Goal: Task Accomplishment & Management: Manage account settings

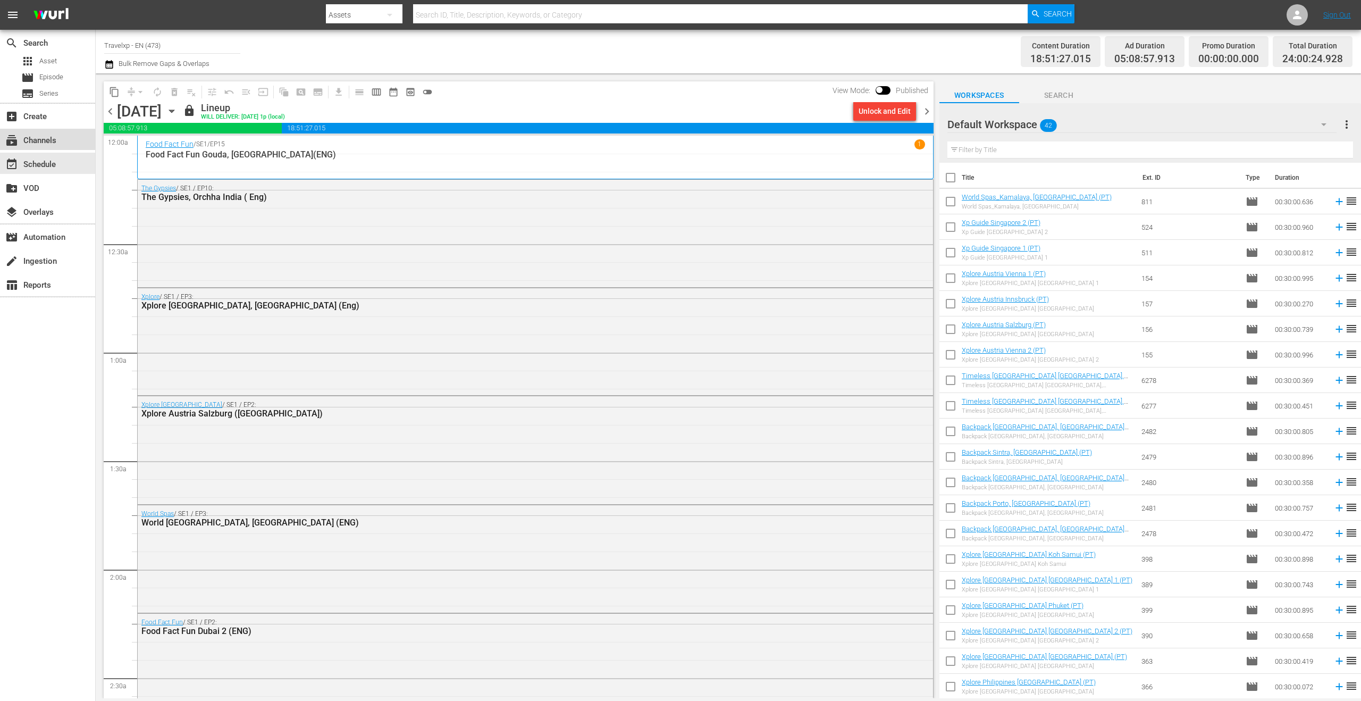
click at [46, 144] on div "subscriptions Channels" at bounding box center [30, 139] width 60 height 10
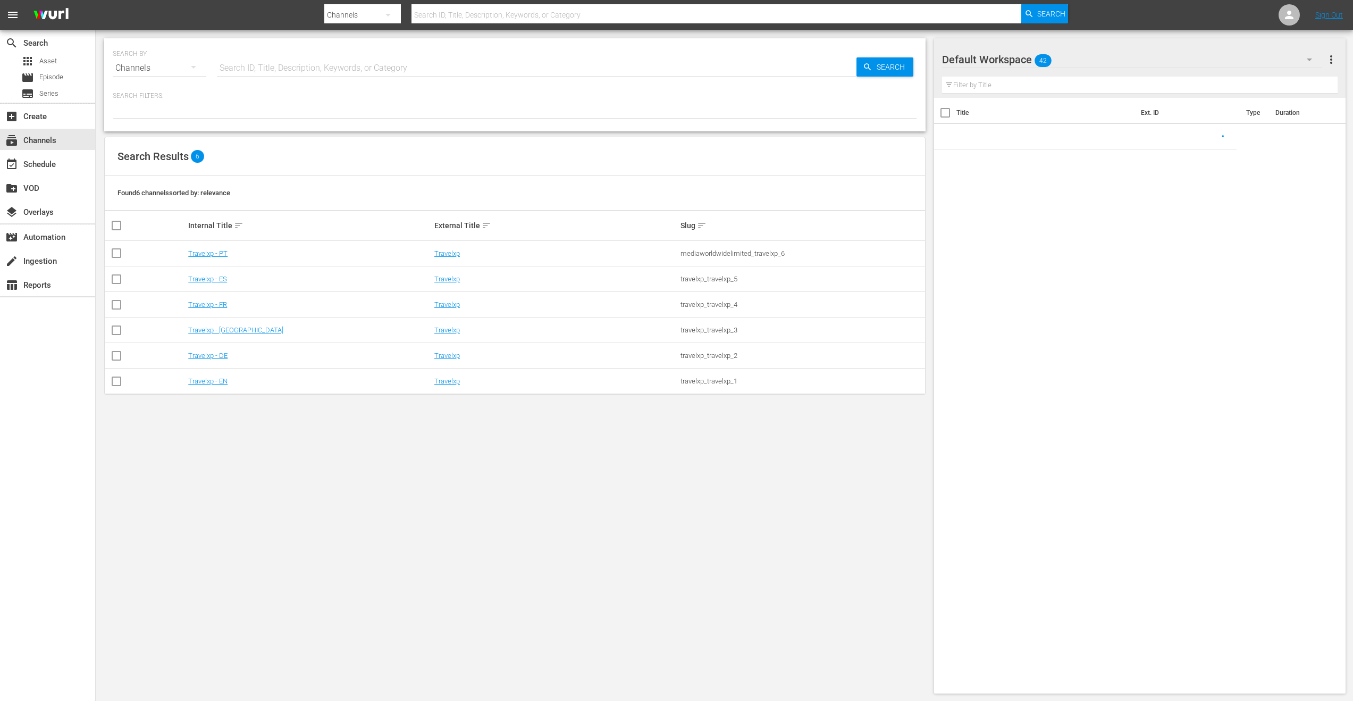
click at [224, 283] on td "Travelxp - ES" at bounding box center [310, 279] width 246 height 26
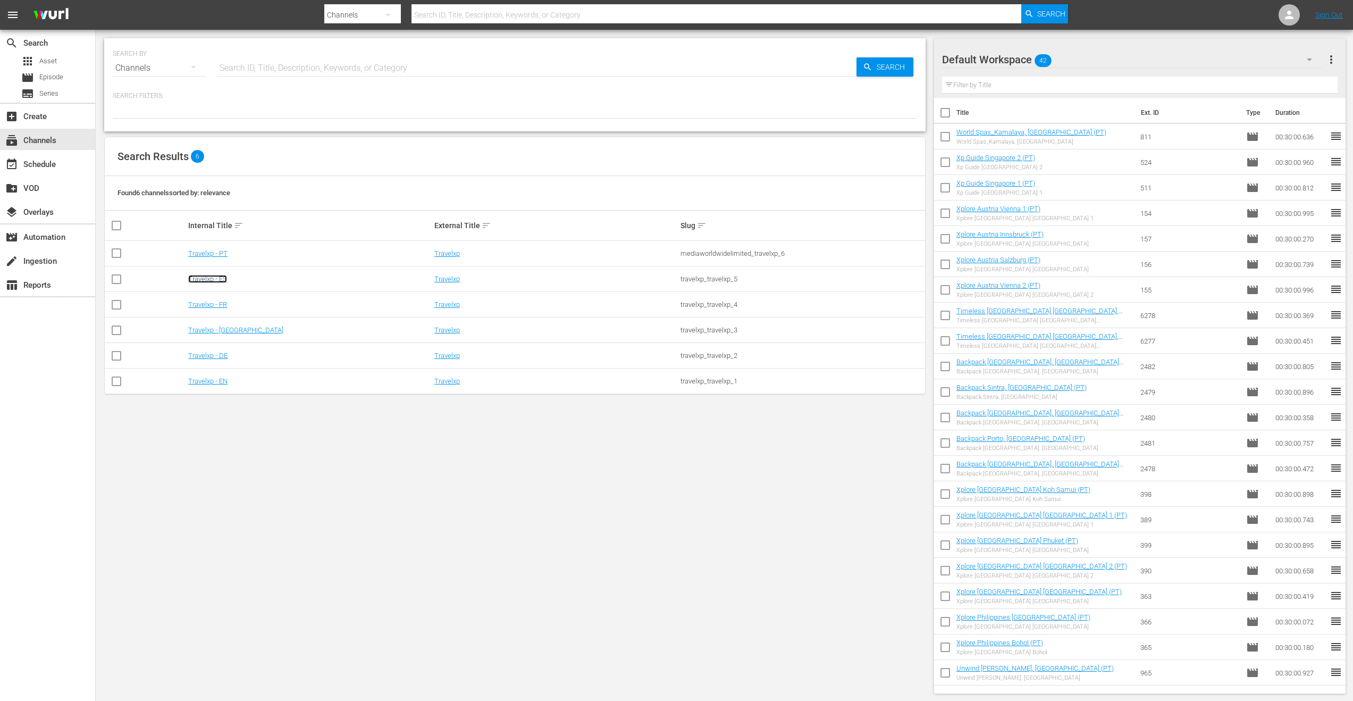
click at [222, 281] on link "Travelxp - ES" at bounding box center [207, 279] width 39 height 8
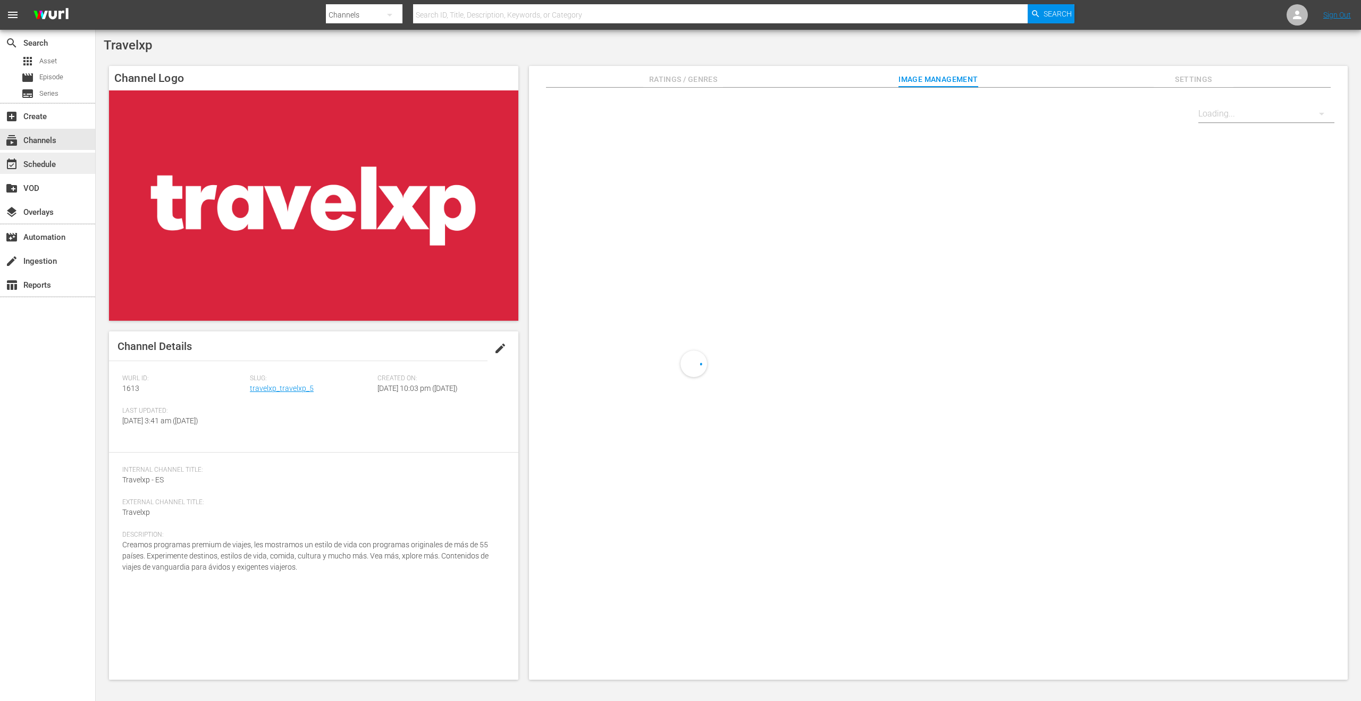
click at [61, 164] on div "event_available Schedule" at bounding box center [47, 163] width 95 height 21
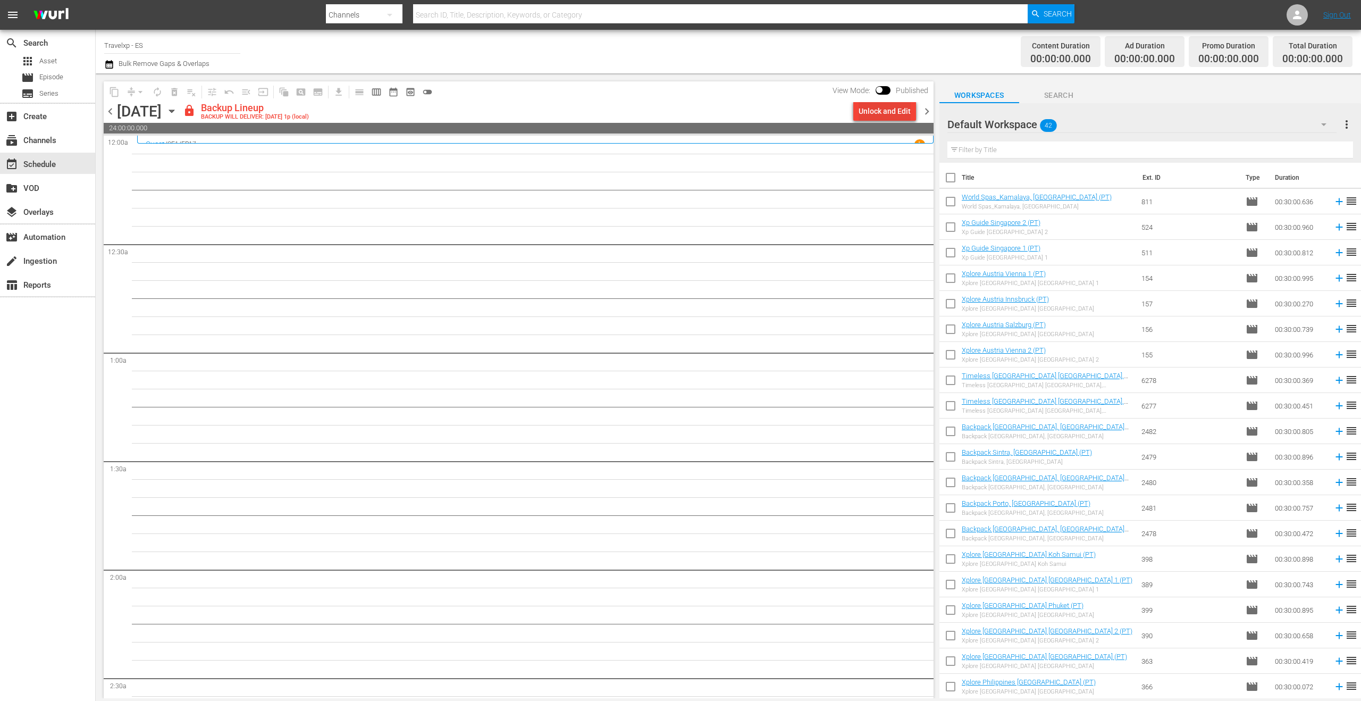
click at [888, 107] on div "Unlock and Edit" at bounding box center [885, 111] width 52 height 19
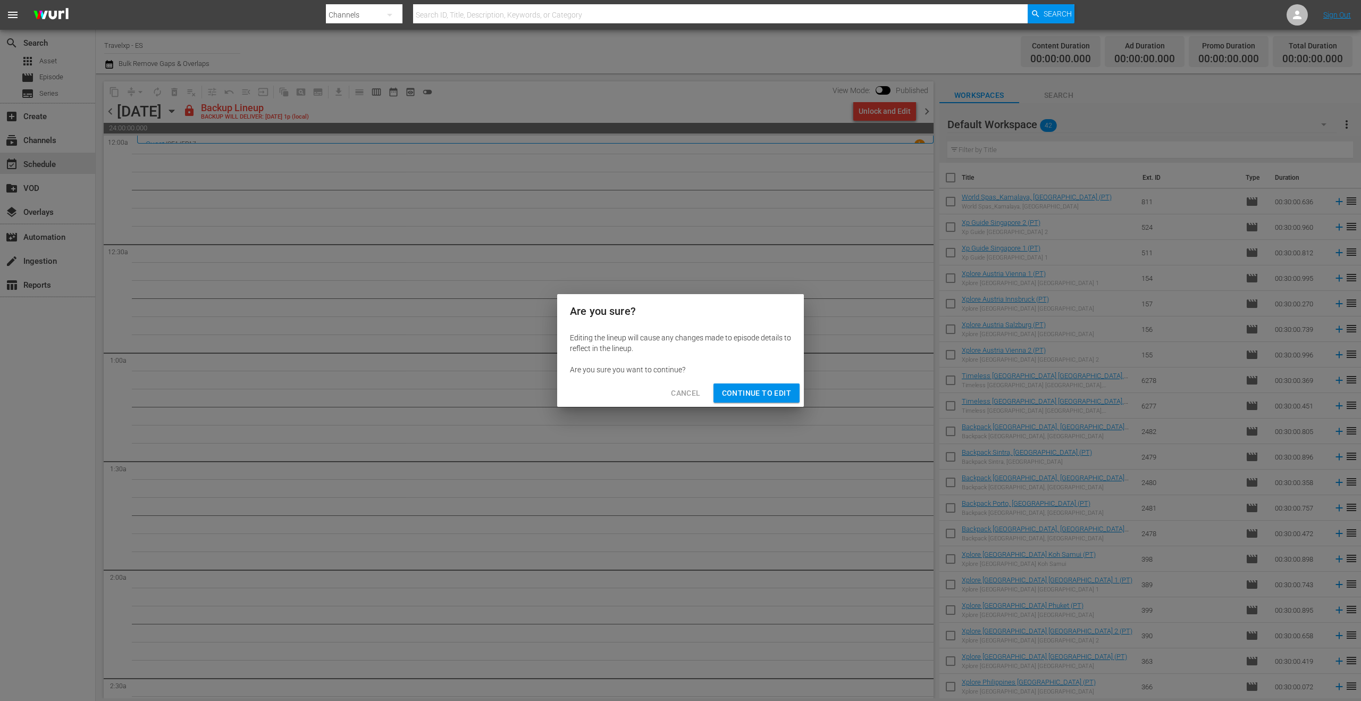
click at [775, 394] on span "Continue to Edit" at bounding box center [756, 392] width 69 height 13
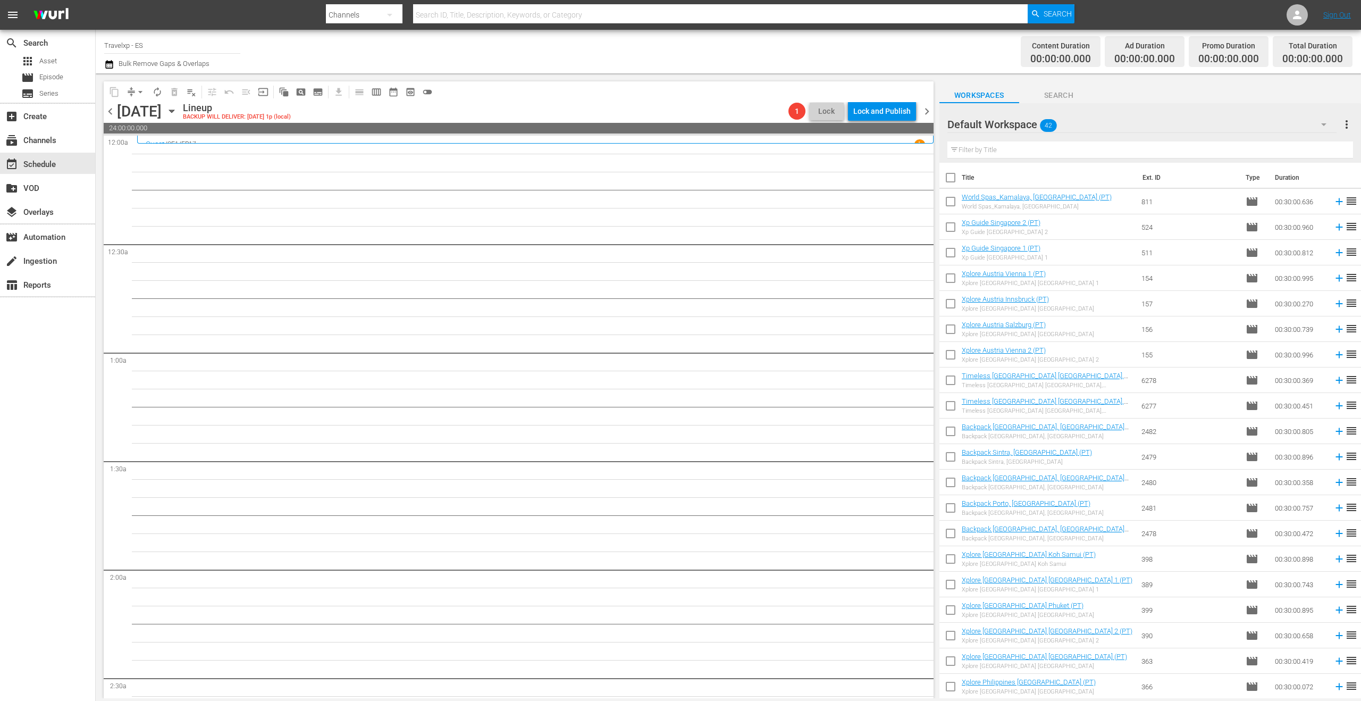
click at [1323, 124] on icon "button" at bounding box center [1323, 124] width 5 height 3
click at [1004, 175] on div "Castilian Spanish (33)" at bounding box center [1015, 171] width 111 height 17
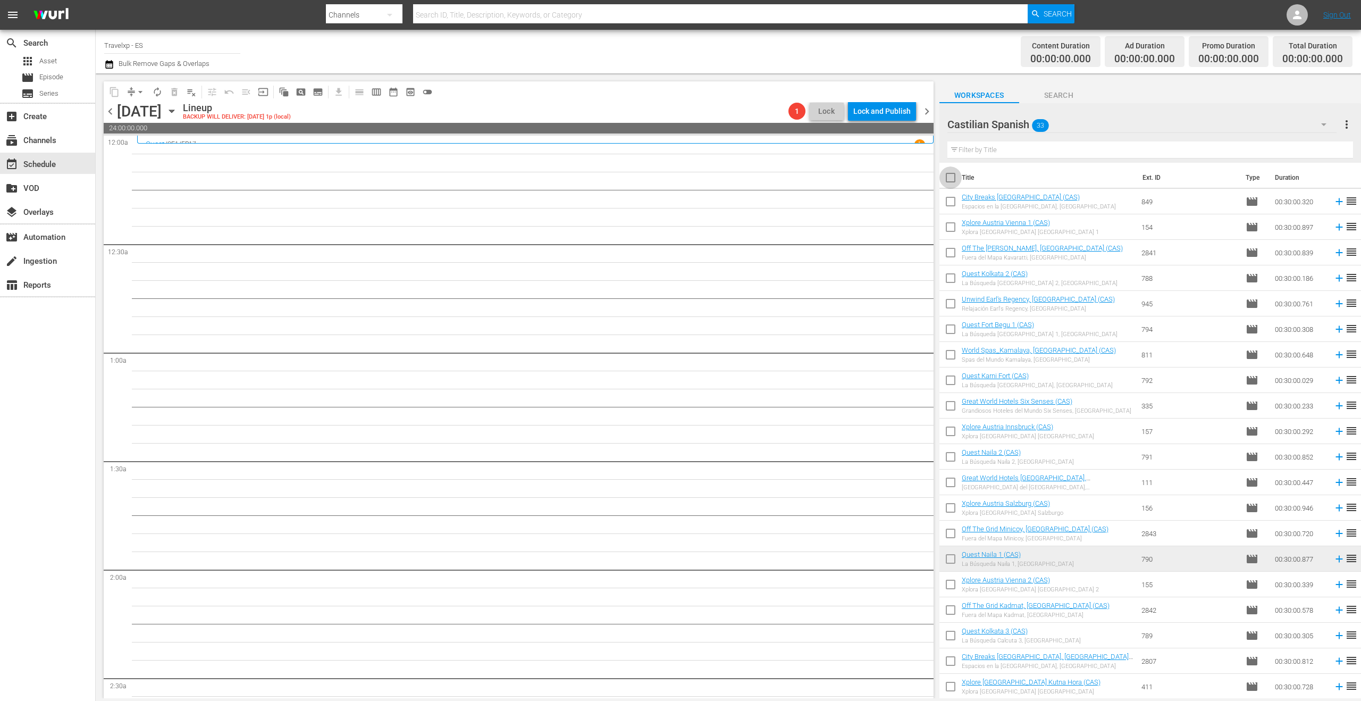
click at [950, 178] on input "checkbox" at bounding box center [950, 180] width 22 height 22
checkbox input "true"
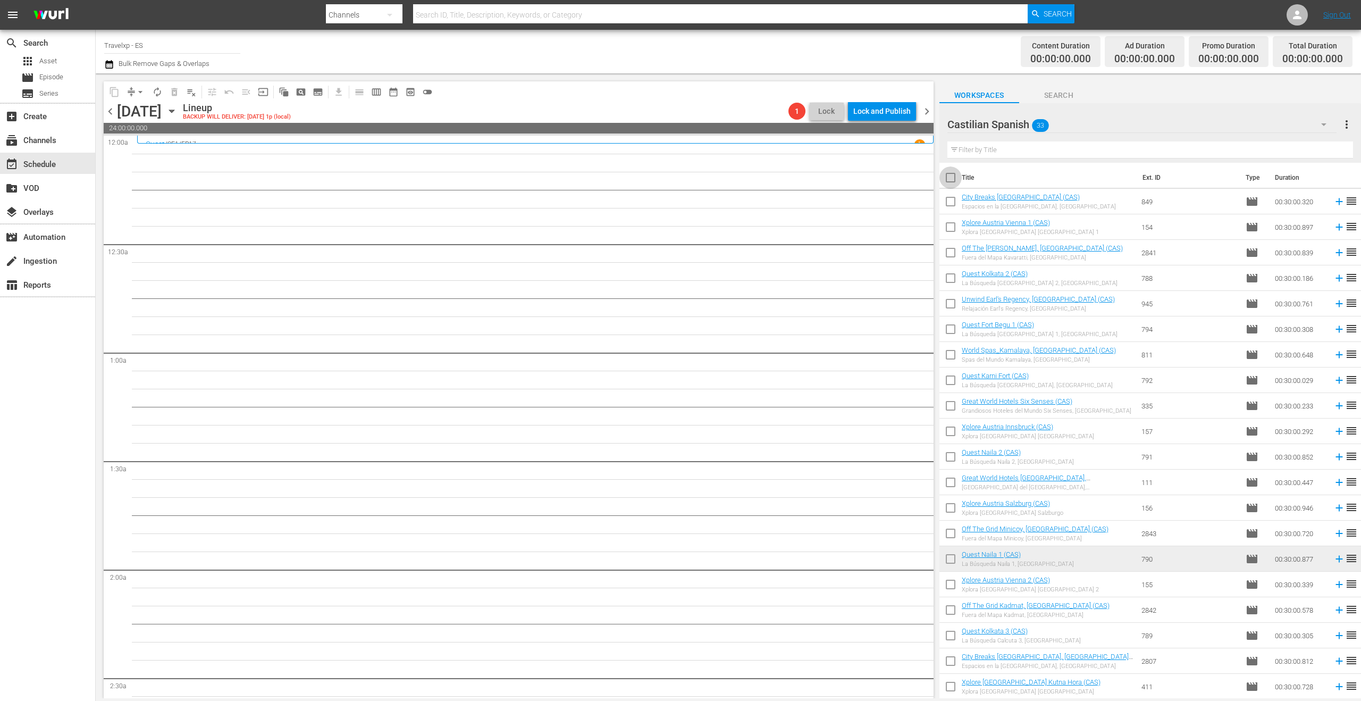
checkbox input "true"
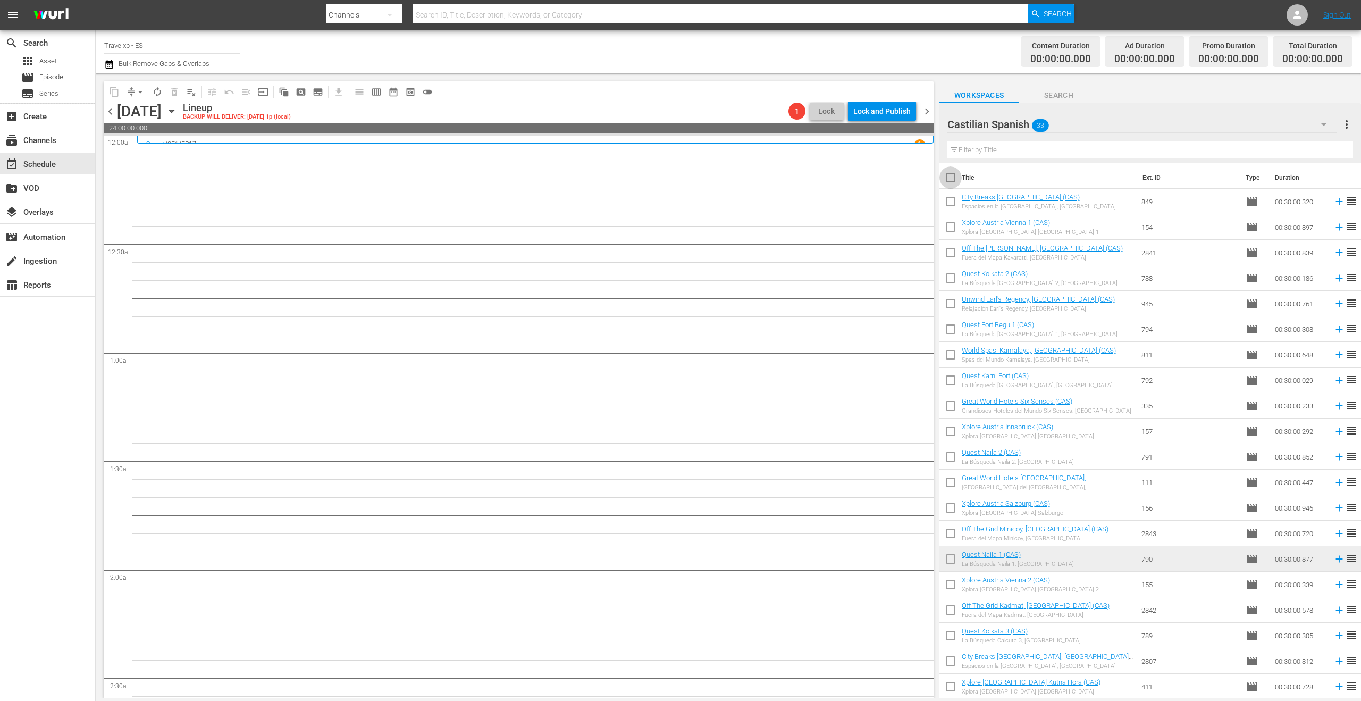
checkbox input "true"
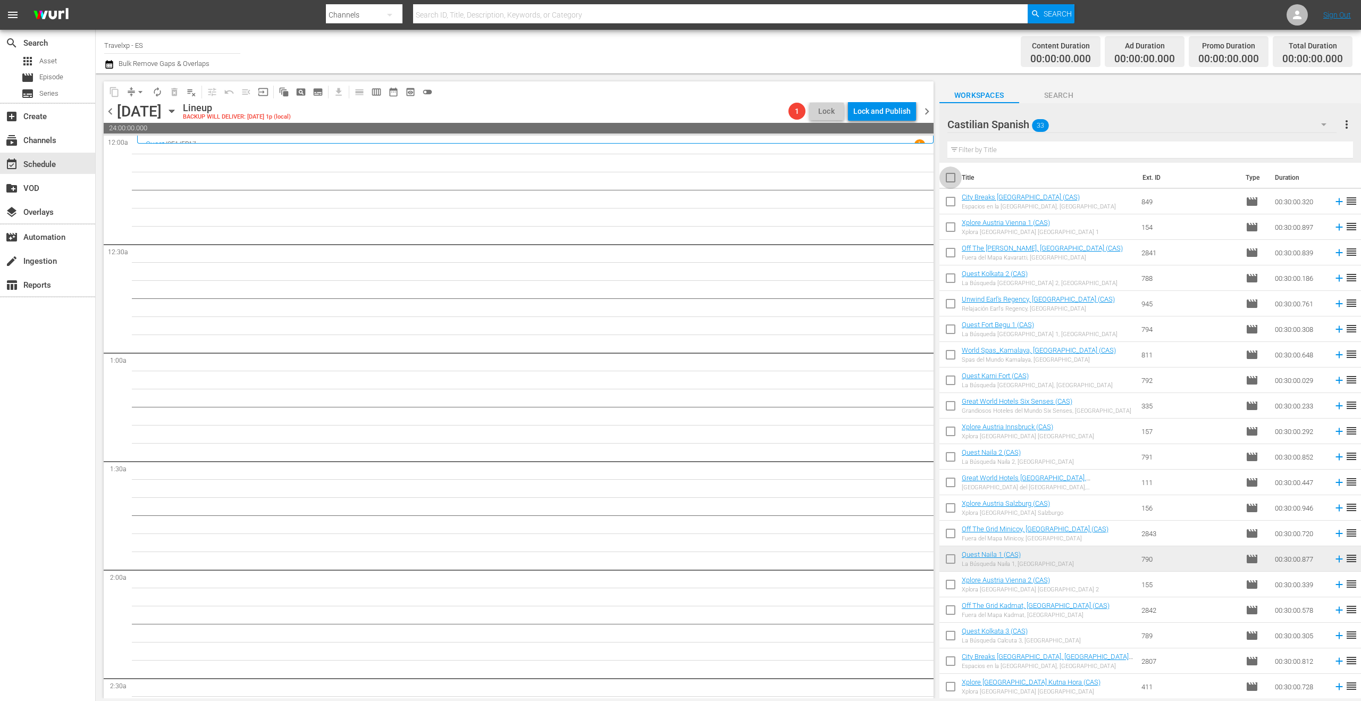
checkbox input "true"
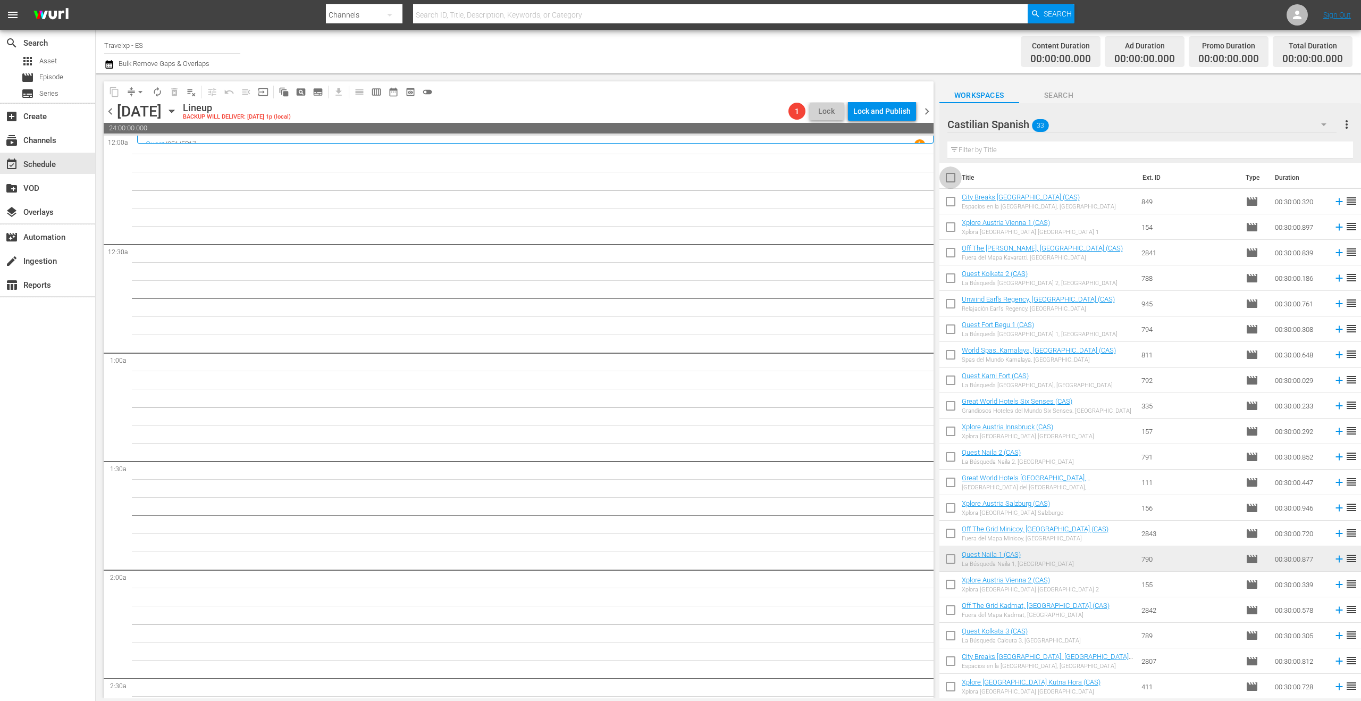
checkbox input "true"
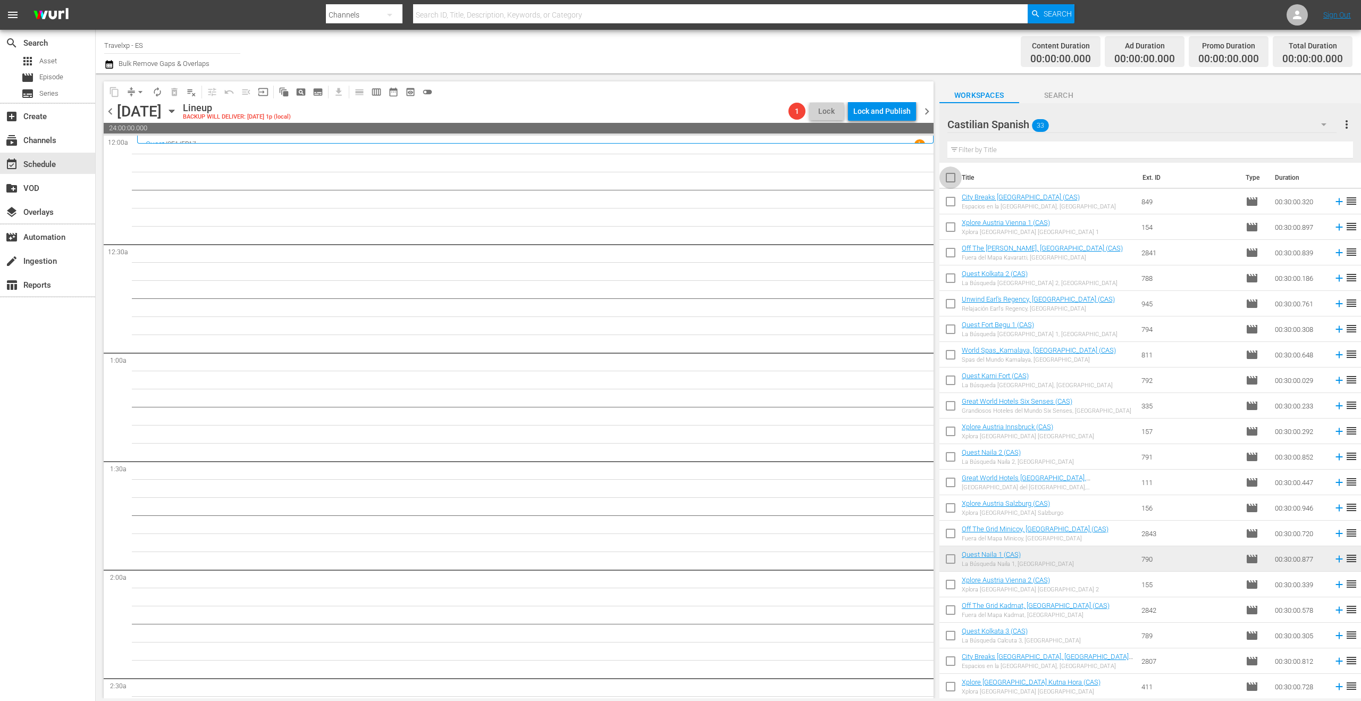
checkbox input "true"
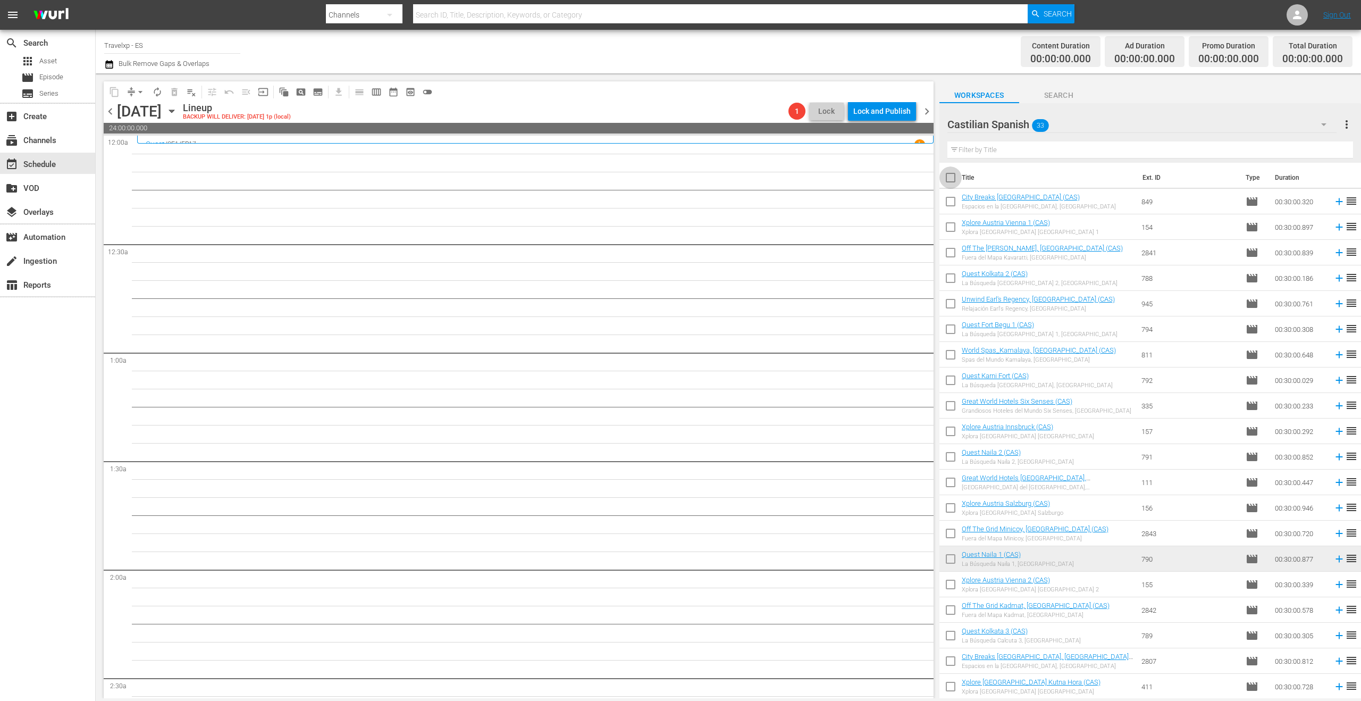
checkbox input "true"
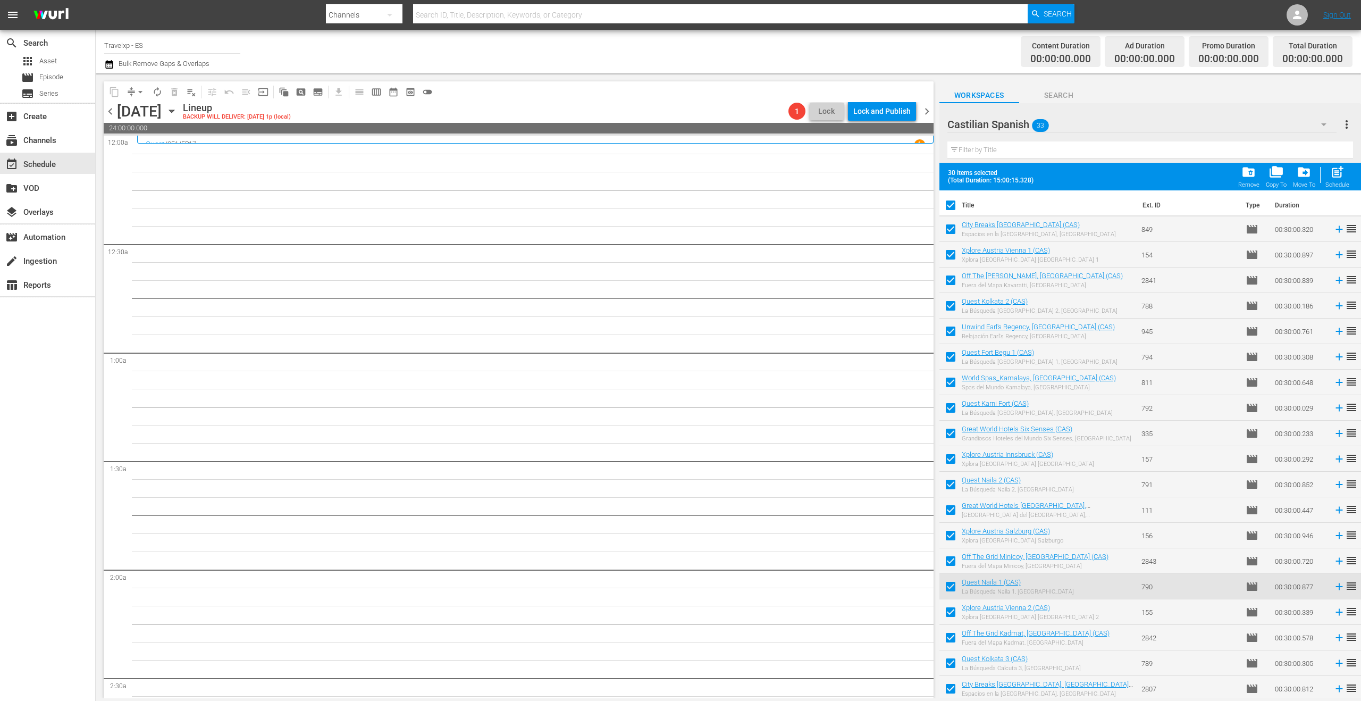
scroll to position [308, 0]
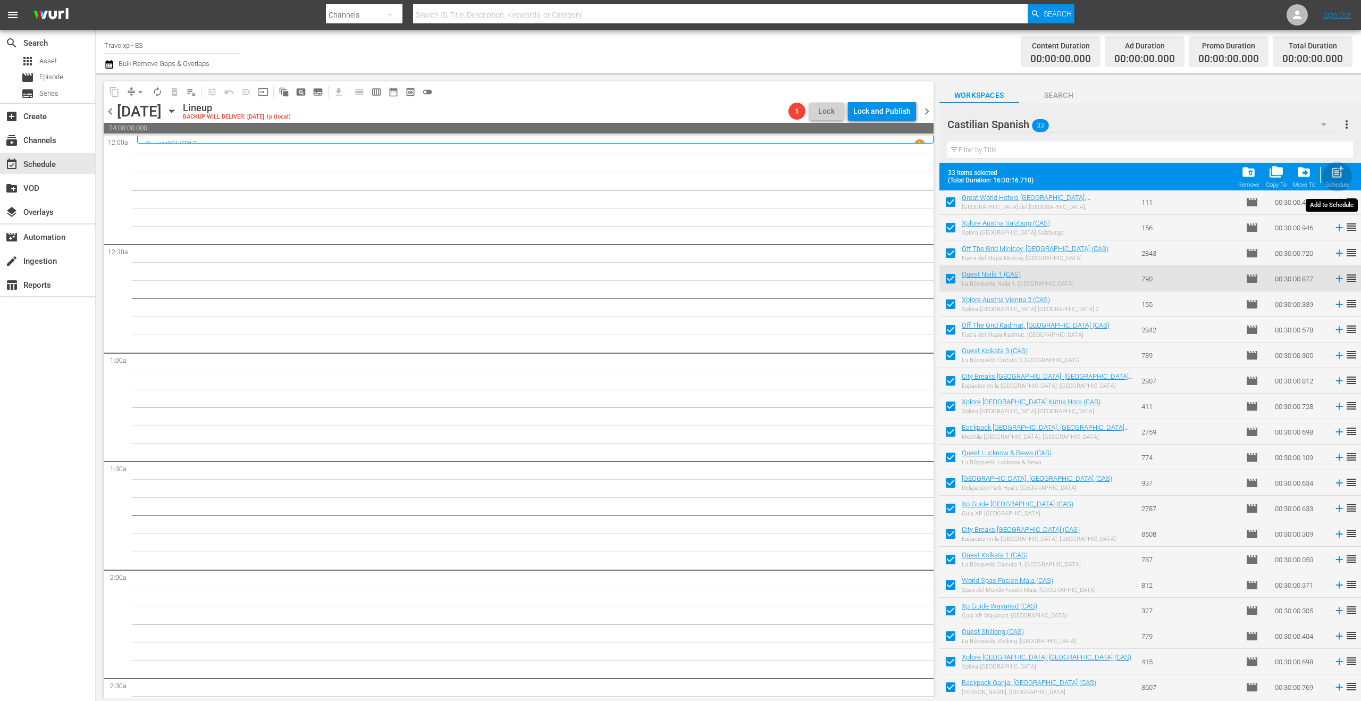
click at [1340, 179] on span "post_add" at bounding box center [1337, 172] width 14 height 14
checkbox input "false"
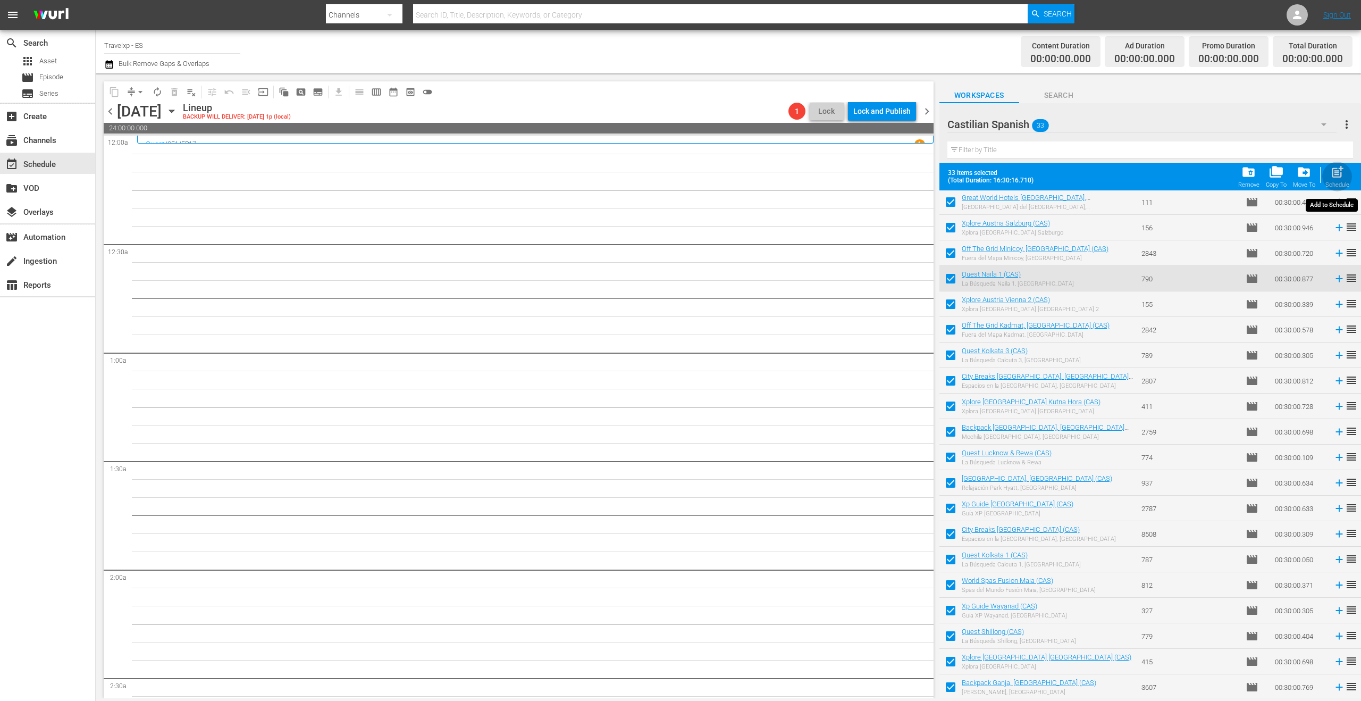
checkbox input "false"
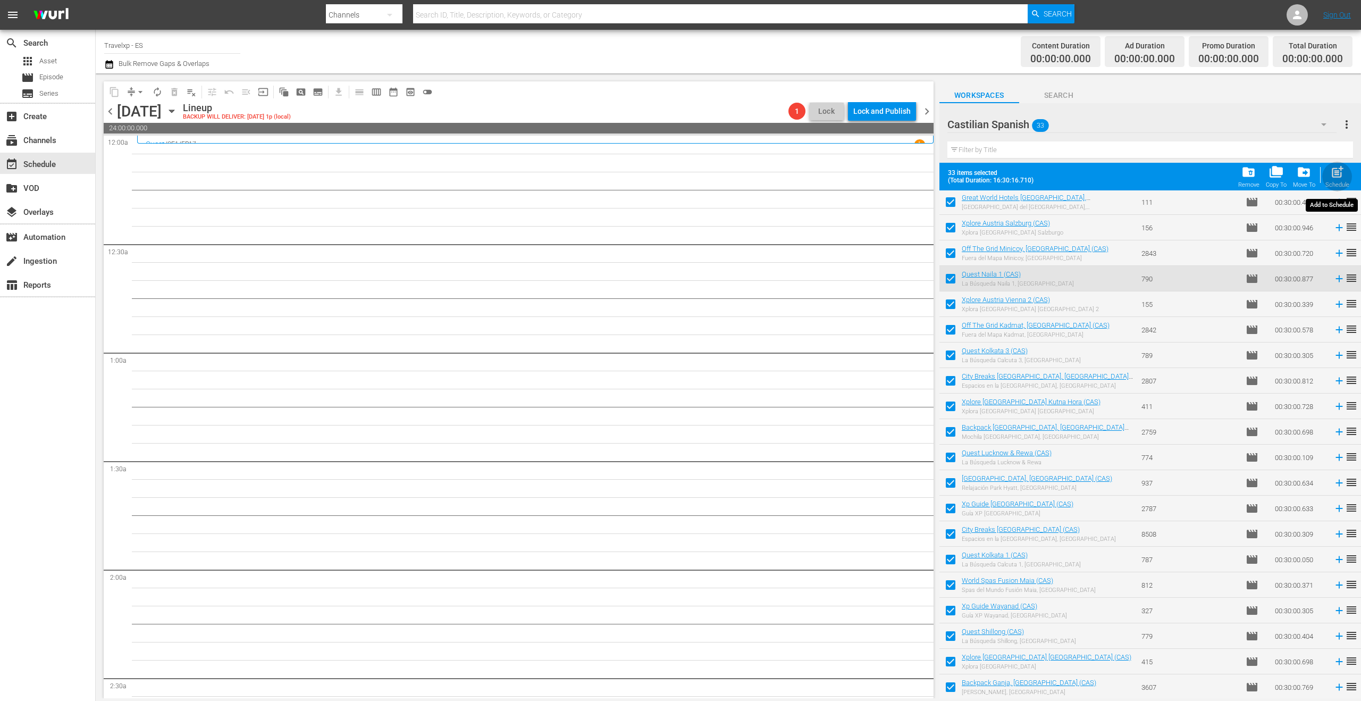
checkbox input "false"
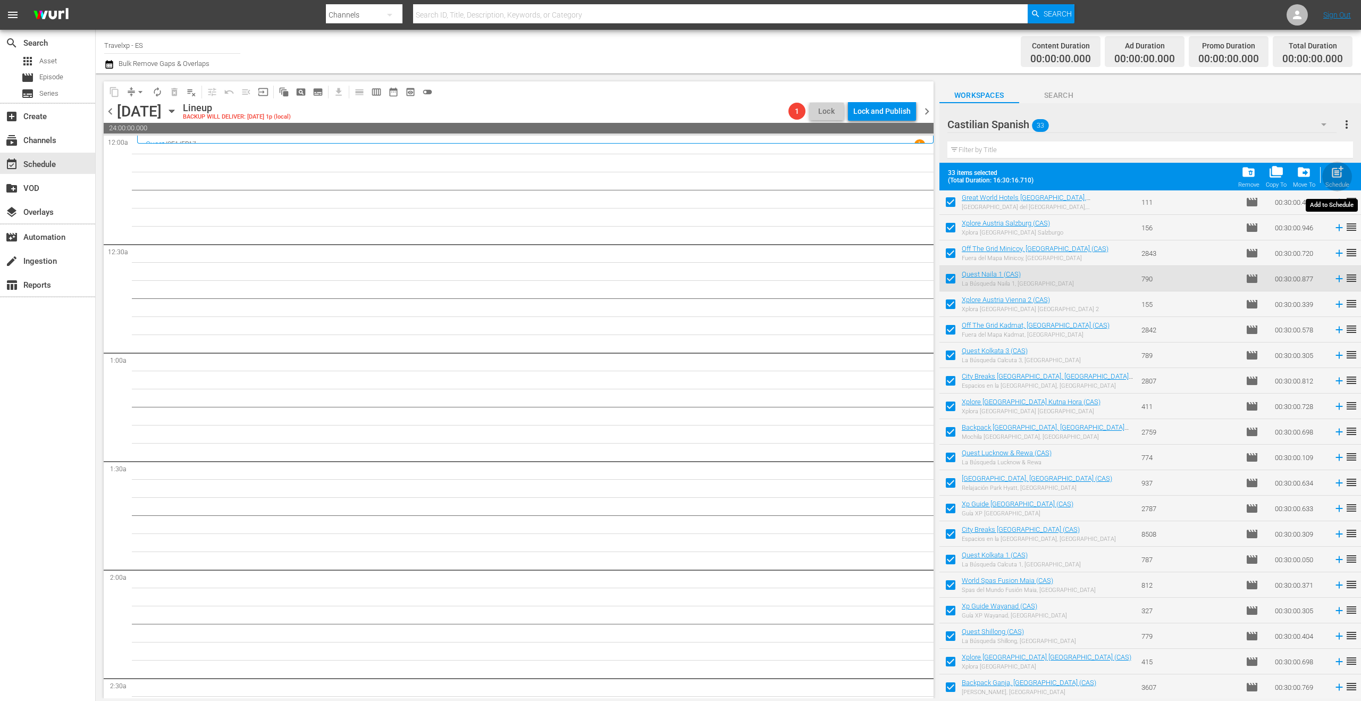
checkbox input "false"
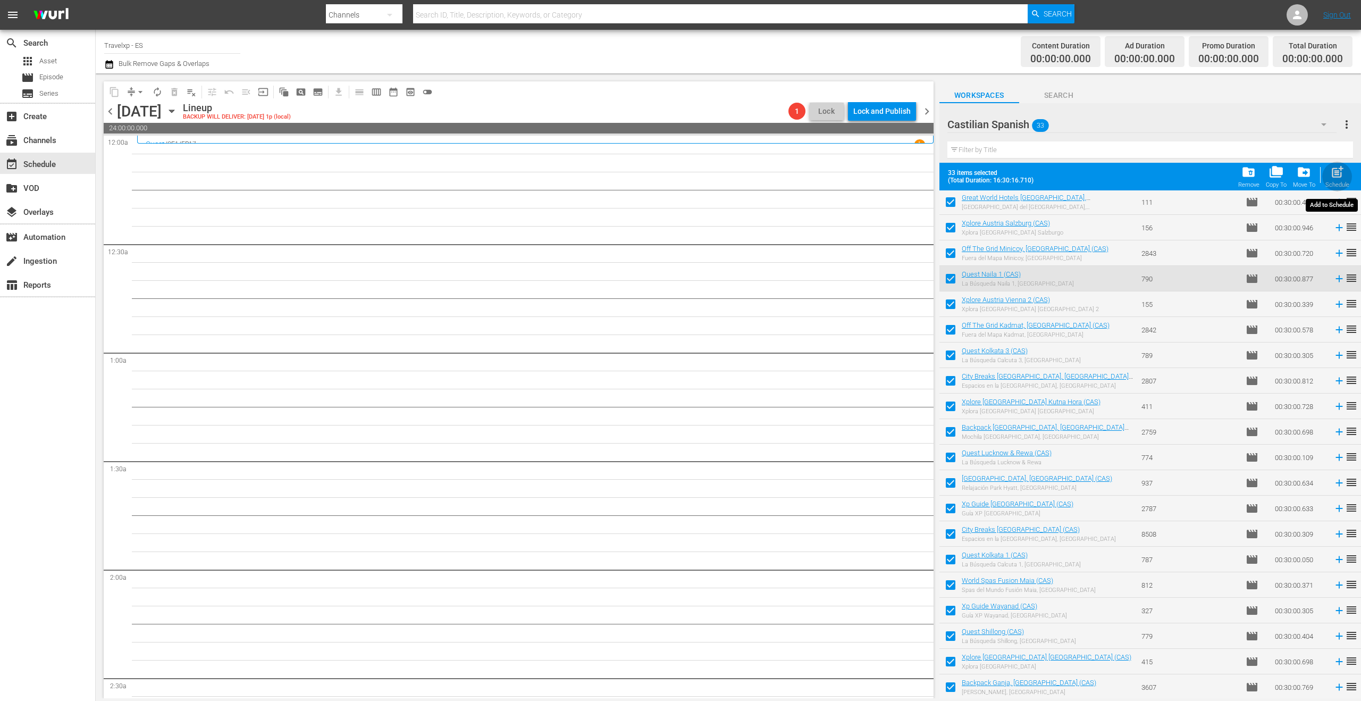
checkbox input "false"
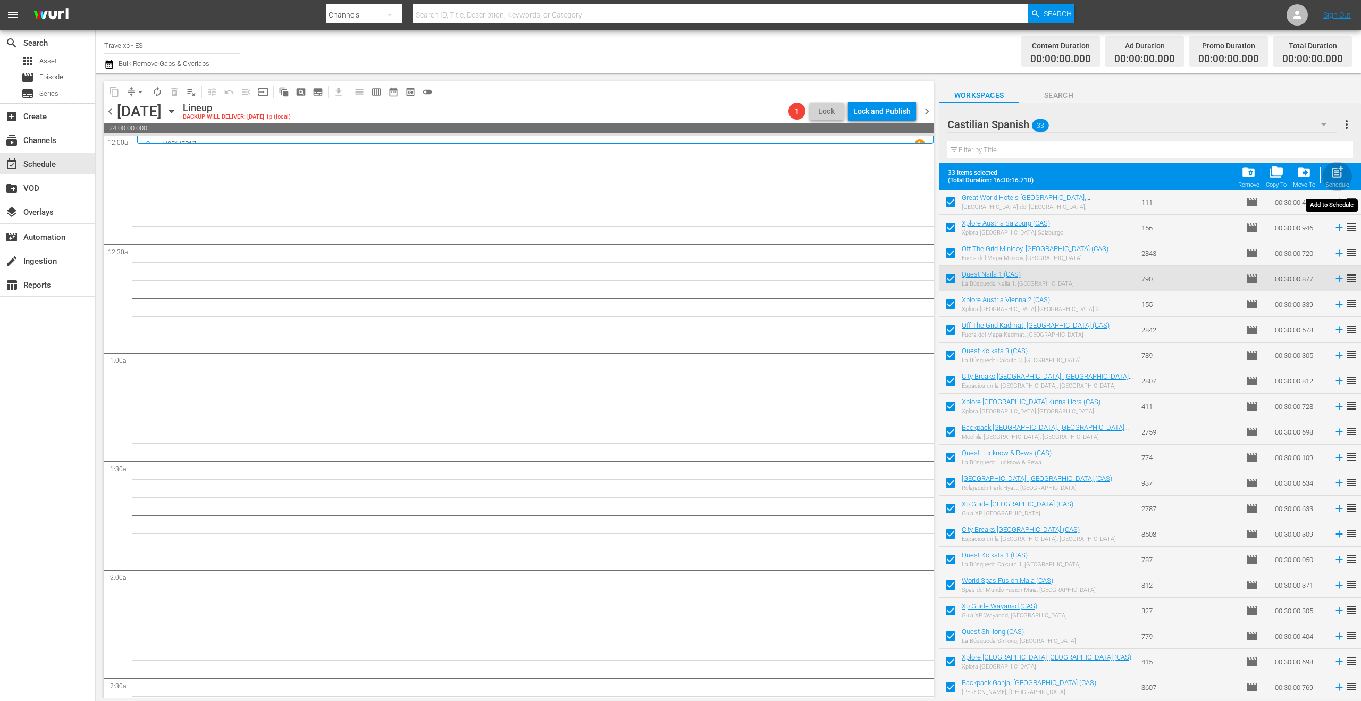
checkbox input "false"
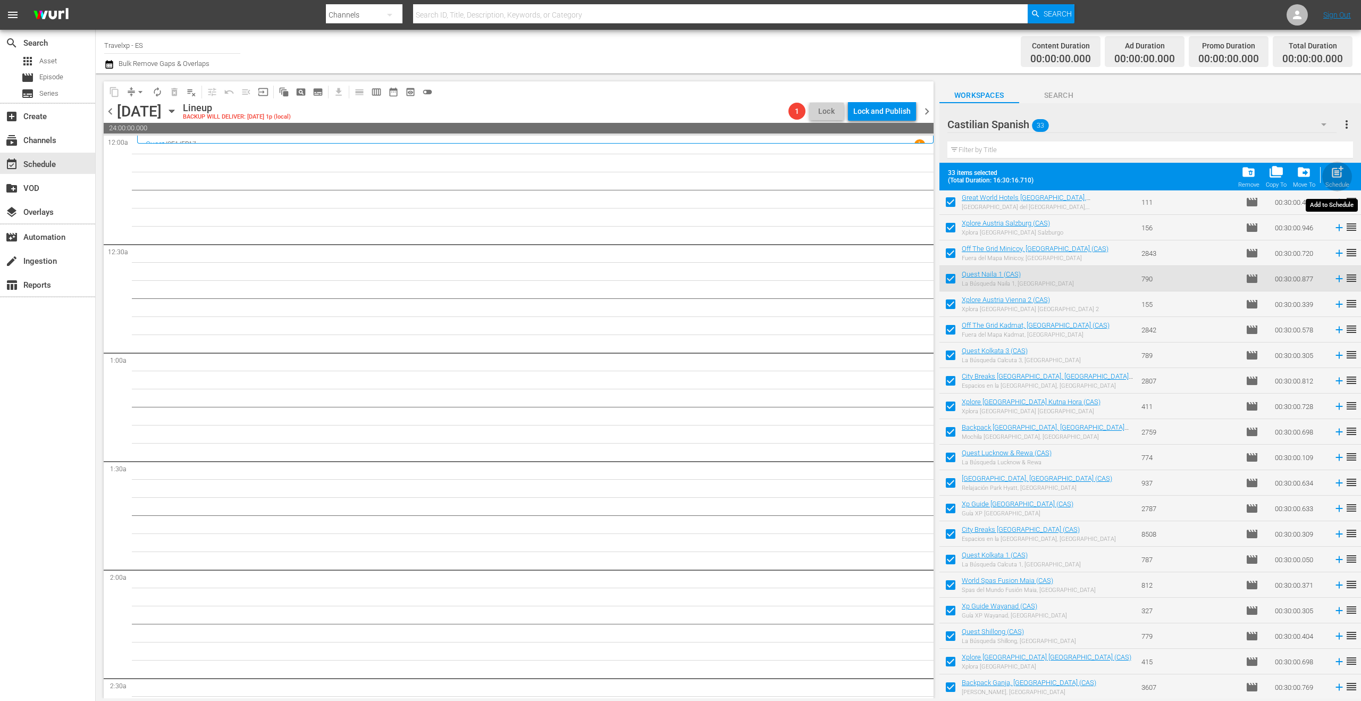
checkbox input "false"
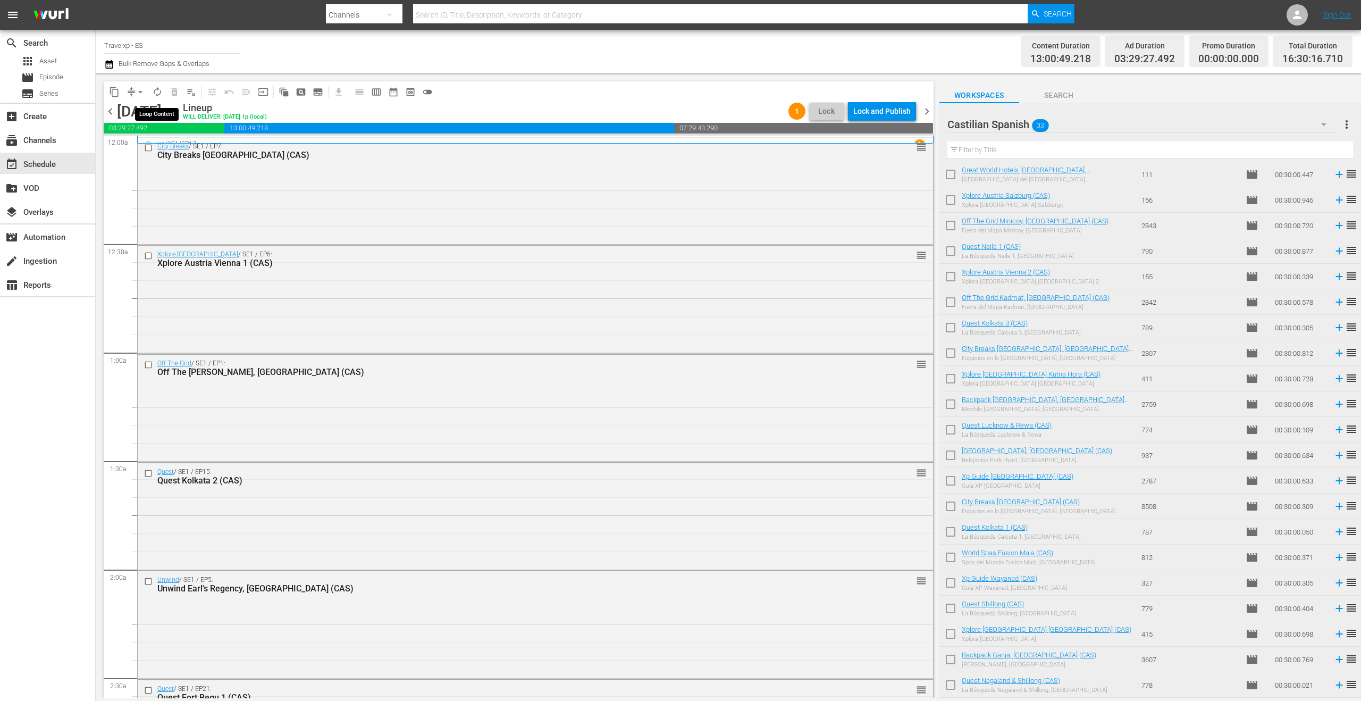
click at [160, 92] on span "autorenew_outlined" at bounding box center [157, 92] width 11 height 11
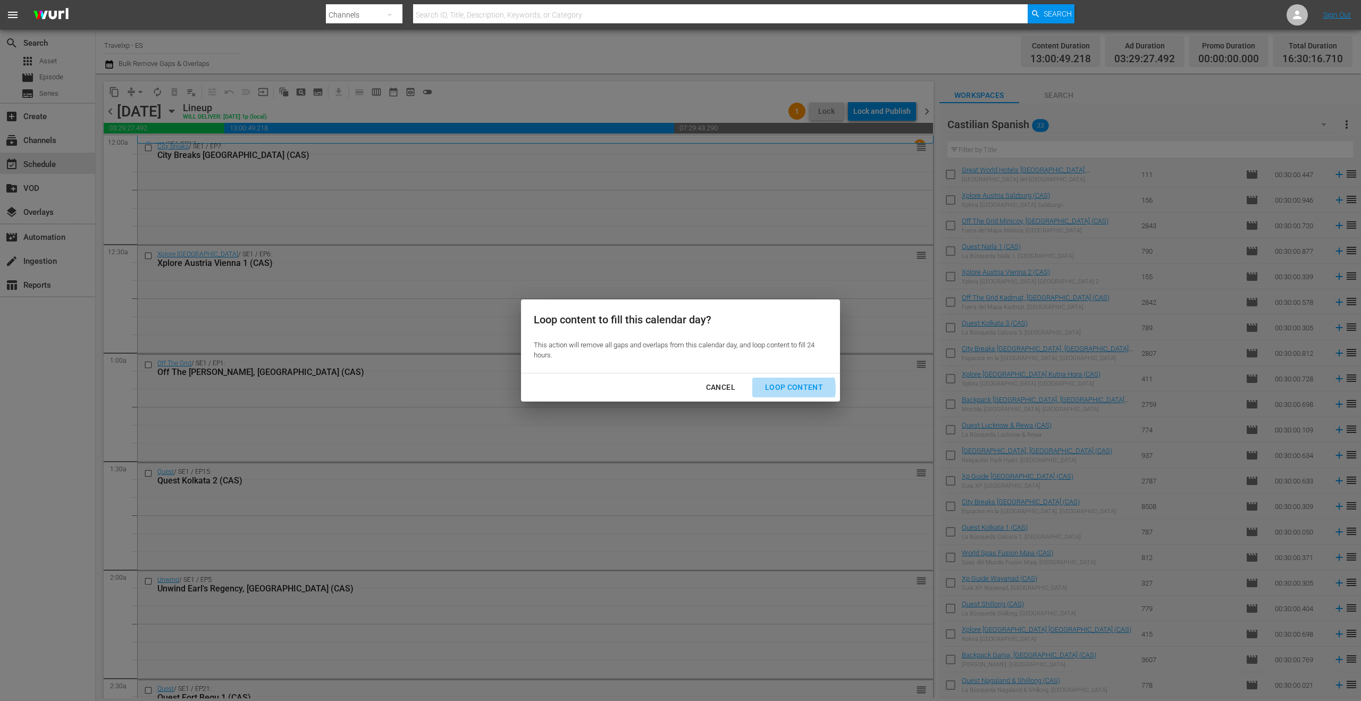
click at [787, 388] on div "Loop Content" at bounding box center [793, 387] width 75 height 13
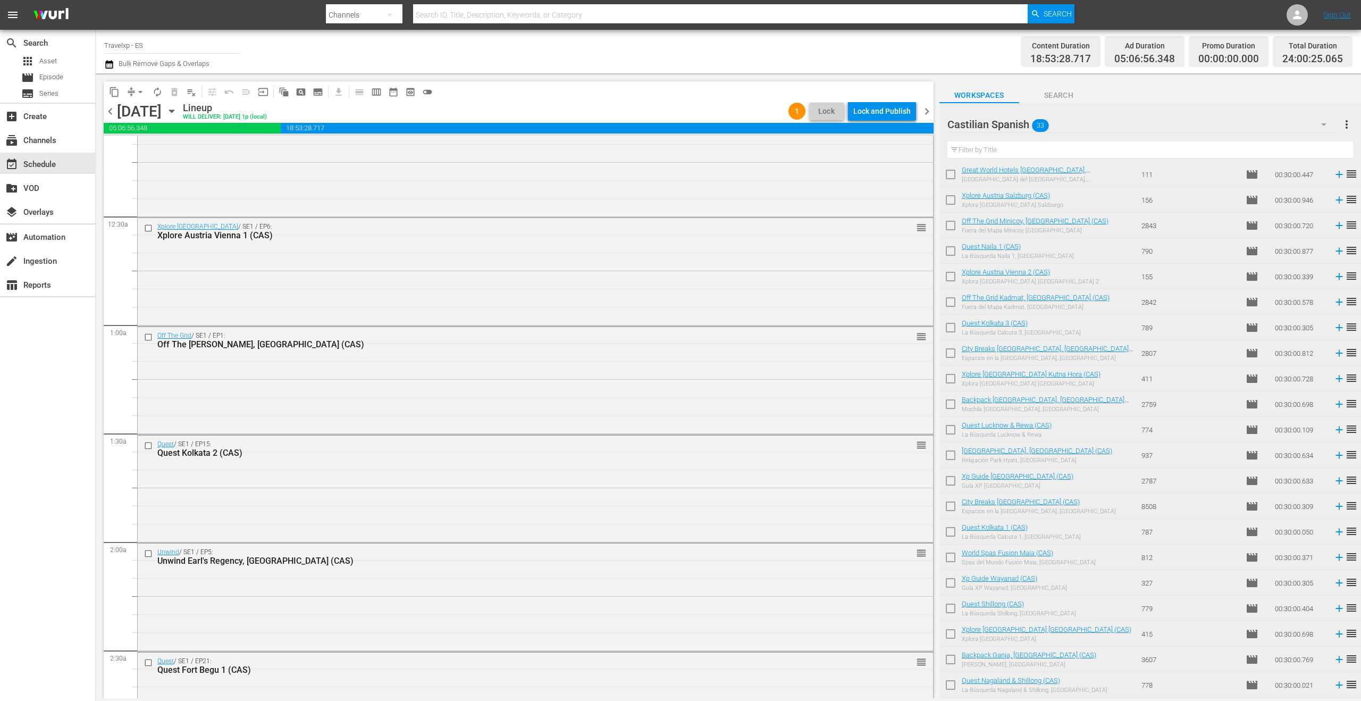
scroll to position [0, 0]
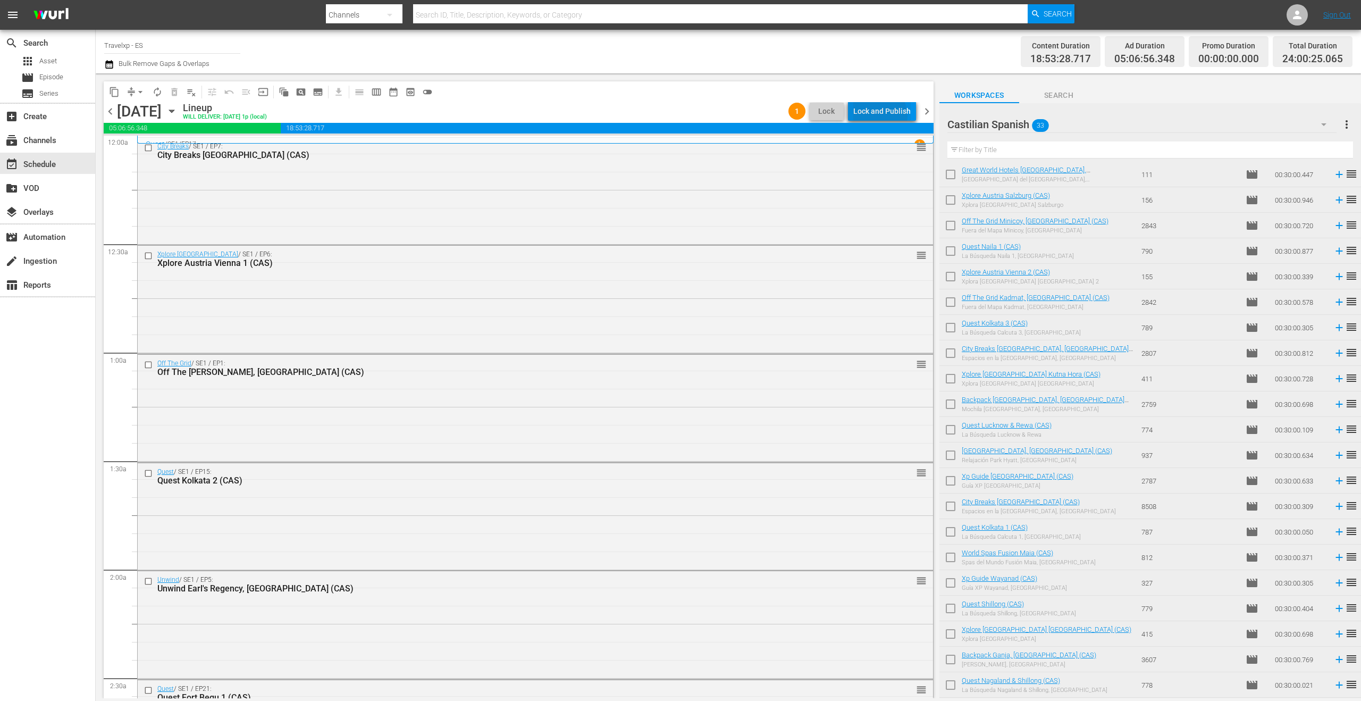
click at [879, 116] on div "Lock and Publish" at bounding box center [881, 111] width 57 height 19
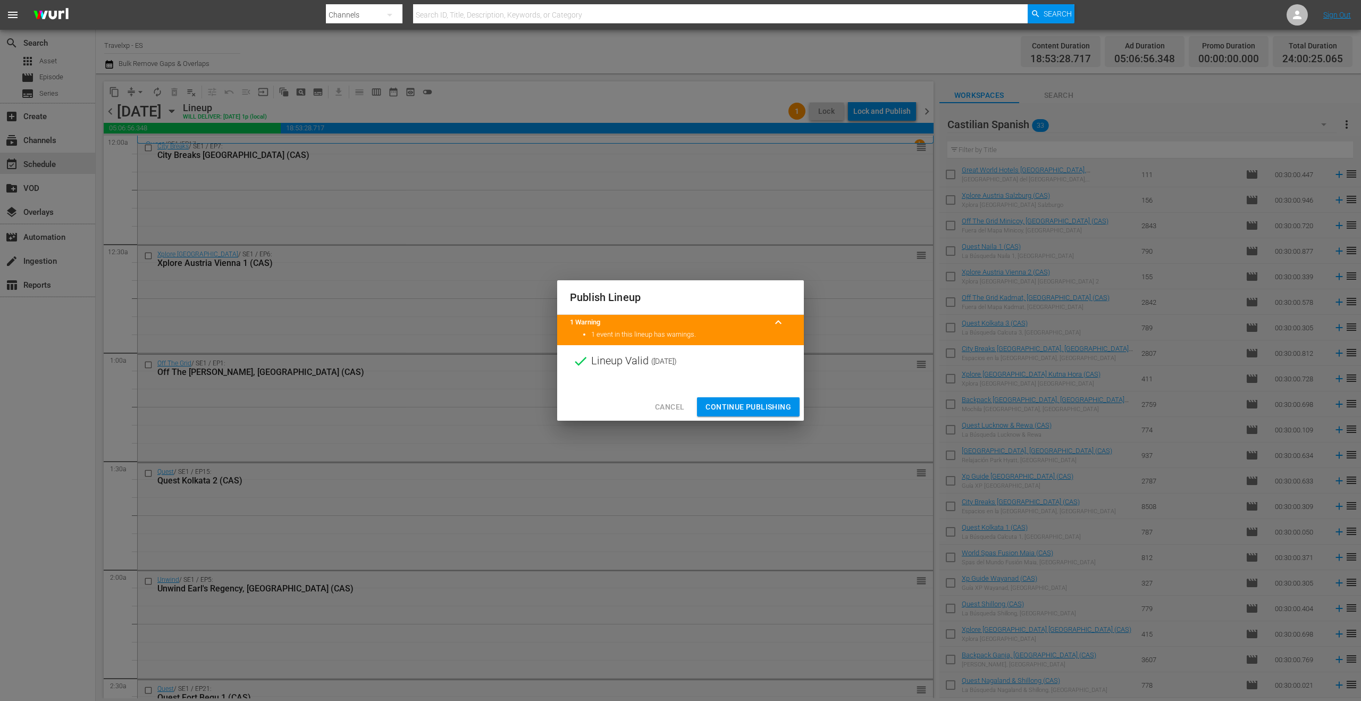
click at [751, 406] on span "Continue Publishing" at bounding box center [748, 406] width 86 height 13
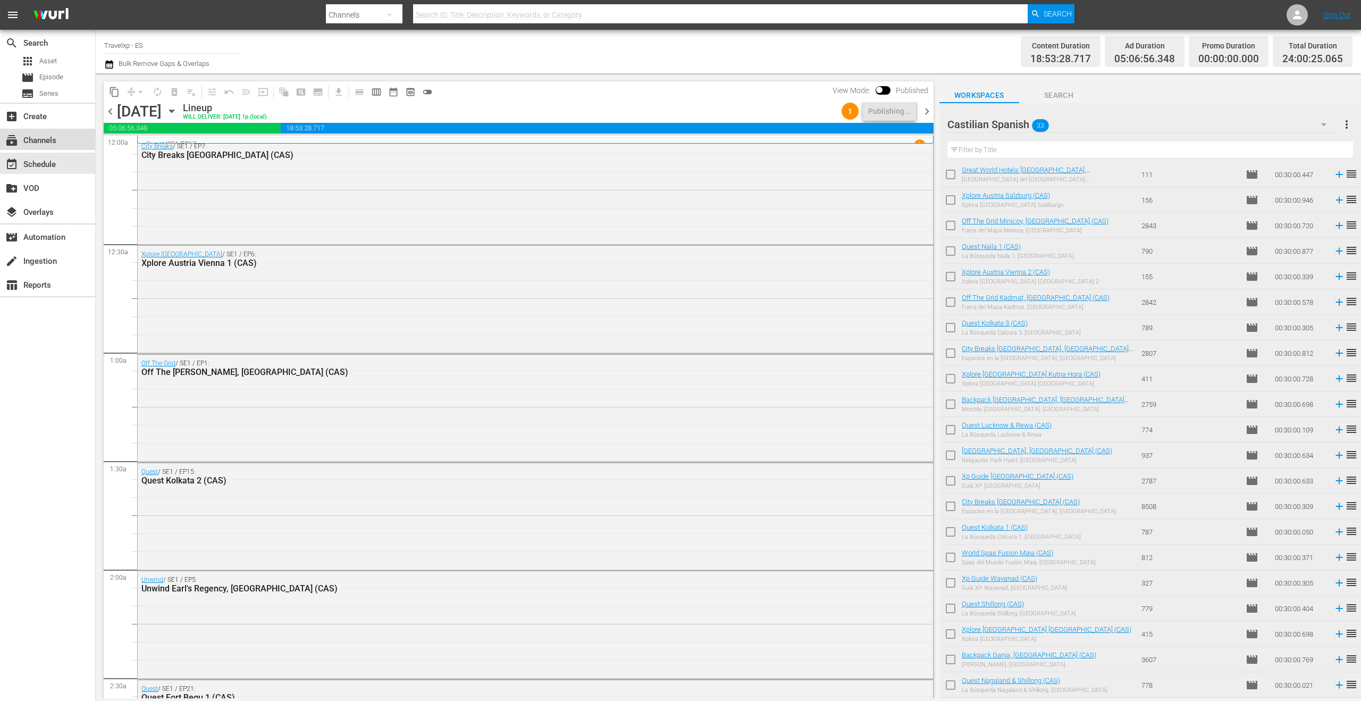
click at [58, 137] on div "subscriptions Channels" at bounding box center [30, 139] width 60 height 10
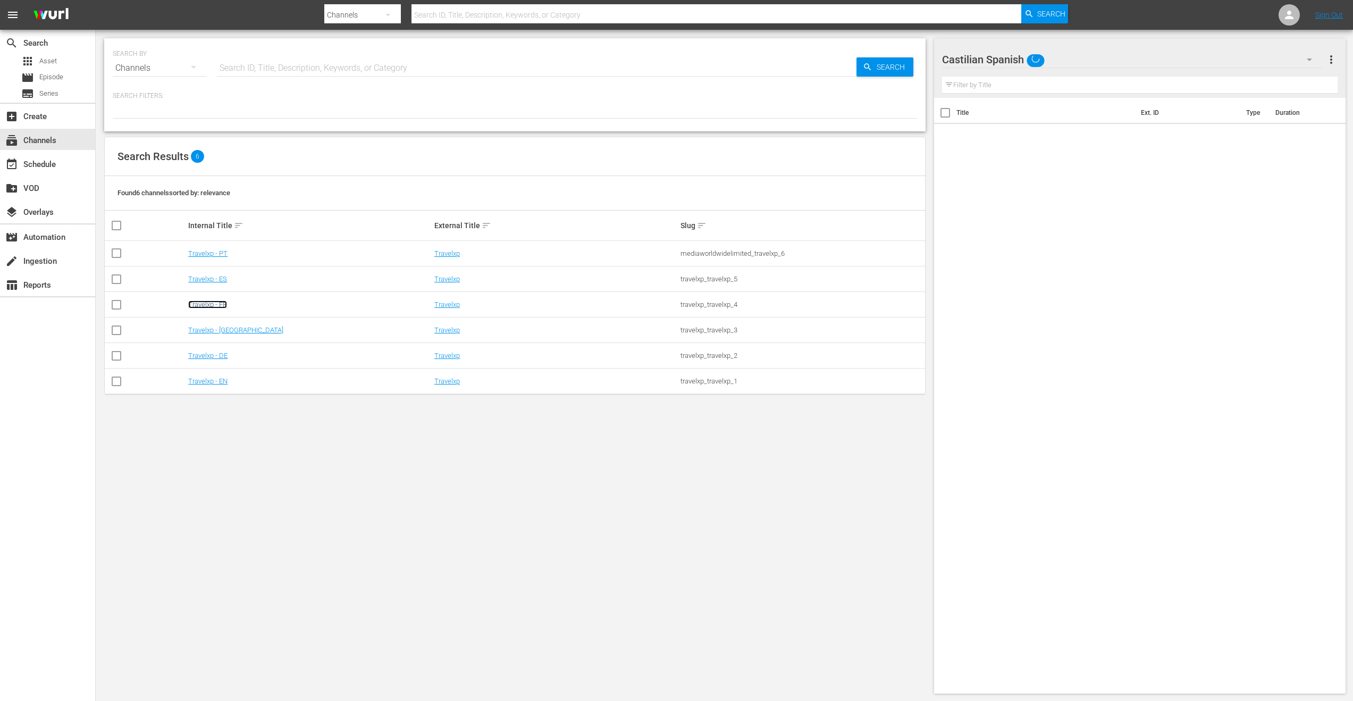
click at [215, 304] on link "Travelxp - FR" at bounding box center [207, 304] width 39 height 8
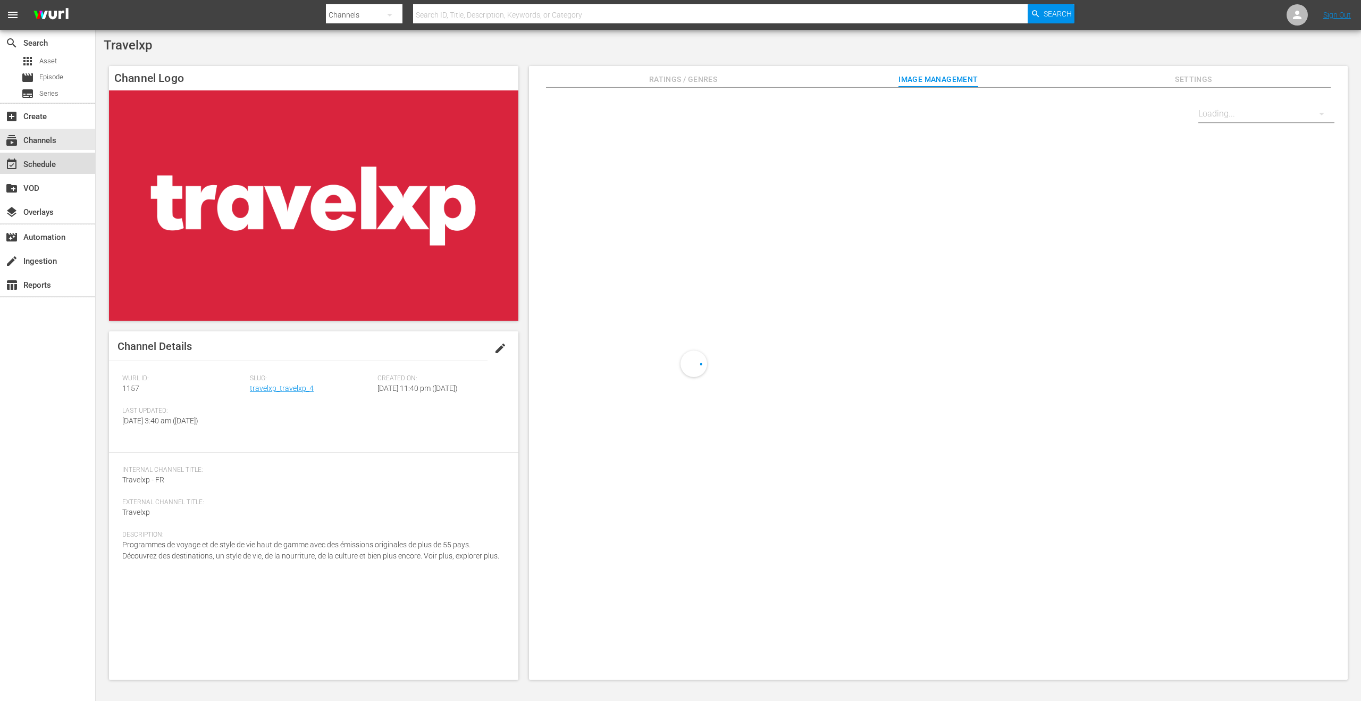
click at [63, 163] on div "event_available Schedule" at bounding box center [47, 163] width 95 height 21
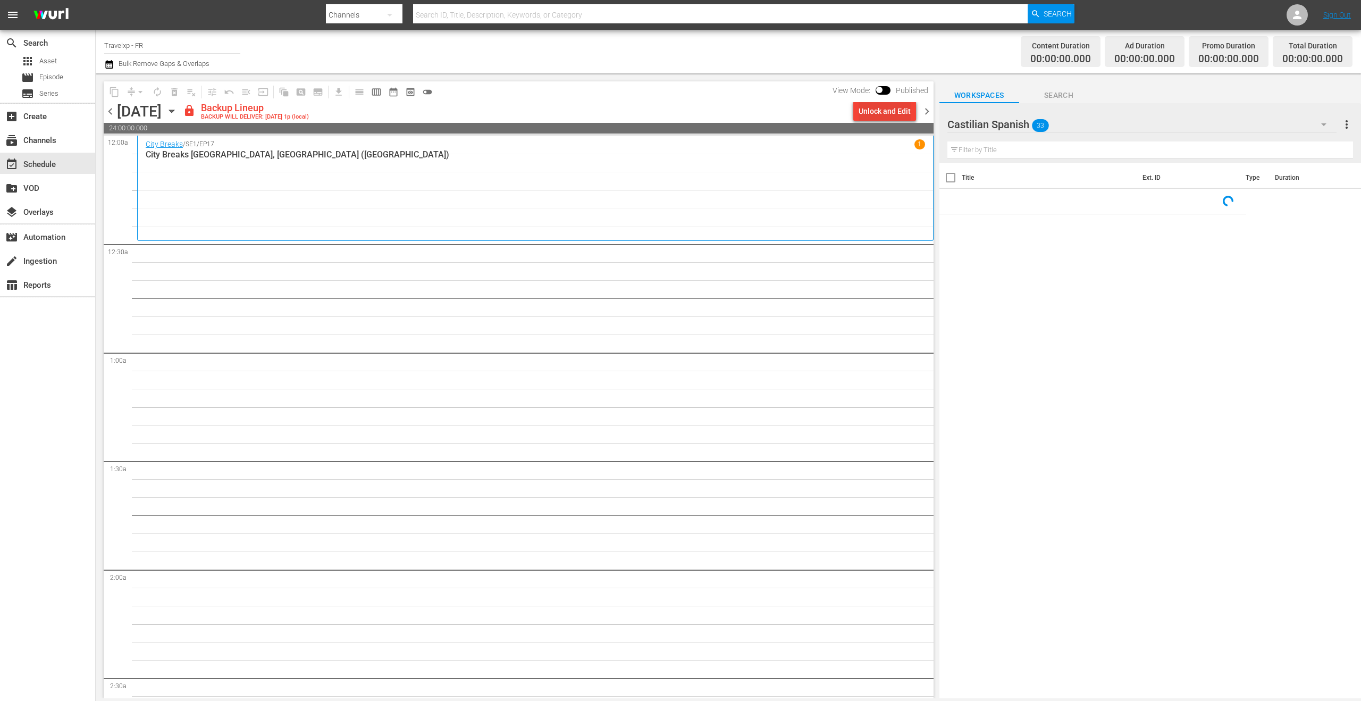
click at [901, 112] on div "Unlock and Edit" at bounding box center [885, 111] width 52 height 19
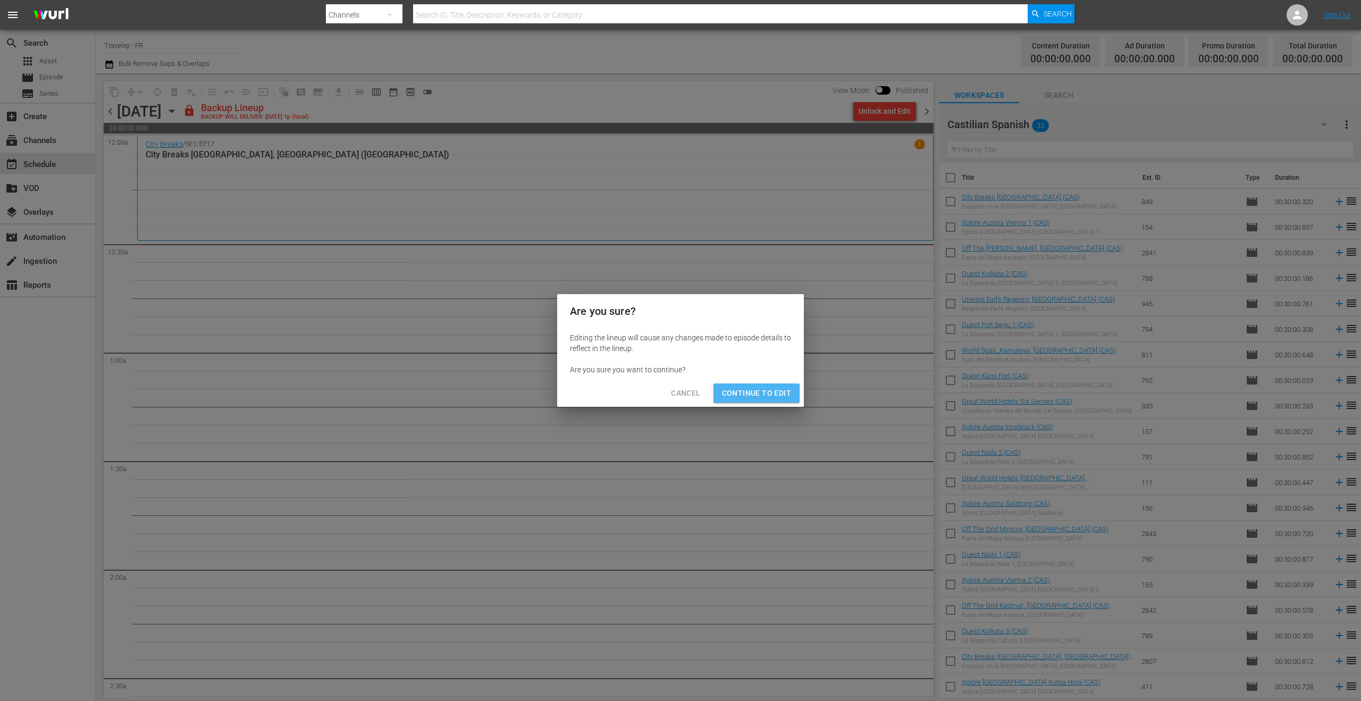
click at [773, 399] on span "Continue to Edit" at bounding box center [756, 392] width 69 height 13
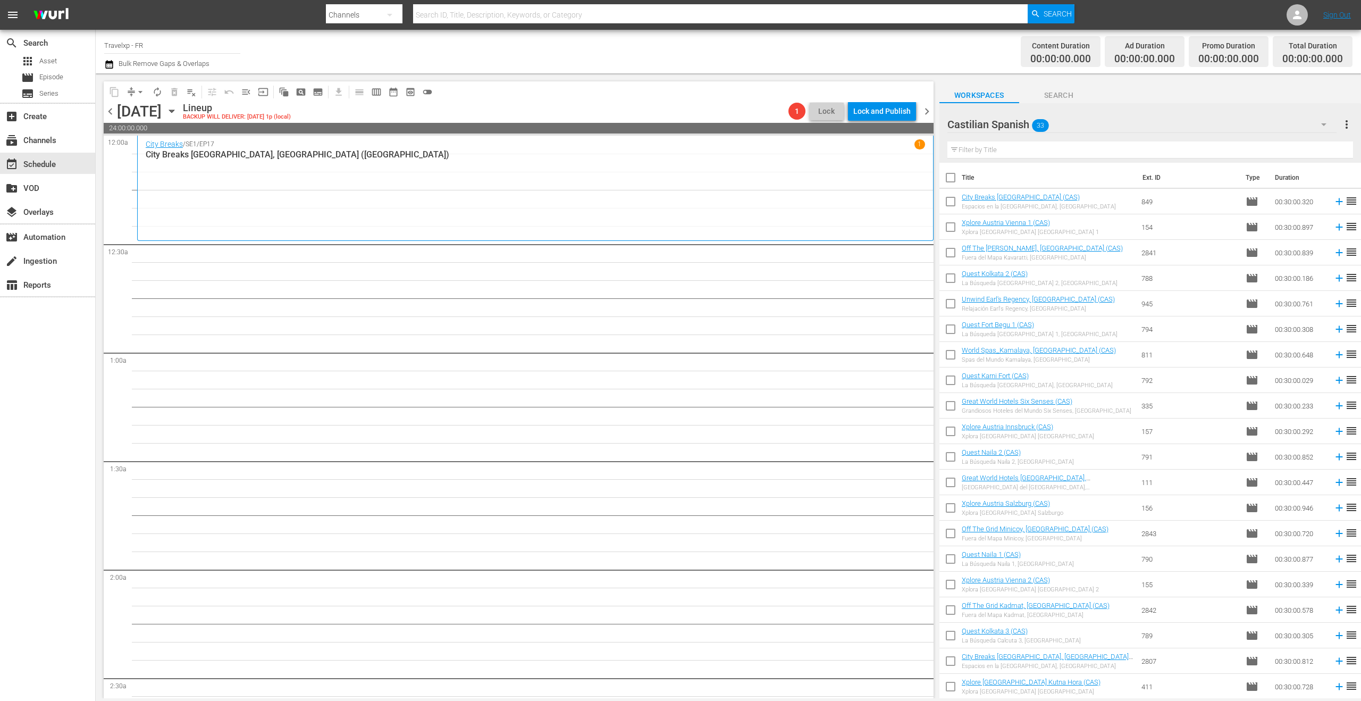
click at [1326, 126] on icon "button" at bounding box center [1323, 124] width 13 height 13
click at [1001, 191] on div "French (31)" at bounding box center [1015, 188] width 111 height 17
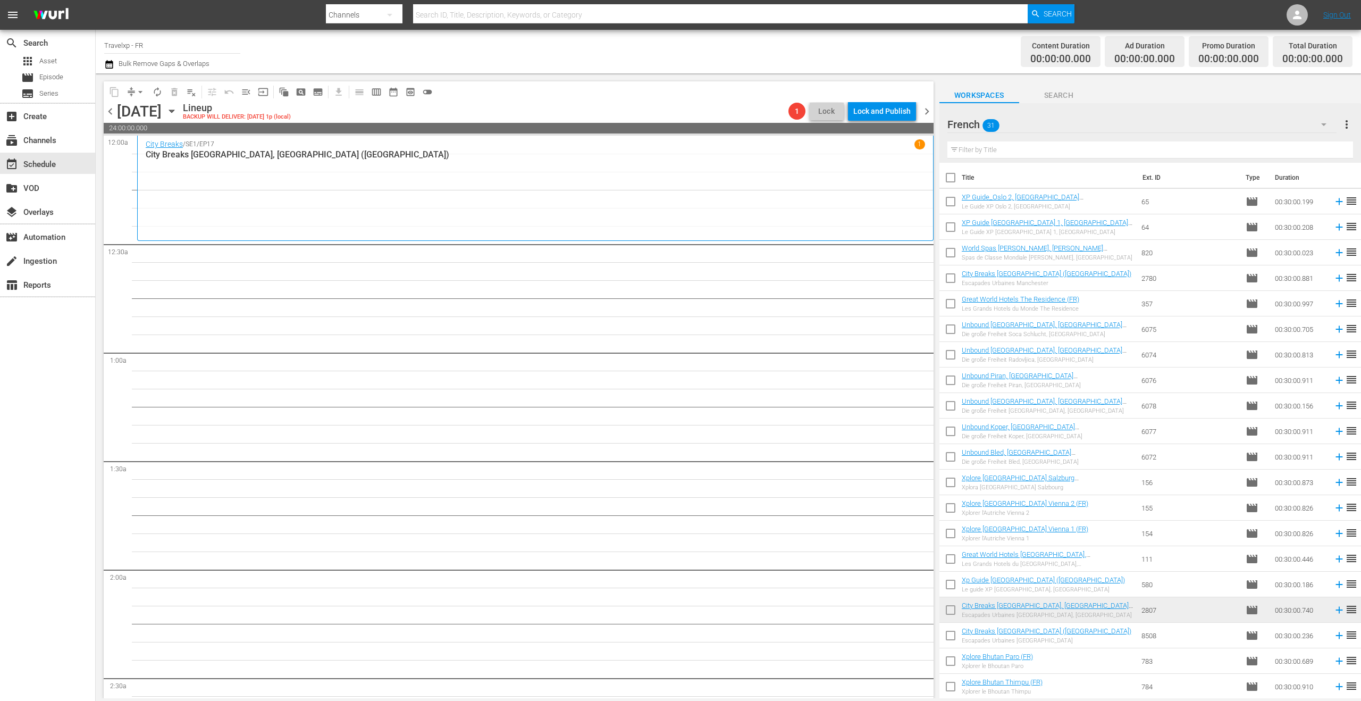
click at [954, 182] on input "checkbox" at bounding box center [950, 180] width 22 height 22
checkbox input "true"
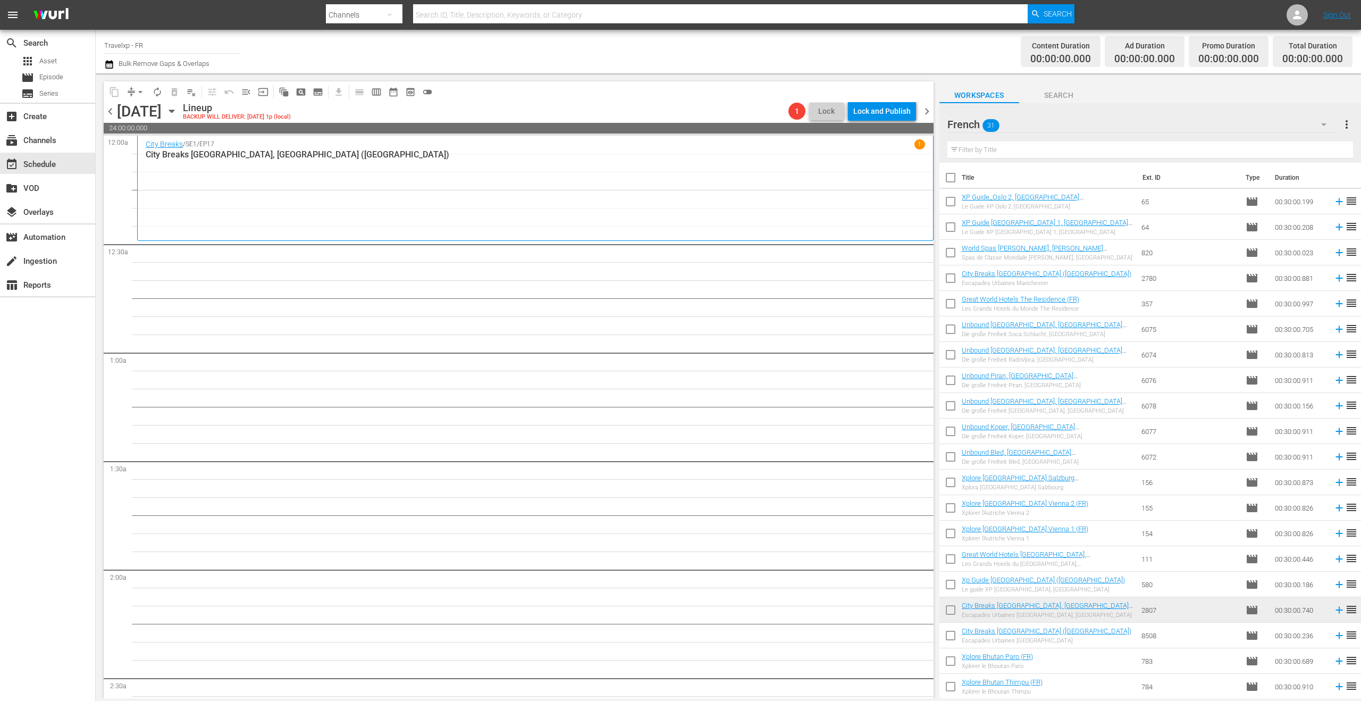
checkbox input "true"
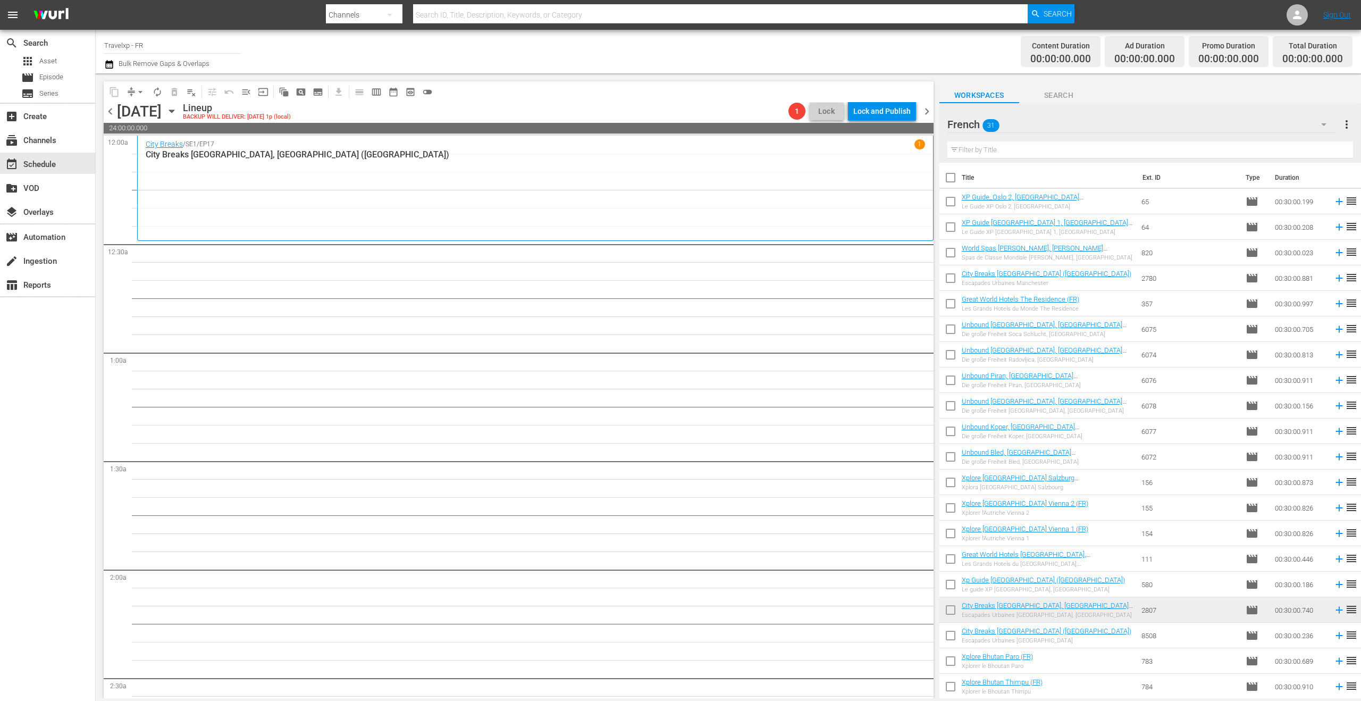
checkbox input "true"
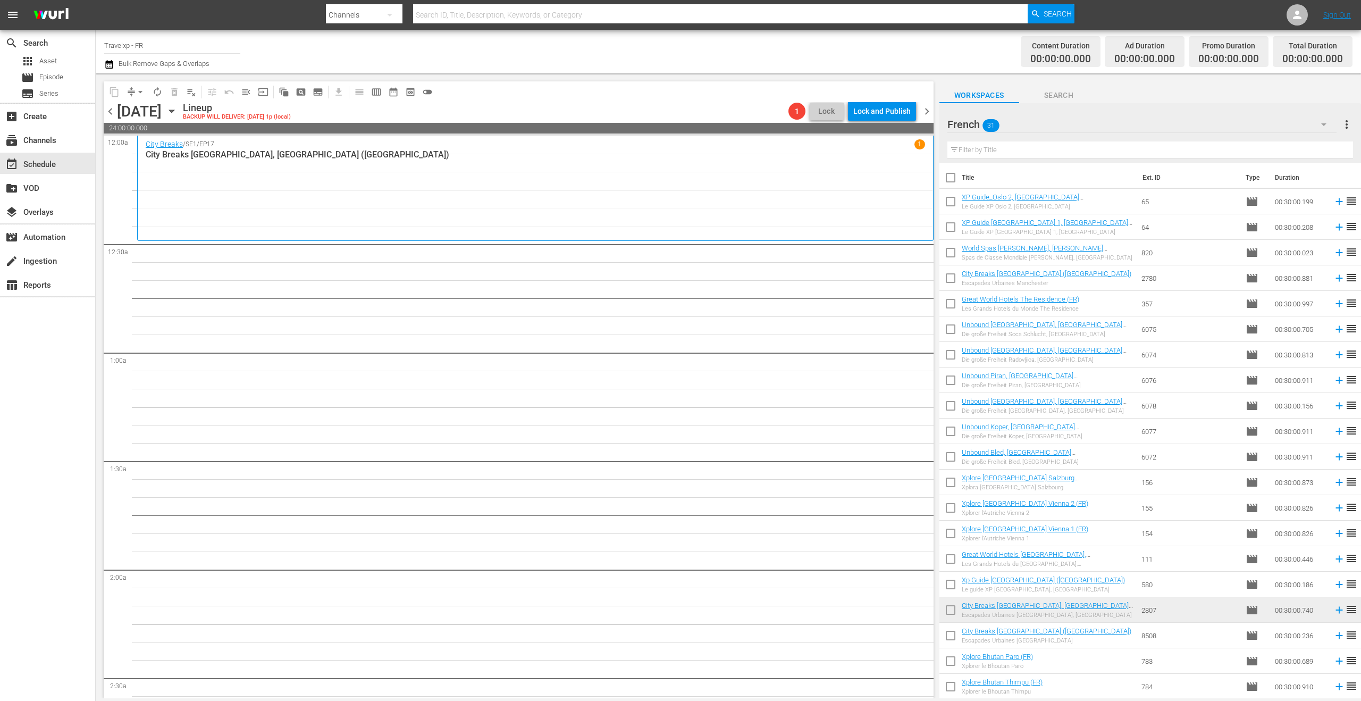
checkbox input "true"
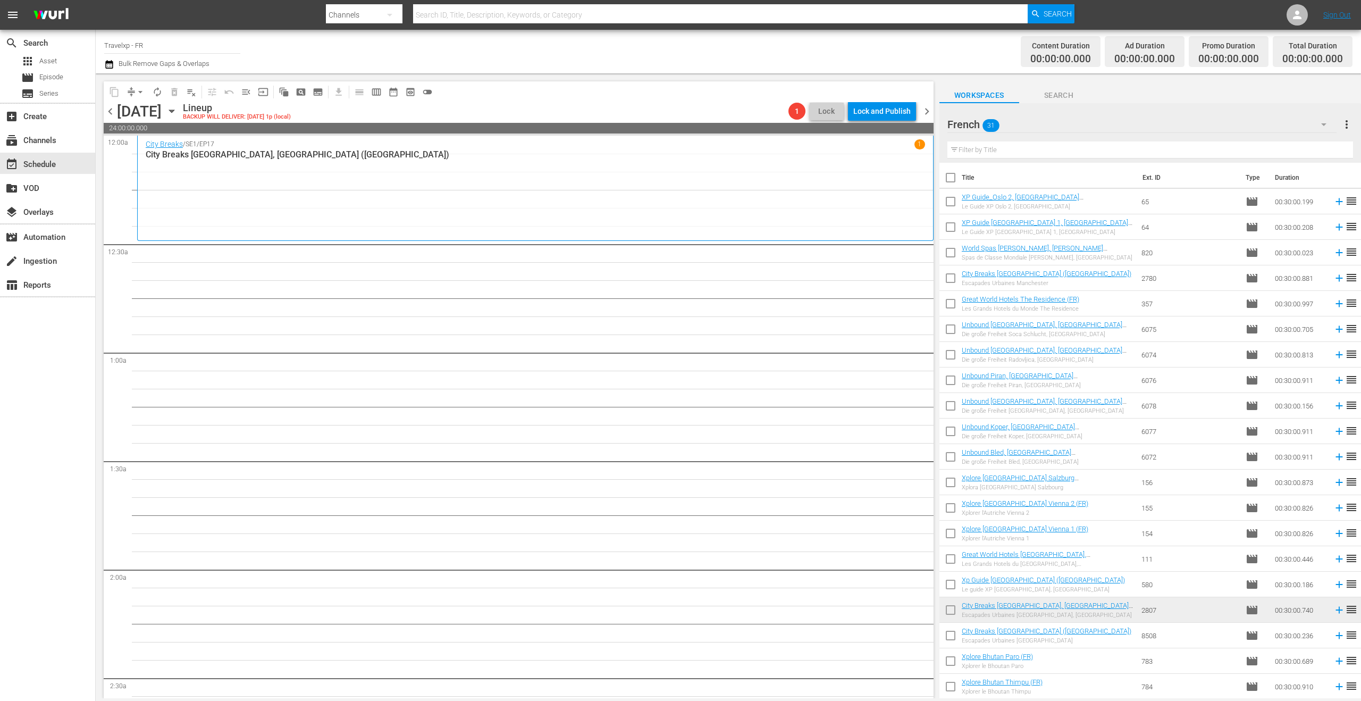
checkbox input "true"
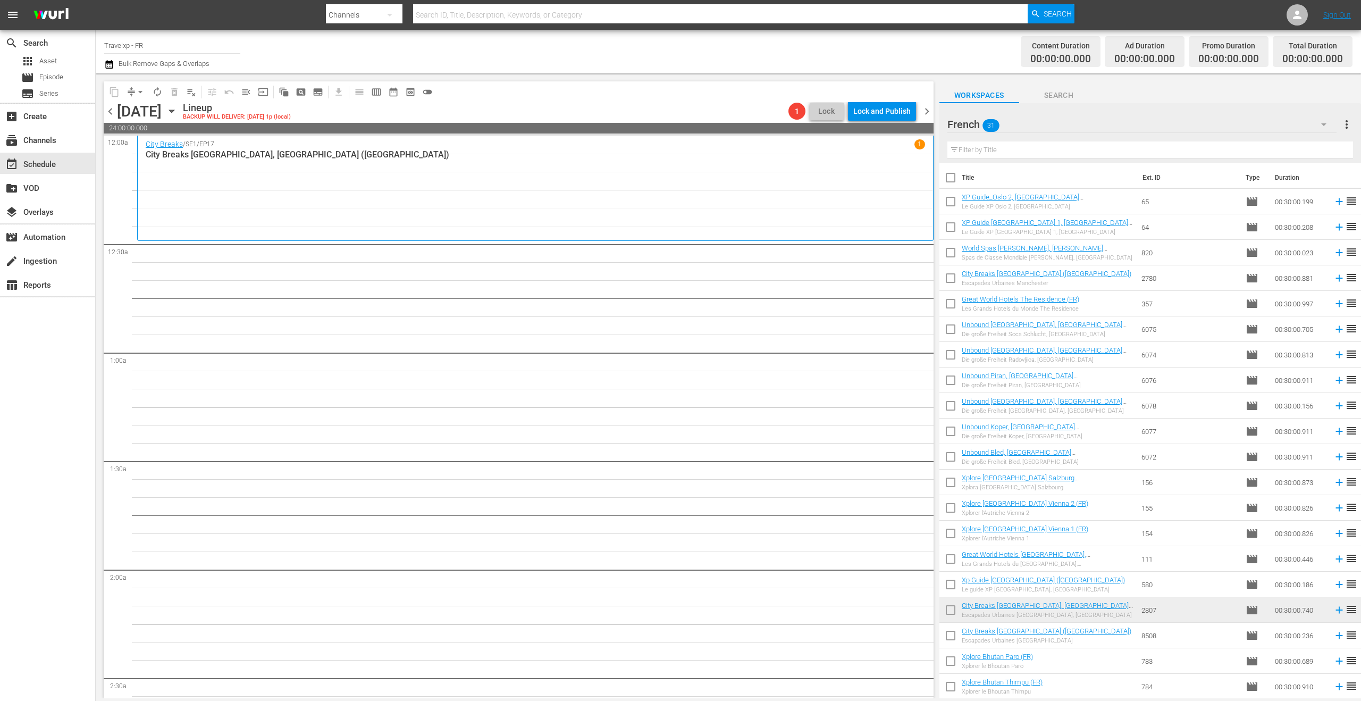
checkbox input "true"
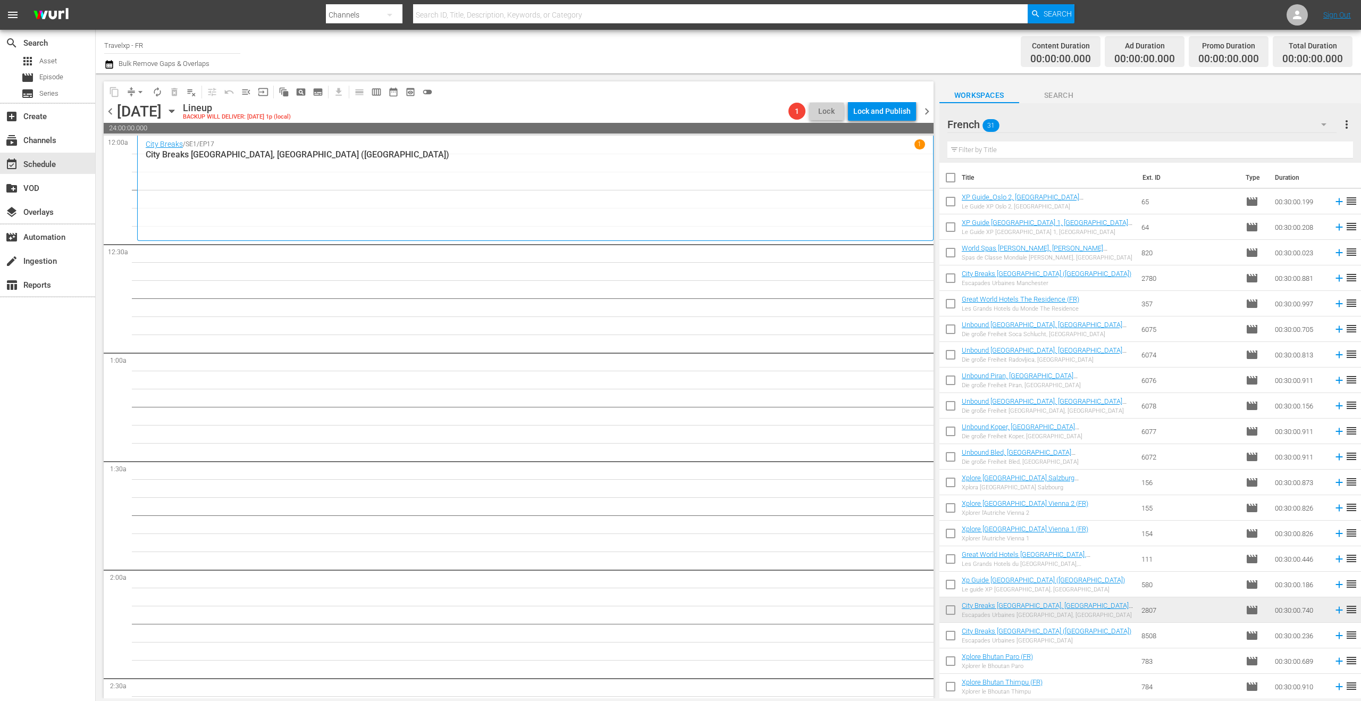
checkbox input "true"
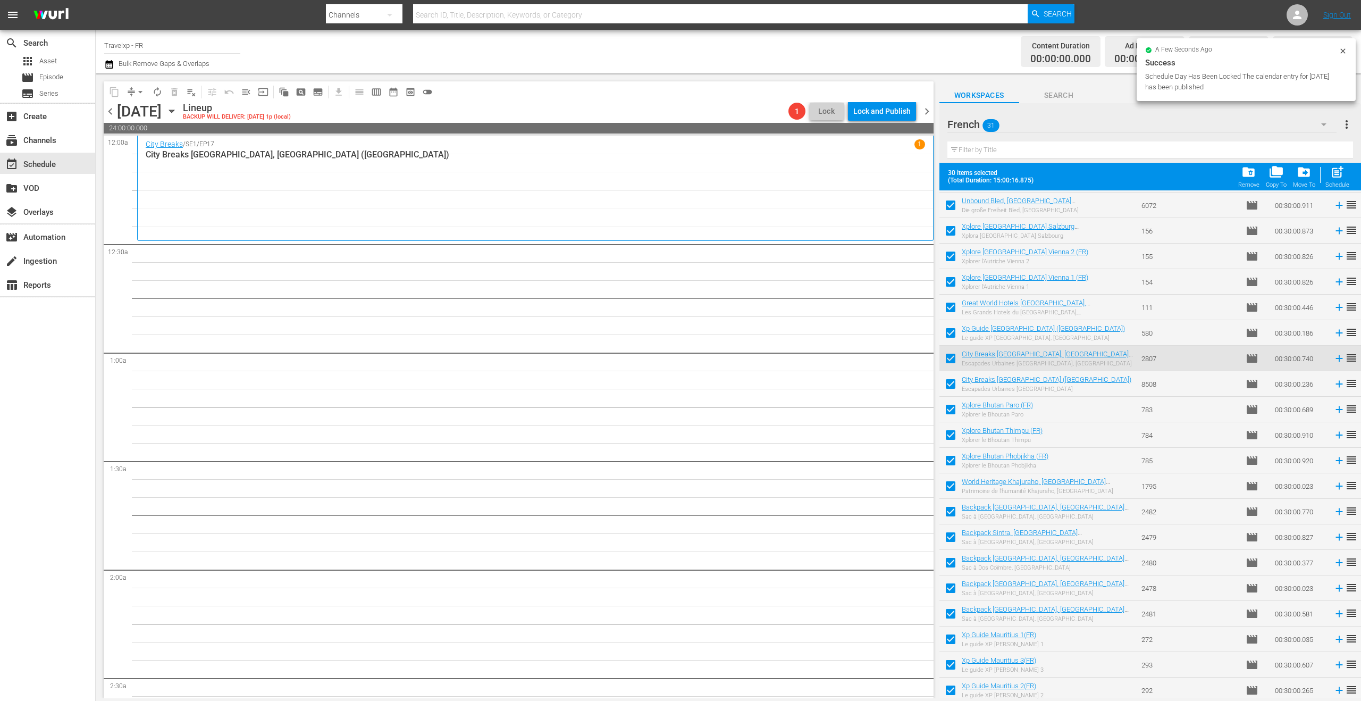
scroll to position [308, 0]
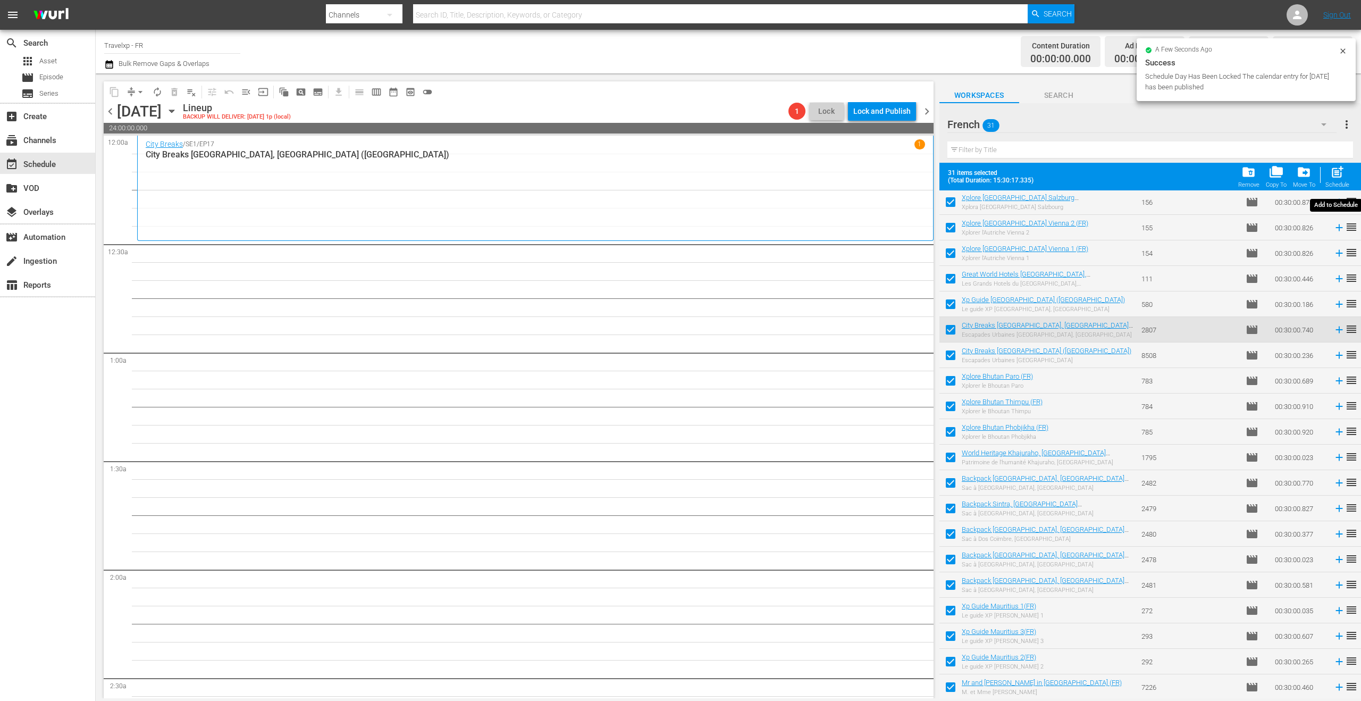
click at [1343, 174] on span "post_add" at bounding box center [1337, 172] width 14 height 14
checkbox input "false"
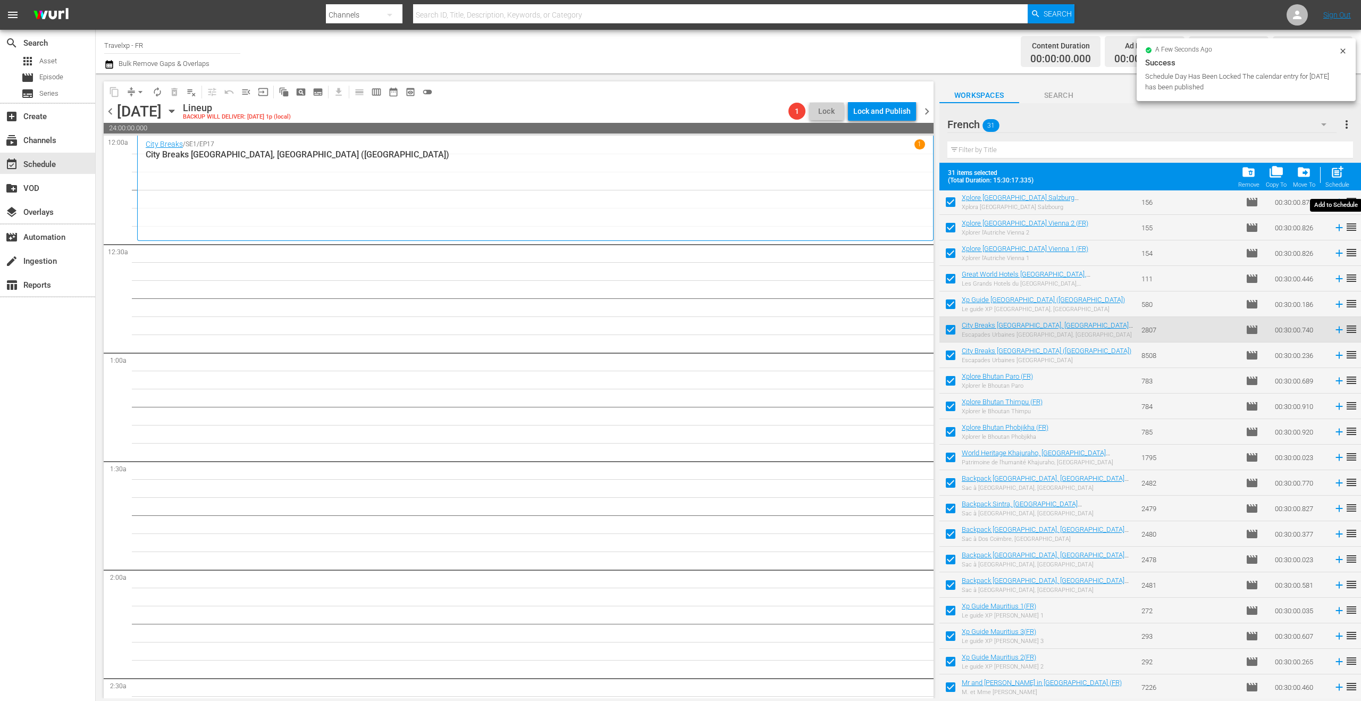
checkbox input "false"
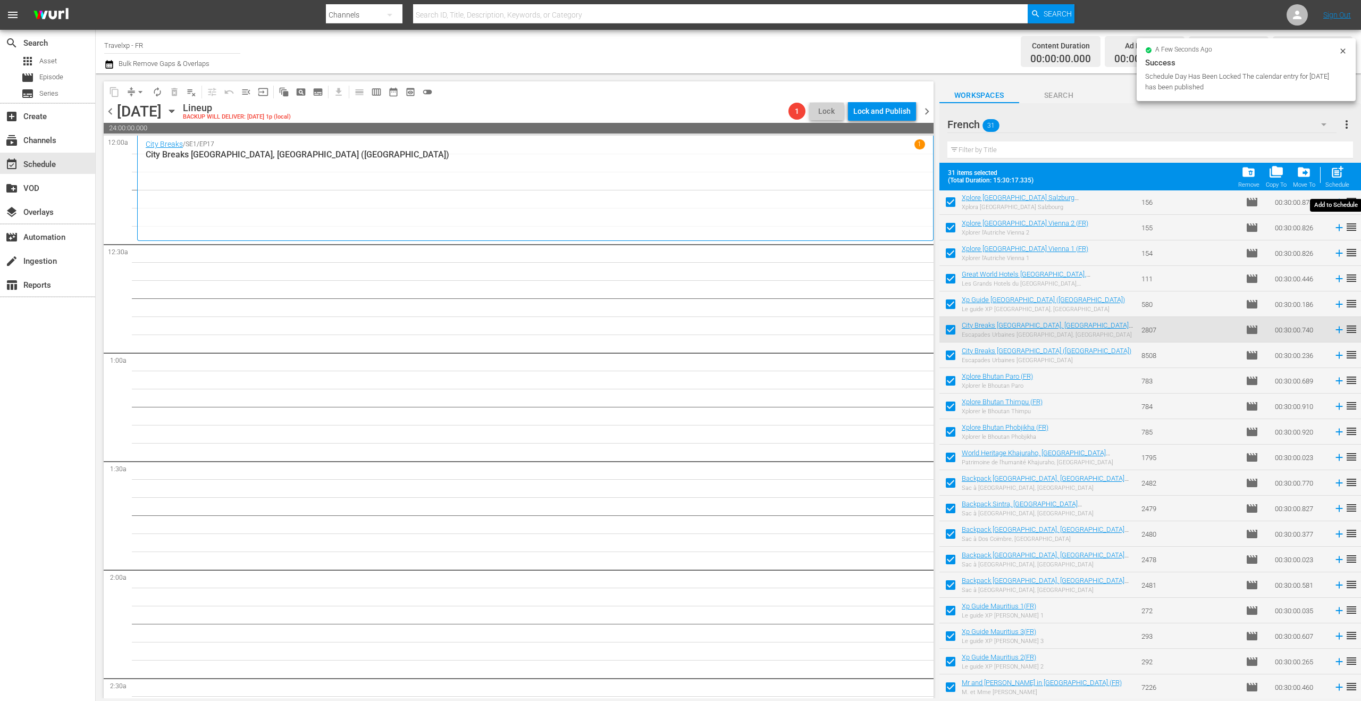
checkbox input "false"
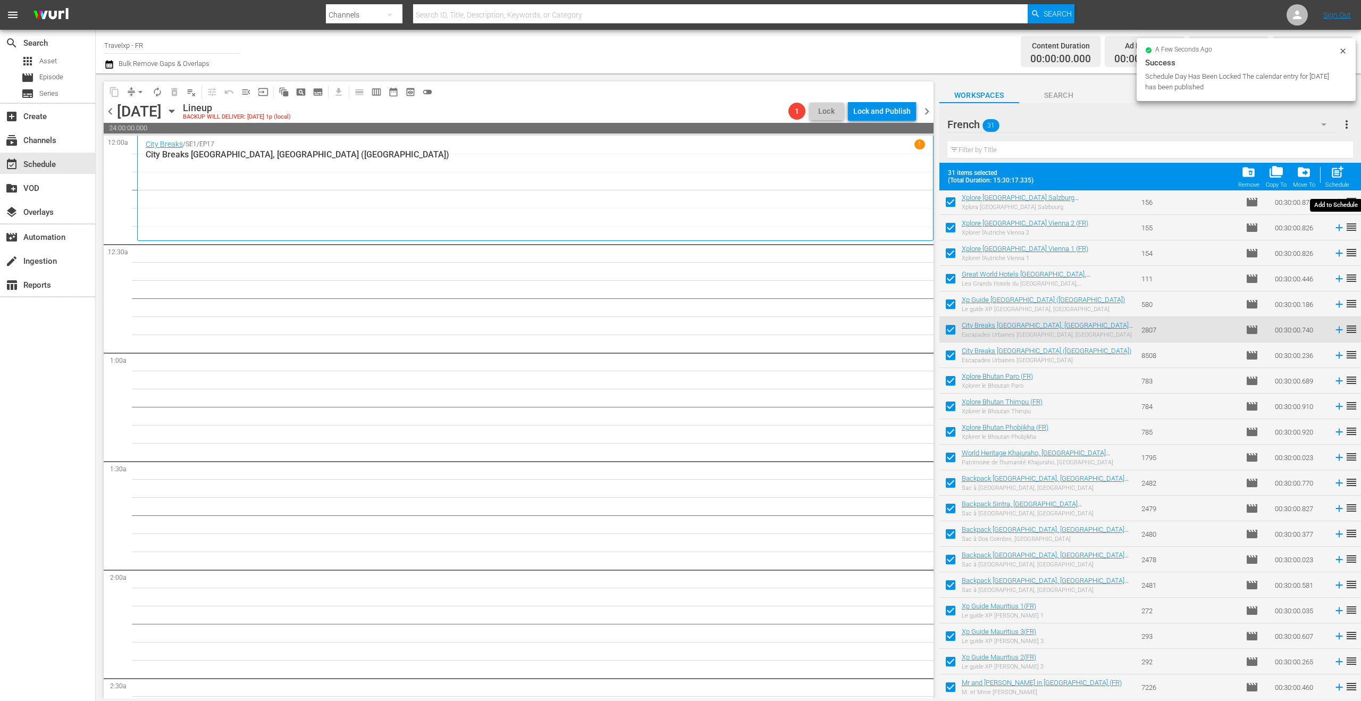
checkbox input "false"
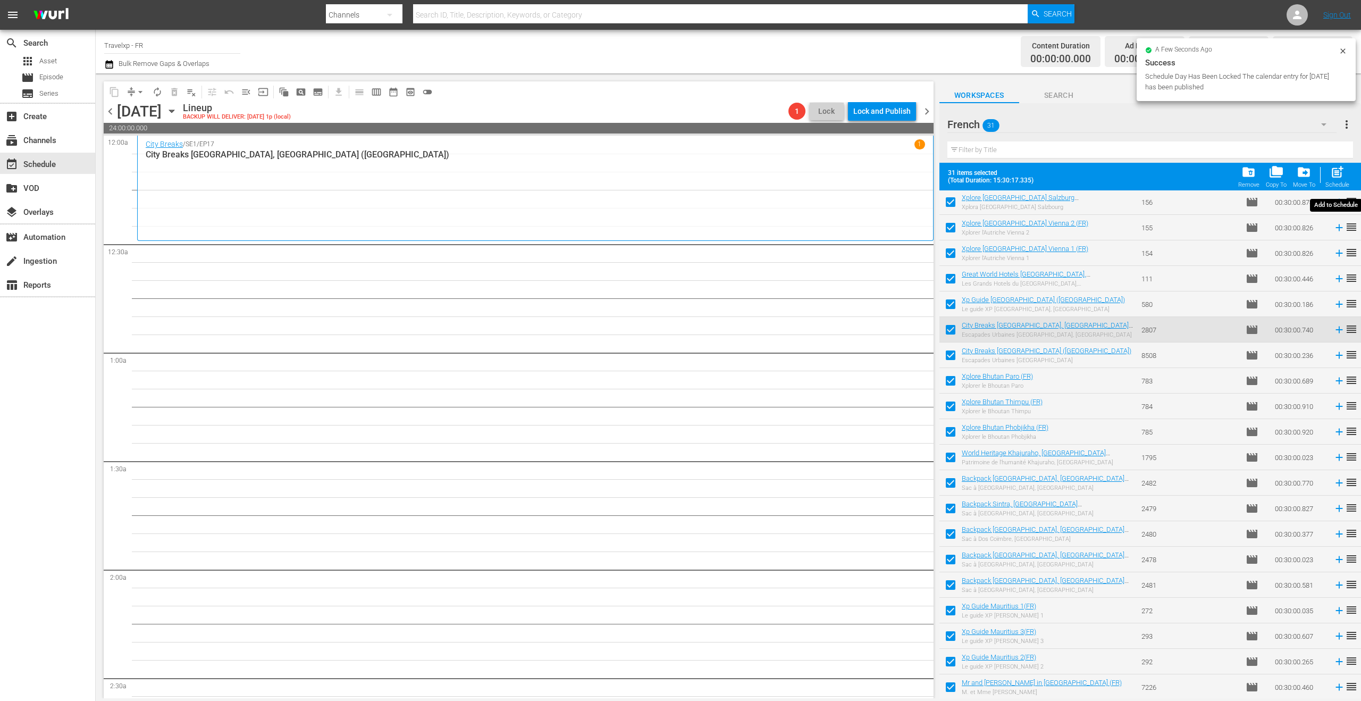
checkbox input "false"
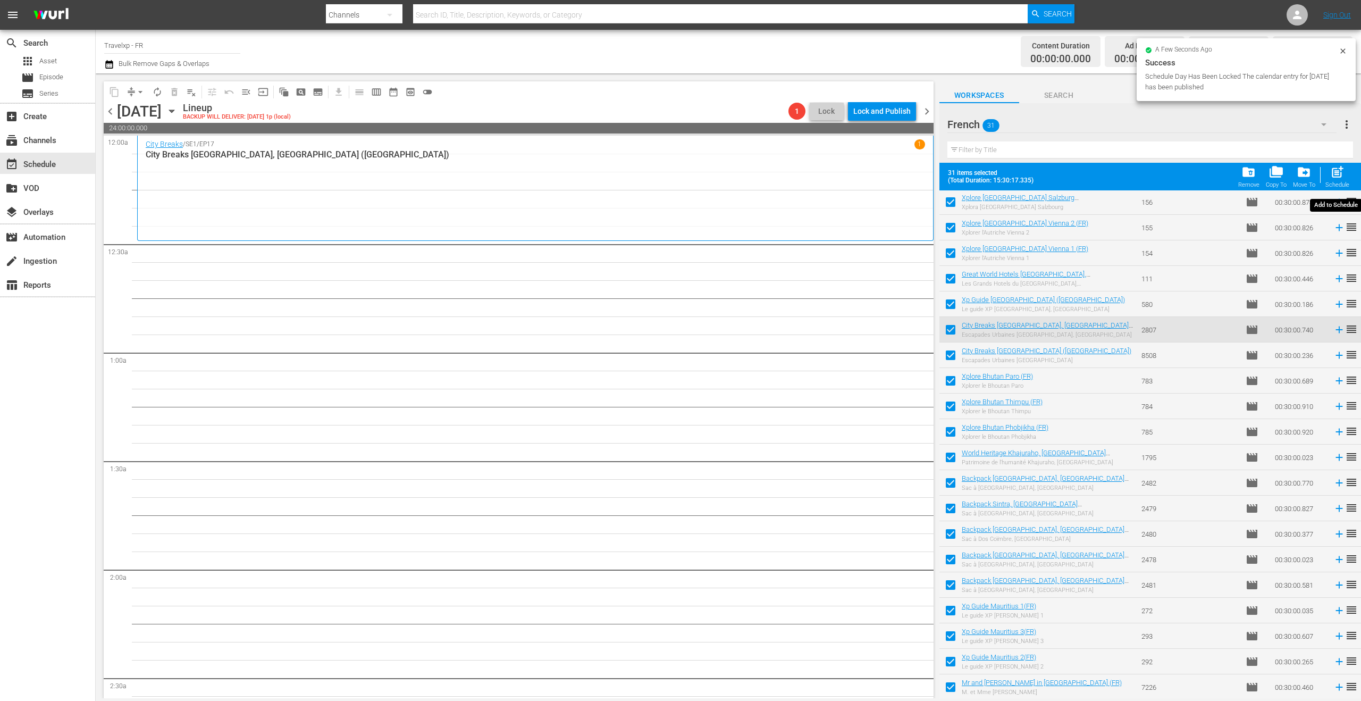
checkbox input "false"
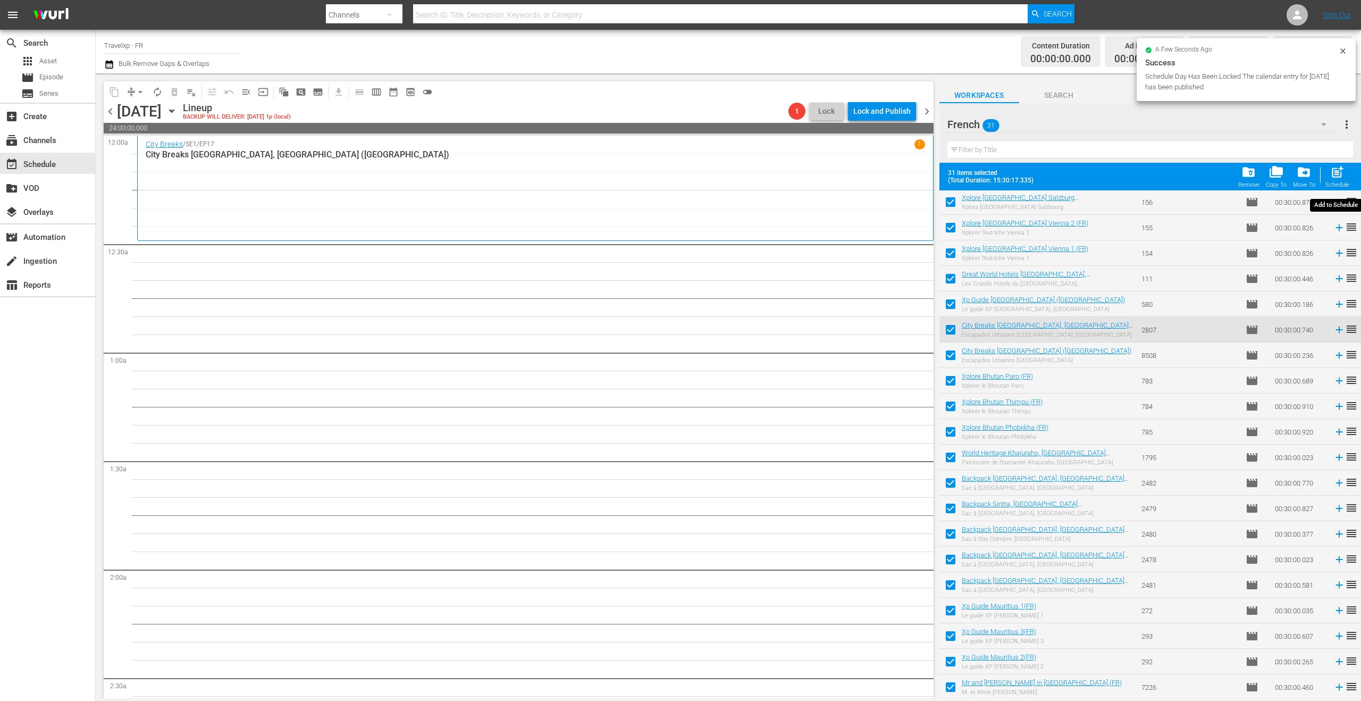
checkbox input "false"
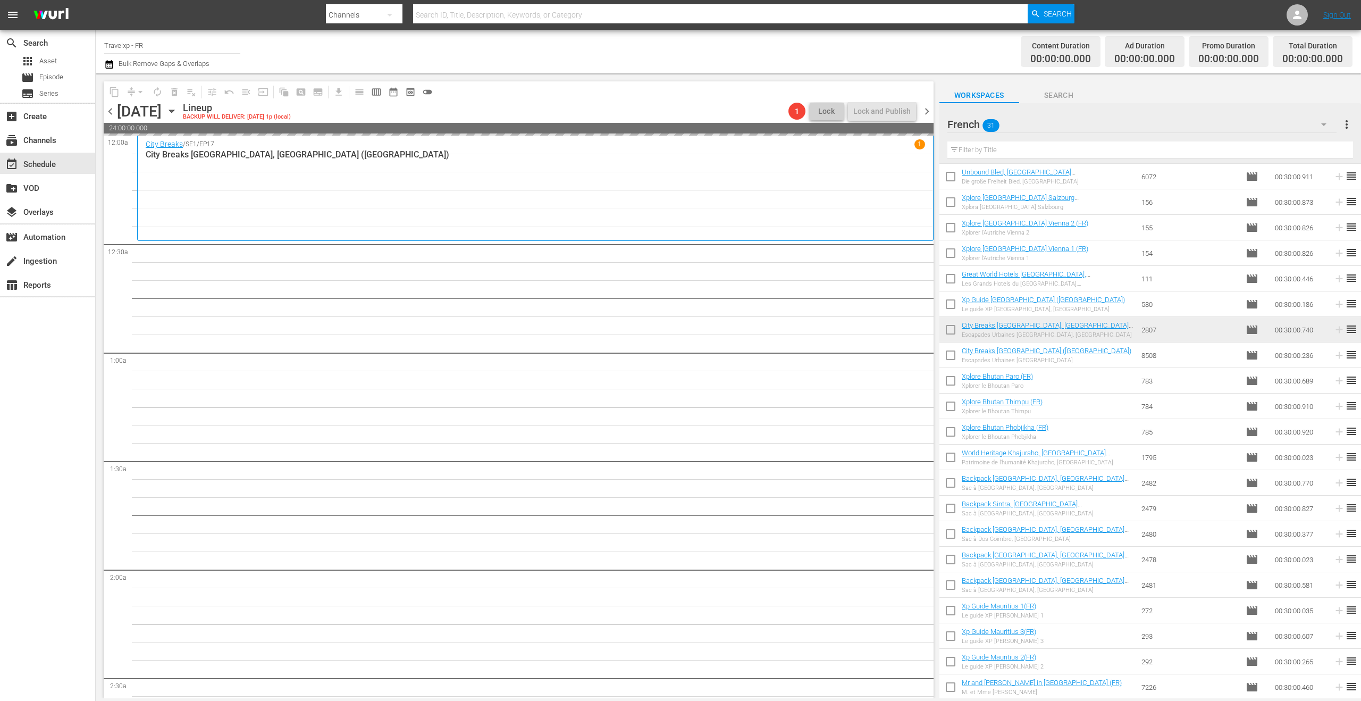
scroll to position [280, 0]
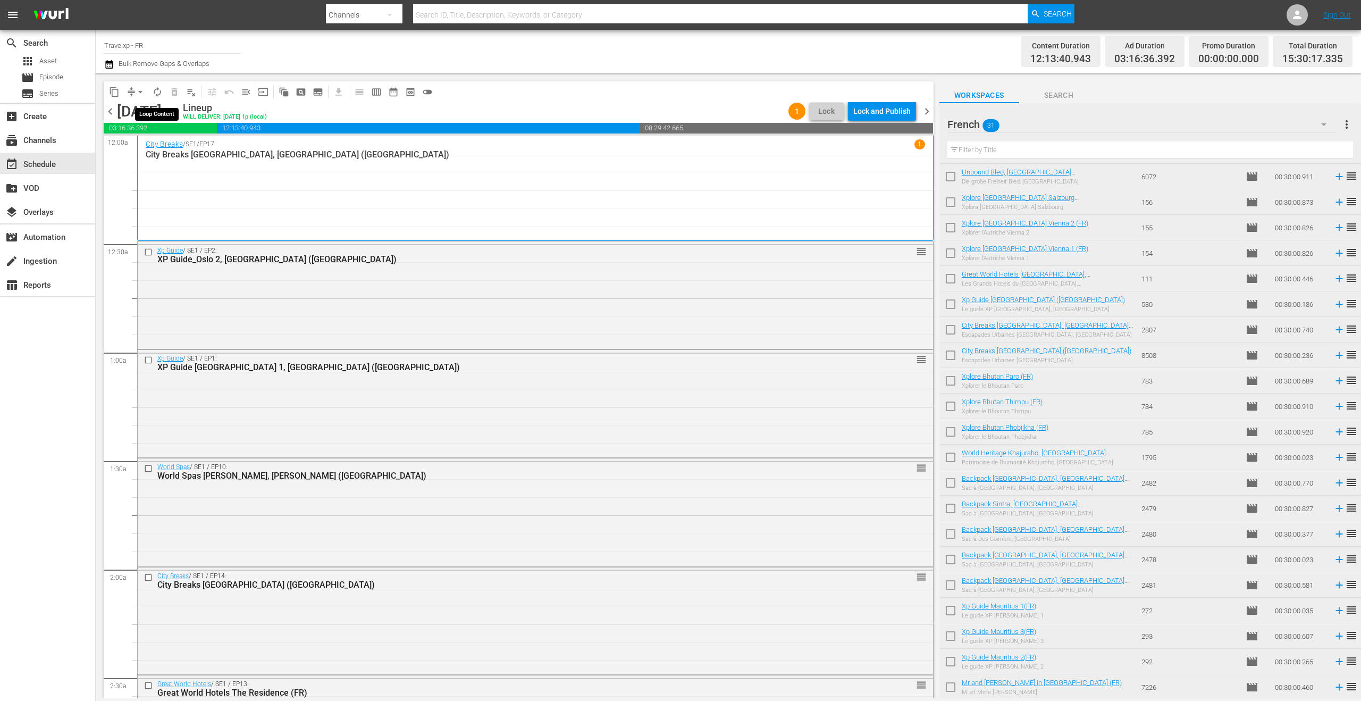
click at [161, 93] on span "autorenew_outlined" at bounding box center [157, 92] width 11 height 11
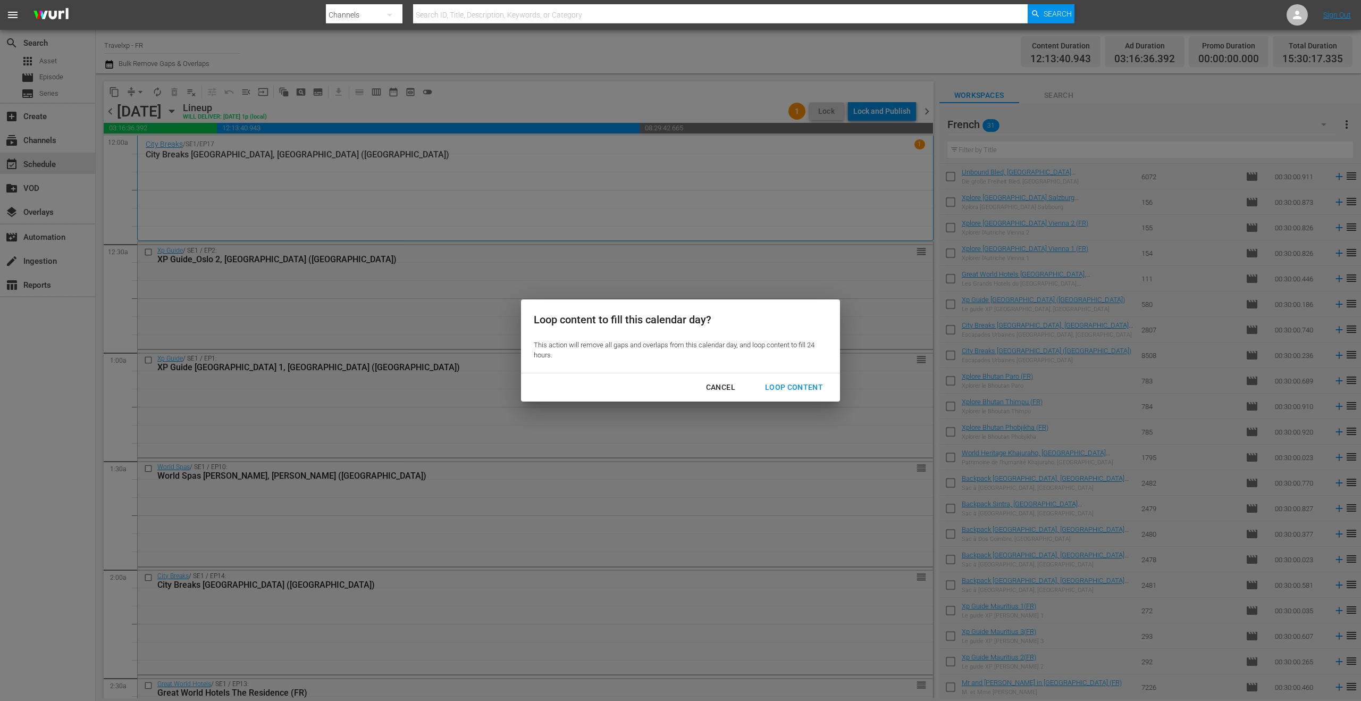
drag, startPoint x: 792, startPoint y: 407, endPoint x: 793, endPoint y: 395, distance: 12.3
click at [792, 407] on div "Loop content to fill this calendar day? This action will remove all gaps and ov…" at bounding box center [680, 350] width 1361 height 701
click at [793, 393] on div "Loop Content" at bounding box center [793, 387] width 75 height 13
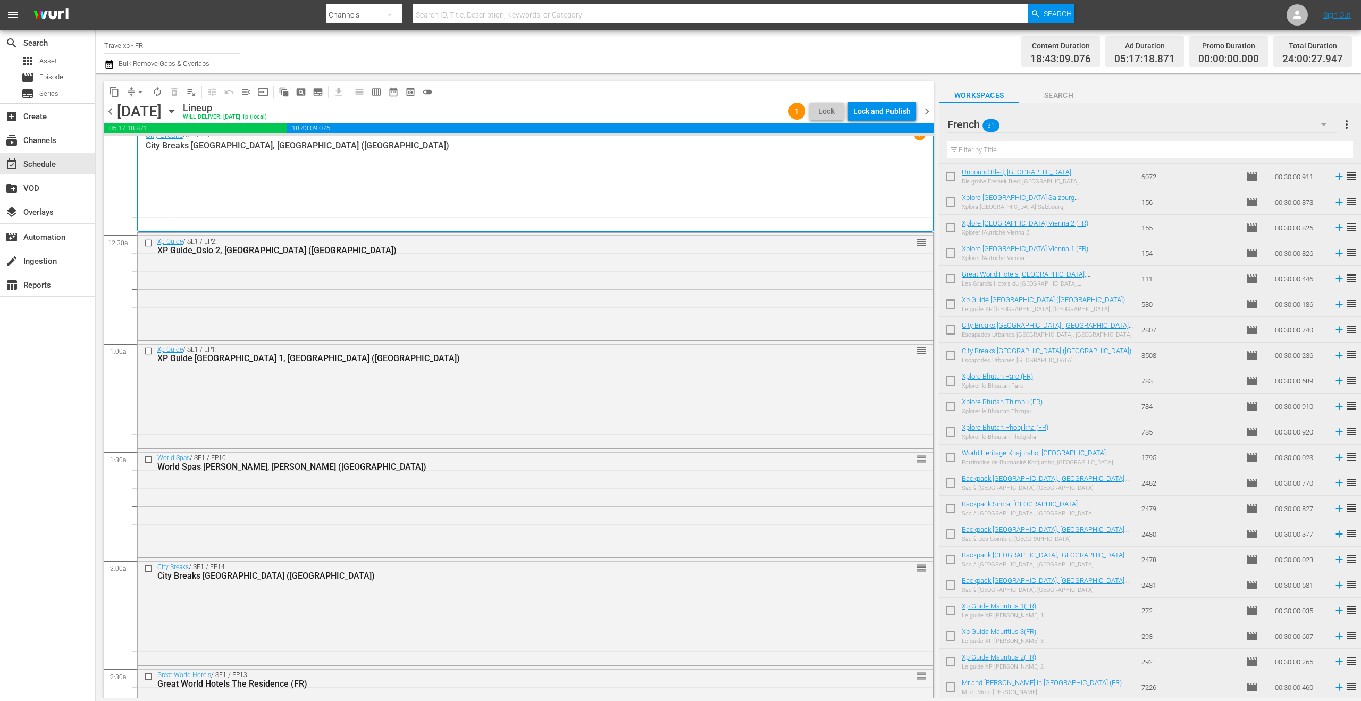
scroll to position [0, 0]
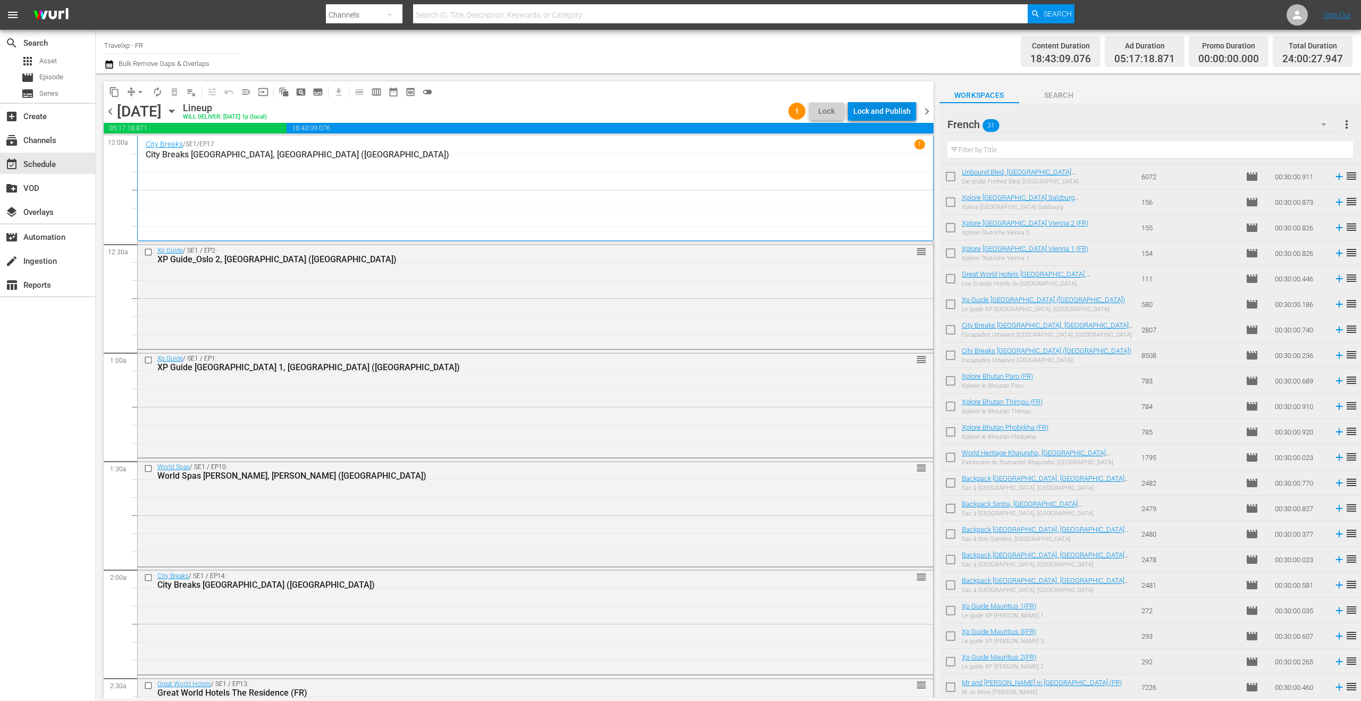
click at [902, 115] on div "Lock and Publish" at bounding box center [881, 111] width 57 height 19
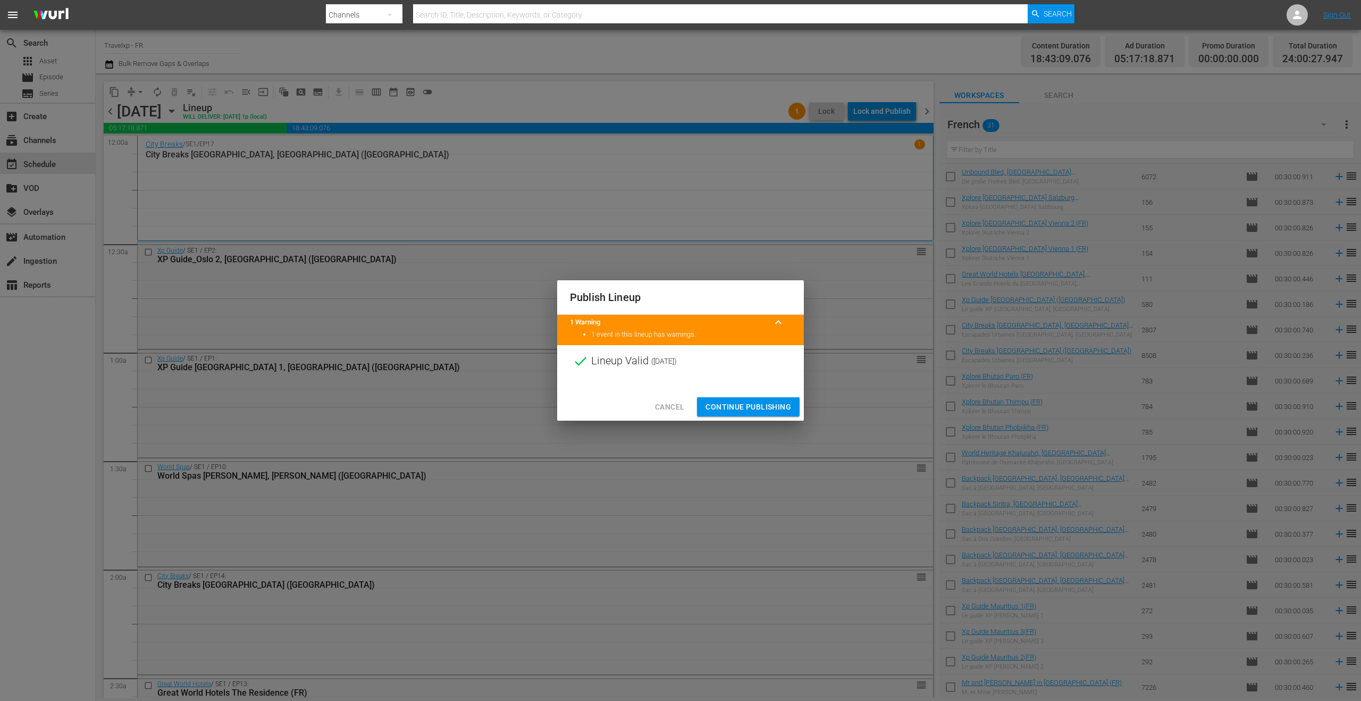
click at [743, 406] on span "Continue Publishing" at bounding box center [748, 406] width 86 height 13
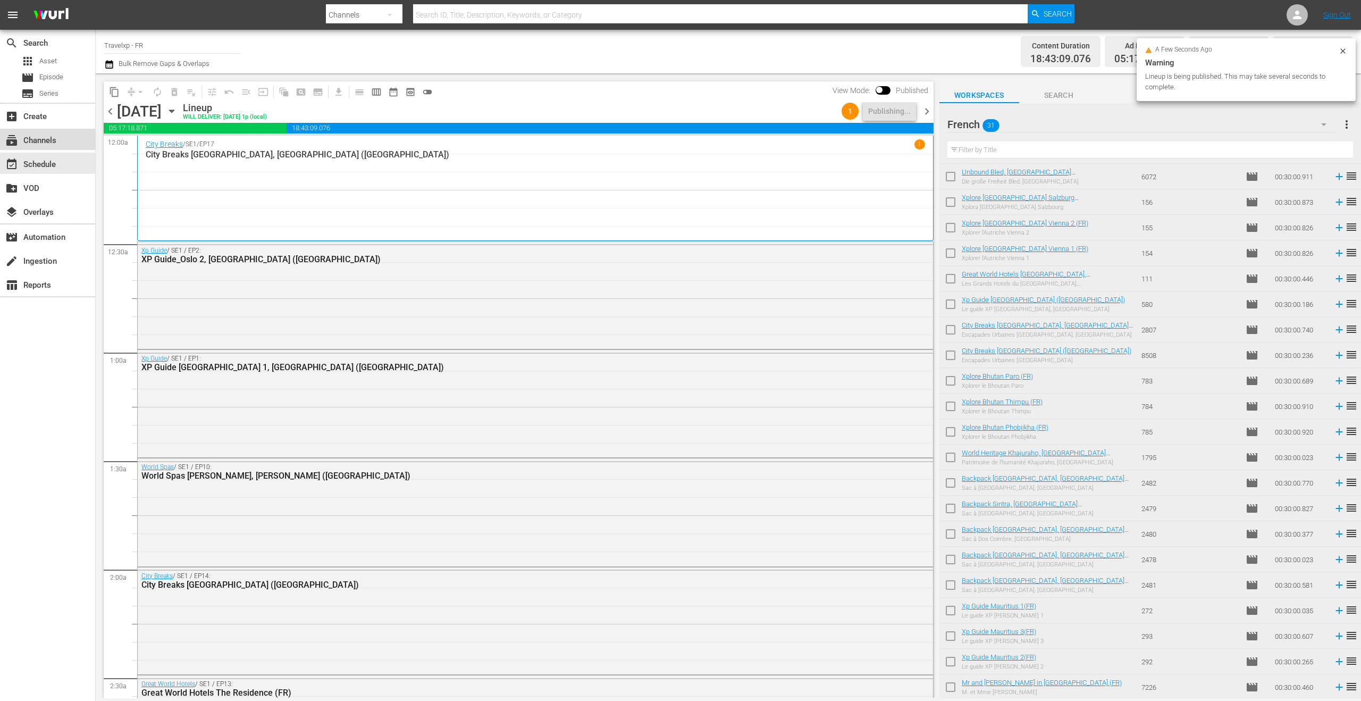
click at [38, 143] on div "subscriptions Channels" at bounding box center [30, 139] width 60 height 10
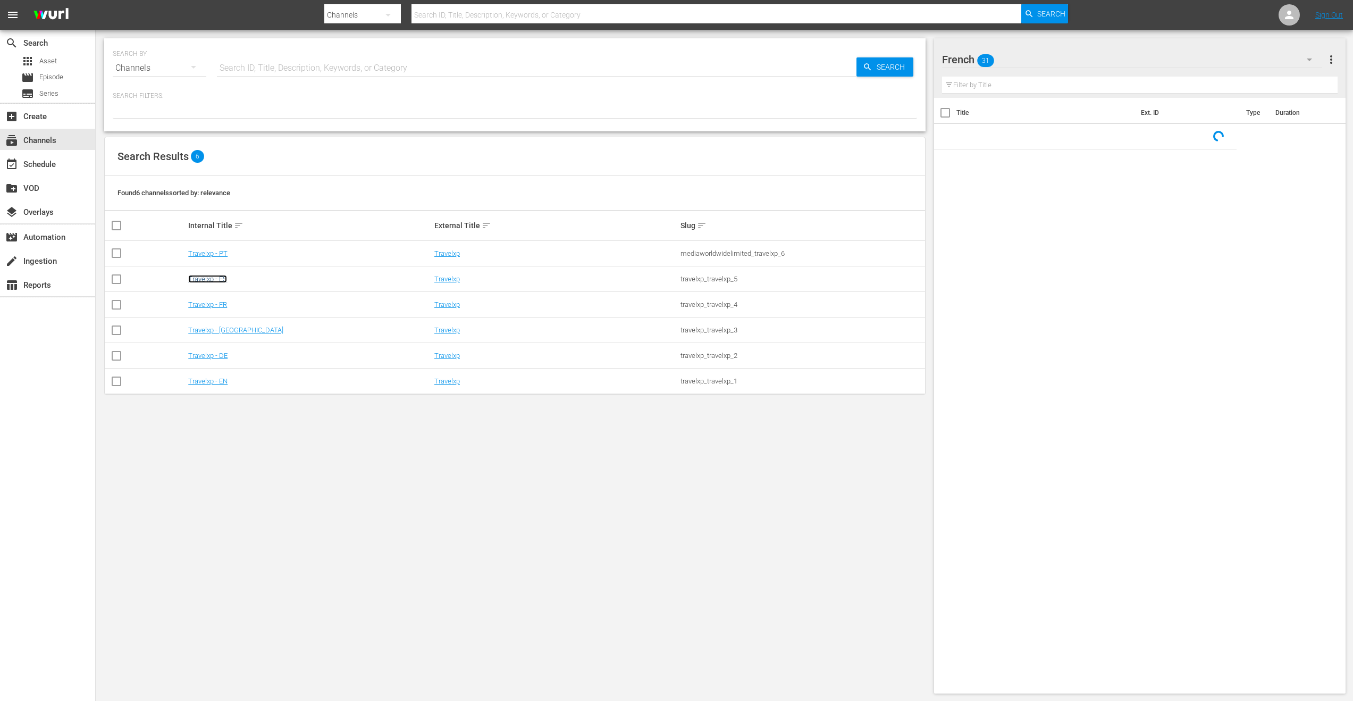
click at [224, 280] on link "Travelxp - ES" at bounding box center [207, 279] width 39 height 8
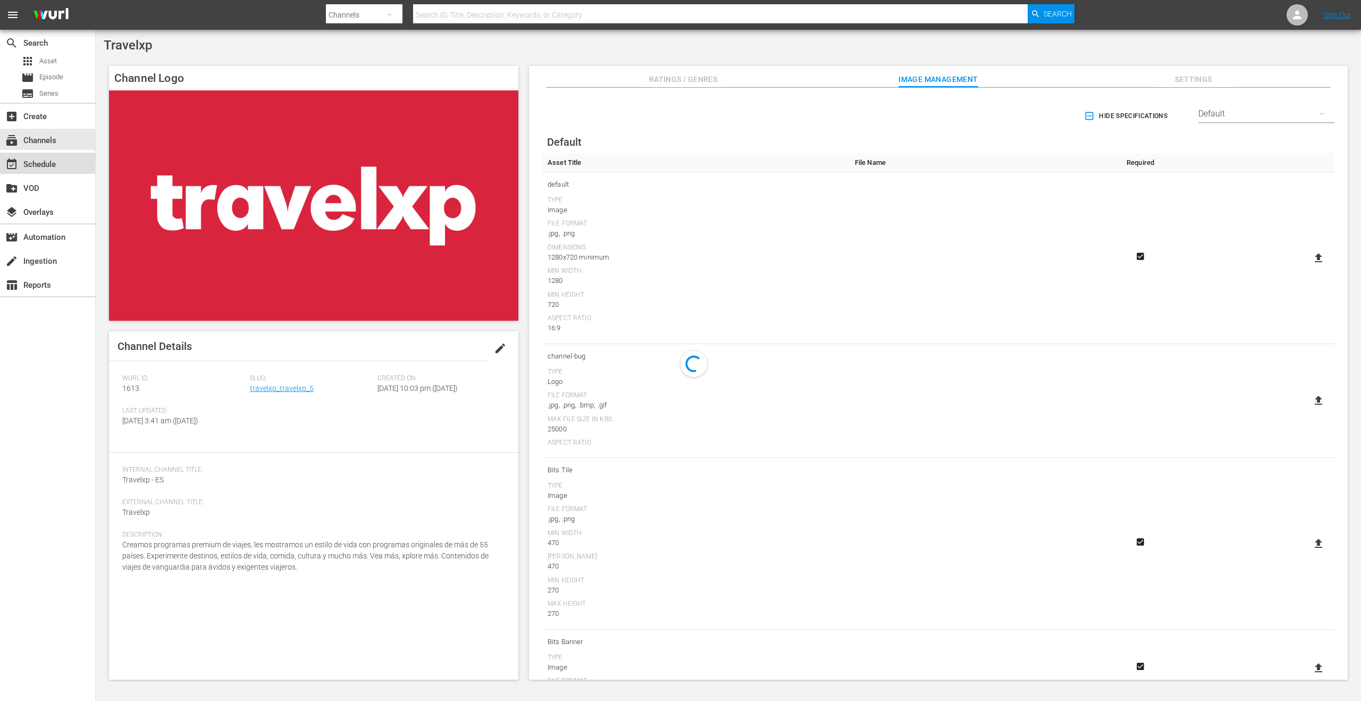
click at [69, 163] on div "event_available Schedule" at bounding box center [47, 163] width 95 height 21
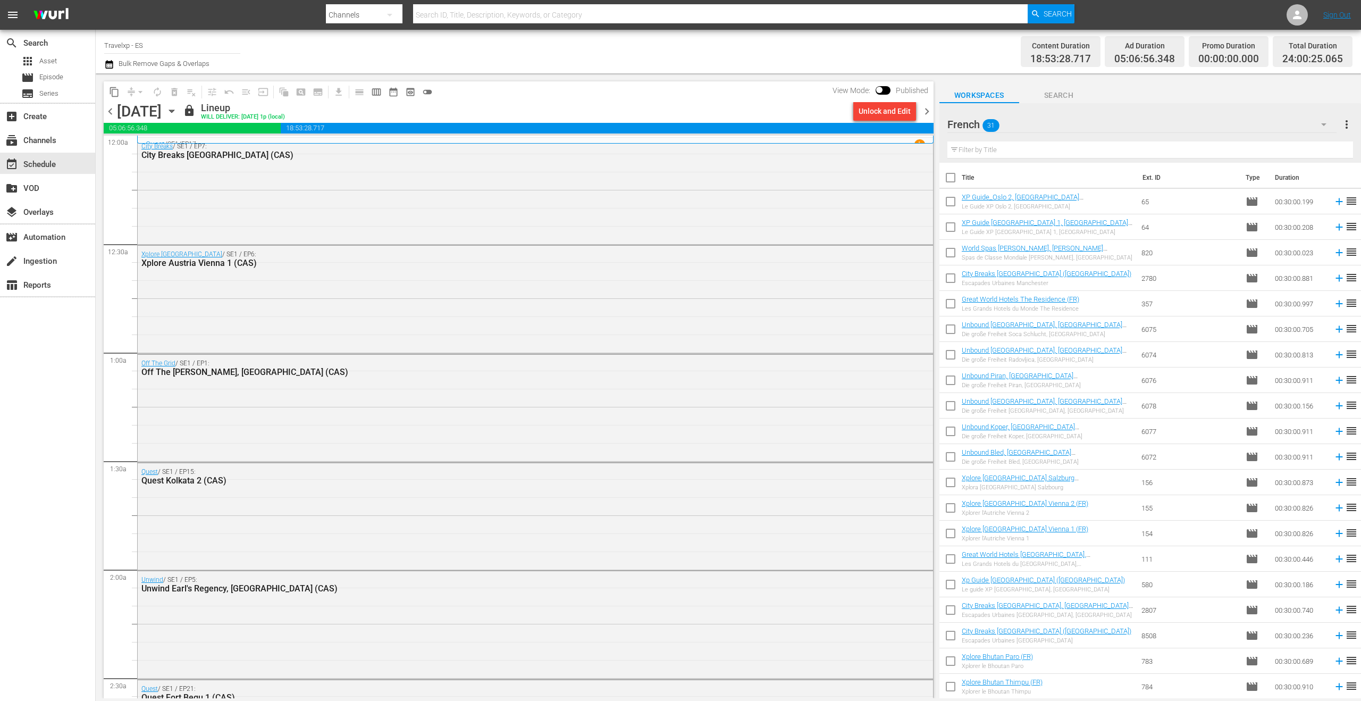
click at [928, 113] on span "chevron_right" at bounding box center [926, 111] width 13 height 13
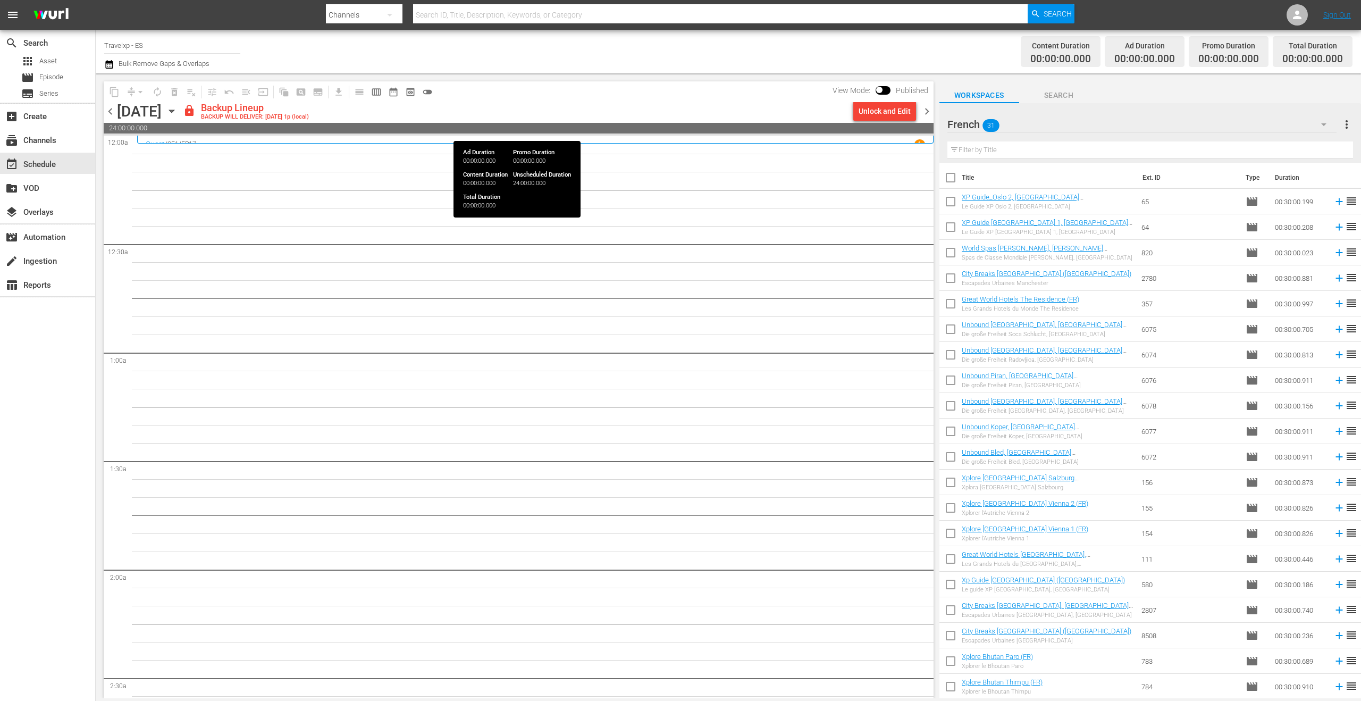
click at [882, 120] on div "Unlock and Edit" at bounding box center [885, 111] width 52 height 19
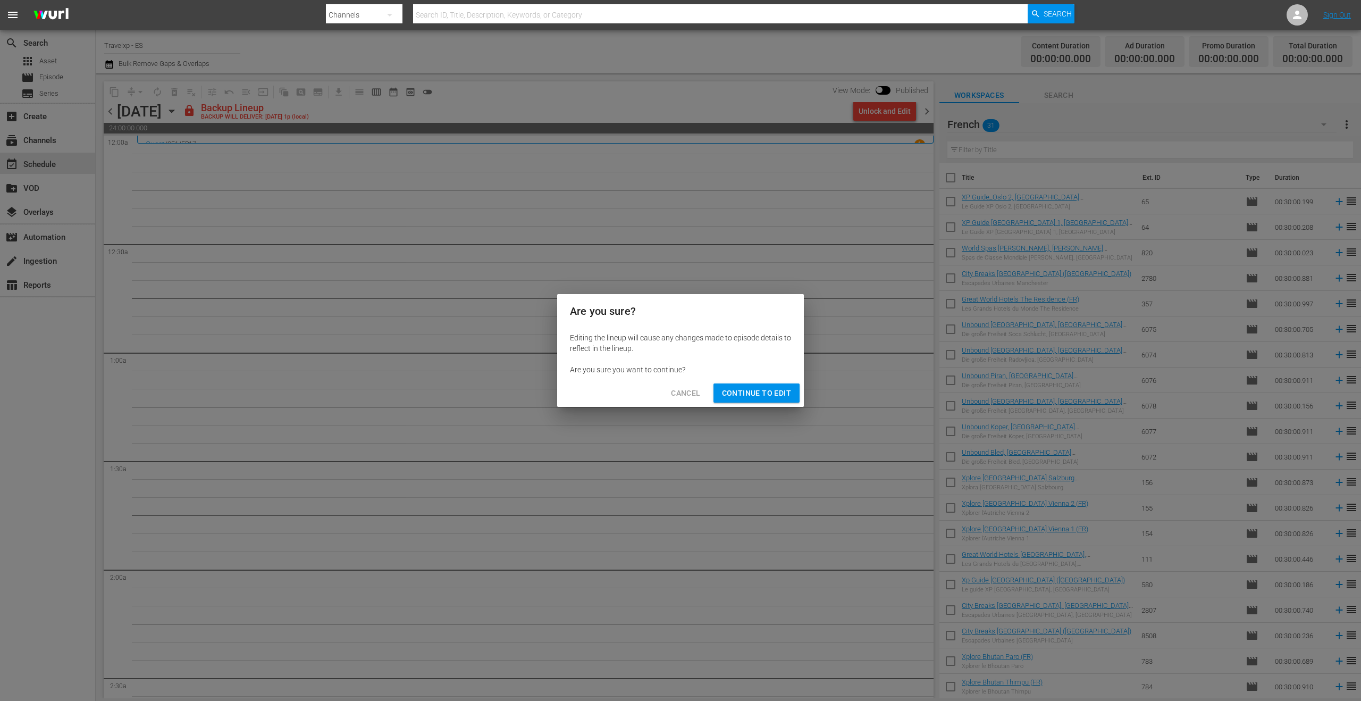
click at [771, 395] on span "Continue to Edit" at bounding box center [756, 392] width 69 height 13
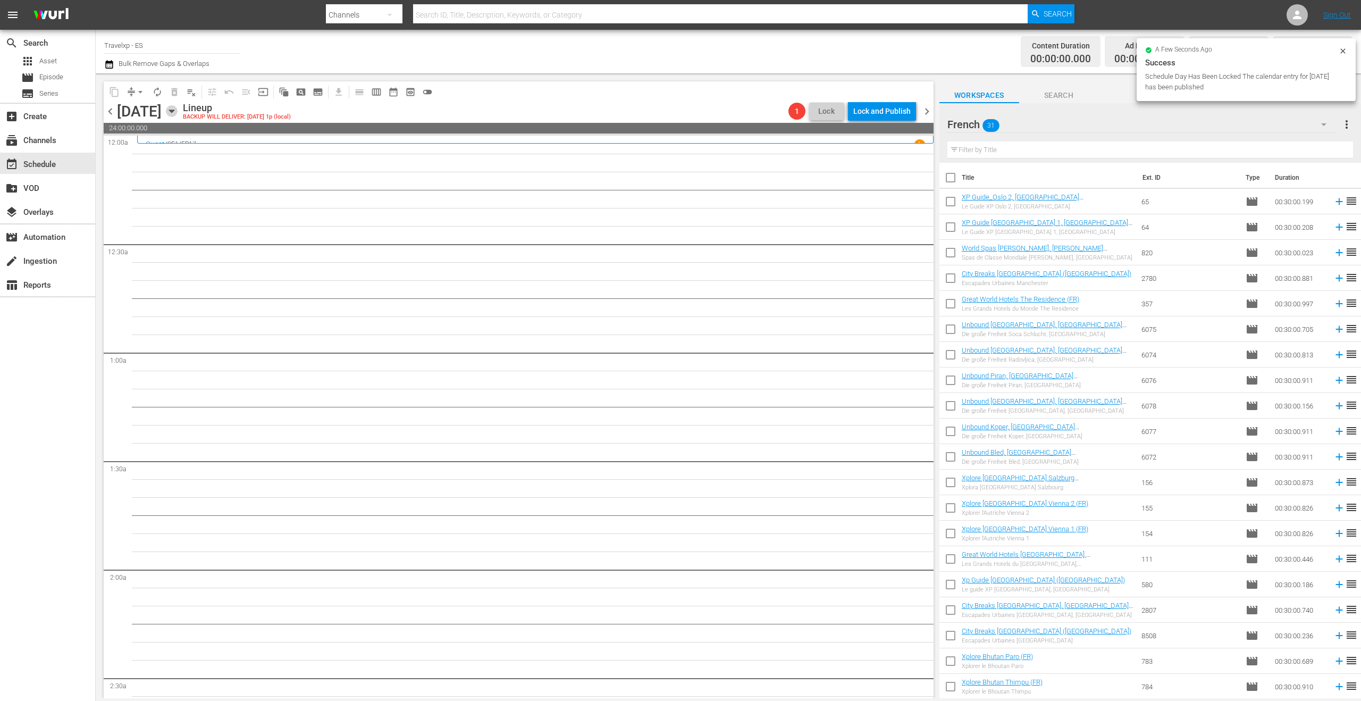
click at [178, 111] on icon "button" at bounding box center [172, 111] width 12 height 12
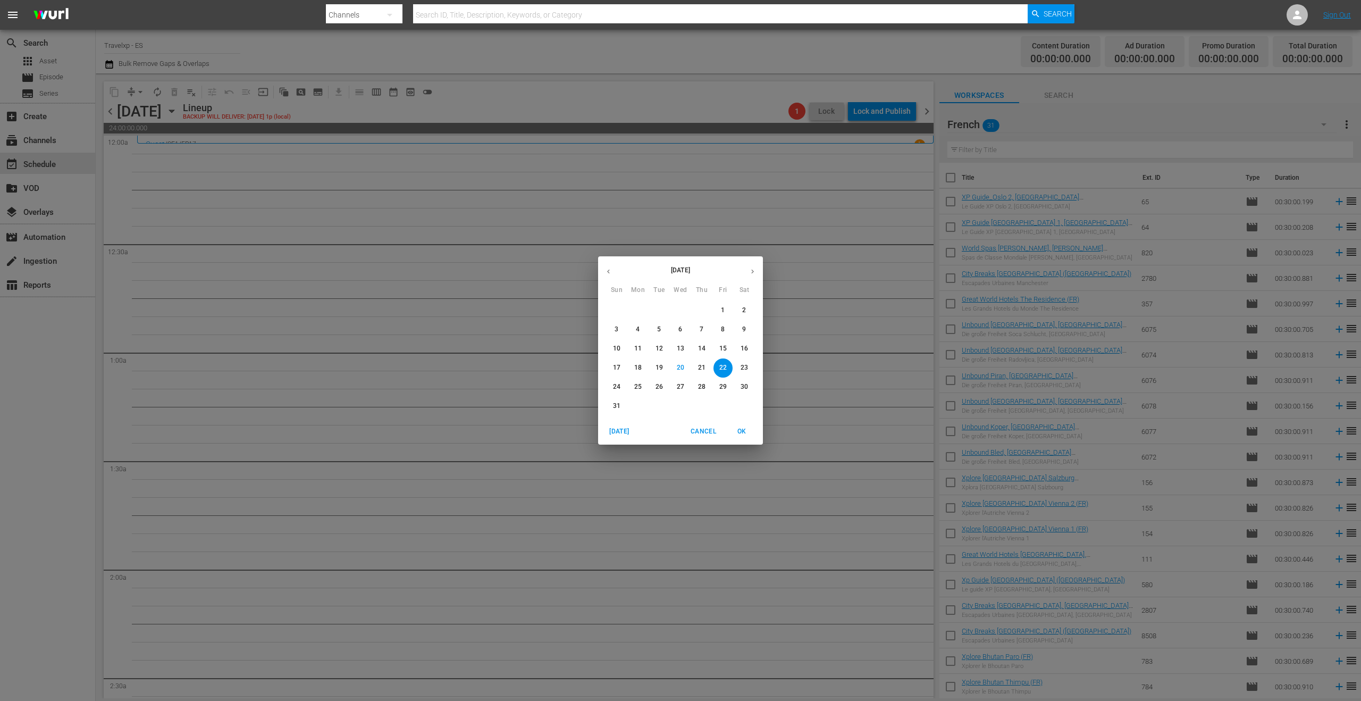
click at [611, 276] on button "button" at bounding box center [608, 271] width 21 height 21
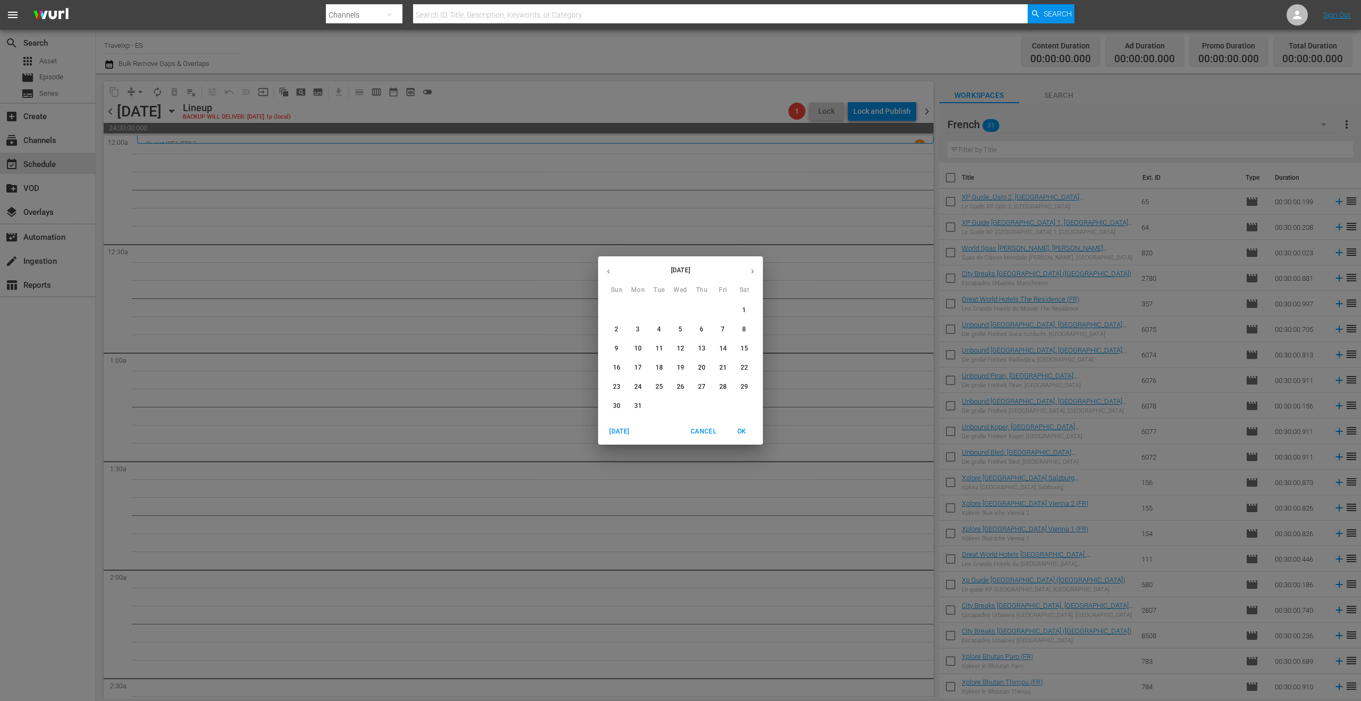
click at [744, 363] on p "22" at bounding box center [744, 367] width 7 height 9
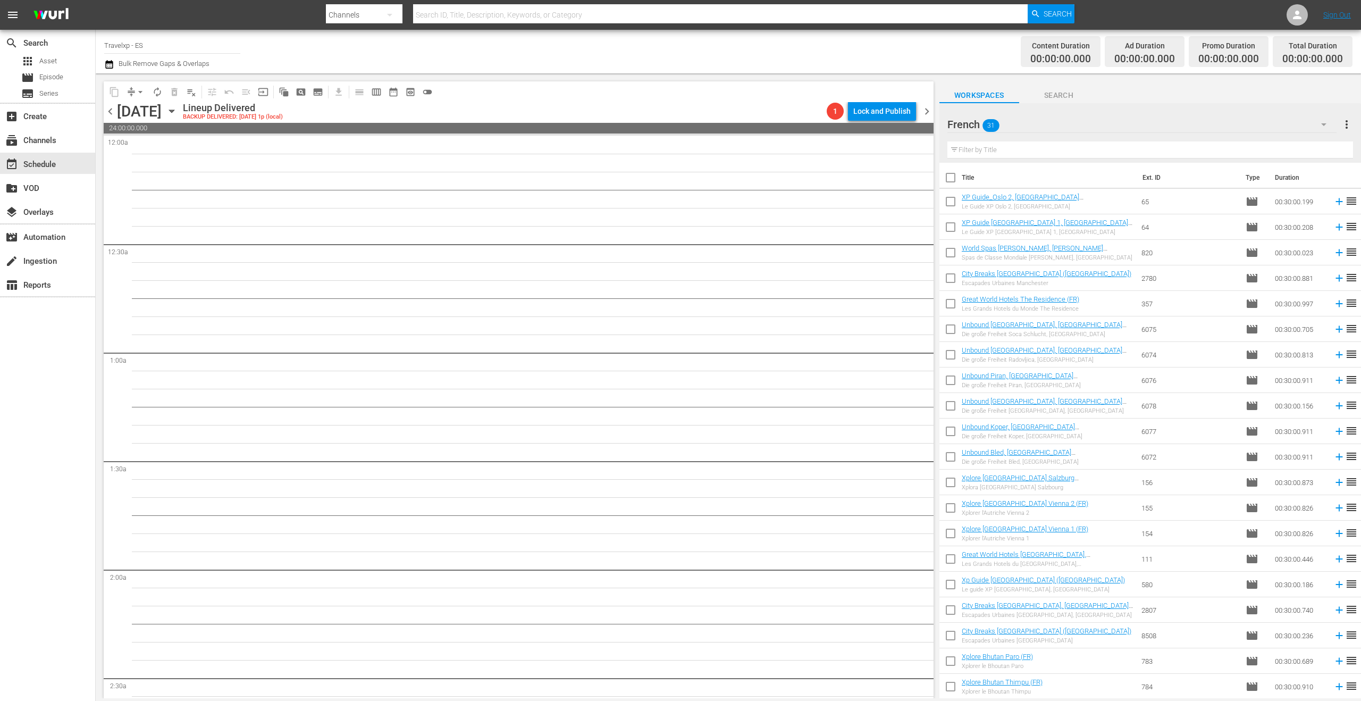
click at [111, 108] on span "chevron_left" at bounding box center [110, 111] width 13 height 13
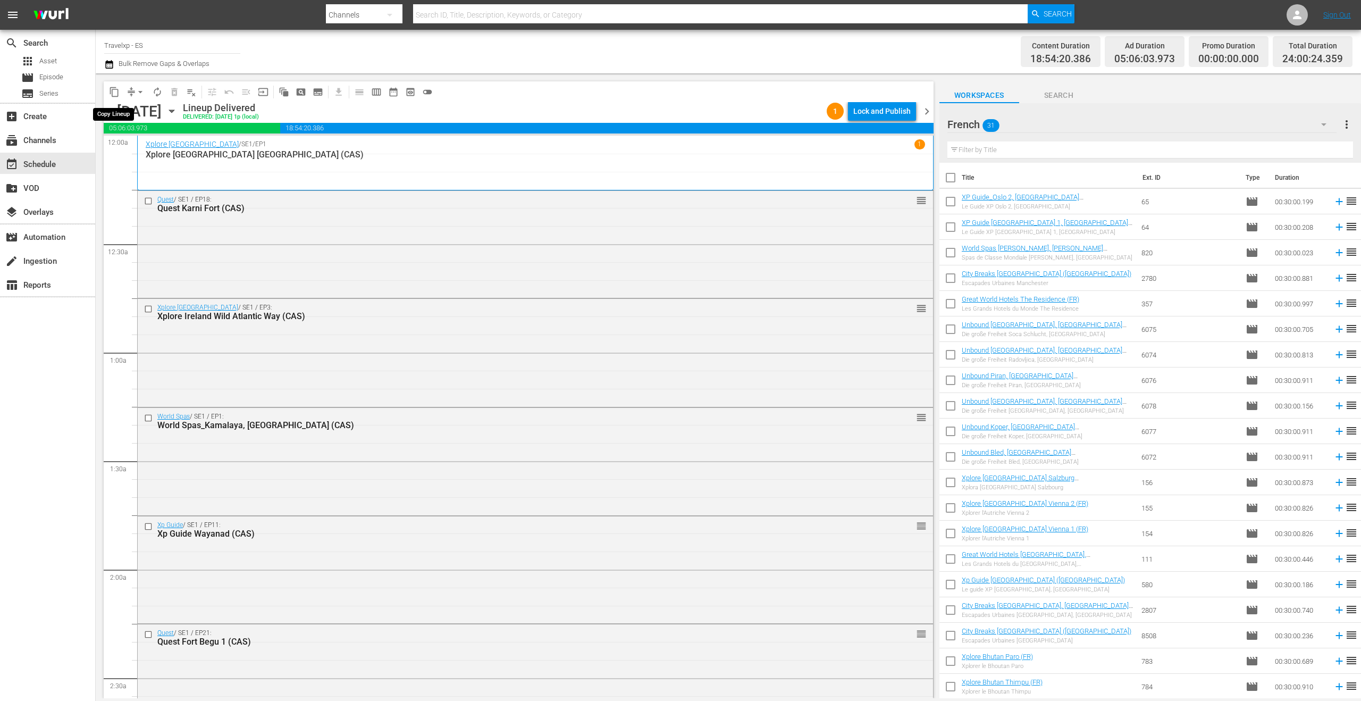
click at [113, 89] on span "content_copy" at bounding box center [114, 92] width 11 height 11
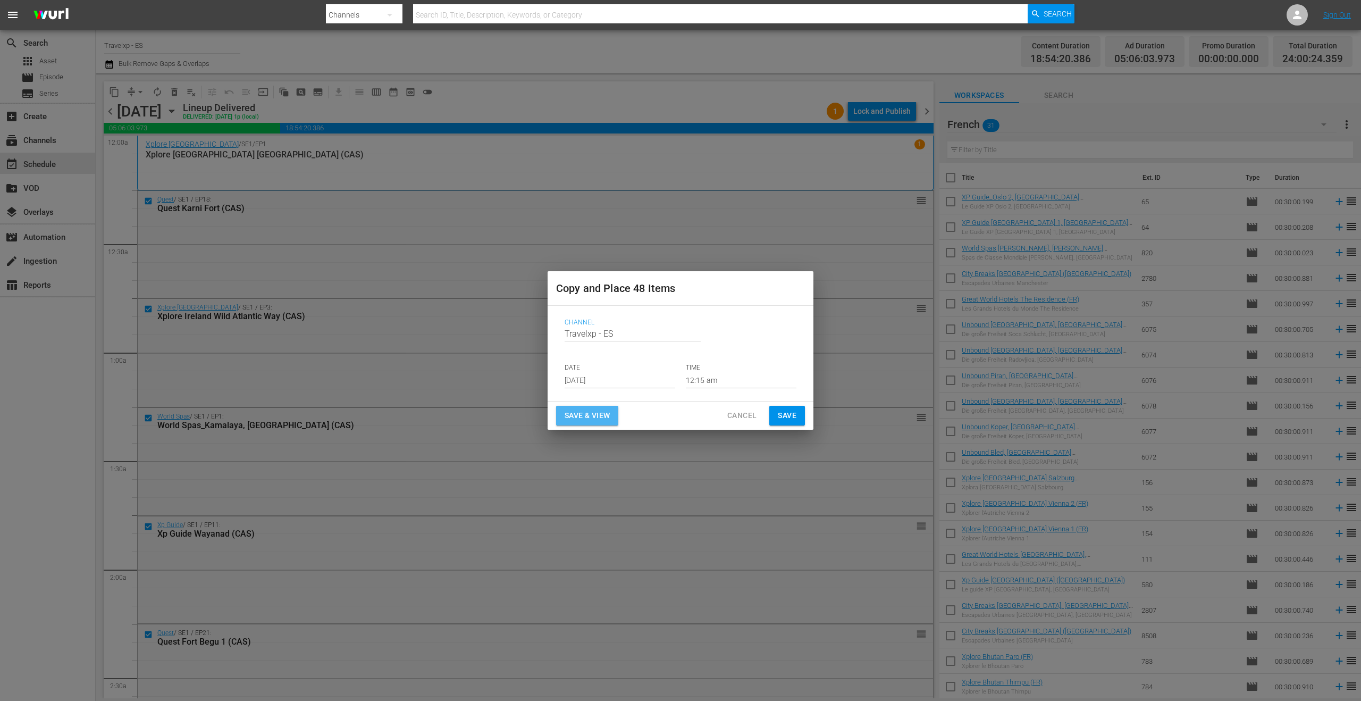
click at [596, 419] on span "Save & View" at bounding box center [587, 415] width 45 height 13
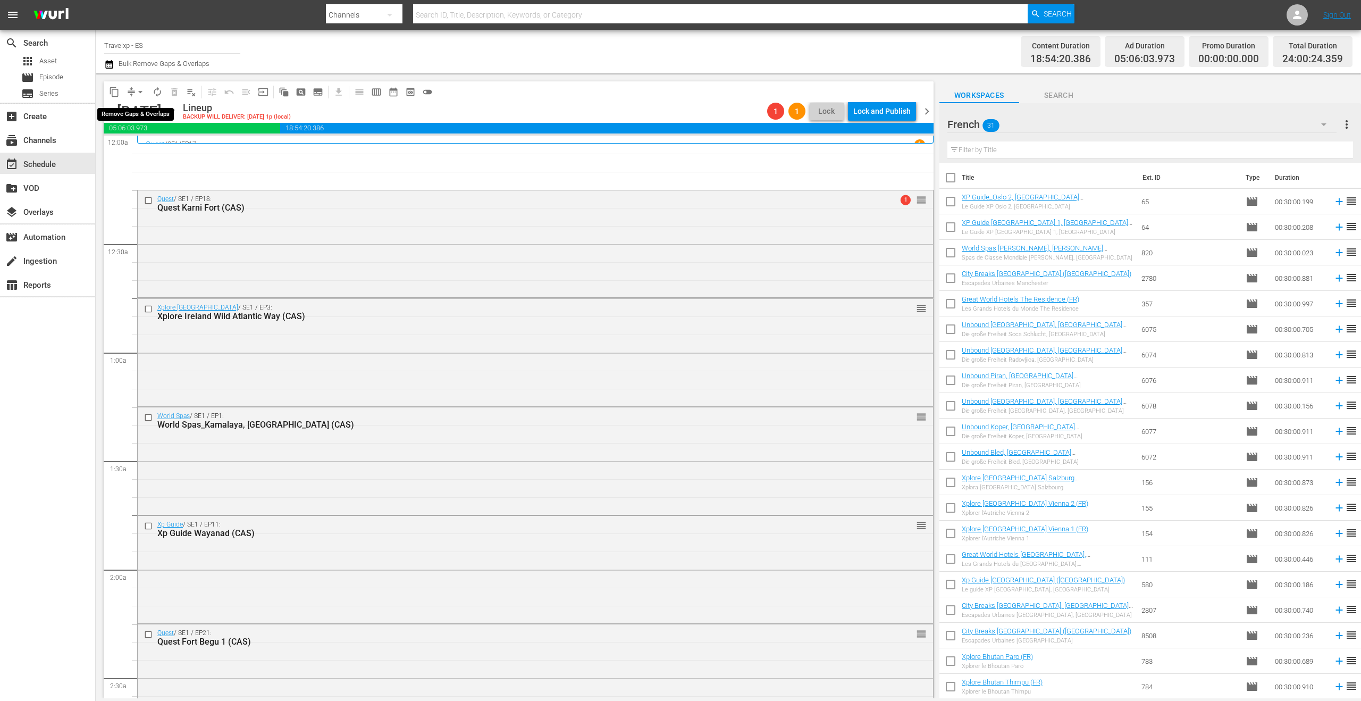
click at [139, 88] on span "arrow_drop_down" at bounding box center [140, 92] width 11 height 11
click at [150, 148] on li "Align to End of Previous Day" at bounding box center [141, 149] width 112 height 18
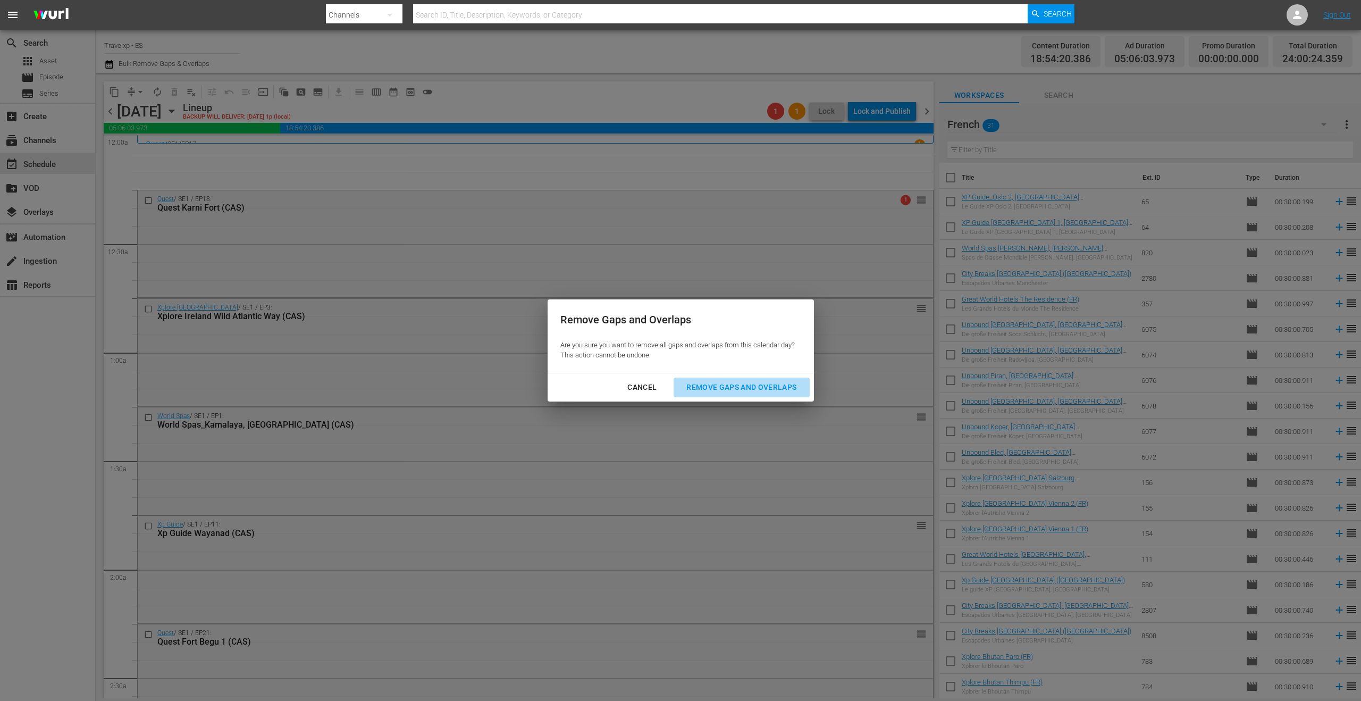
click at [733, 391] on div "Remove Gaps and Overlaps" at bounding box center [741, 387] width 127 height 13
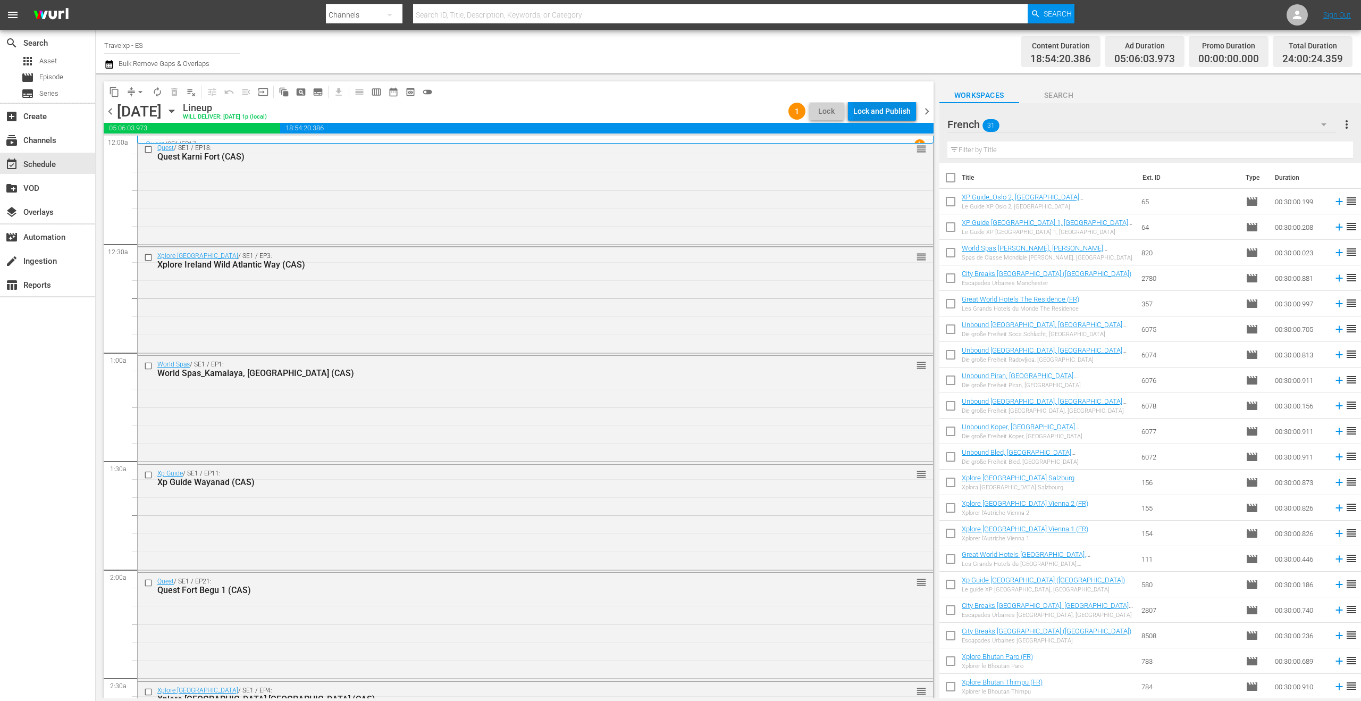
click at [890, 110] on div "Lock and Publish" at bounding box center [881, 111] width 57 height 19
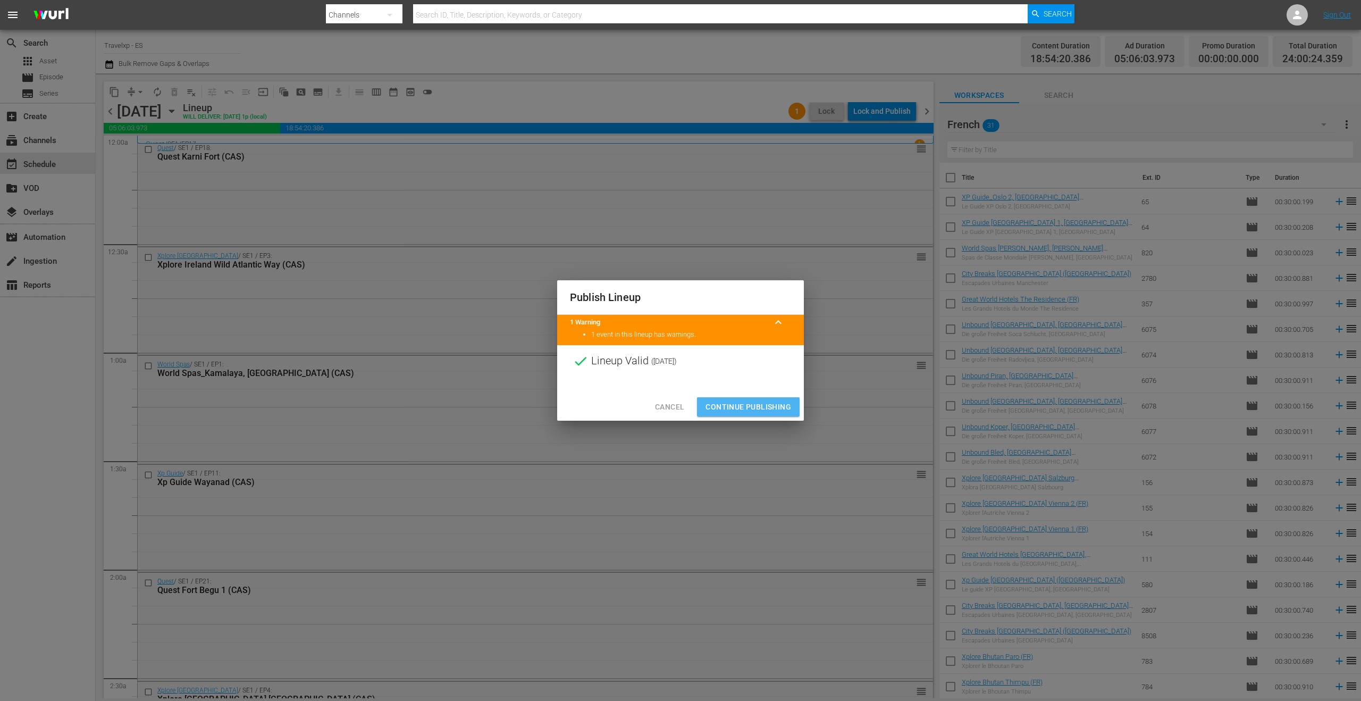
click at [748, 404] on span "Continue Publishing" at bounding box center [748, 406] width 86 height 13
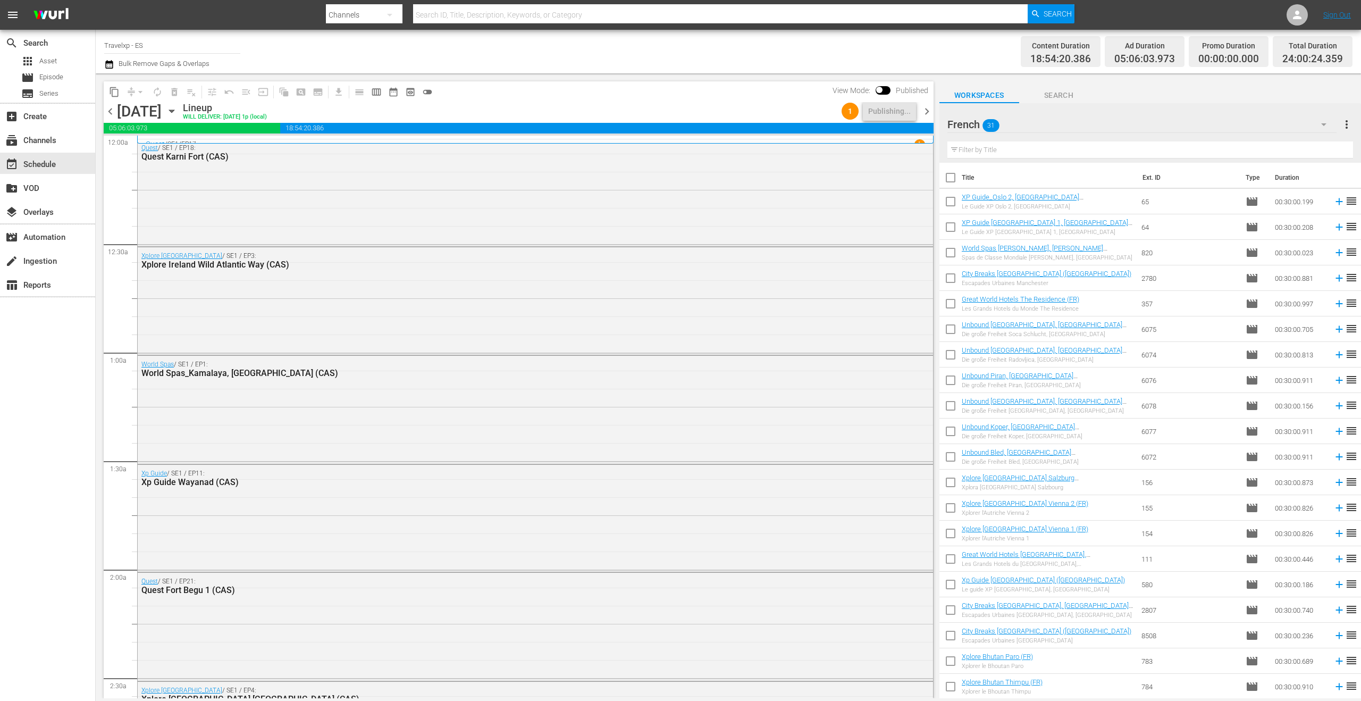
click at [928, 111] on span "chevron_right" at bounding box center [926, 111] width 13 height 13
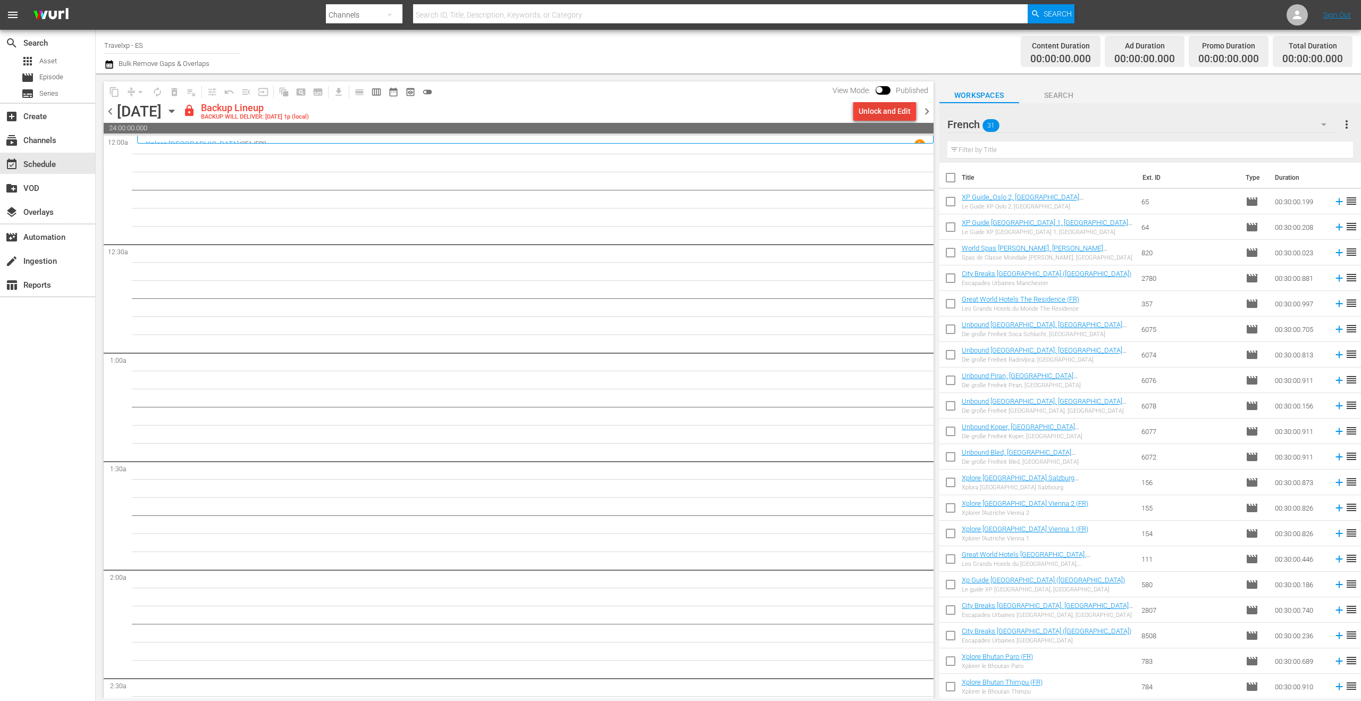
click at [896, 115] on div "Unlock and Edit" at bounding box center [885, 111] width 52 height 19
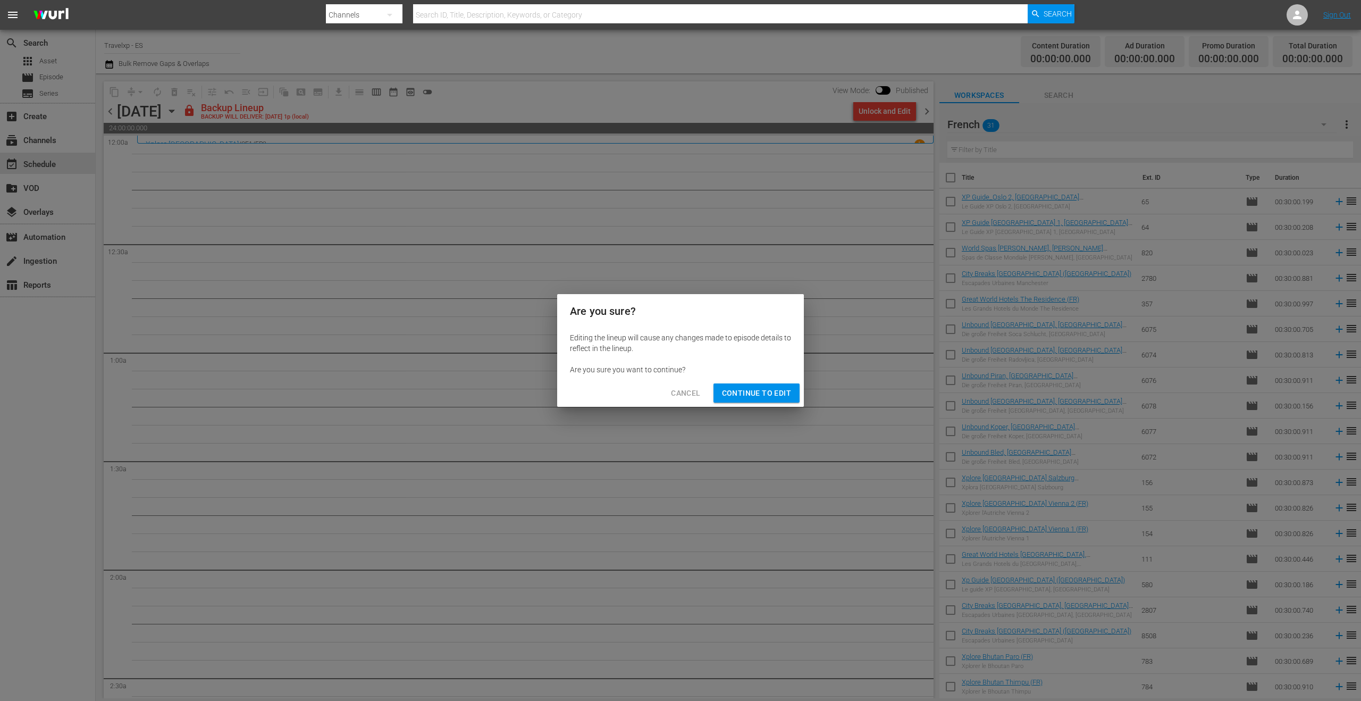
click at [767, 388] on span "Continue to Edit" at bounding box center [756, 392] width 69 height 13
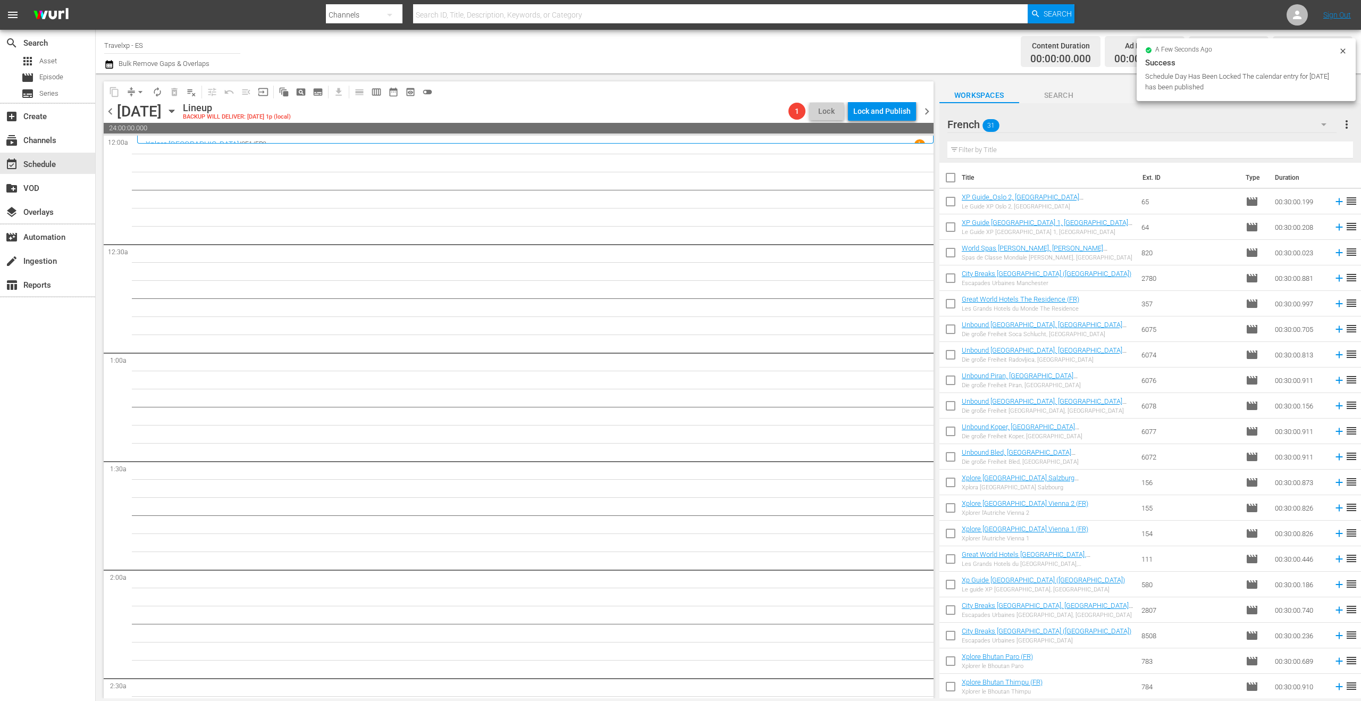
click at [174, 111] on icon "button" at bounding box center [171, 111] width 5 height 3
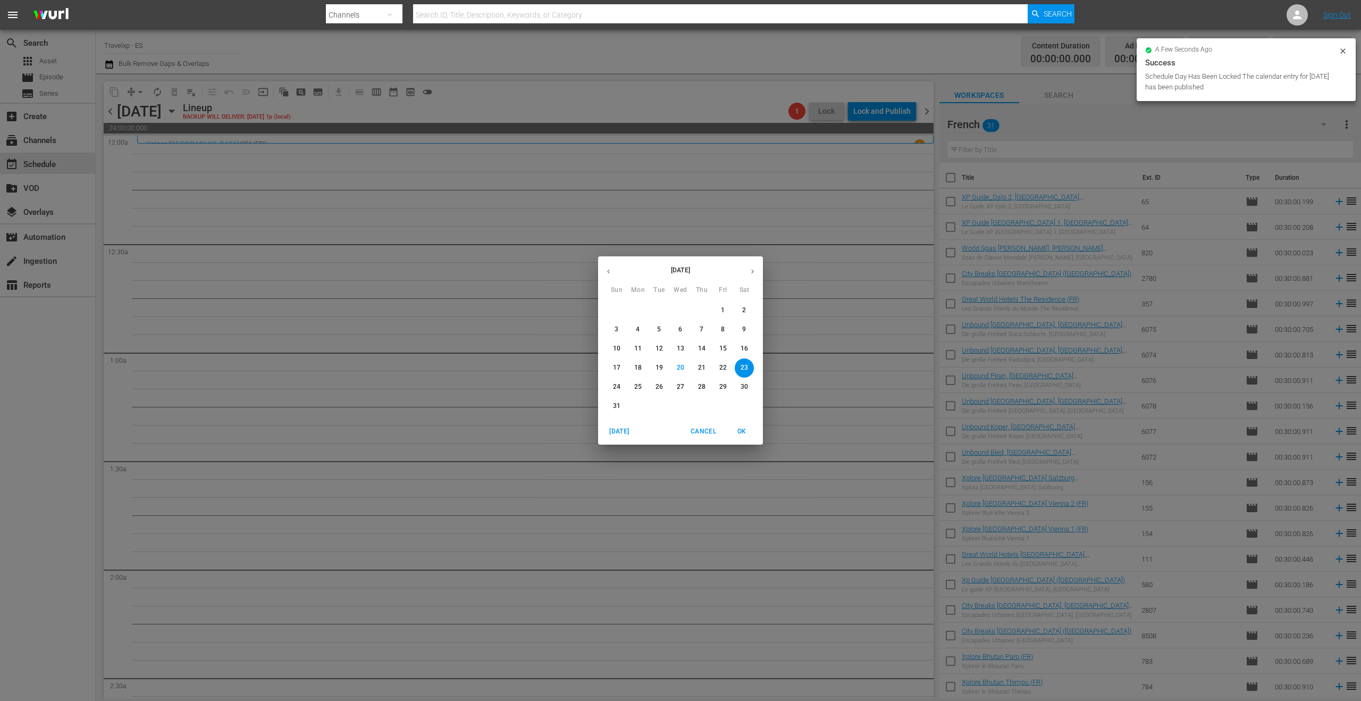
click at [607, 273] on icon "button" at bounding box center [608, 271] width 8 height 8
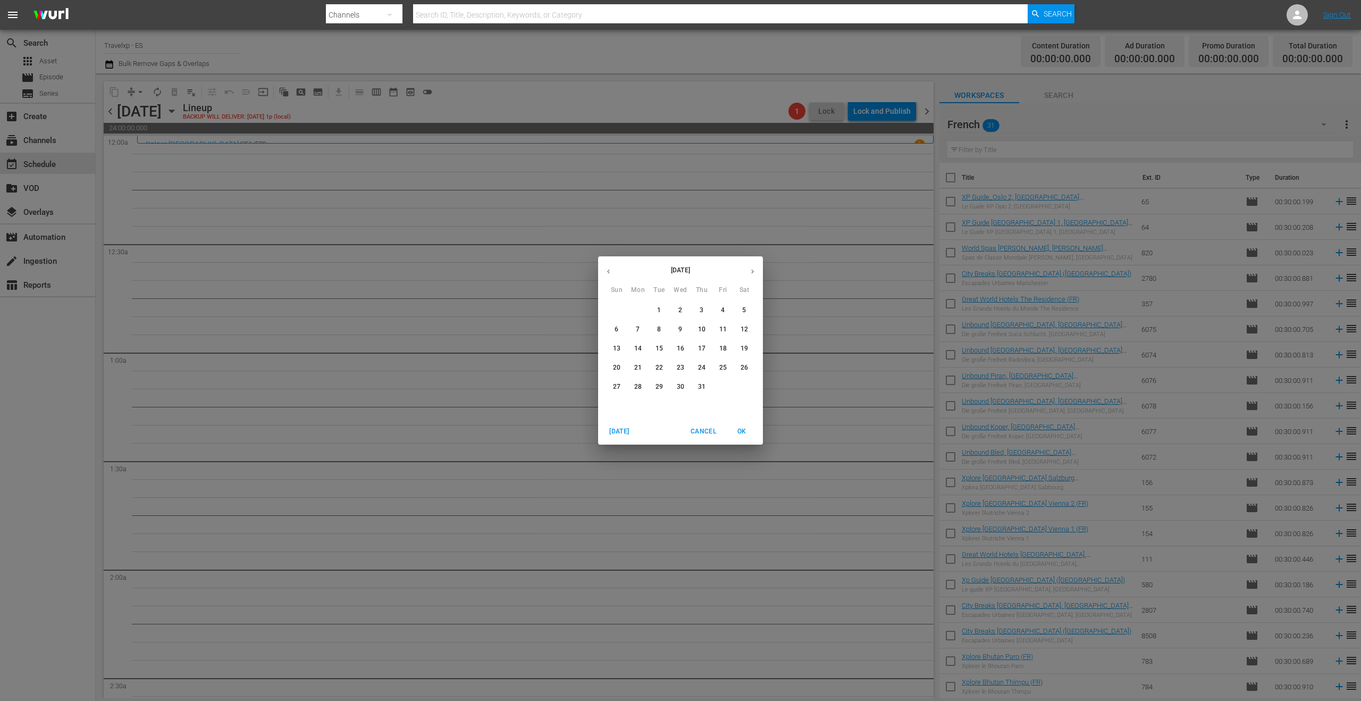
click at [607, 273] on icon "button" at bounding box center [608, 271] width 8 height 8
click at [609, 271] on icon "button" at bounding box center [608, 271] width 8 height 8
click at [617, 388] on p "23" at bounding box center [616, 386] width 7 height 9
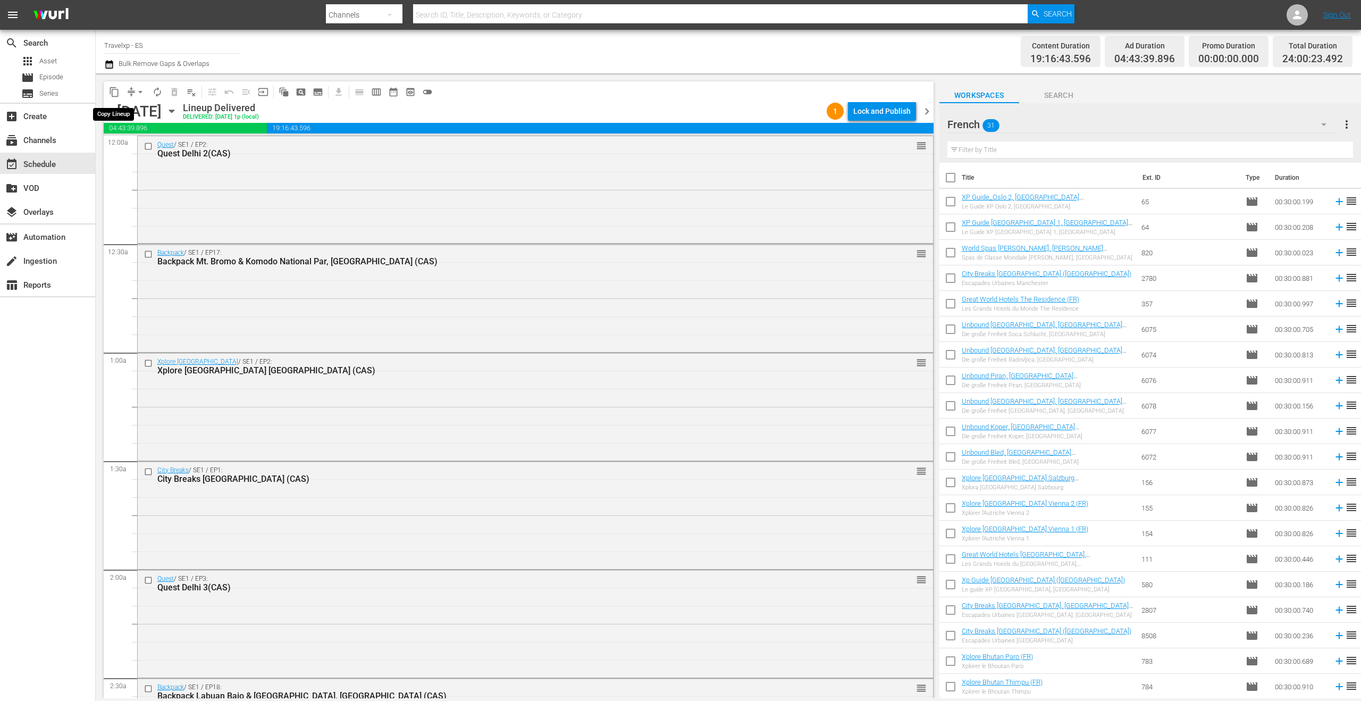
click at [111, 95] on span "content_copy" at bounding box center [114, 92] width 11 height 11
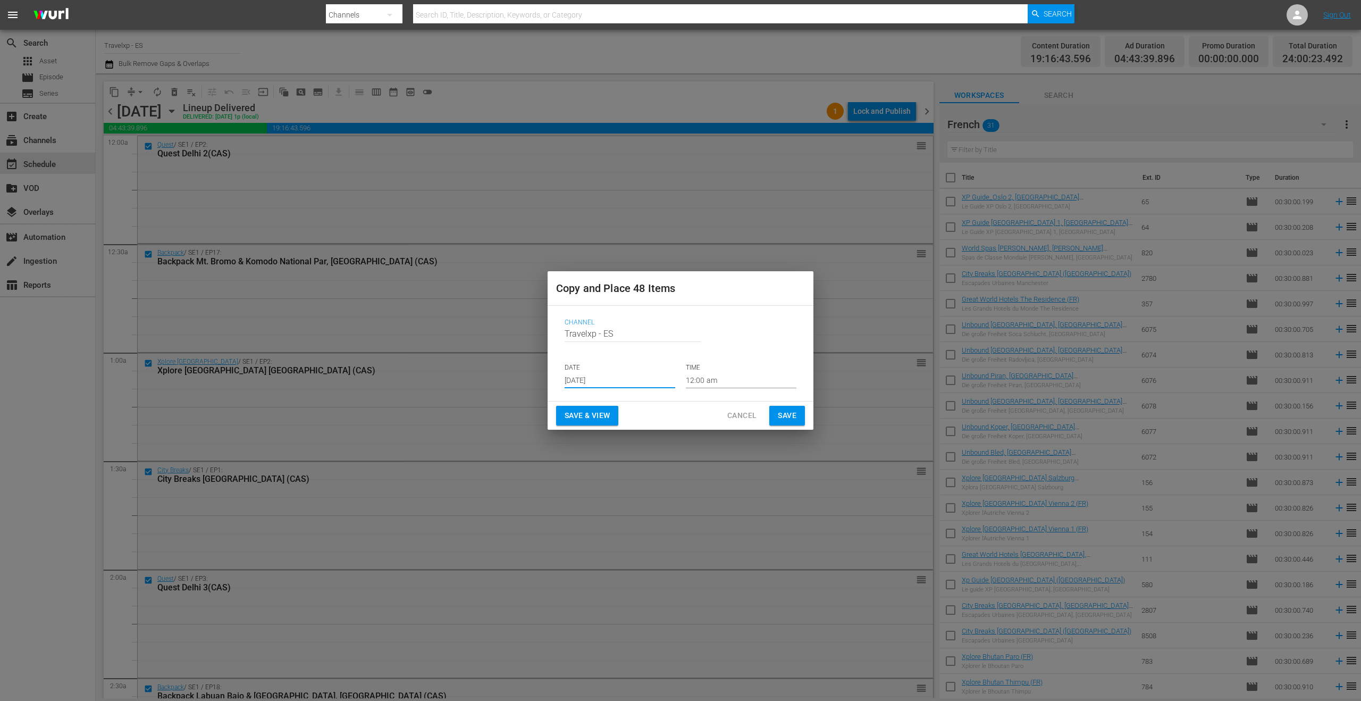
click at [611, 380] on input "[DATE]" at bounding box center [620, 380] width 111 height 16
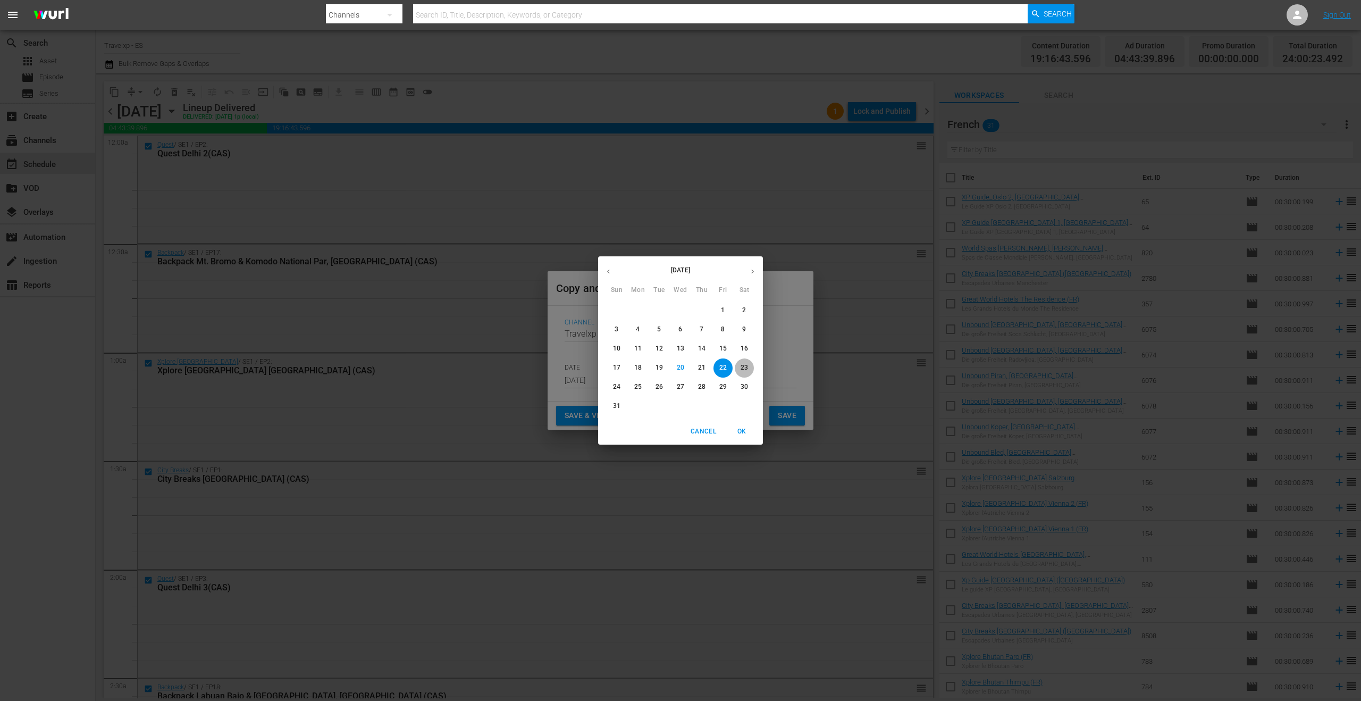
click at [742, 369] on p "23" at bounding box center [744, 367] width 7 height 9
type input "[DATE]"
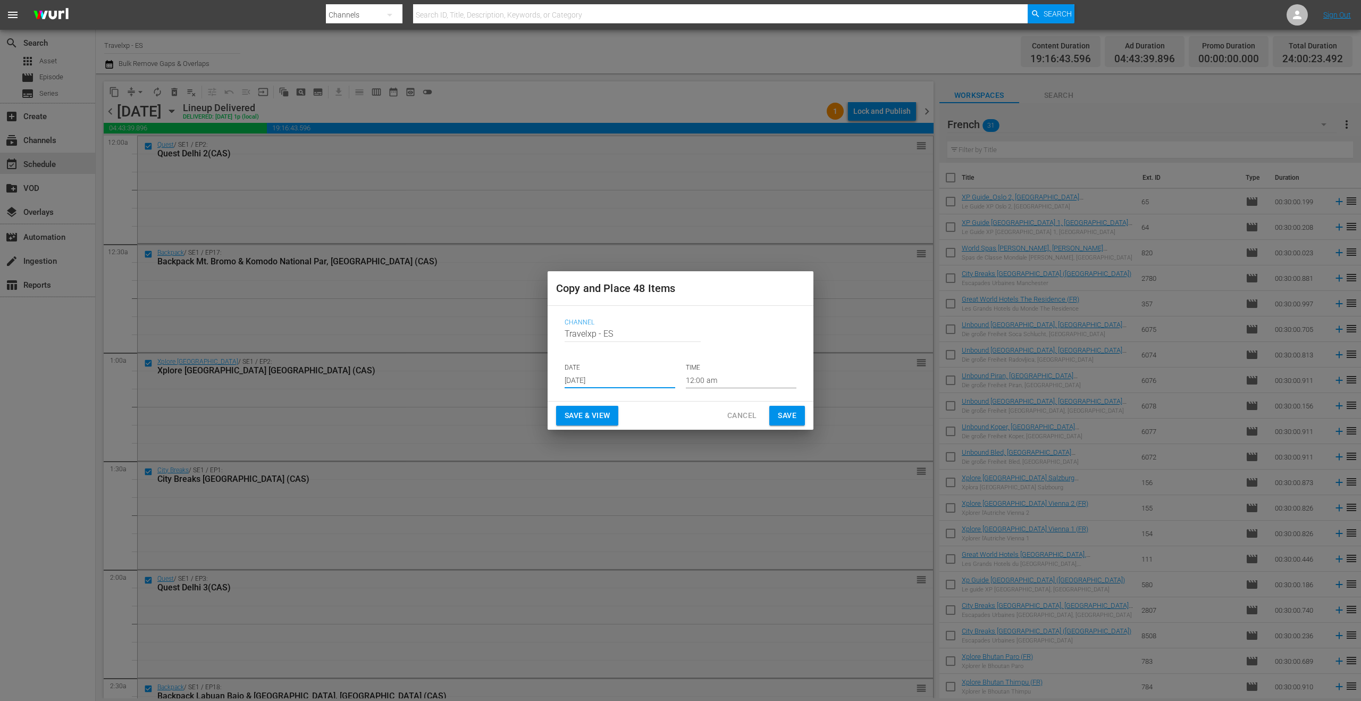
click at [595, 415] on span "Save & View" at bounding box center [587, 415] width 45 height 13
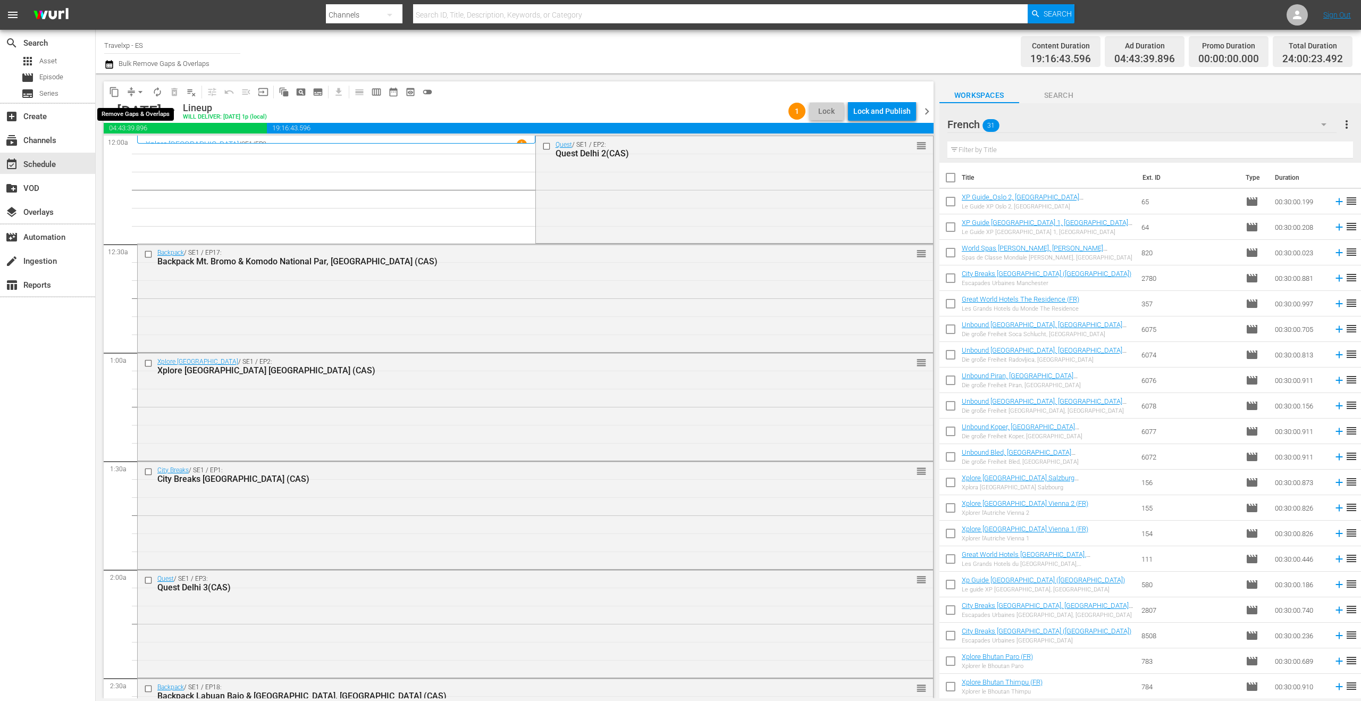
click at [146, 90] on button "arrow_drop_down" at bounding box center [140, 91] width 17 height 17
click at [175, 149] on li "Align to End of Previous Day" at bounding box center [141, 149] width 112 height 18
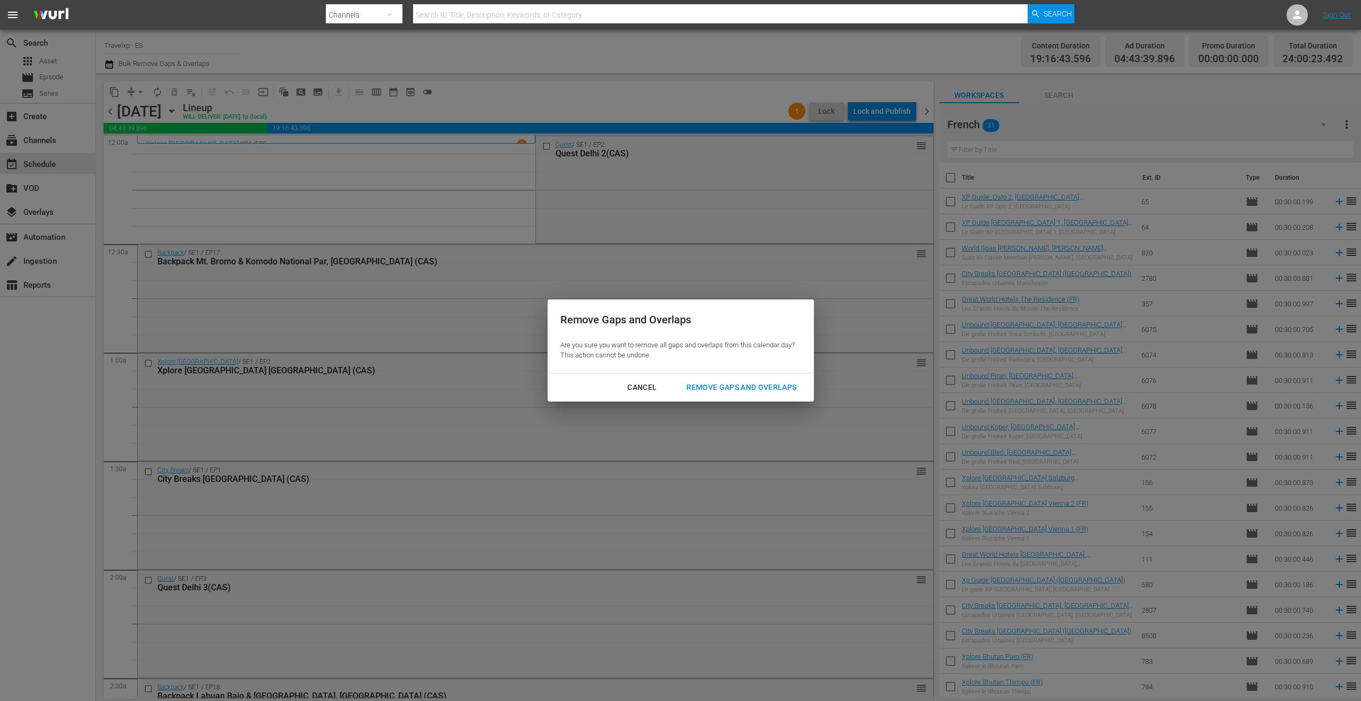
click at [732, 386] on div "Remove Gaps and Overlaps" at bounding box center [741, 387] width 127 height 13
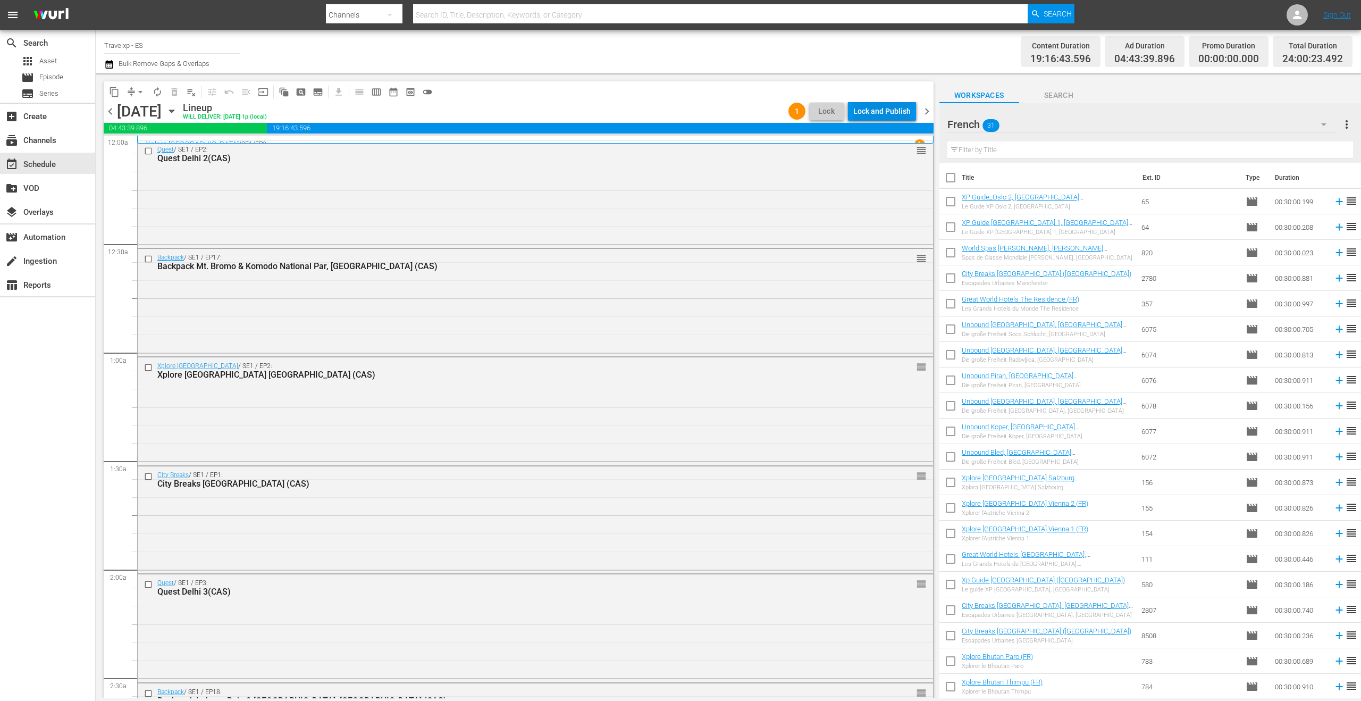
click at [904, 114] on div "Lock and Publish" at bounding box center [881, 111] width 57 height 19
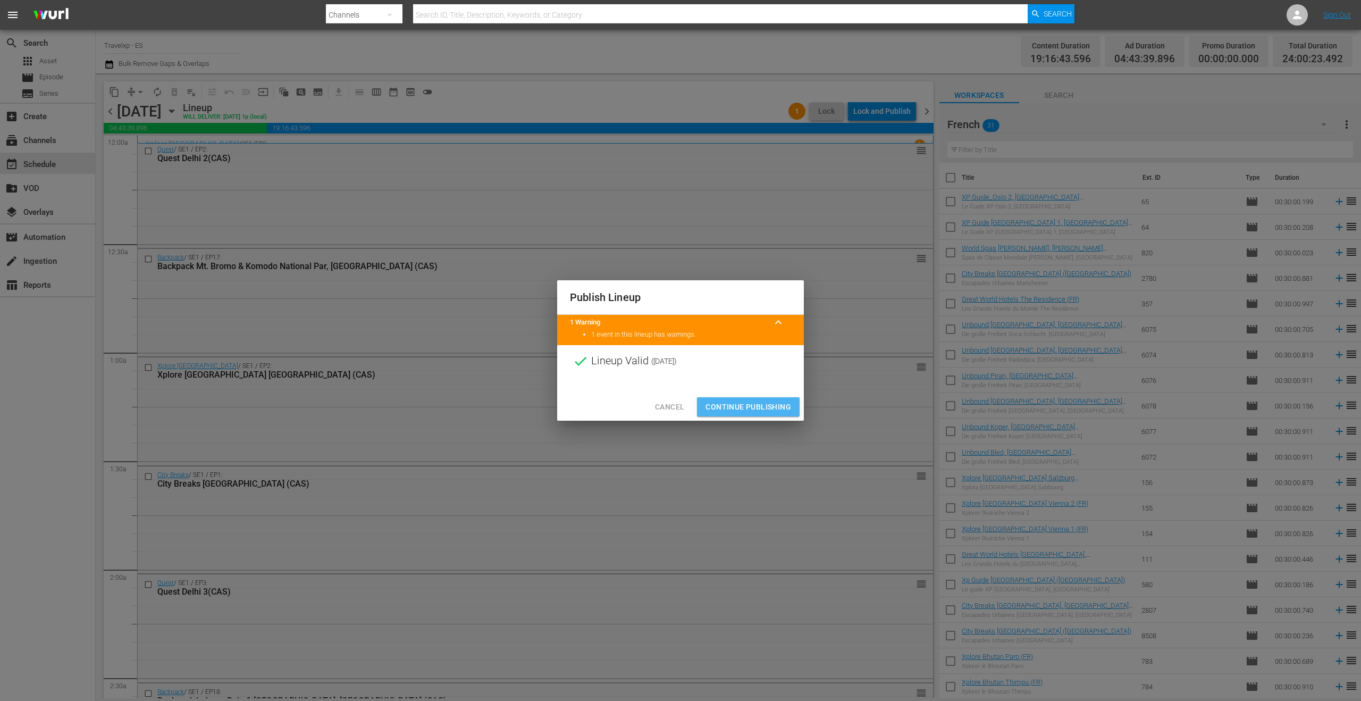
click at [737, 405] on span "Continue Publishing" at bounding box center [748, 406] width 86 height 13
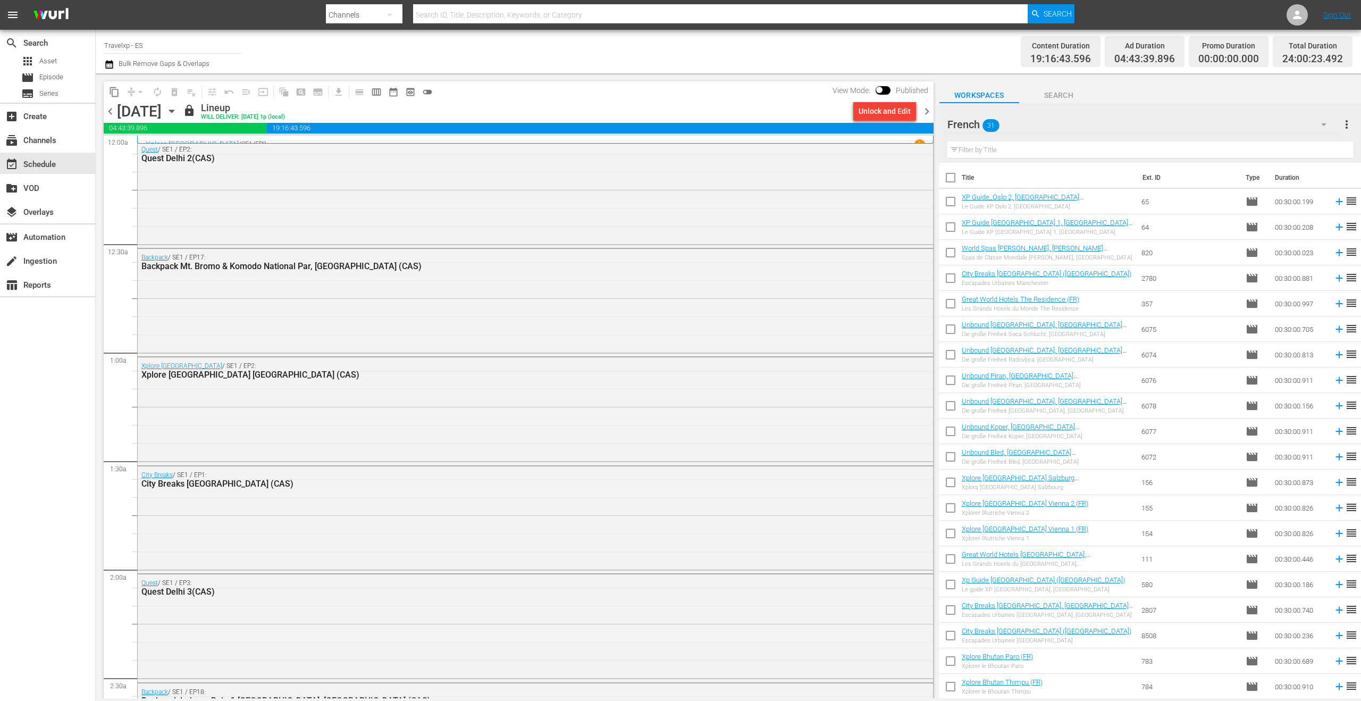
click at [929, 110] on span "chevron_right" at bounding box center [926, 111] width 13 height 13
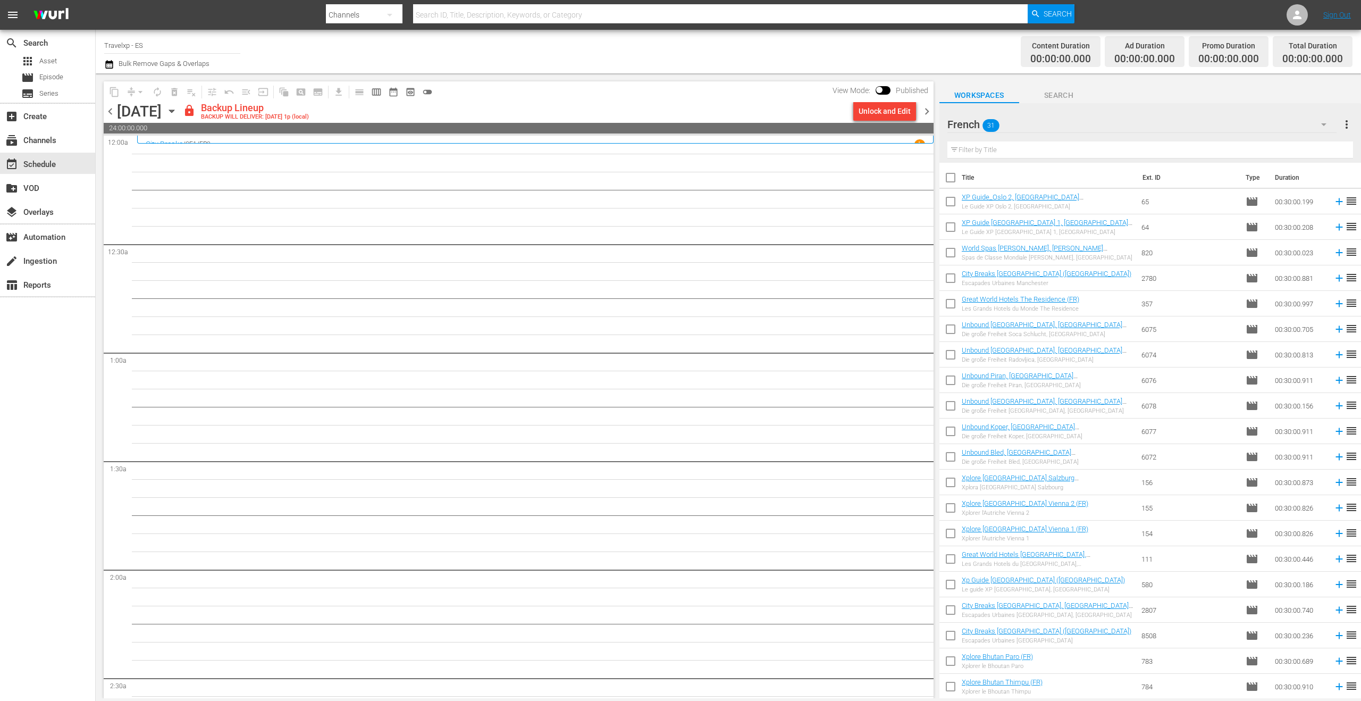
click at [882, 117] on div "Unlock and Edit" at bounding box center [885, 111] width 52 height 19
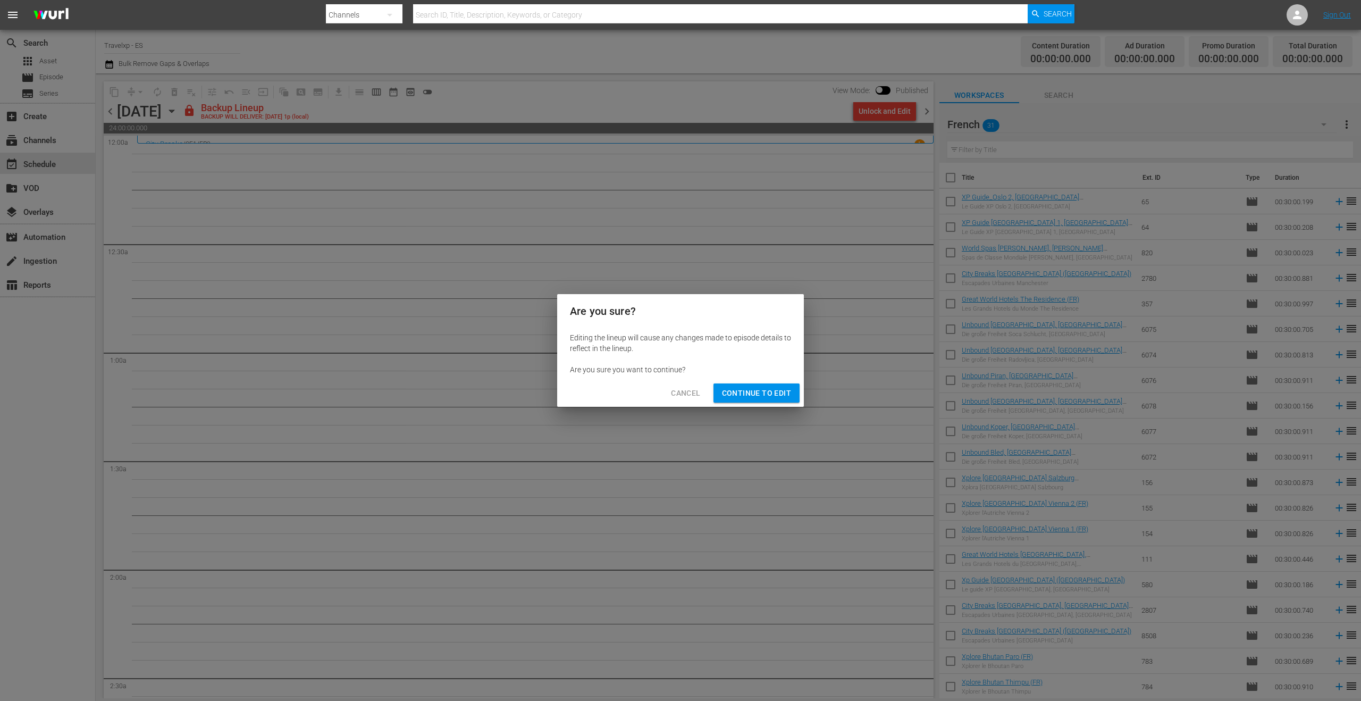
click at [765, 399] on button "Continue to Edit" at bounding box center [756, 393] width 86 height 20
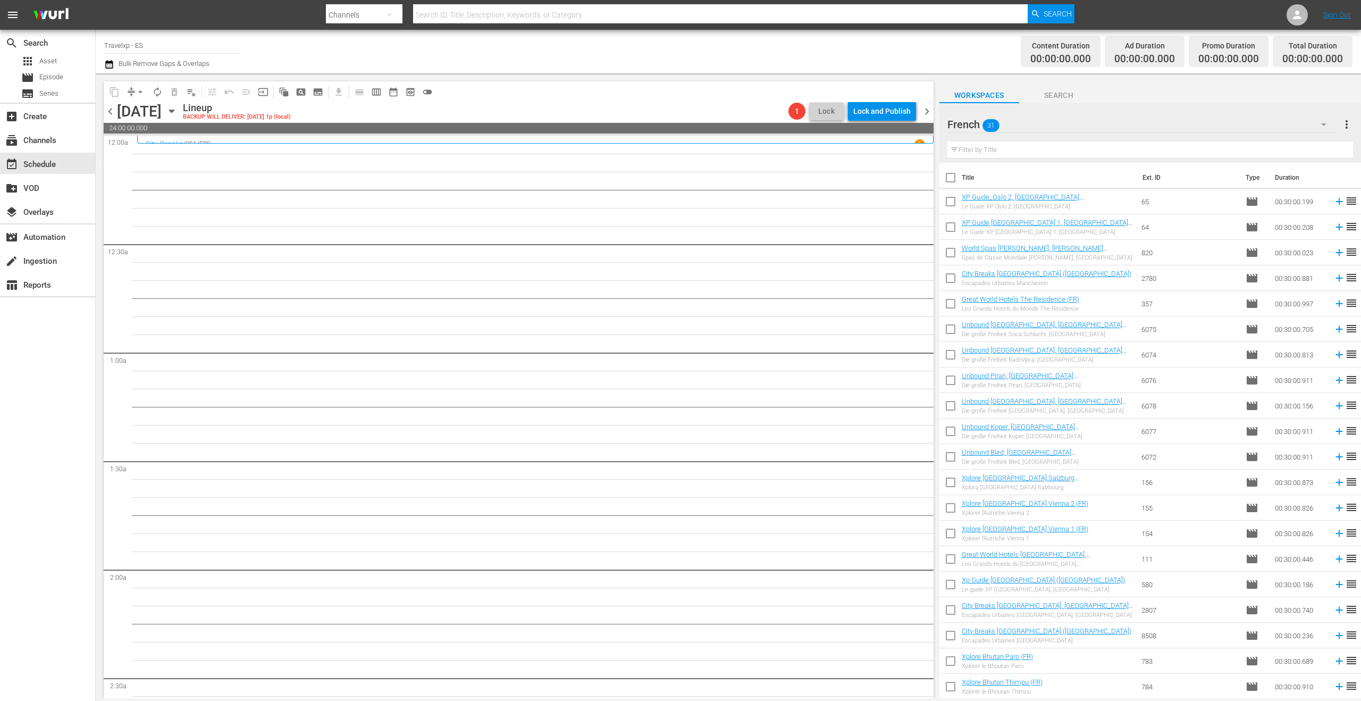
click at [178, 107] on icon "button" at bounding box center [172, 111] width 12 height 12
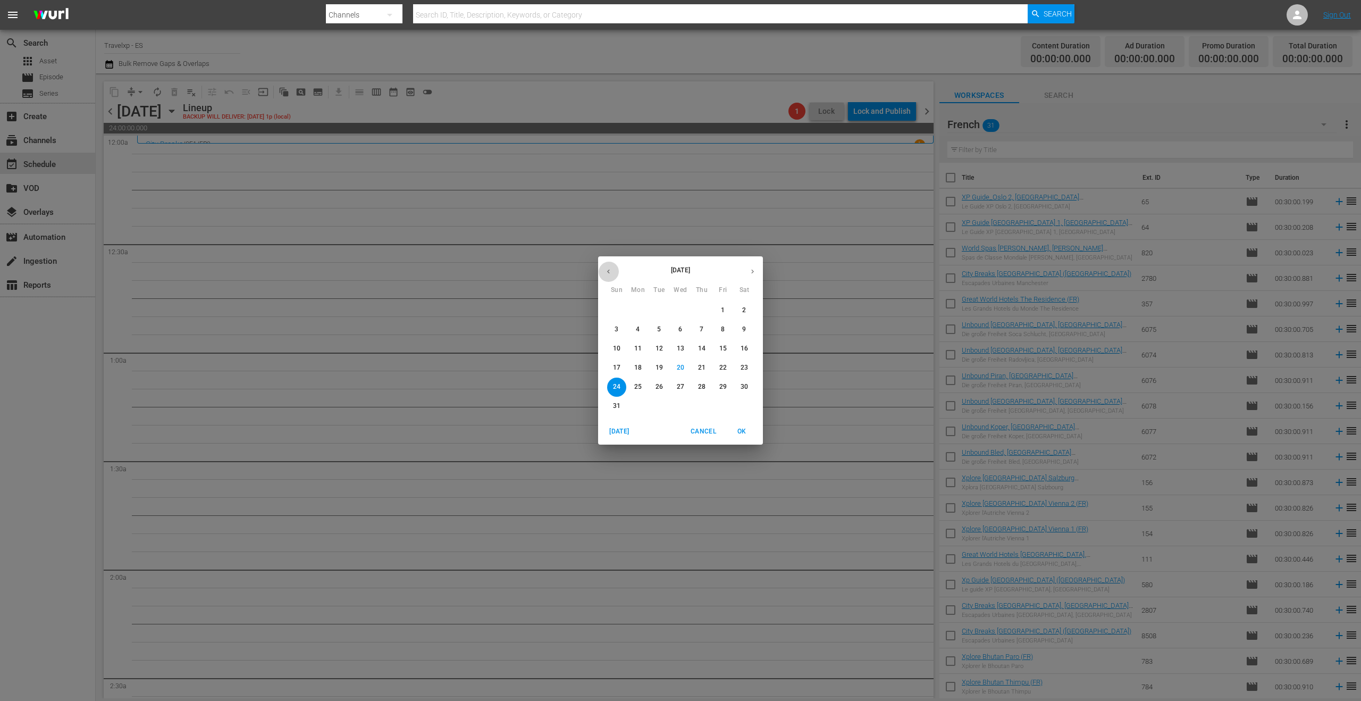
click at [609, 267] on icon "button" at bounding box center [608, 271] width 8 height 8
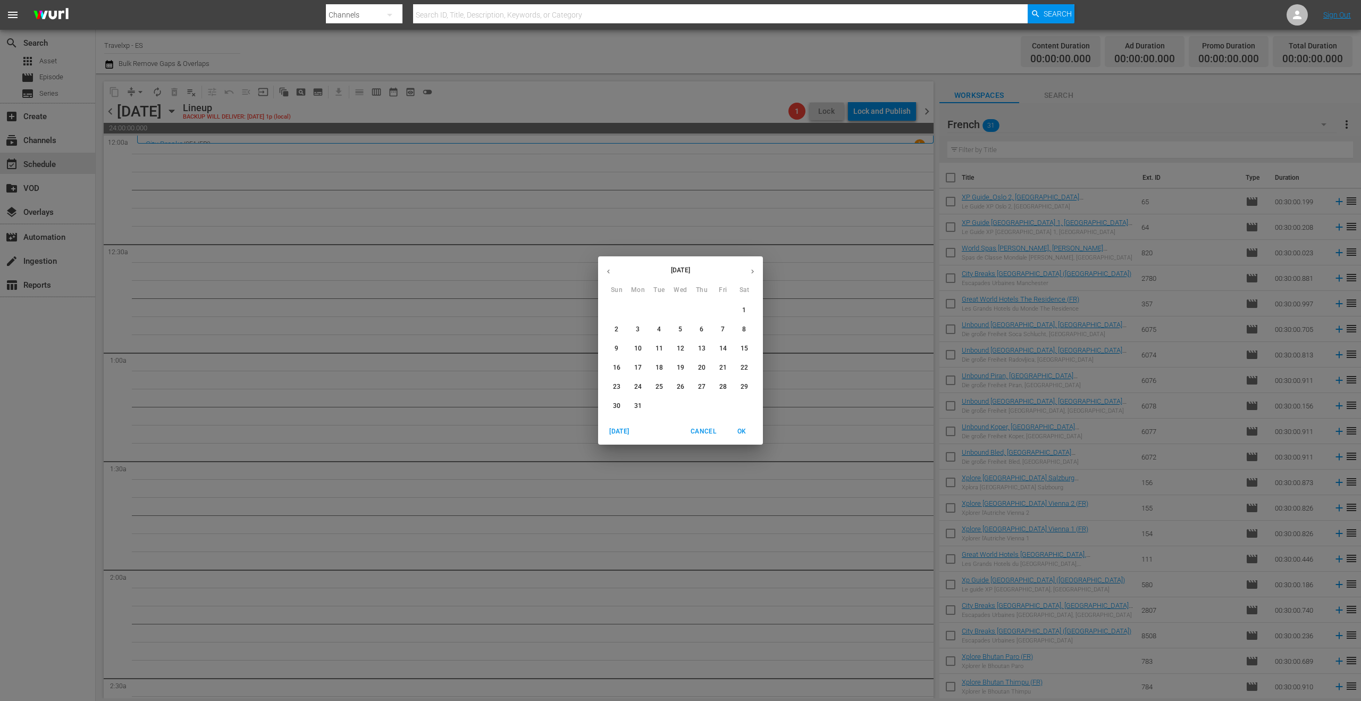
click at [642, 388] on span "24" at bounding box center [637, 386] width 19 height 9
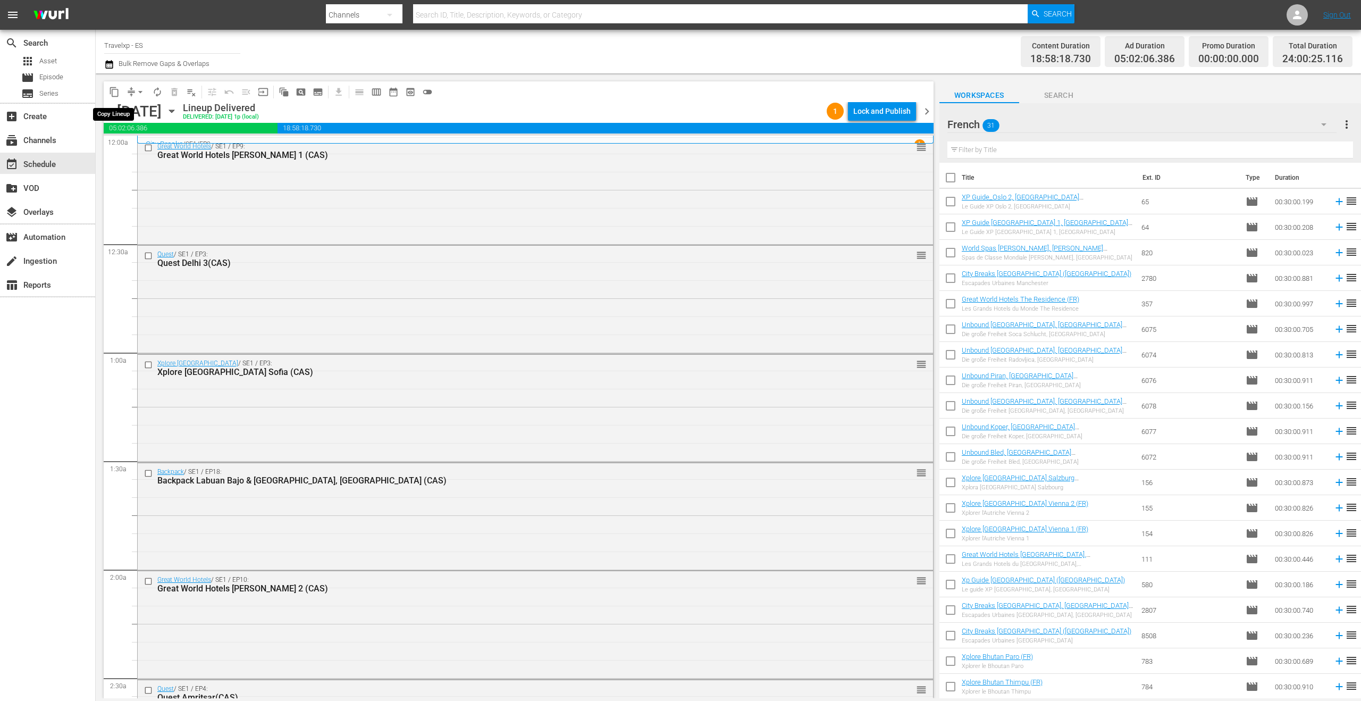
click at [113, 91] on span "content_copy" at bounding box center [114, 92] width 11 height 11
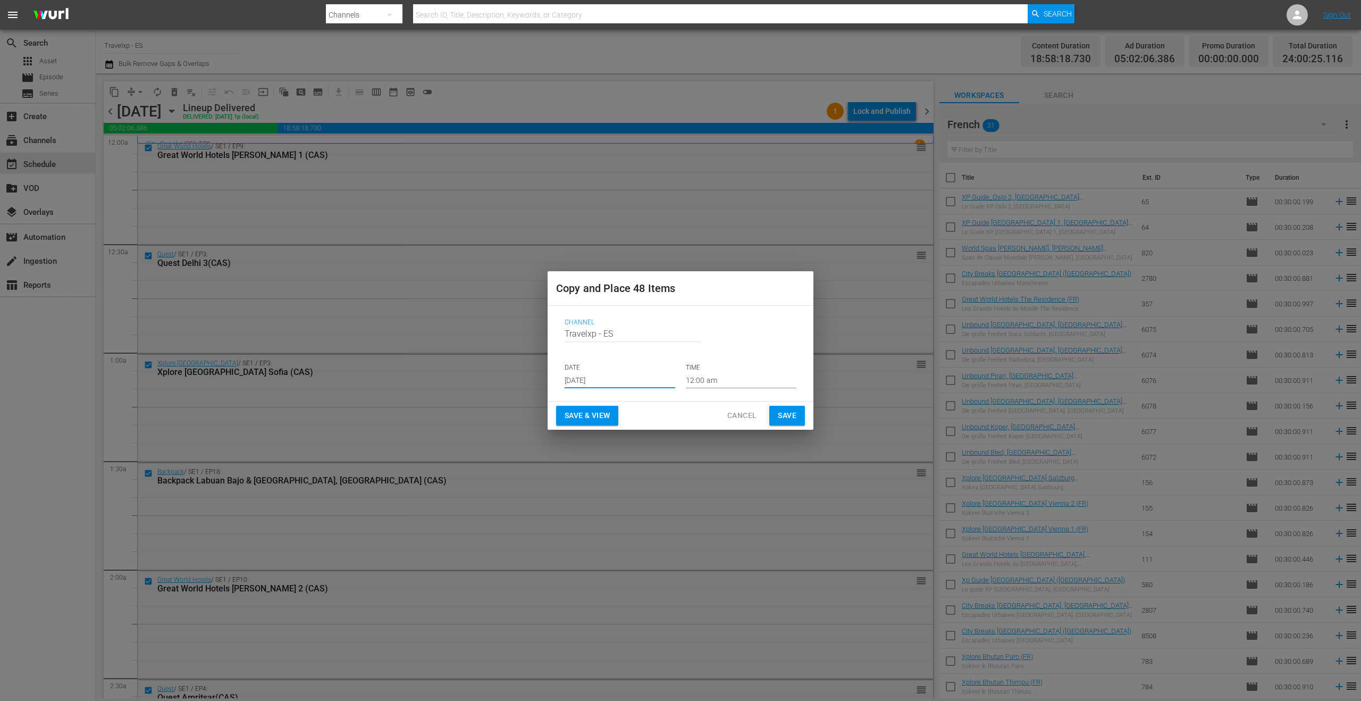
click at [603, 383] on input "[DATE]" at bounding box center [620, 380] width 111 height 16
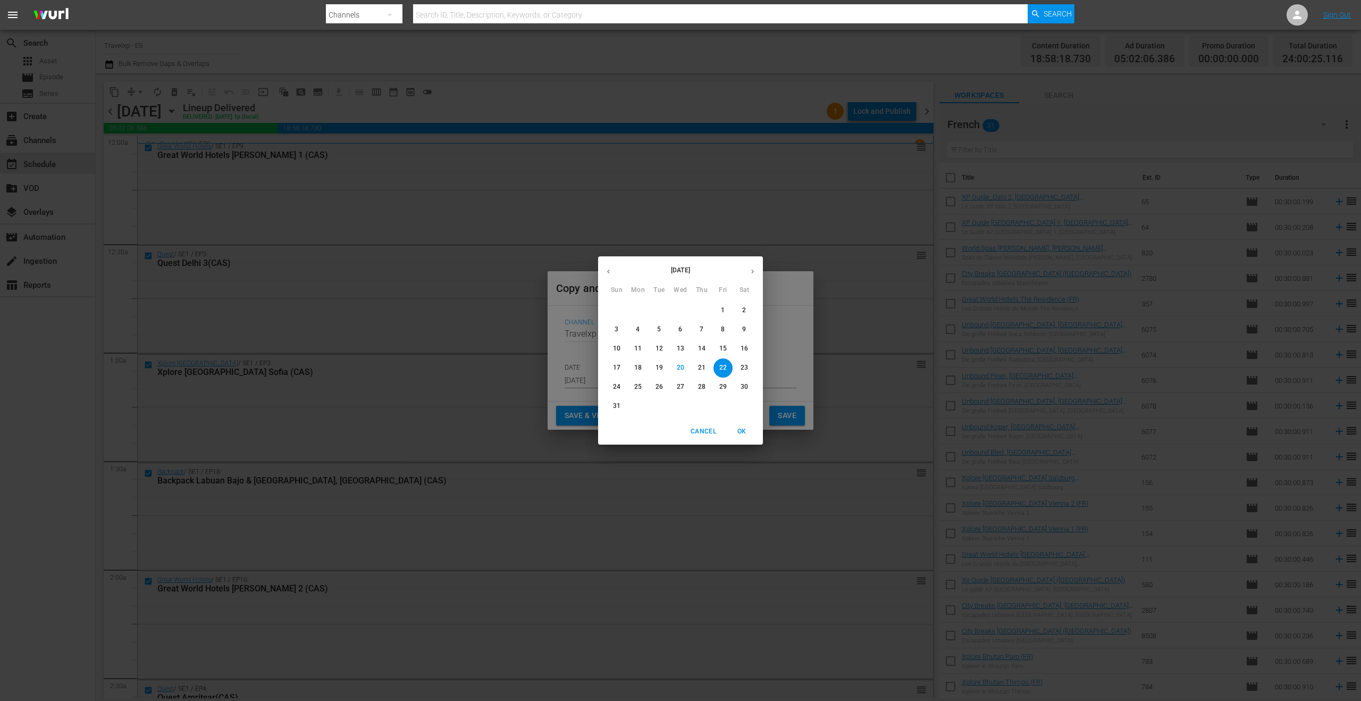
click at [620, 386] on span "24" at bounding box center [616, 386] width 19 height 9
type input "[DATE]"
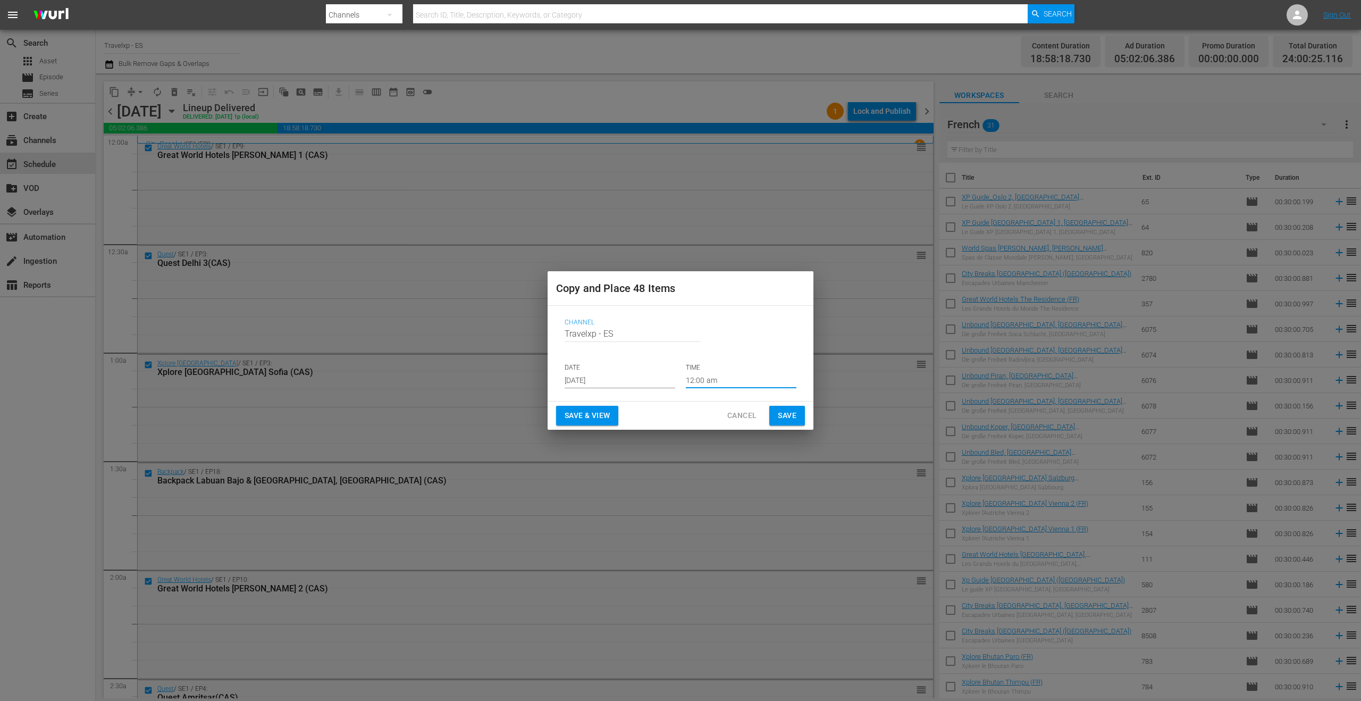
click at [709, 386] on input "12:00 am" at bounding box center [741, 380] width 111 height 16
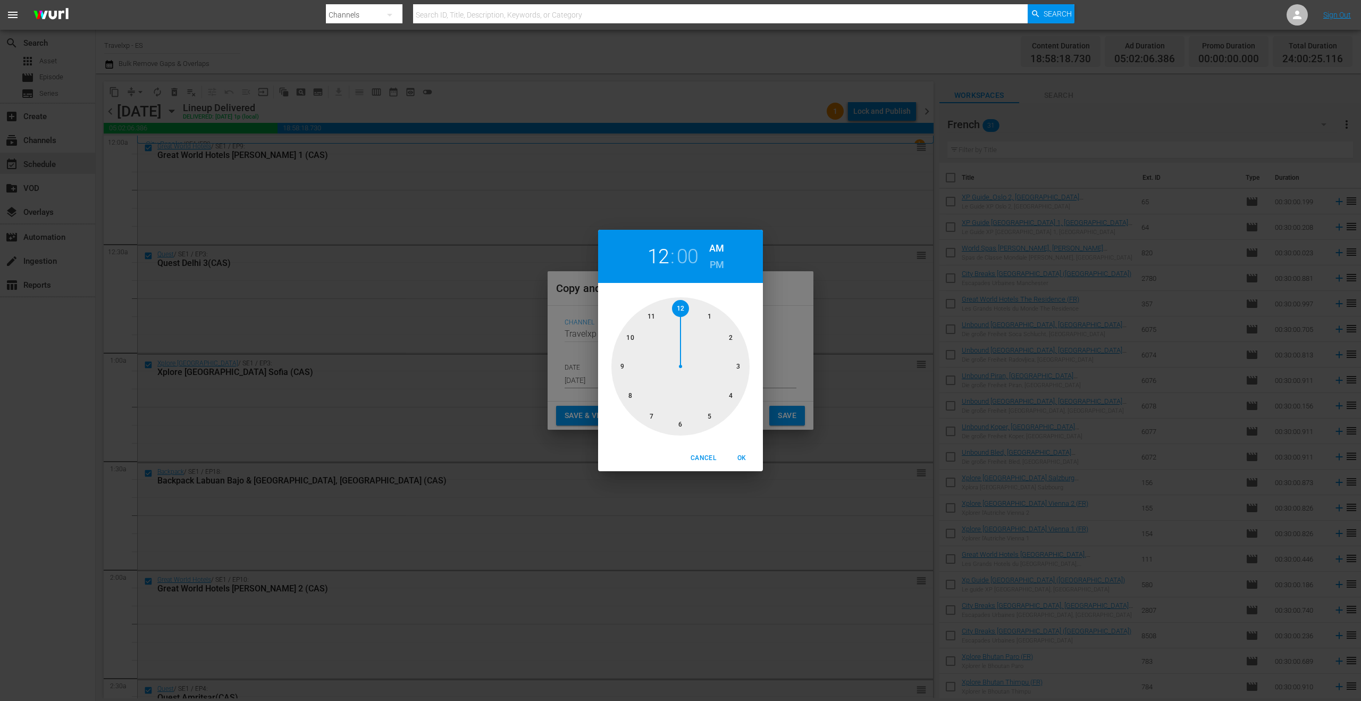
click at [768, 367] on div "12 : 00 AM PM 1 2 3 4 5 6 7 8 9 10 11 12 Cancel OK" at bounding box center [680, 350] width 1361 height 701
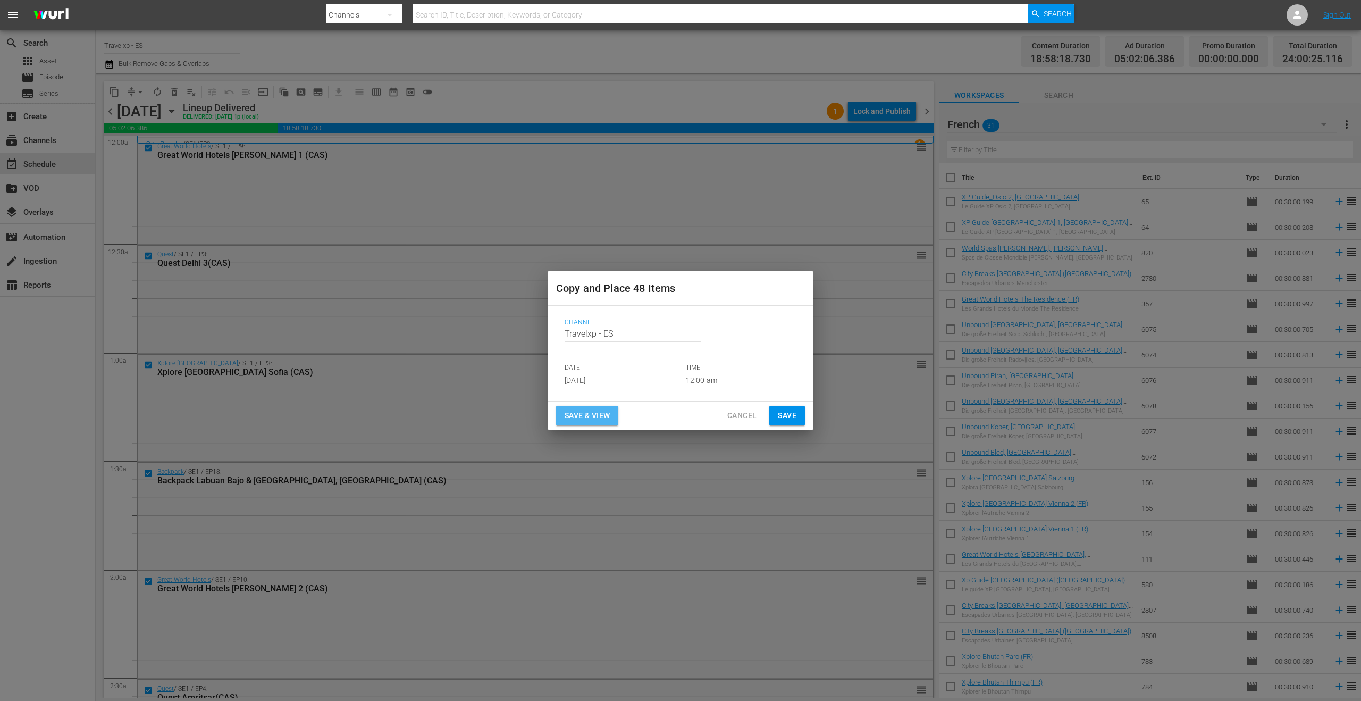
click at [608, 414] on span "Save & View" at bounding box center [587, 415] width 45 height 13
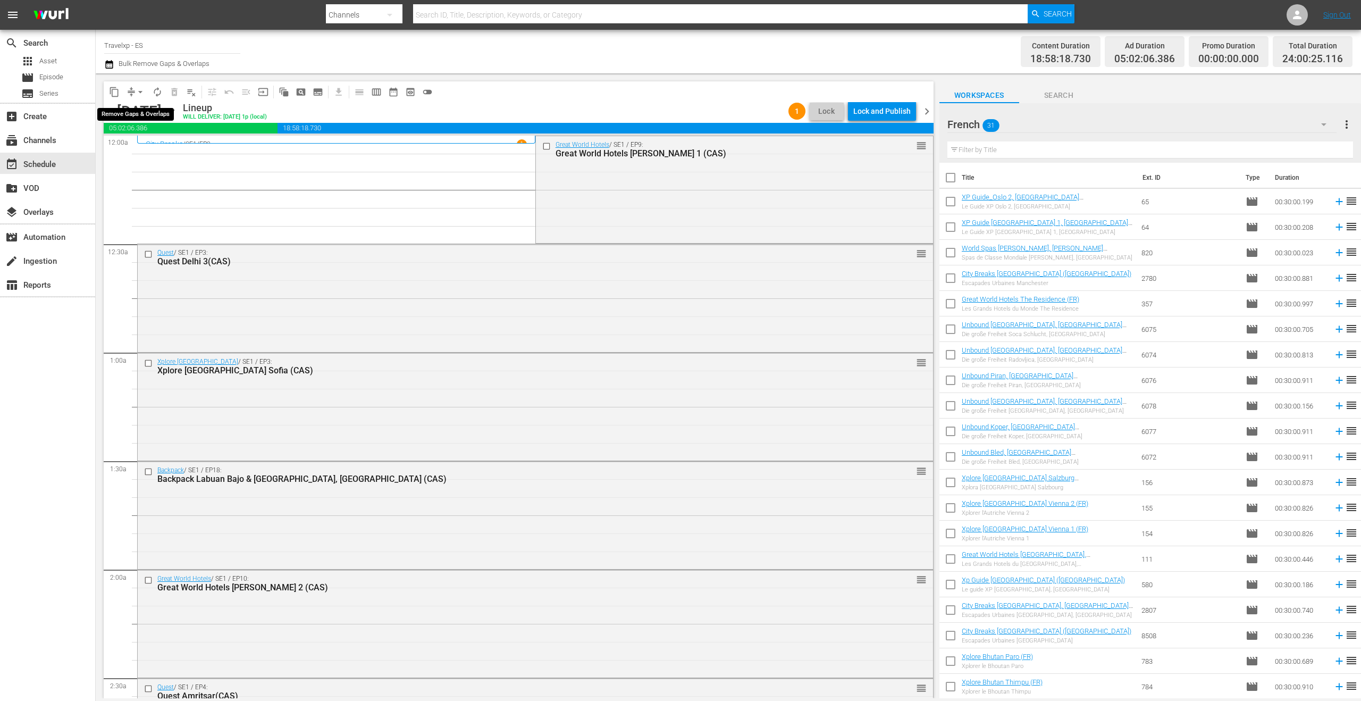
click at [142, 93] on span "arrow_drop_down" at bounding box center [140, 92] width 11 height 11
click at [155, 150] on li "Align to End of Previous Day" at bounding box center [141, 149] width 112 height 18
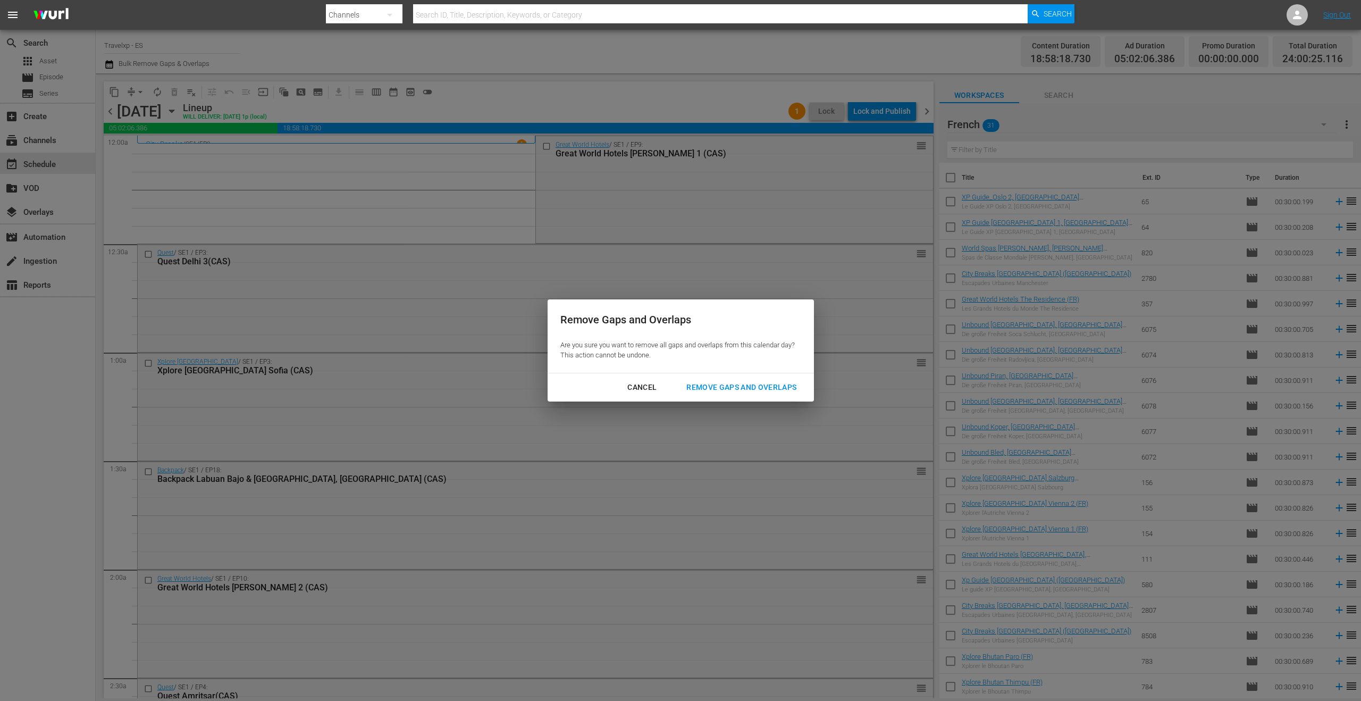
click at [721, 391] on div "Remove Gaps and Overlaps" at bounding box center [741, 387] width 127 height 13
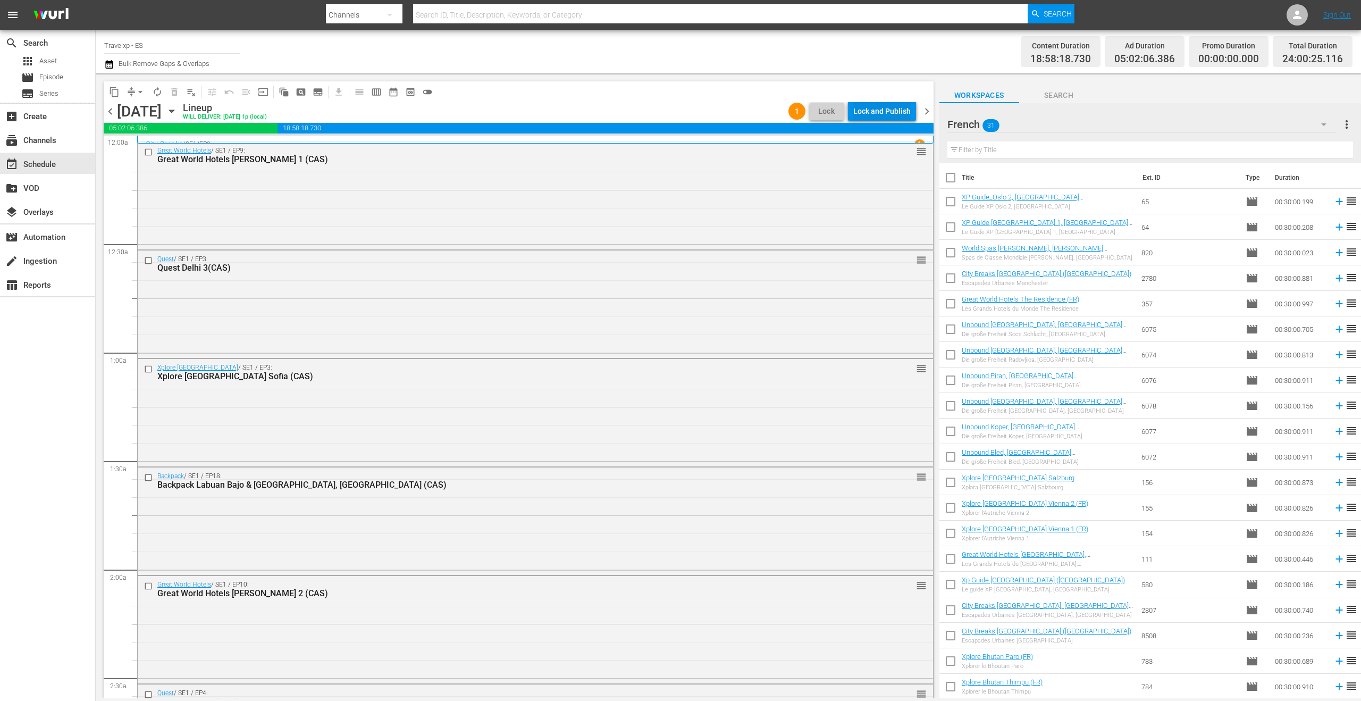
click at [878, 108] on div "Lock and Publish" at bounding box center [881, 111] width 57 height 19
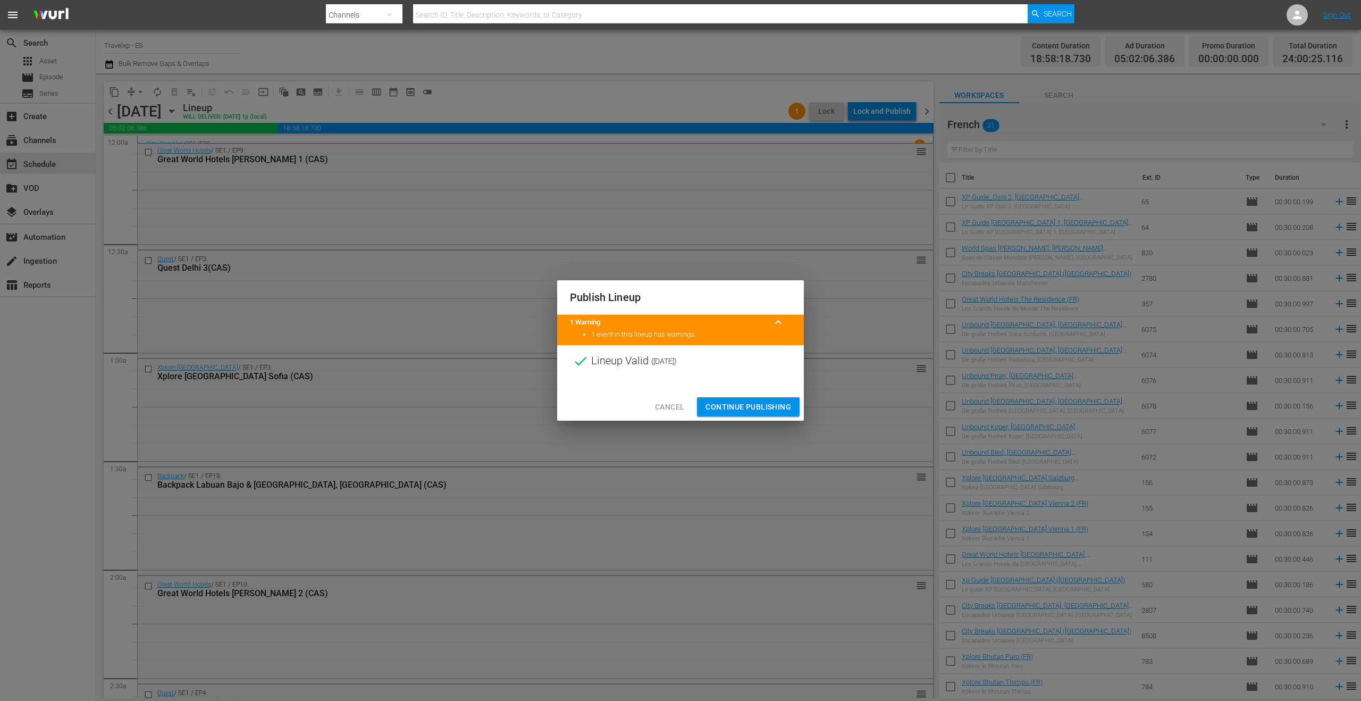
click at [751, 402] on span "Continue Publishing" at bounding box center [748, 406] width 86 height 13
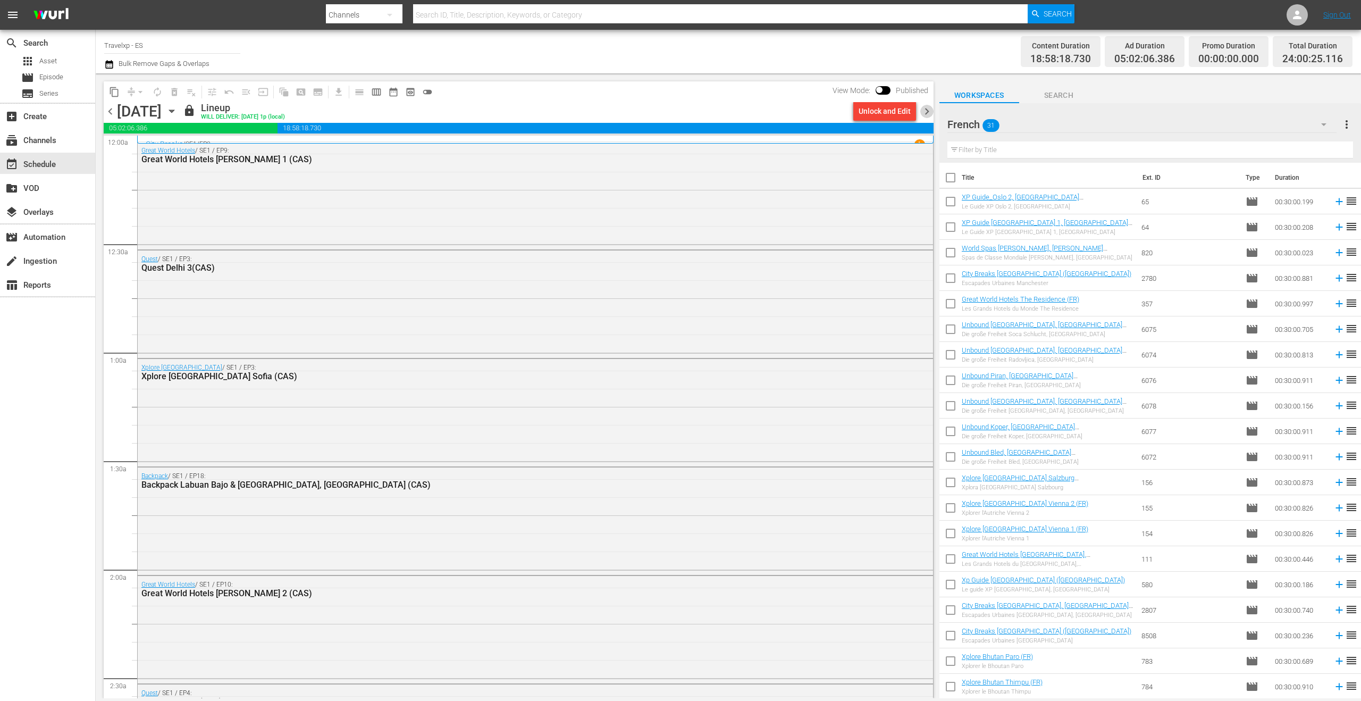
click at [922, 112] on span "chevron_right" at bounding box center [926, 111] width 13 height 13
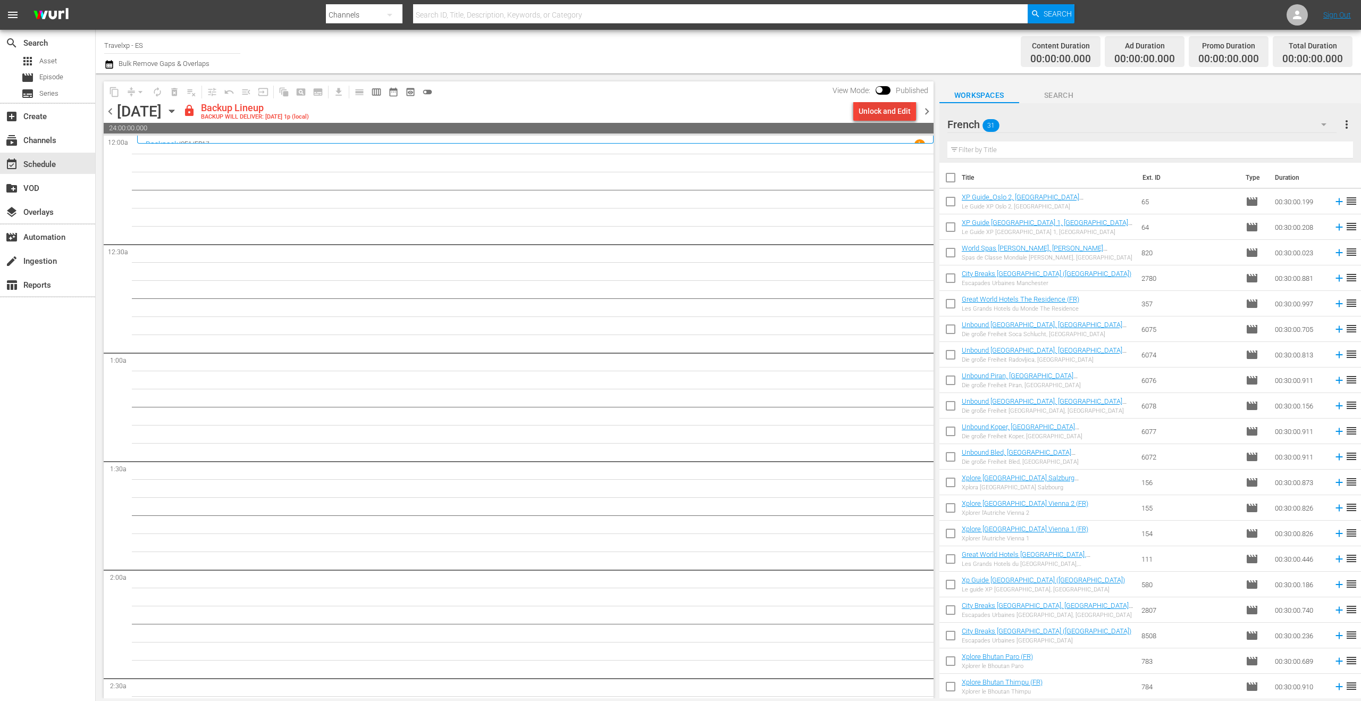
click at [888, 114] on div "Unlock and Edit" at bounding box center [885, 111] width 52 height 19
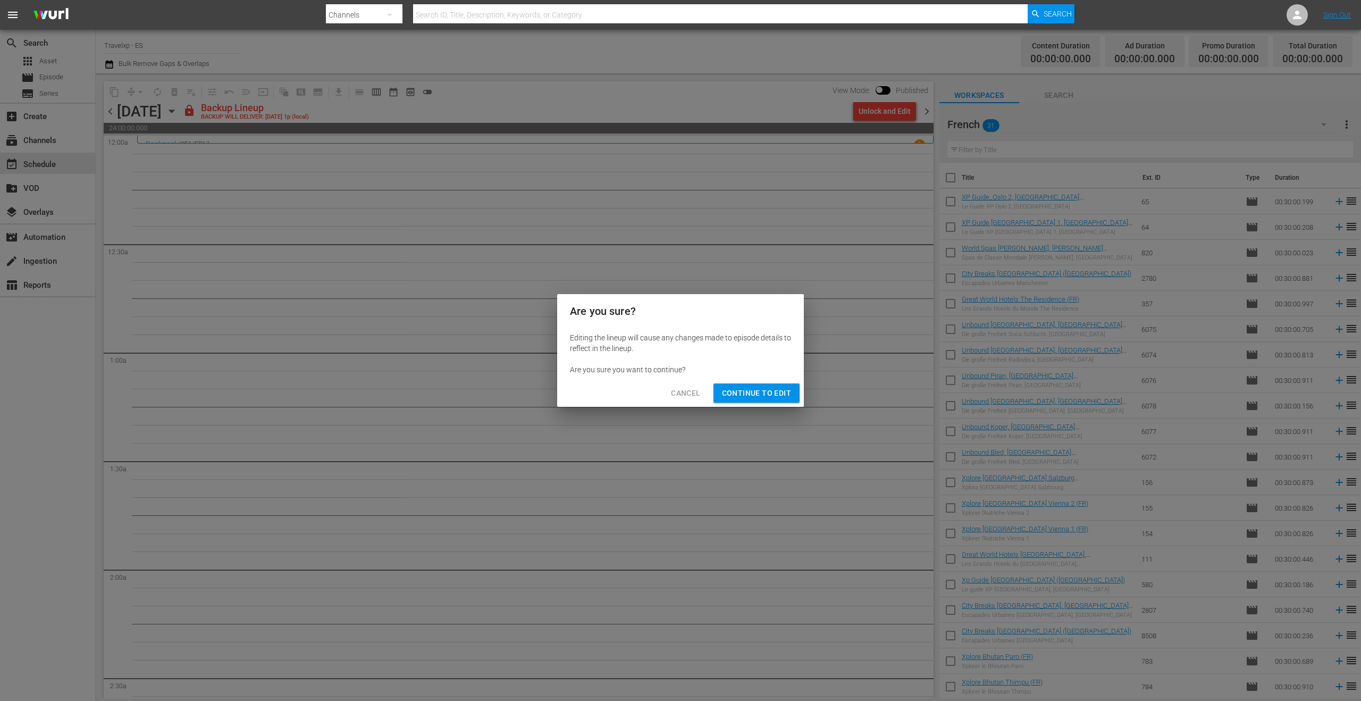
click at [771, 388] on span "Continue to Edit" at bounding box center [756, 392] width 69 height 13
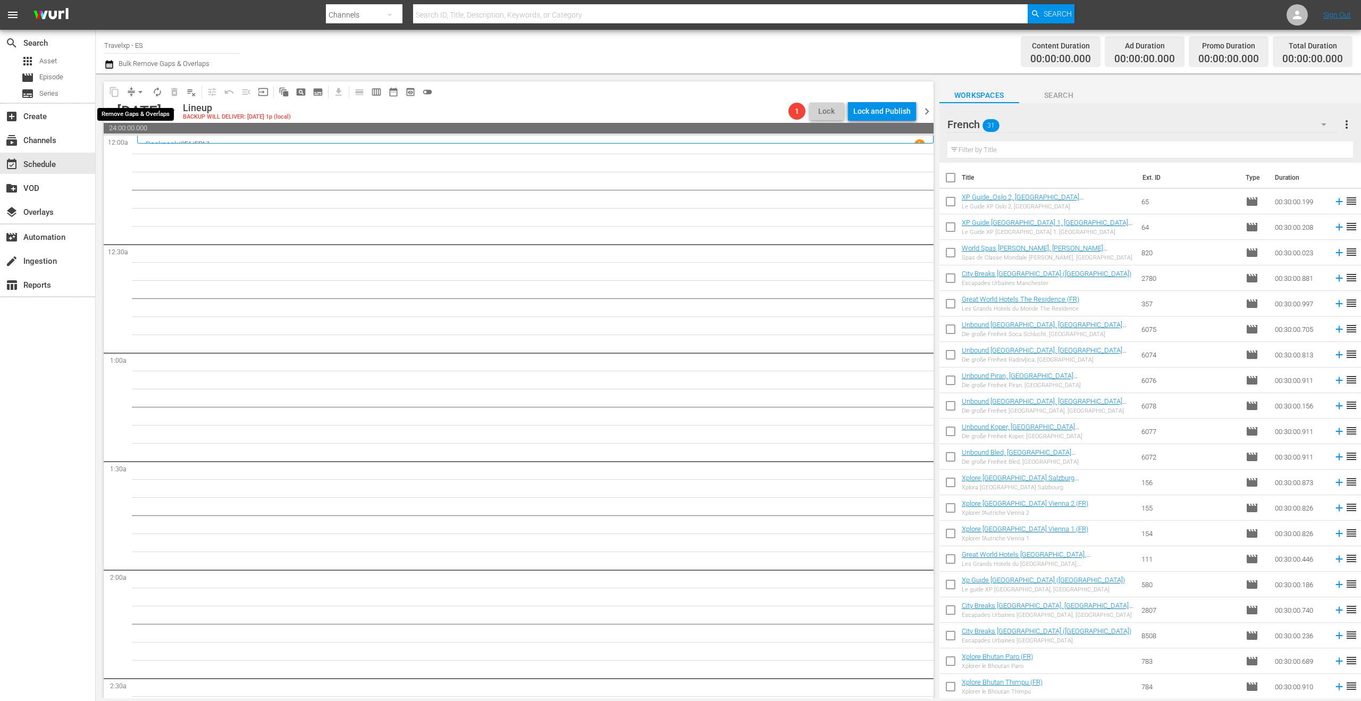
click at [145, 92] on span "arrow_drop_down" at bounding box center [140, 92] width 11 height 11
click at [178, 111] on icon "button" at bounding box center [172, 111] width 12 height 12
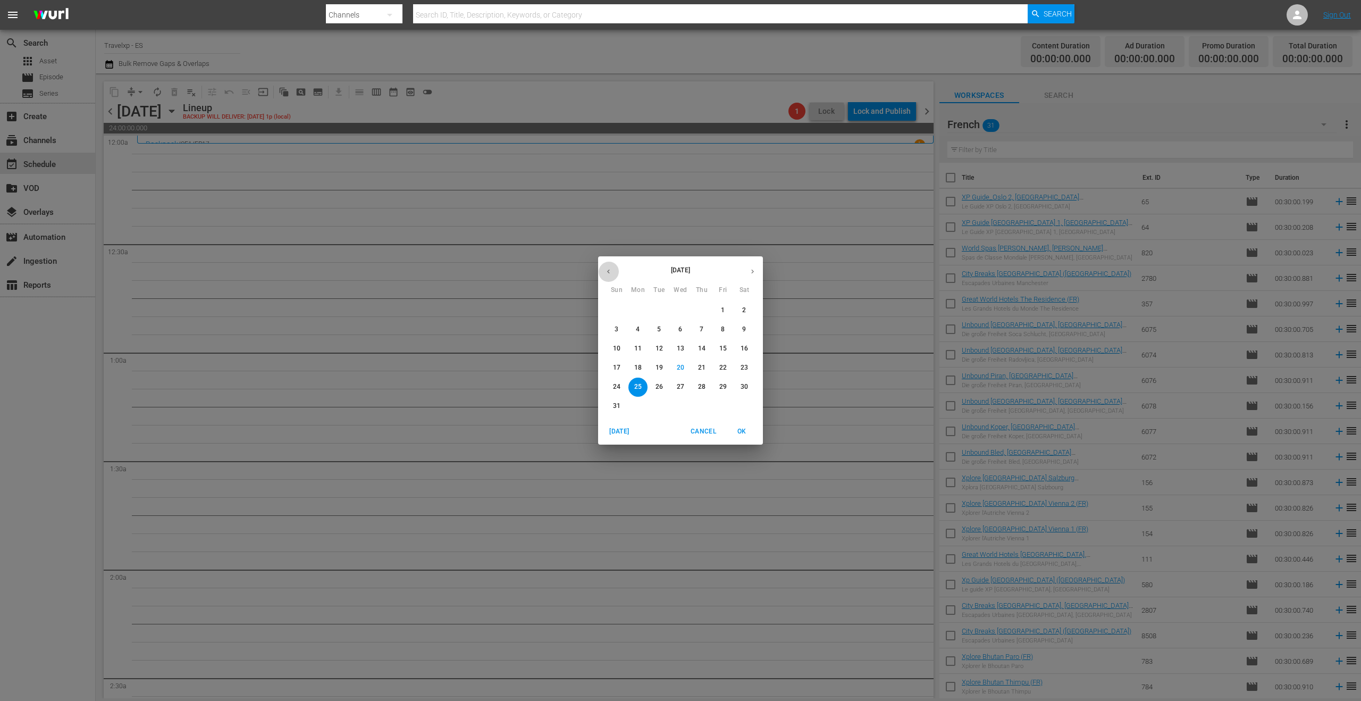
click at [608, 270] on icon "button" at bounding box center [608, 271] width 8 height 8
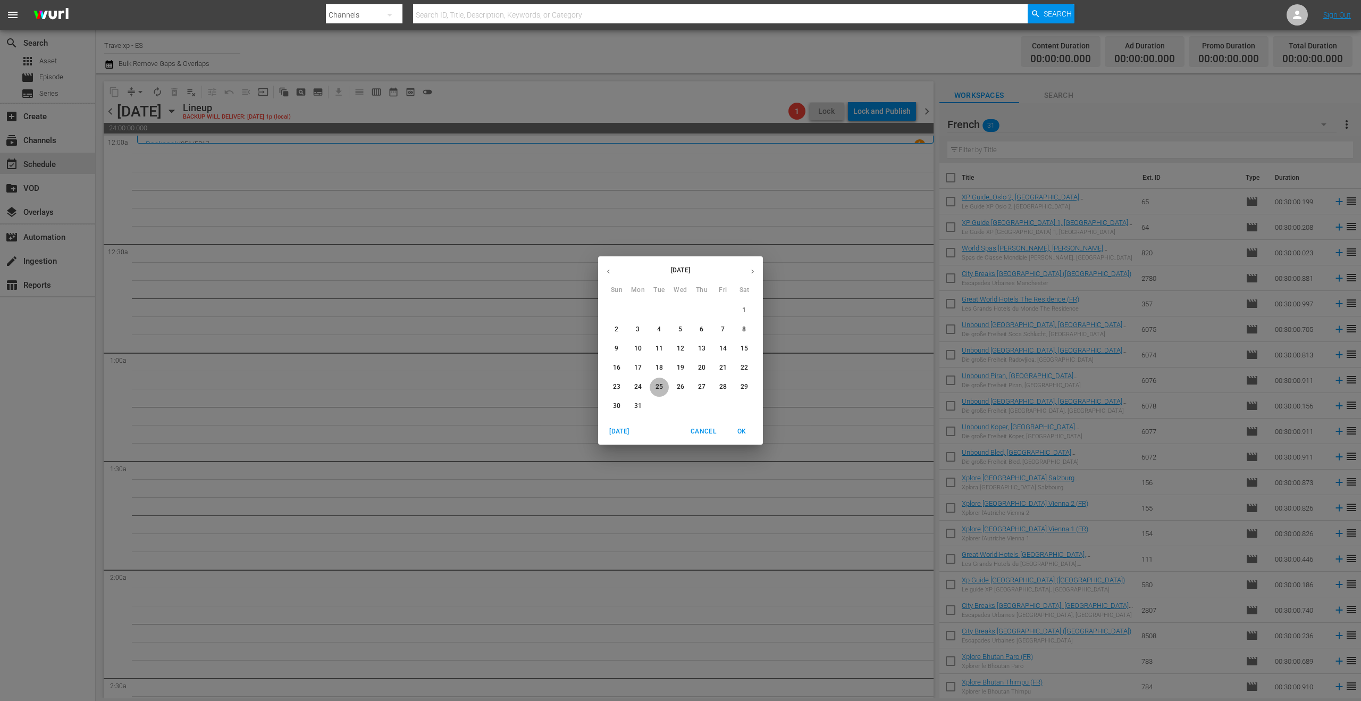
click at [658, 388] on p "25" at bounding box center [658, 386] width 7 height 9
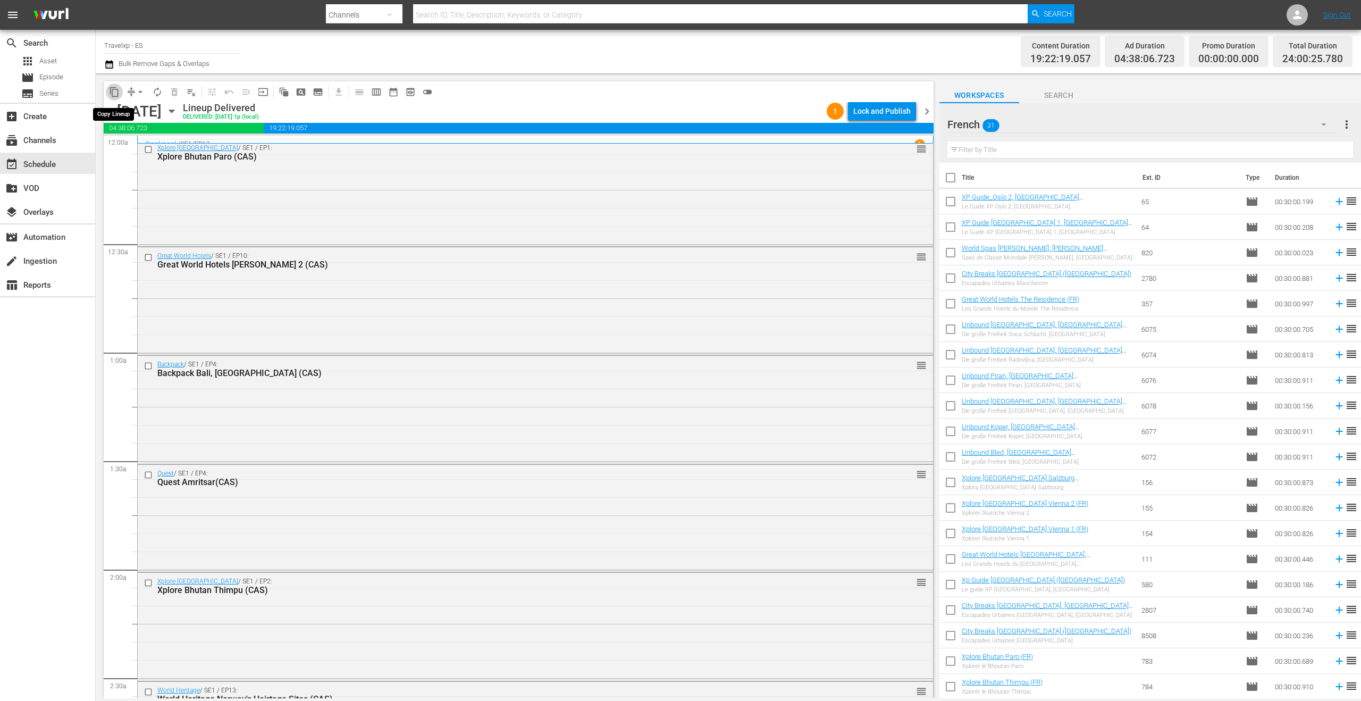
click at [113, 94] on span "content_copy" at bounding box center [114, 92] width 11 height 11
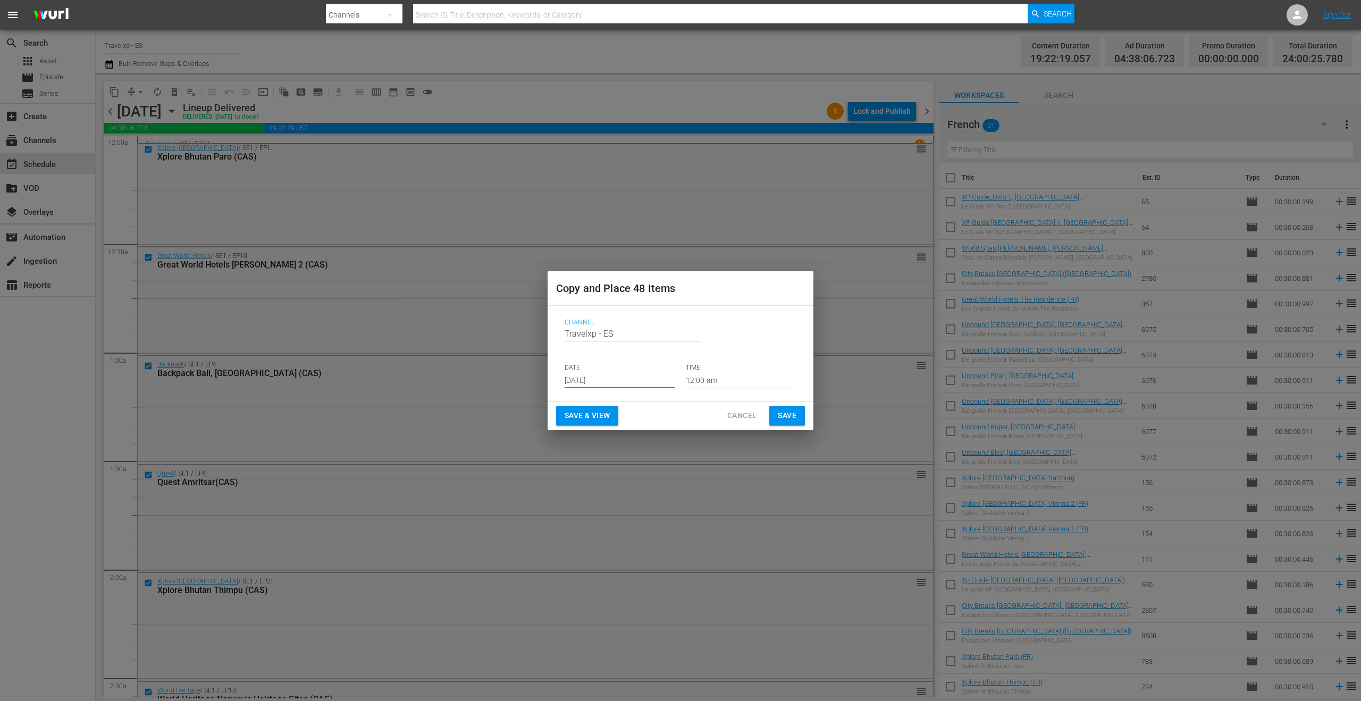
click at [605, 384] on input "[DATE]" at bounding box center [620, 380] width 111 height 16
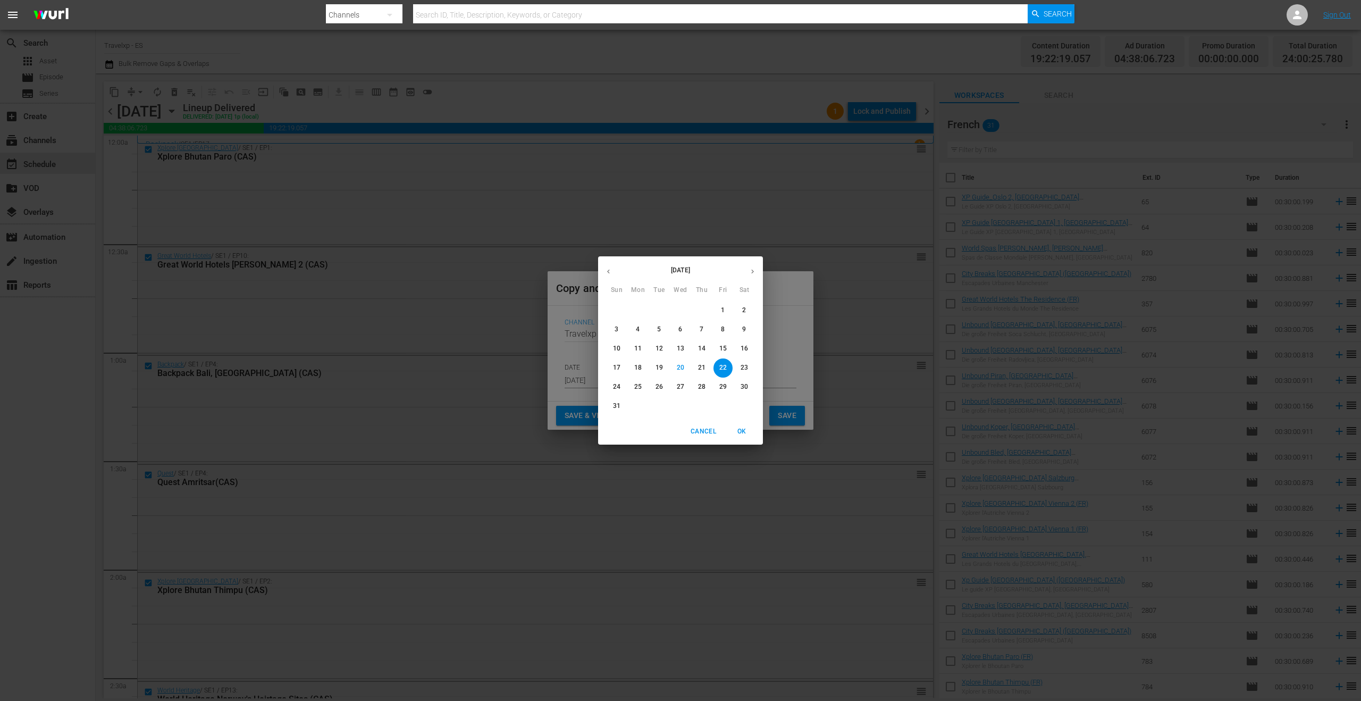
click at [641, 390] on p "25" at bounding box center [637, 386] width 7 height 9
type input "[DATE]"
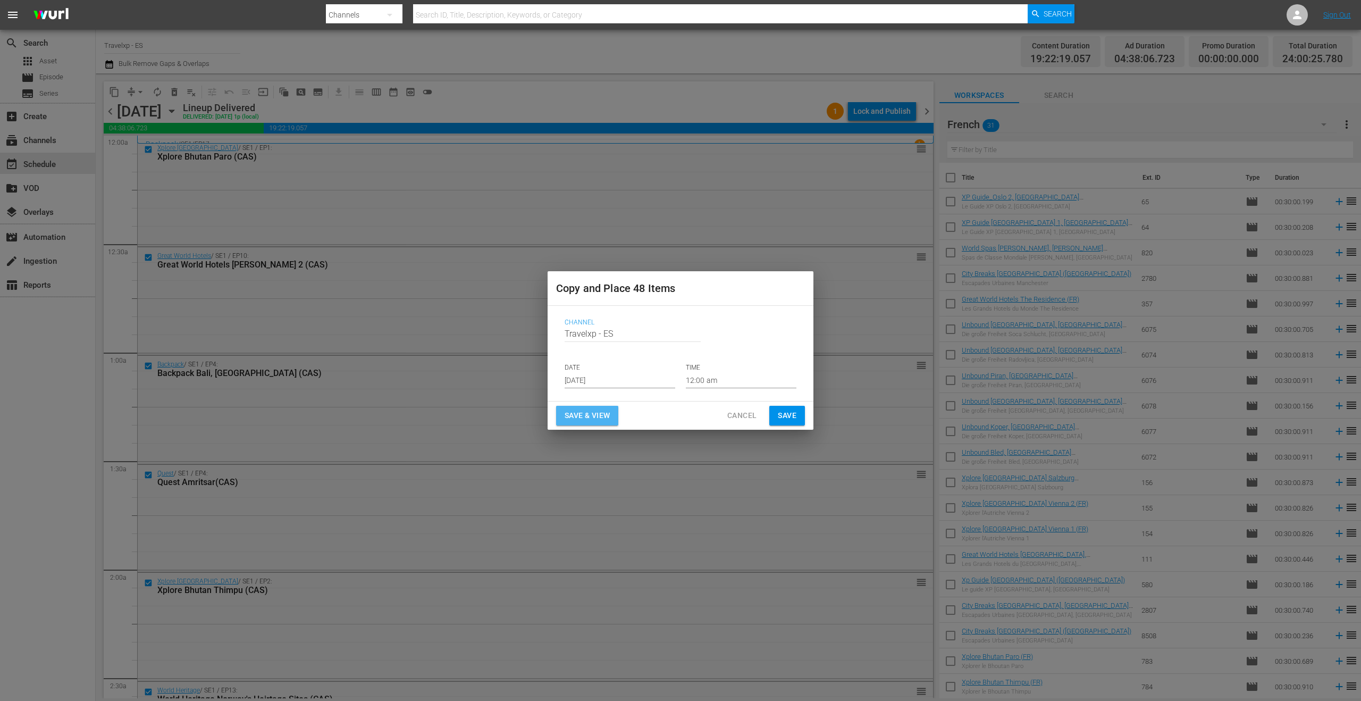
click at [602, 418] on span "Save & View" at bounding box center [587, 415] width 45 height 13
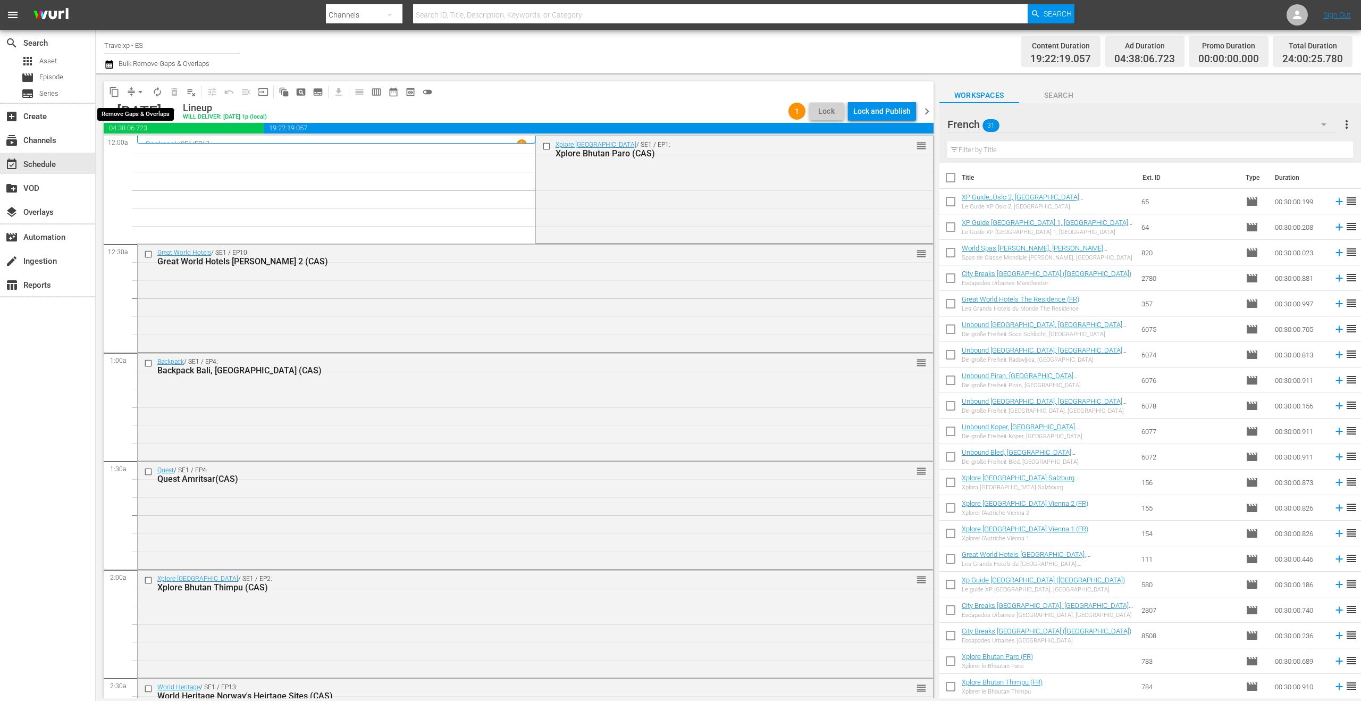
click at [137, 92] on span "arrow_drop_down" at bounding box center [140, 92] width 11 height 11
click at [155, 154] on li "Align to End of Previous Day" at bounding box center [141, 149] width 112 height 18
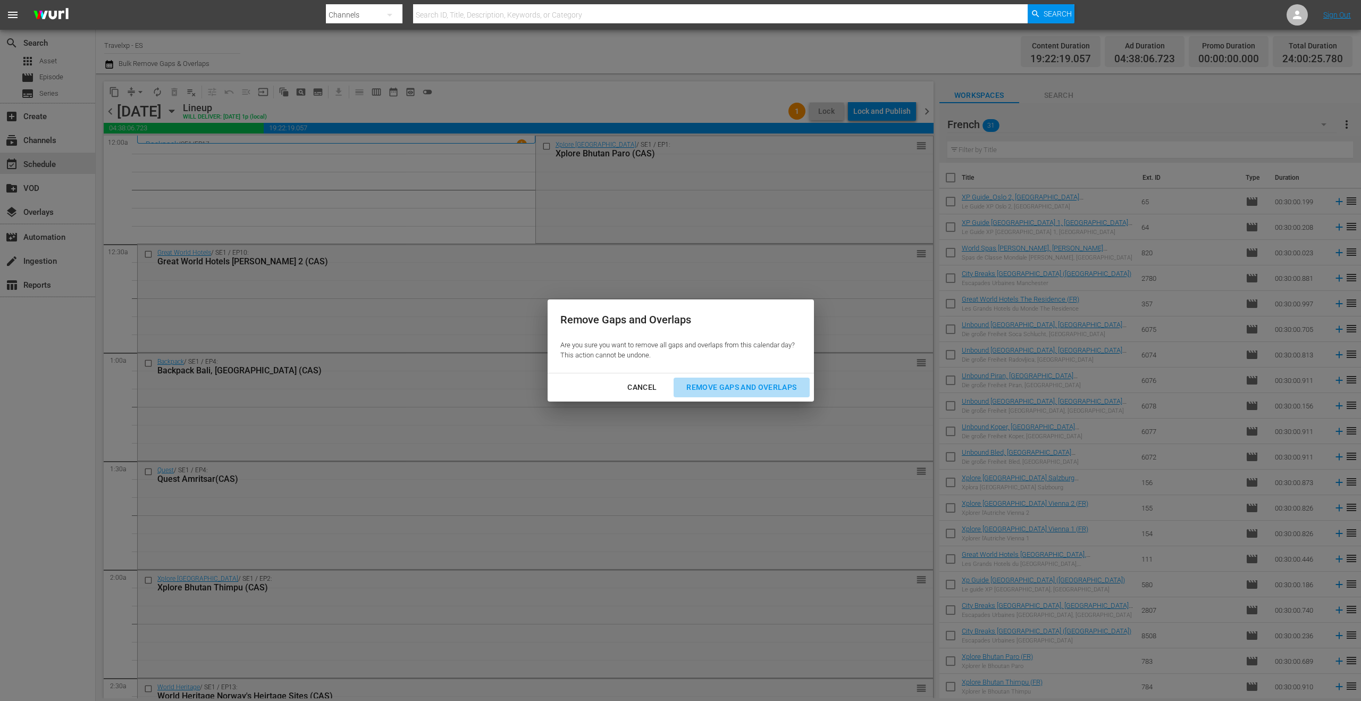
click at [738, 396] on button "Remove Gaps and Overlaps" at bounding box center [742, 387] width 136 height 20
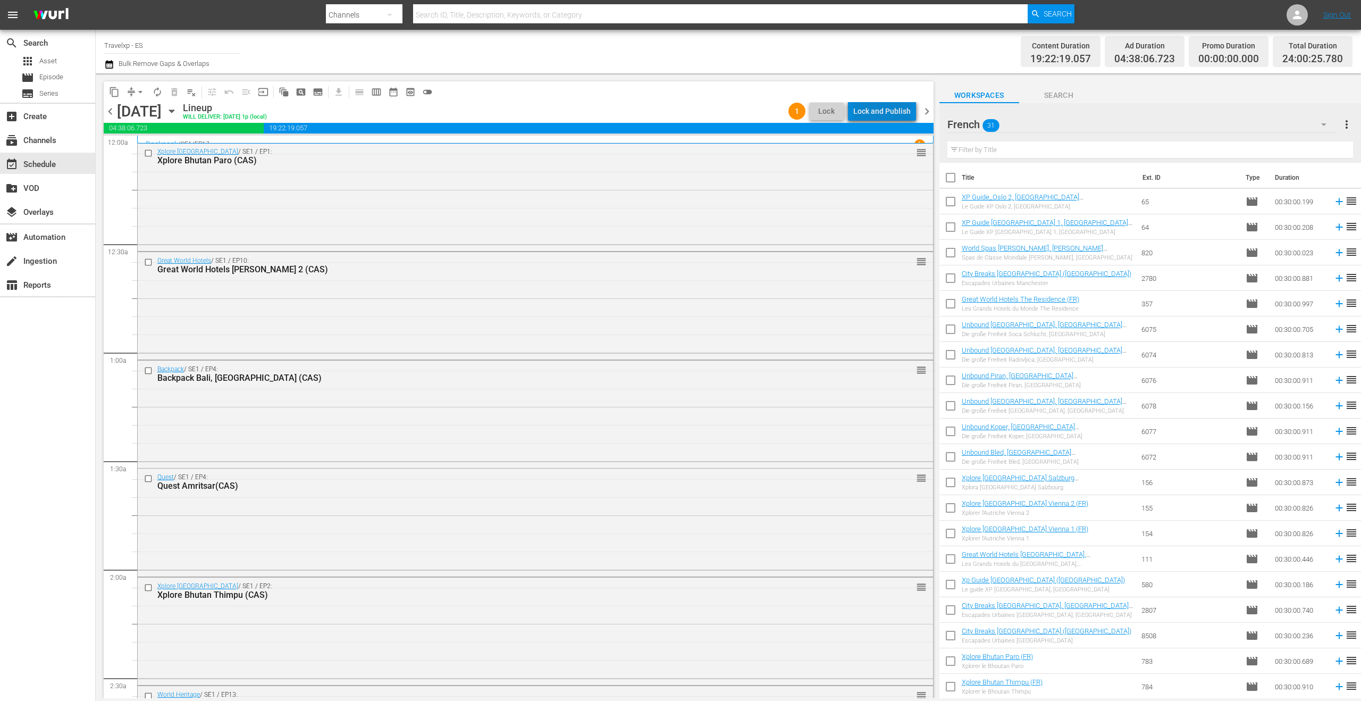
click at [895, 113] on div "Lock and Publish" at bounding box center [881, 111] width 57 height 19
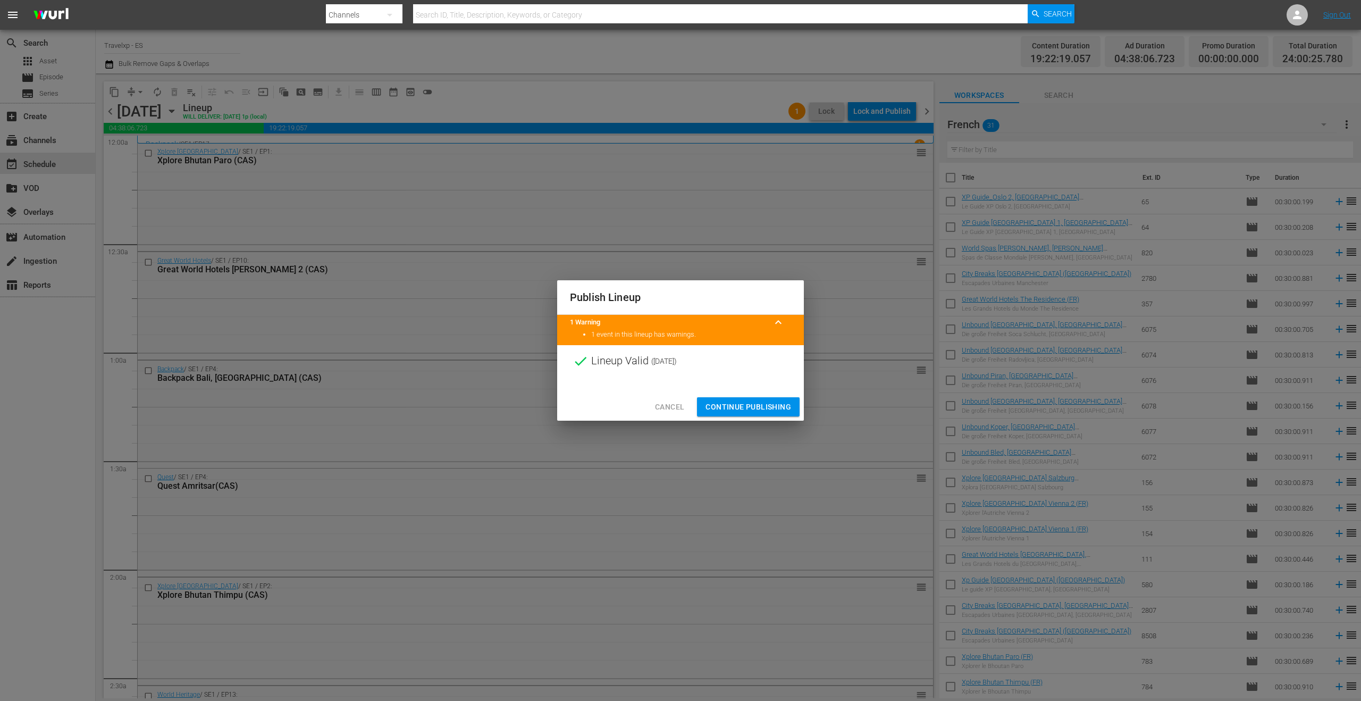
click at [777, 400] on span "Continue Publishing" at bounding box center [748, 406] width 86 height 13
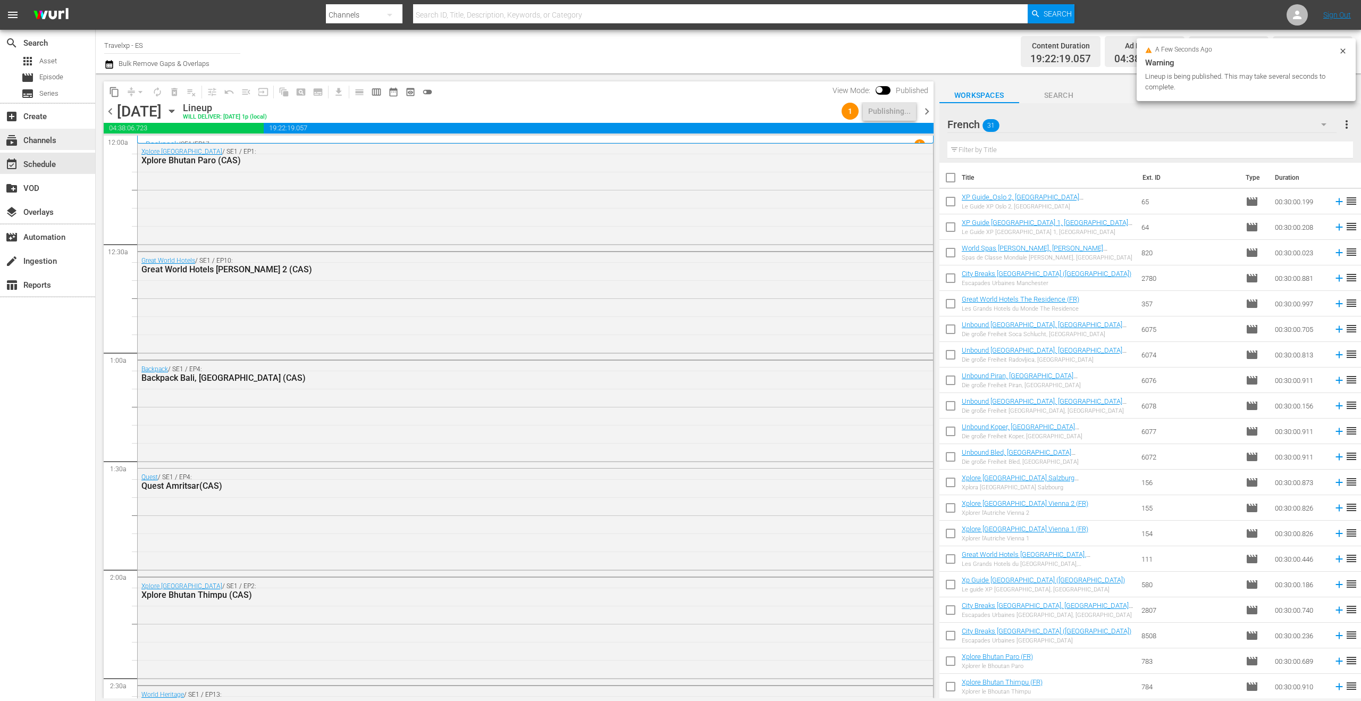
click at [36, 144] on div "subscriptions Channels" at bounding box center [30, 139] width 60 height 10
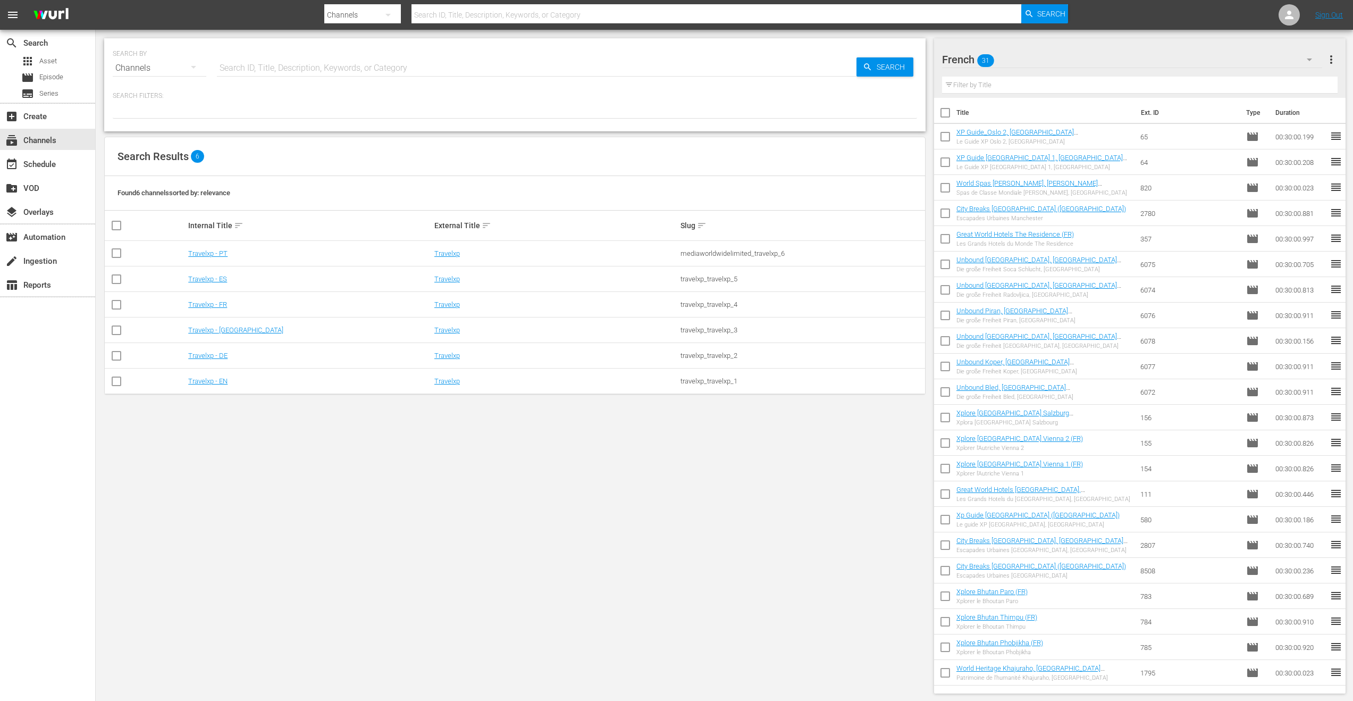
click at [212, 284] on td "Travelxp - ES" at bounding box center [310, 279] width 246 height 26
click at [215, 281] on link "Travelxp - ES" at bounding box center [207, 279] width 39 height 8
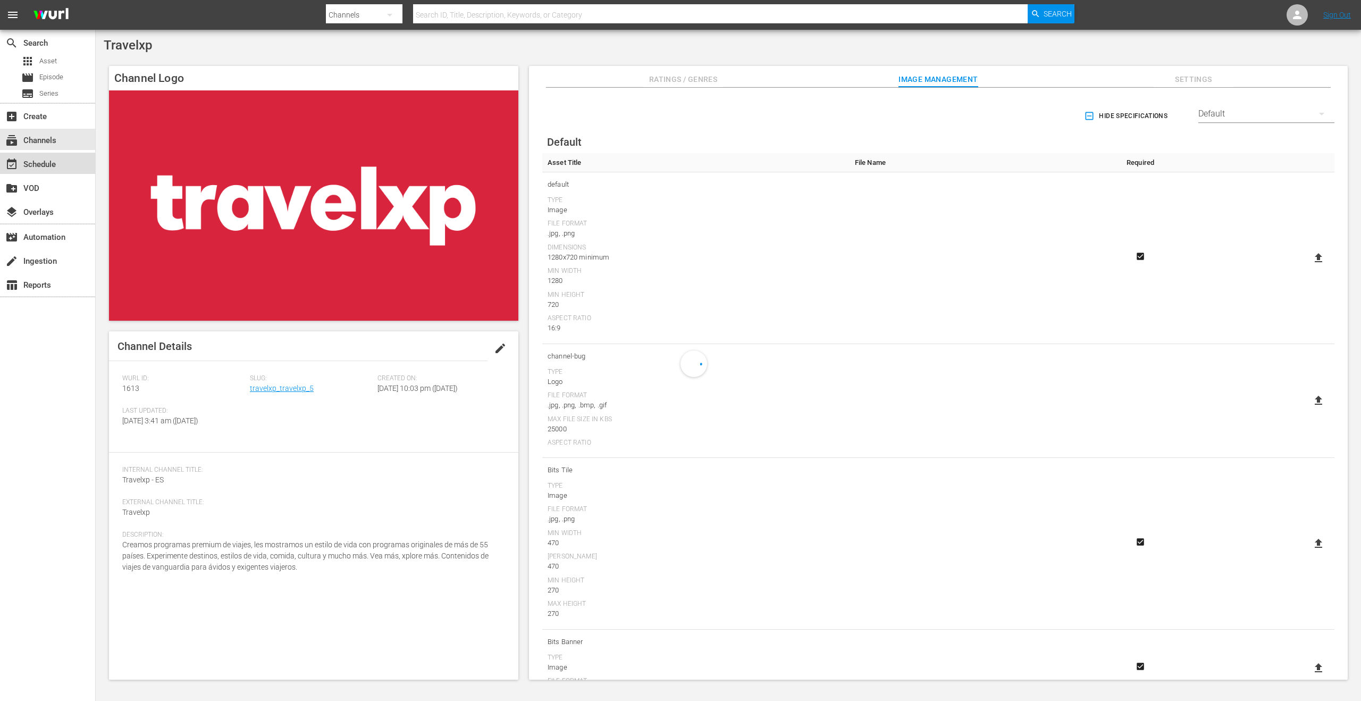
click at [58, 169] on div "event_available Schedule" at bounding box center [47, 163] width 95 height 21
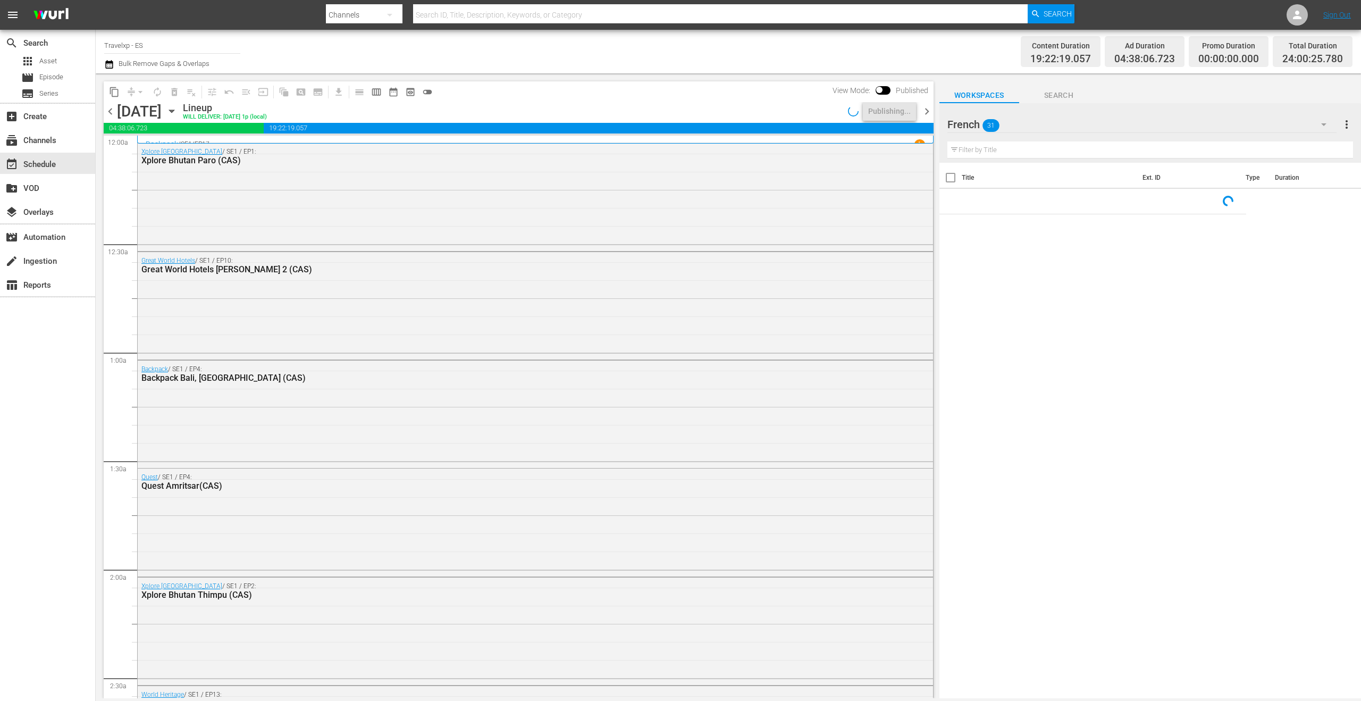
click at [928, 107] on span "chevron_right" at bounding box center [926, 111] width 13 height 13
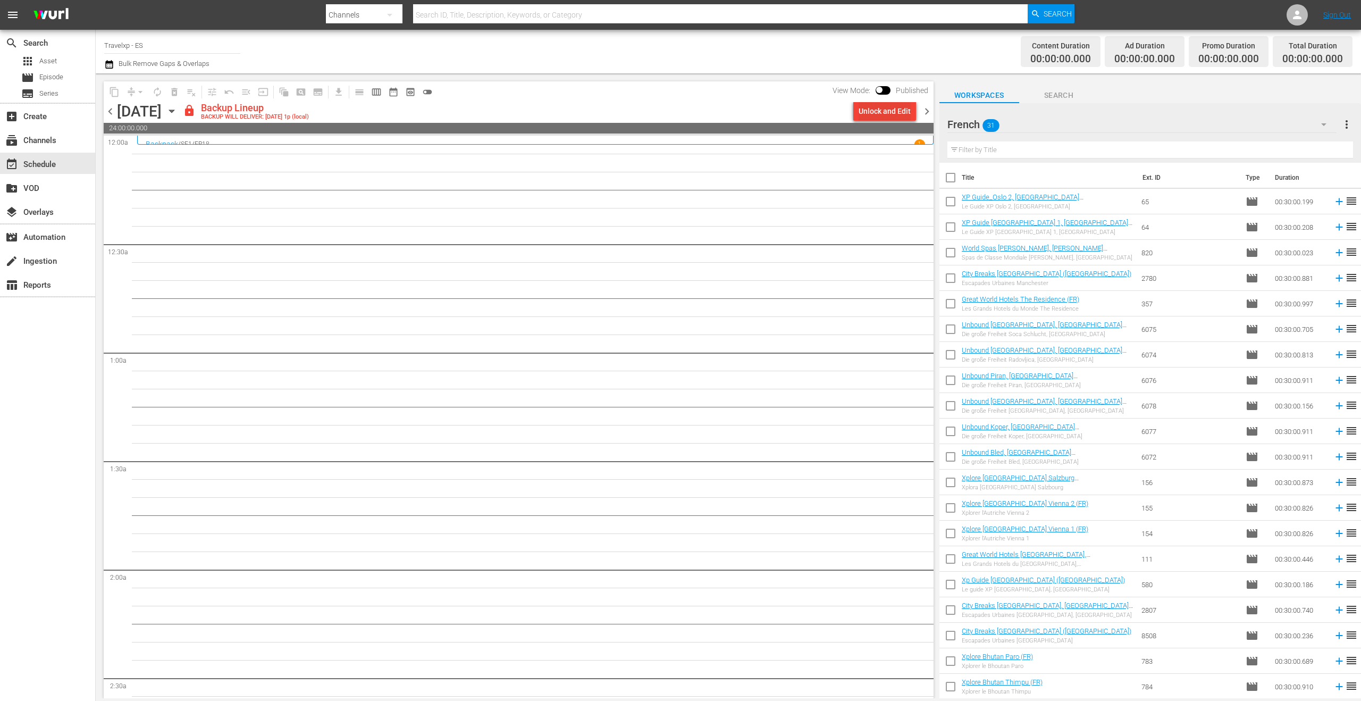
click at [869, 108] on div "Unlock and Edit" at bounding box center [885, 111] width 52 height 19
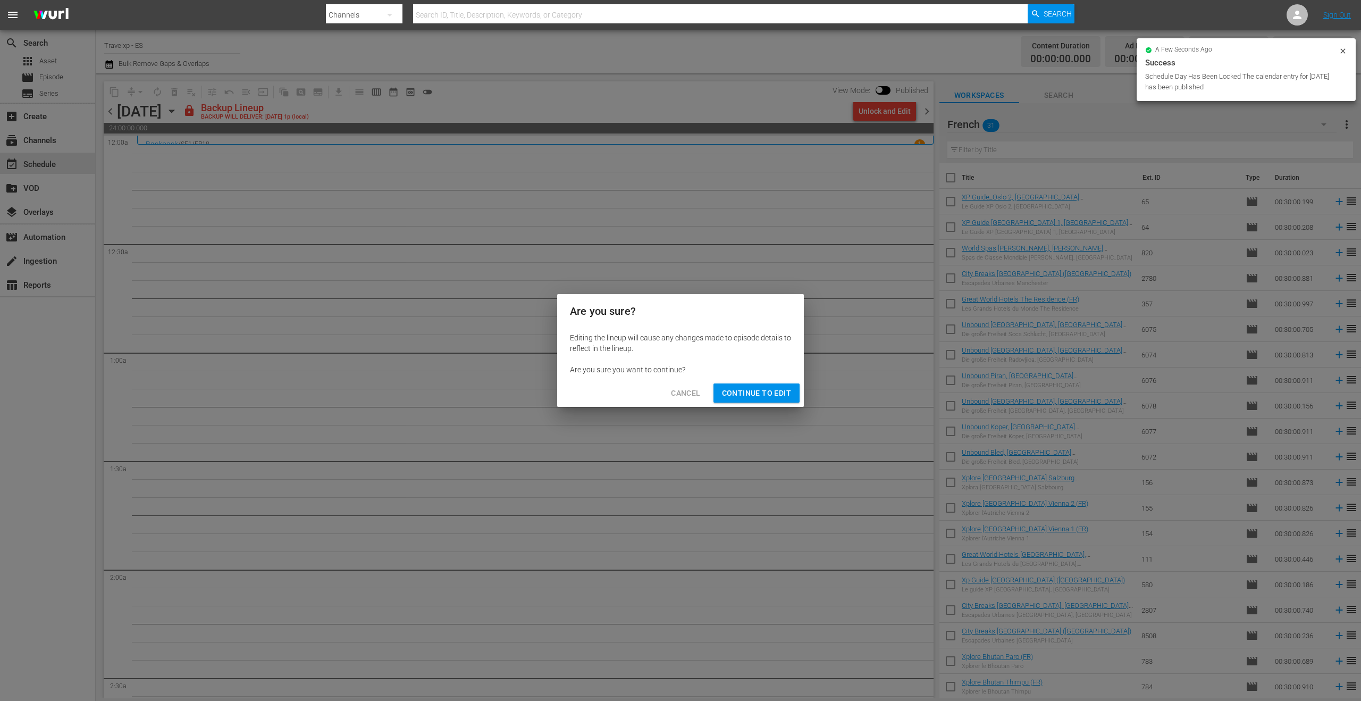
click at [775, 392] on span "Continue to Edit" at bounding box center [756, 392] width 69 height 13
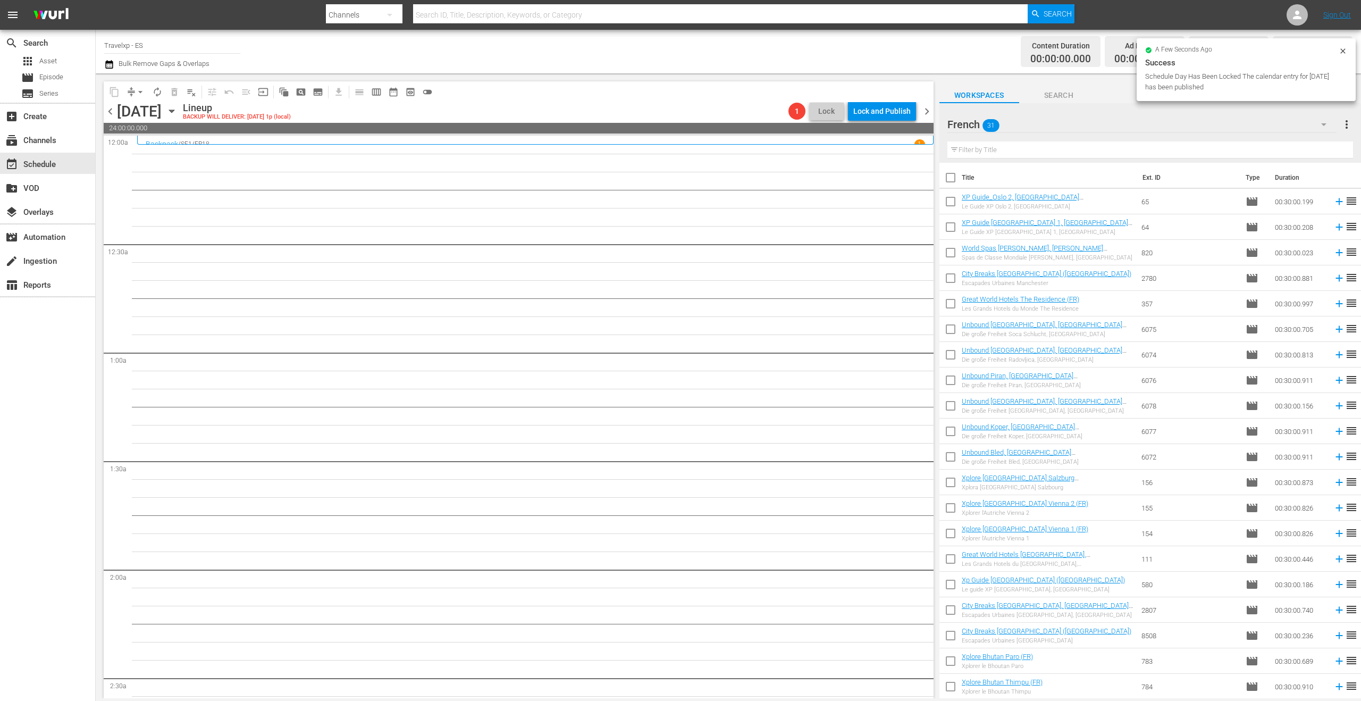
click at [178, 113] on icon "button" at bounding box center [172, 111] width 12 height 12
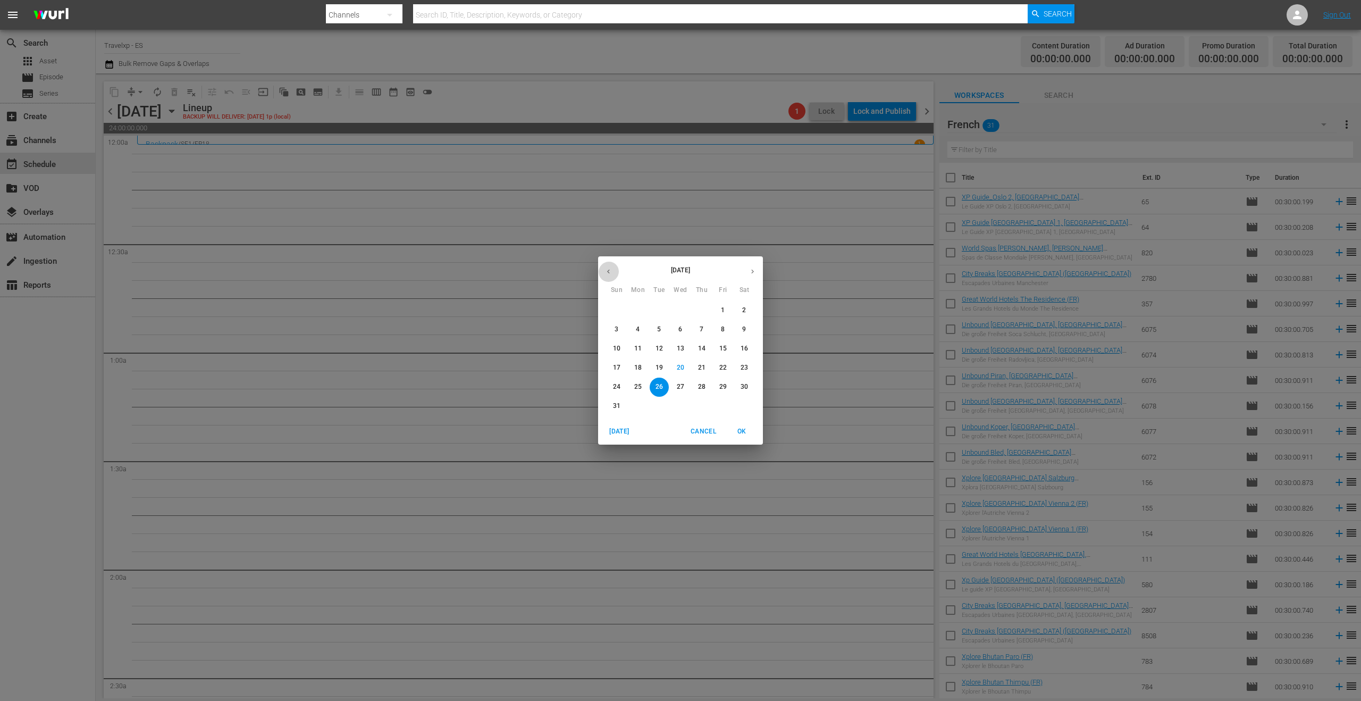
click at [609, 276] on button "button" at bounding box center [608, 271] width 21 height 21
click at [611, 269] on icon "button" at bounding box center [608, 271] width 8 height 8
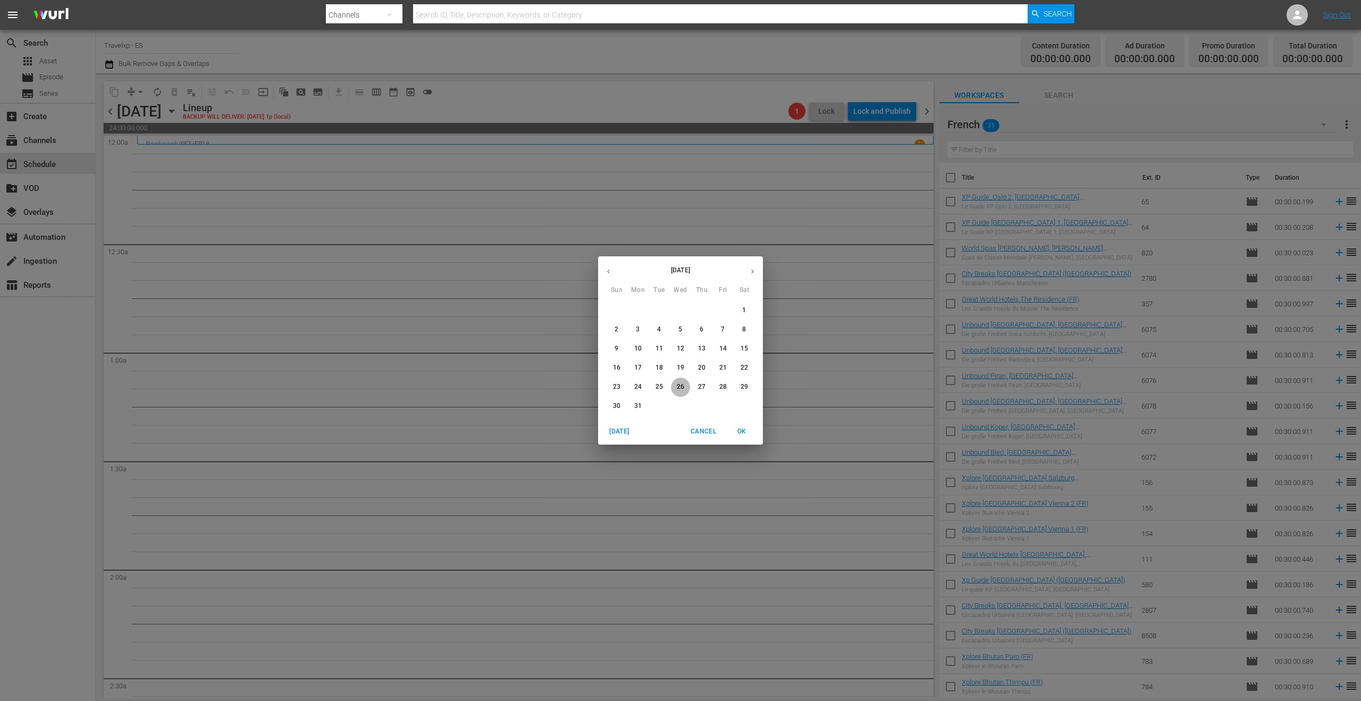
click at [685, 388] on span "26" at bounding box center [680, 386] width 19 height 9
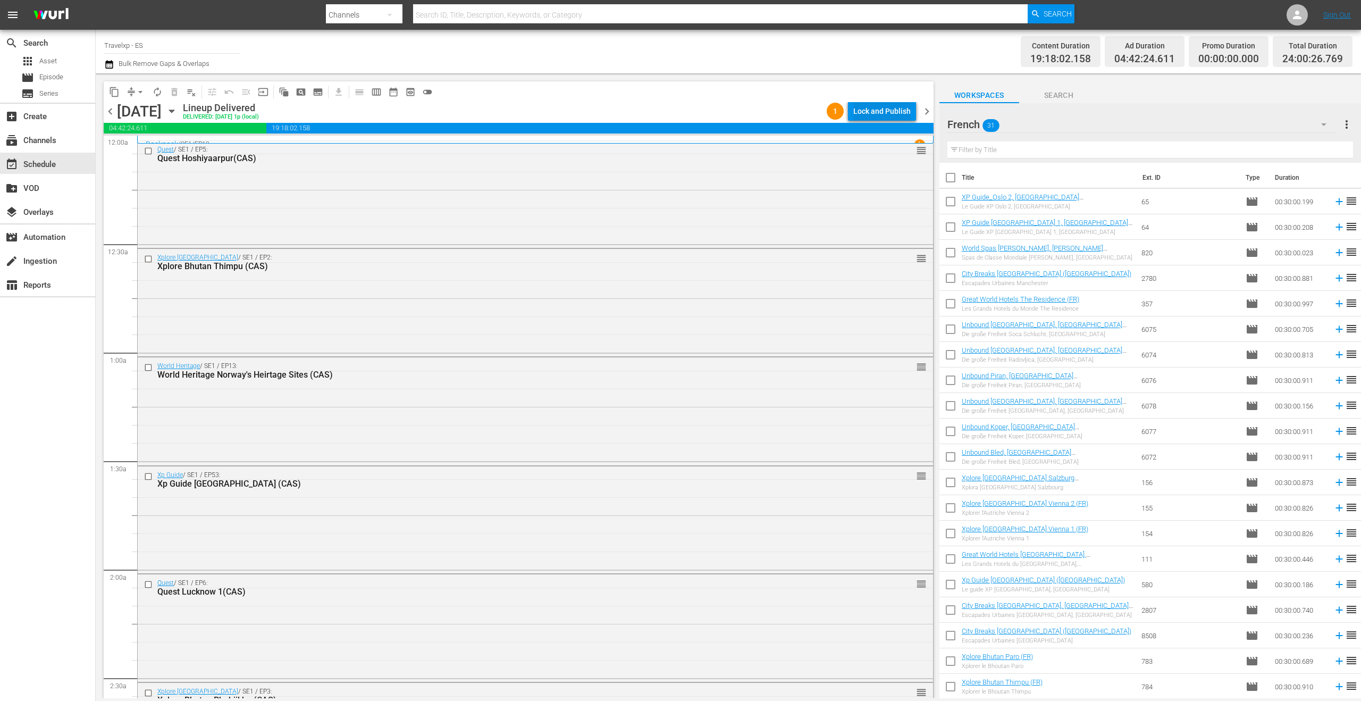
click at [874, 114] on div "Lock and Publish" at bounding box center [881, 111] width 57 height 19
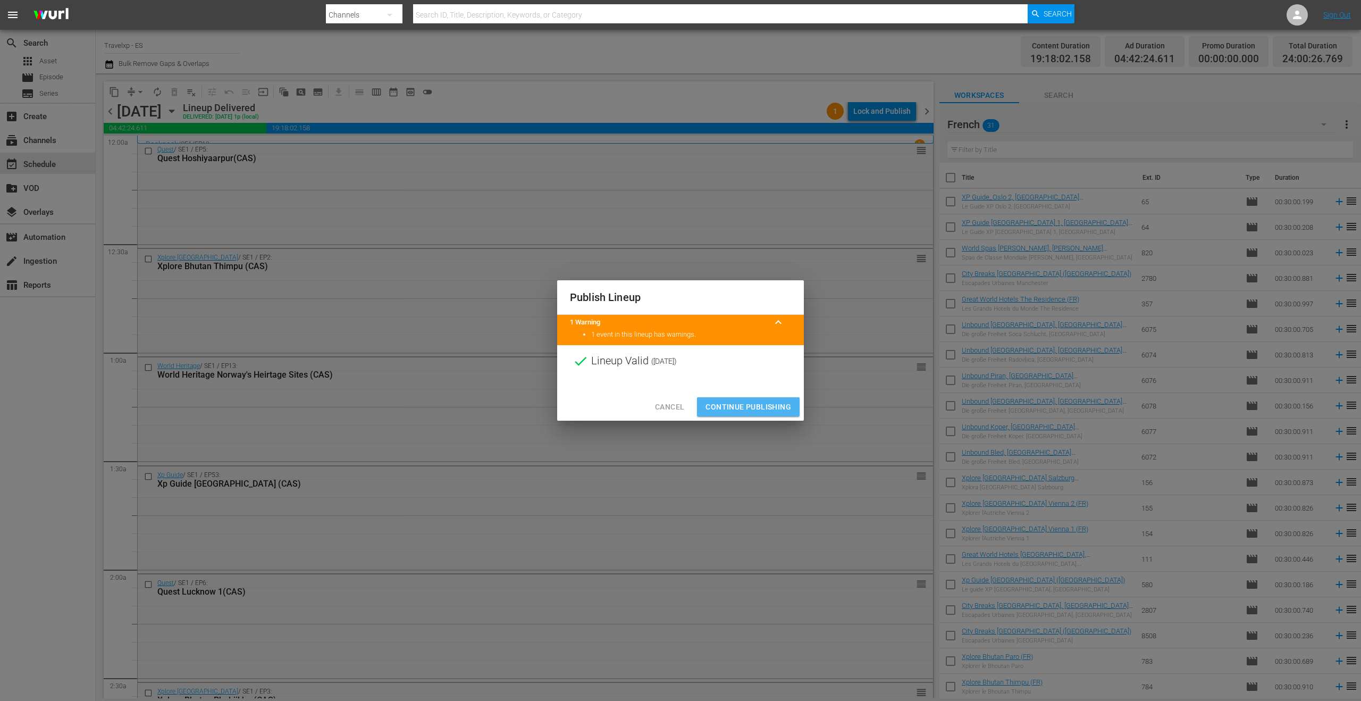
click at [751, 403] on span "Continue Publishing" at bounding box center [748, 406] width 86 height 13
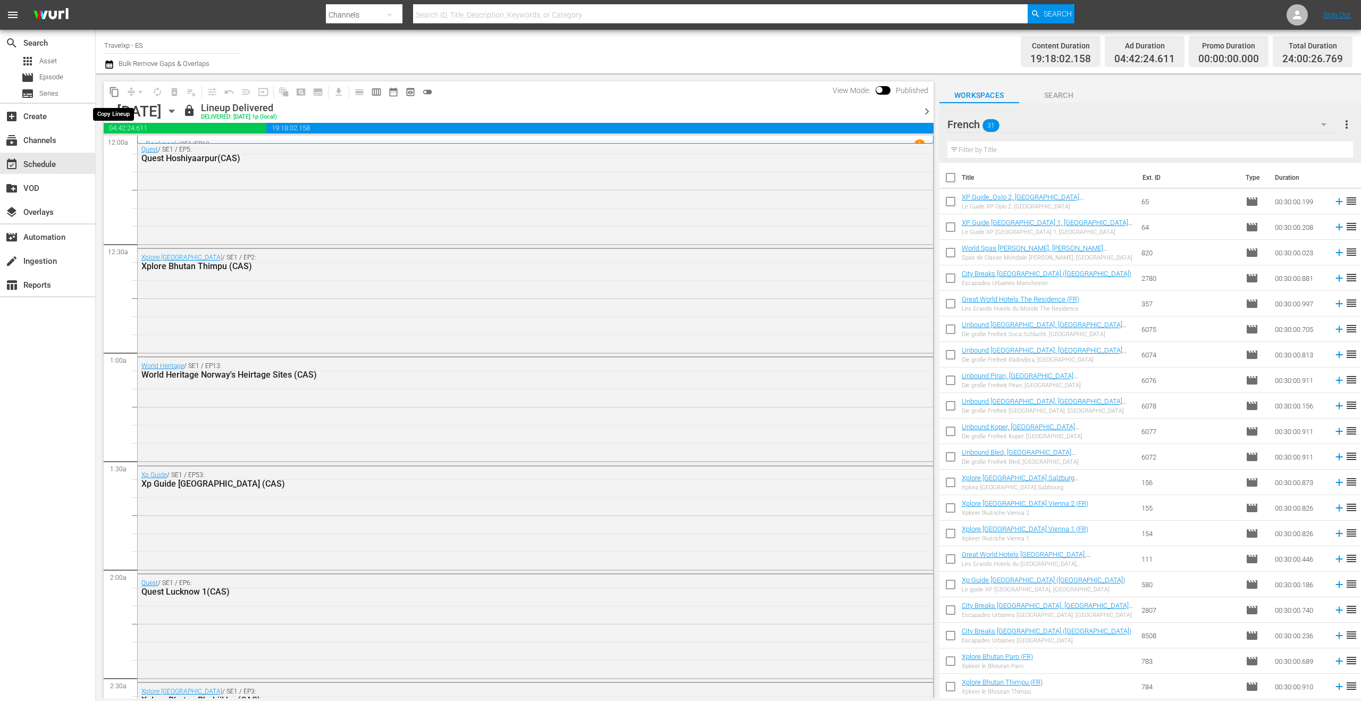
click at [112, 96] on span "content_copy" at bounding box center [114, 92] width 11 height 11
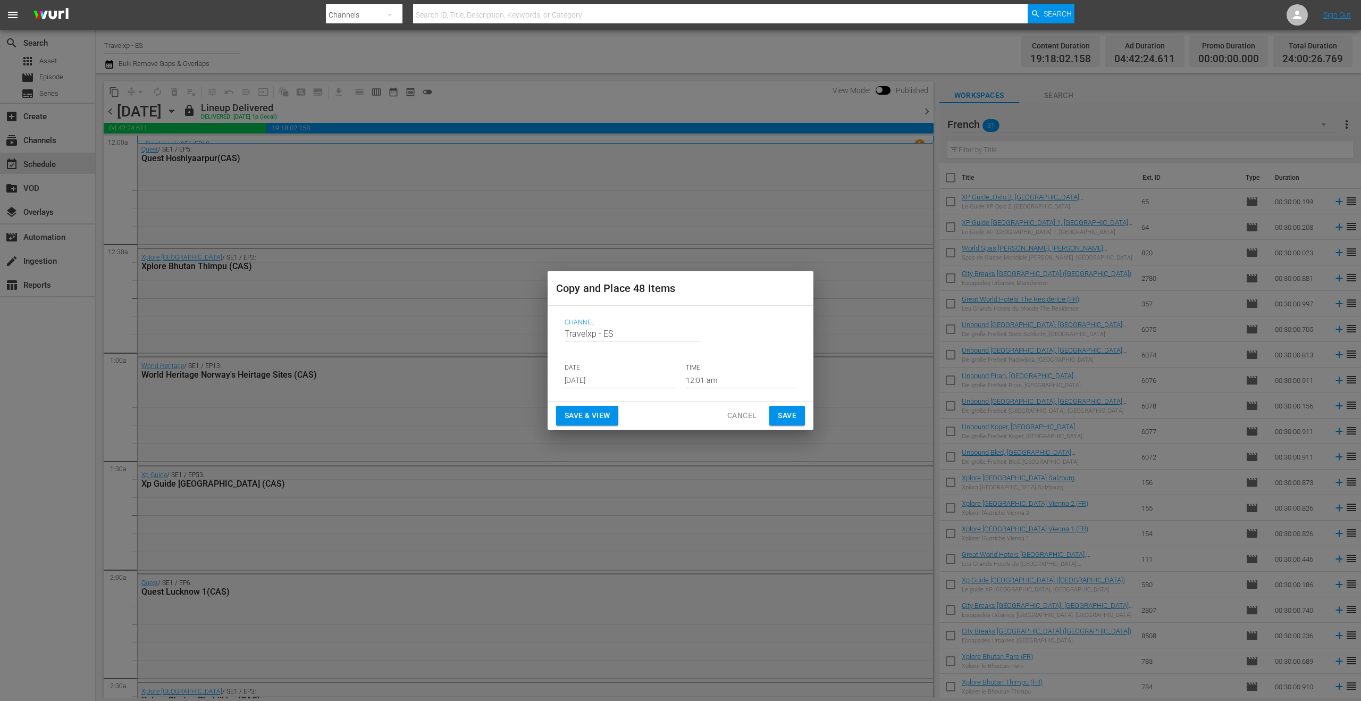
click at [616, 378] on input "[DATE]" at bounding box center [620, 380] width 111 height 16
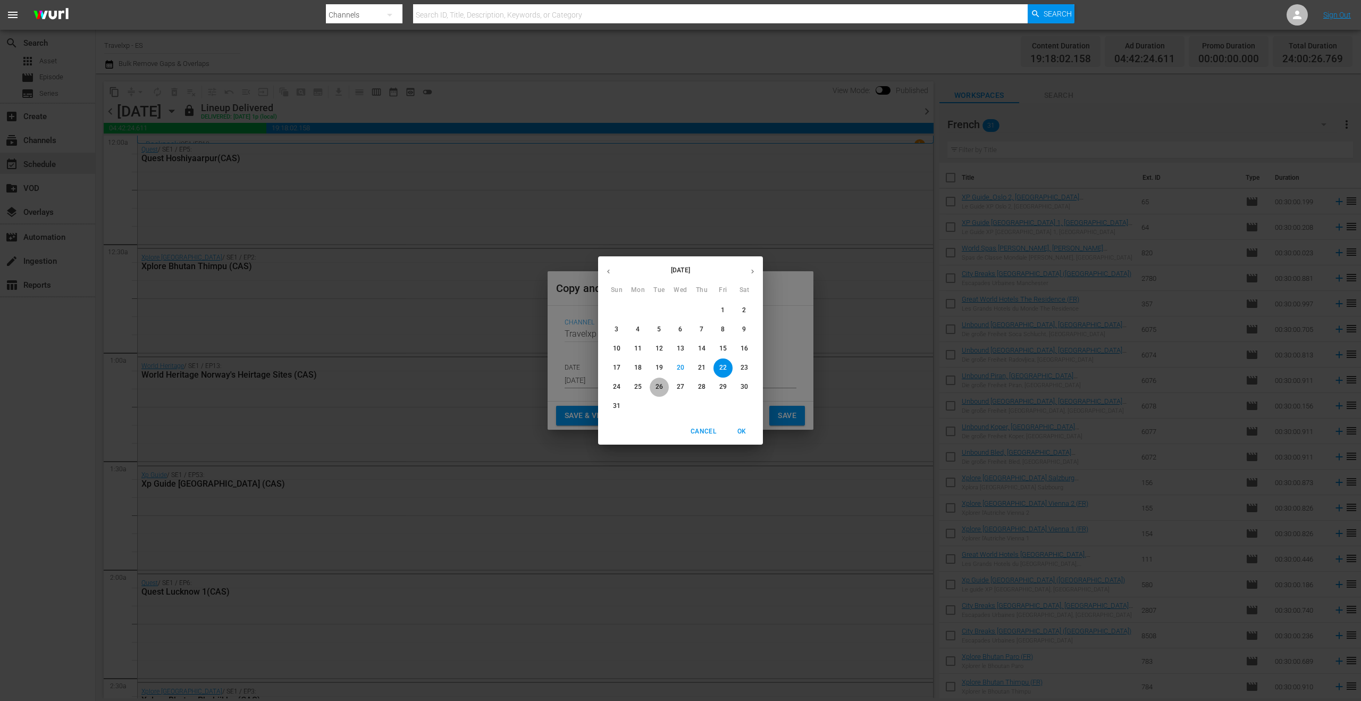
click at [659, 390] on p "26" at bounding box center [658, 386] width 7 height 9
type input "[DATE]"
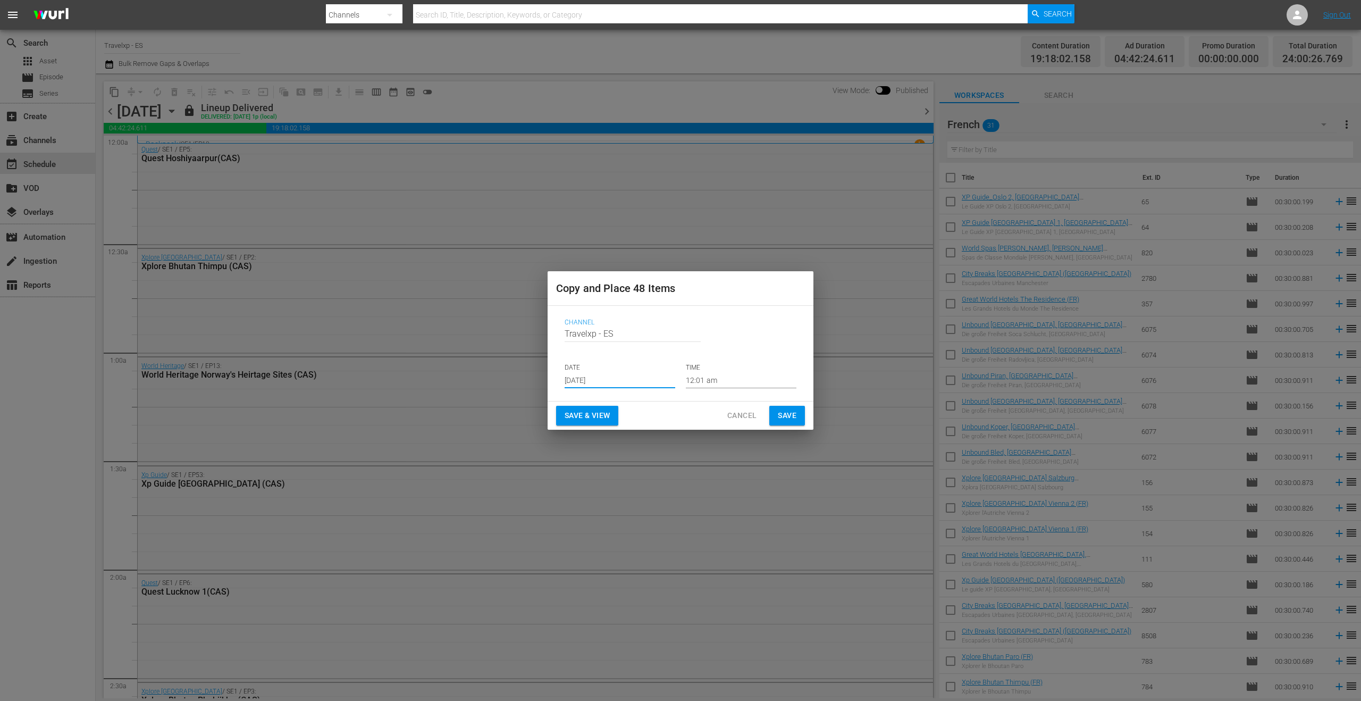
click at [606, 419] on span "Save & View" at bounding box center [587, 415] width 45 height 13
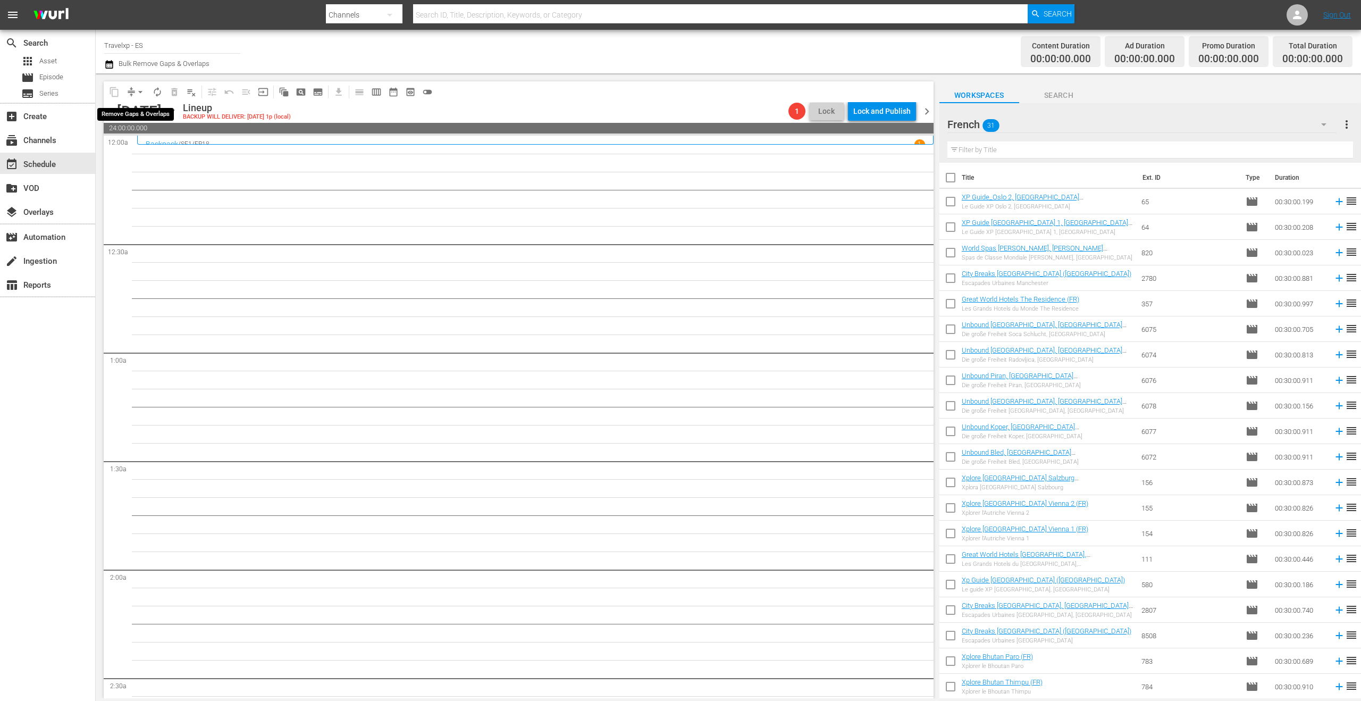
click at [140, 95] on span "arrow_drop_down" at bounding box center [140, 92] width 11 height 11
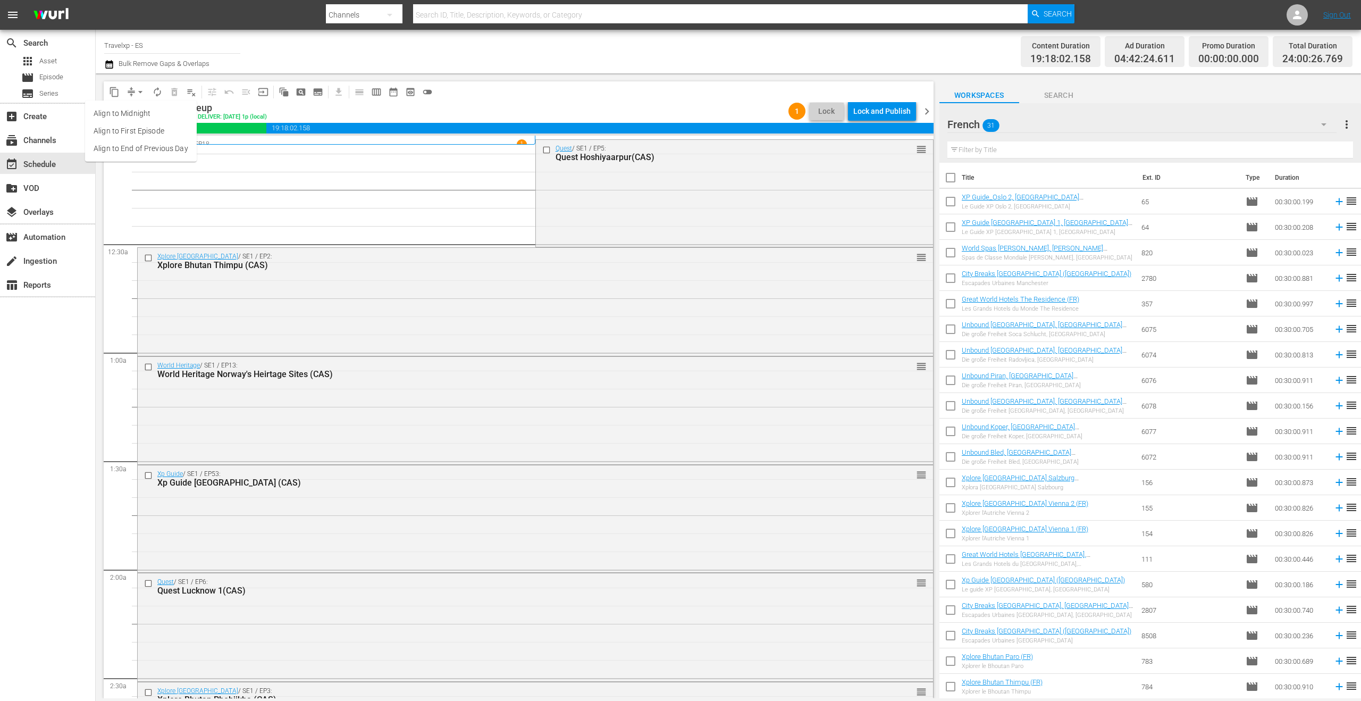
click at [138, 95] on span "arrow_drop_down" at bounding box center [140, 92] width 11 height 11
click at [145, 147] on li "Align to End of Previous Day" at bounding box center [141, 149] width 112 height 18
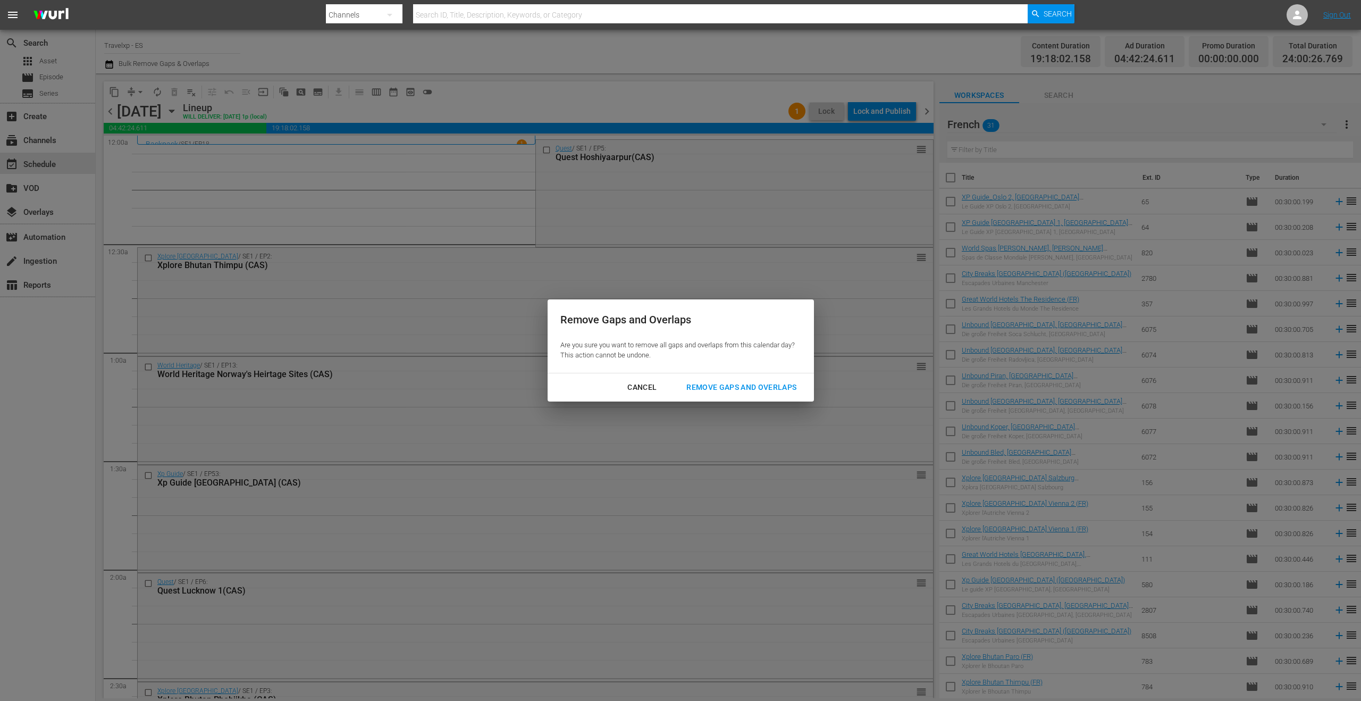
click at [742, 386] on div "Remove Gaps and Overlaps" at bounding box center [741, 387] width 127 height 13
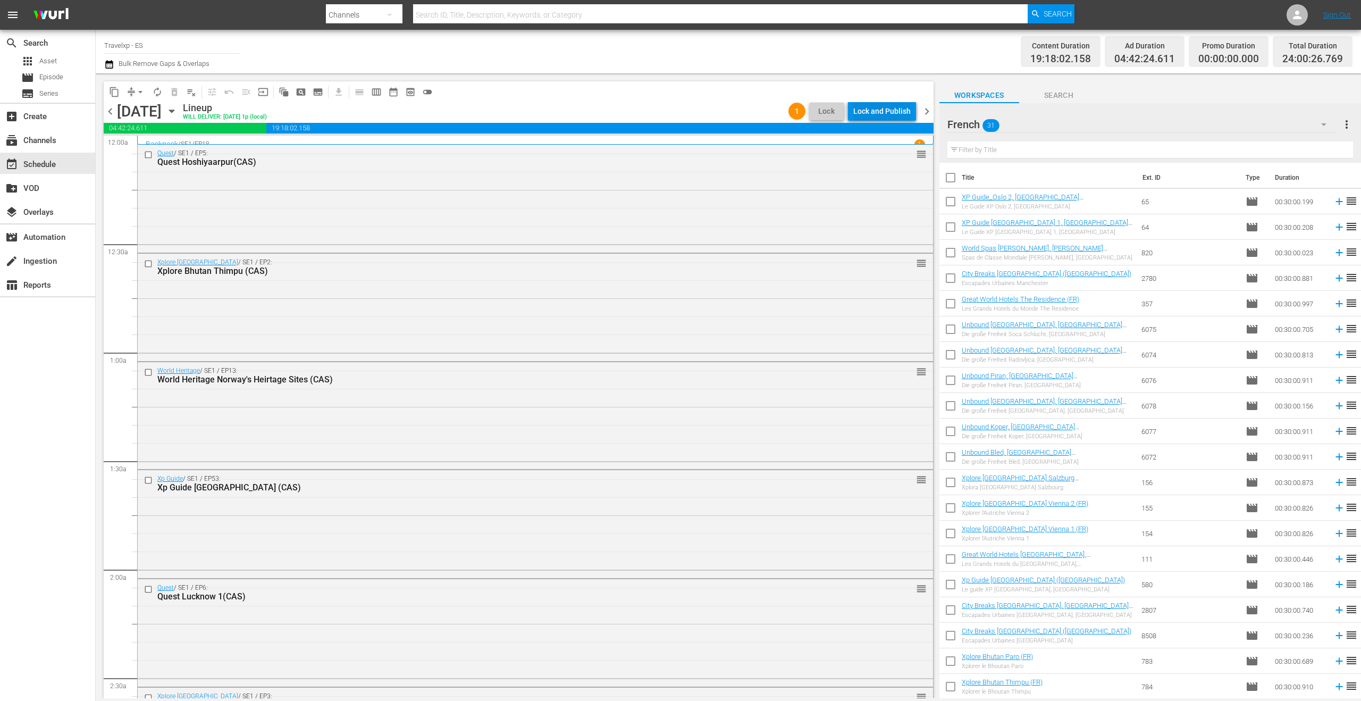
click at [889, 113] on div "Lock and Publish" at bounding box center [881, 111] width 57 height 19
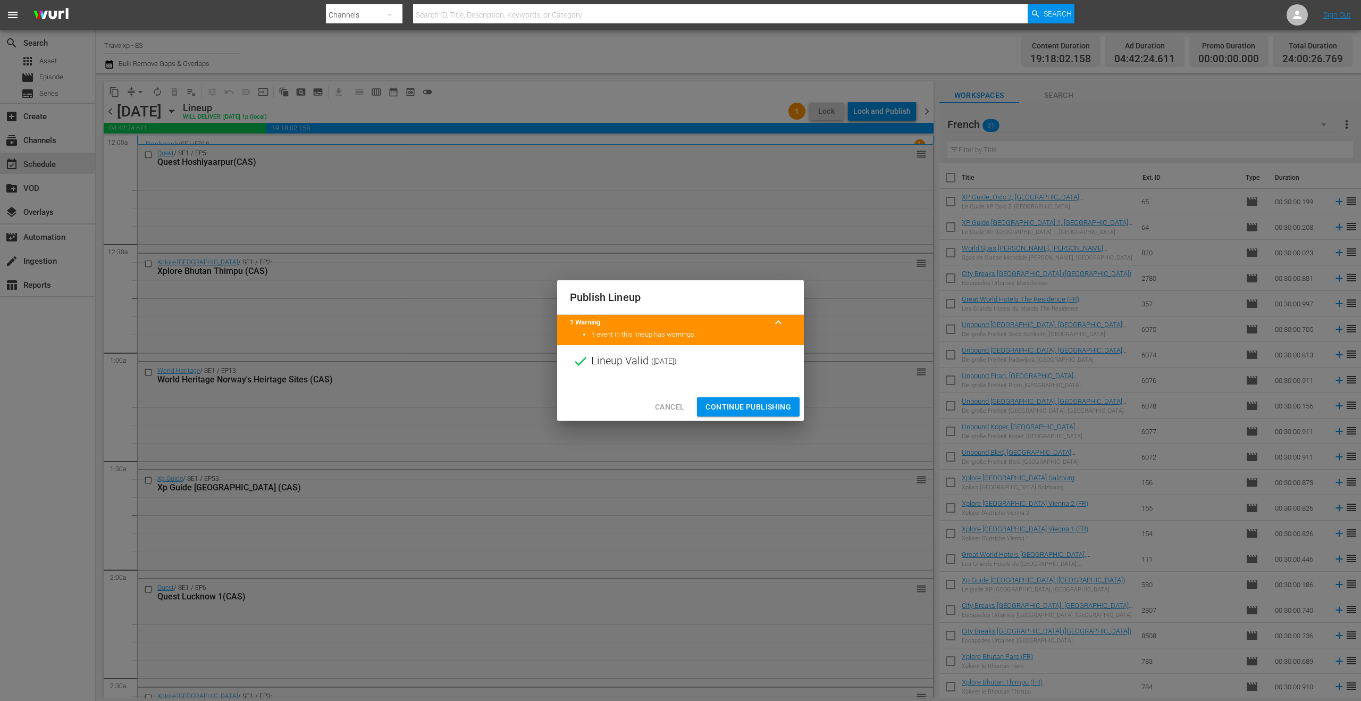
click at [737, 407] on span "Continue Publishing" at bounding box center [748, 406] width 86 height 13
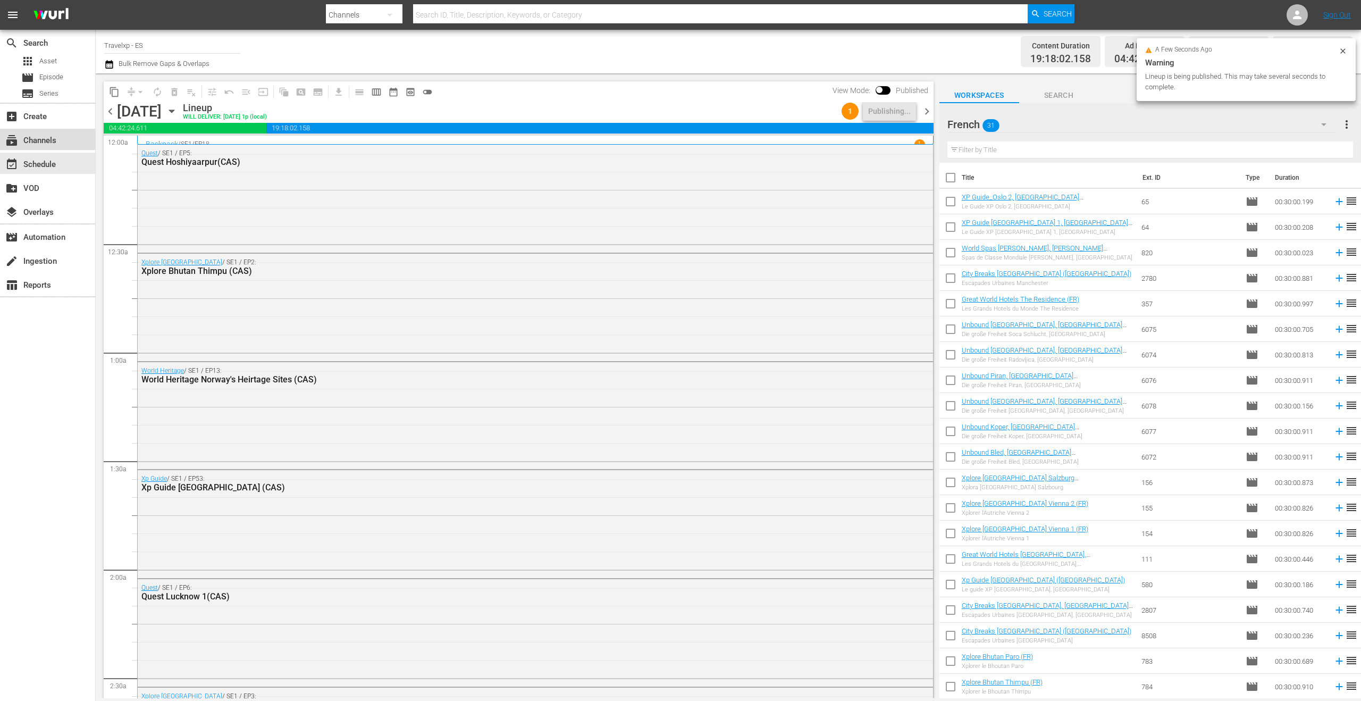
click at [39, 144] on div "subscriptions Channels" at bounding box center [30, 139] width 60 height 10
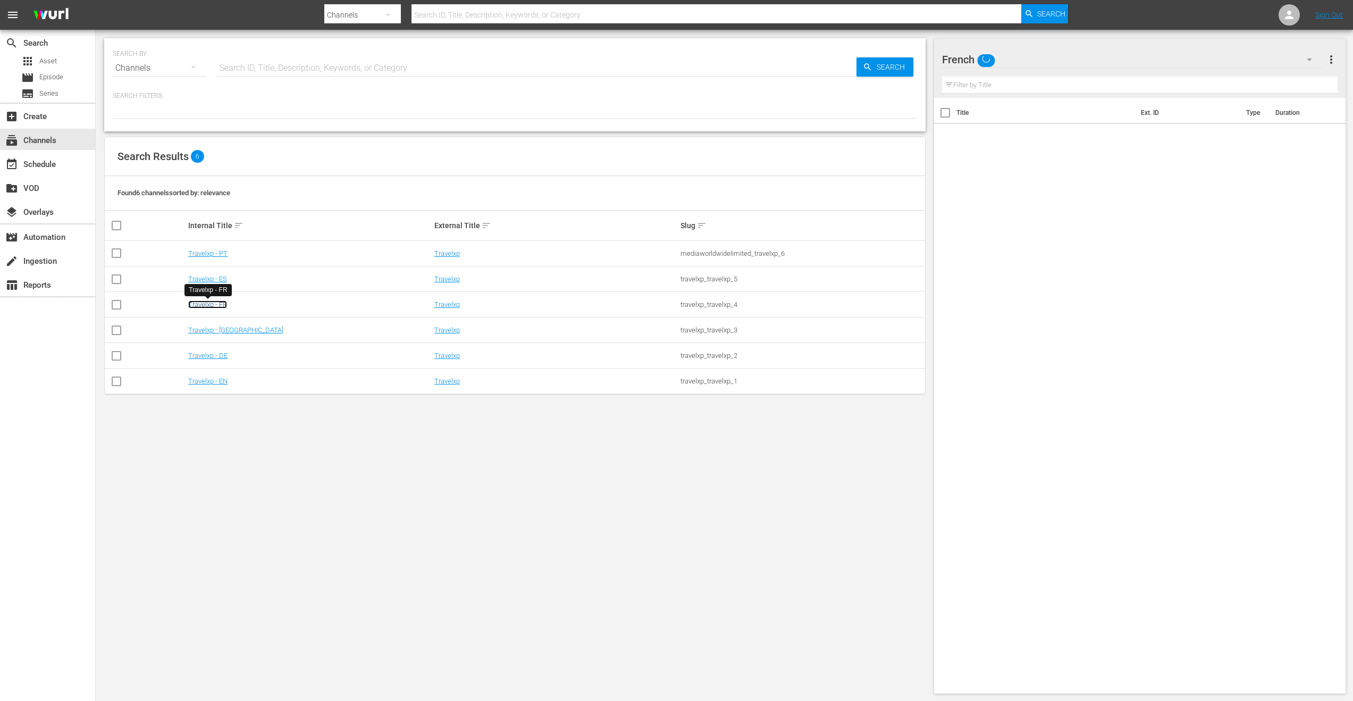
click at [220, 307] on link "Travelxp - FR" at bounding box center [207, 304] width 39 height 8
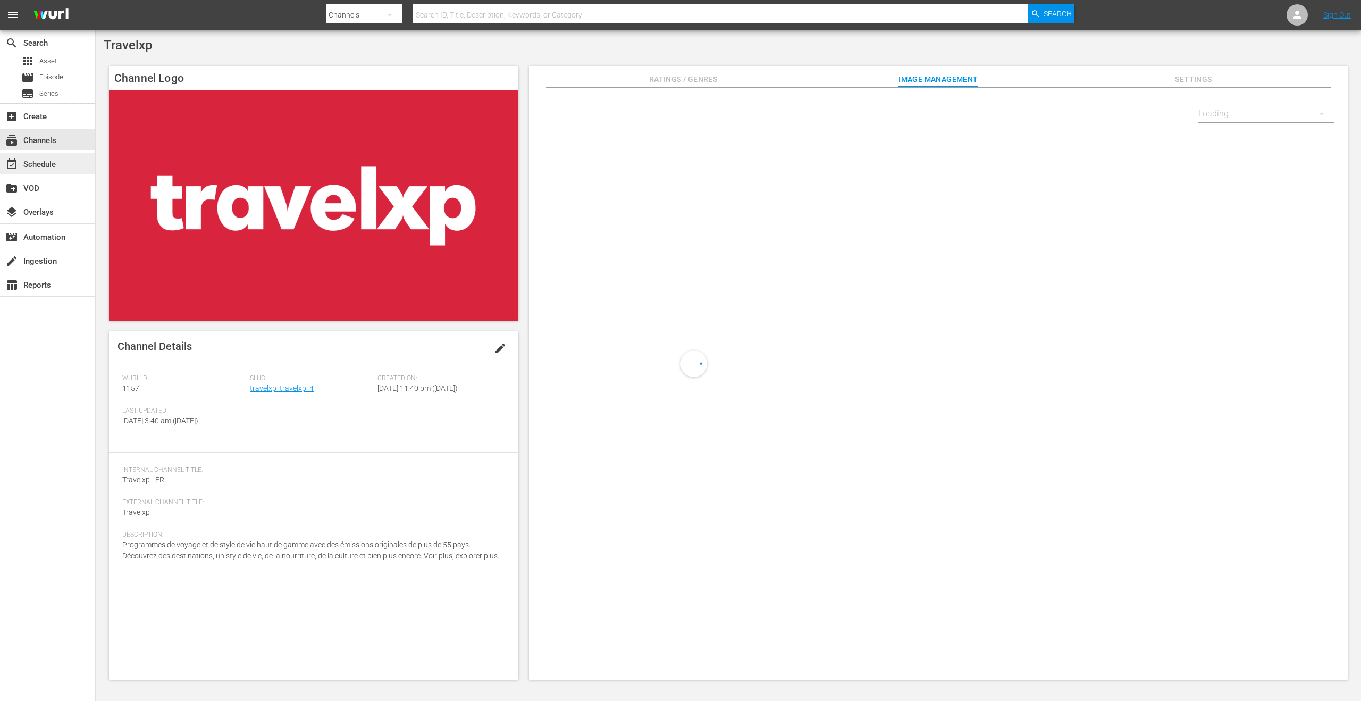
click at [65, 167] on div "event_available Schedule" at bounding box center [47, 163] width 95 height 21
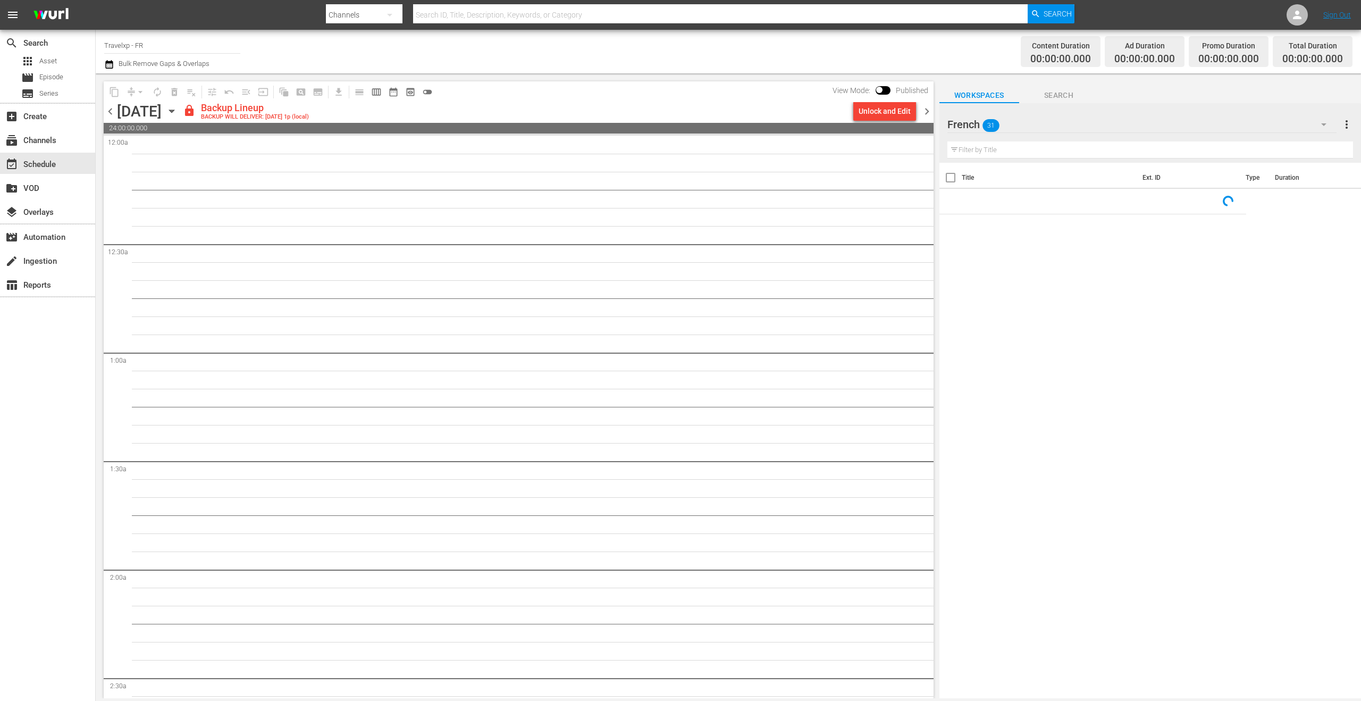
click at [885, 115] on div "Unlock and Edit" at bounding box center [885, 111] width 52 height 19
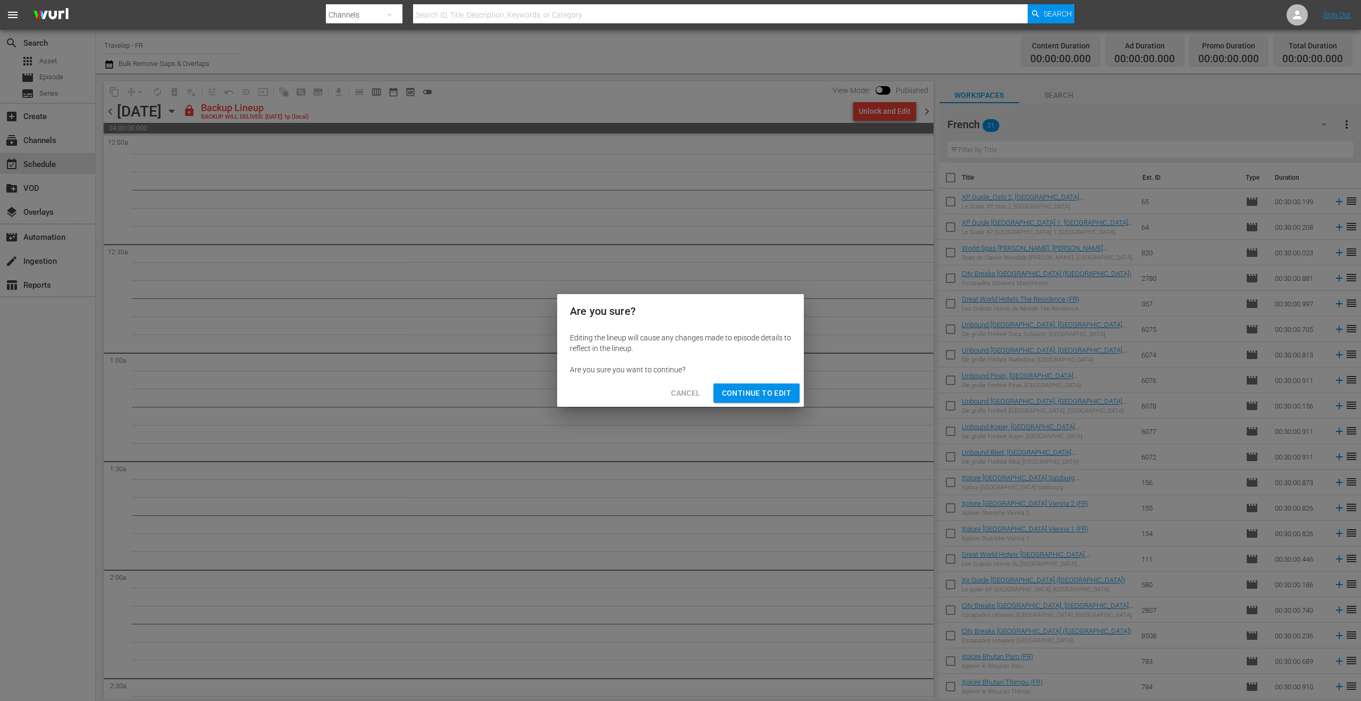
click at [758, 393] on span "Continue to Edit" at bounding box center [756, 392] width 69 height 13
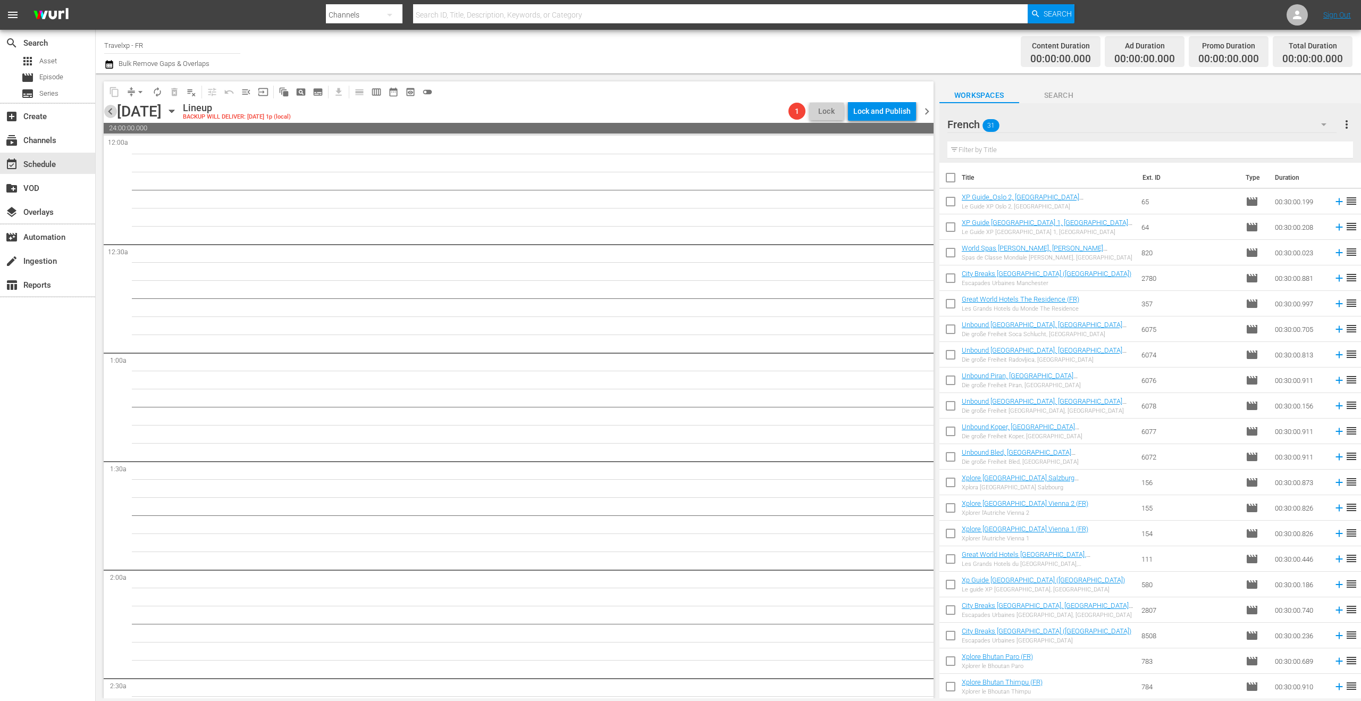
click at [110, 108] on span "chevron_left" at bounding box center [110, 111] width 13 height 13
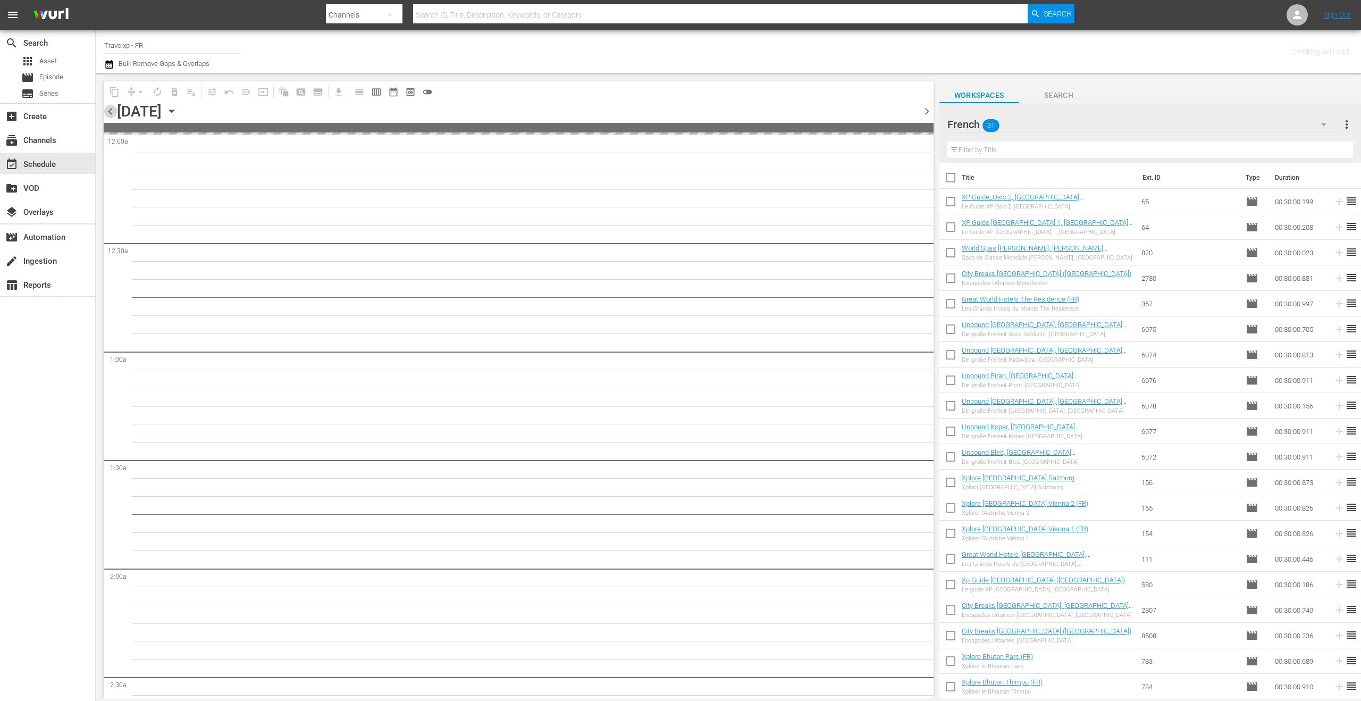
click at [110, 108] on span "chevron_left" at bounding box center [110, 111] width 13 height 13
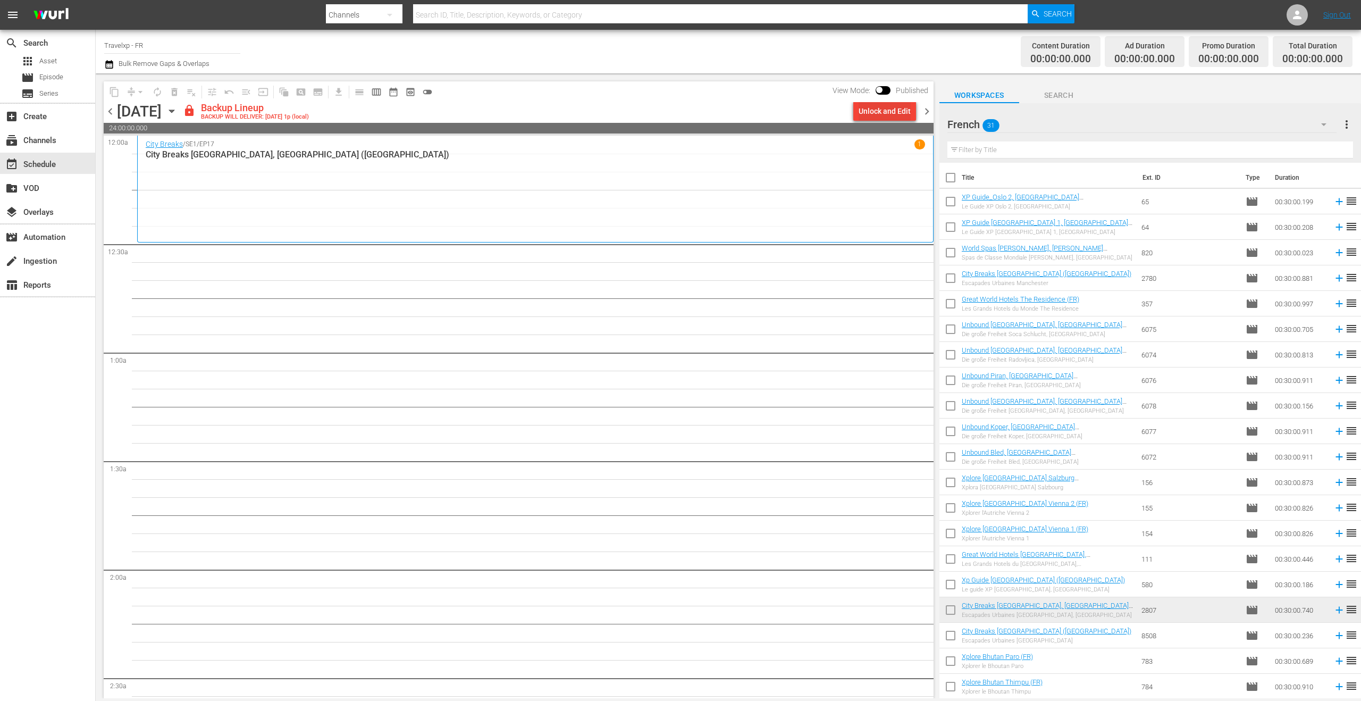
click at [894, 116] on div "Unlock and Edit" at bounding box center [885, 111] width 52 height 19
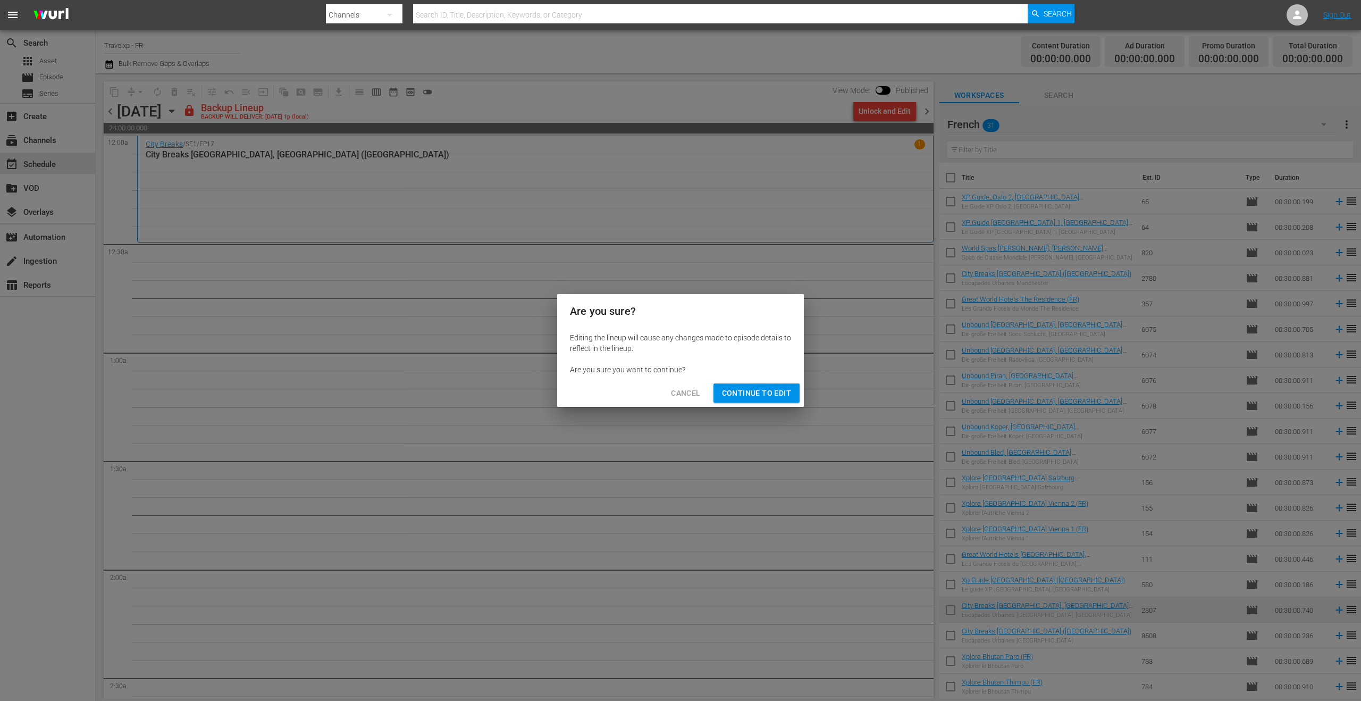
click at [770, 393] on span "Continue to Edit" at bounding box center [756, 392] width 69 height 13
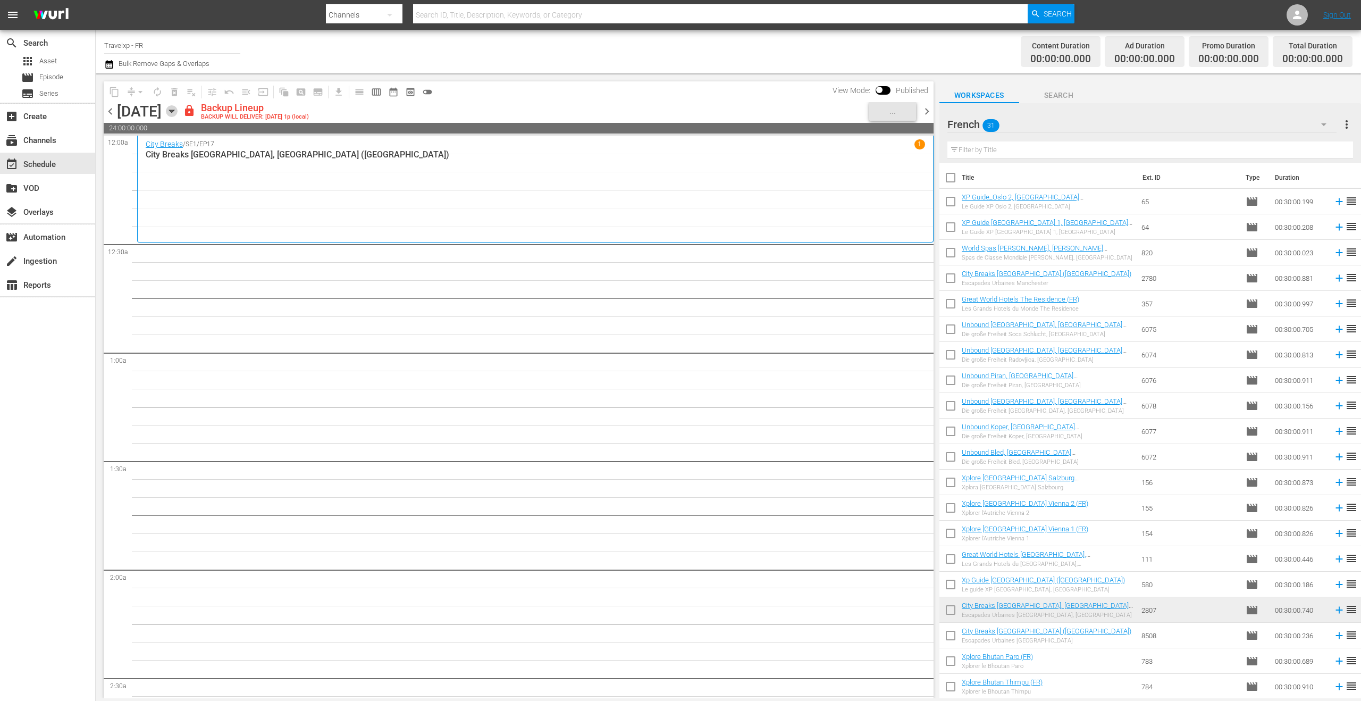
click at [178, 108] on icon "button" at bounding box center [172, 111] width 12 height 12
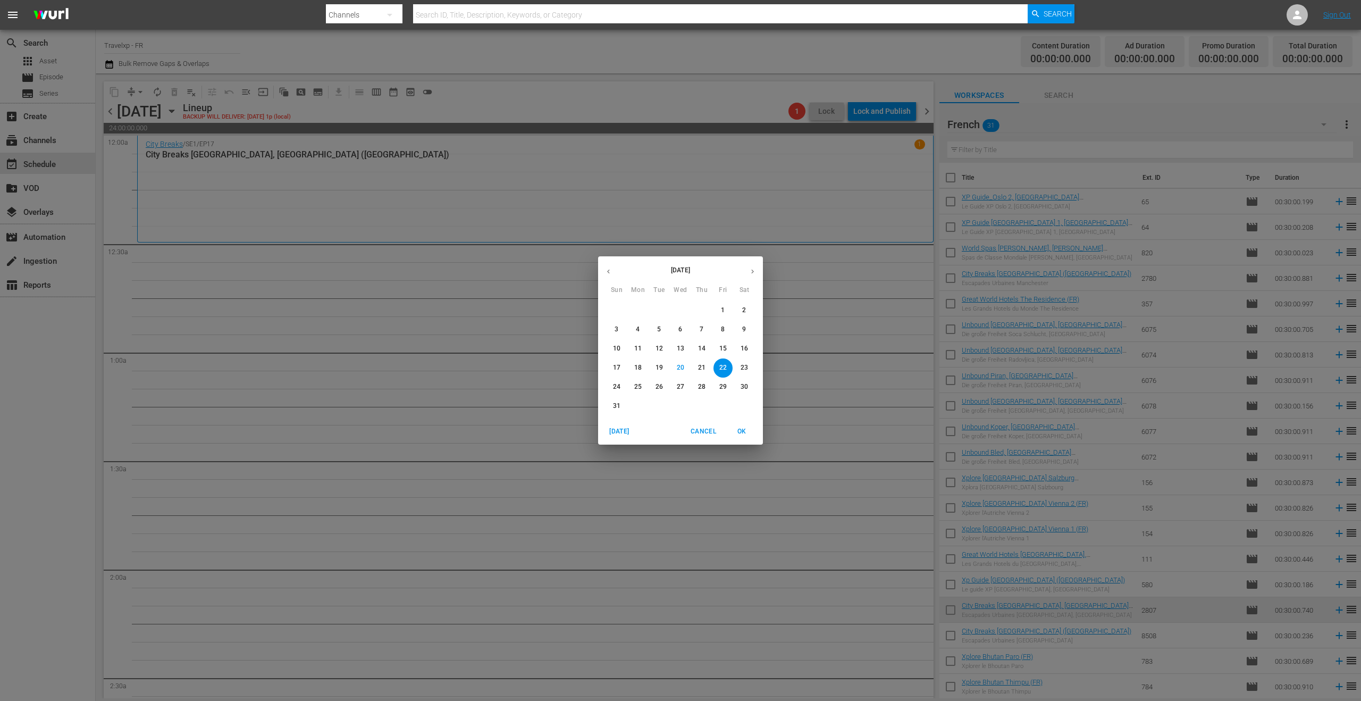
click at [608, 271] on icon "button" at bounding box center [608, 272] width 3 height 4
click at [606, 272] on icon "button" at bounding box center [608, 271] width 8 height 8
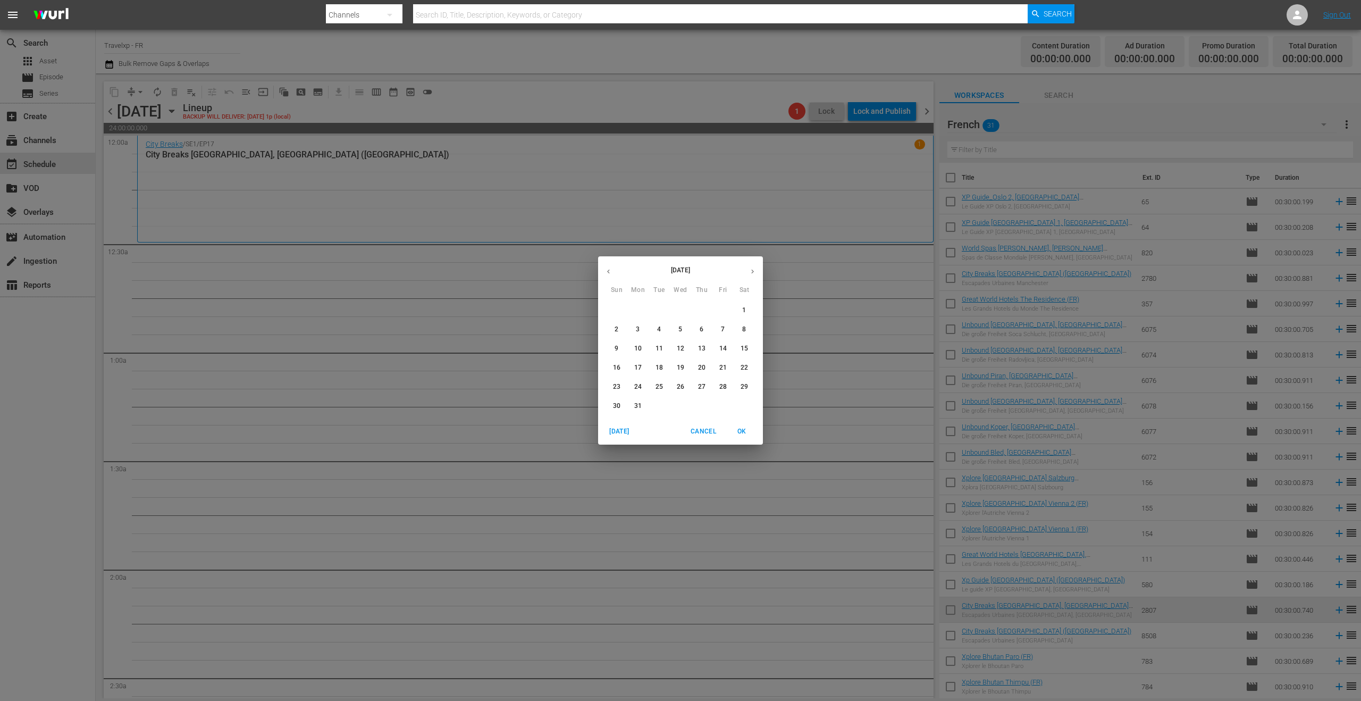
click at [741, 370] on p "22" at bounding box center [744, 367] width 7 height 9
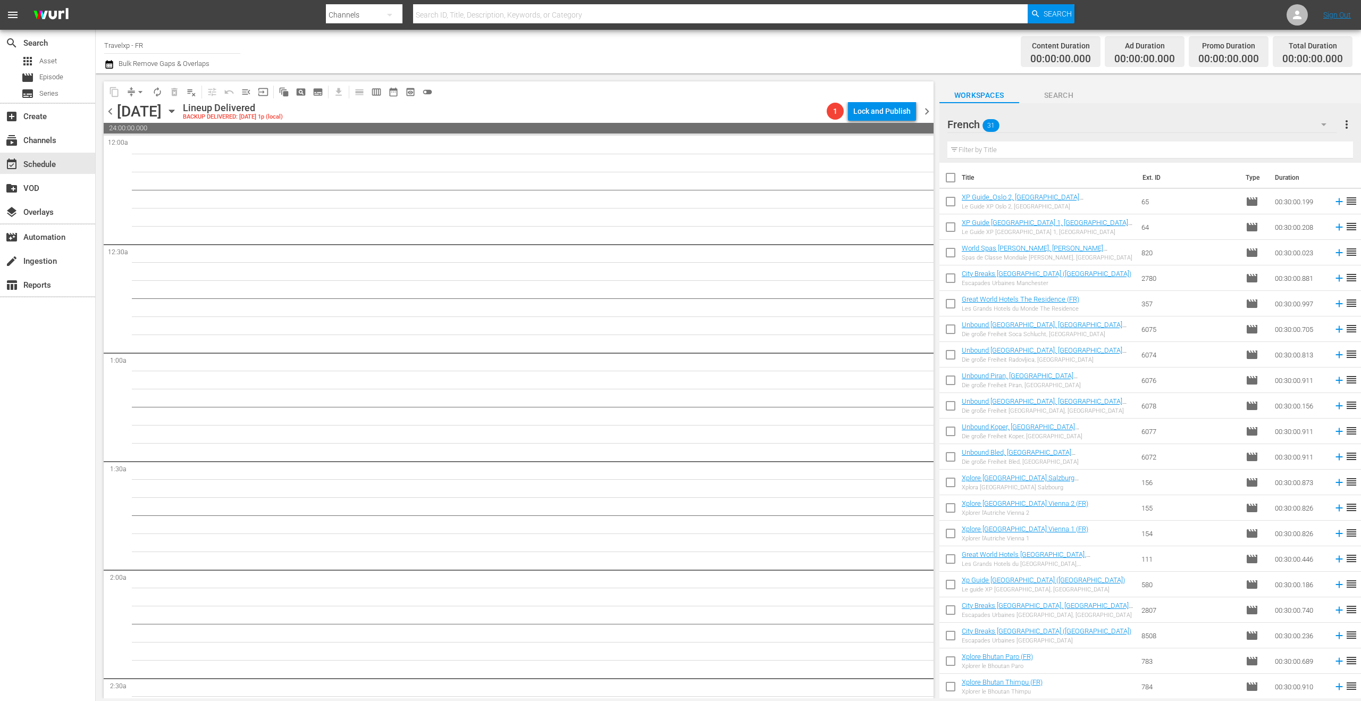
click at [112, 114] on span "chevron_left" at bounding box center [110, 111] width 13 height 13
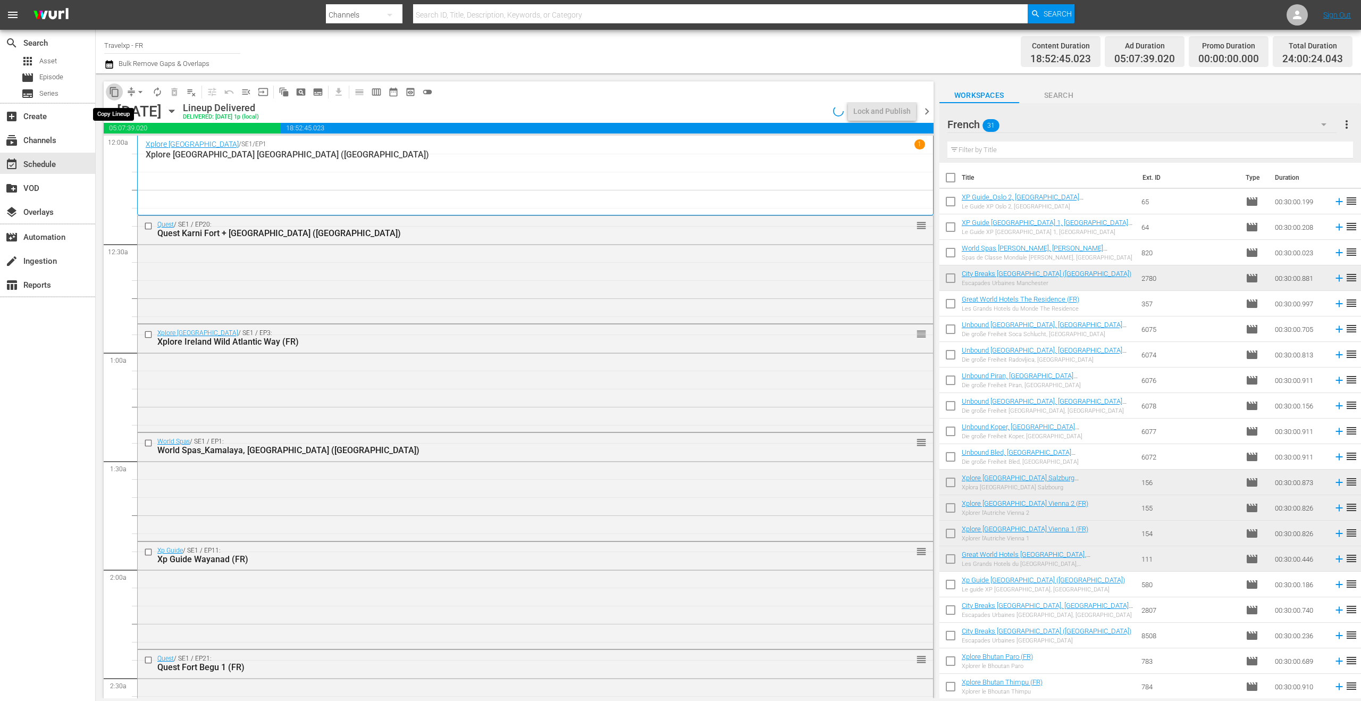
click at [114, 92] on span "content_copy" at bounding box center [114, 92] width 11 height 11
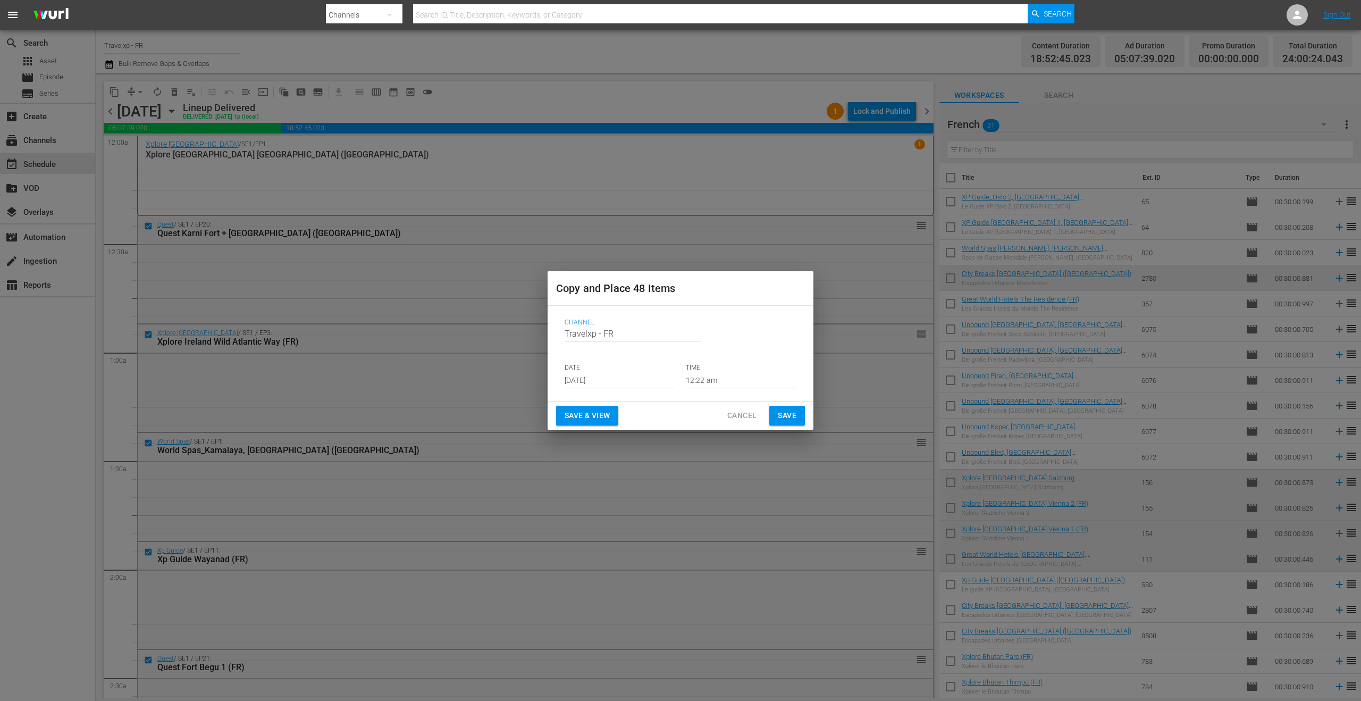
click at [587, 419] on span "Save & View" at bounding box center [587, 415] width 45 height 13
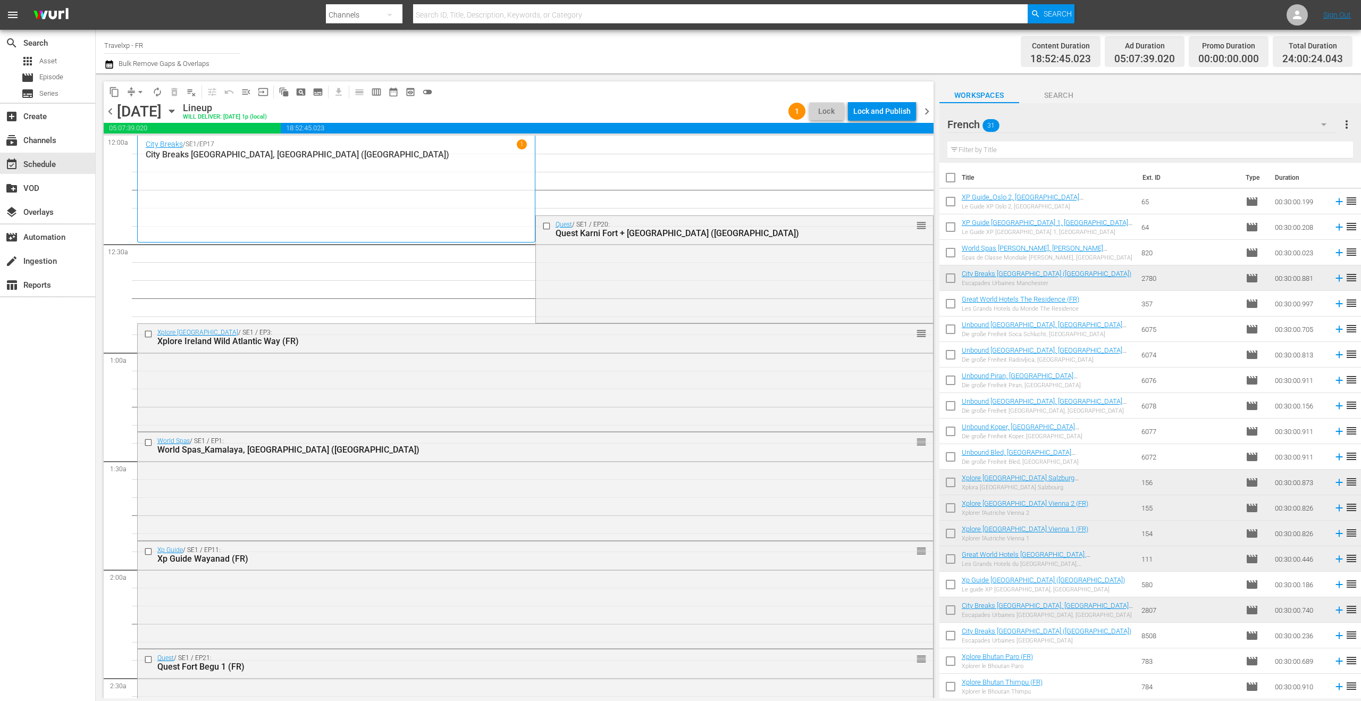
click at [136, 96] on span "arrow_drop_down" at bounding box center [140, 92] width 11 height 11
click at [142, 147] on li "Align to End of Previous Day" at bounding box center [141, 149] width 112 height 18
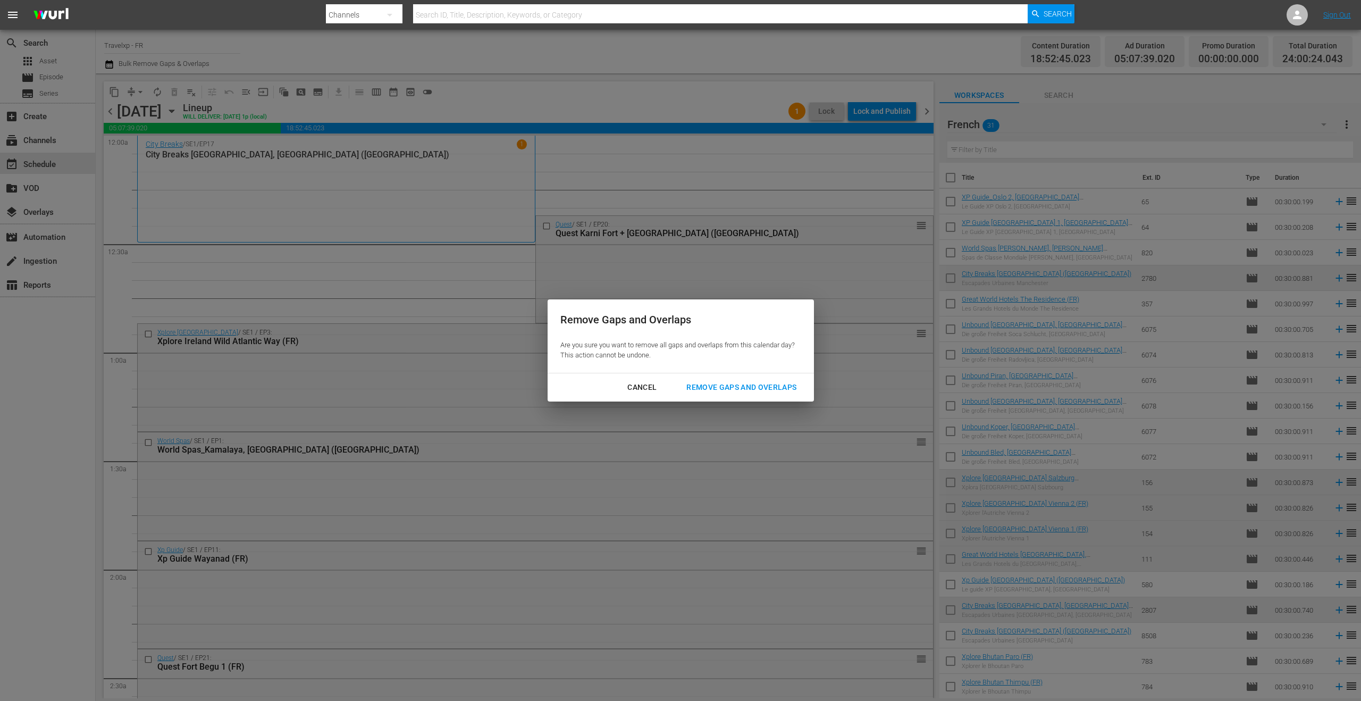
click at [748, 384] on div "Remove Gaps and Overlaps" at bounding box center [741, 387] width 127 height 13
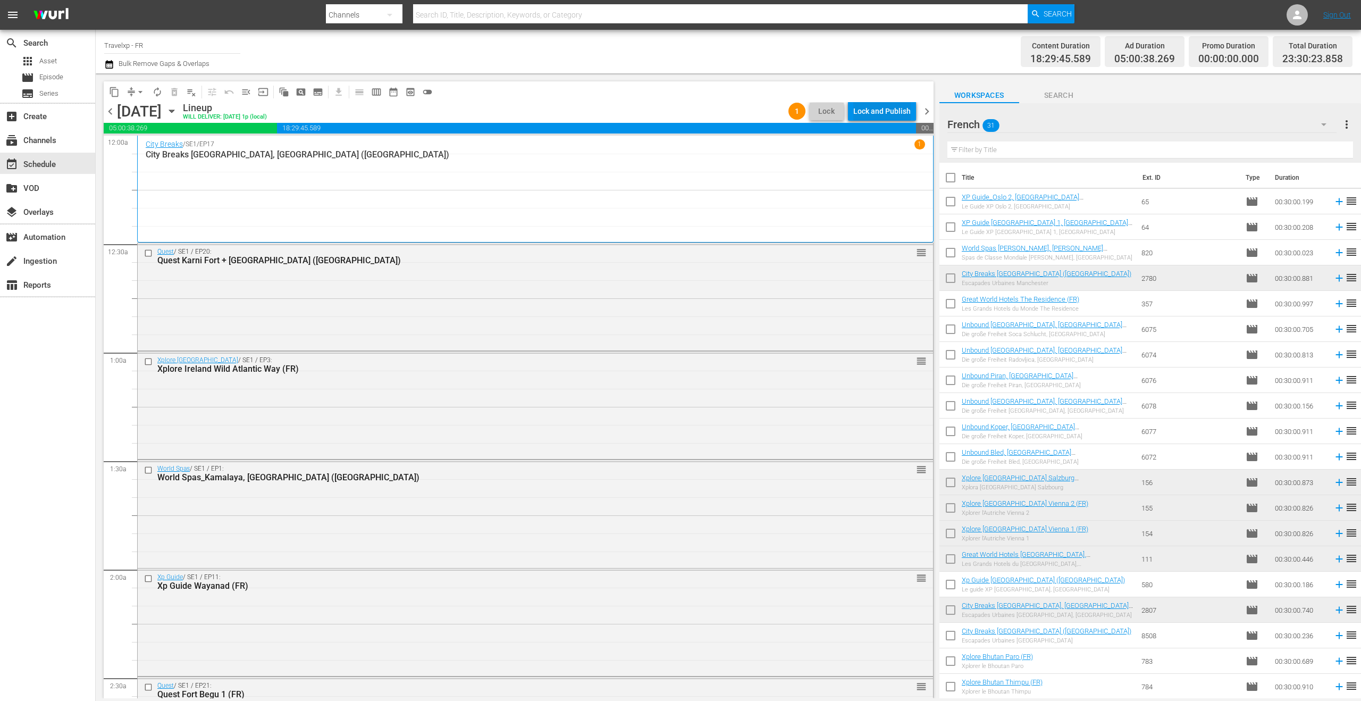
click at [887, 113] on div "Lock and Publish" at bounding box center [881, 111] width 57 height 19
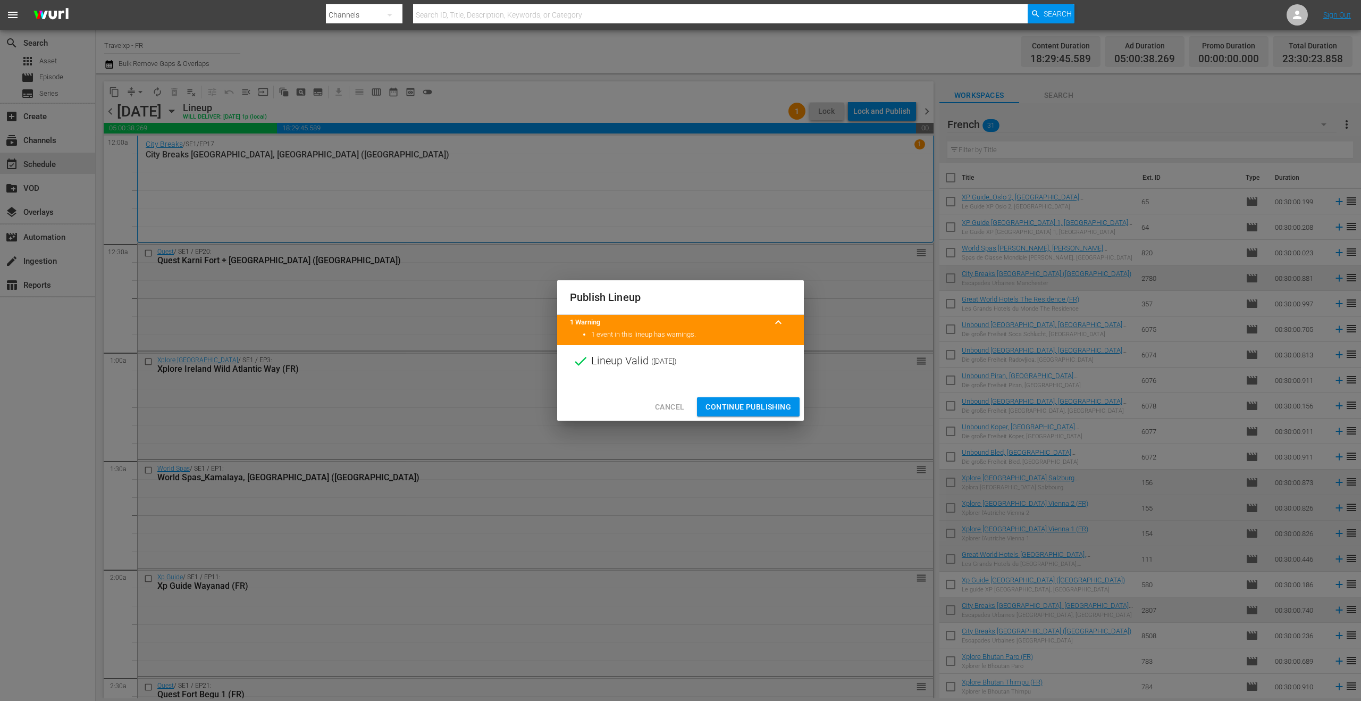
click at [752, 408] on span "Continue Publishing" at bounding box center [748, 406] width 86 height 13
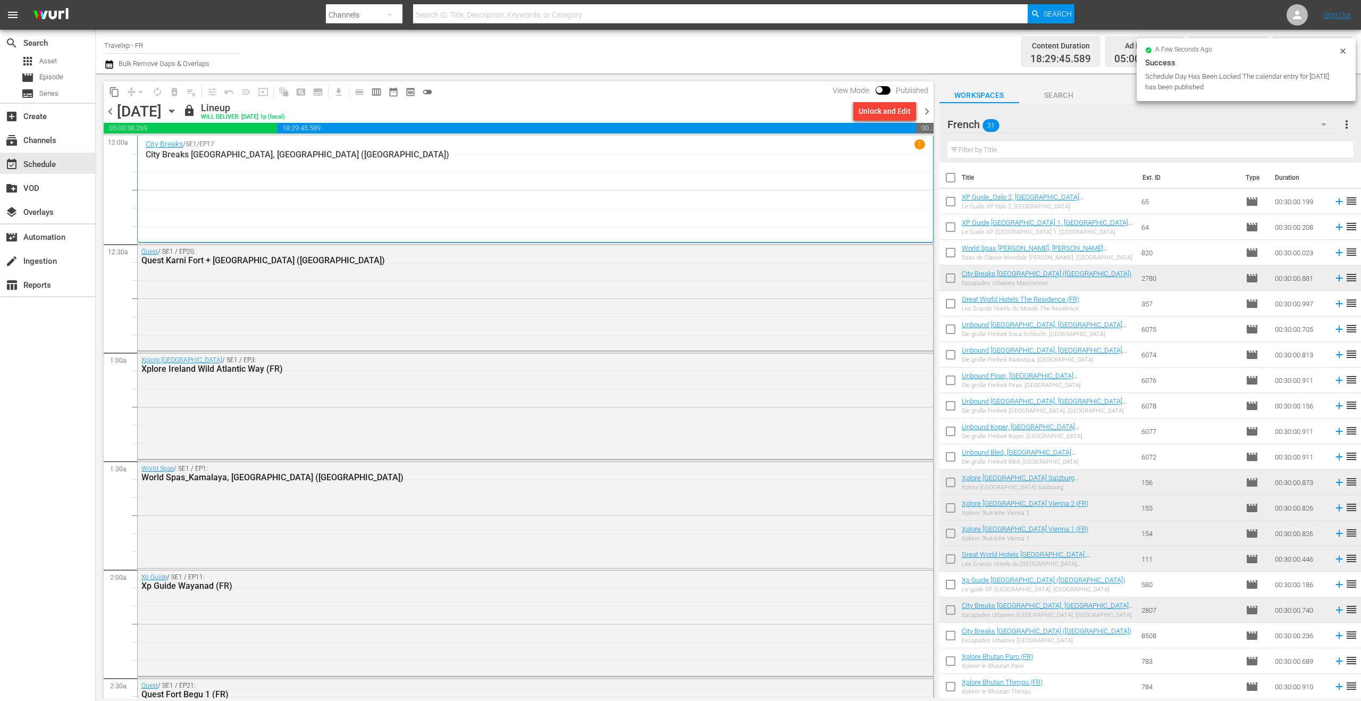
click at [925, 112] on span "chevron_right" at bounding box center [926, 111] width 13 height 13
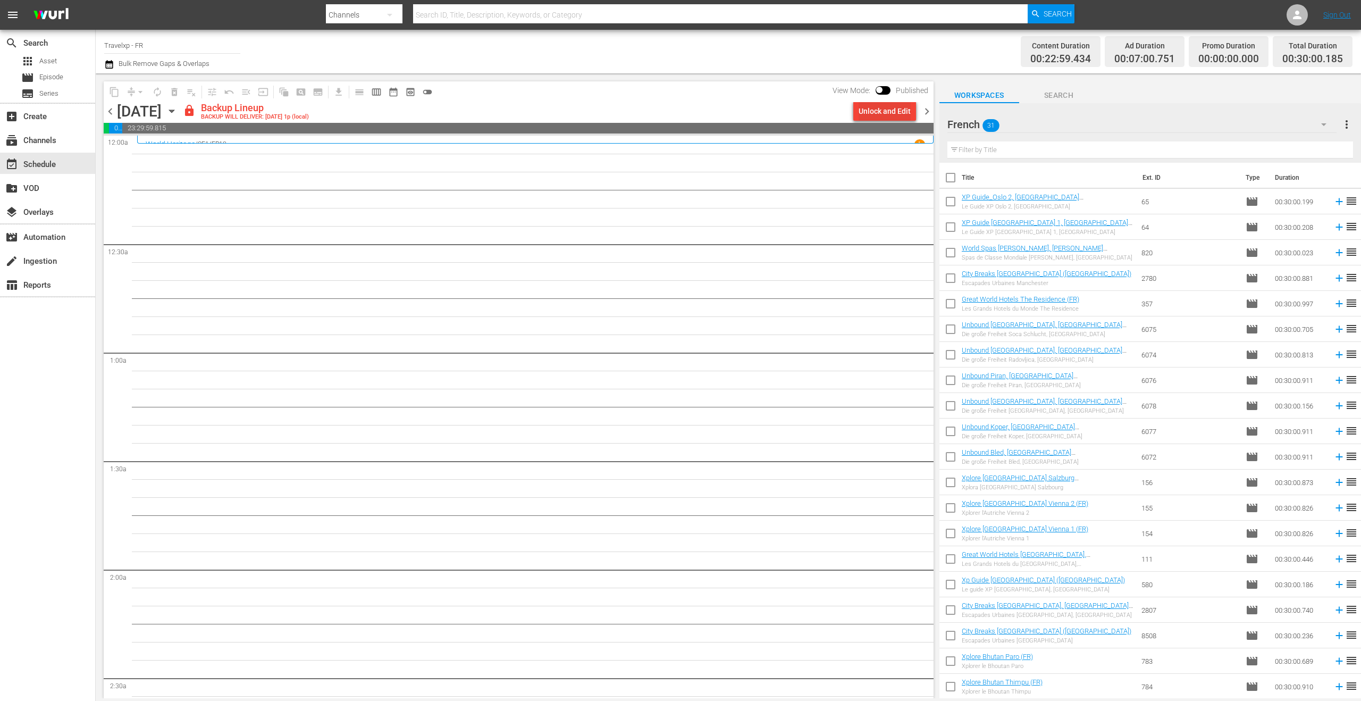
click at [898, 120] on div "Unlock and Edit" at bounding box center [885, 111] width 52 height 19
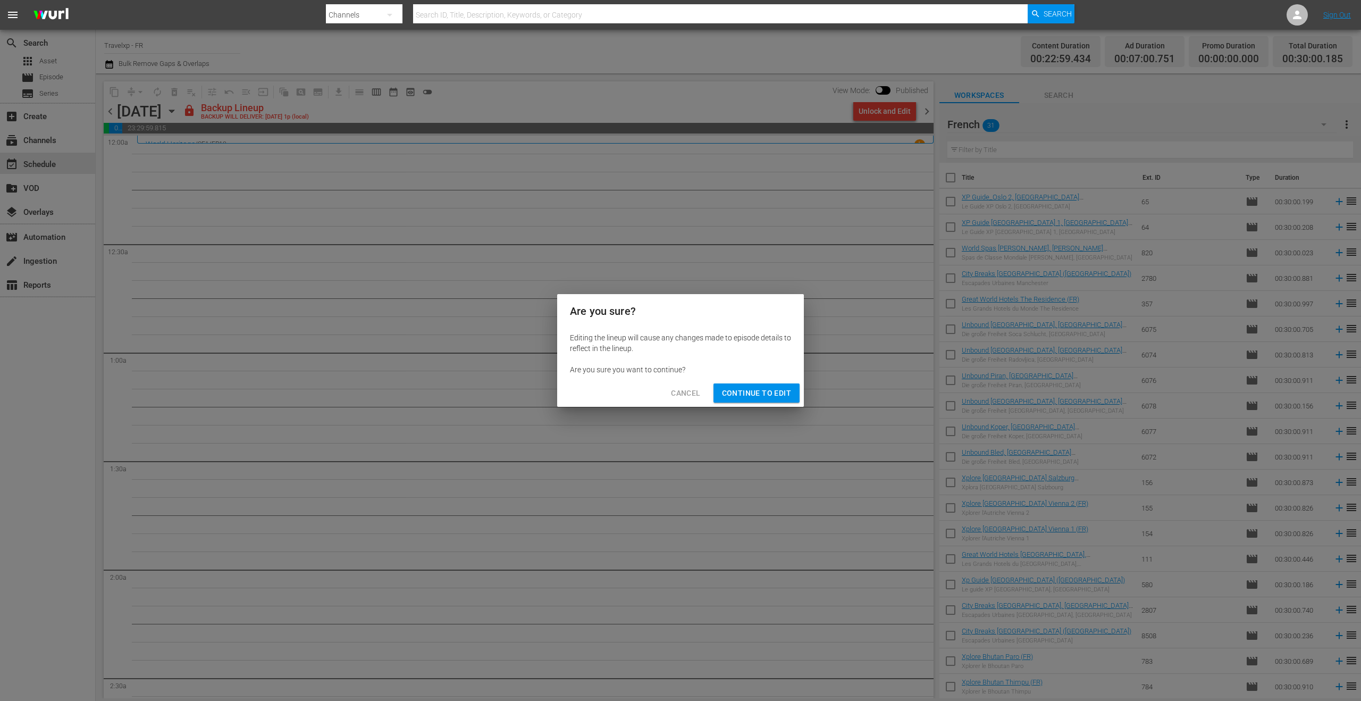
click at [768, 396] on span "Continue to Edit" at bounding box center [756, 392] width 69 height 13
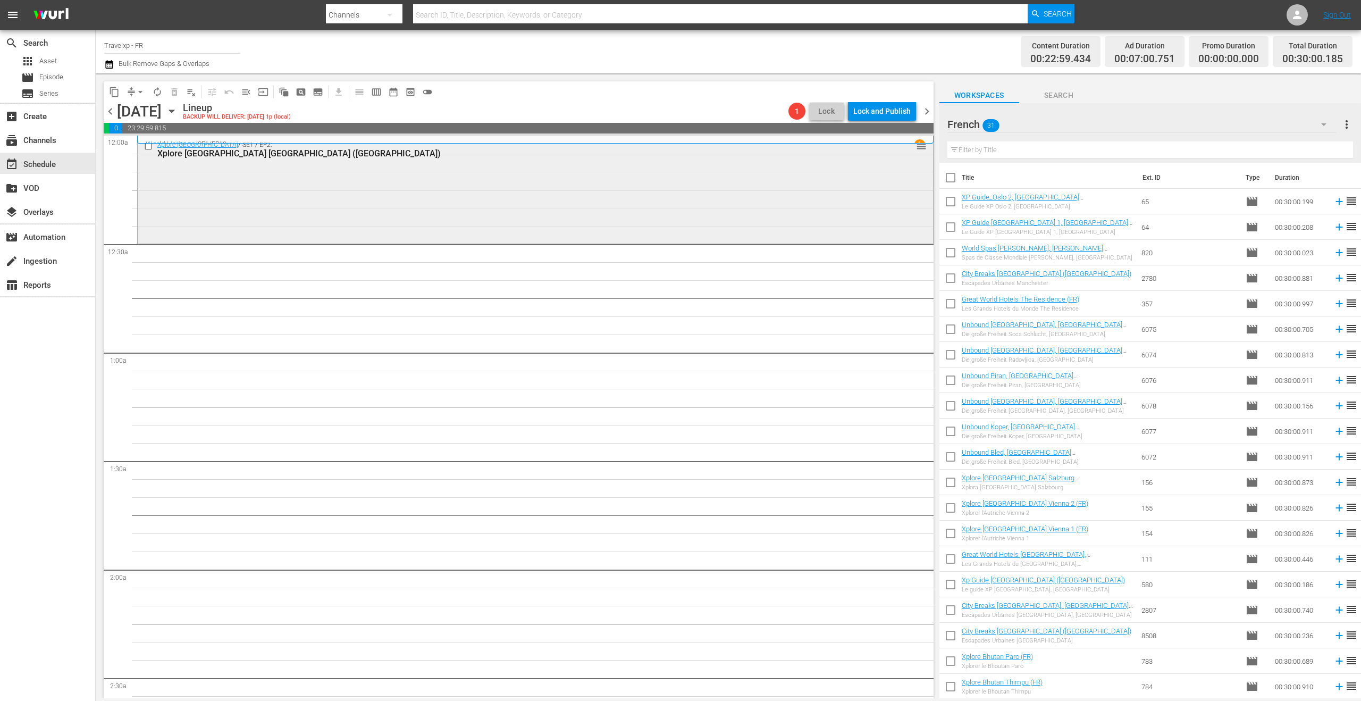
click at [308, 198] on div "Xplore [GEOGRAPHIC_DATA] / SE1 / EP2: Xplore [GEOGRAPHIC_DATA] [GEOGRAPHIC_DATA…" at bounding box center [535, 188] width 795 height 105
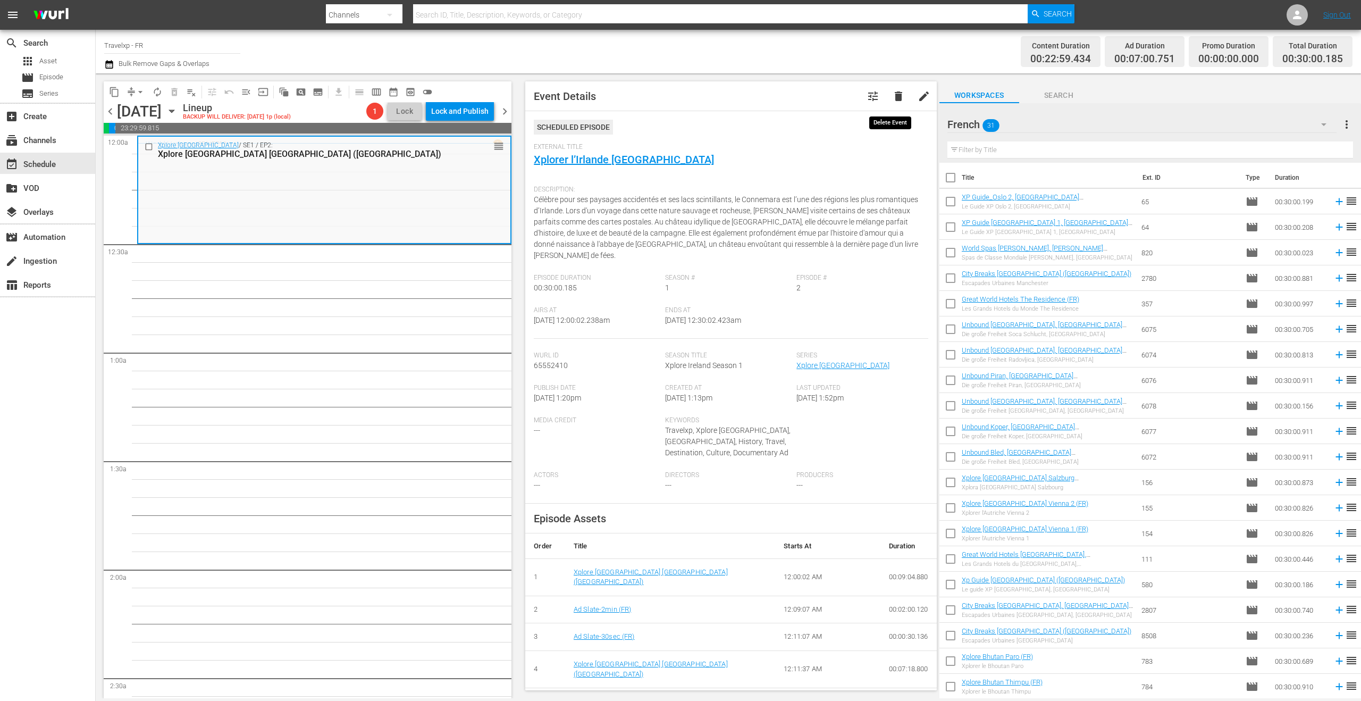
click at [893, 96] on span "delete" at bounding box center [898, 96] width 13 height 13
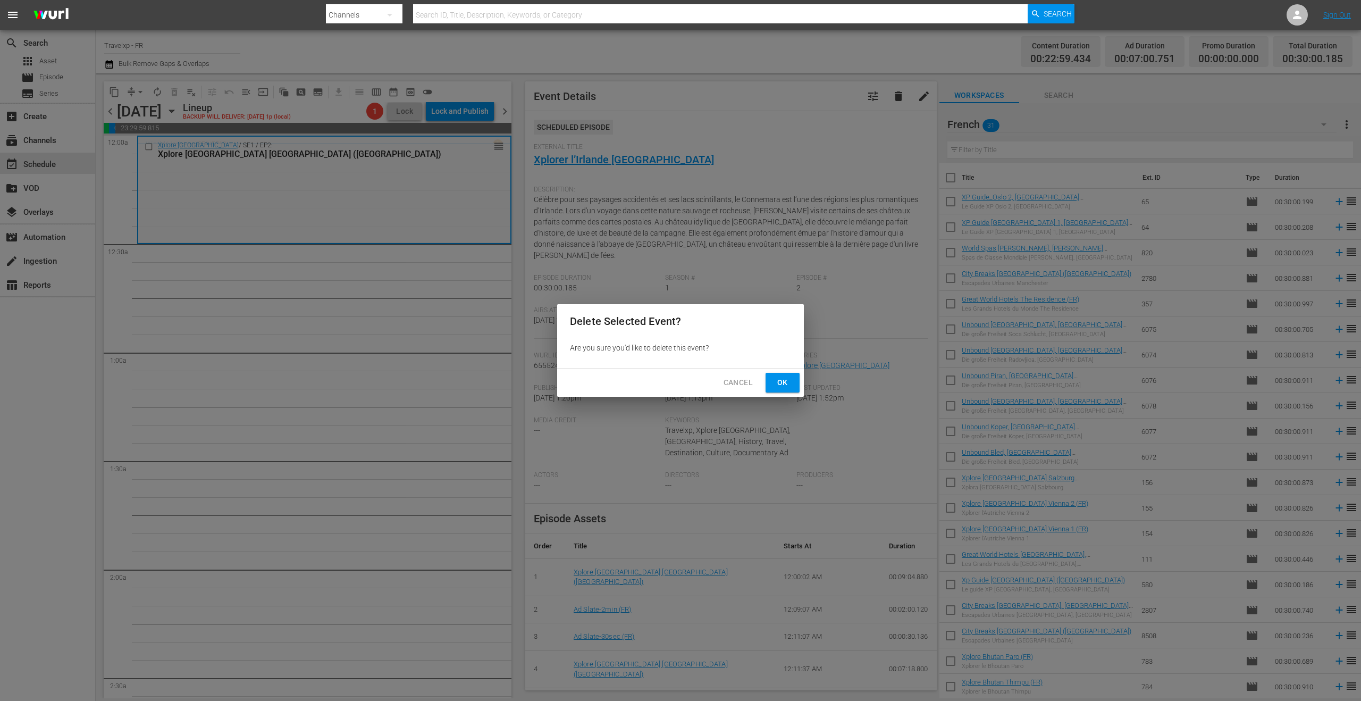
click at [790, 382] on span "Ok" at bounding box center [782, 382] width 17 height 13
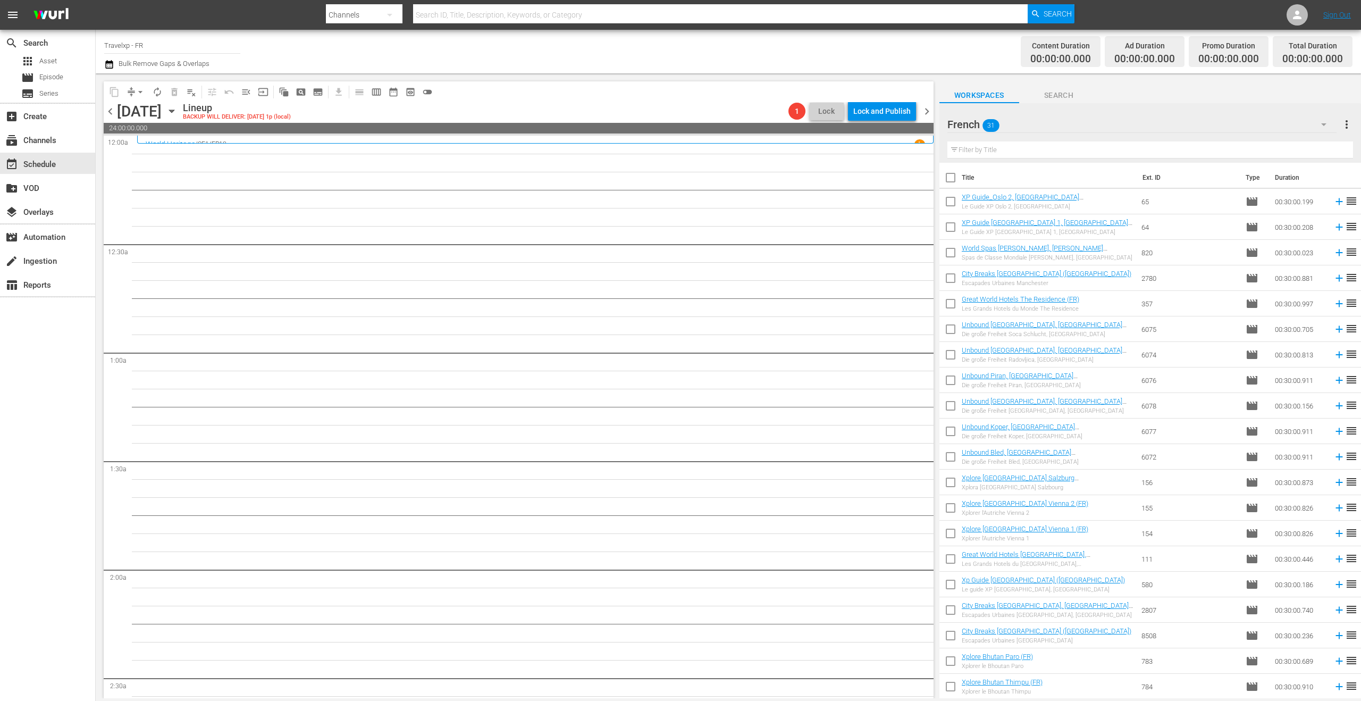
click at [178, 108] on icon "button" at bounding box center [172, 111] width 12 height 12
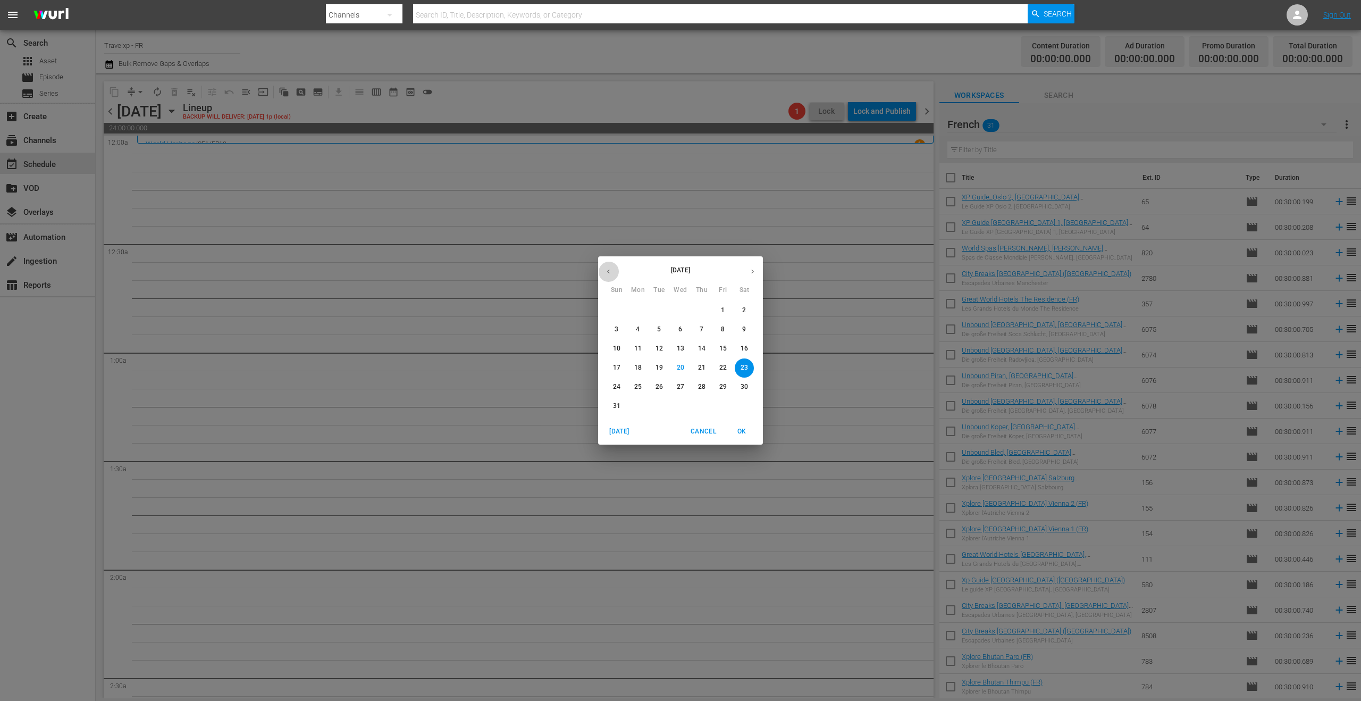
click at [609, 271] on icon "button" at bounding box center [608, 271] width 8 height 8
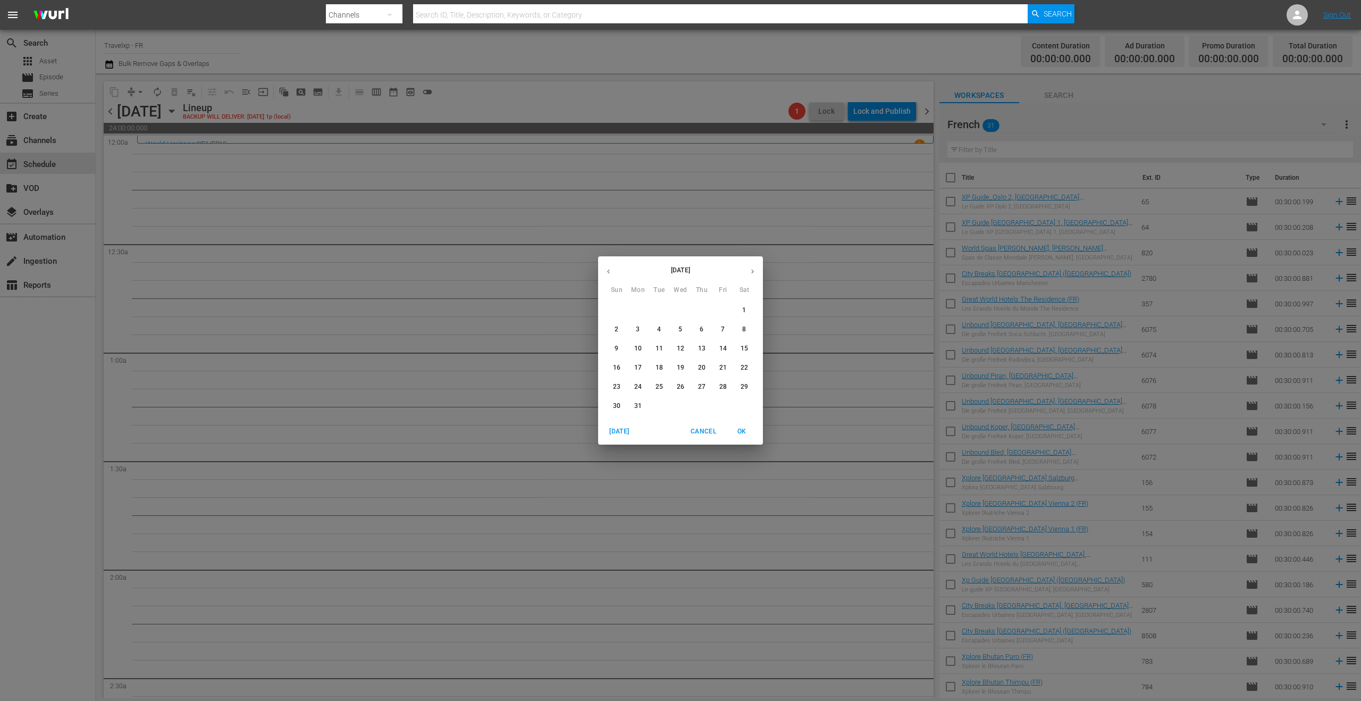
click at [616, 388] on p "23" at bounding box center [616, 386] width 7 height 9
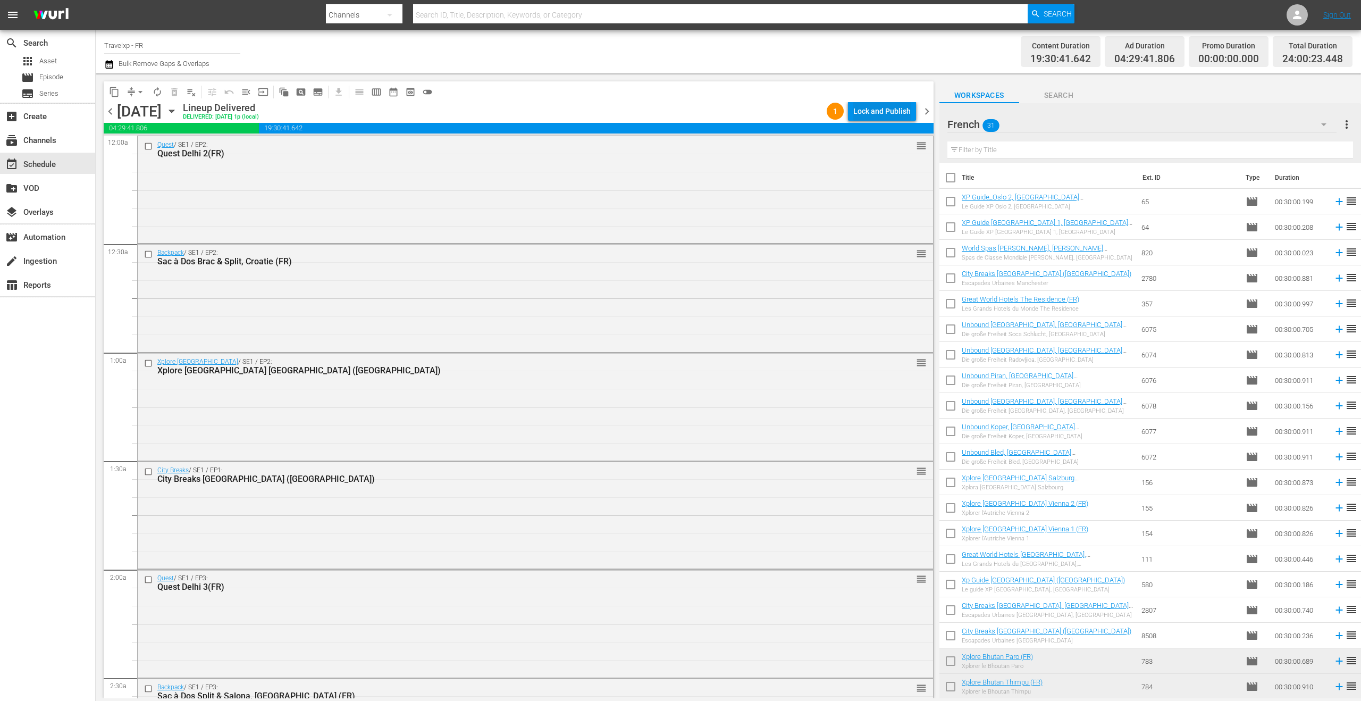
click at [880, 115] on div "Lock and Publish" at bounding box center [881, 111] width 57 height 19
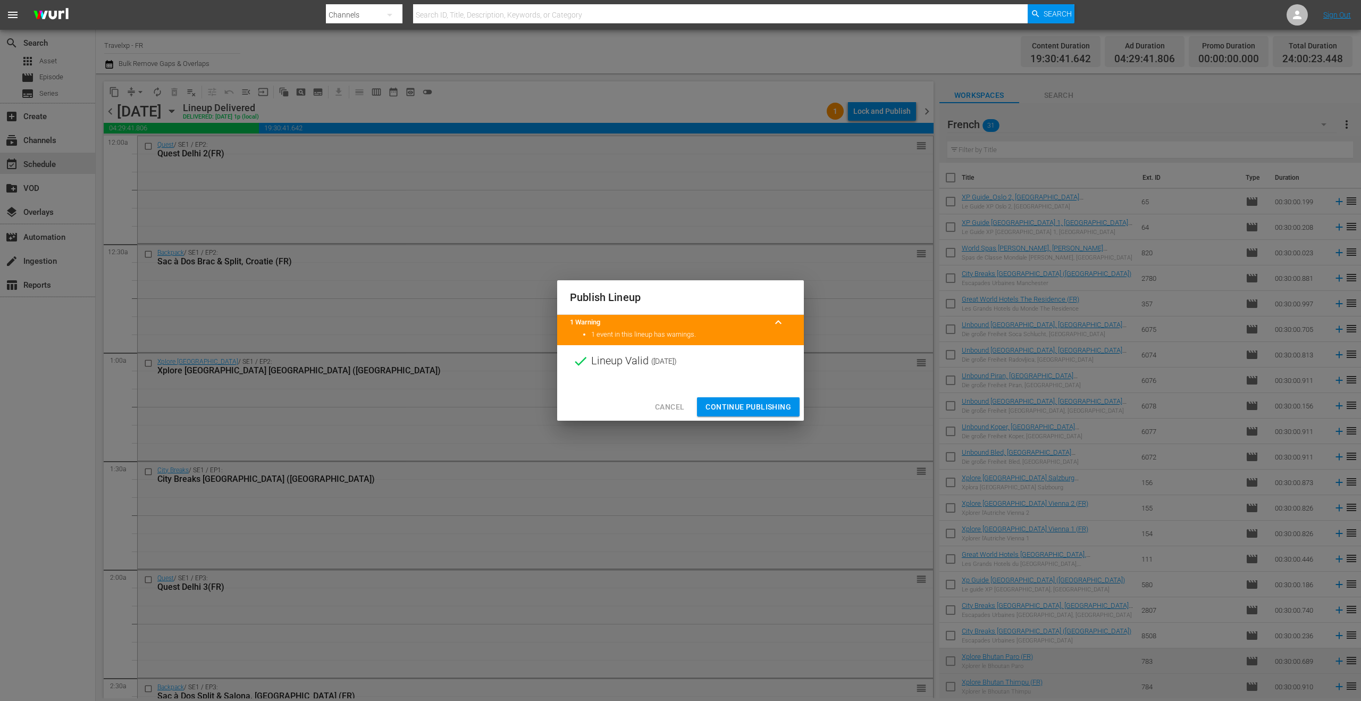
click at [764, 405] on span "Continue Publishing" at bounding box center [748, 406] width 86 height 13
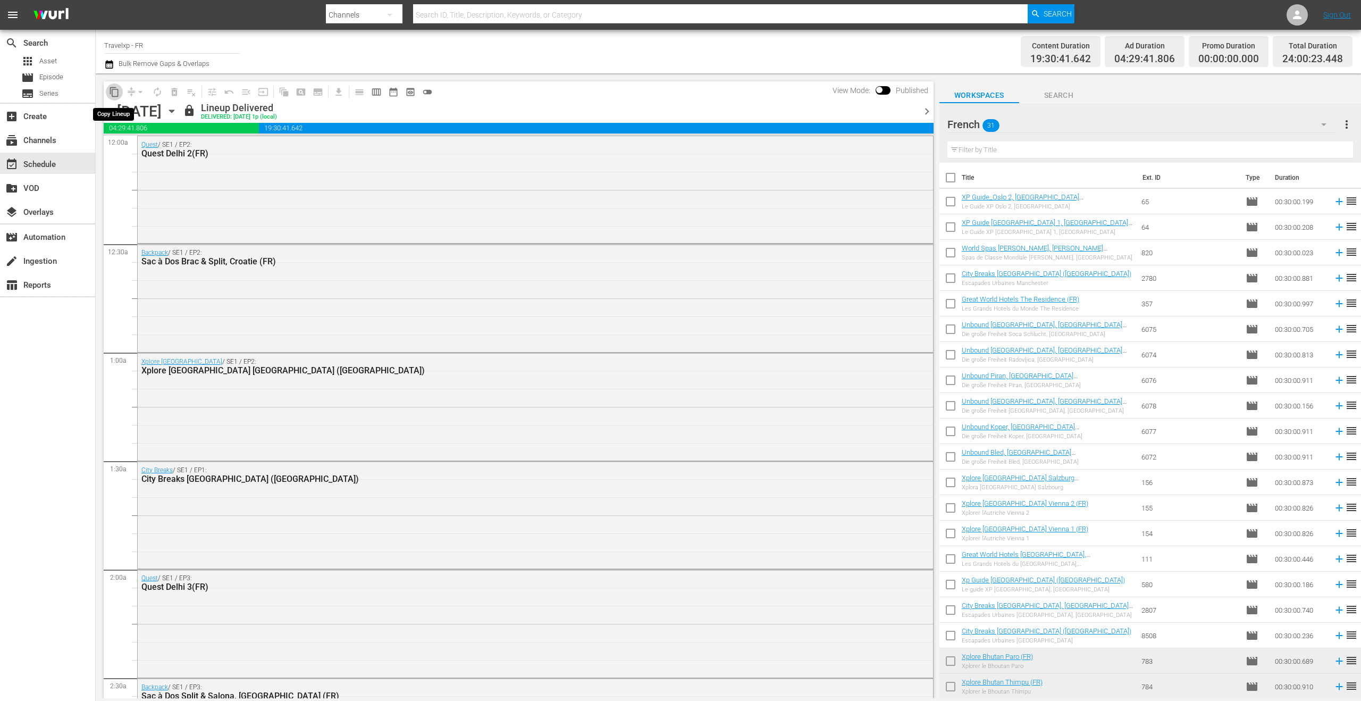
click at [116, 90] on span "content_copy" at bounding box center [114, 92] width 11 height 11
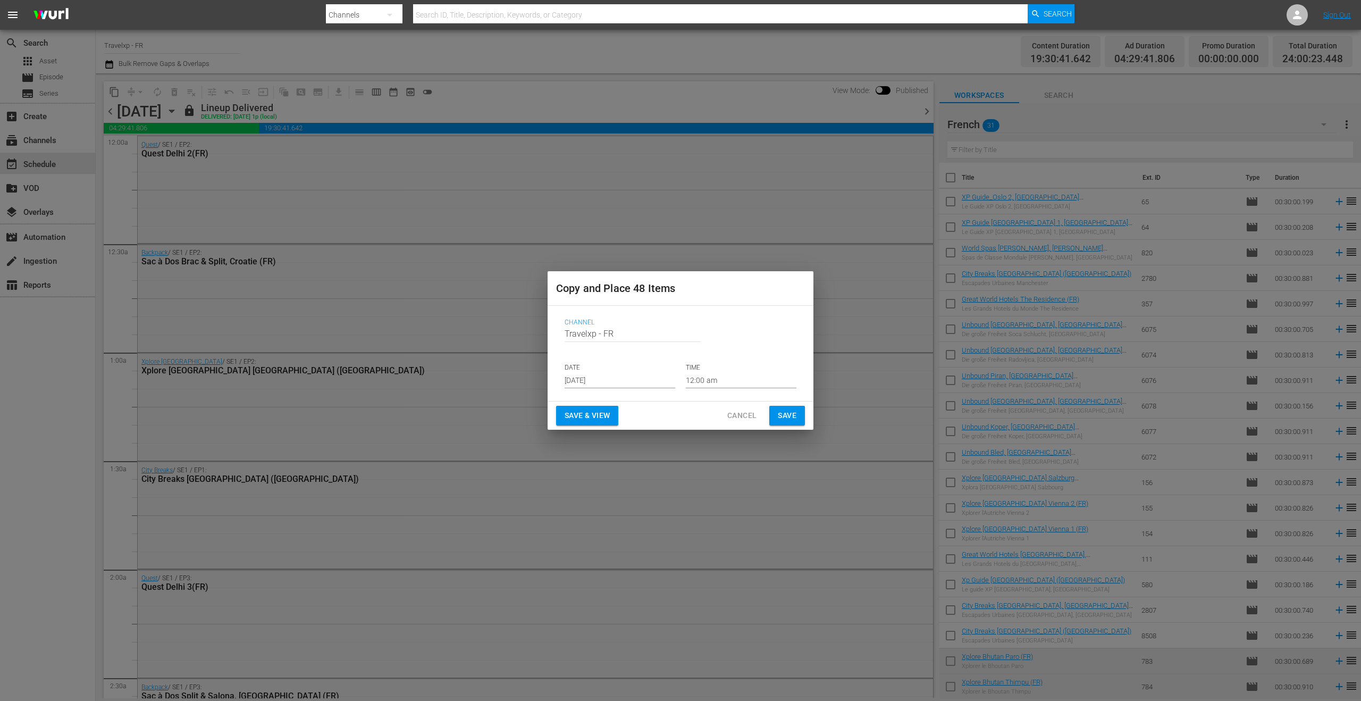
click at [611, 376] on input "[DATE]" at bounding box center [620, 380] width 111 height 16
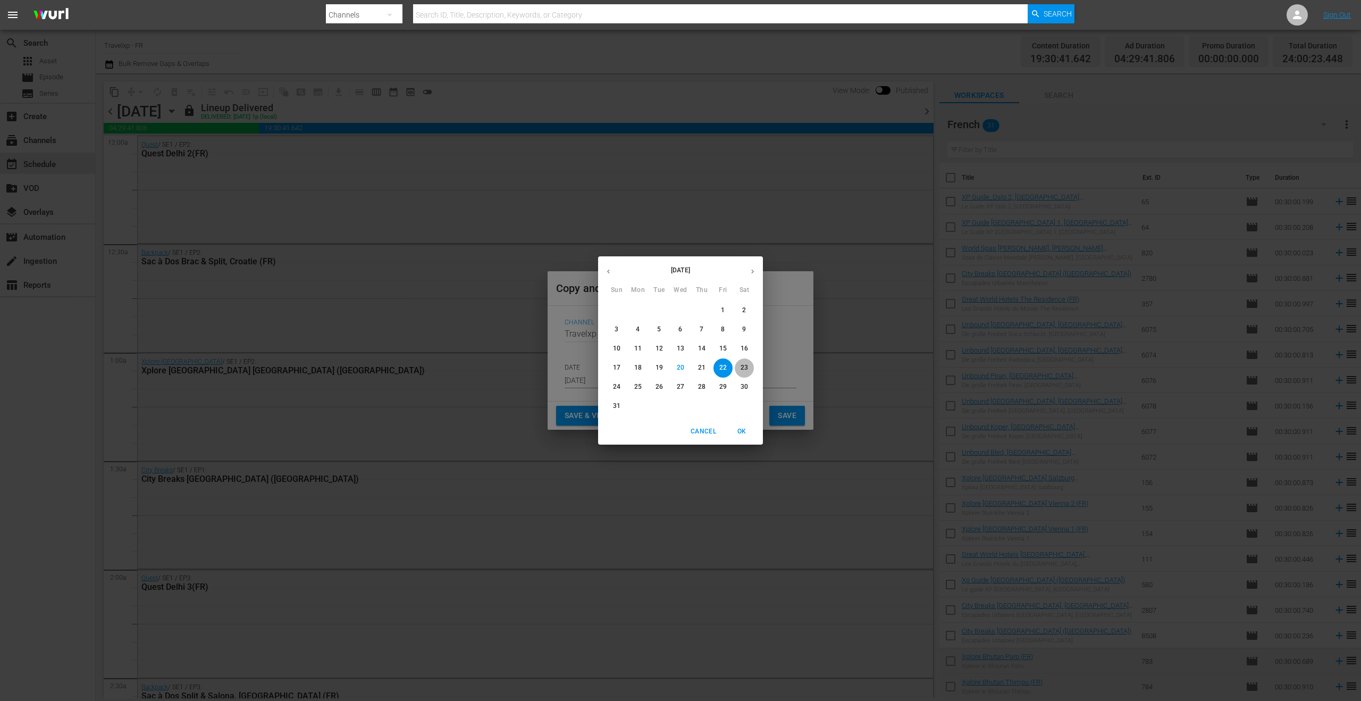
click at [745, 367] on p "23" at bounding box center [744, 367] width 7 height 9
type input "[DATE]"
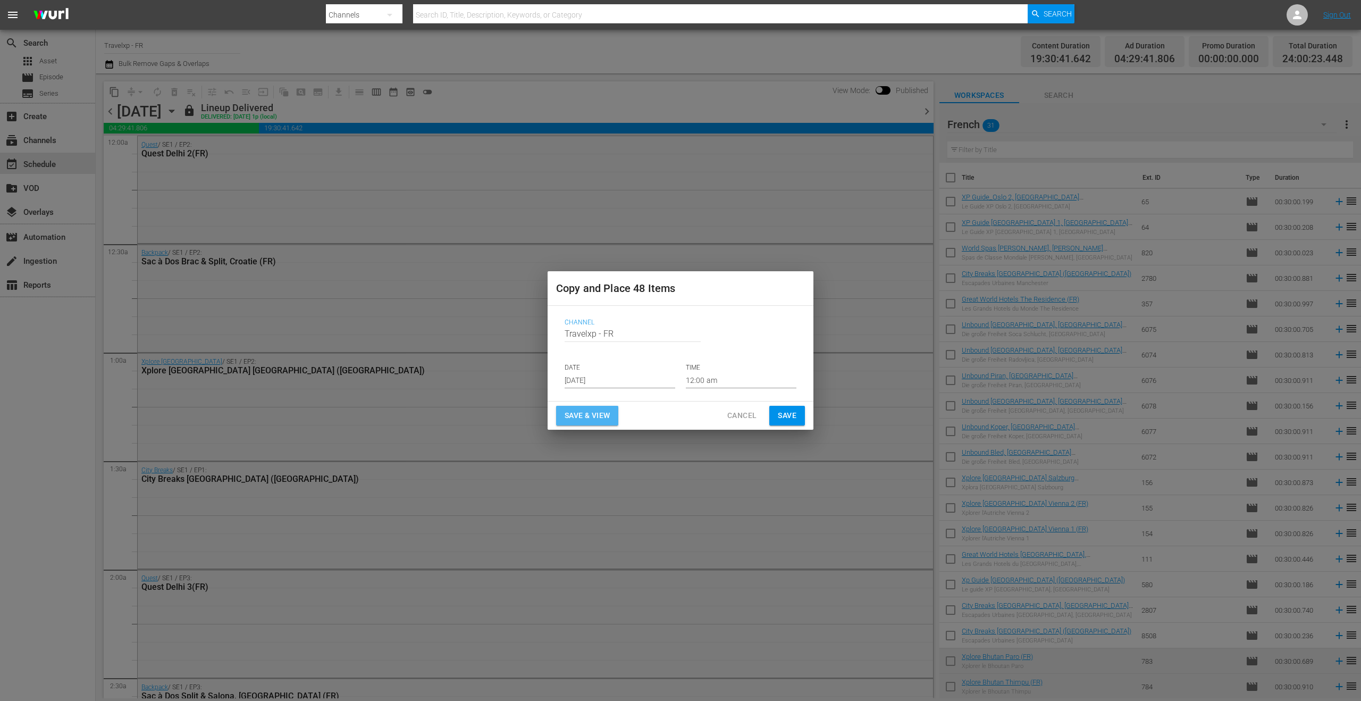
click at [615, 420] on button "Save & View" at bounding box center [587, 416] width 62 height 20
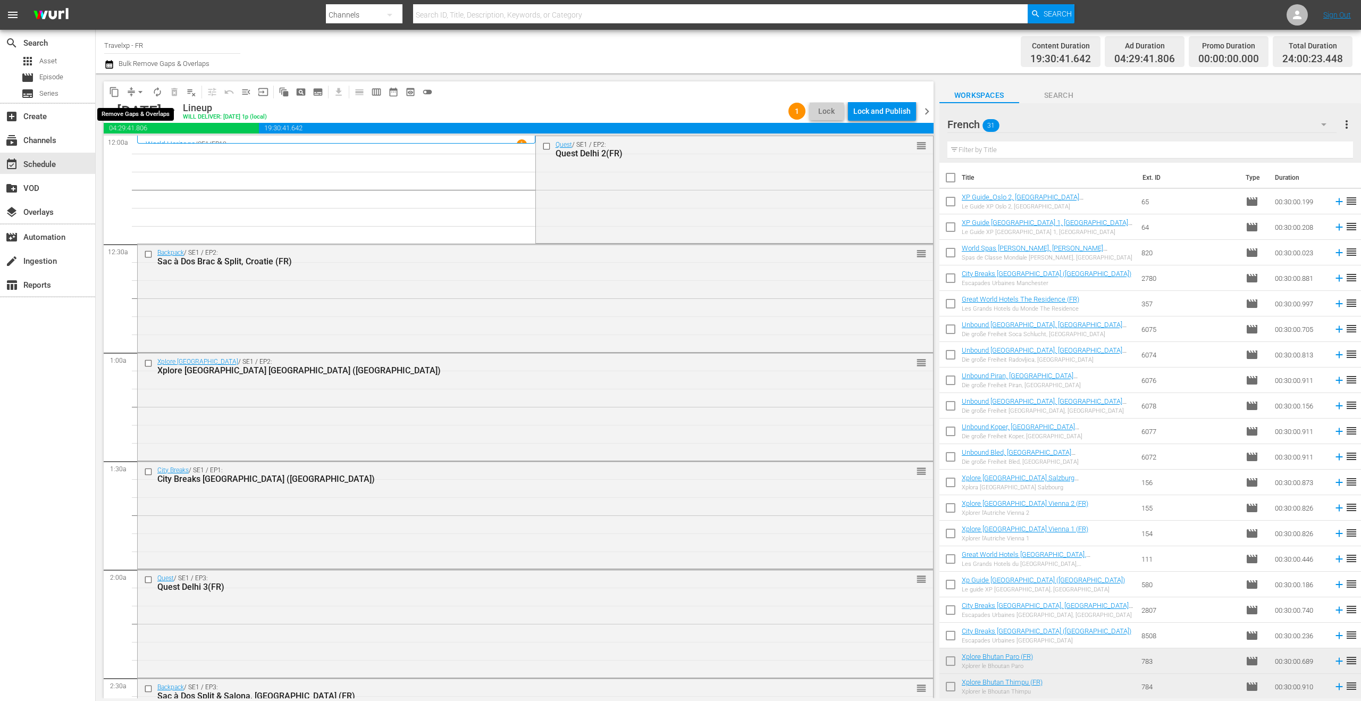
click at [141, 92] on span "arrow_drop_down" at bounding box center [140, 92] width 11 height 11
click at [149, 152] on li "Align to End of Previous Day" at bounding box center [141, 149] width 112 height 18
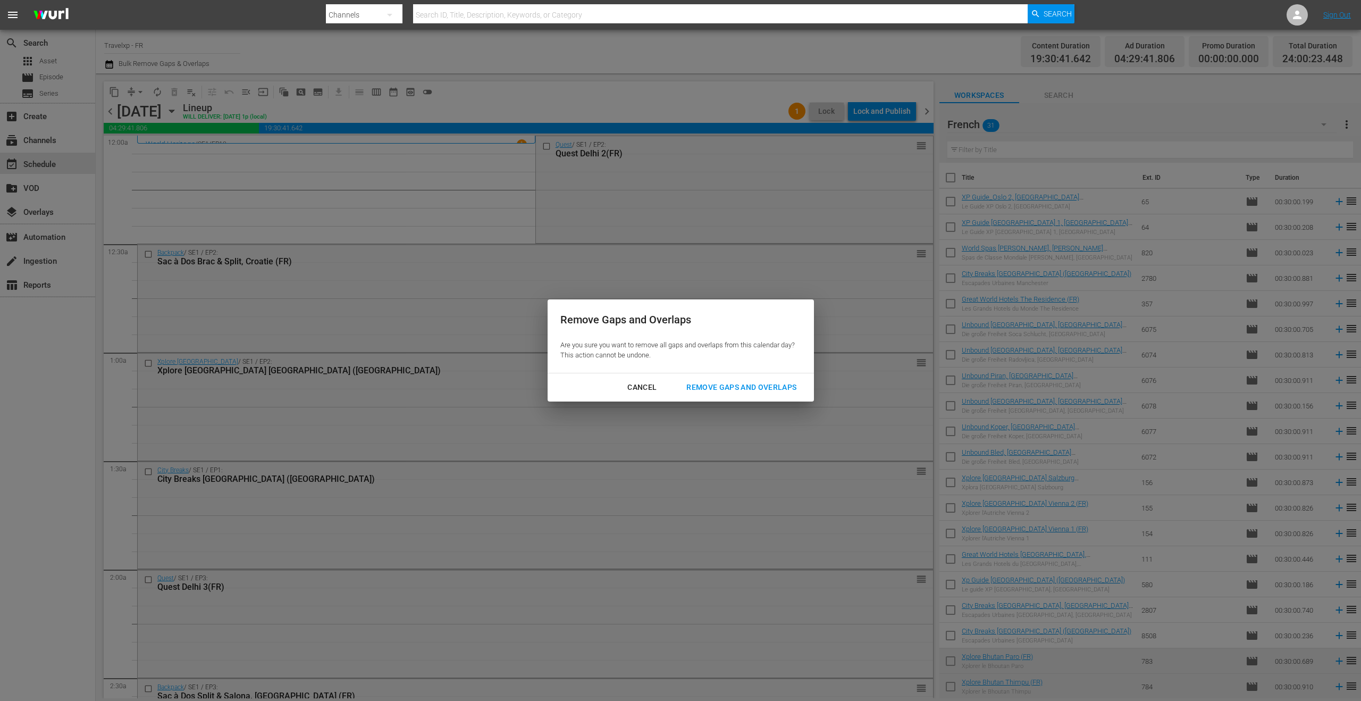
click at [732, 384] on div "Remove Gaps and Overlaps" at bounding box center [741, 387] width 127 height 13
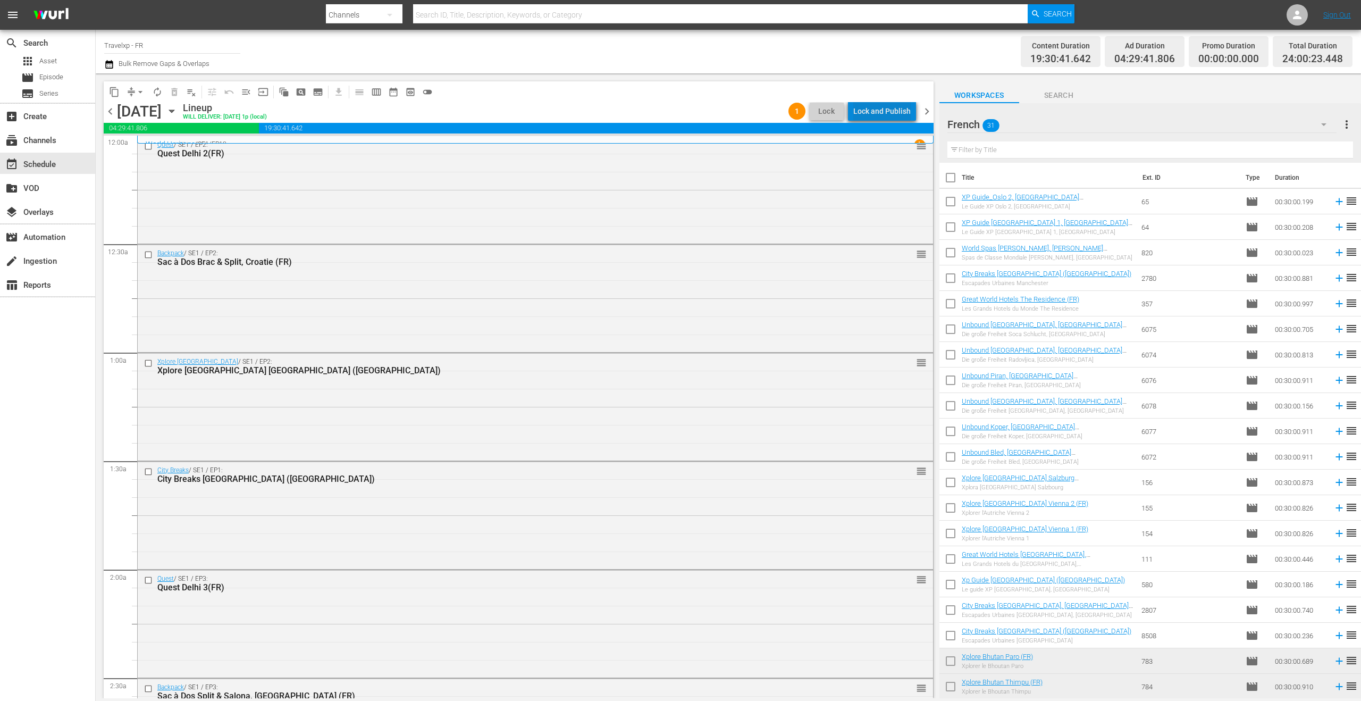
click at [893, 112] on div "Lock and Publish" at bounding box center [881, 111] width 57 height 19
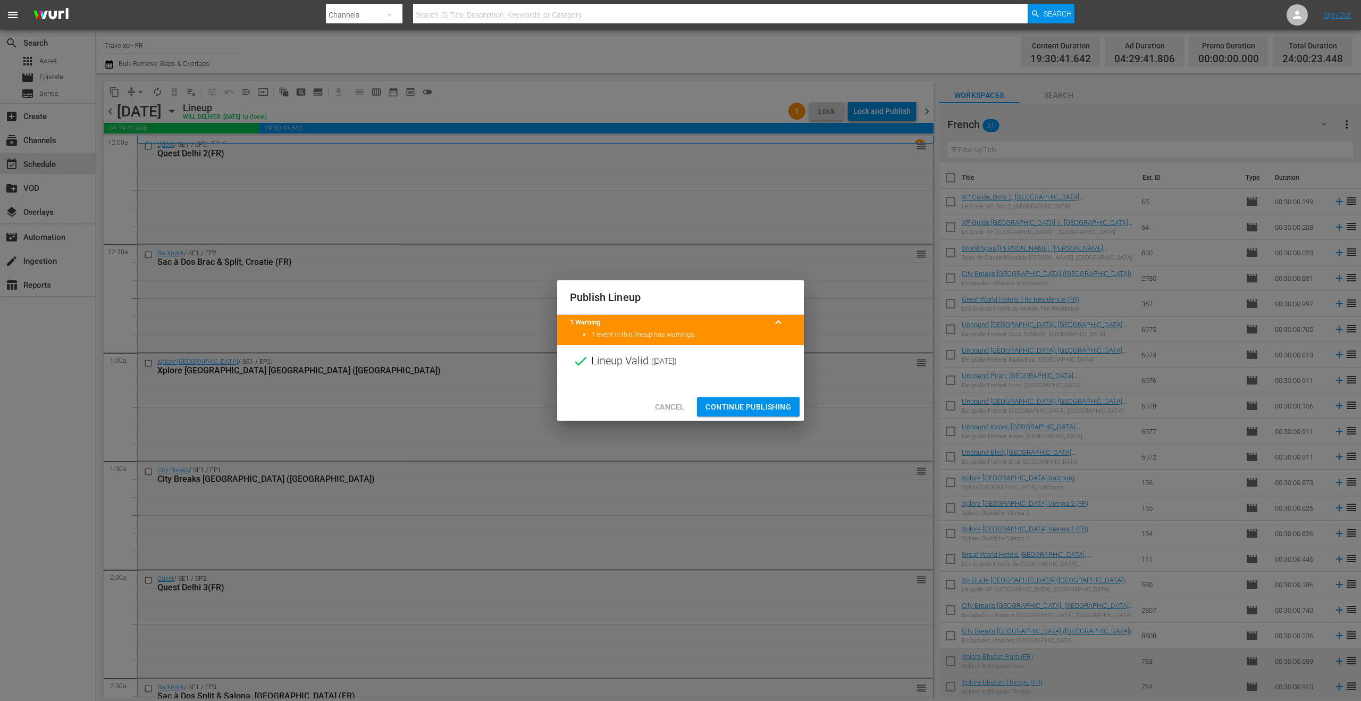
click at [748, 408] on span "Continue Publishing" at bounding box center [748, 406] width 86 height 13
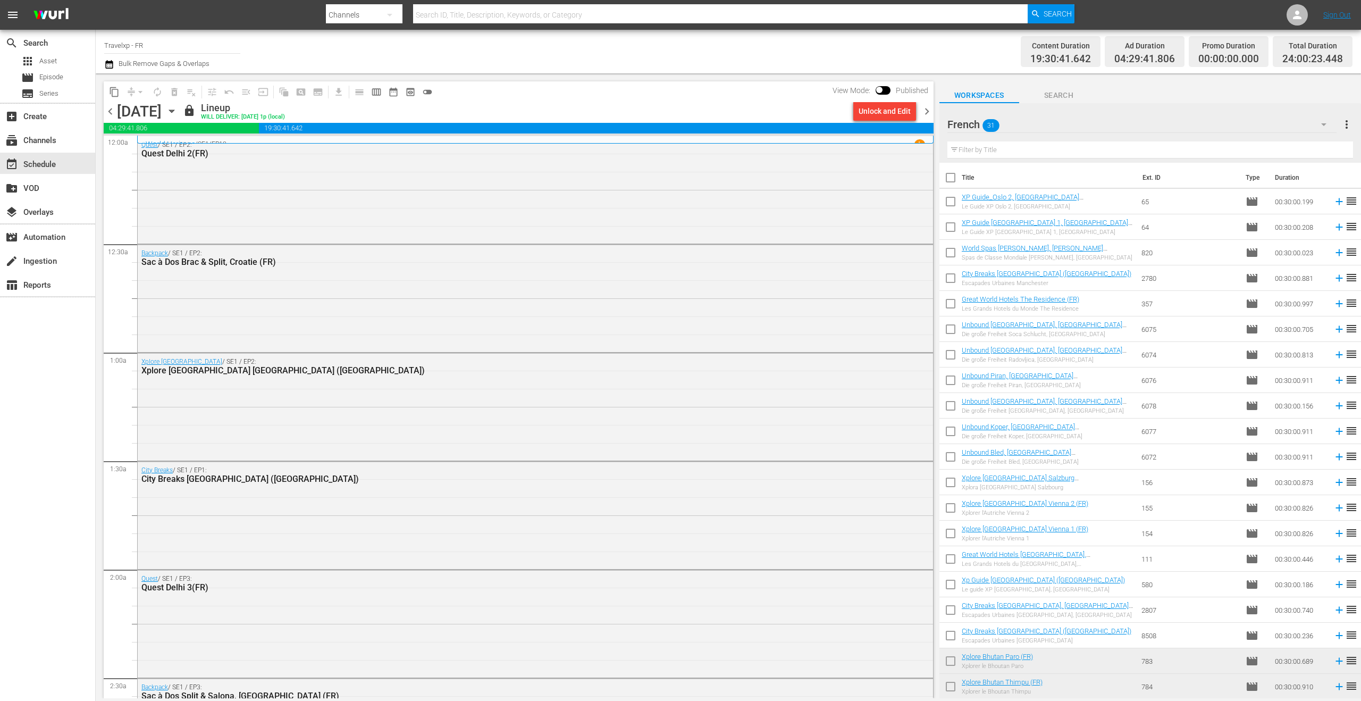
click at [926, 107] on span "chevron_right" at bounding box center [926, 111] width 13 height 13
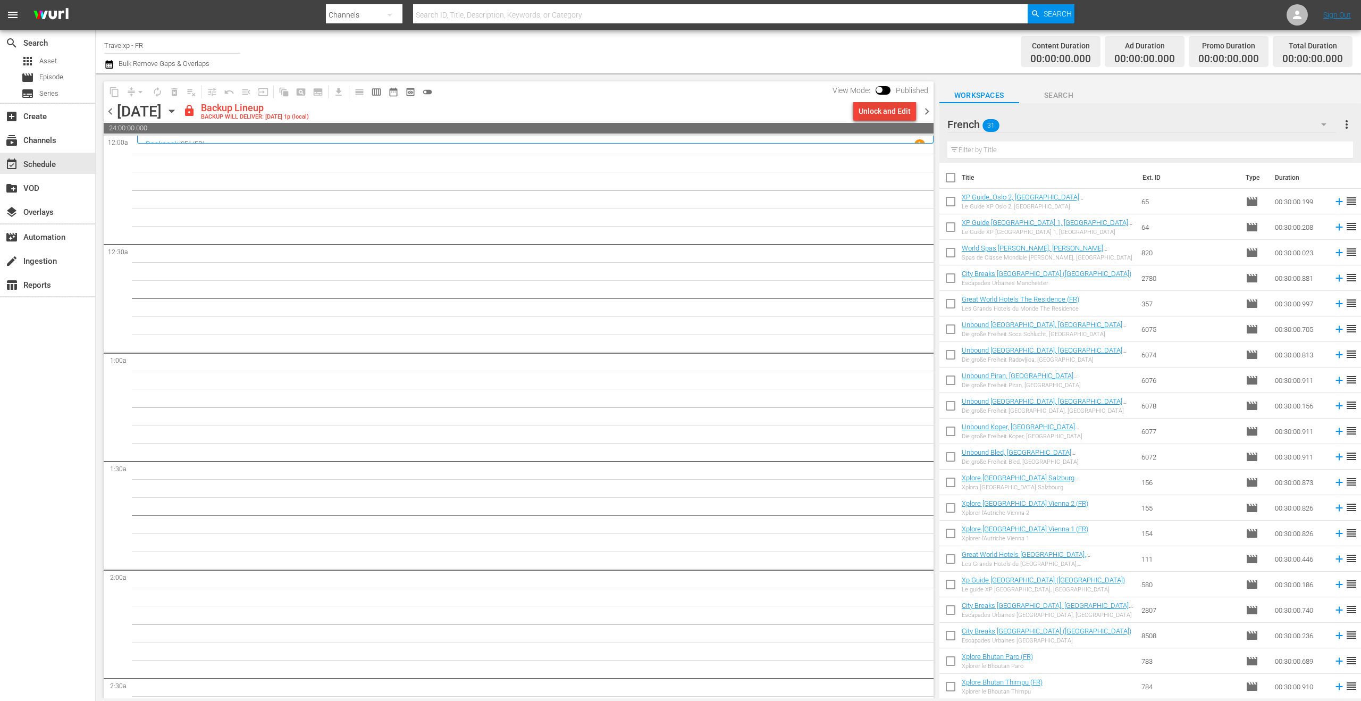
click at [890, 117] on div "Unlock and Edit" at bounding box center [885, 111] width 52 height 19
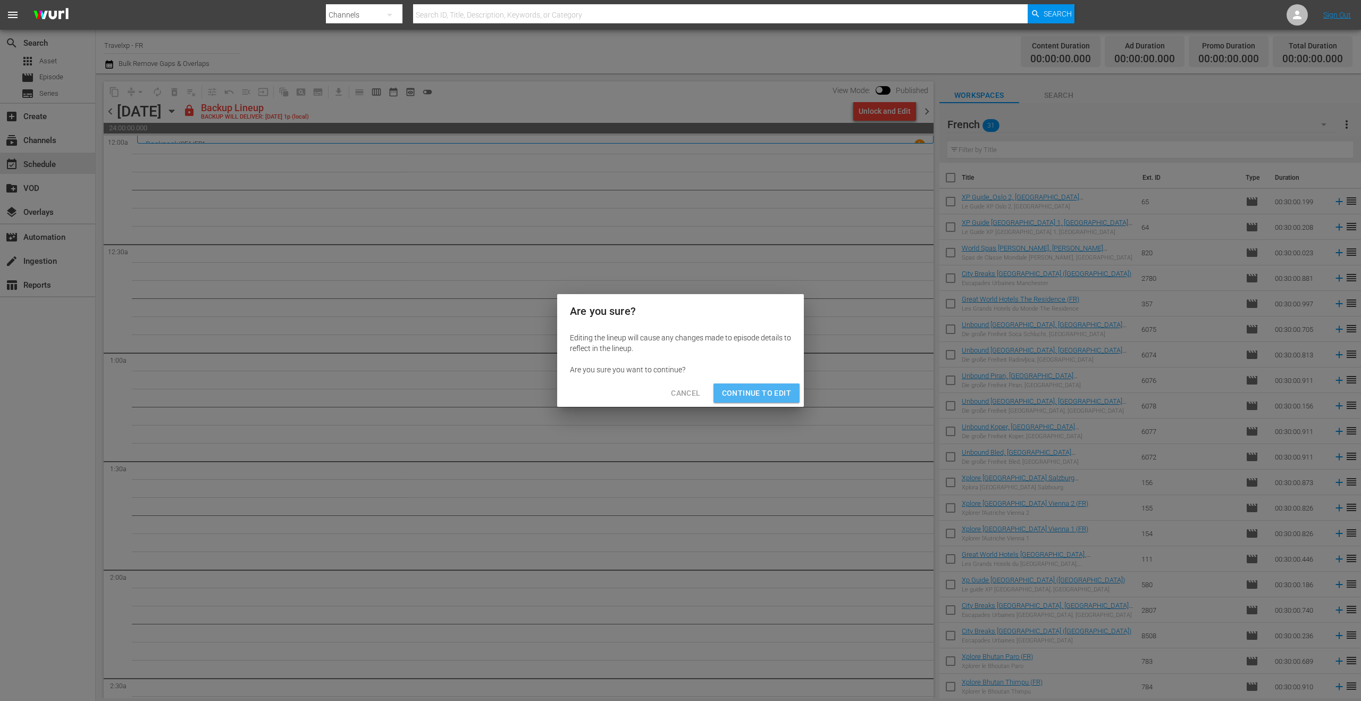
click at [777, 386] on button "Continue to Edit" at bounding box center [756, 393] width 86 height 20
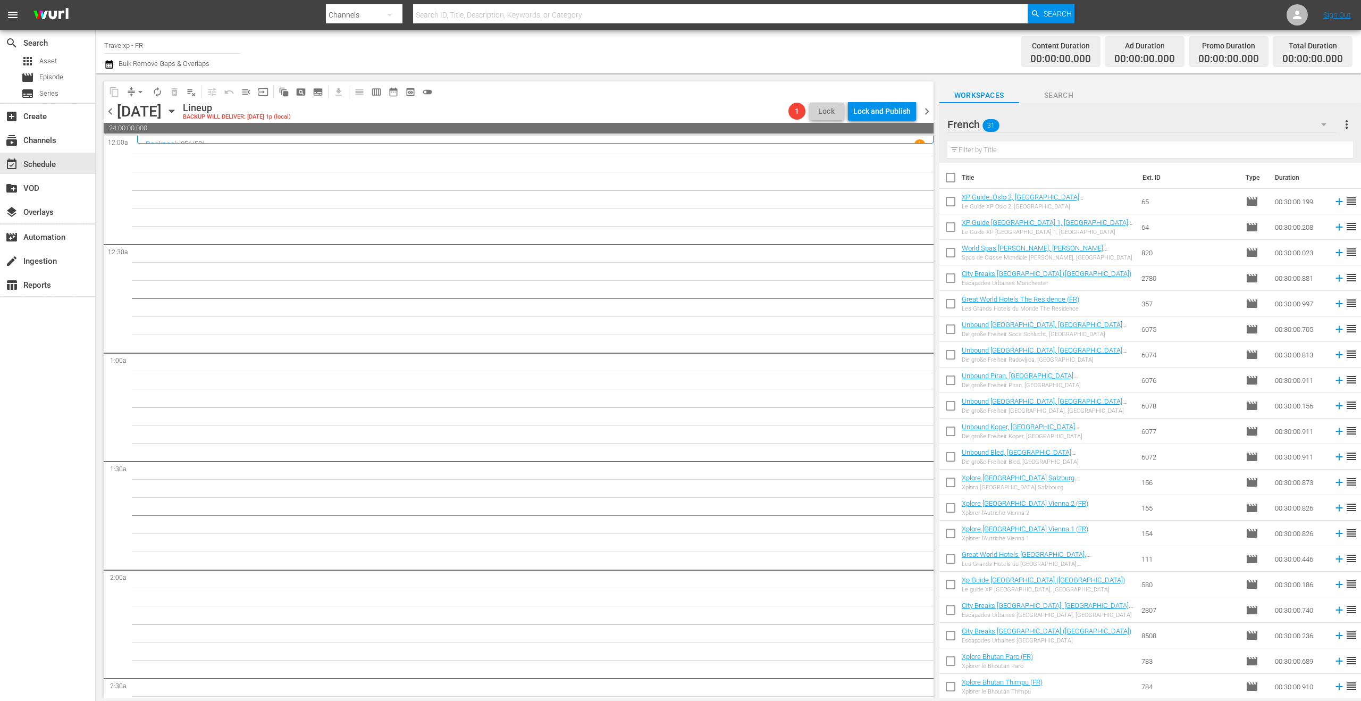
click at [178, 115] on icon "button" at bounding box center [172, 111] width 12 height 12
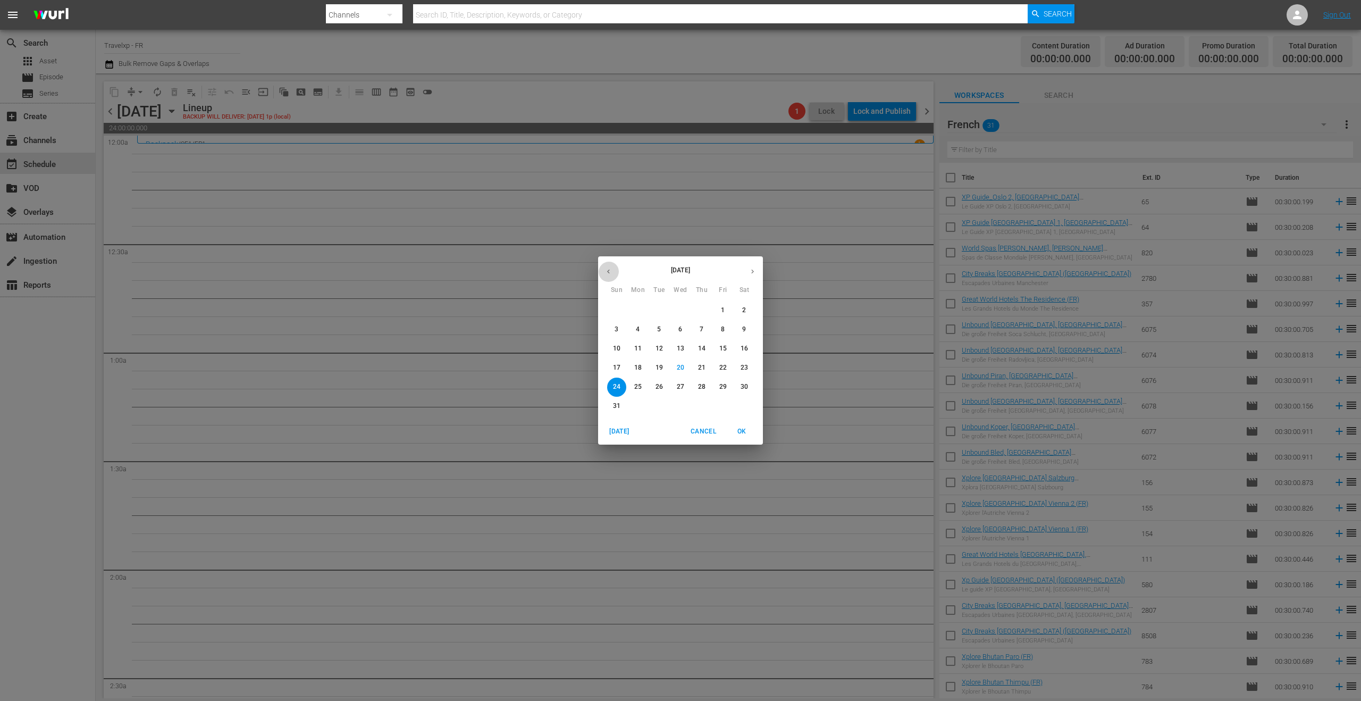
click at [608, 274] on icon "button" at bounding box center [608, 271] width 8 height 8
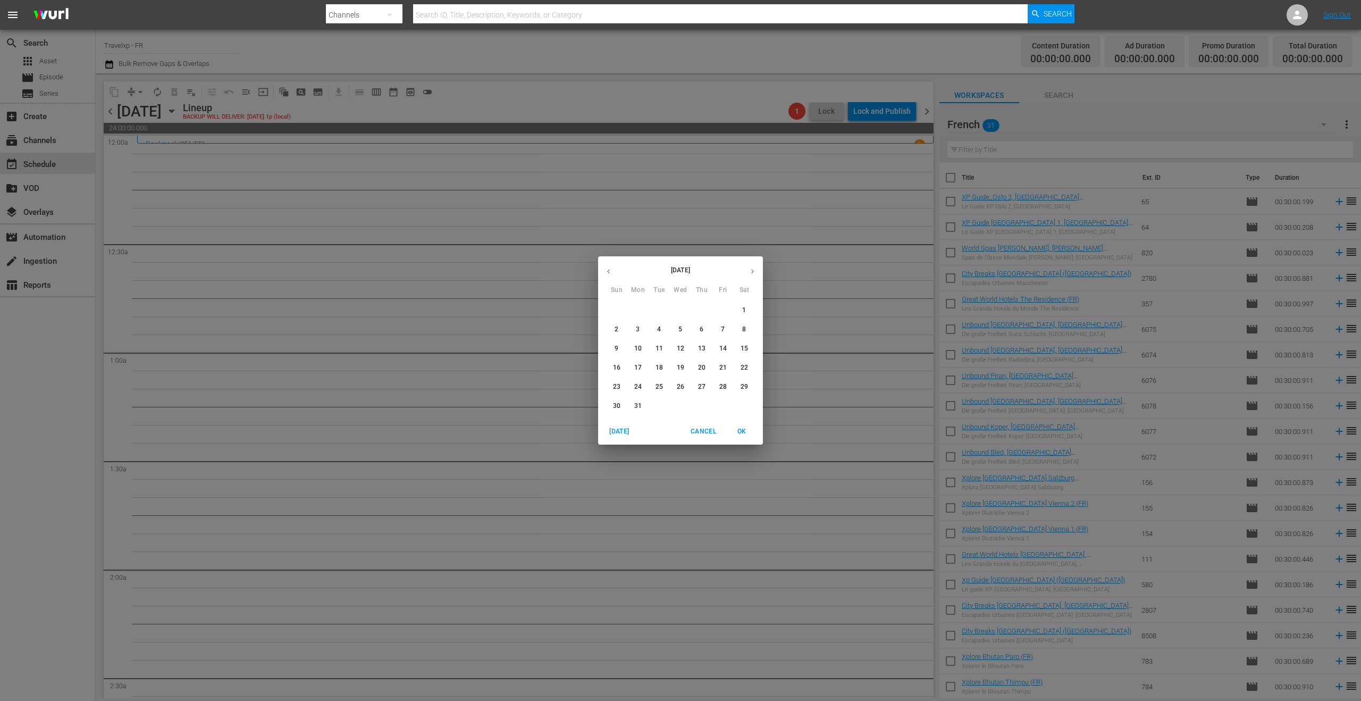
click at [636, 384] on p "24" at bounding box center [637, 386] width 7 height 9
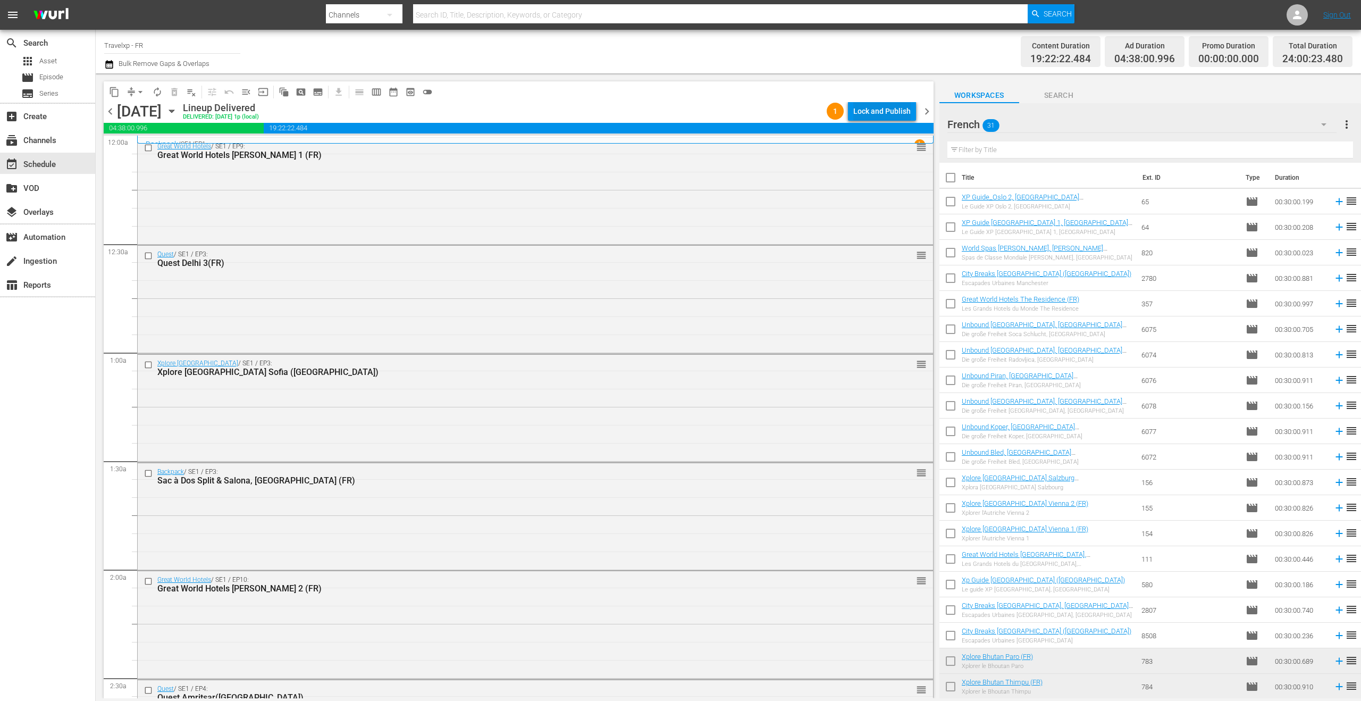
click at [892, 111] on div "Lock and Publish" at bounding box center [881, 111] width 57 height 19
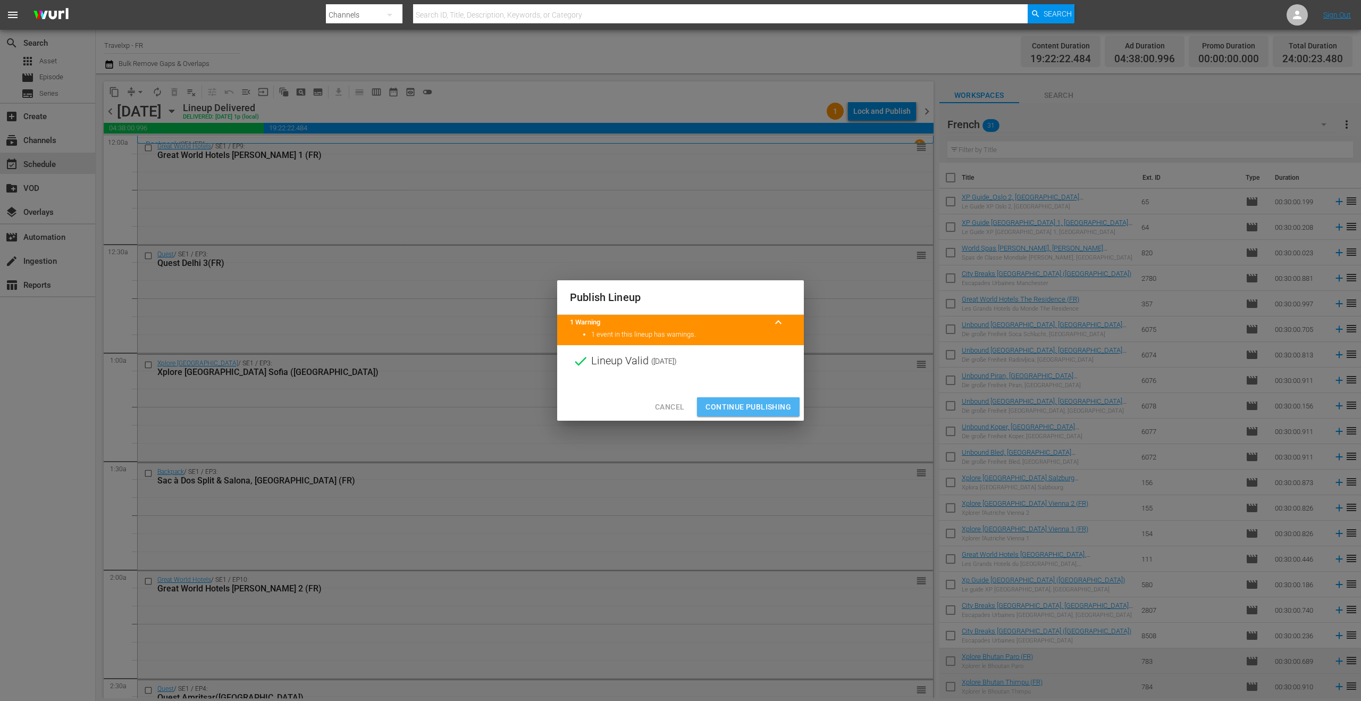
click at [746, 407] on span "Continue Publishing" at bounding box center [748, 406] width 86 height 13
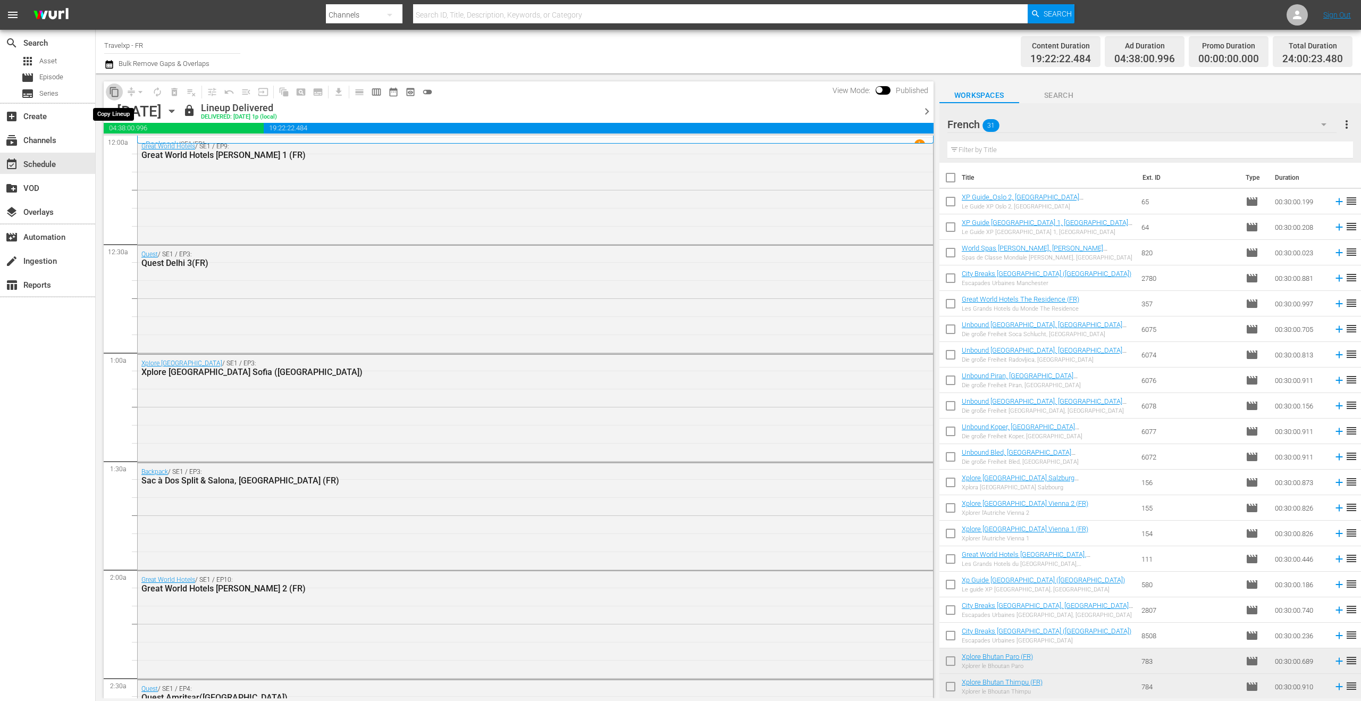
click at [113, 90] on span "content_copy" at bounding box center [114, 92] width 11 height 11
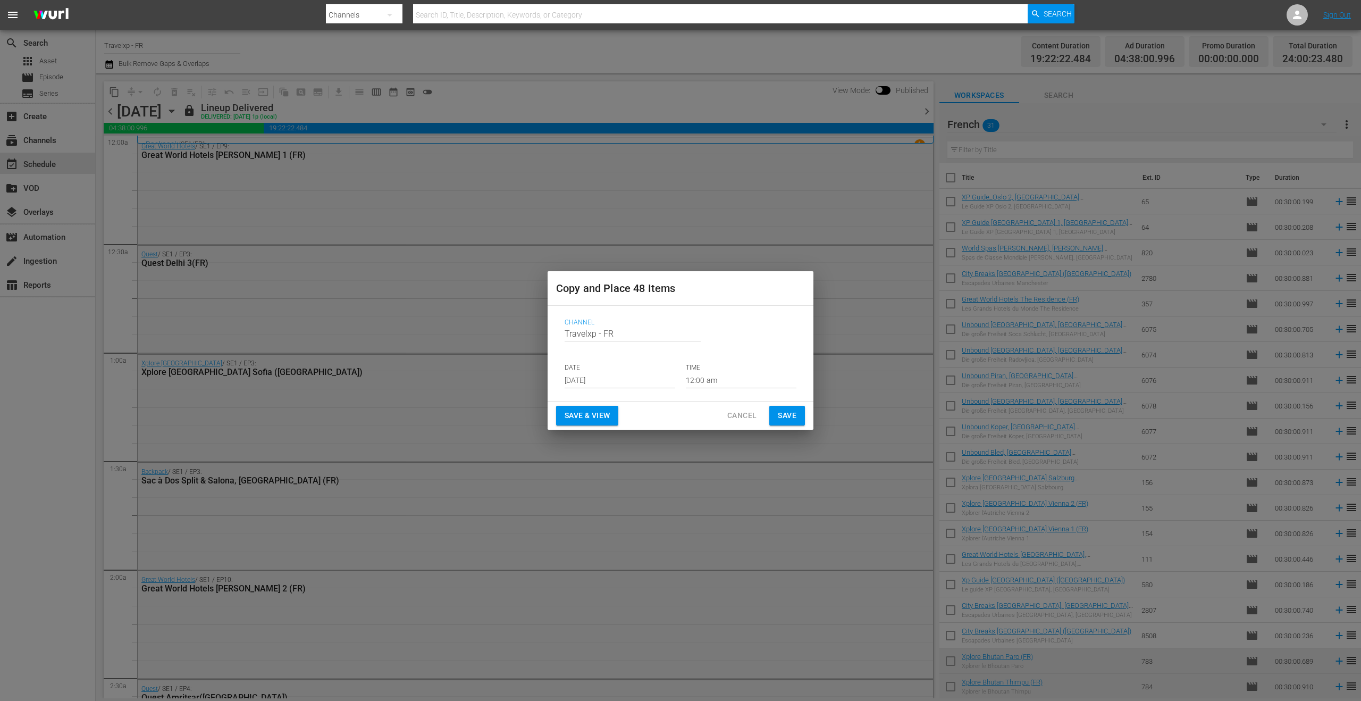
click at [589, 385] on input "[DATE]" at bounding box center [620, 380] width 111 height 16
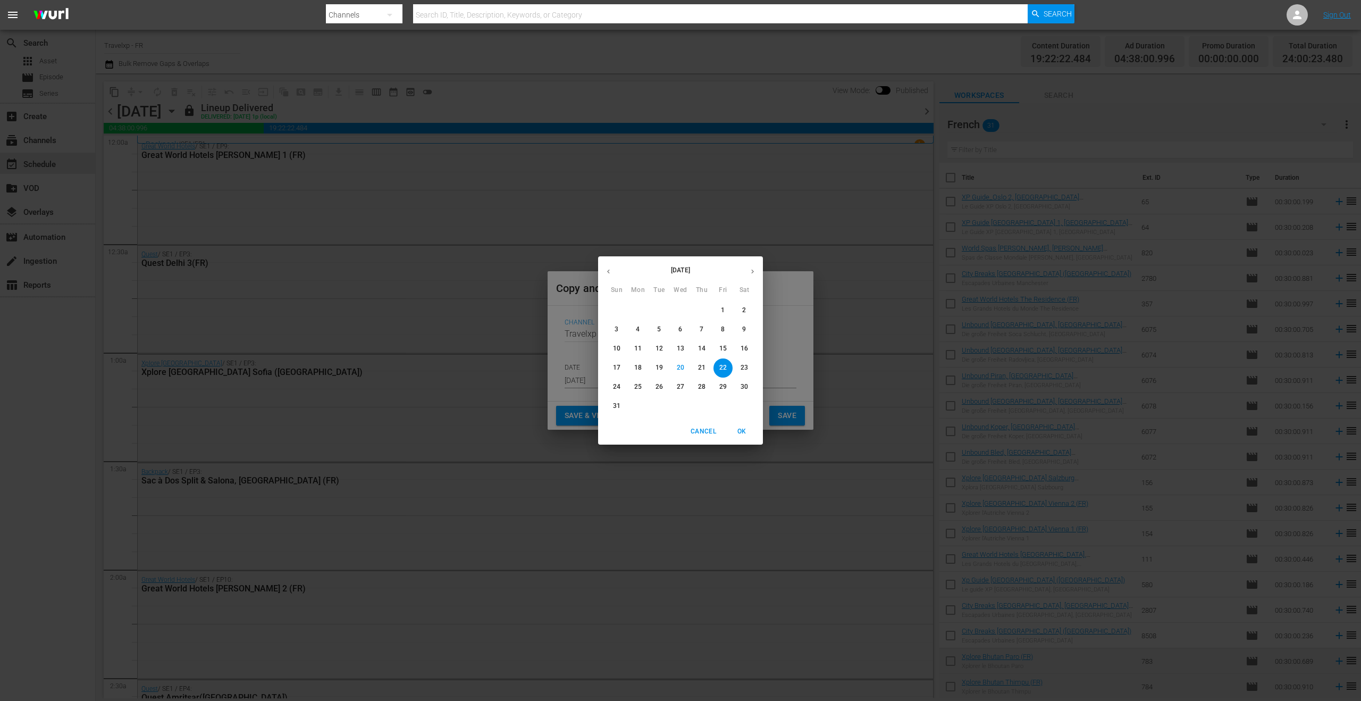
click at [620, 386] on span "24" at bounding box center [616, 386] width 19 height 9
type input "[DATE]"
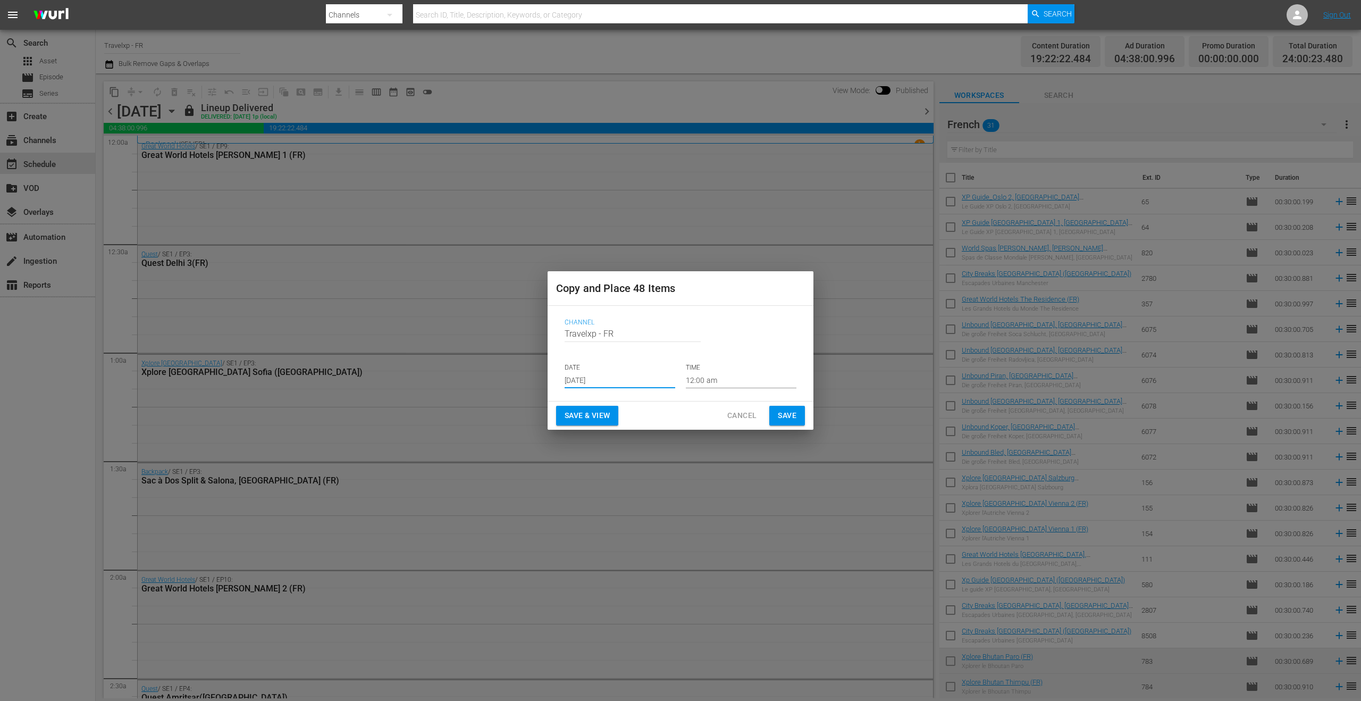
click at [600, 418] on span "Save & View" at bounding box center [587, 415] width 45 height 13
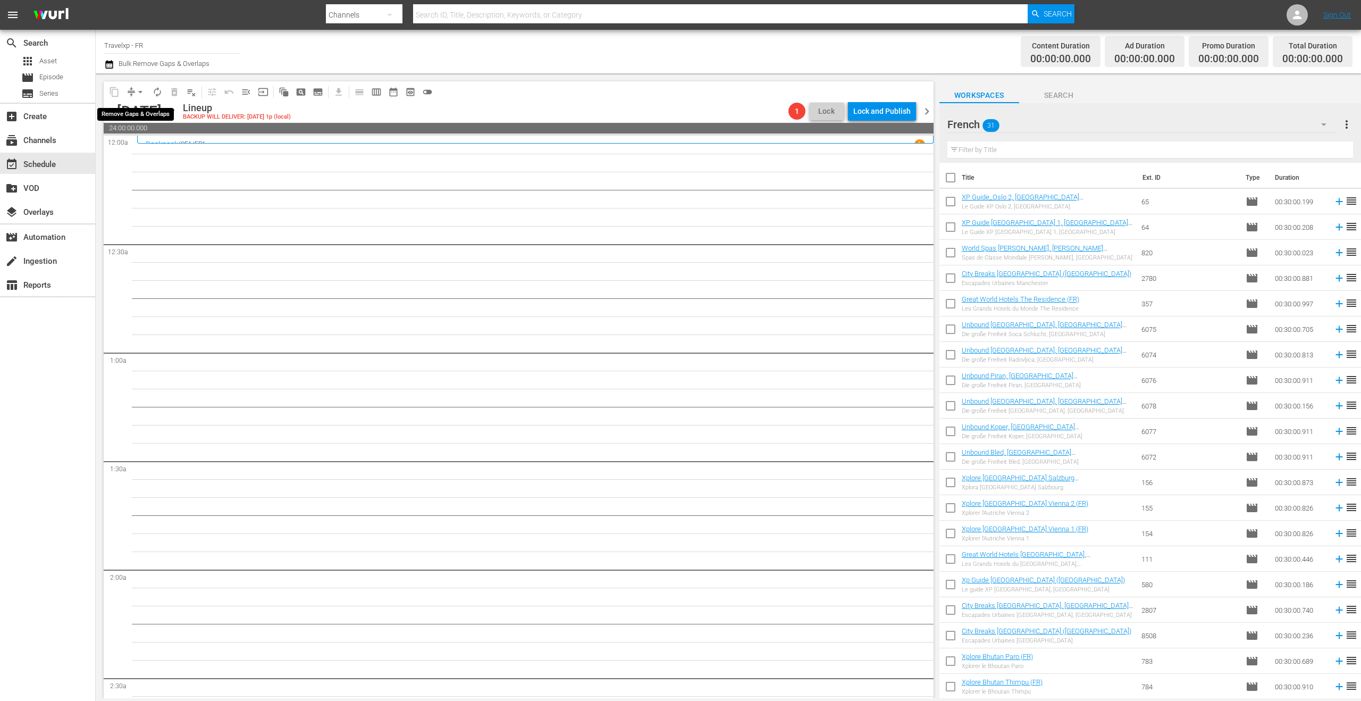
click at [141, 91] on span "arrow_drop_down" at bounding box center [140, 92] width 11 height 11
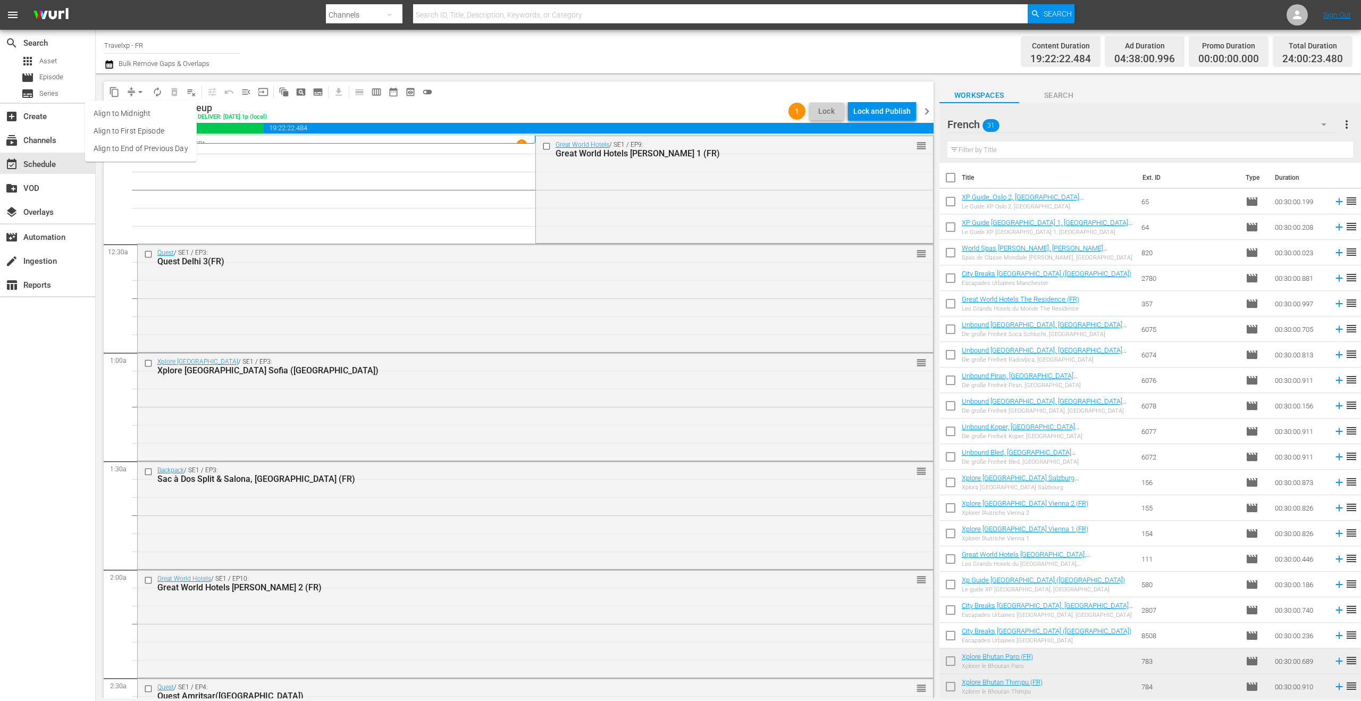
click at [158, 147] on li "Align to End of Previous Day" at bounding box center [141, 149] width 112 height 18
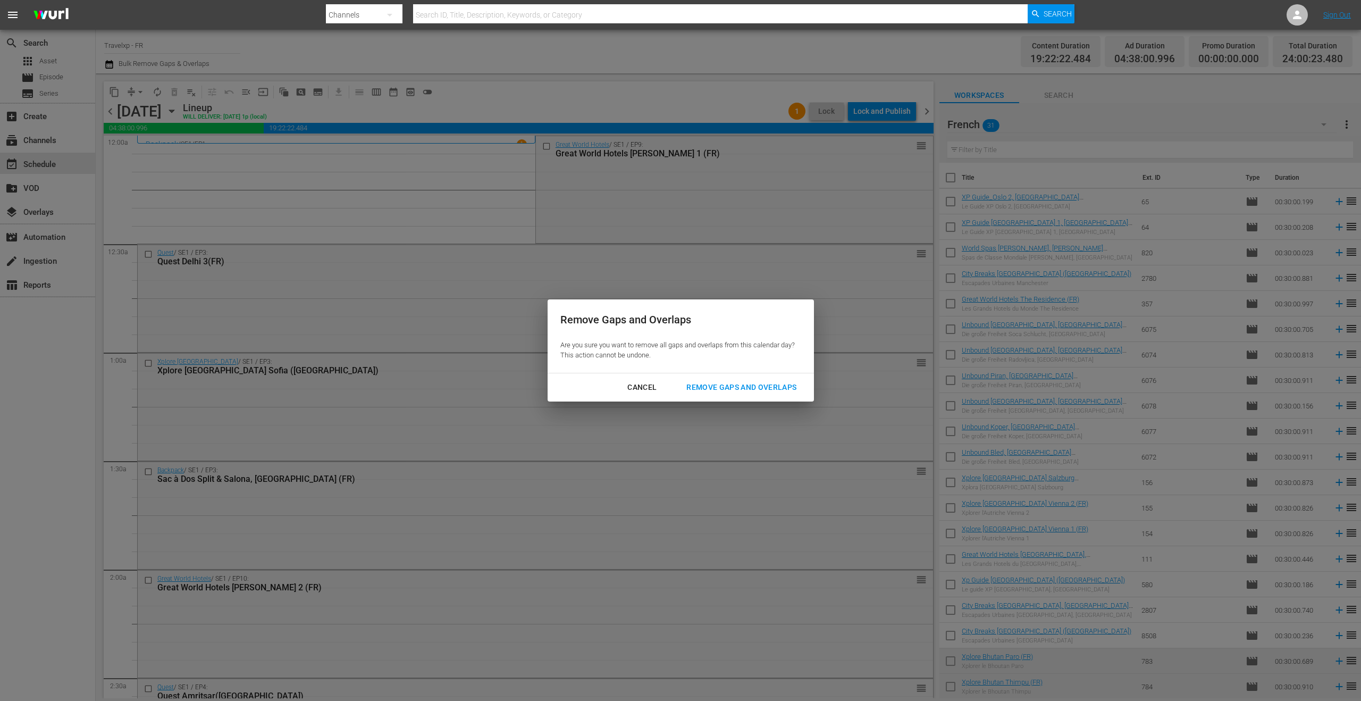
click at [751, 383] on div "Remove Gaps and Overlaps" at bounding box center [741, 387] width 127 height 13
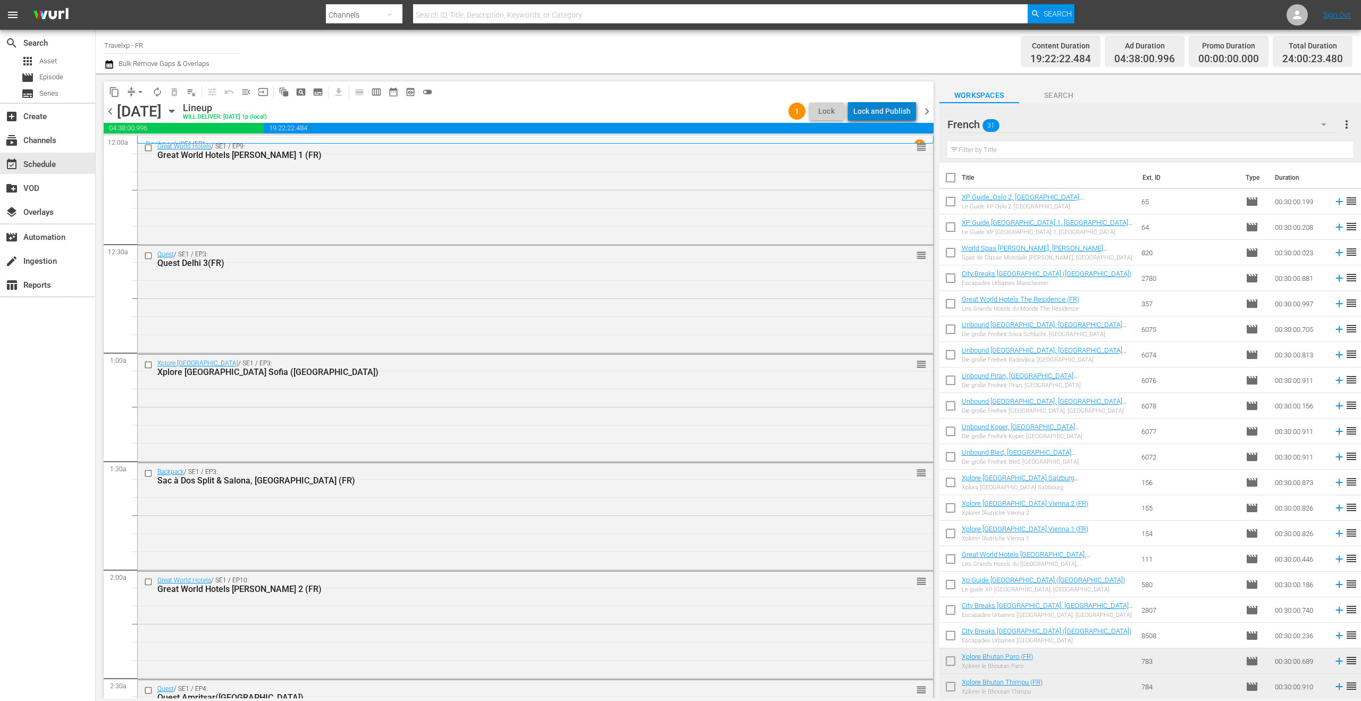
click at [901, 113] on div "Lock and Publish" at bounding box center [881, 111] width 57 height 19
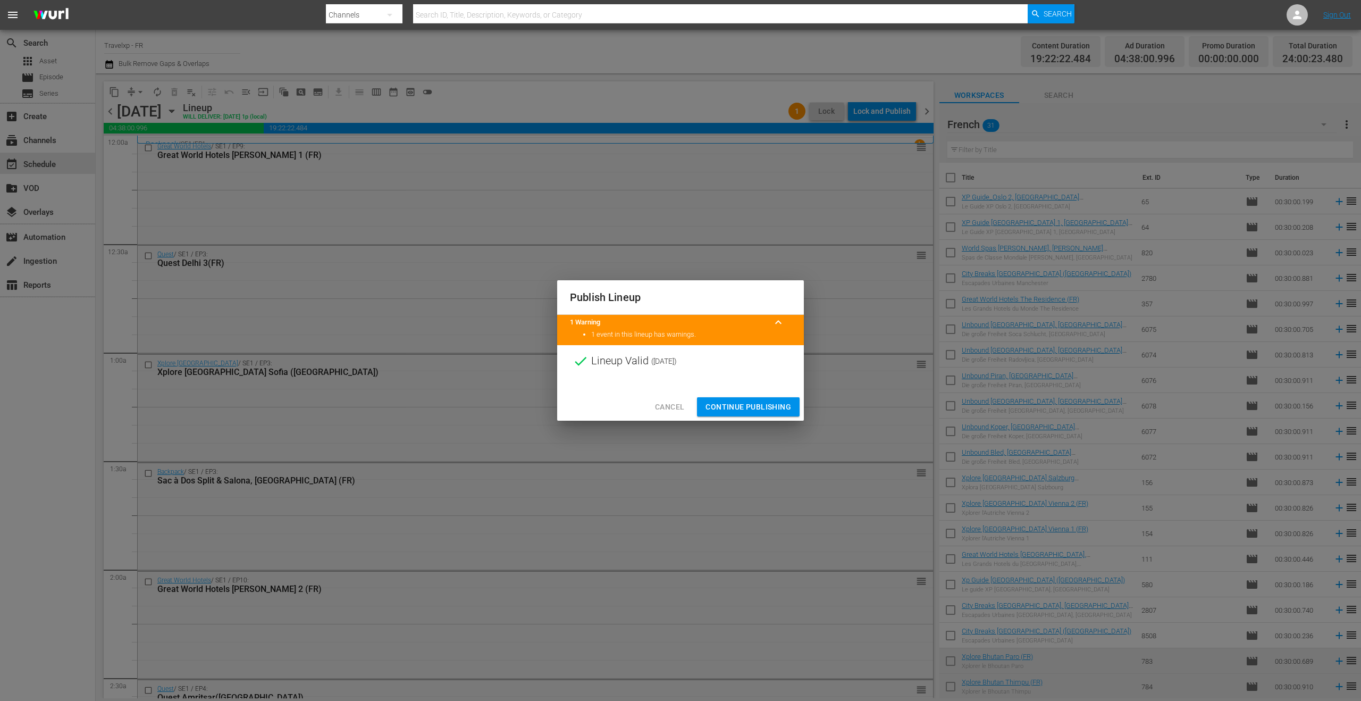
click at [736, 407] on span "Continue Publishing" at bounding box center [748, 406] width 86 height 13
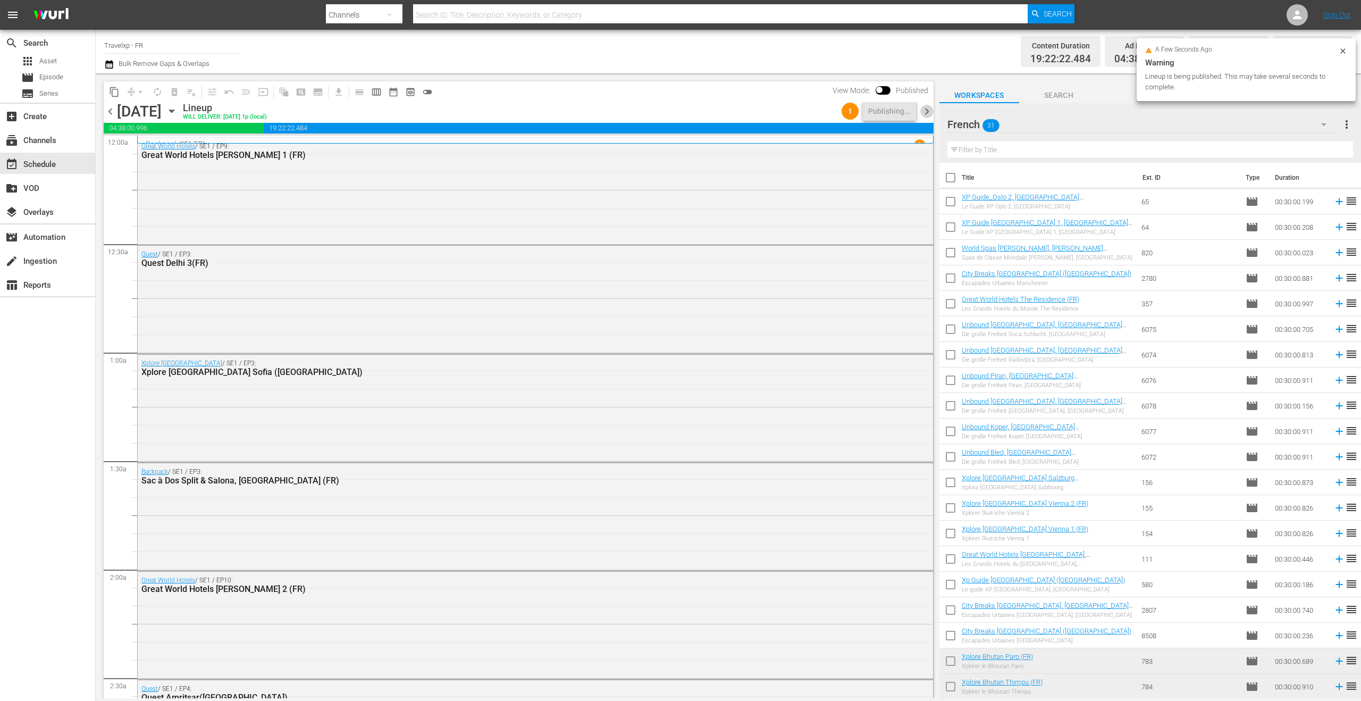
click at [929, 112] on span "chevron_right" at bounding box center [926, 111] width 13 height 13
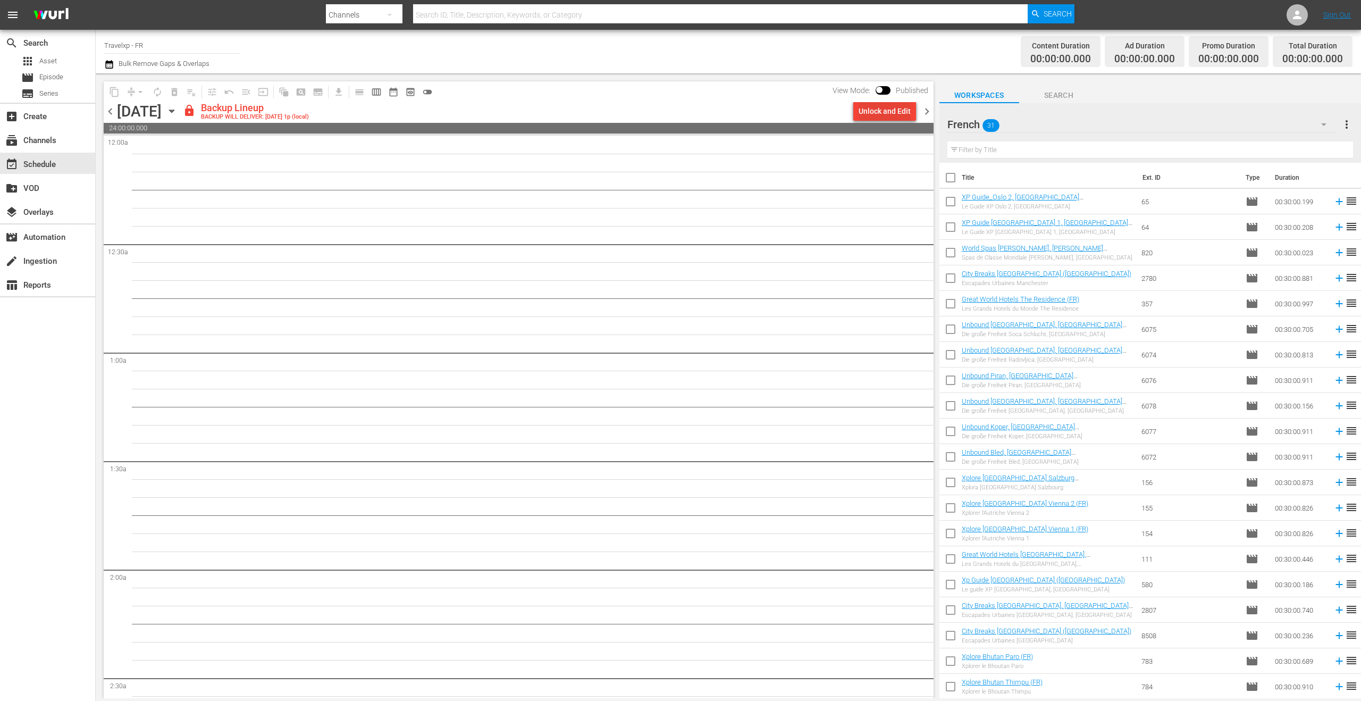
click at [877, 114] on div "Unlock and Edit" at bounding box center [885, 111] width 52 height 19
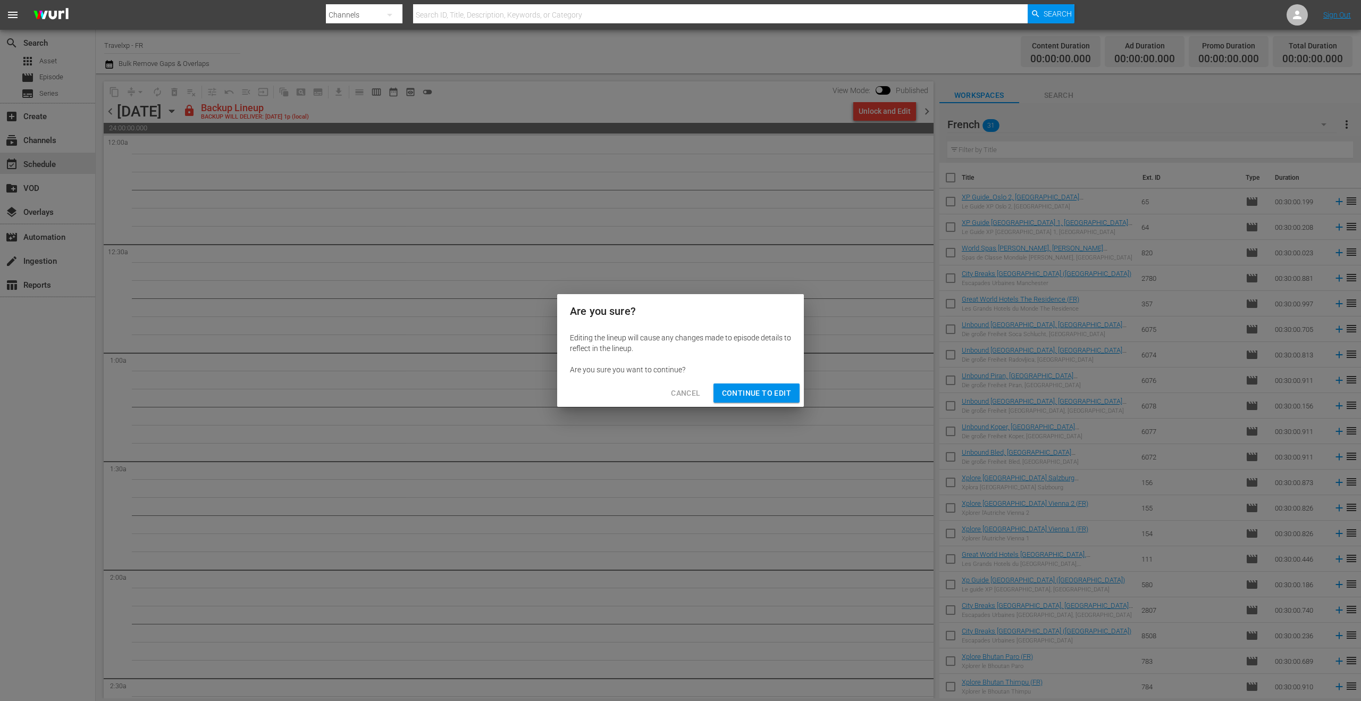
click at [750, 389] on span "Continue to Edit" at bounding box center [756, 392] width 69 height 13
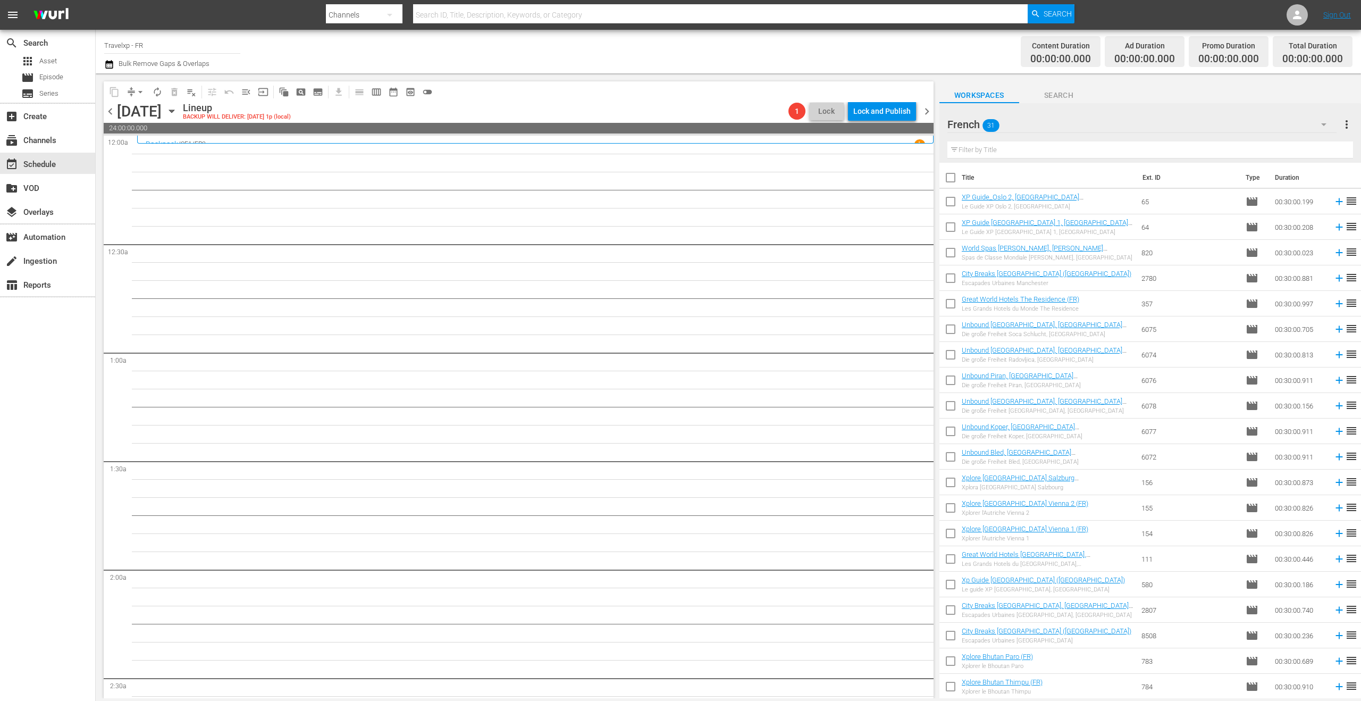
click at [178, 116] on icon "button" at bounding box center [172, 111] width 12 height 12
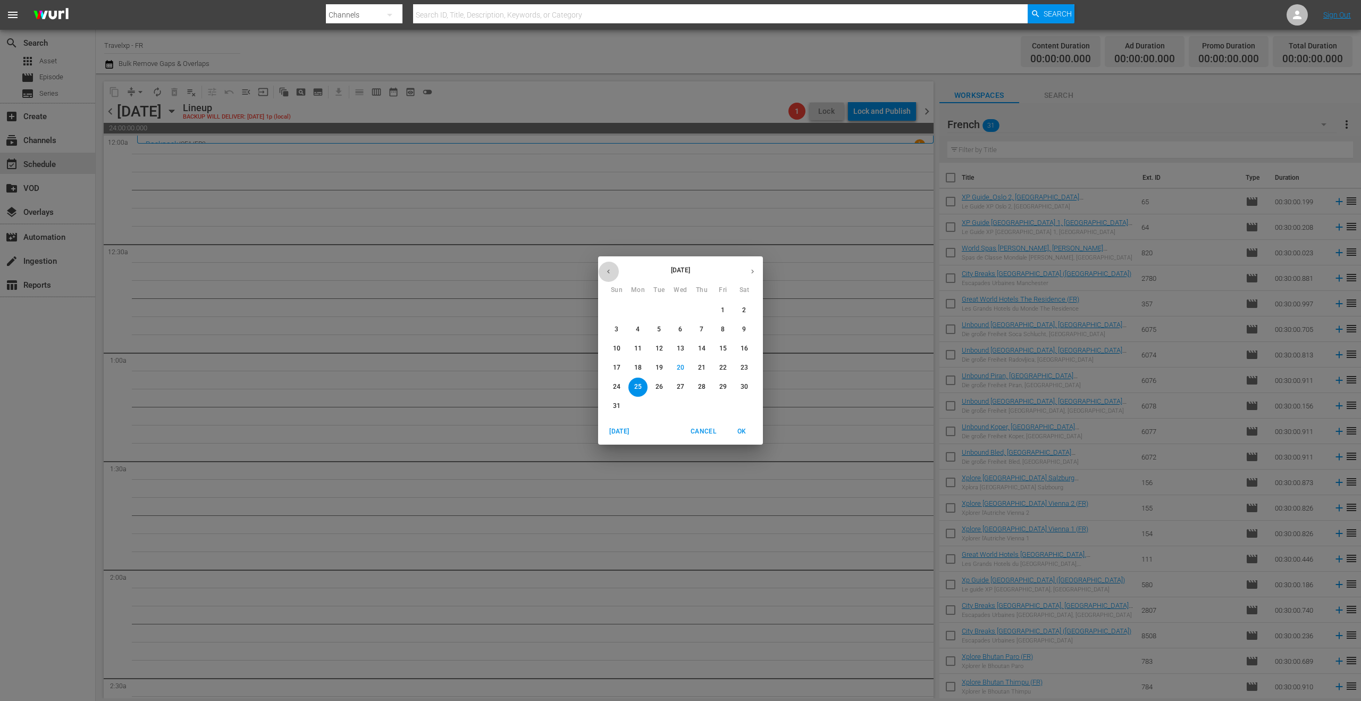
click at [610, 269] on icon "button" at bounding box center [608, 271] width 8 height 8
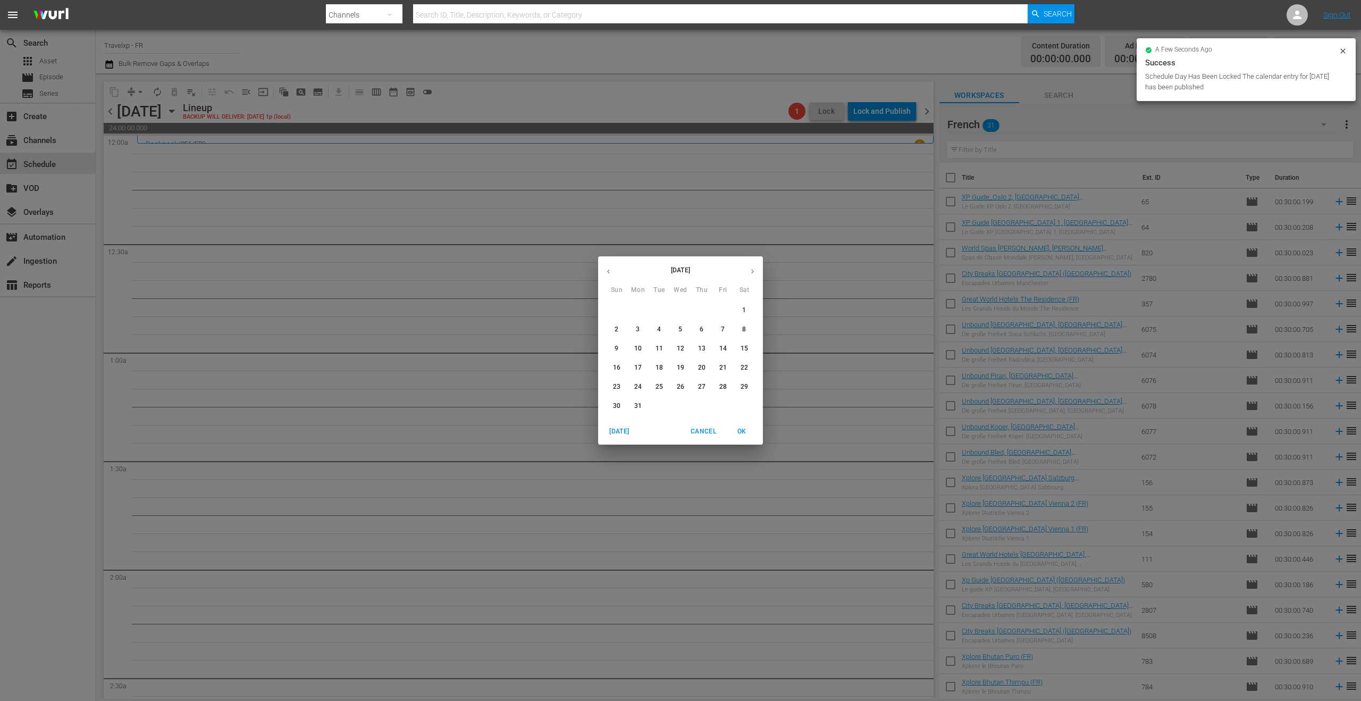
click at [662, 385] on p "25" at bounding box center [658, 386] width 7 height 9
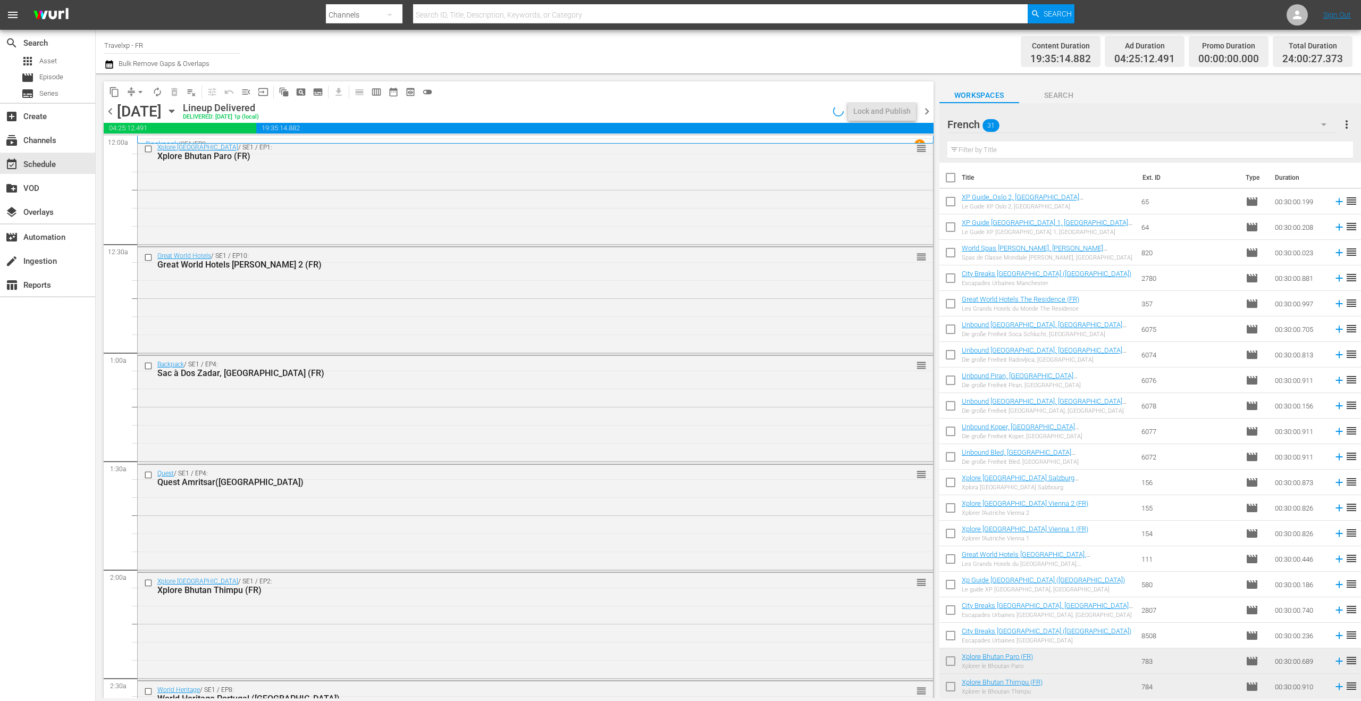
click at [119, 97] on span "content_copy" at bounding box center [114, 92] width 11 height 11
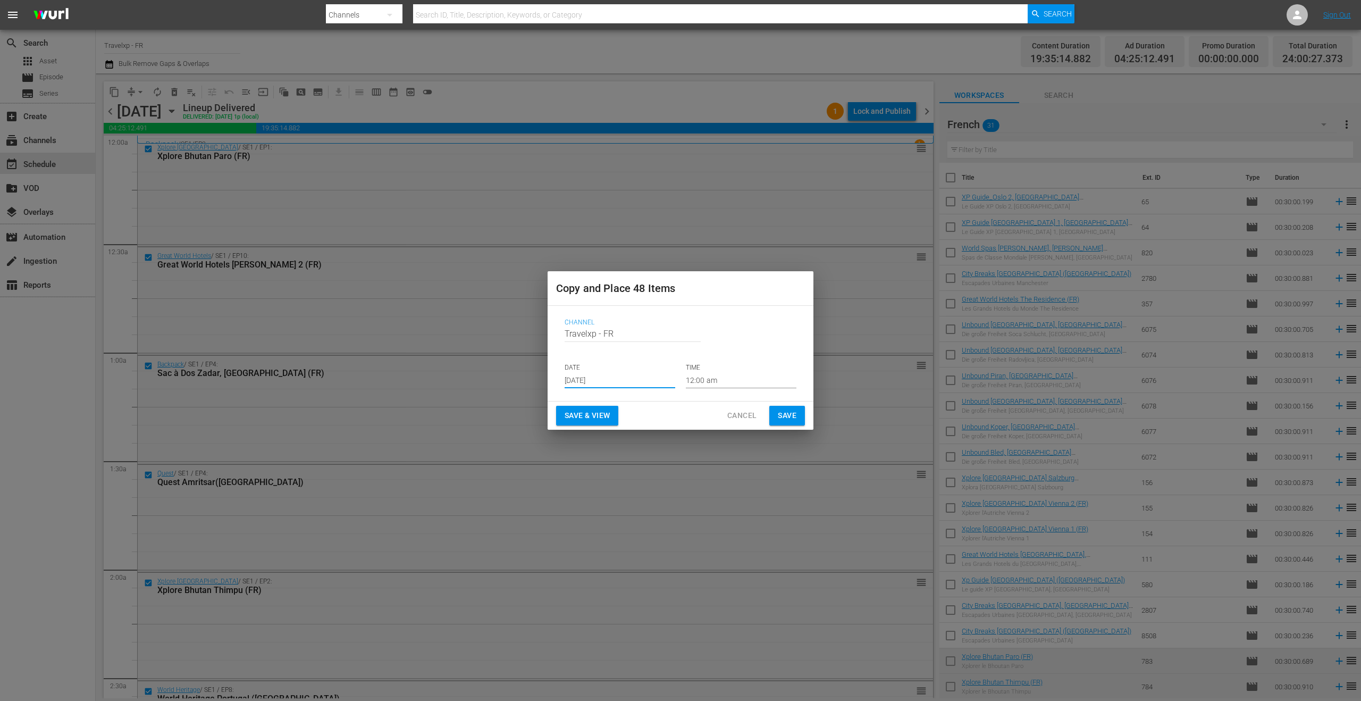
click at [603, 385] on input "[DATE]" at bounding box center [620, 380] width 111 height 16
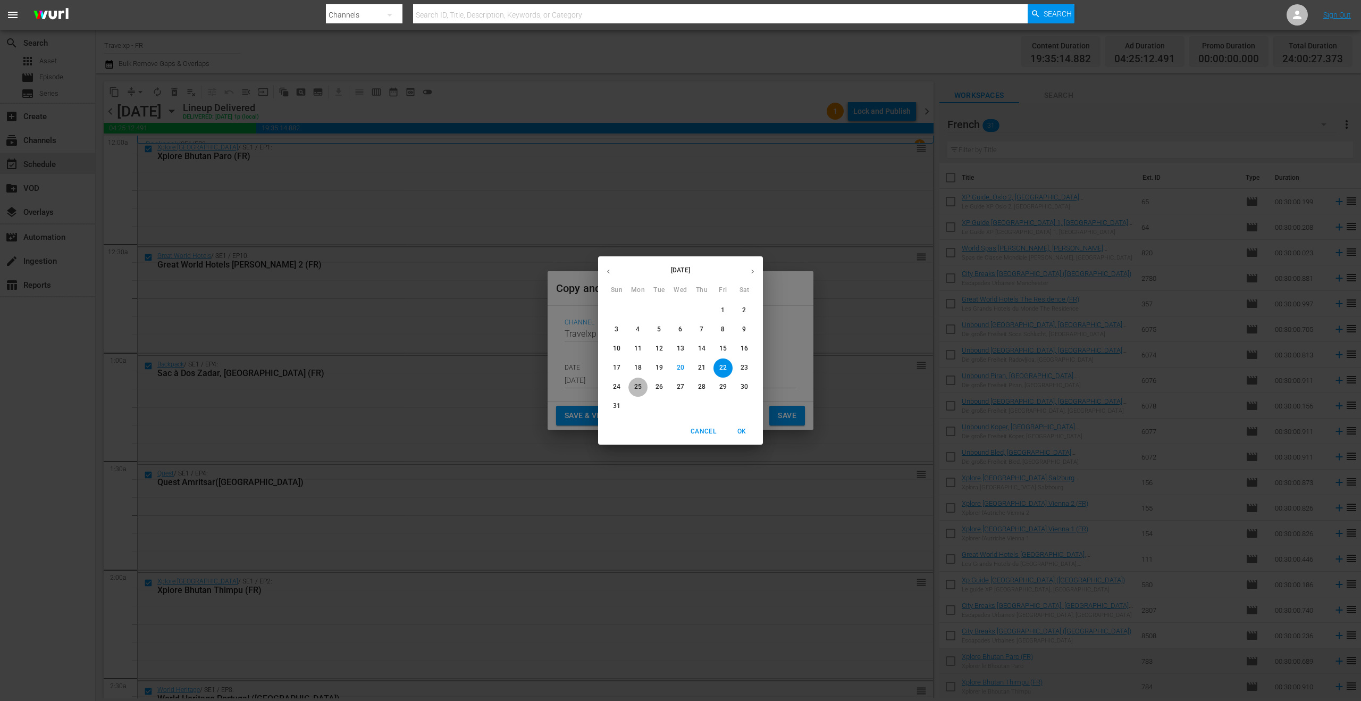
click at [636, 385] on p "25" at bounding box center [637, 386] width 7 height 9
type input "[DATE]"
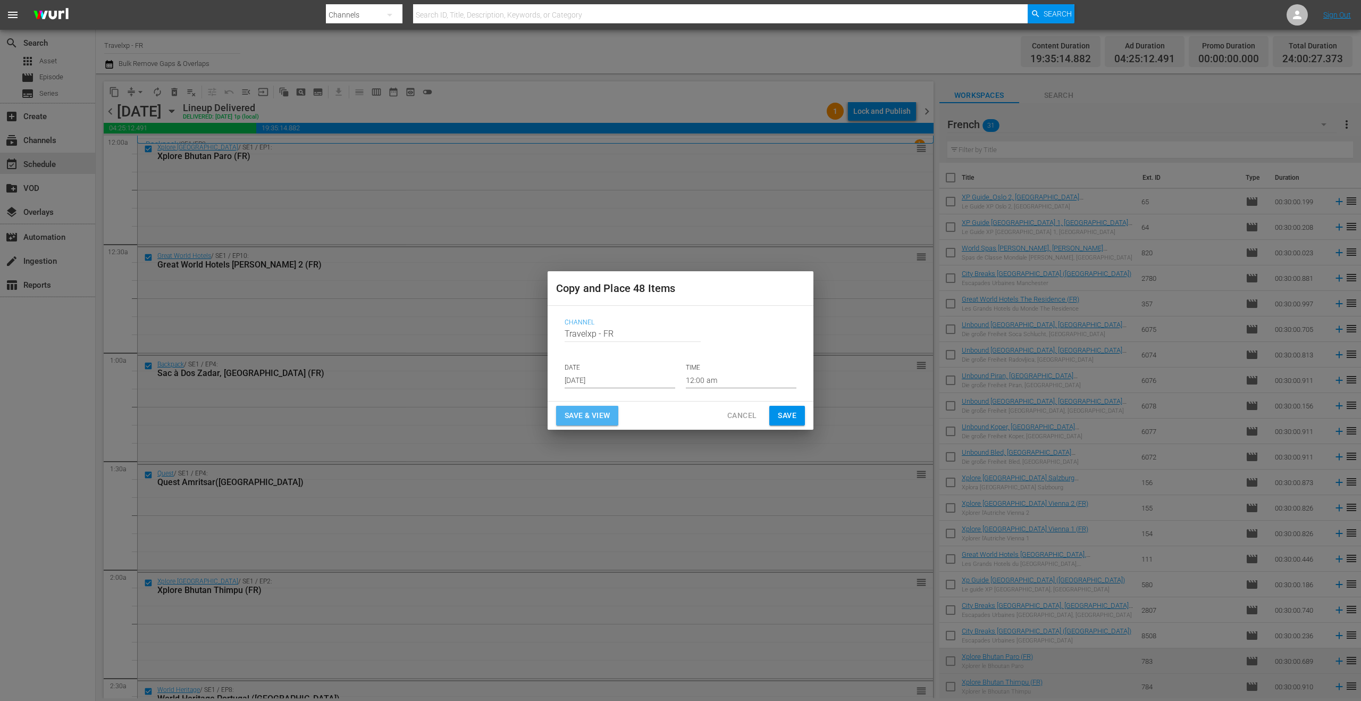
click at [594, 415] on span "Save & View" at bounding box center [587, 415] width 45 height 13
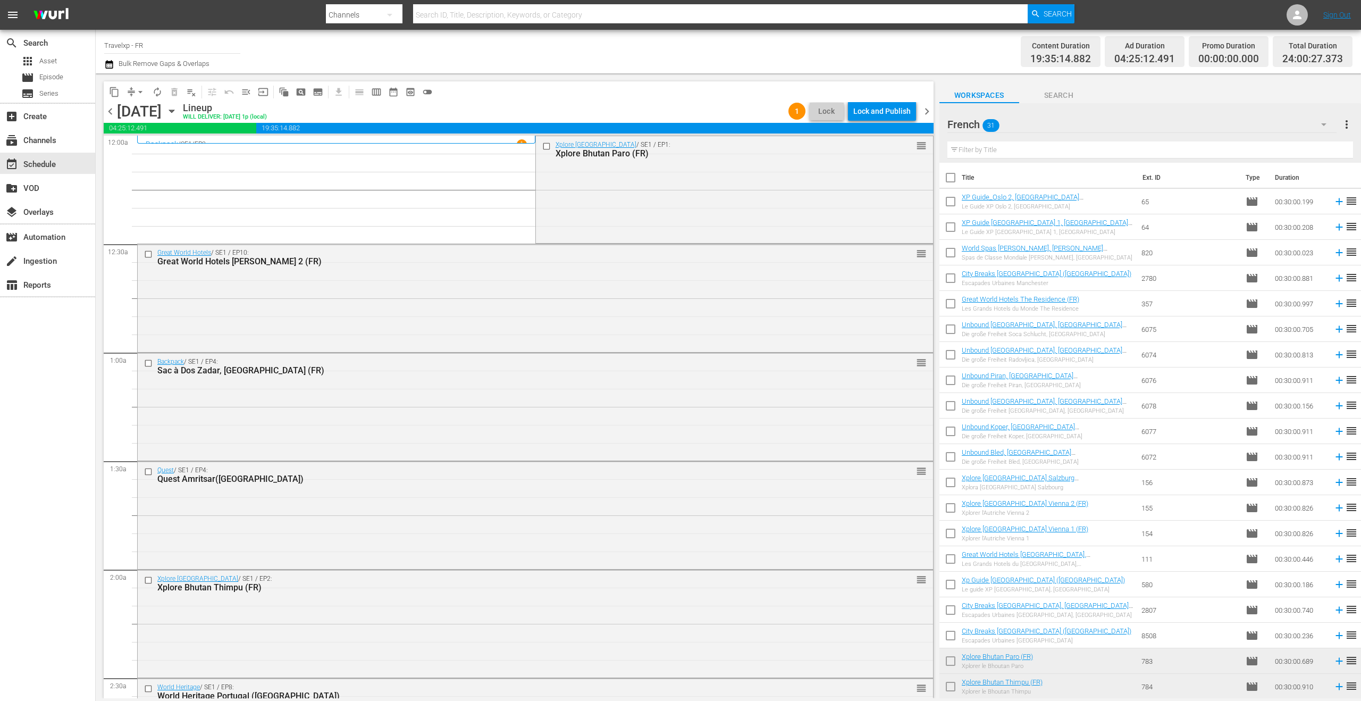
click at [139, 91] on span "arrow_drop_down" at bounding box center [140, 92] width 11 height 11
click at [173, 153] on li "Align to End of Previous Day" at bounding box center [141, 149] width 112 height 18
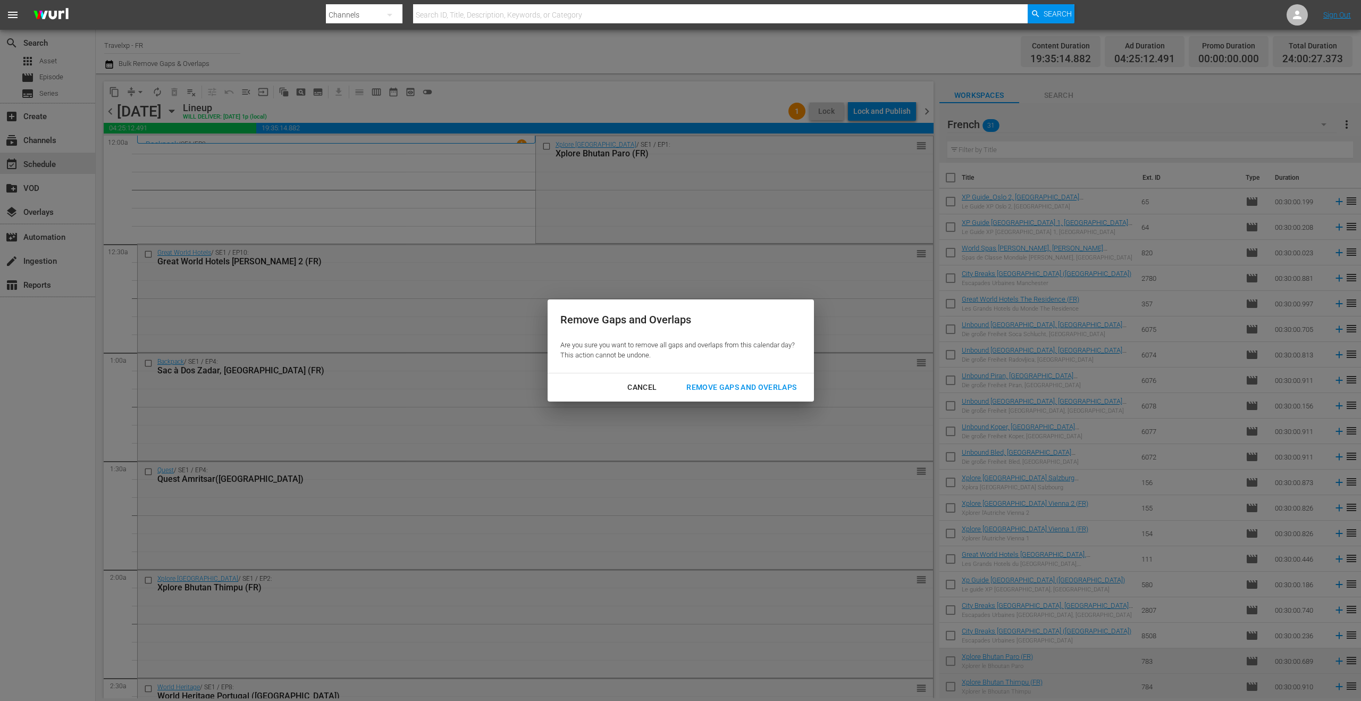
click at [706, 384] on div "Remove Gaps and Overlaps" at bounding box center [741, 387] width 127 height 13
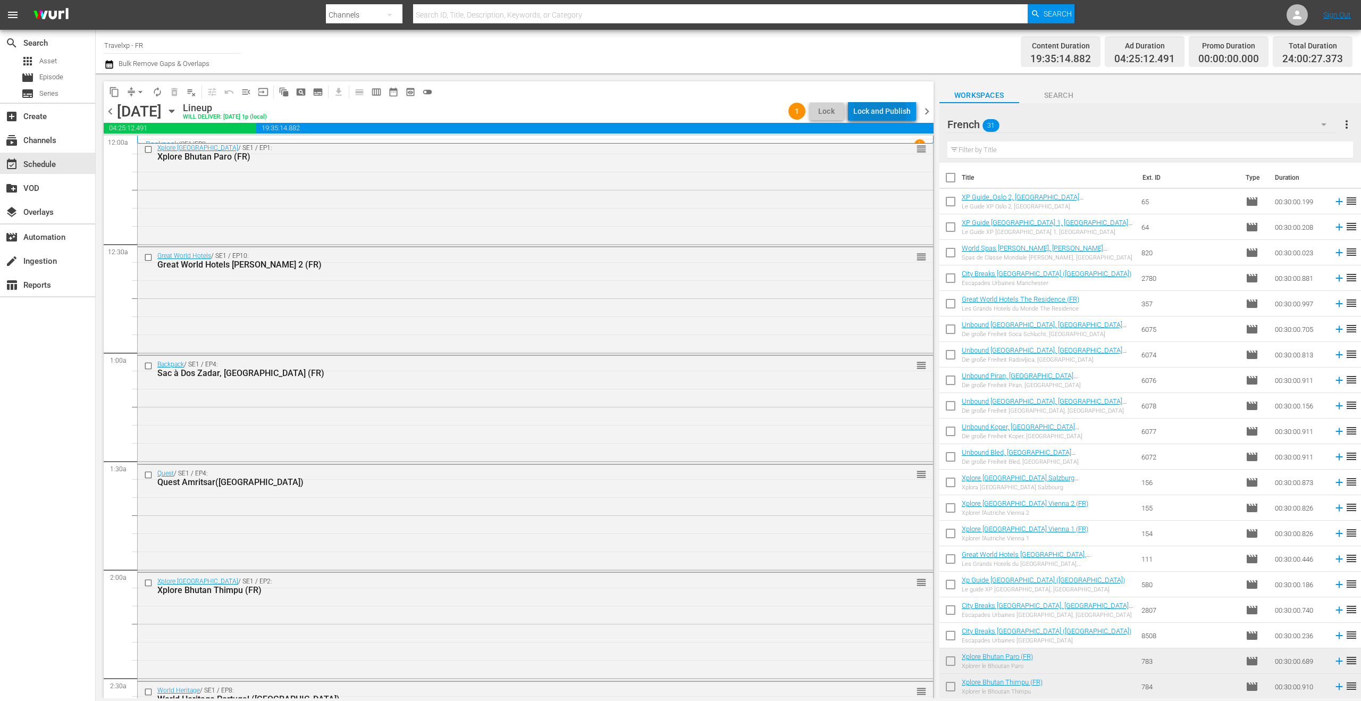
click at [878, 113] on div "Lock and Publish" at bounding box center [881, 111] width 57 height 19
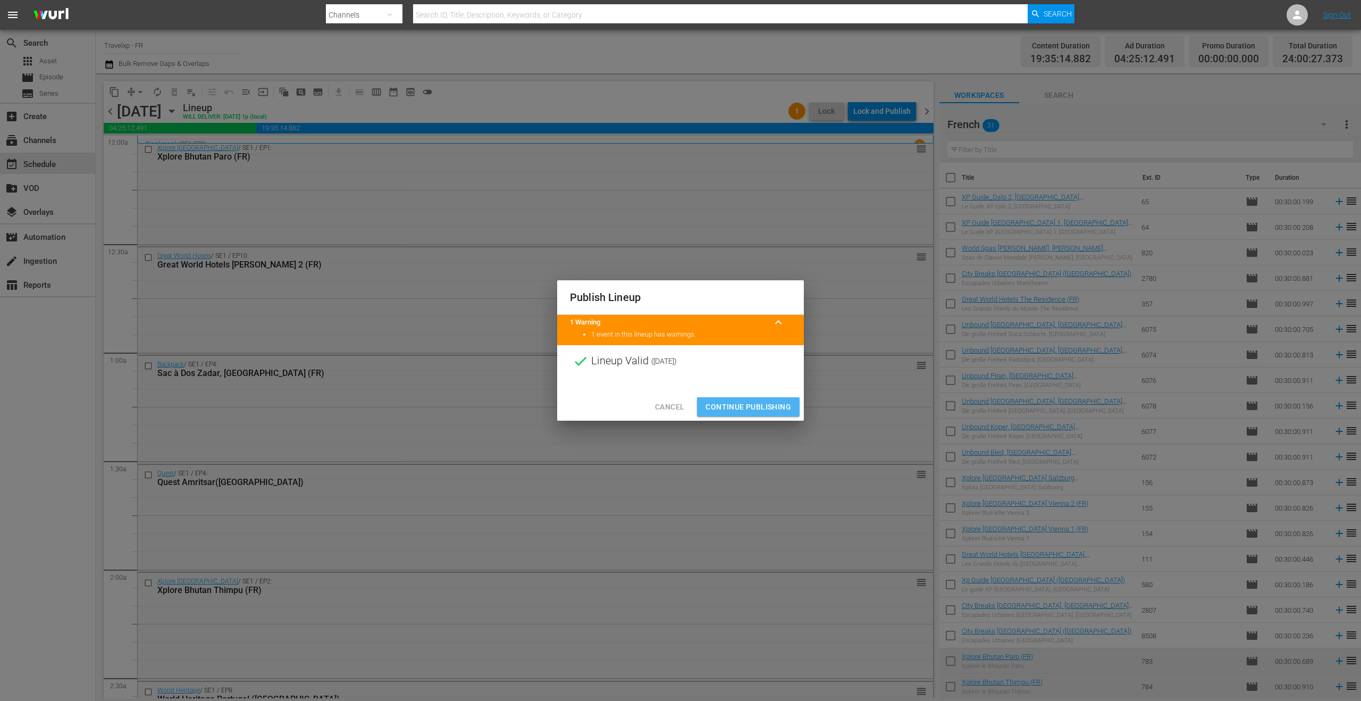
click at [761, 414] on button "Continue Publishing" at bounding box center [748, 407] width 103 height 20
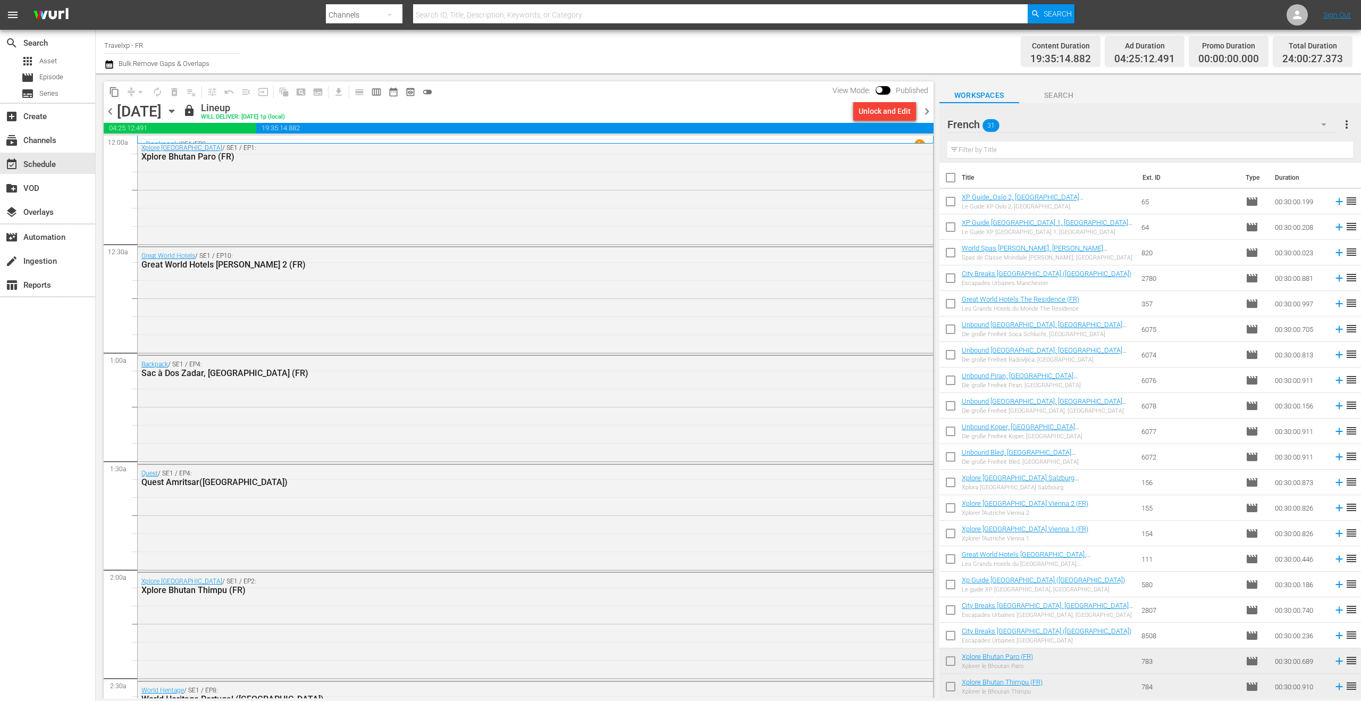
click at [929, 115] on span "chevron_right" at bounding box center [926, 111] width 13 height 13
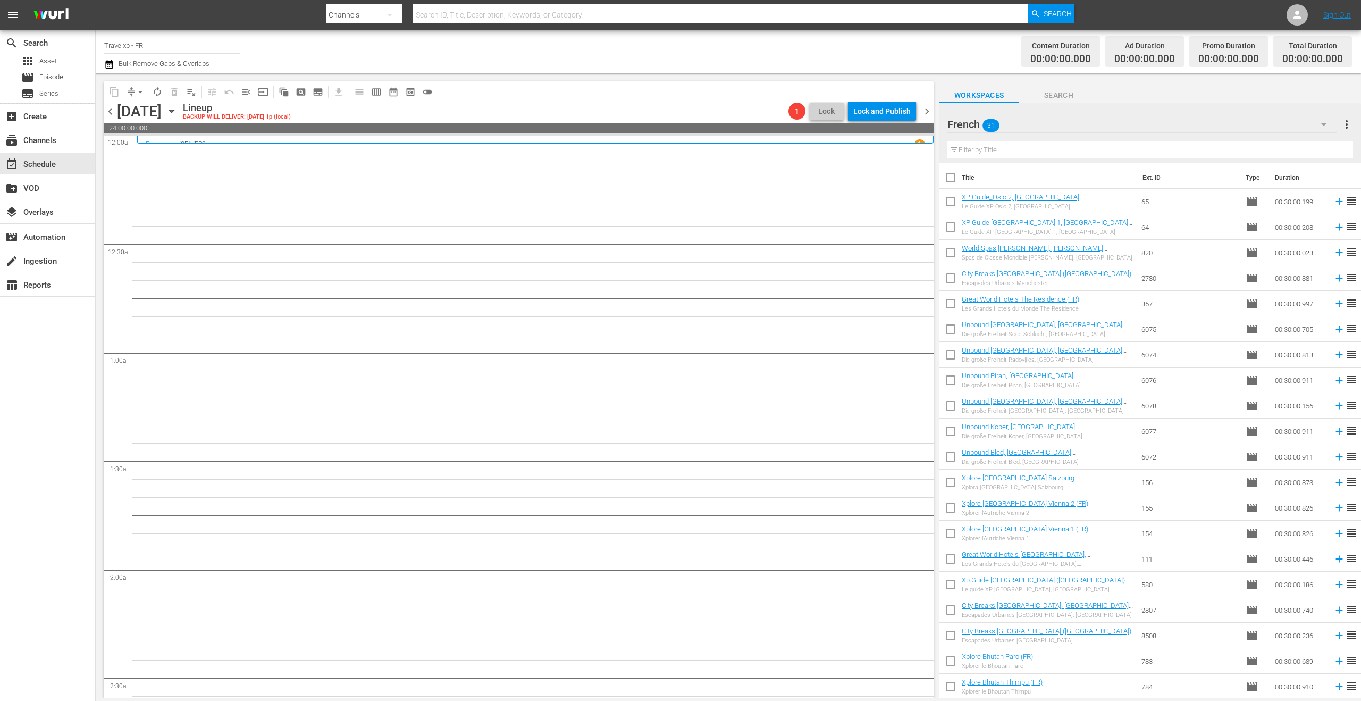
click at [178, 114] on icon "button" at bounding box center [172, 111] width 12 height 12
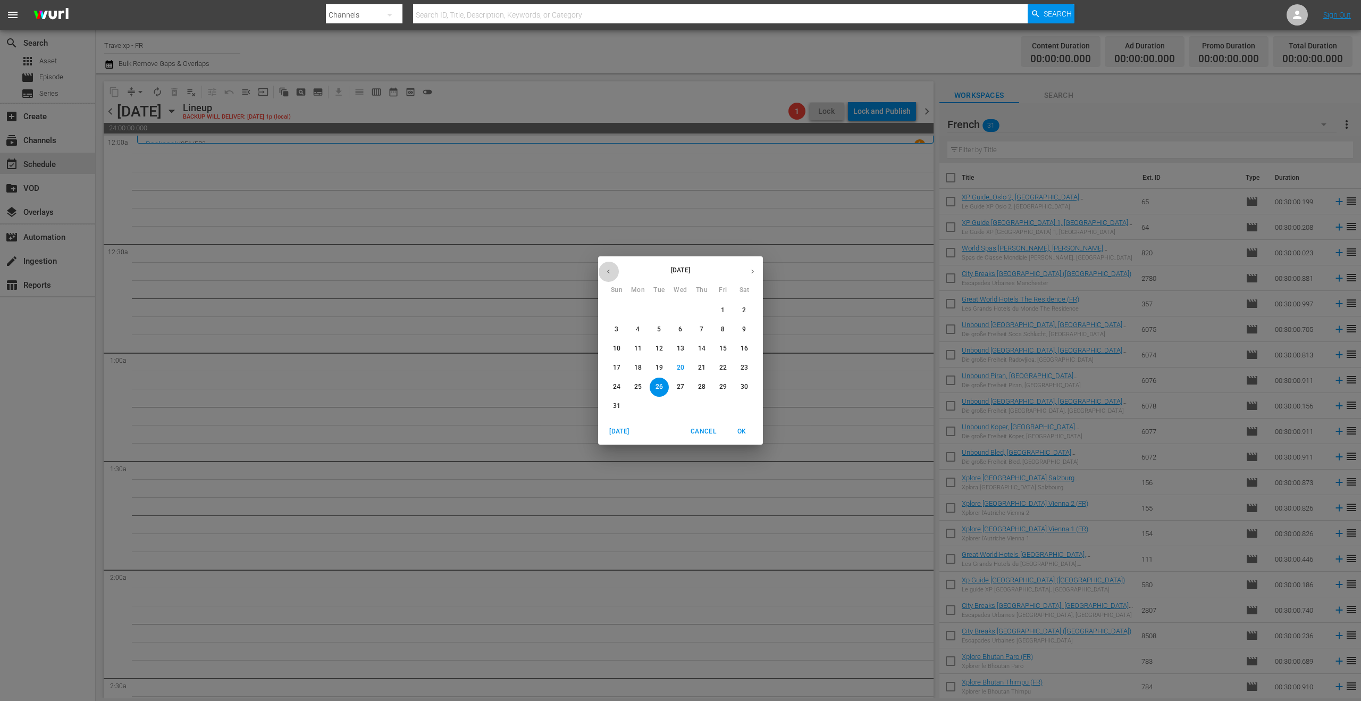
click at [611, 270] on icon "button" at bounding box center [608, 271] width 8 height 8
click at [605, 271] on icon "button" at bounding box center [608, 271] width 8 height 8
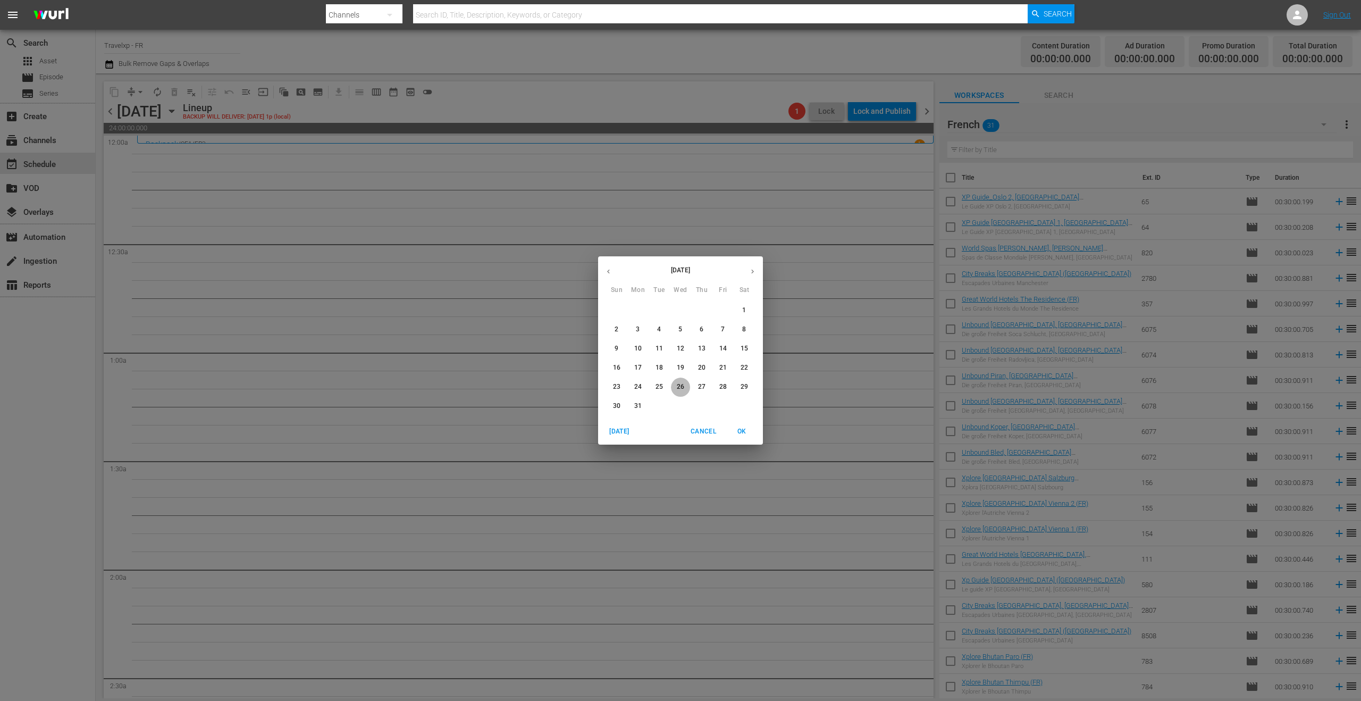
click at [679, 385] on p "26" at bounding box center [680, 386] width 7 height 9
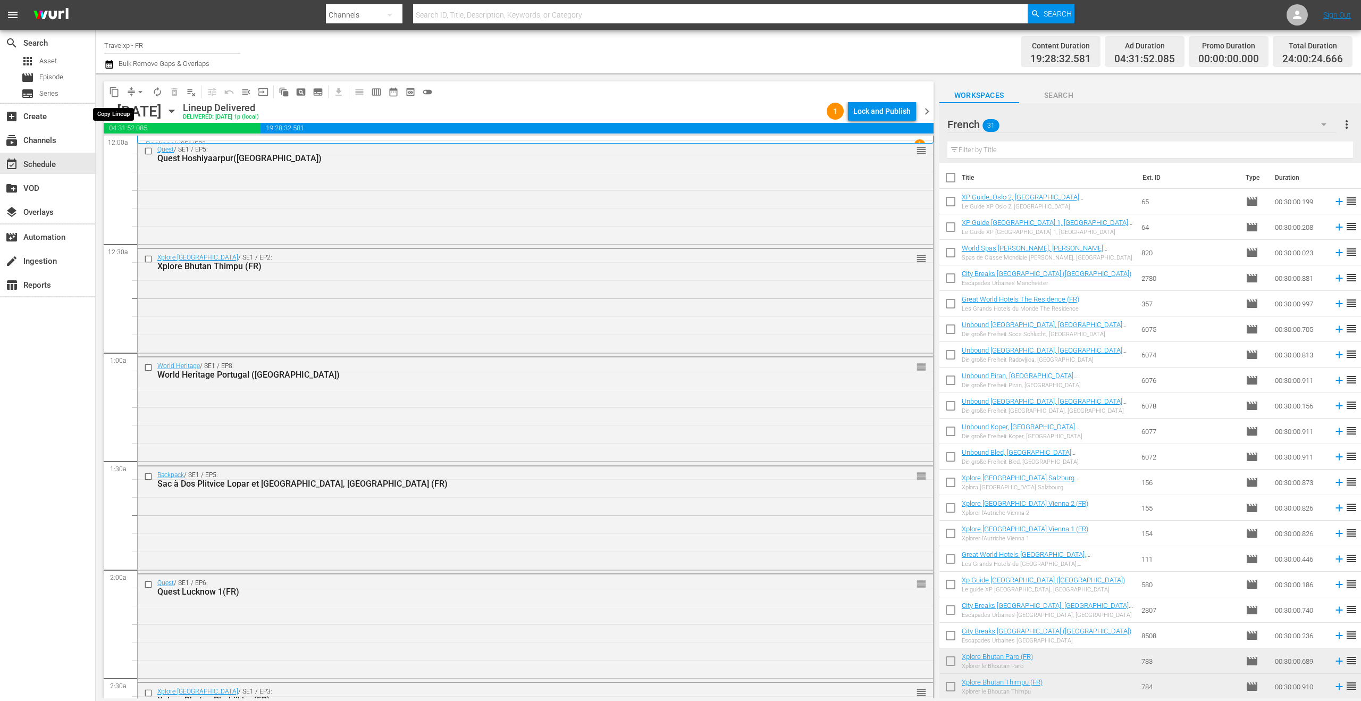
click at [115, 92] on span "content_copy" at bounding box center [114, 92] width 11 height 11
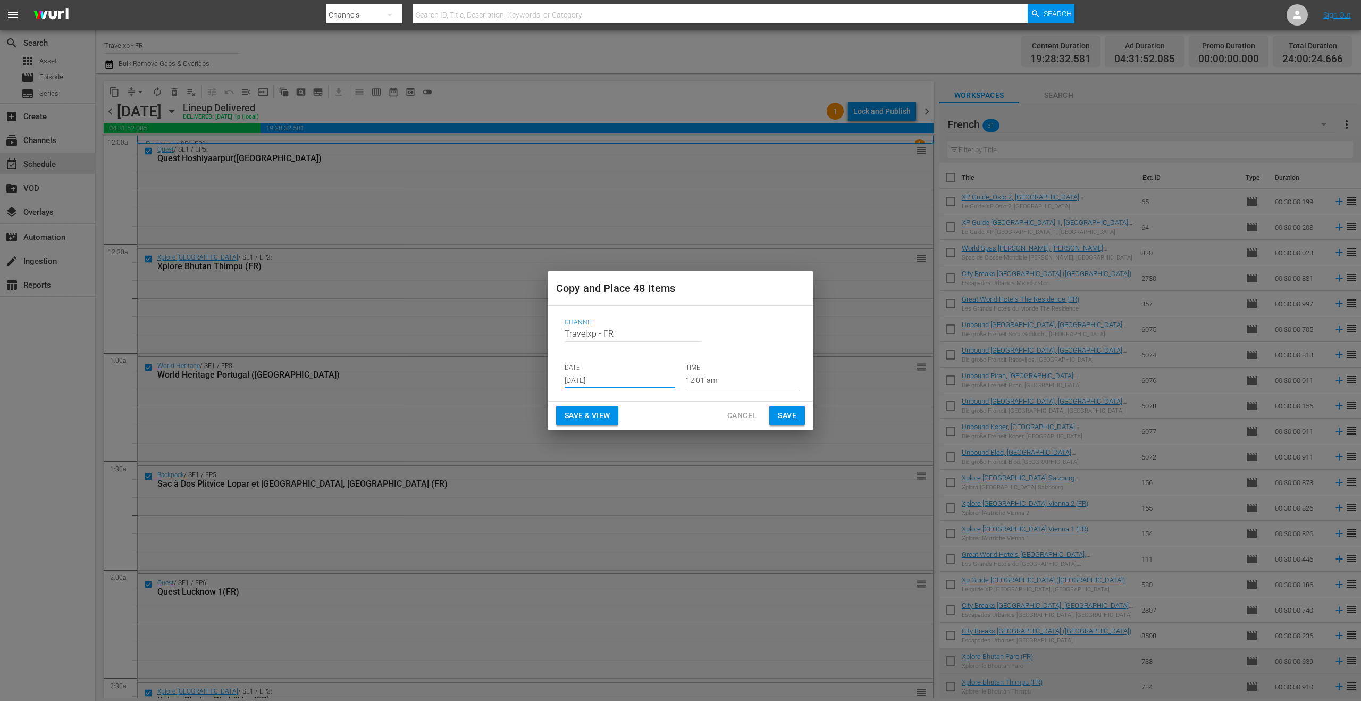
click at [602, 382] on input "[DATE]" at bounding box center [620, 380] width 111 height 16
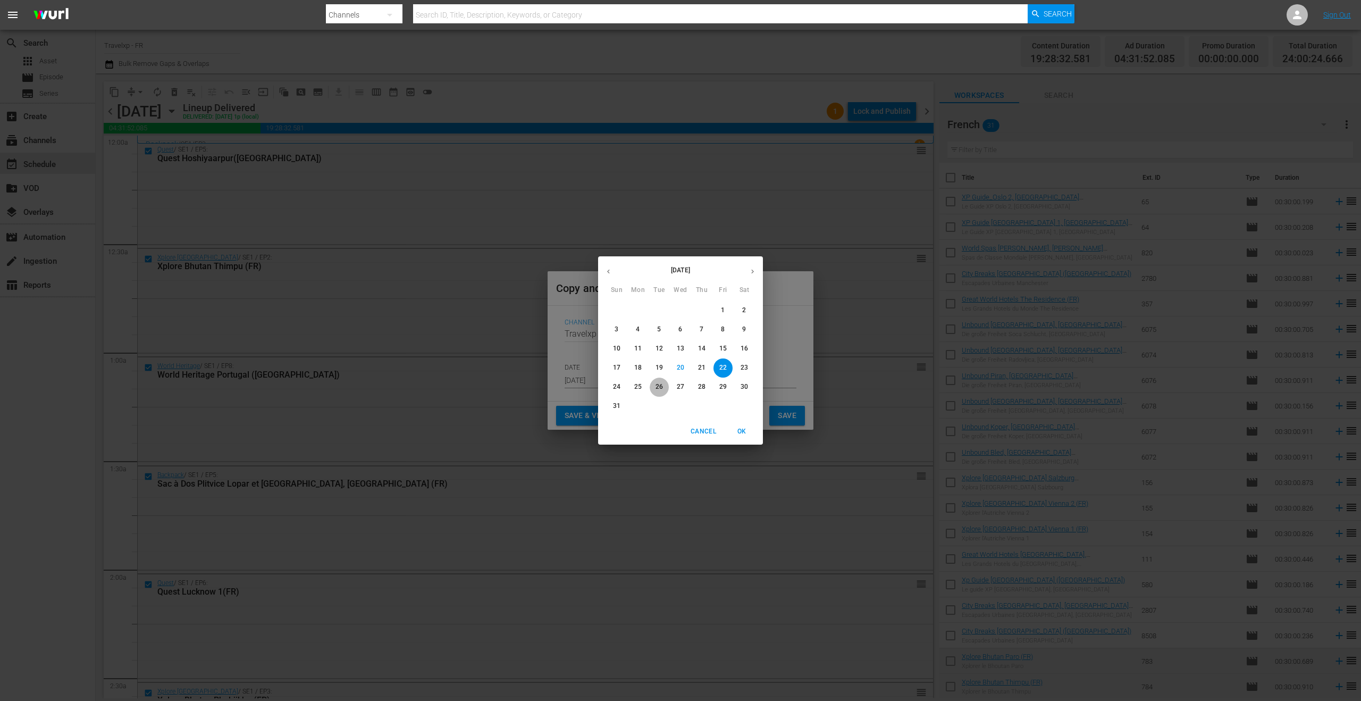
click at [660, 388] on p "26" at bounding box center [658, 386] width 7 height 9
type input "[DATE]"
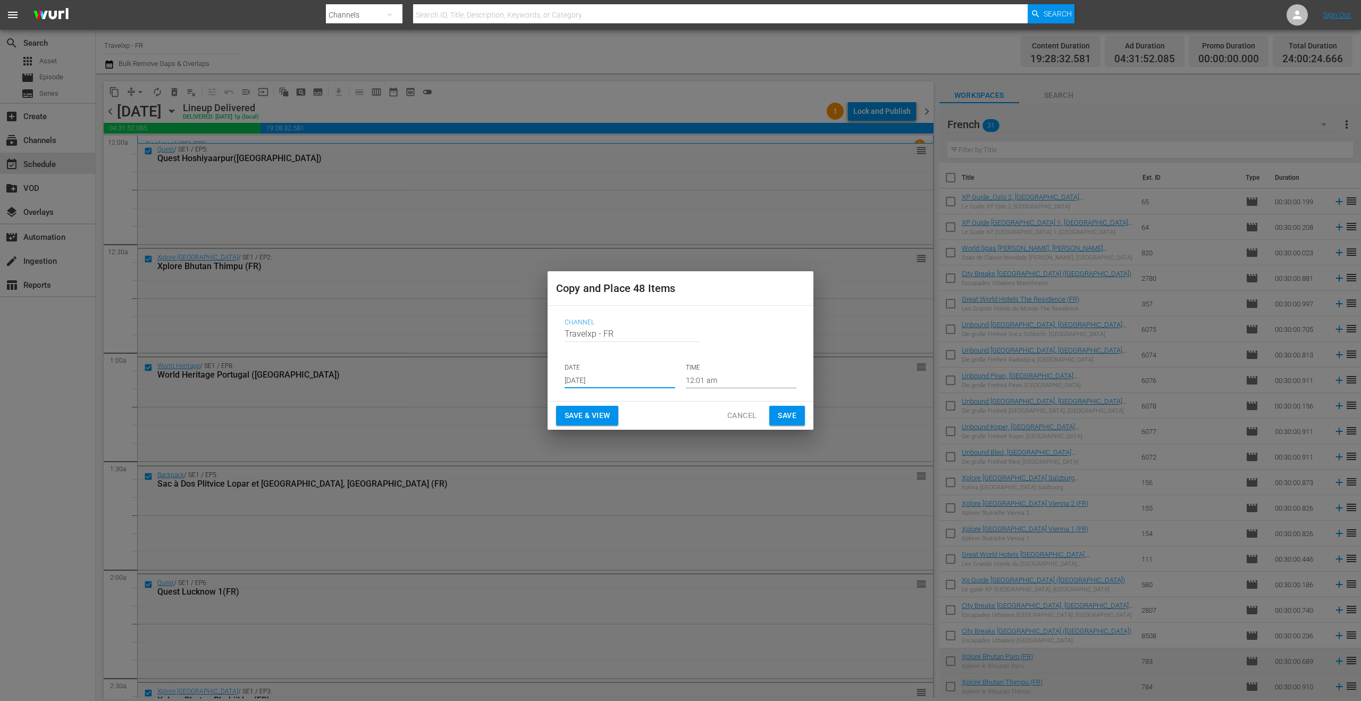
click at [599, 418] on span "Save & View" at bounding box center [587, 415] width 45 height 13
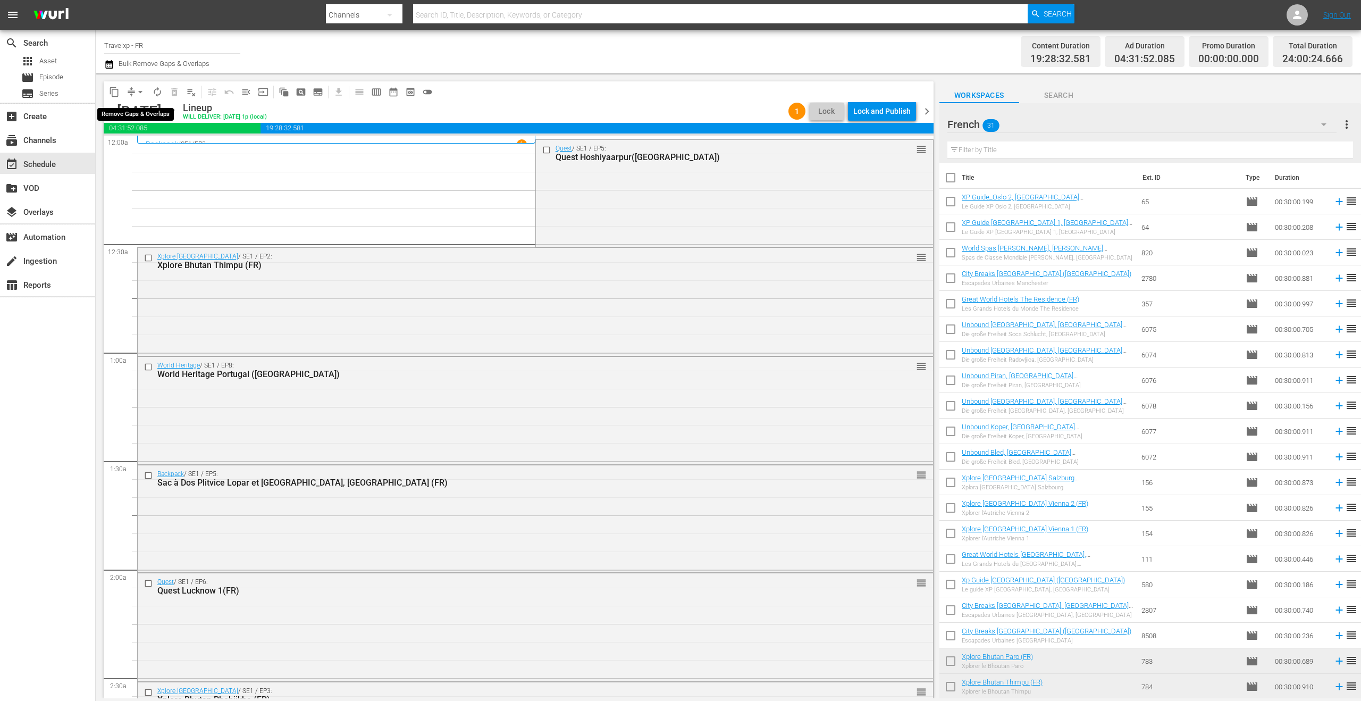
click at [140, 91] on span "arrow_drop_down" at bounding box center [140, 92] width 11 height 11
click at [176, 152] on li "Align to End of Previous Day" at bounding box center [141, 149] width 112 height 18
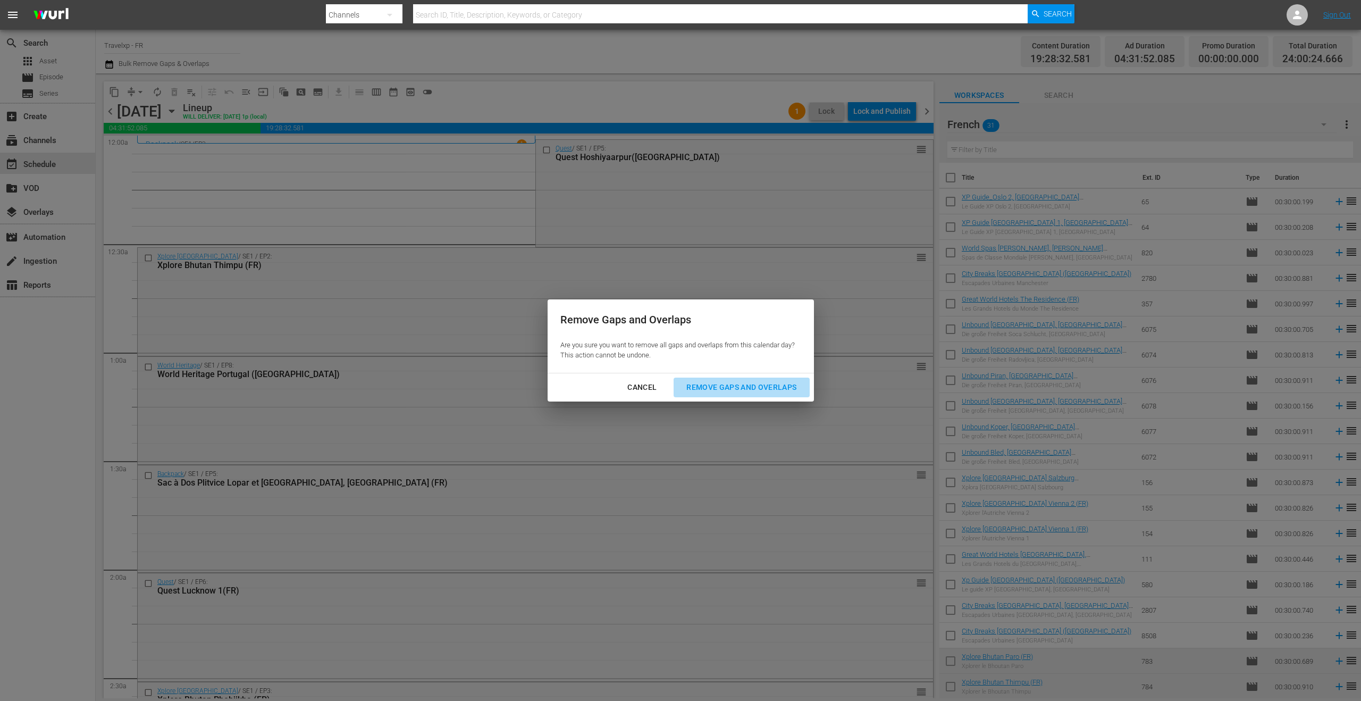
click at [722, 383] on div "Remove Gaps and Overlaps" at bounding box center [741, 387] width 127 height 13
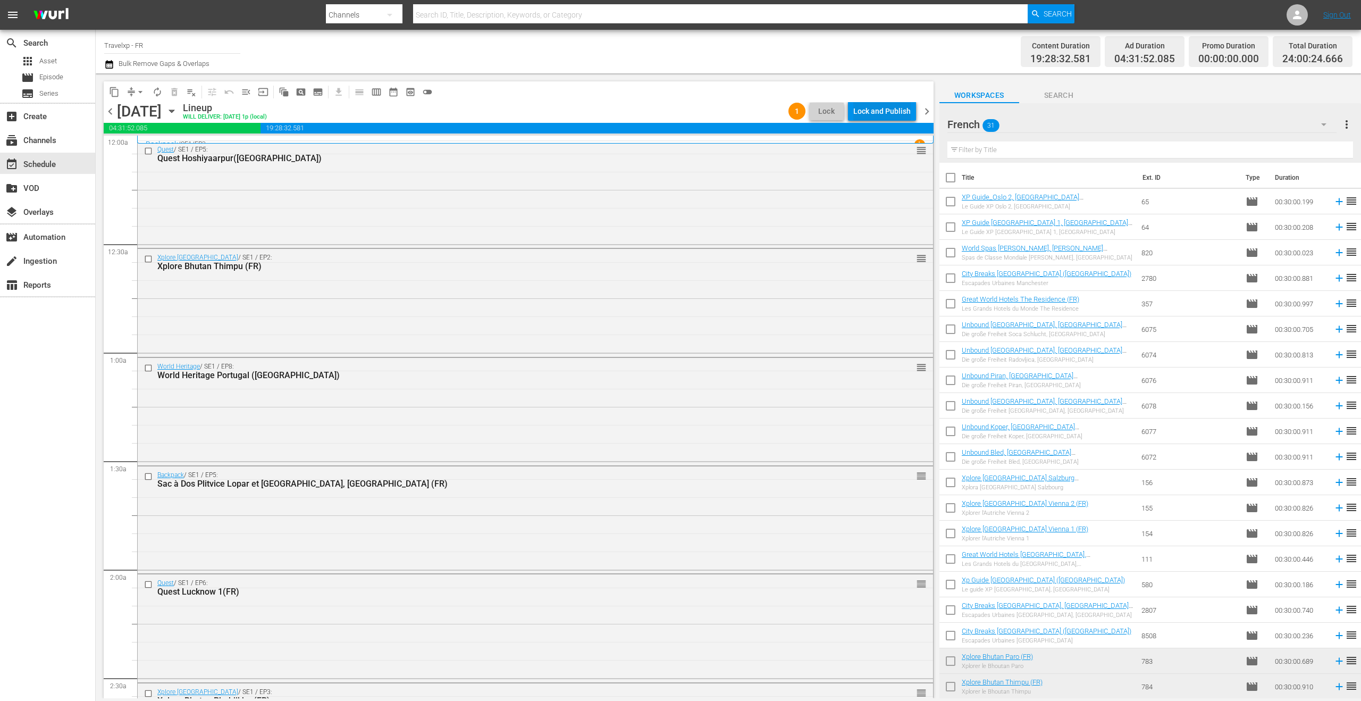
click at [885, 112] on div "Lock and Publish" at bounding box center [881, 111] width 57 height 19
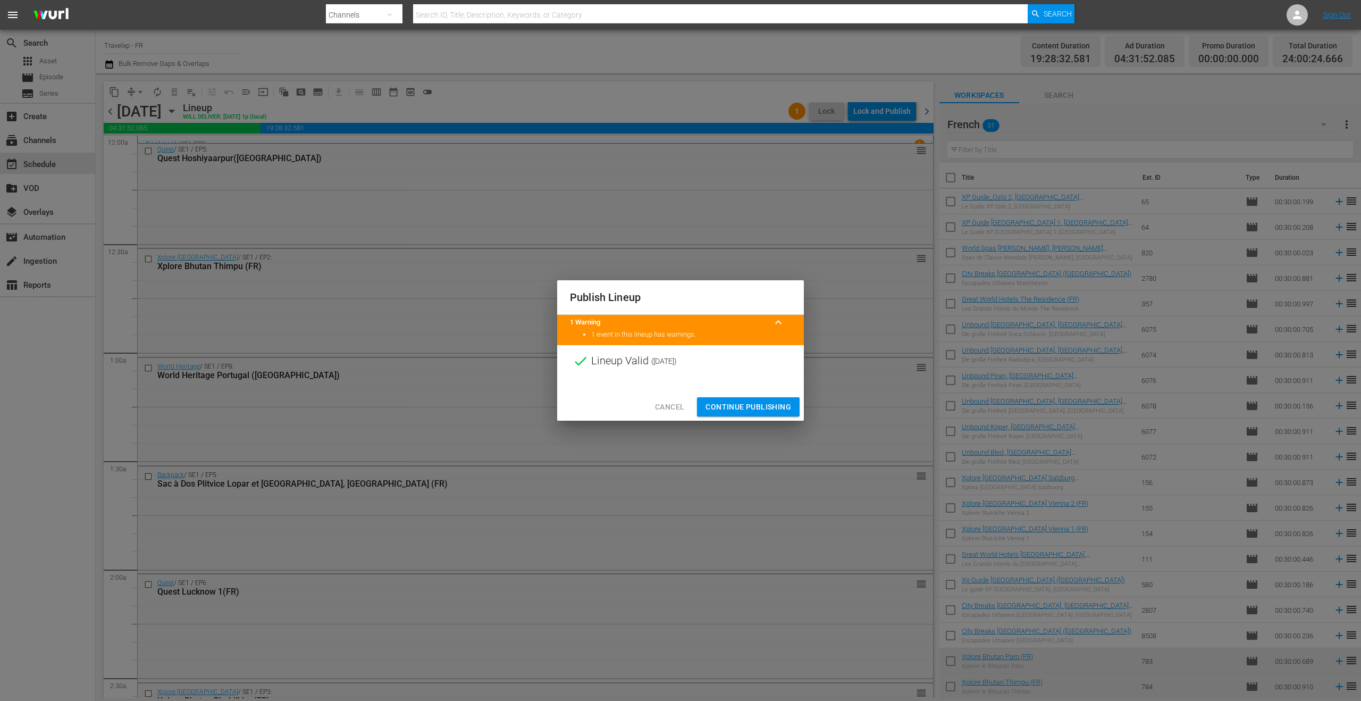
click at [761, 408] on span "Continue Publishing" at bounding box center [748, 406] width 86 height 13
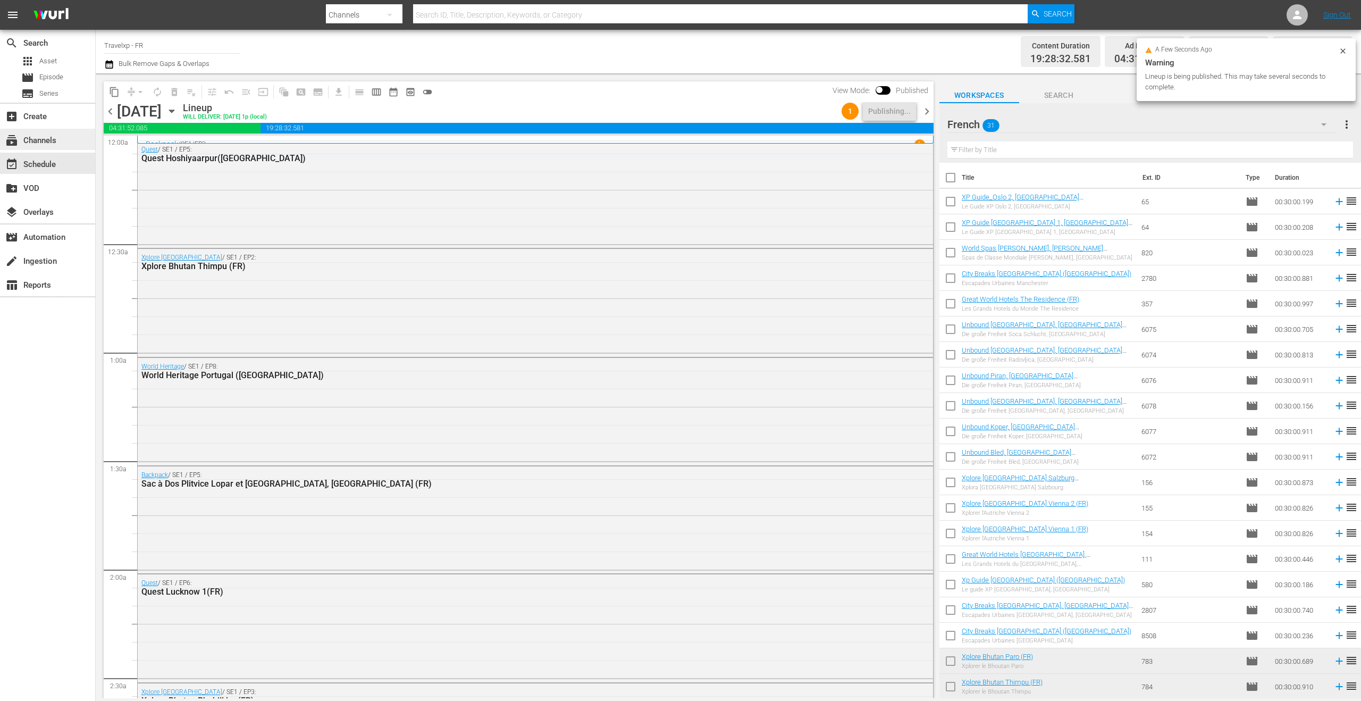
click at [51, 140] on div "subscriptions Channels" at bounding box center [30, 139] width 60 height 10
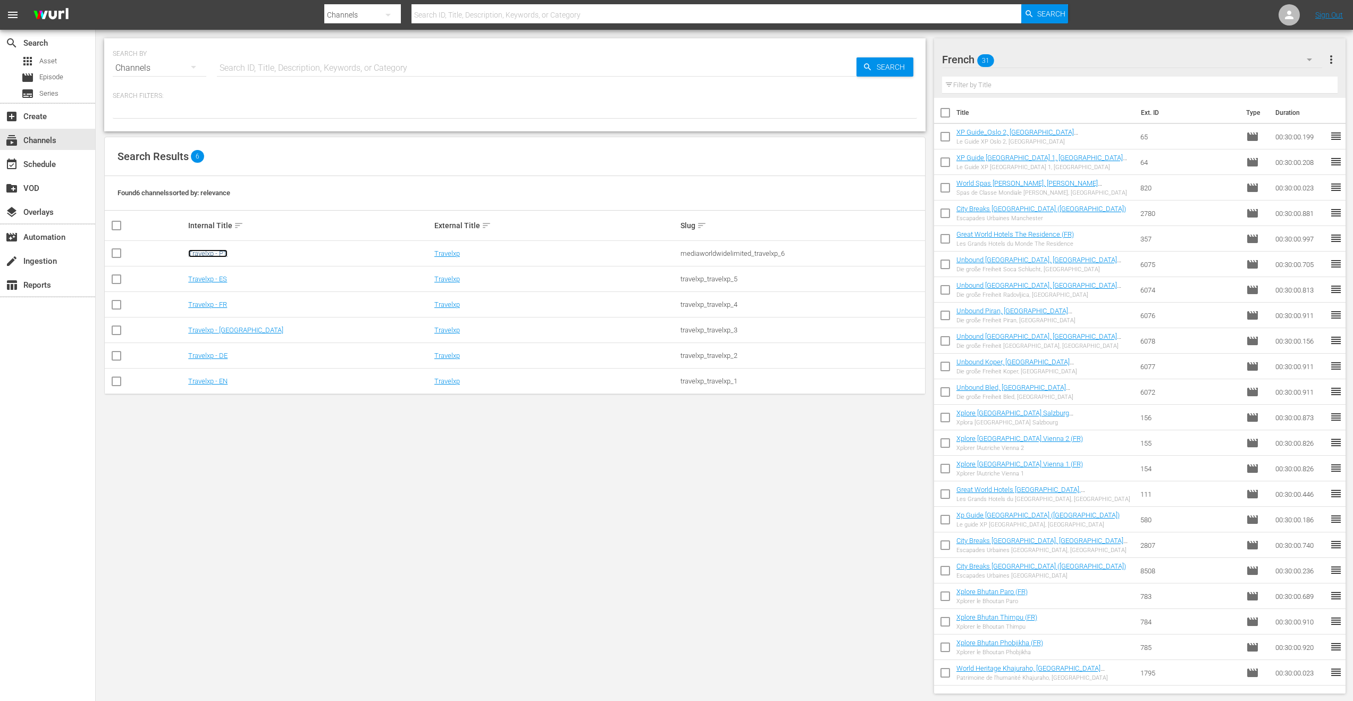
click at [222, 256] on link "Travelxp - PT" at bounding box center [207, 253] width 39 height 8
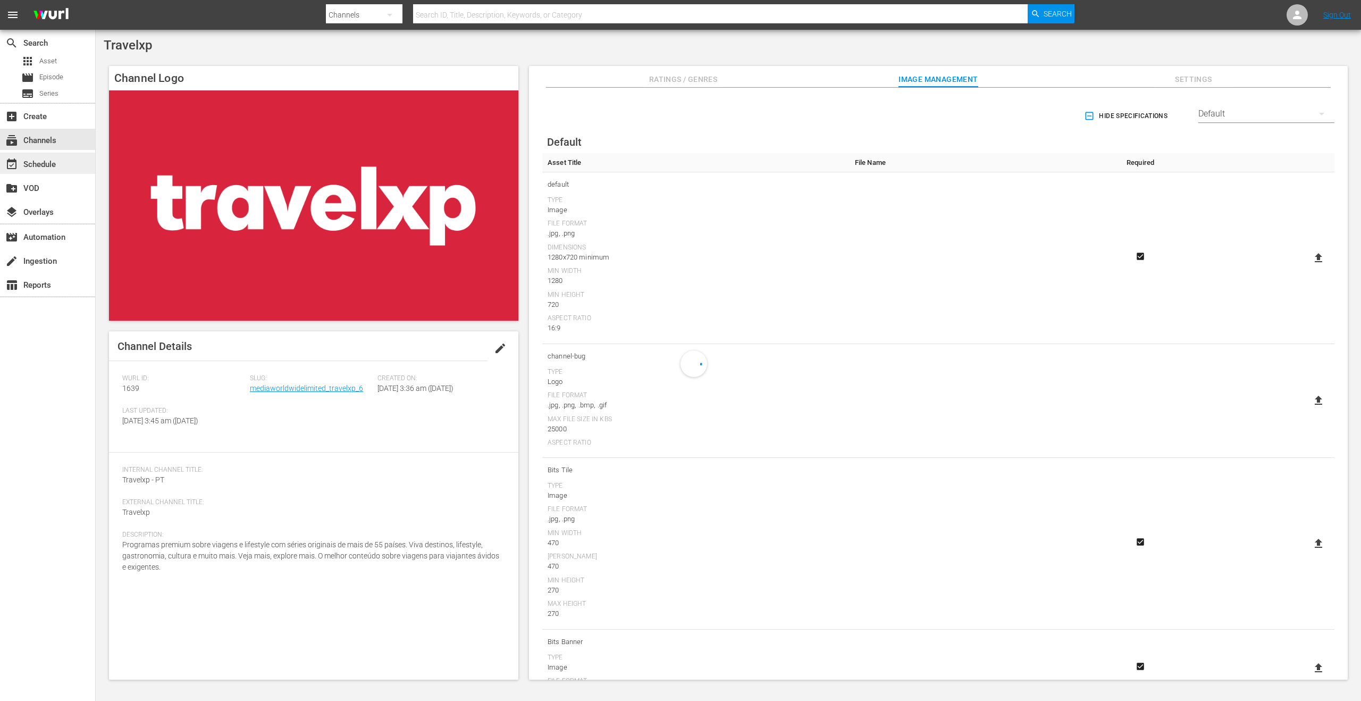
click at [62, 166] on div "event_available Schedule" at bounding box center [47, 163] width 95 height 21
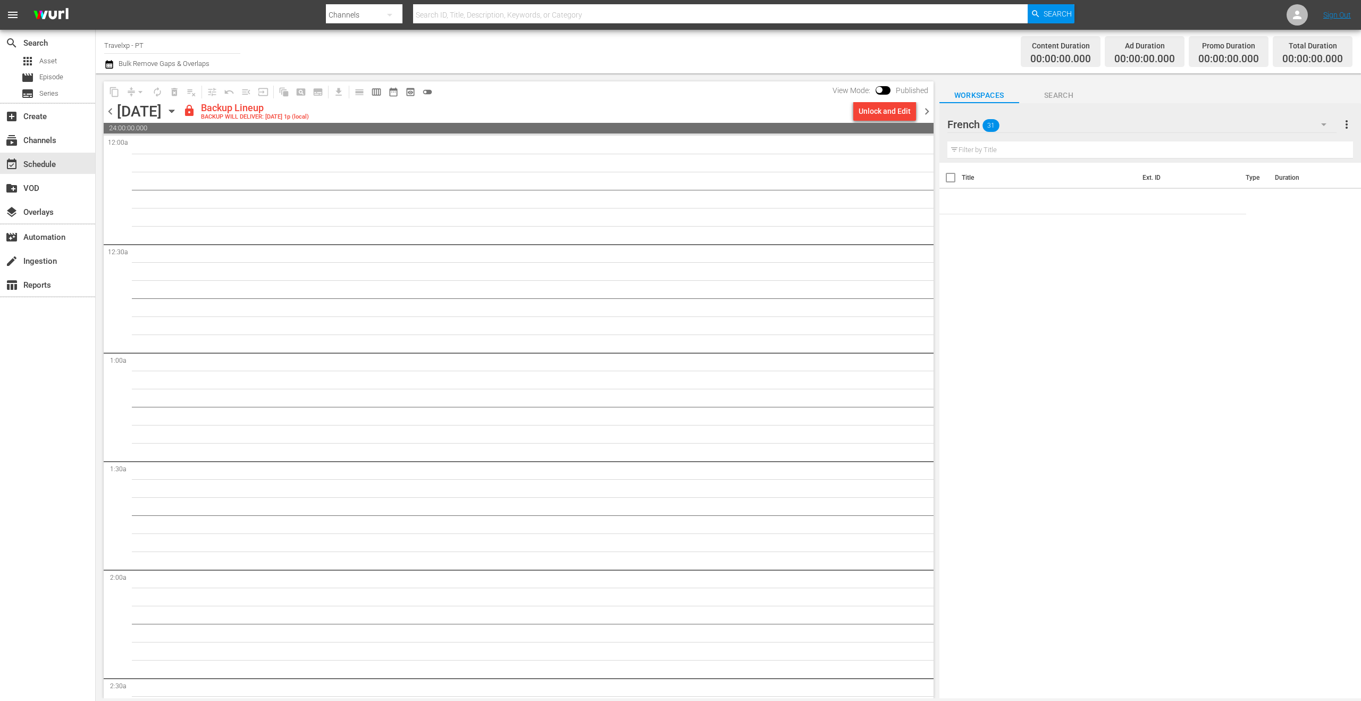
click at [178, 114] on icon "button" at bounding box center [172, 111] width 12 height 12
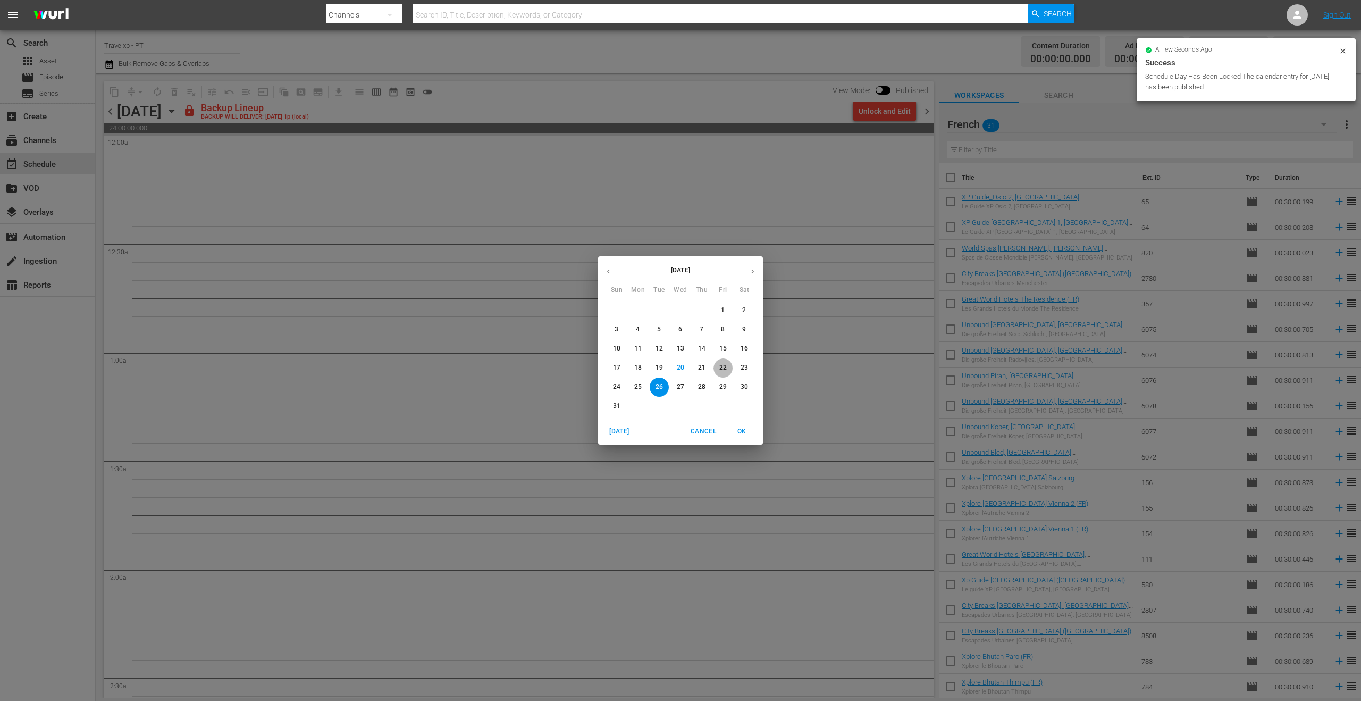
click at [724, 366] on p "22" at bounding box center [722, 367] width 7 height 9
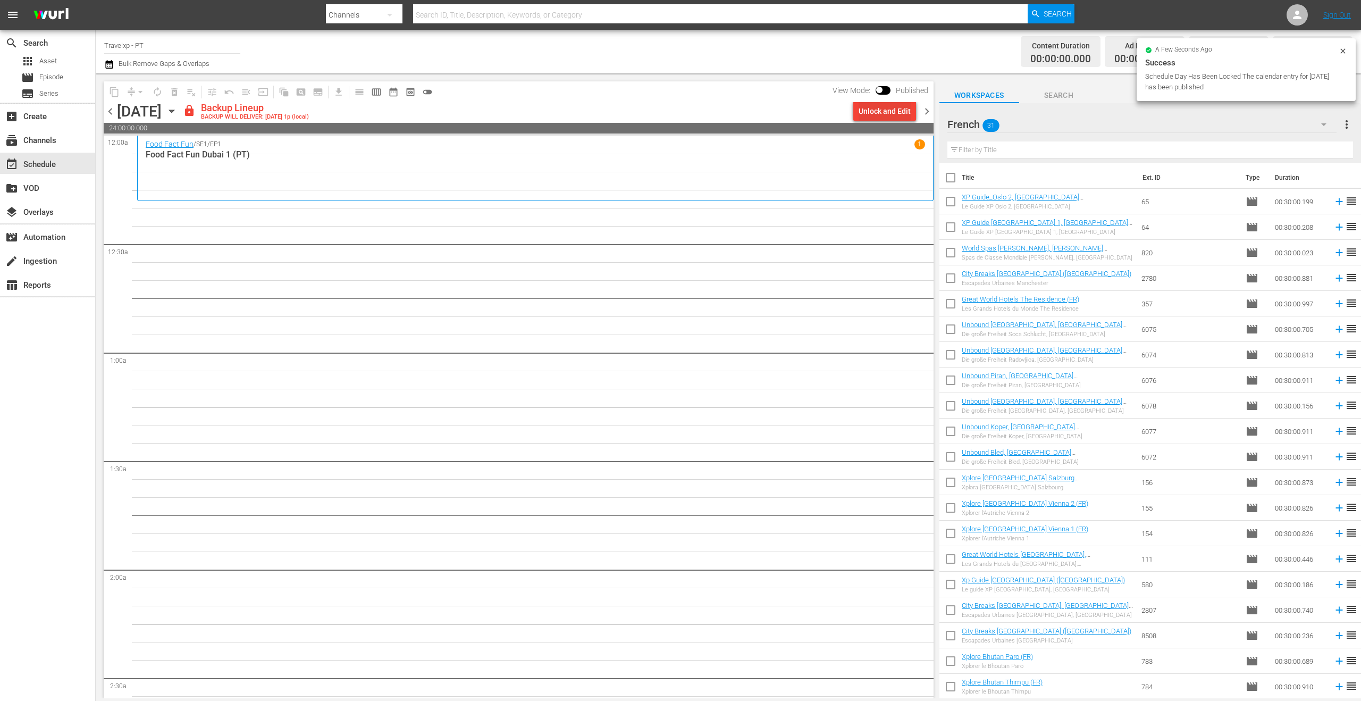
click at [883, 111] on div "Unlock and Edit" at bounding box center [885, 111] width 52 height 19
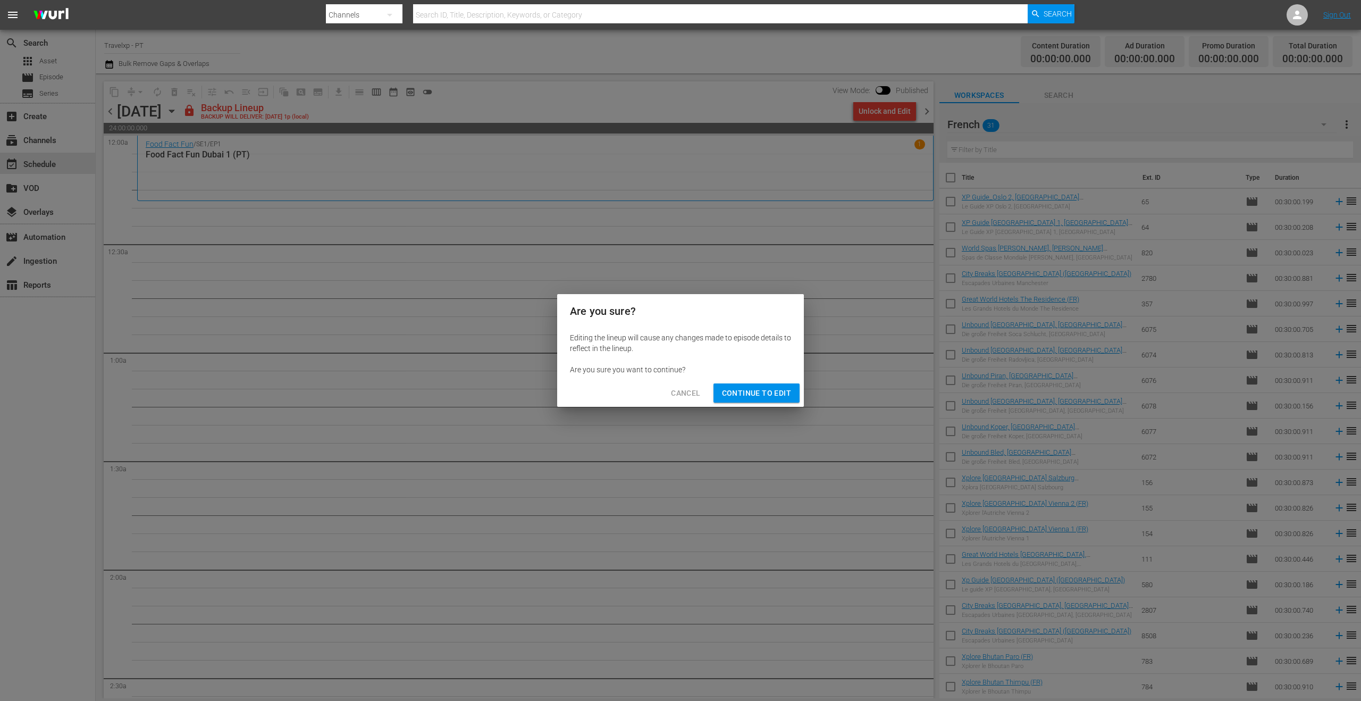
click at [779, 398] on span "Continue to Edit" at bounding box center [756, 392] width 69 height 13
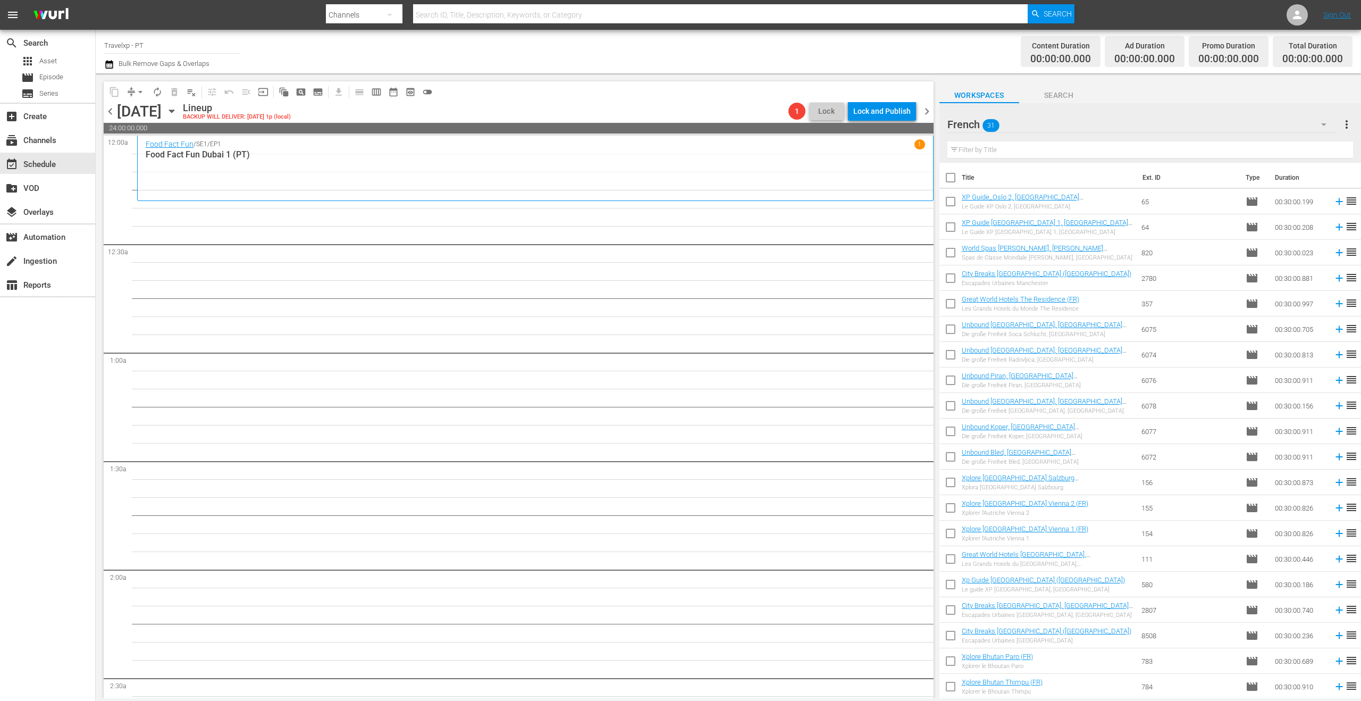
click at [1328, 124] on icon "button" at bounding box center [1323, 124] width 13 height 13
click at [993, 229] on div "Default Workspace (42)" at bounding box center [1015, 222] width 111 height 17
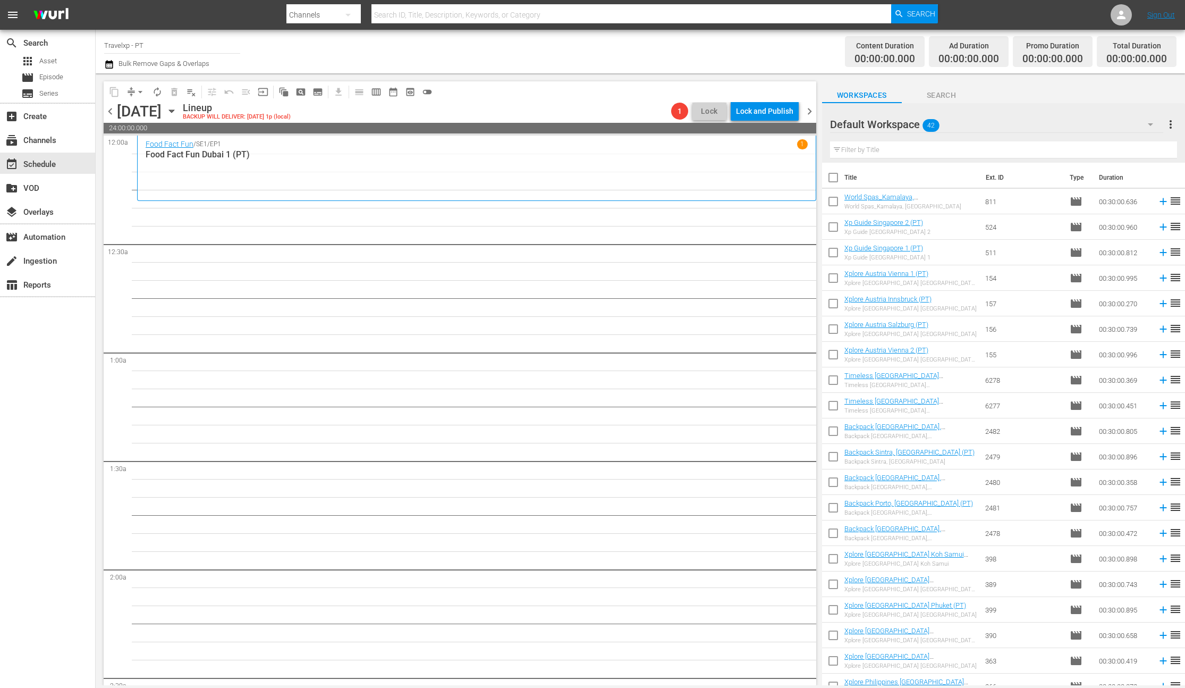
click at [898, 152] on input "text" at bounding box center [1003, 149] width 347 height 17
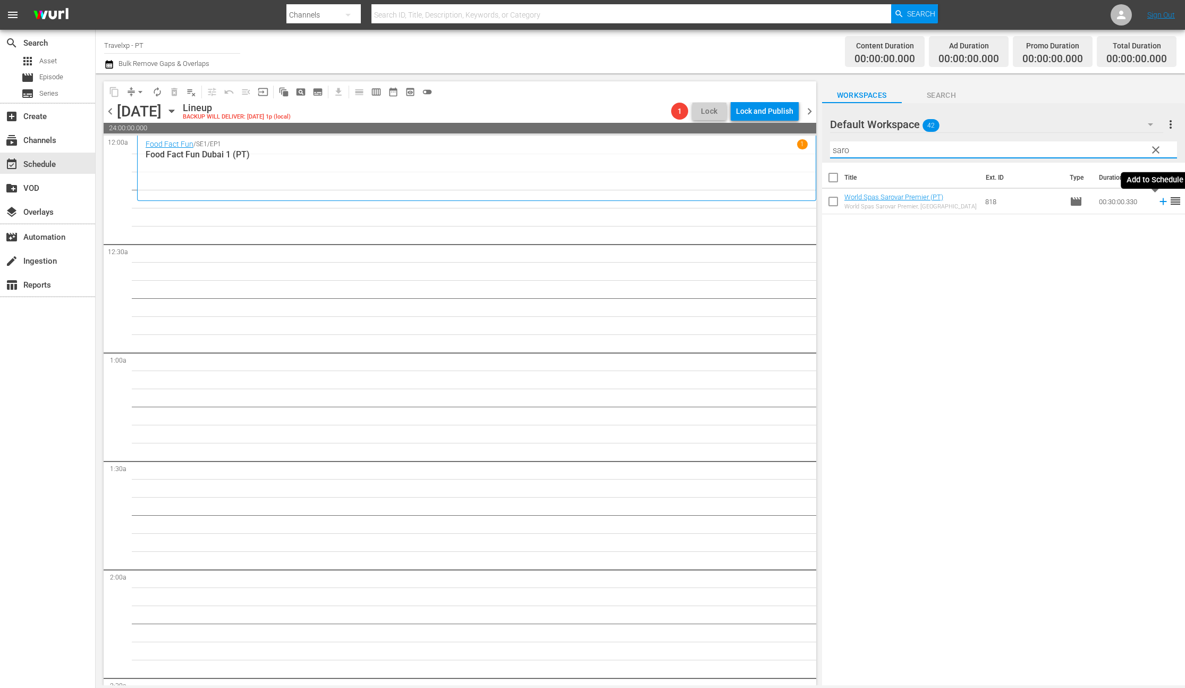
click at [1158, 200] on icon at bounding box center [1164, 202] width 12 height 12
click at [843, 152] on input "saro" at bounding box center [1003, 149] width 347 height 17
type input "innsb"
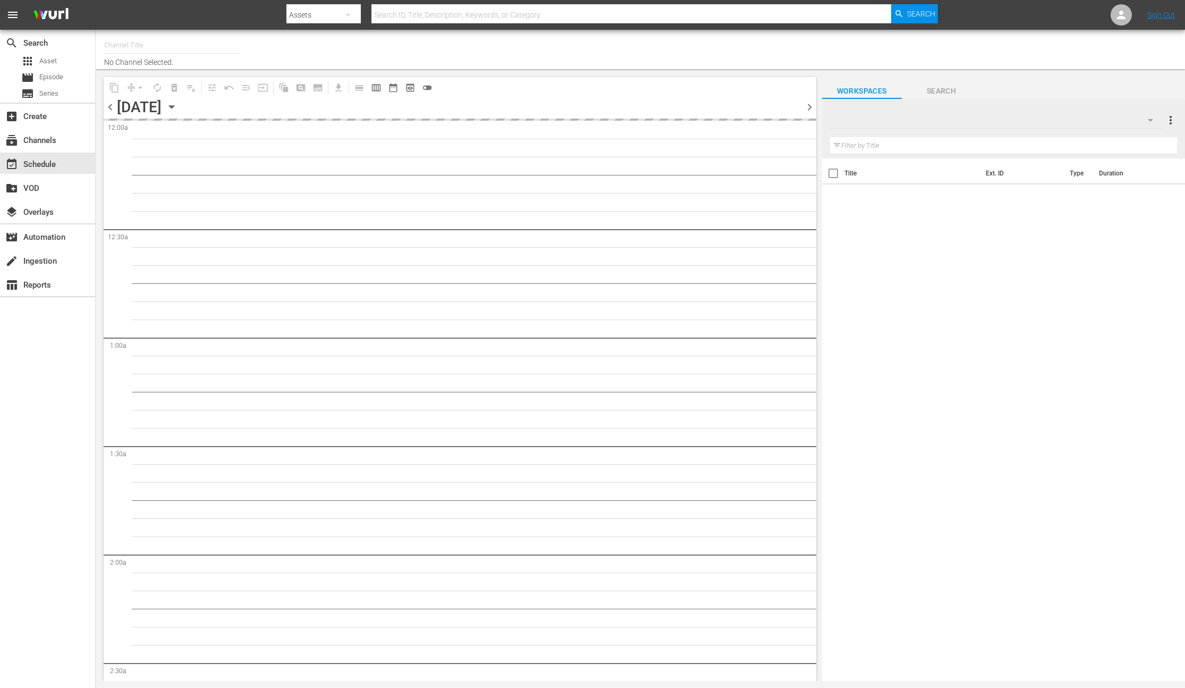
type input "Travelxp - PT (1639)"
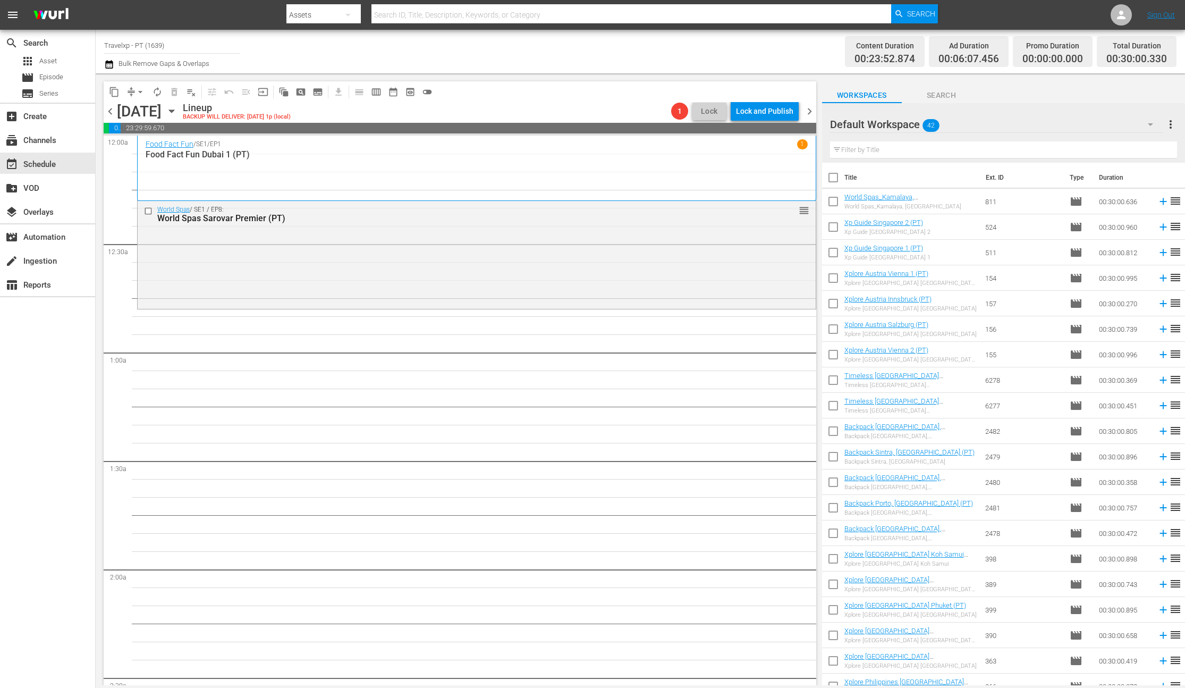
click at [897, 154] on input "text" at bounding box center [1003, 149] width 347 height 17
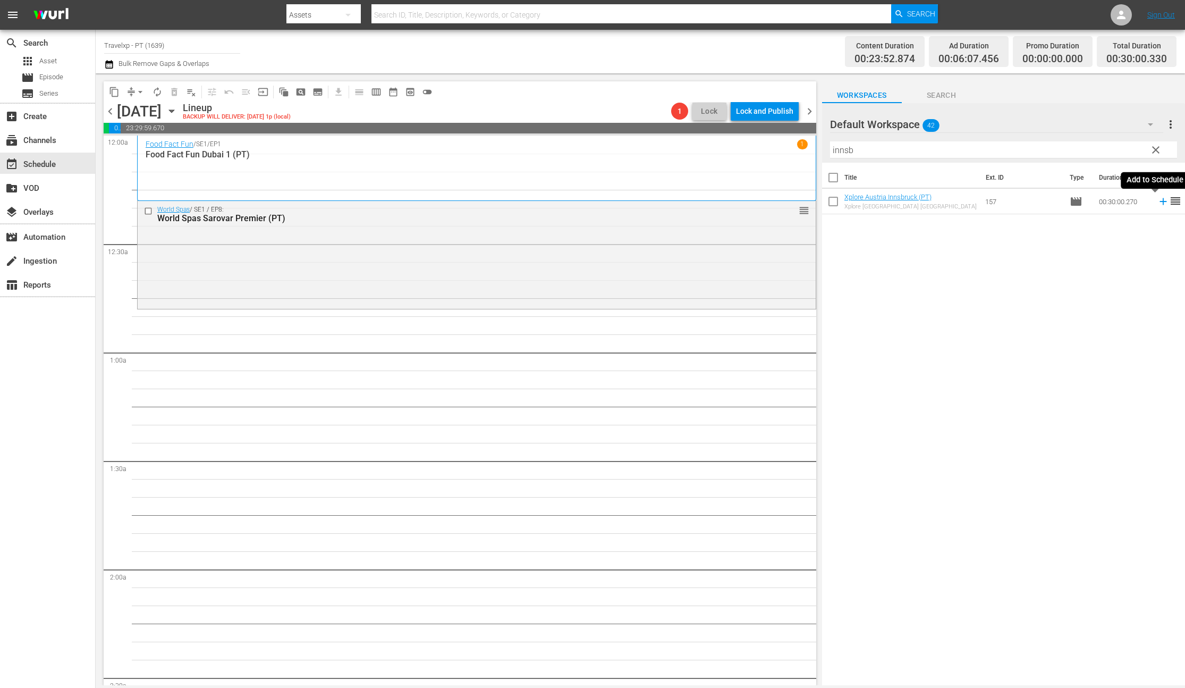
click at [1158, 203] on icon at bounding box center [1164, 202] width 12 height 12
click at [840, 152] on input "innsb" at bounding box center [1003, 149] width 347 height 17
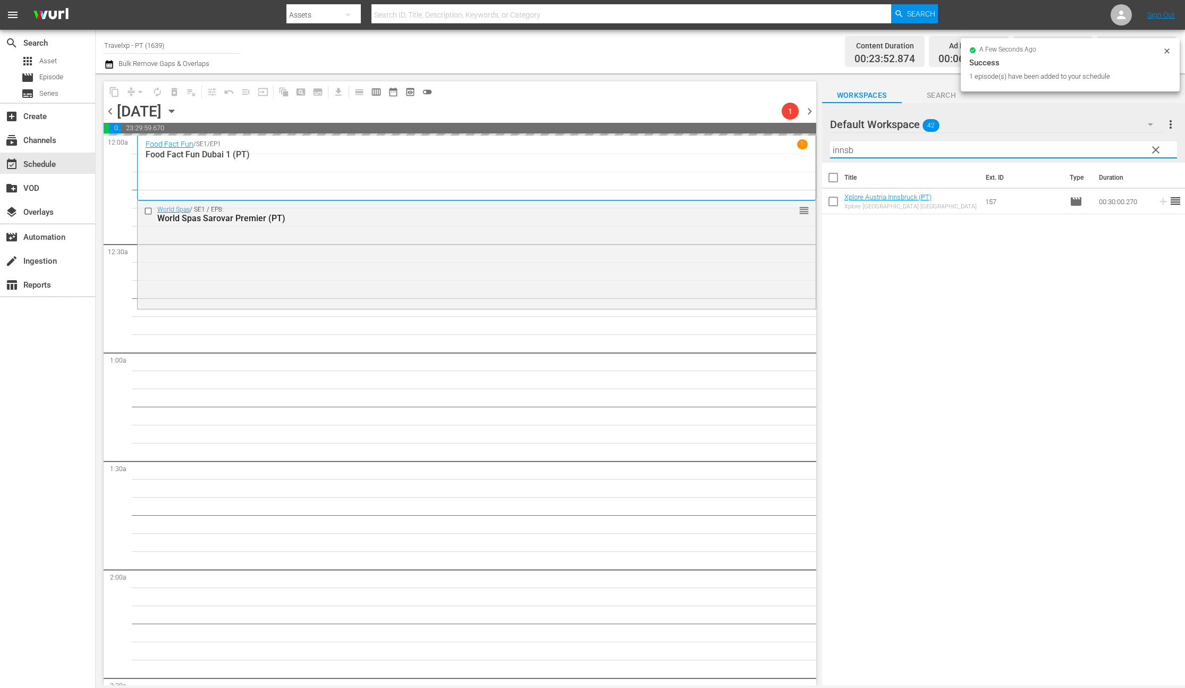
click at [840, 152] on input "innsb" at bounding box center [1003, 149] width 347 height 17
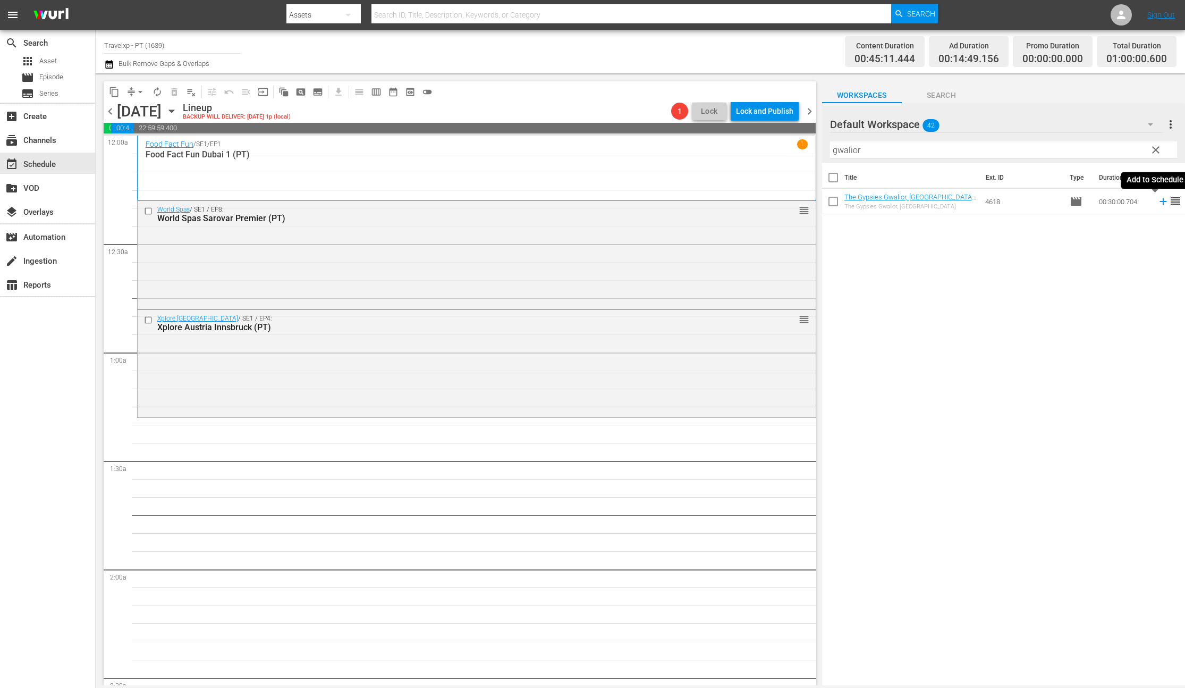
click at [1158, 202] on icon at bounding box center [1164, 202] width 12 height 12
click at [850, 155] on input "gwalior" at bounding box center [1003, 149] width 347 height 17
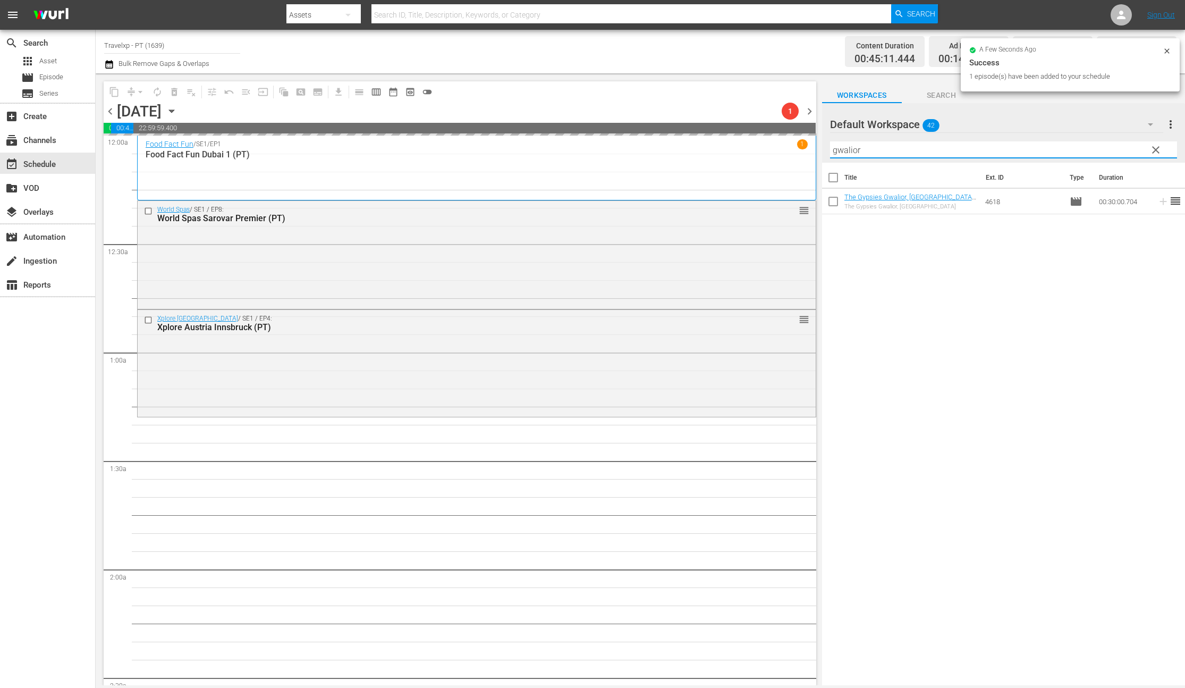
click at [850, 155] on input "gwalior" at bounding box center [1003, 149] width 347 height 17
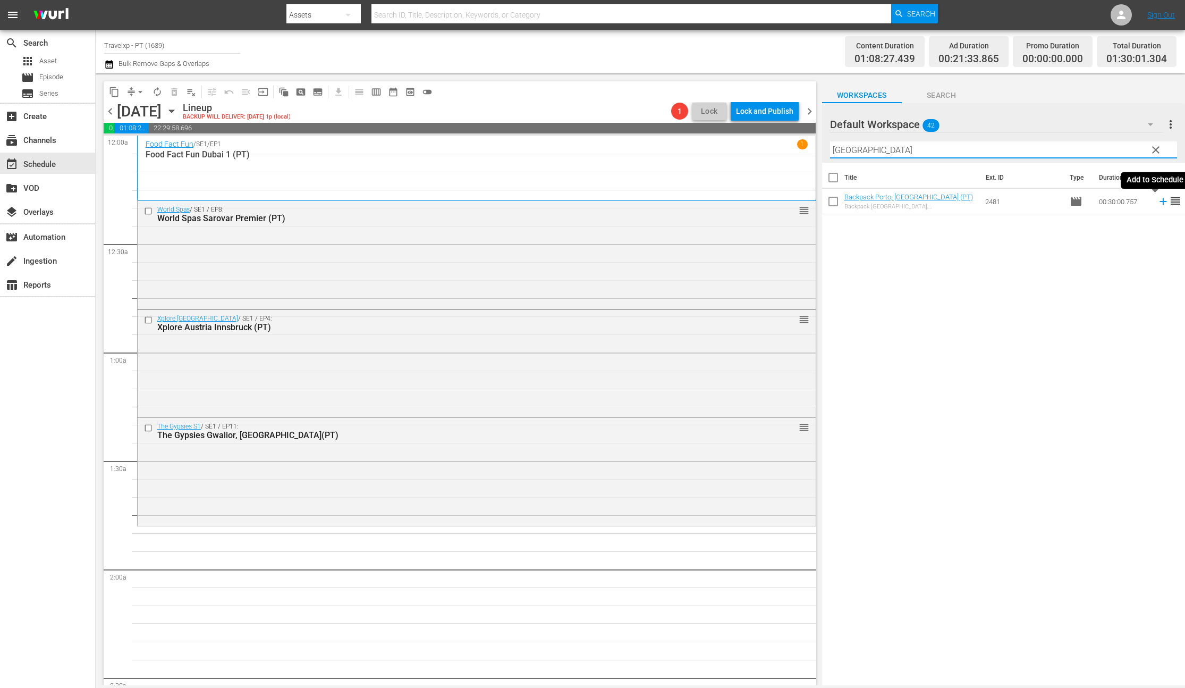
click at [1160, 203] on icon at bounding box center [1163, 201] width 7 height 7
click at [845, 150] on input "porto" at bounding box center [1003, 149] width 347 height 17
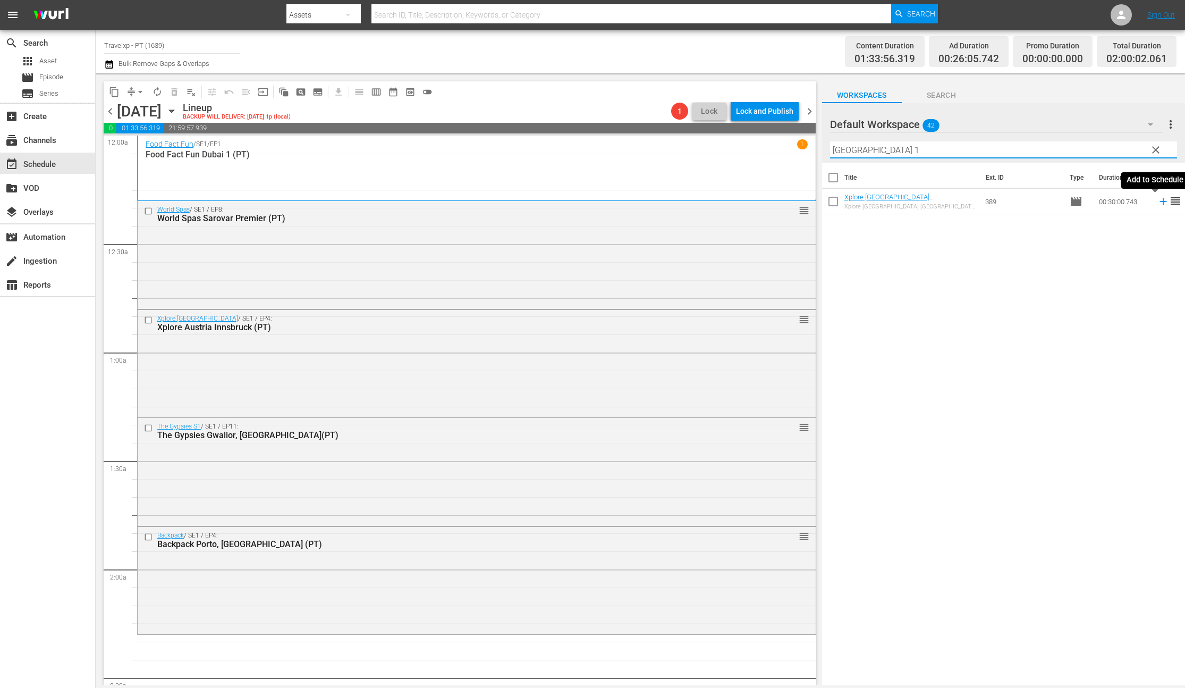
click at [1158, 202] on icon at bounding box center [1164, 202] width 12 height 12
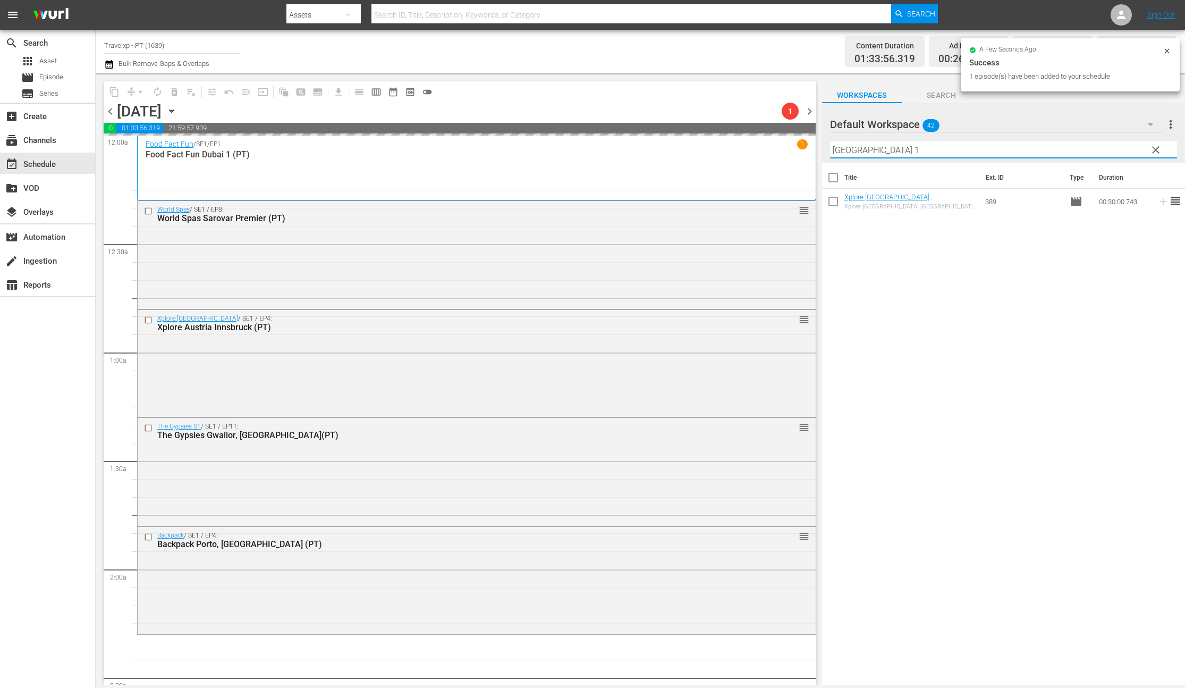
drag, startPoint x: 884, startPoint y: 149, endPoint x: 826, endPoint y: 147, distance: 58.5
click at [826, 147] on div "Default Workspace 42 Default more_vert clear Filter by Title bangkok 1" at bounding box center [1003, 133] width 363 height 60
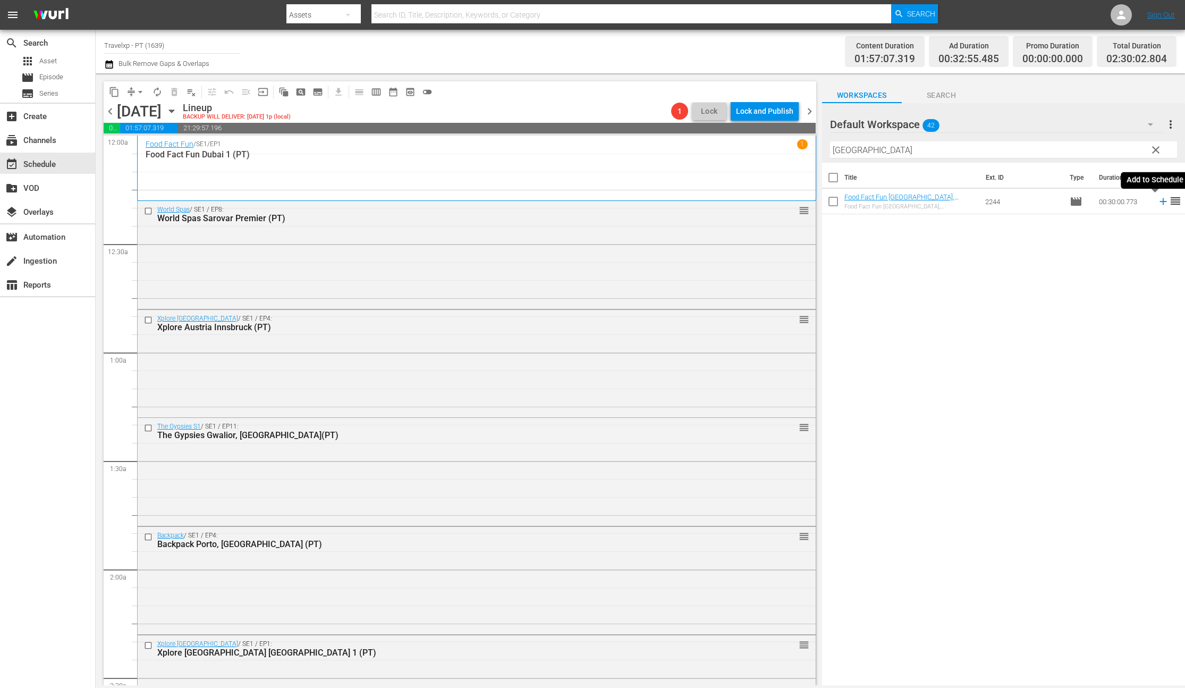
click at [1158, 204] on icon at bounding box center [1164, 202] width 12 height 12
click at [843, 150] on input "taipei" at bounding box center [1003, 149] width 347 height 17
click at [1158, 200] on icon at bounding box center [1164, 202] width 12 height 12
click at [842, 149] on input "hyder" at bounding box center [1003, 149] width 347 height 17
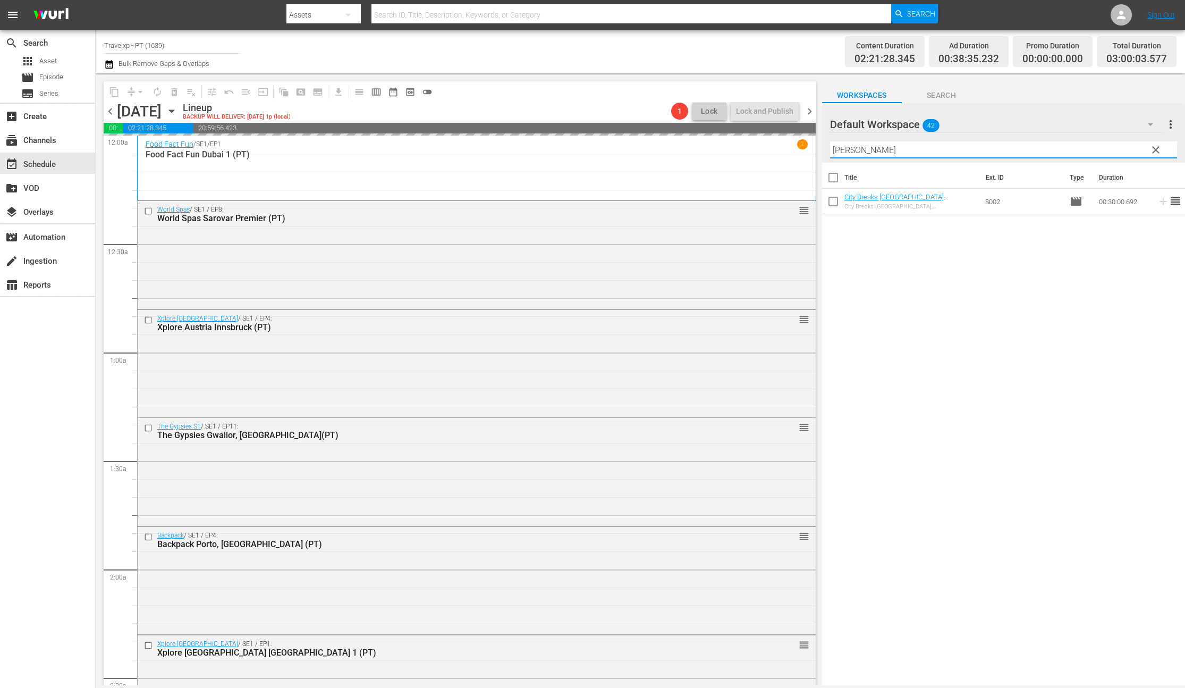
click at [842, 149] on input "hyder" at bounding box center [1003, 149] width 347 height 17
click at [1158, 202] on icon at bounding box center [1164, 202] width 12 height 12
drag, startPoint x: 887, startPoint y: 149, endPoint x: 836, endPoint y: 149, distance: 51.6
click at [836, 149] on input "singapore 1" at bounding box center [1003, 149] width 347 height 17
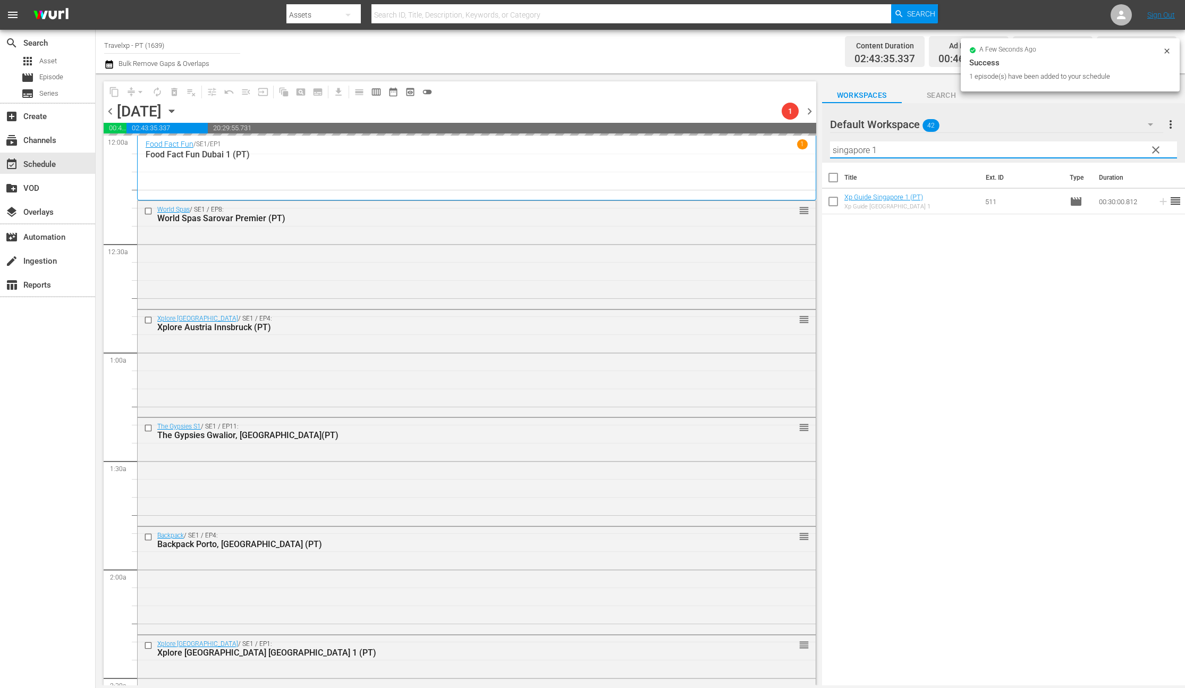
click at [893, 152] on input "singapore 1" at bounding box center [1003, 149] width 347 height 17
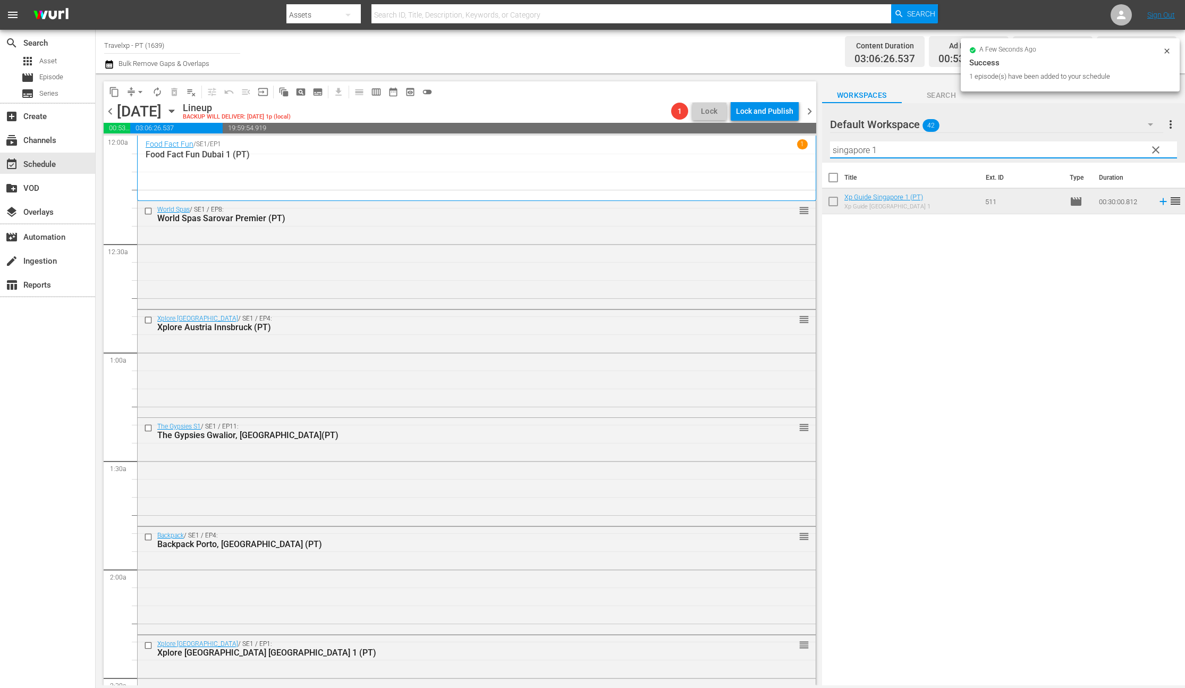
drag, startPoint x: 903, startPoint y: 153, endPoint x: 803, endPoint y: 152, distance: 99.9
click at [803, 152] on div "content_copy compress arrow_drop_down autorenew_outlined delete_forever_outline…" at bounding box center [641, 379] width 1090 height 612
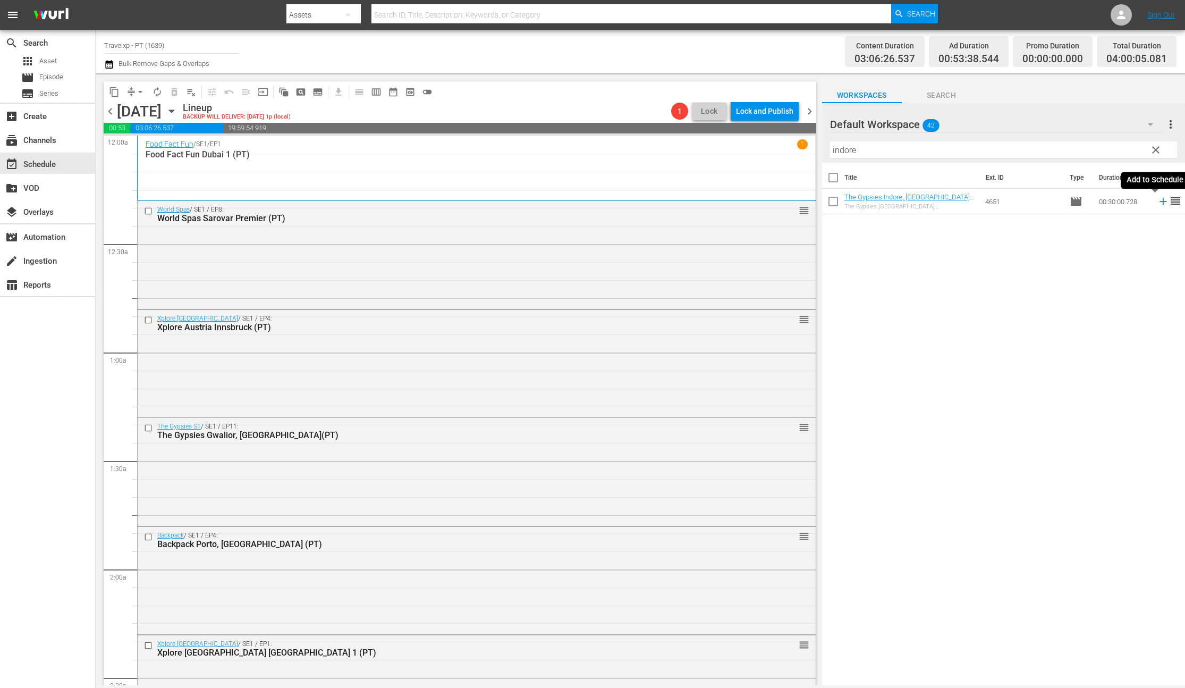
click at [1158, 203] on icon at bounding box center [1164, 202] width 12 height 12
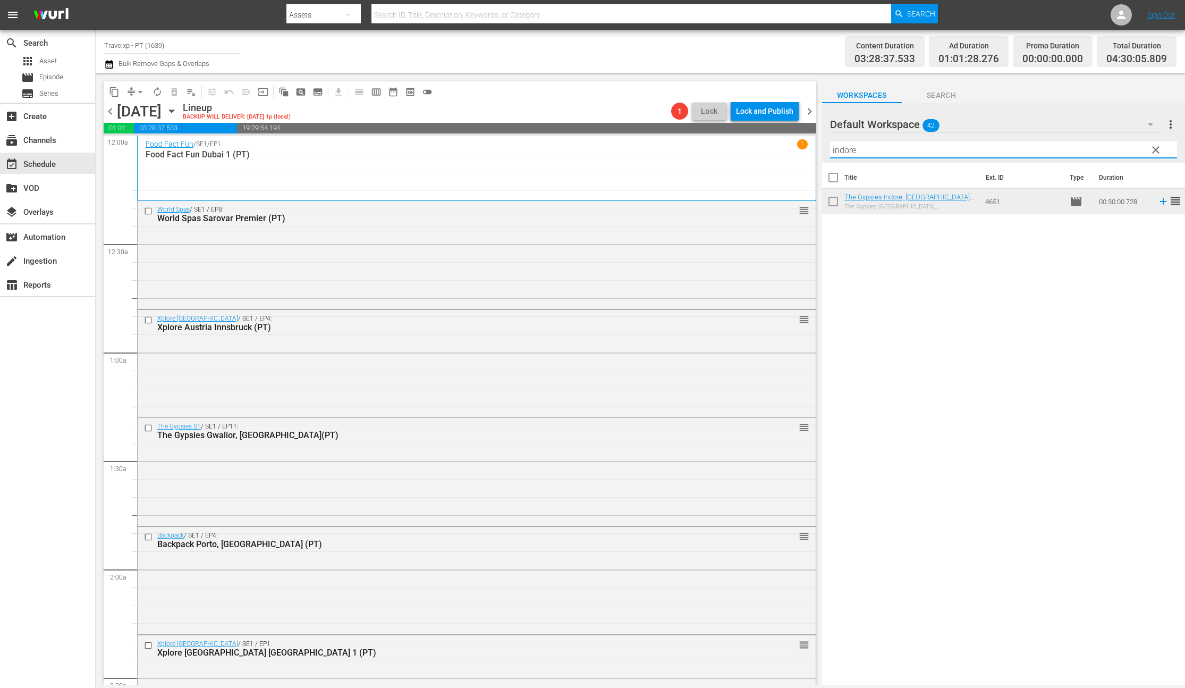
click at [848, 150] on input "indore" at bounding box center [1003, 149] width 347 height 17
click at [1158, 202] on icon at bounding box center [1164, 202] width 12 height 12
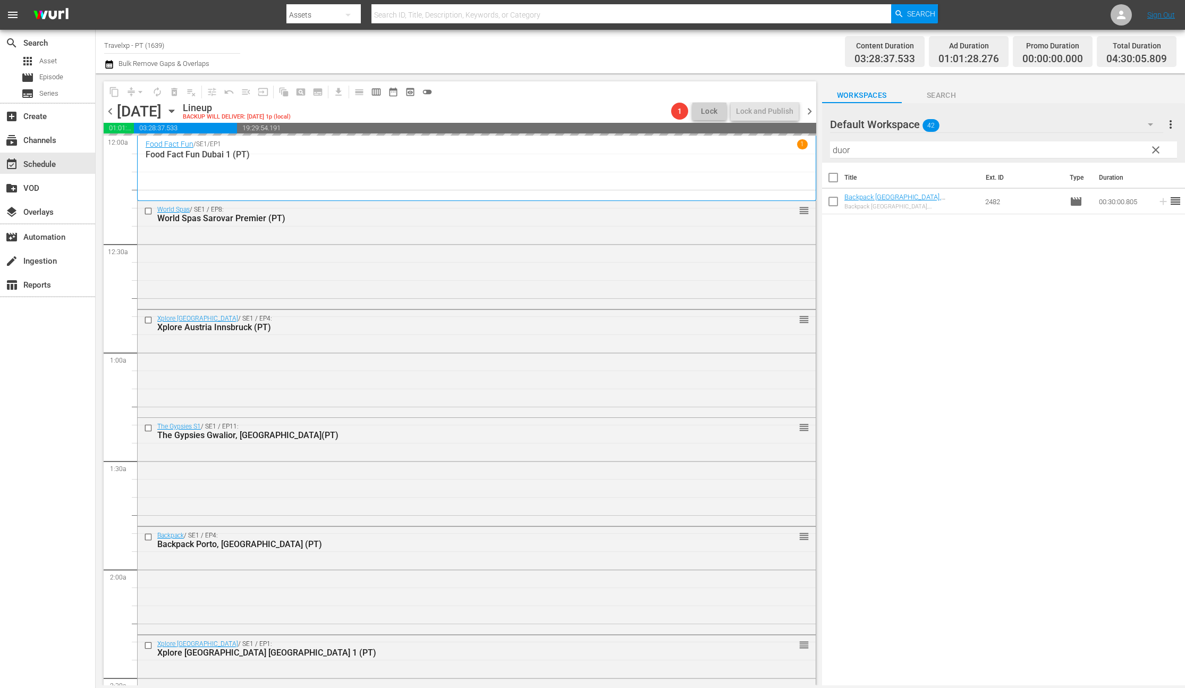
click at [846, 150] on input "duor" at bounding box center [1003, 149] width 347 height 17
click at [1160, 201] on icon at bounding box center [1163, 201] width 7 height 7
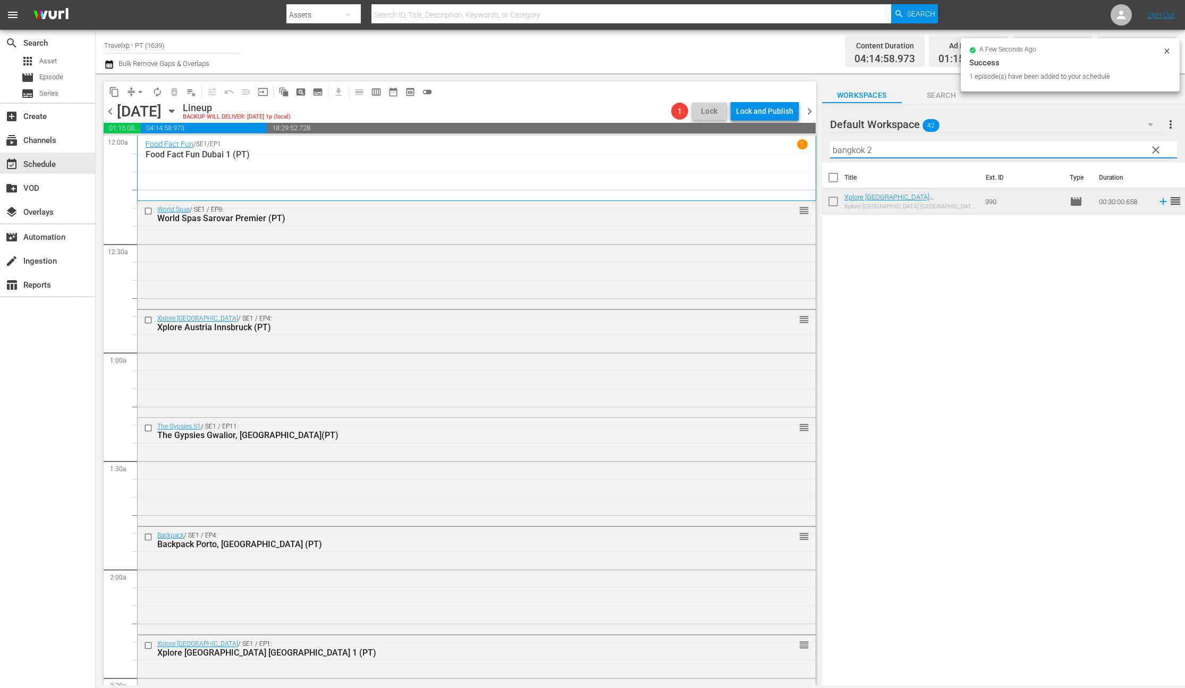
drag, startPoint x: 885, startPoint y: 152, endPoint x: 798, endPoint y: 150, distance: 86.7
click at [798, 150] on div "content_copy compress arrow_drop_down autorenew_outlined delete_forever_outline…" at bounding box center [641, 379] width 1090 height 612
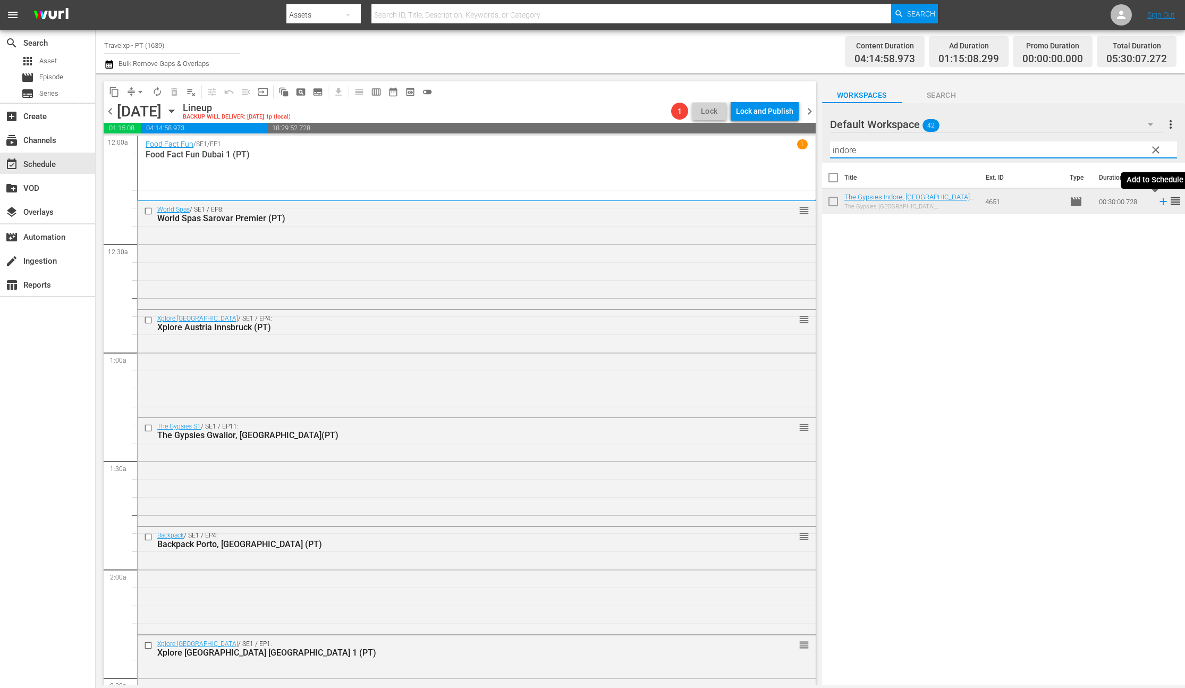
click at [1158, 202] on icon at bounding box center [1164, 202] width 12 height 12
click at [842, 152] on input "indore" at bounding box center [1003, 149] width 347 height 17
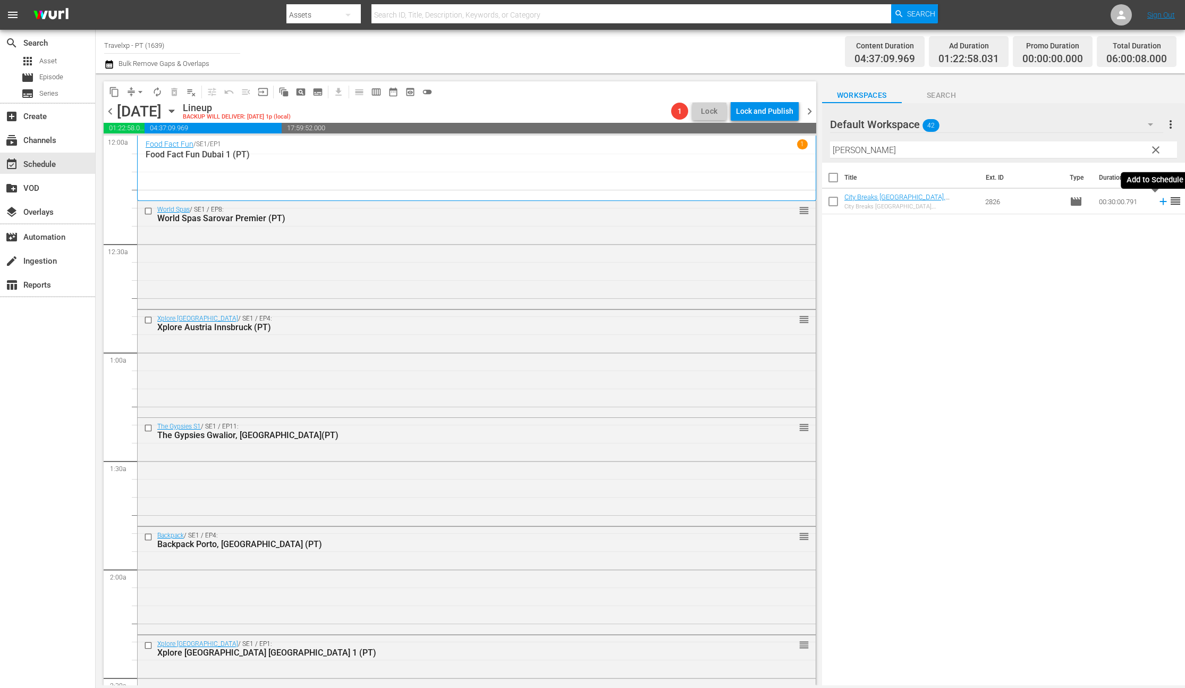
click at [1160, 201] on icon at bounding box center [1163, 201] width 7 height 7
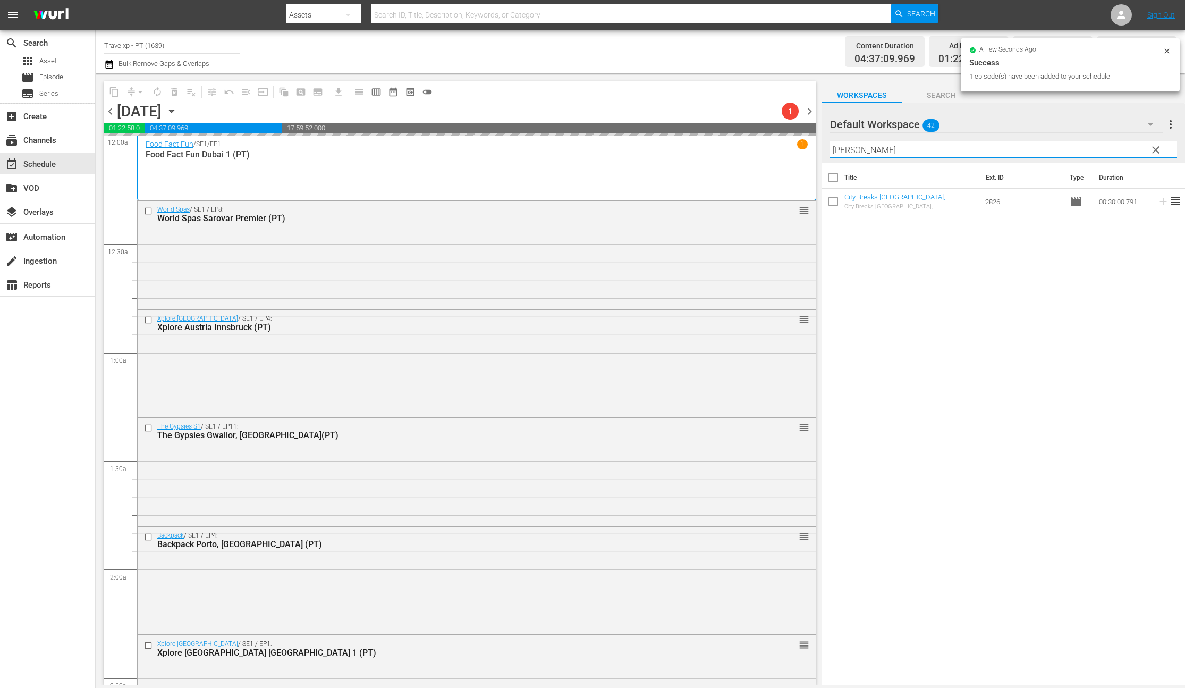
click at [843, 150] on input "frank" at bounding box center [1003, 149] width 347 height 17
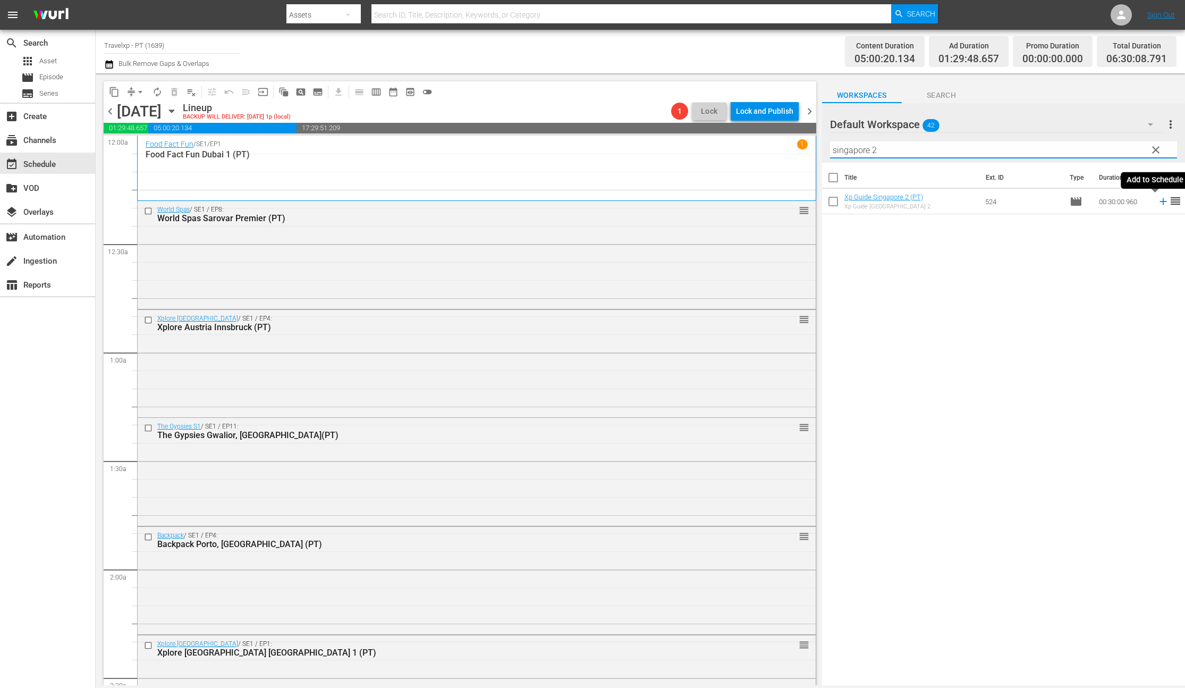
click at [1158, 200] on icon at bounding box center [1164, 202] width 12 height 12
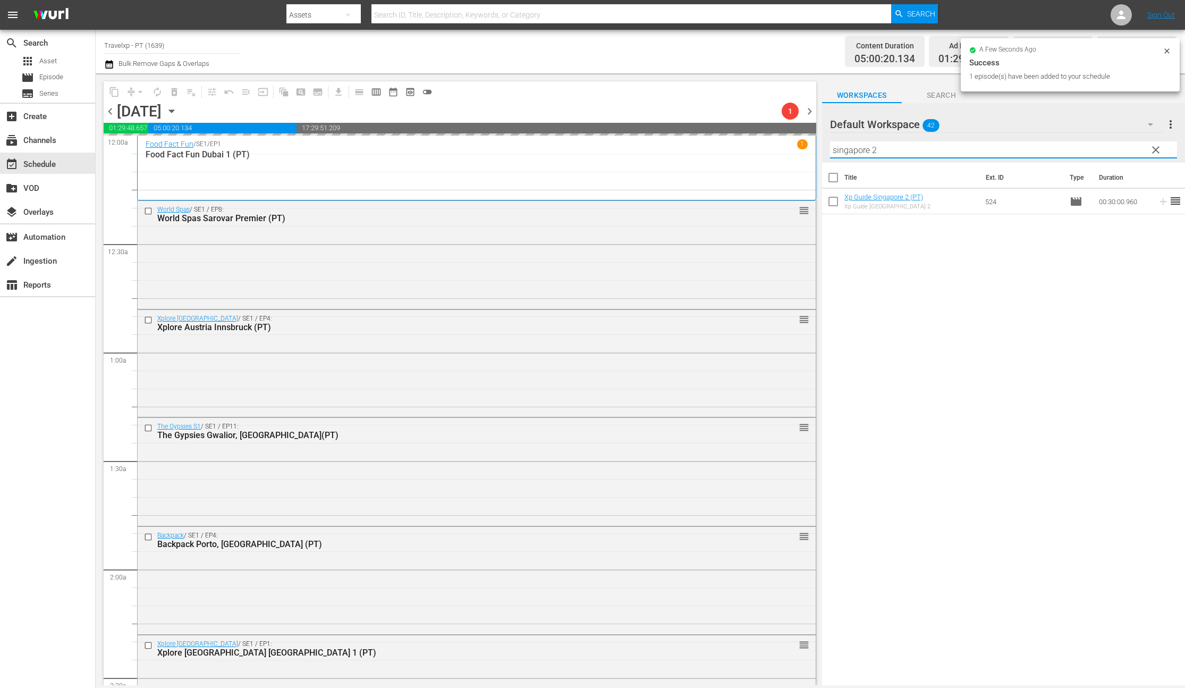
click at [826, 152] on div "Default Workspace 42 Default more_vert clear Filter by Title singapore 2" at bounding box center [1003, 133] width 363 height 60
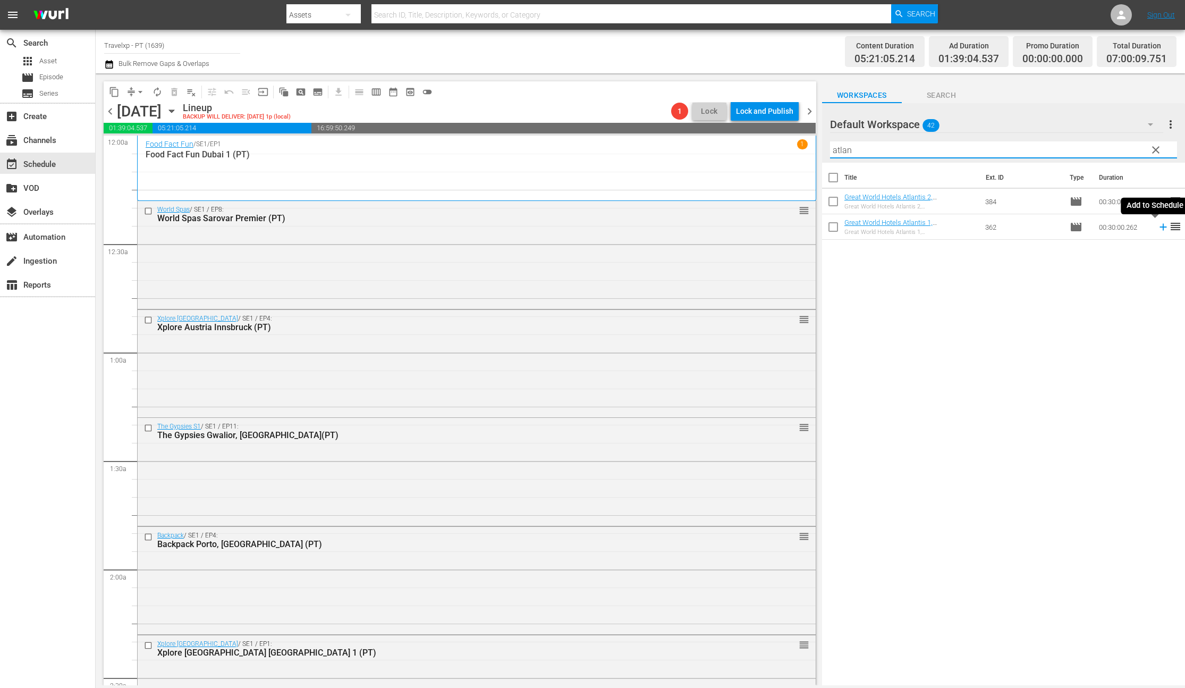
click at [1158, 226] on icon at bounding box center [1164, 227] width 12 height 12
click at [840, 153] on input "atlan" at bounding box center [1003, 149] width 347 height 17
click at [1160, 201] on icon at bounding box center [1163, 201] width 7 height 7
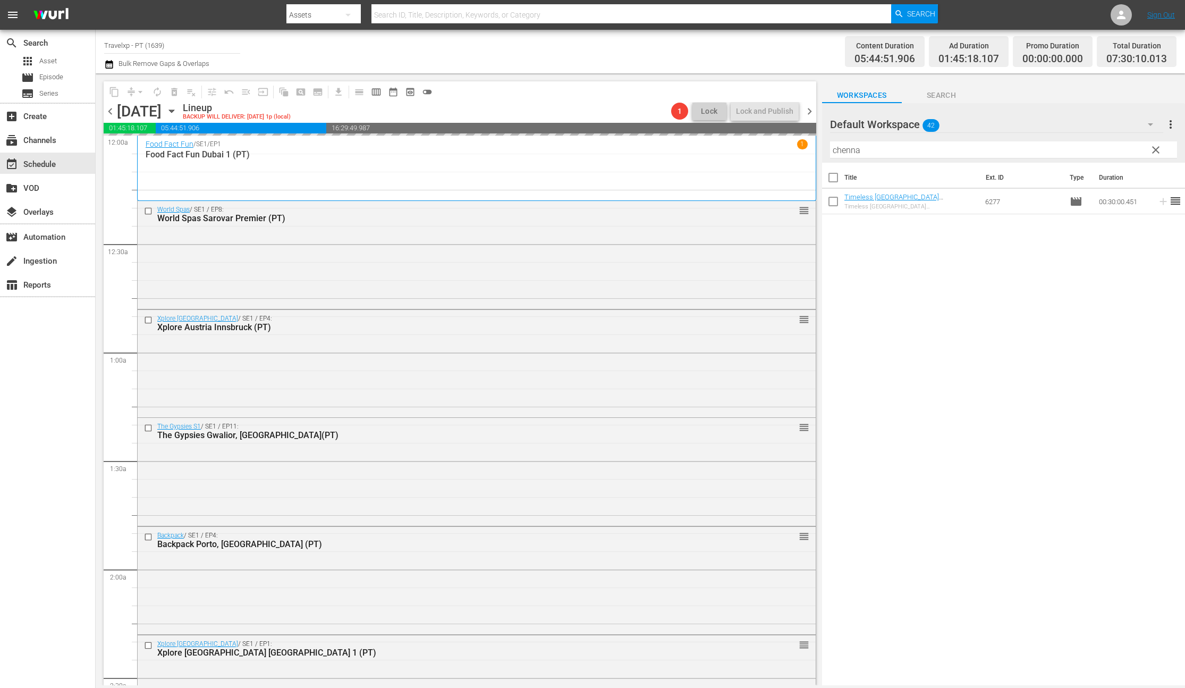
click at [852, 152] on input "chenna" at bounding box center [1003, 149] width 347 height 17
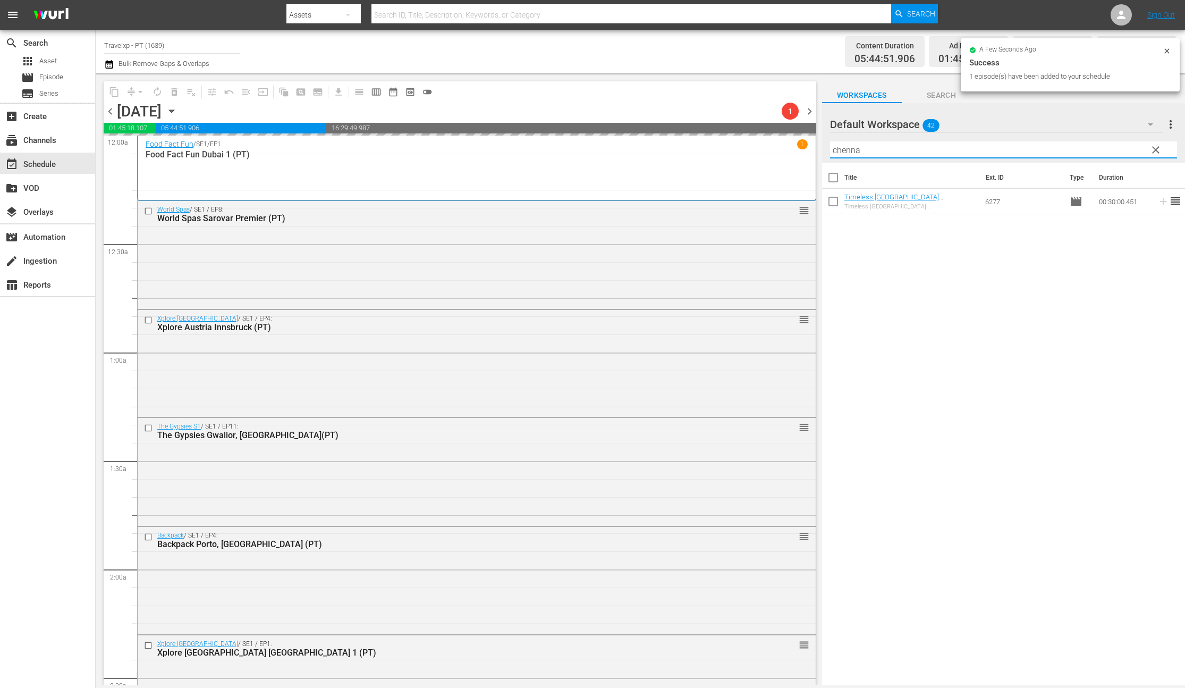
click at [852, 152] on input "chenna" at bounding box center [1003, 149] width 347 height 17
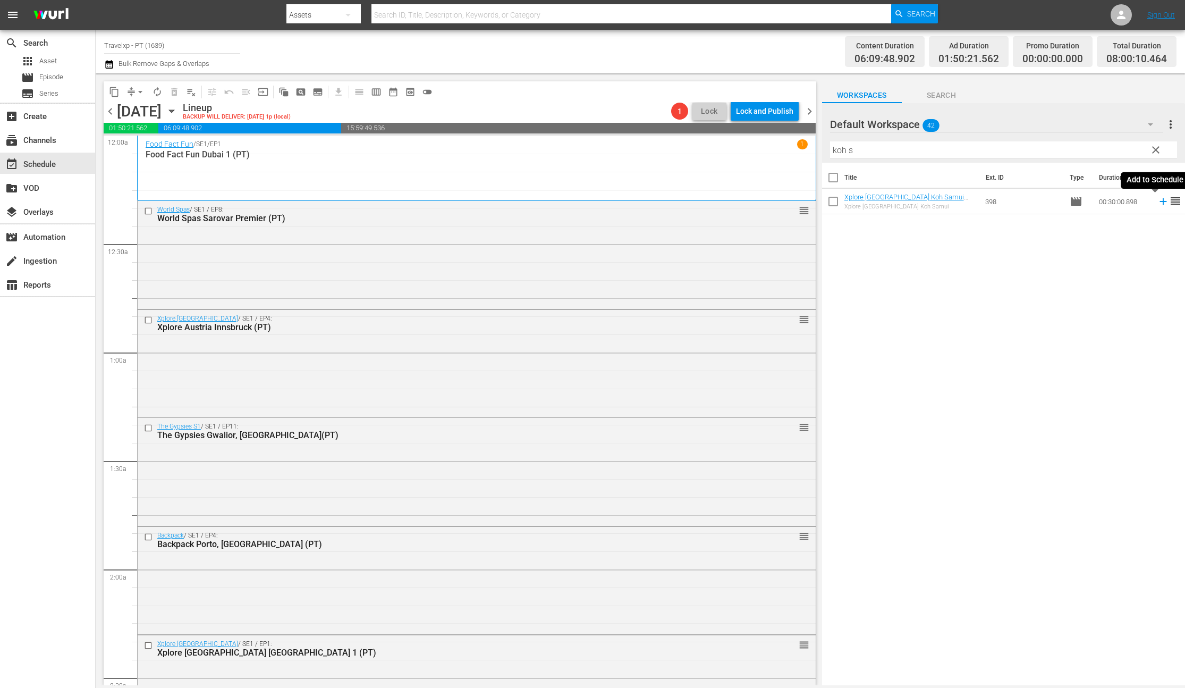
drag, startPoint x: 1156, startPoint y: 201, endPoint x: 1137, endPoint y: 189, distance: 22.9
click at [1158, 201] on icon at bounding box center [1164, 202] width 12 height 12
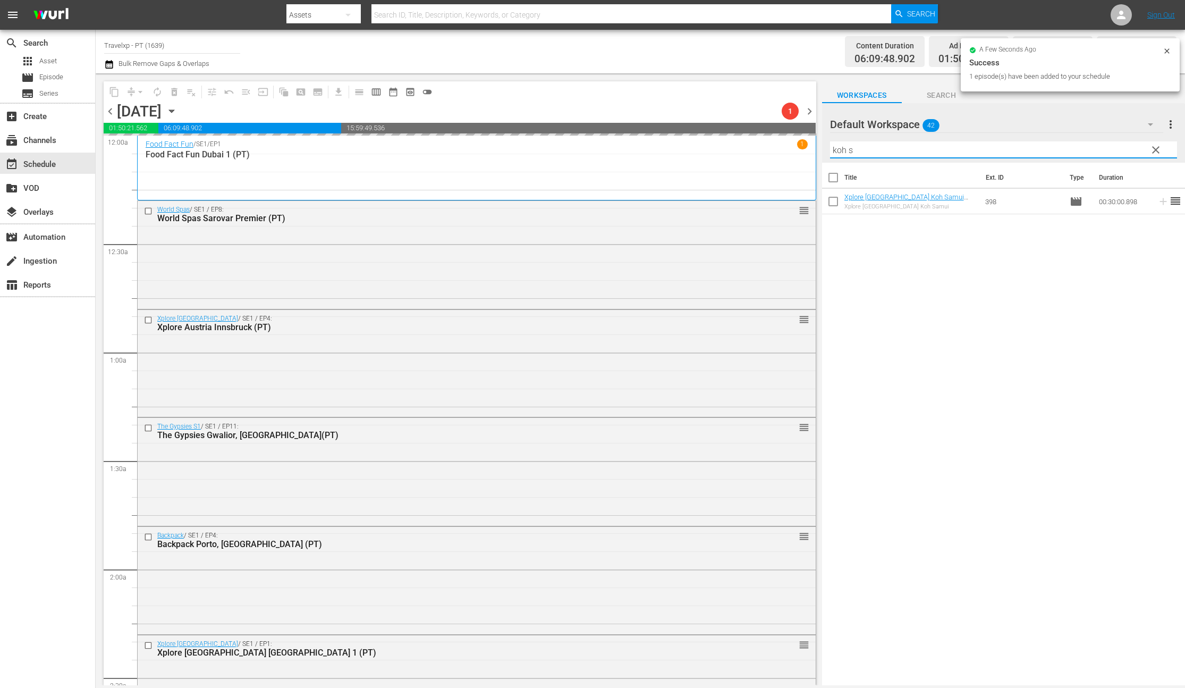
drag, startPoint x: 846, startPoint y: 152, endPoint x: 823, endPoint y: 148, distance: 23.2
click at [823, 148] on div "Default Workspace 42 Default more_vert clear Filter by Title koh s" at bounding box center [1003, 133] width 363 height 60
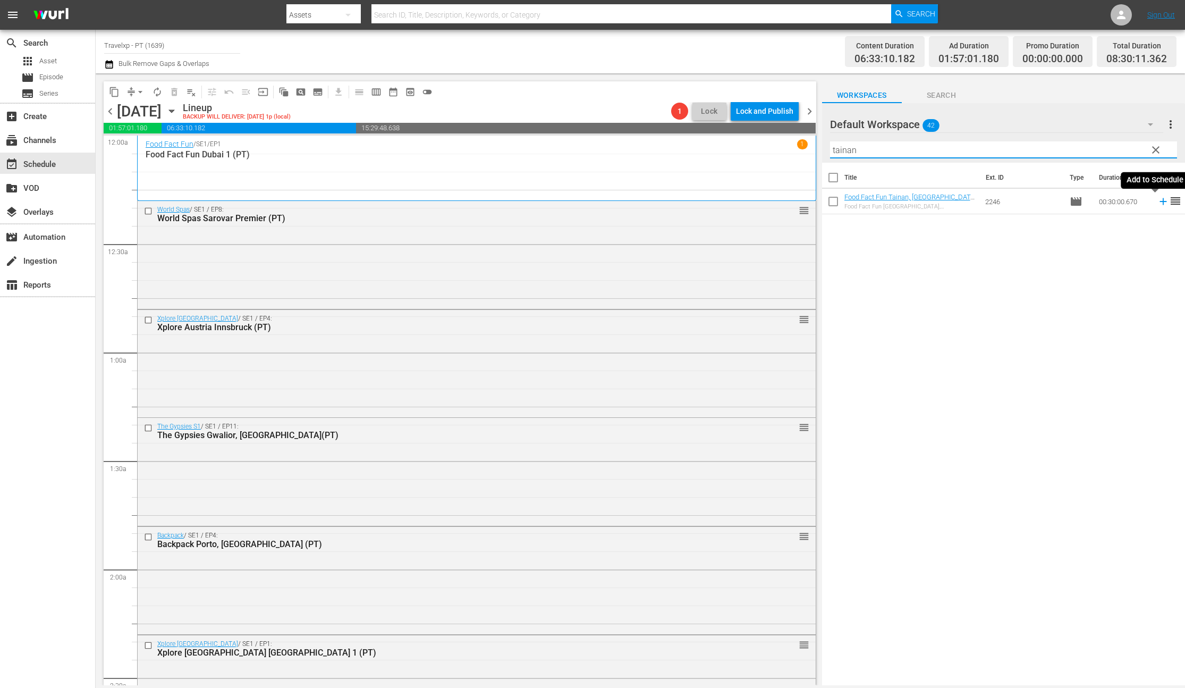
click at [1160, 202] on icon at bounding box center [1163, 201] width 7 height 7
click at [847, 152] on input "tainan" at bounding box center [1003, 149] width 347 height 17
click at [1160, 202] on icon at bounding box center [1163, 201] width 7 height 7
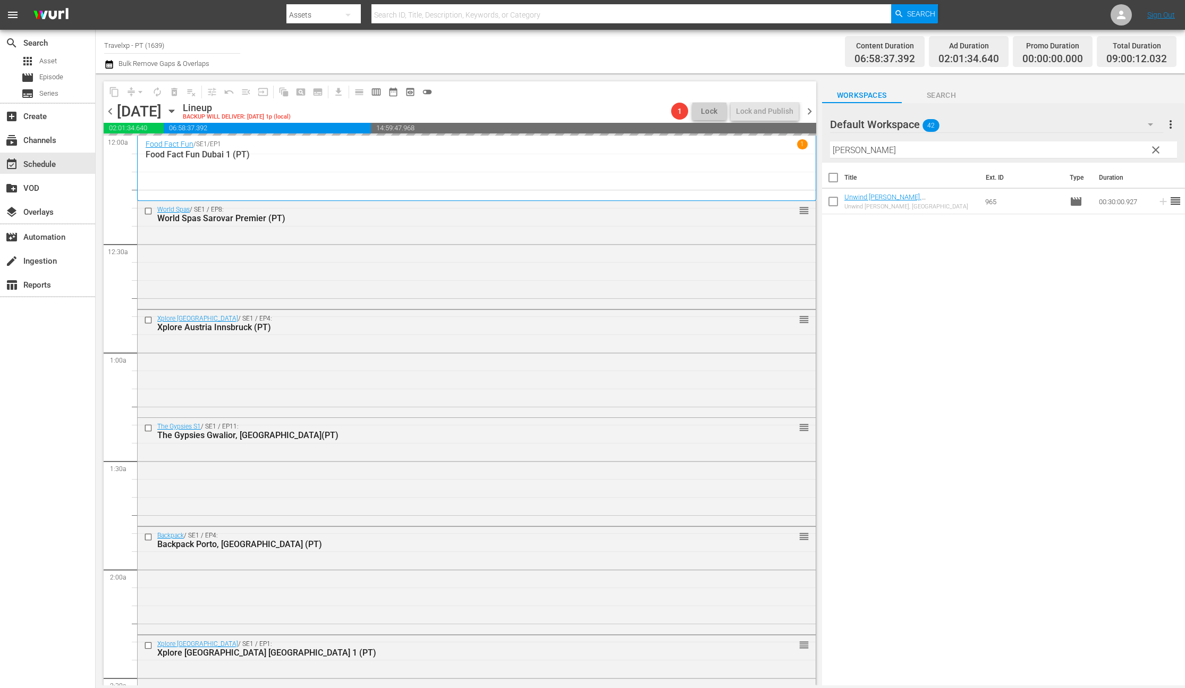
click at [836, 152] on input "nikara" at bounding box center [1003, 149] width 347 height 17
click at [1158, 200] on icon at bounding box center [1164, 202] width 12 height 12
click at [847, 149] on input "kamala" at bounding box center [1003, 149] width 347 height 17
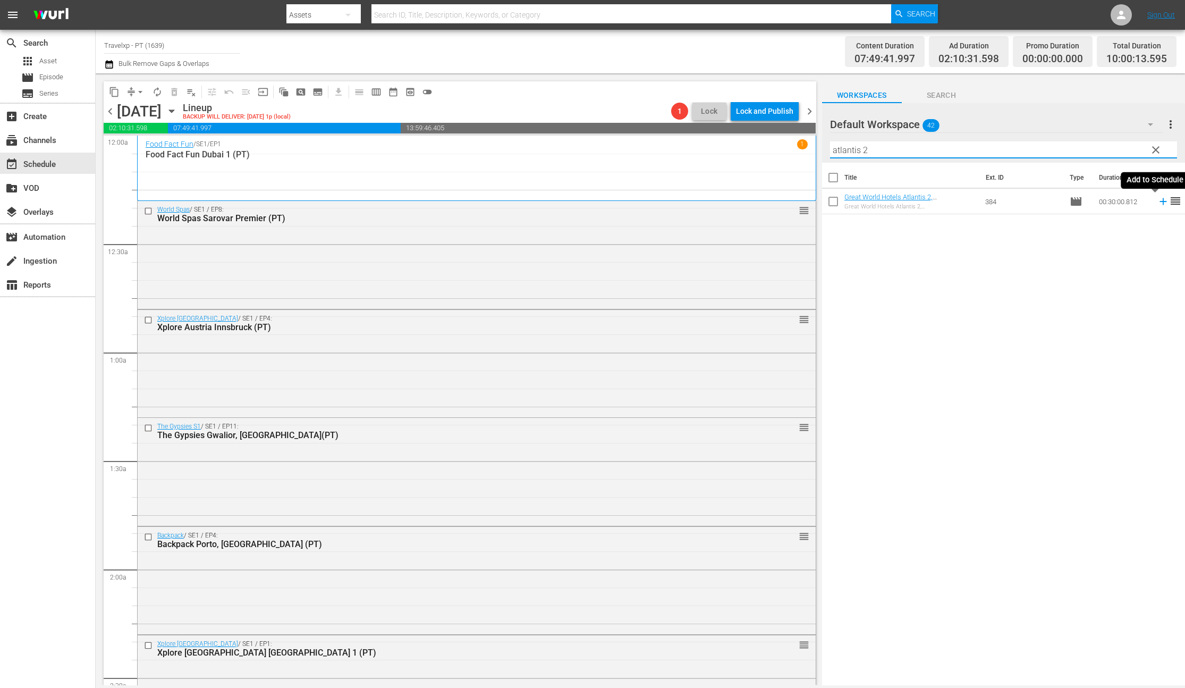
click at [1160, 205] on icon at bounding box center [1164, 202] width 12 height 12
drag, startPoint x: 880, startPoint y: 151, endPoint x: 810, endPoint y: 154, distance: 70.2
click at [810, 154] on div "content_copy compress arrow_drop_down autorenew_outlined delete_forever_outline…" at bounding box center [641, 379] width 1090 height 612
click at [1160, 202] on icon at bounding box center [1163, 201] width 7 height 7
click at [854, 153] on input "mahaba" at bounding box center [1003, 149] width 347 height 17
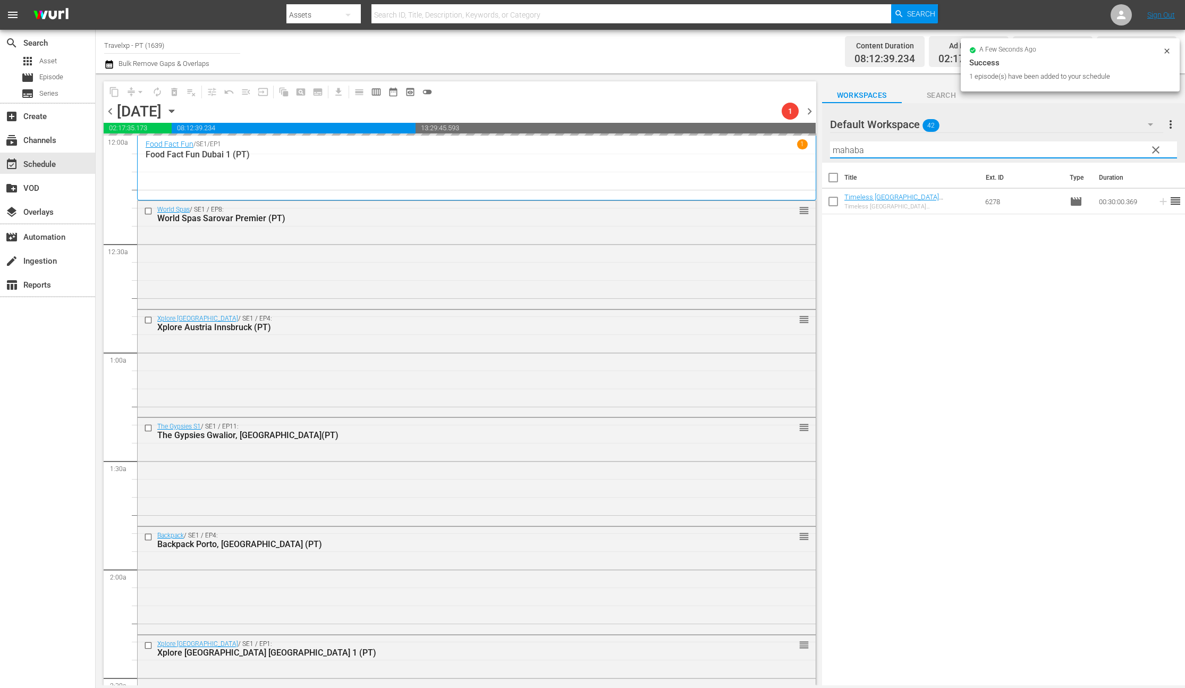
click at [854, 153] on input "mahaba" at bounding box center [1003, 149] width 347 height 17
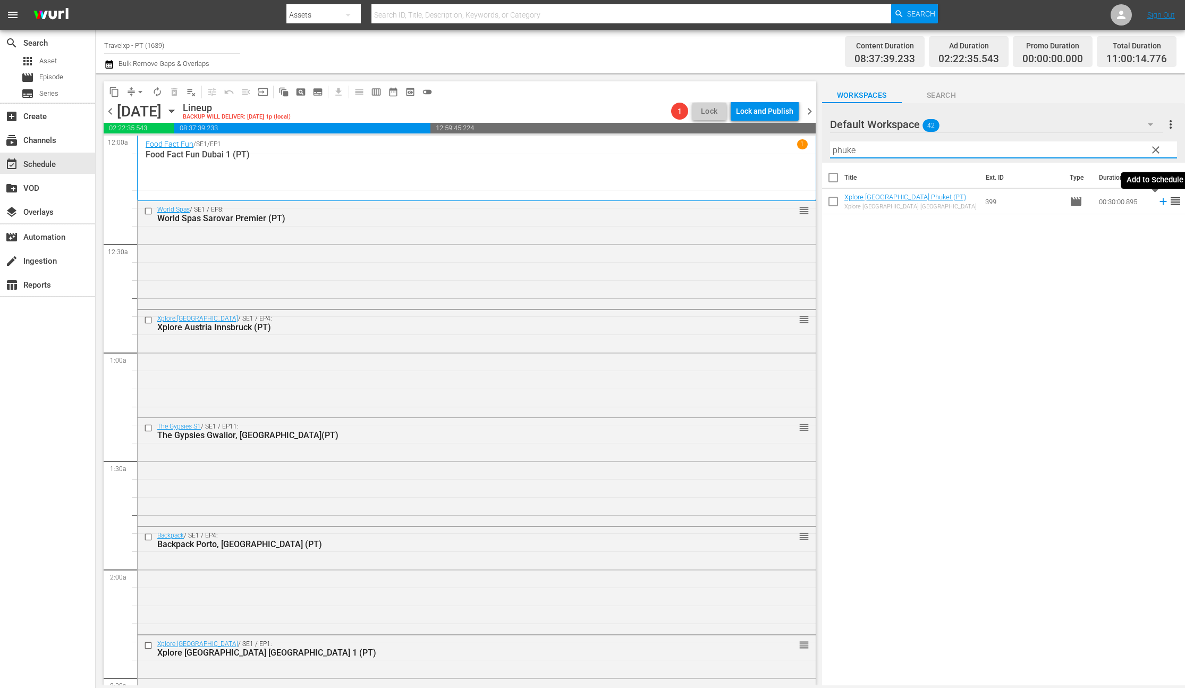
click at [1160, 201] on icon at bounding box center [1163, 201] width 7 height 7
click at [841, 148] on input "phuke" at bounding box center [1003, 149] width 347 height 17
click at [1160, 201] on icon at bounding box center [1163, 201] width 7 height 7
click at [843, 152] on input "yilan" at bounding box center [1003, 149] width 347 height 17
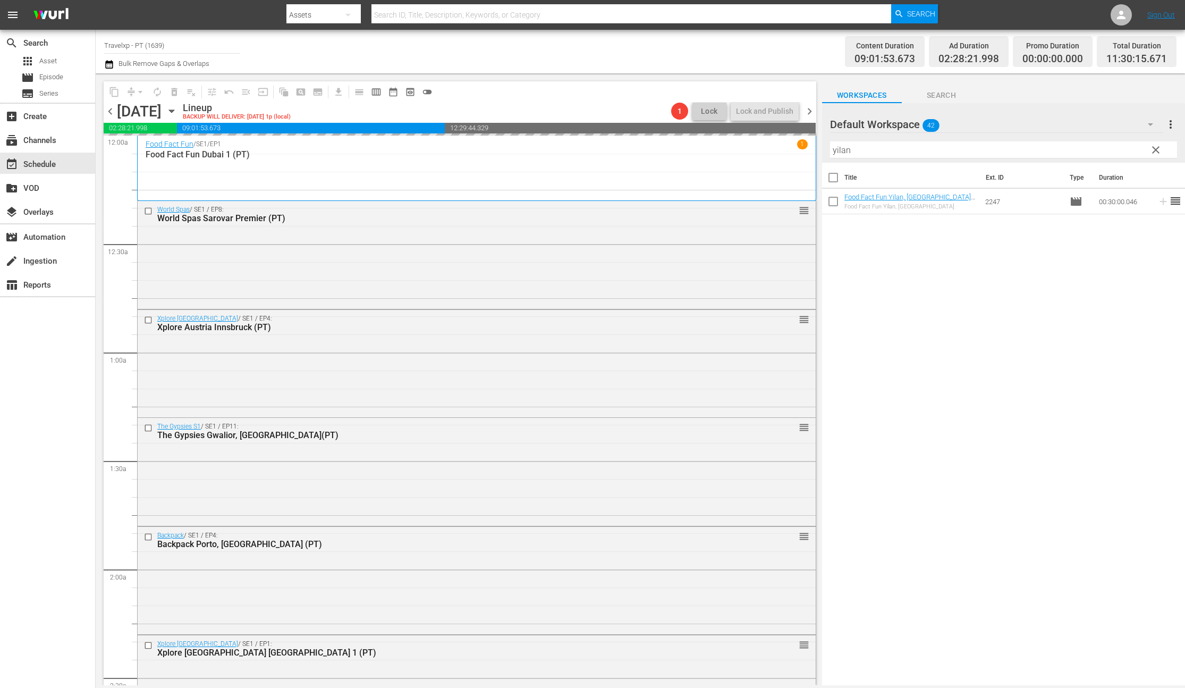
click at [843, 152] on input "yilan" at bounding box center [1003, 149] width 347 height 17
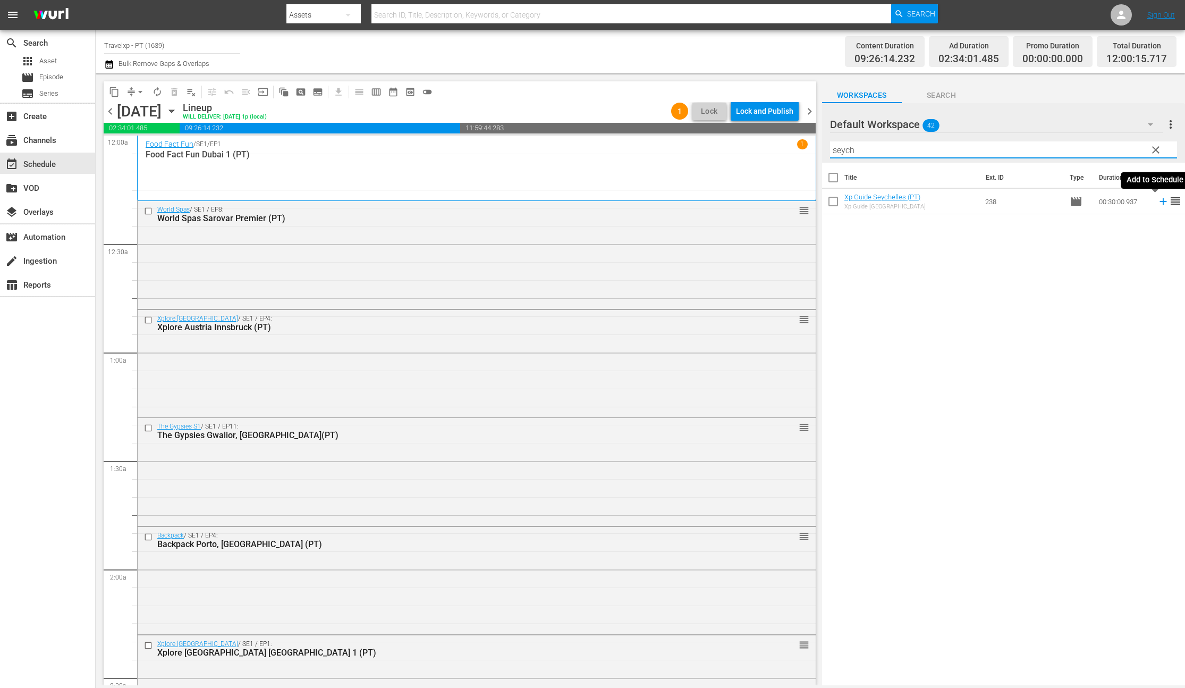
click at [1158, 204] on icon at bounding box center [1164, 202] width 12 height 12
click at [849, 149] on input "seych" at bounding box center [1003, 149] width 347 height 17
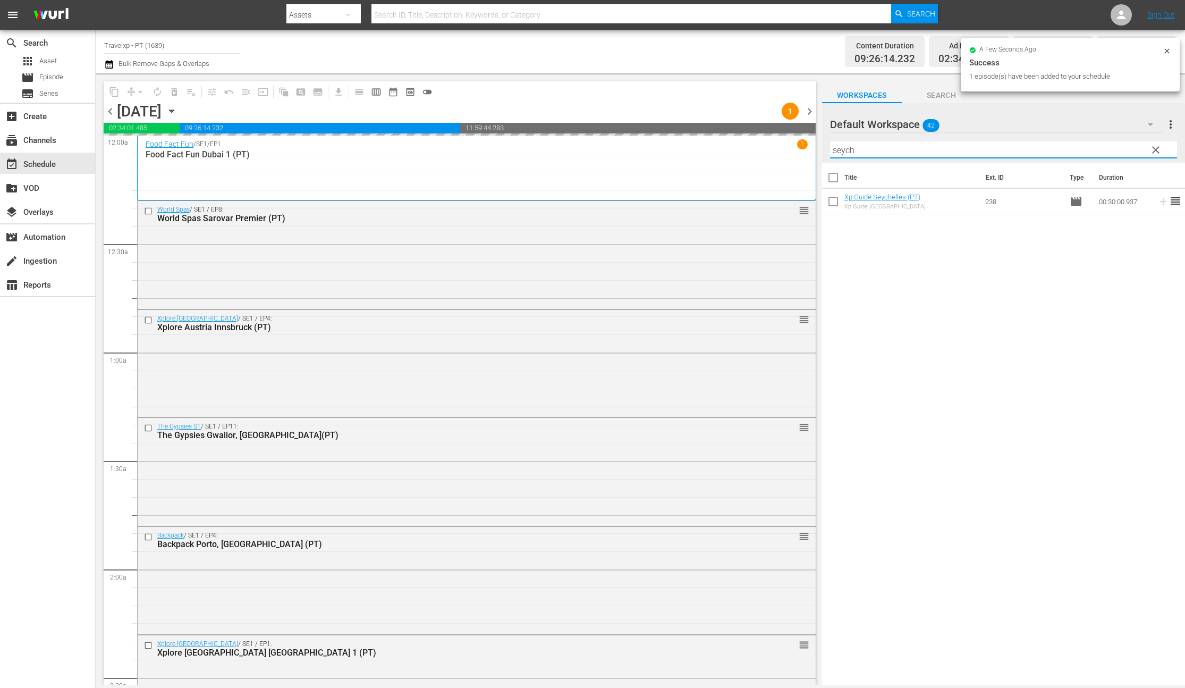
click at [849, 149] on input "seych" at bounding box center [1003, 149] width 347 height 17
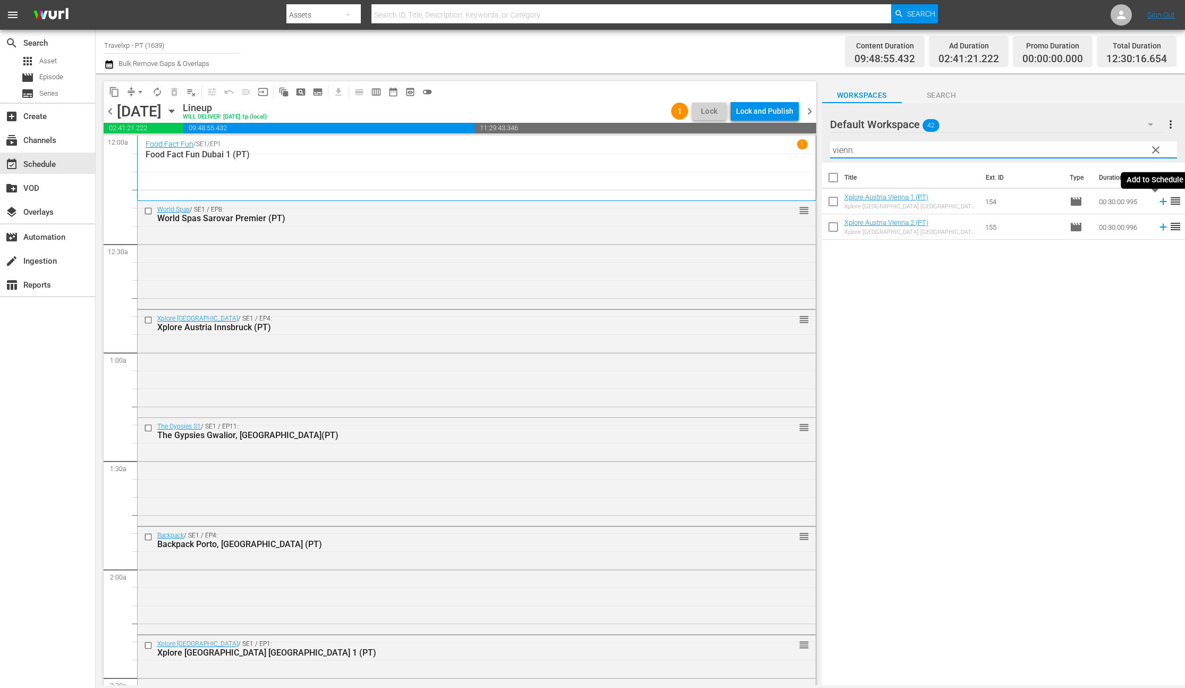
click at [1160, 201] on icon at bounding box center [1163, 201] width 7 height 7
click at [840, 150] on input "vienn" at bounding box center [1003, 149] width 347 height 17
click at [1160, 201] on icon at bounding box center [1163, 201] width 7 height 7
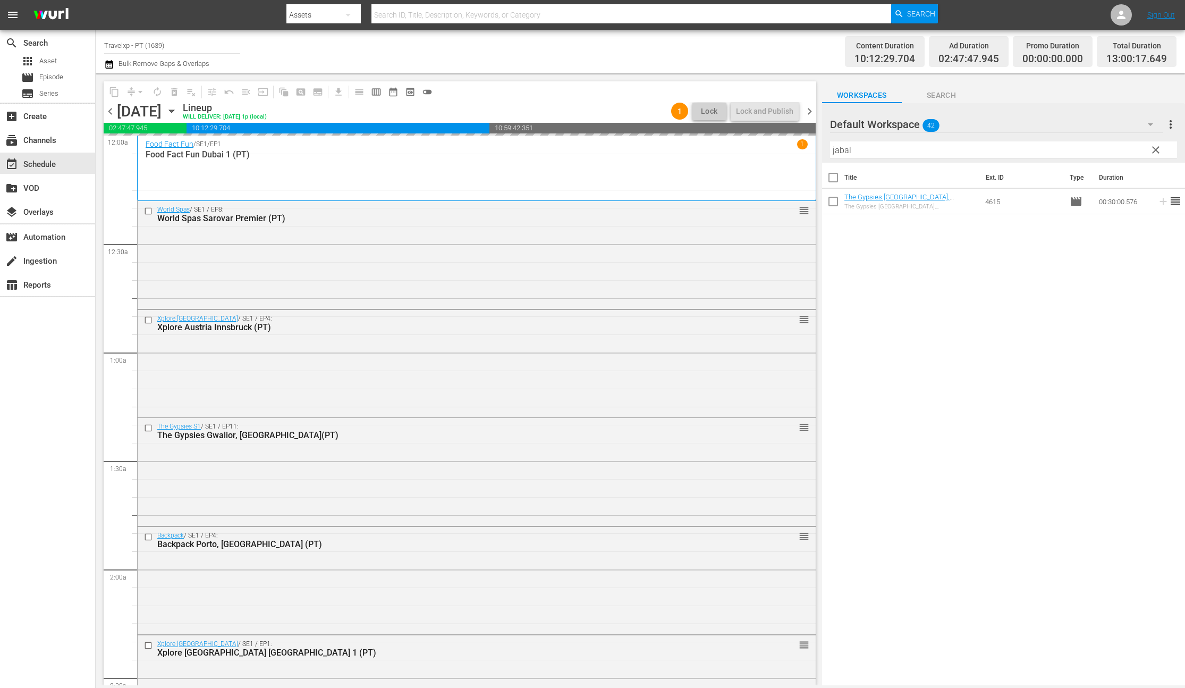
click at [842, 152] on input "jabal" at bounding box center [1003, 149] width 347 height 17
click at [1160, 201] on icon at bounding box center [1163, 201] width 7 height 7
click at [841, 148] on input "lisb" at bounding box center [1003, 149] width 347 height 17
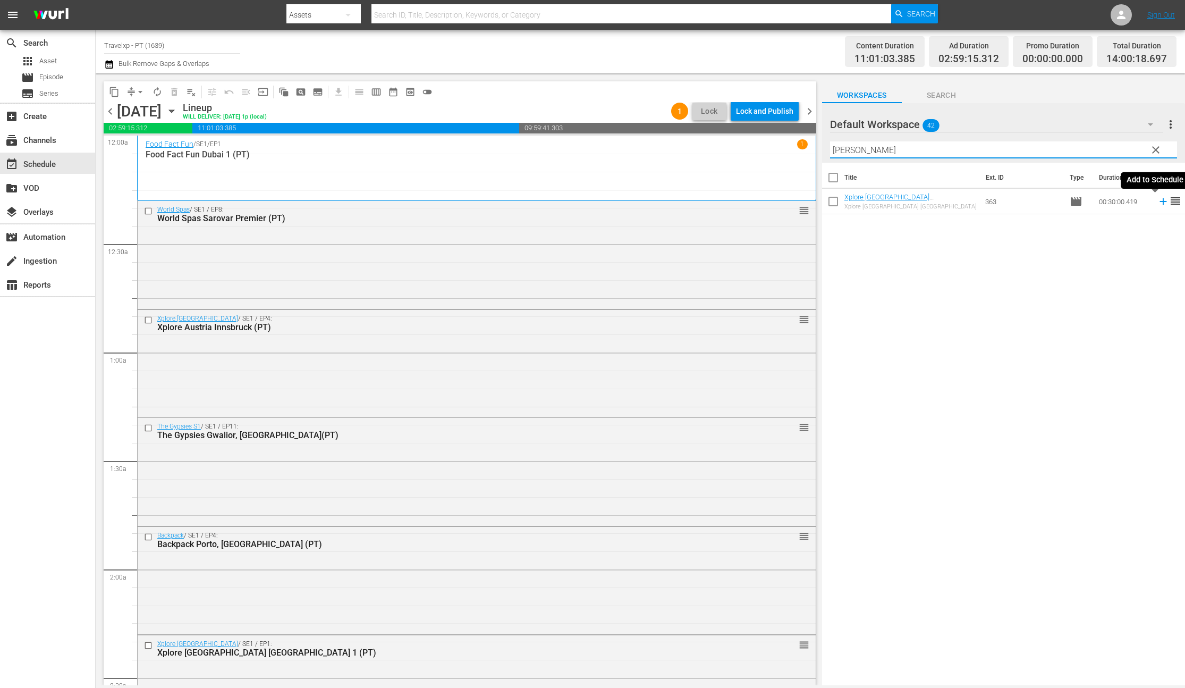
click at [1158, 203] on icon at bounding box center [1164, 202] width 12 height 12
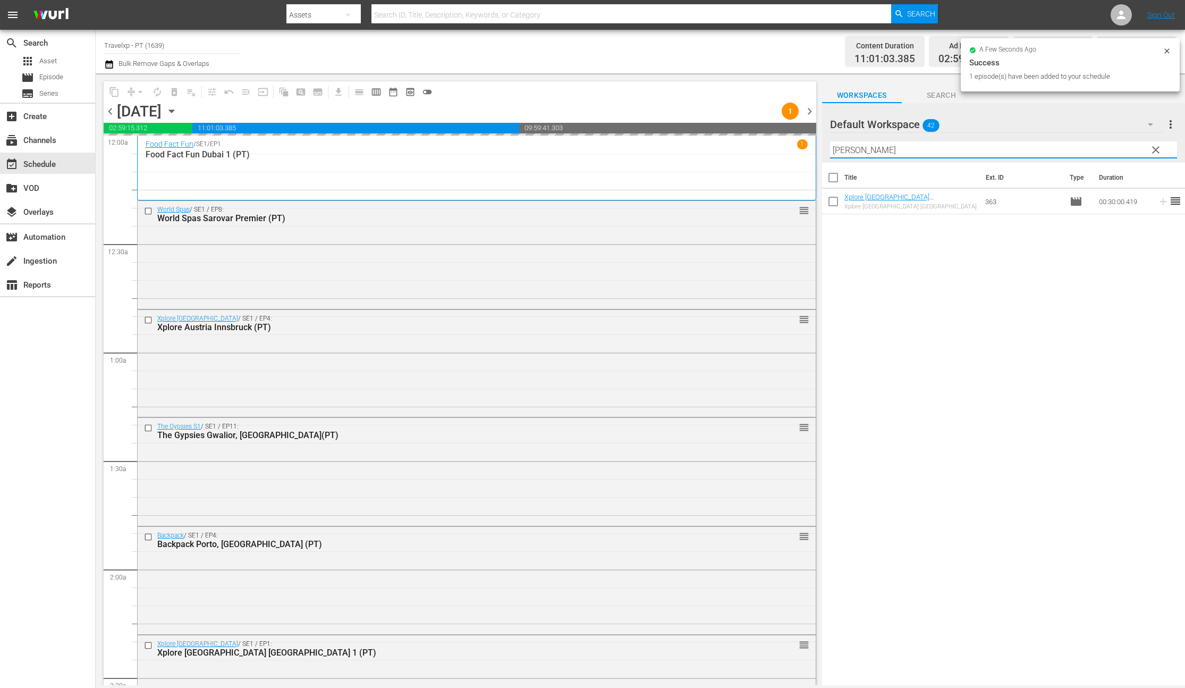
click at [843, 152] on input "manil" at bounding box center [1003, 149] width 347 height 17
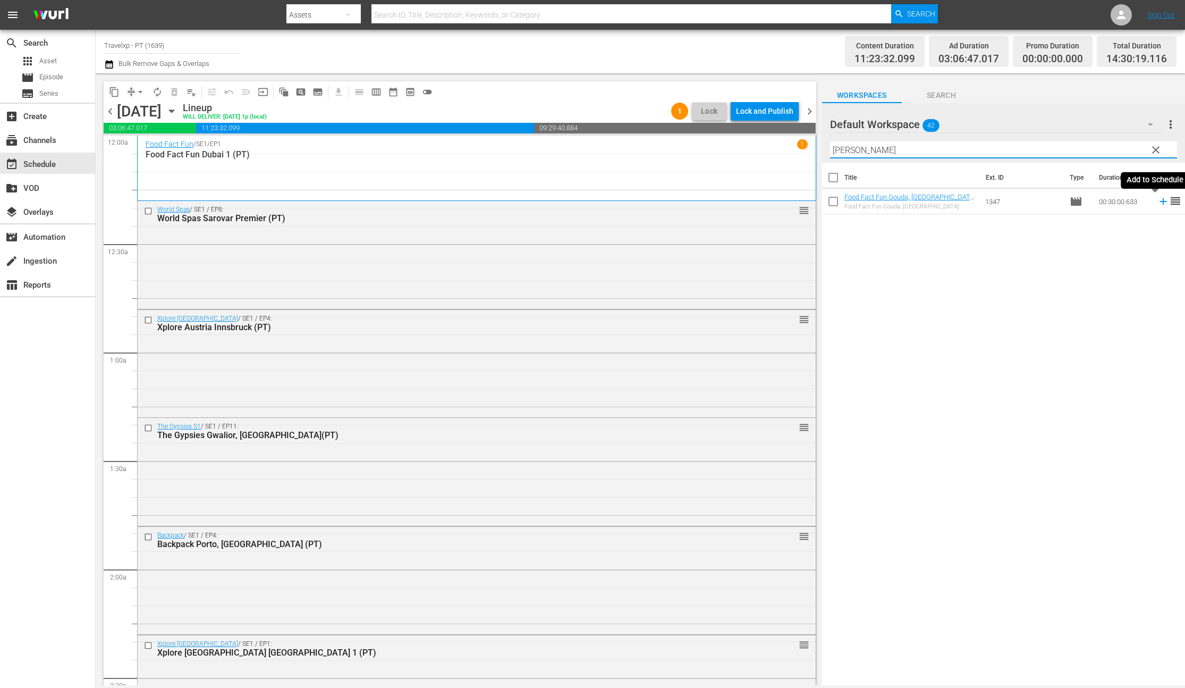
click at [1158, 203] on icon at bounding box center [1164, 202] width 12 height 12
click at [848, 148] on input "goud" at bounding box center [1003, 149] width 347 height 17
click at [1160, 202] on icon at bounding box center [1163, 201] width 7 height 7
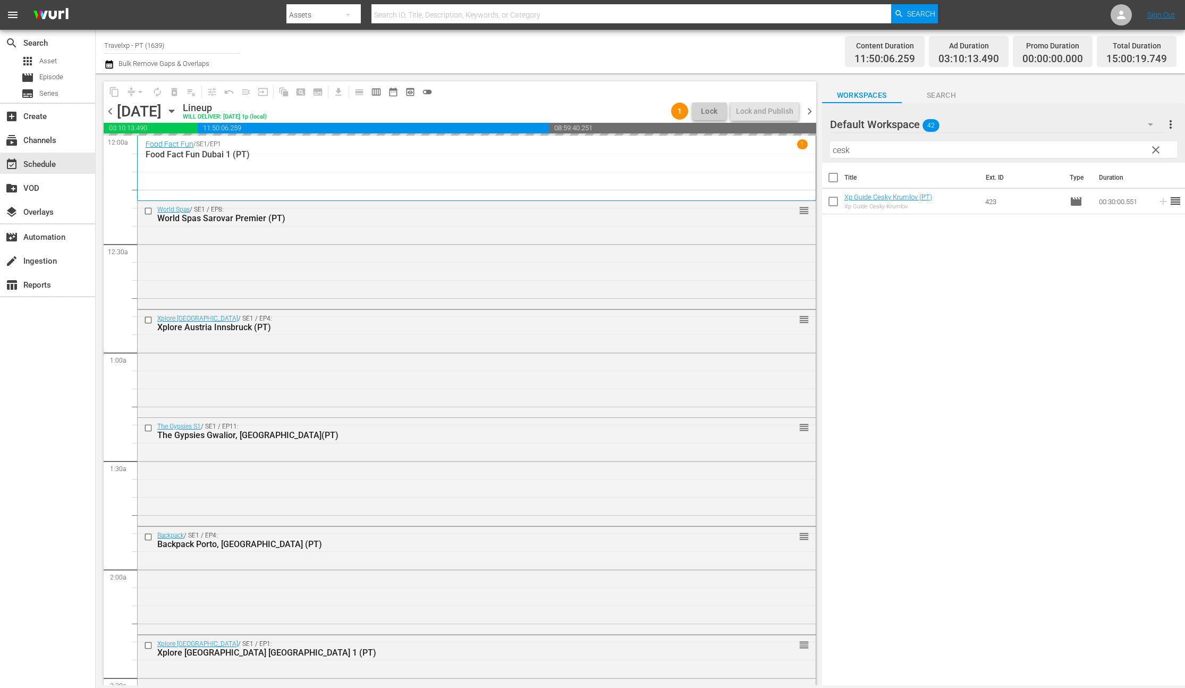
click at [850, 152] on input "cesk" at bounding box center [1003, 149] width 347 height 17
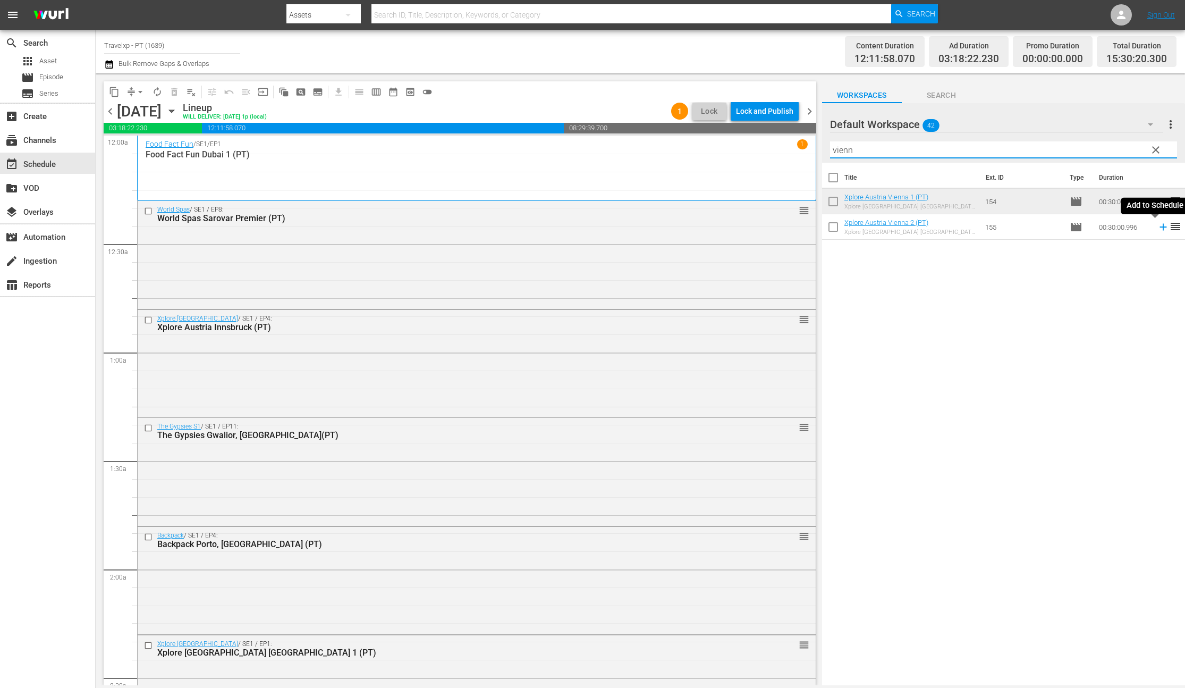
click at [1158, 228] on icon at bounding box center [1164, 227] width 12 height 12
click at [835, 149] on input "vienn" at bounding box center [1003, 149] width 347 height 17
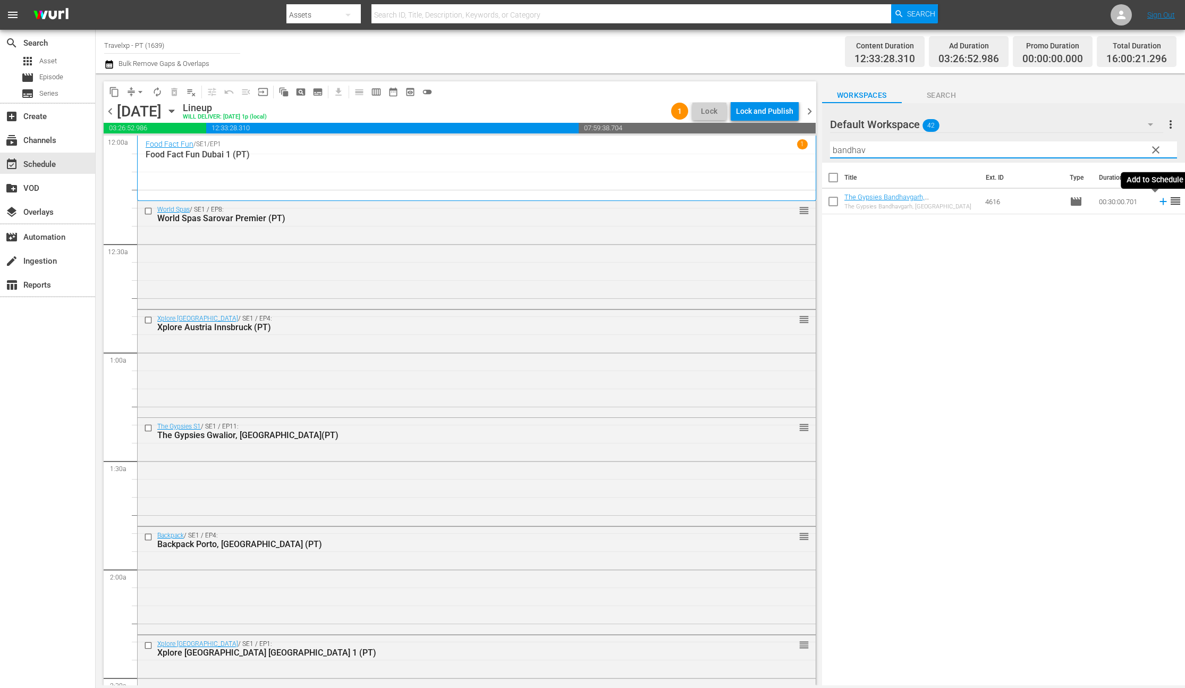
click at [1160, 201] on icon at bounding box center [1163, 201] width 7 height 7
click at [856, 153] on input "bandhav" at bounding box center [1003, 149] width 347 height 17
click at [1160, 201] on icon at bounding box center [1163, 201] width 7 height 7
click at [838, 150] on input "sintr" at bounding box center [1003, 149] width 347 height 17
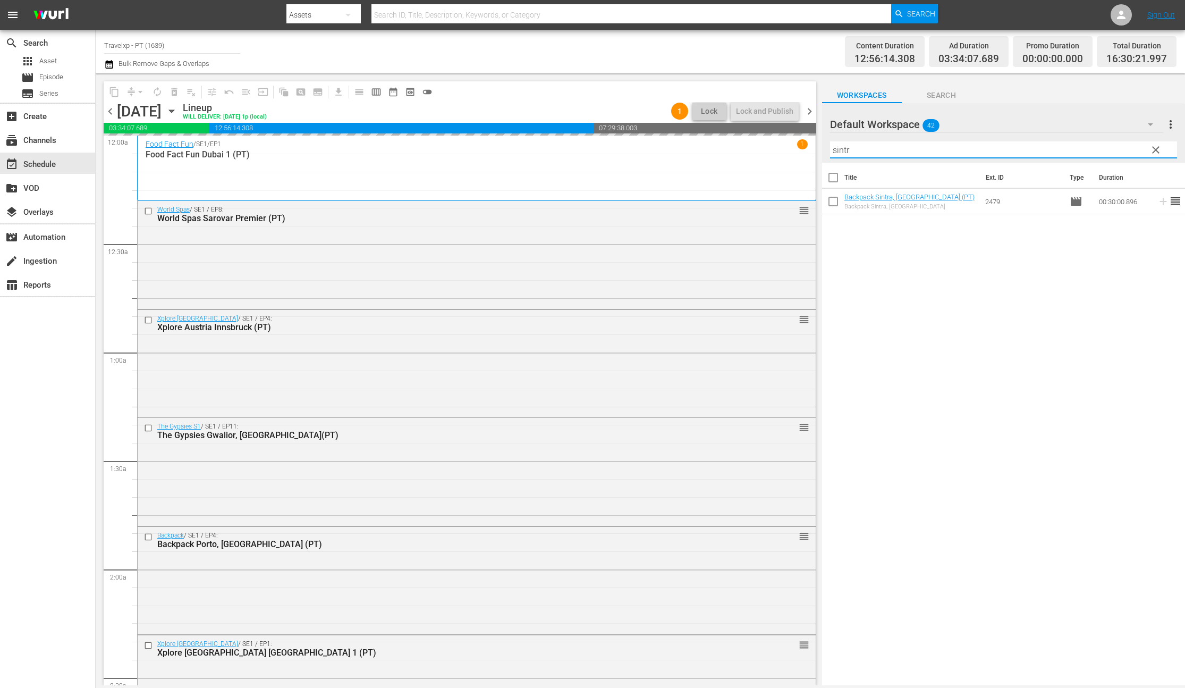
click at [838, 150] on input "sintr" at bounding box center [1003, 149] width 347 height 17
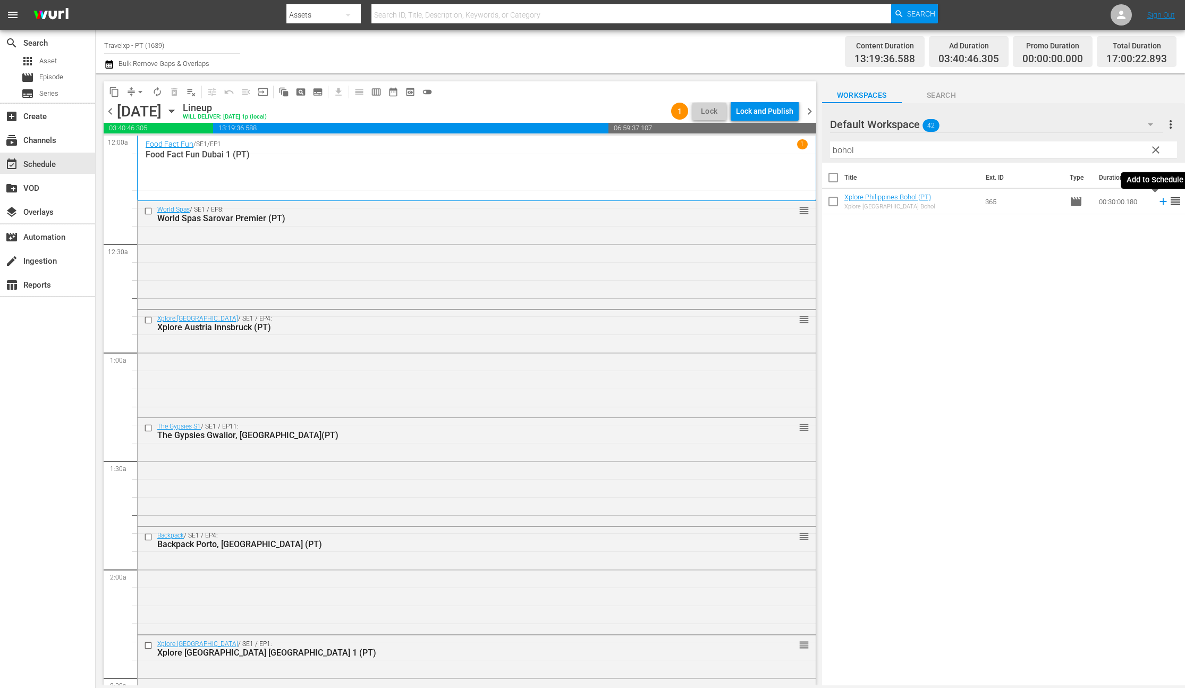
click at [1160, 203] on icon at bounding box center [1163, 201] width 7 height 7
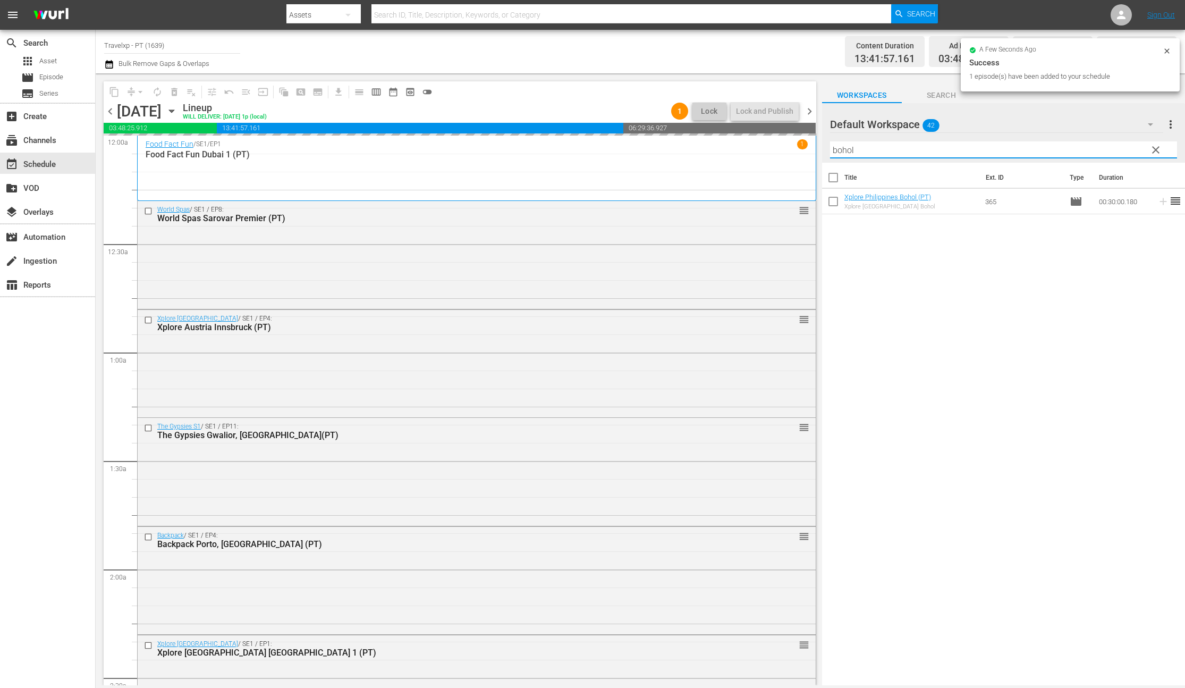
click at [850, 147] on input "bohol" at bounding box center [1003, 149] width 347 height 17
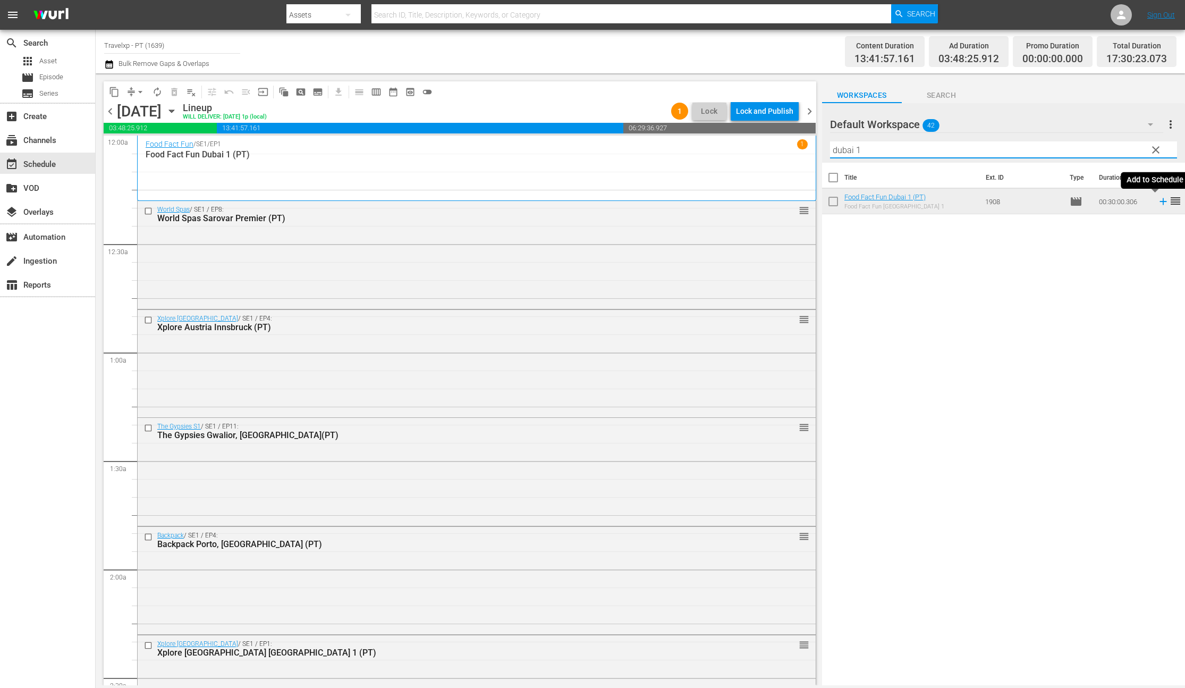
click at [1160, 201] on icon at bounding box center [1163, 201] width 7 height 7
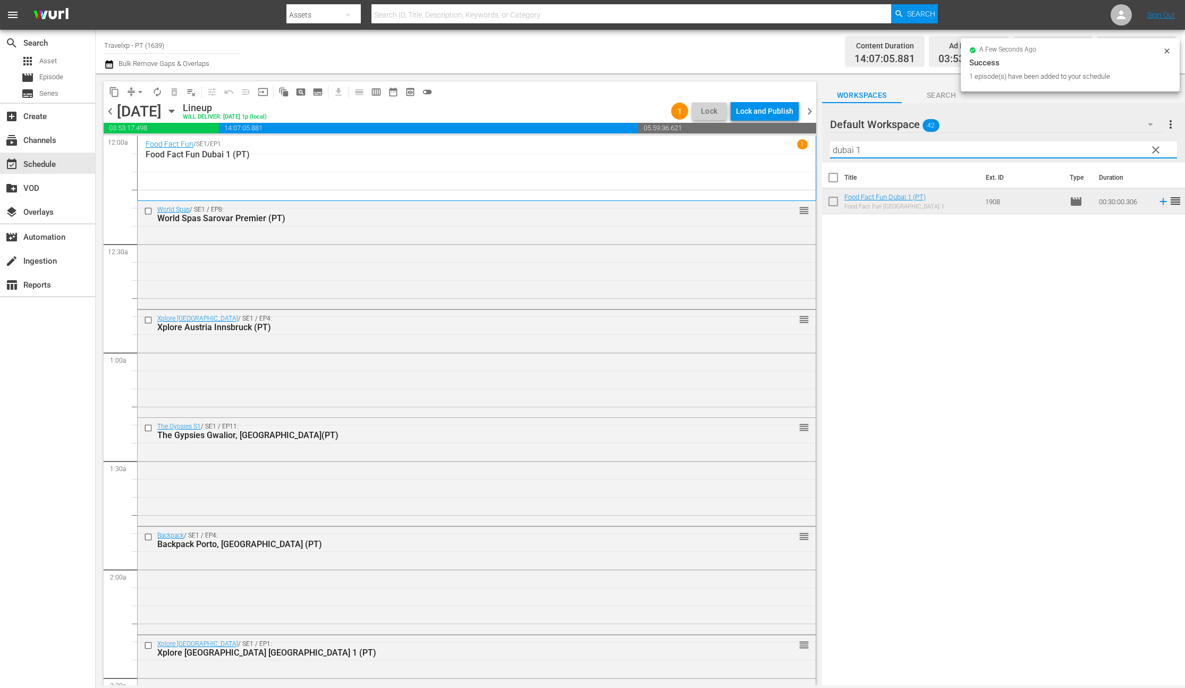
drag, startPoint x: 863, startPoint y: 150, endPoint x: 815, endPoint y: 148, distance: 47.9
click at [815, 148] on div "content_copy compress arrow_drop_down autorenew_outlined delete_forever_outline…" at bounding box center [641, 379] width 1090 height 612
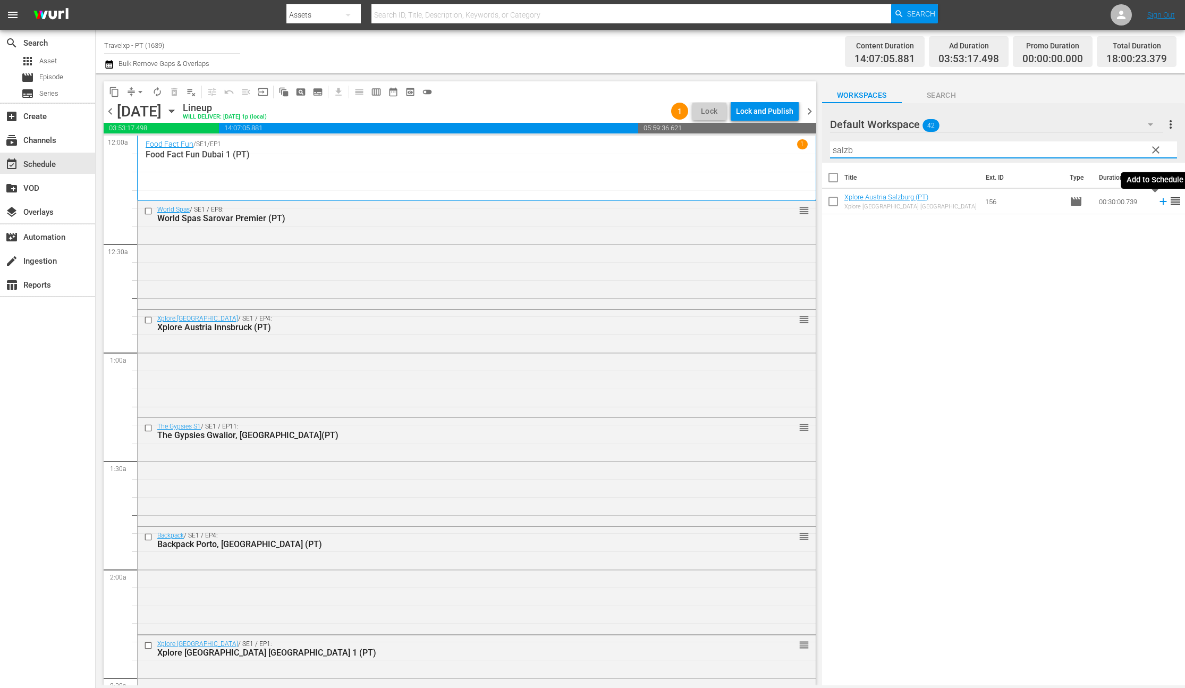
click at [1158, 204] on icon at bounding box center [1164, 202] width 12 height 12
click at [846, 152] on input "salzb" at bounding box center [1003, 149] width 347 height 17
click at [1158, 202] on icon at bounding box center [1164, 202] width 12 height 12
click at [854, 153] on input "coimb" at bounding box center [1003, 149] width 347 height 17
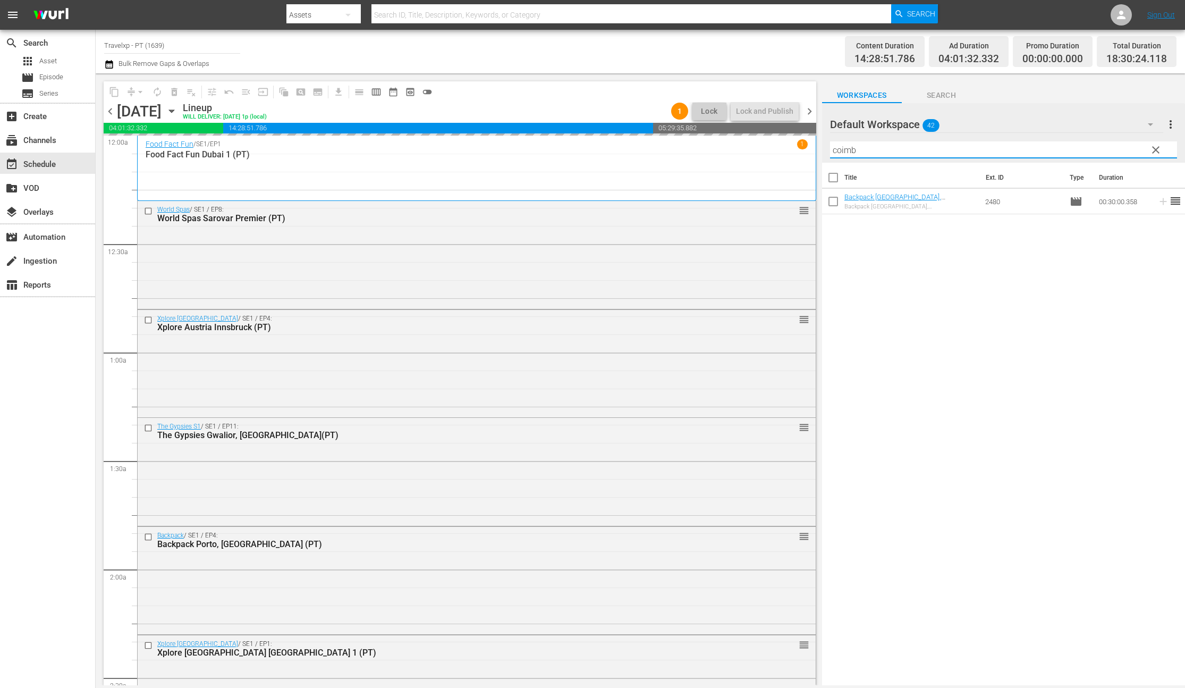
click at [854, 153] on input "coimb" at bounding box center [1003, 149] width 347 height 17
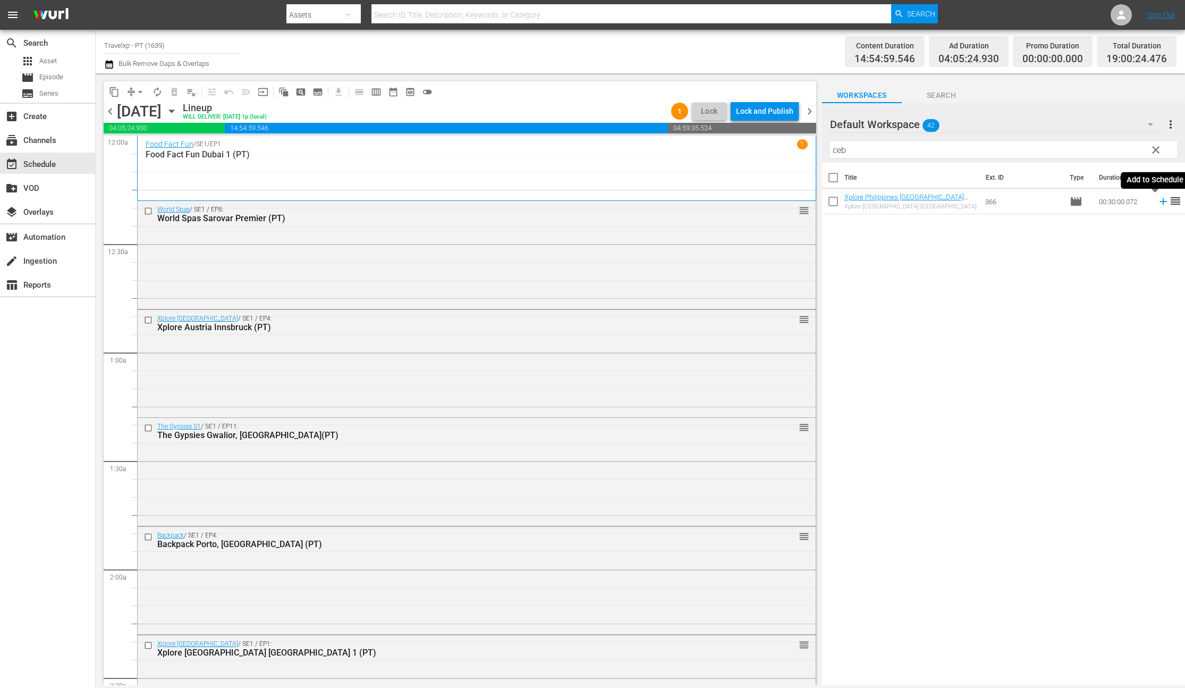
click at [1158, 203] on icon at bounding box center [1164, 202] width 12 height 12
click at [839, 149] on input "ceb" at bounding box center [1003, 149] width 347 height 17
click at [1158, 201] on icon at bounding box center [1164, 202] width 12 height 12
click at [840, 155] on input "villa" at bounding box center [1003, 149] width 347 height 17
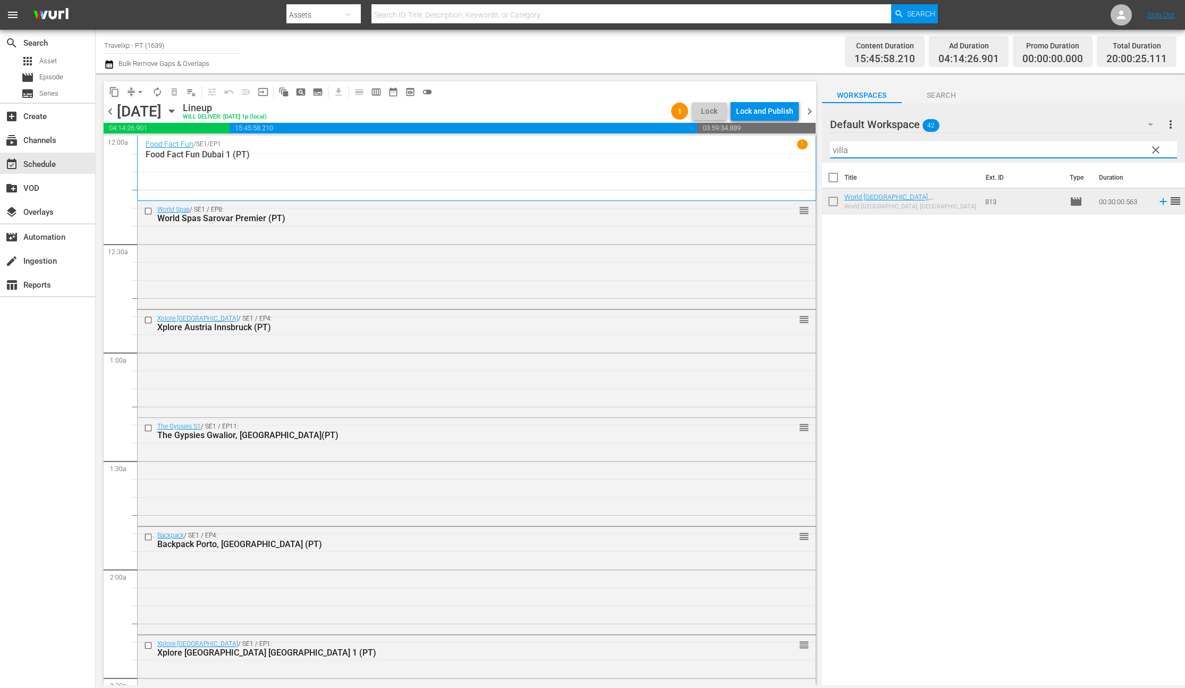
click at [840, 155] on input "villa" at bounding box center [1003, 149] width 347 height 17
click at [1160, 203] on icon at bounding box center [1163, 201] width 7 height 7
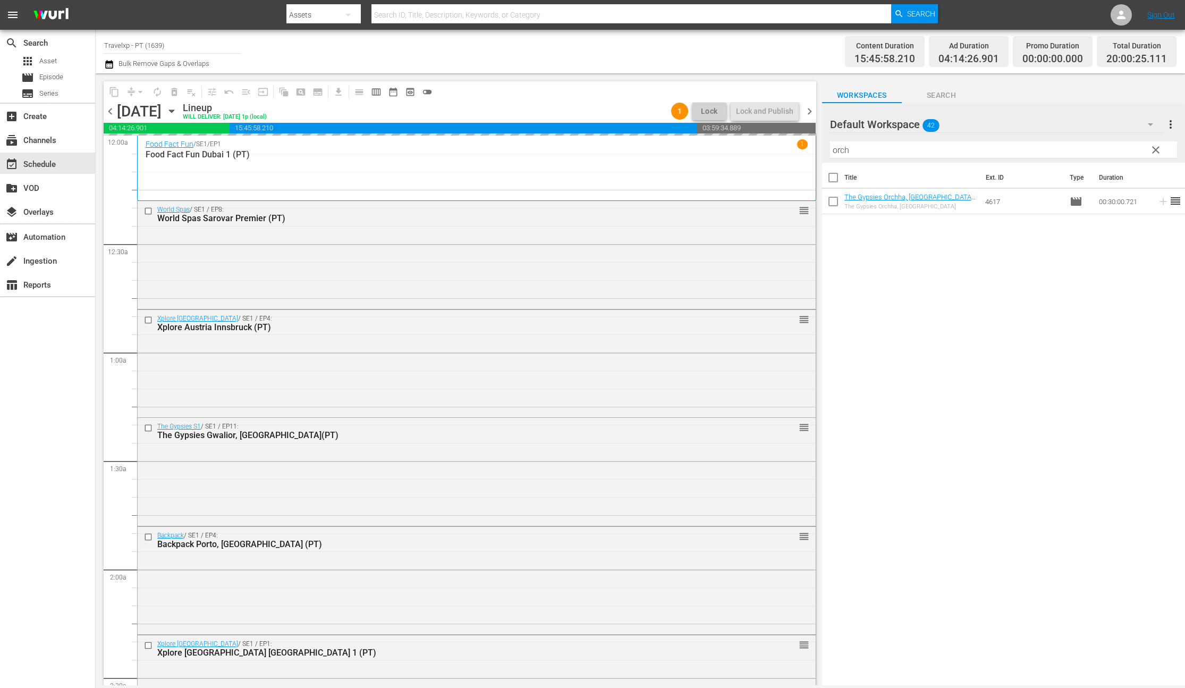
click at [843, 151] on input "orch" at bounding box center [1003, 149] width 347 height 17
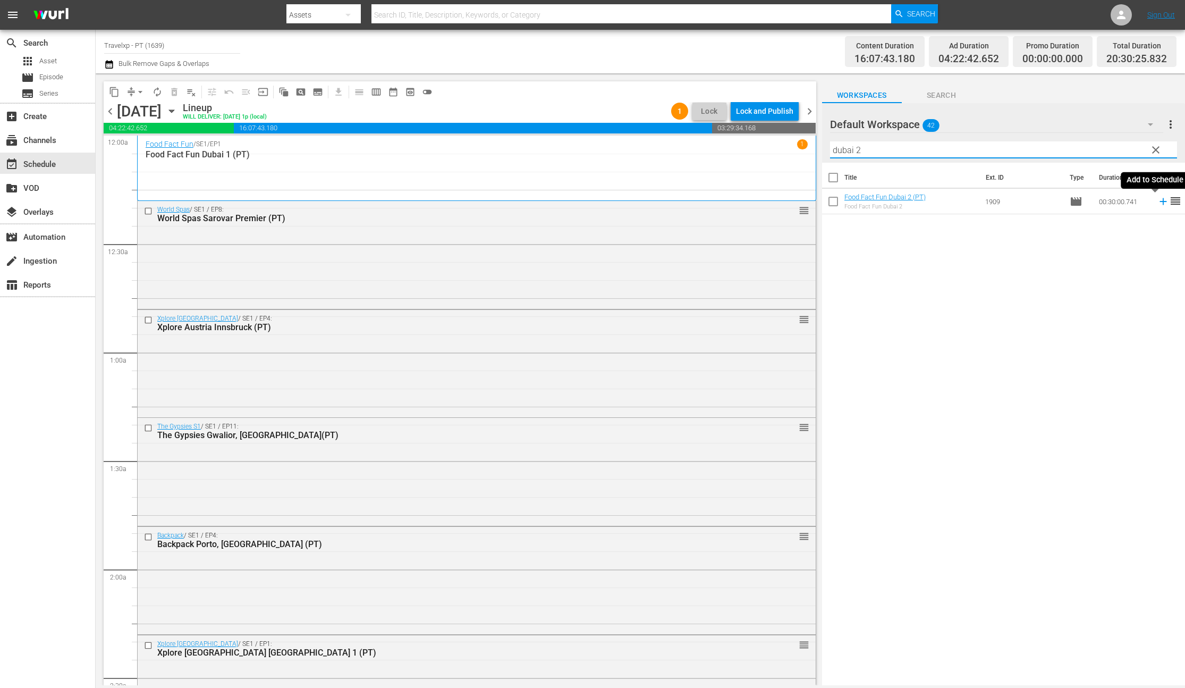
type input "dubai 2"
click at [1160, 201] on icon at bounding box center [1163, 201] width 7 height 7
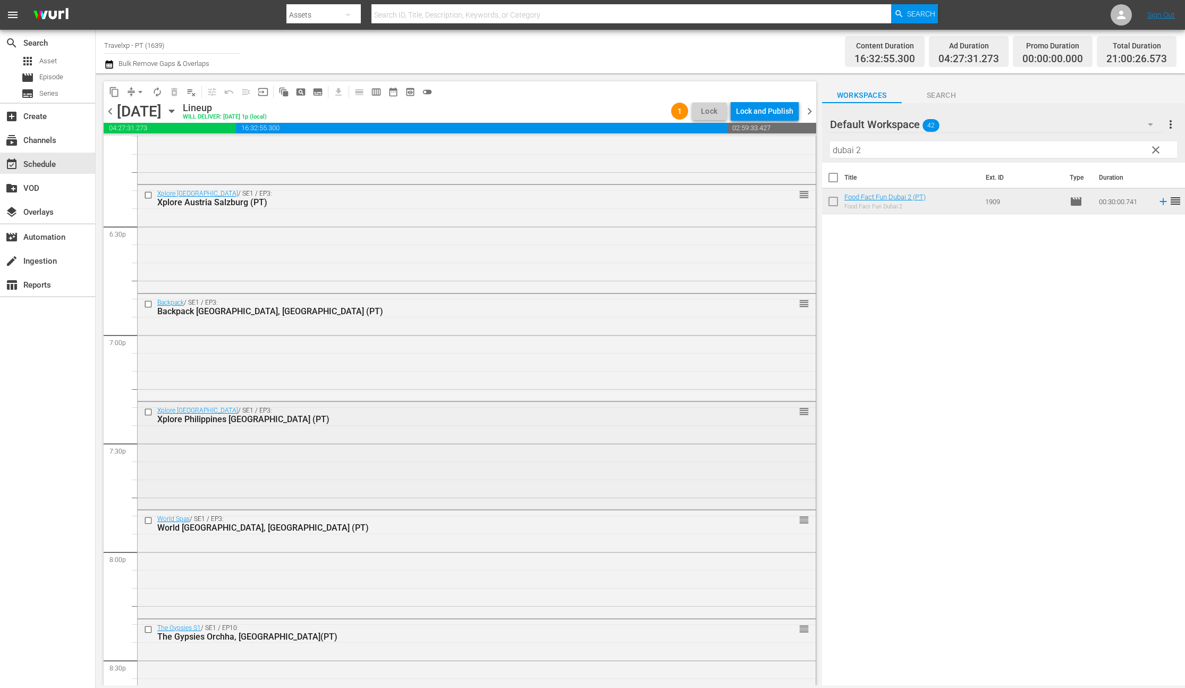
scroll to position [3922, 0]
click at [147, 197] on input "checkbox" at bounding box center [149, 195] width 11 height 9
click at [149, 307] on input "checkbox" at bounding box center [149, 303] width 11 height 9
click at [148, 414] on input "checkbox" at bounding box center [149, 412] width 11 height 9
click at [149, 520] on input "checkbox" at bounding box center [149, 520] width 11 height 9
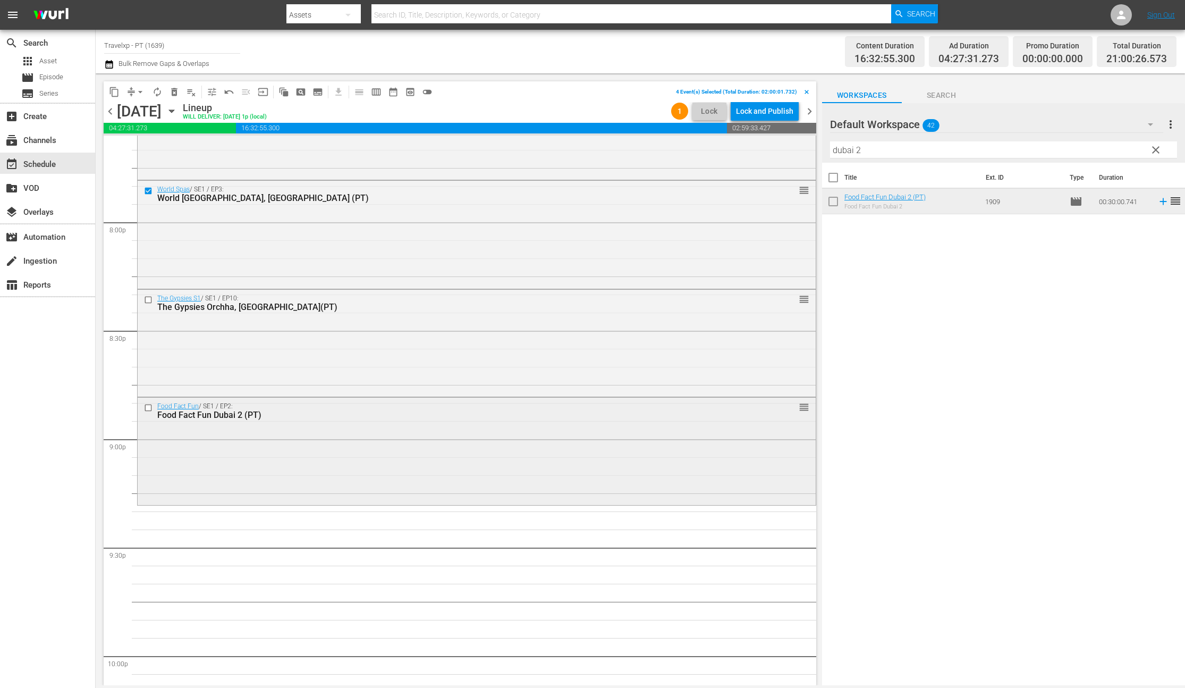
scroll to position [4258, 0]
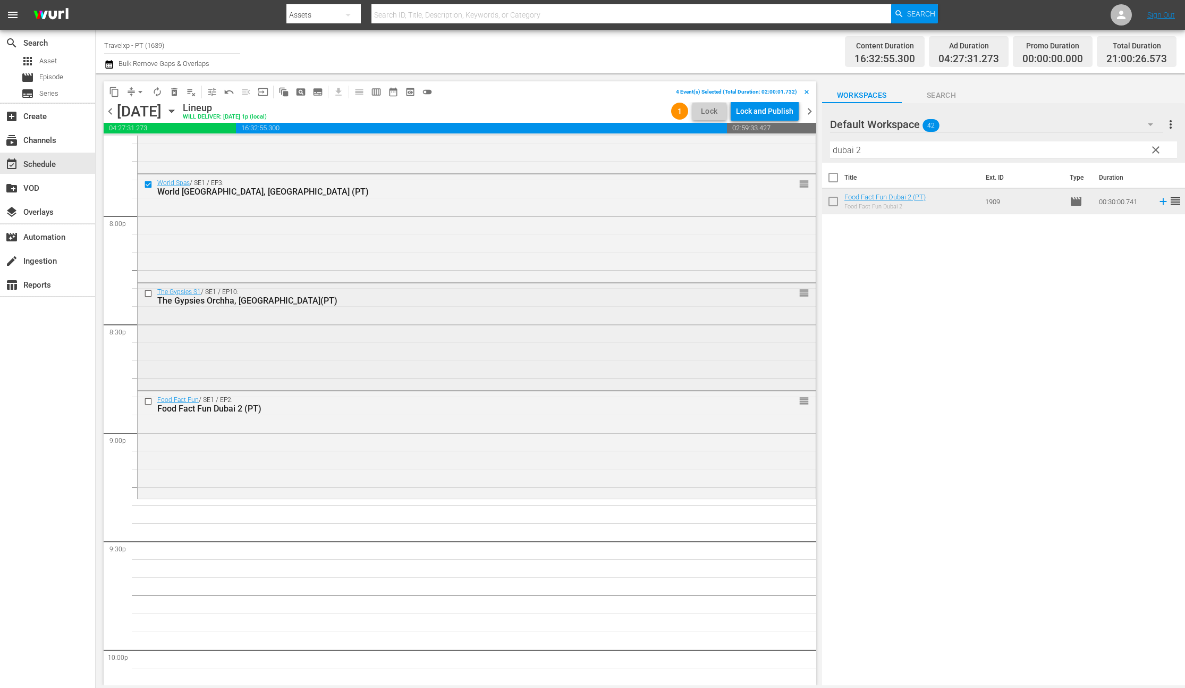
click at [150, 294] on input "checkbox" at bounding box center [149, 293] width 11 height 9
click at [149, 403] on input "checkbox" at bounding box center [149, 401] width 11 height 9
click at [116, 93] on span "content_copy" at bounding box center [114, 92] width 11 height 11
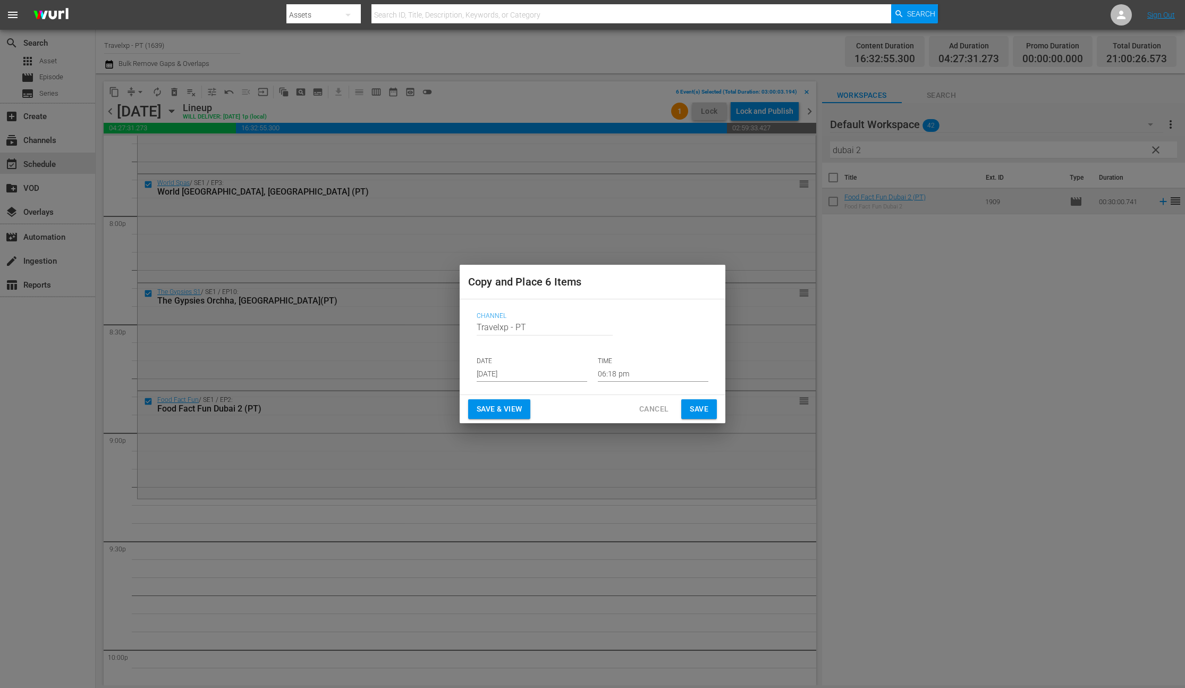
click at [529, 372] on input "[DATE]" at bounding box center [532, 374] width 111 height 16
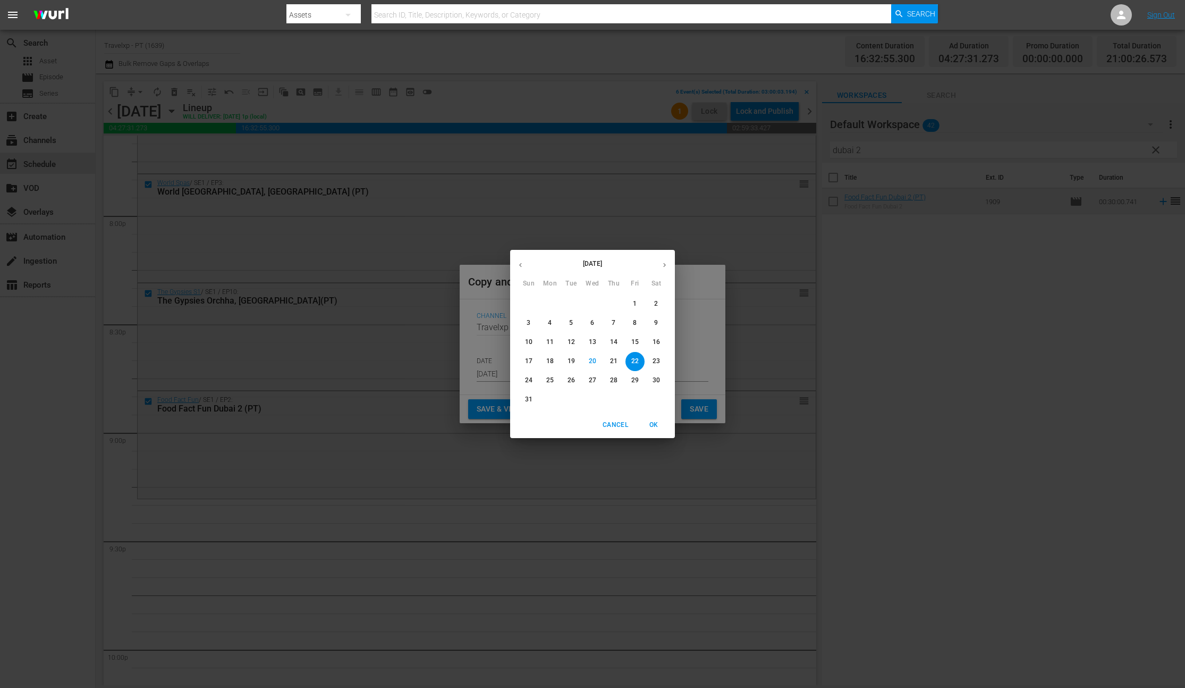
click at [635, 361] on p "22" at bounding box center [635, 361] width 7 height 9
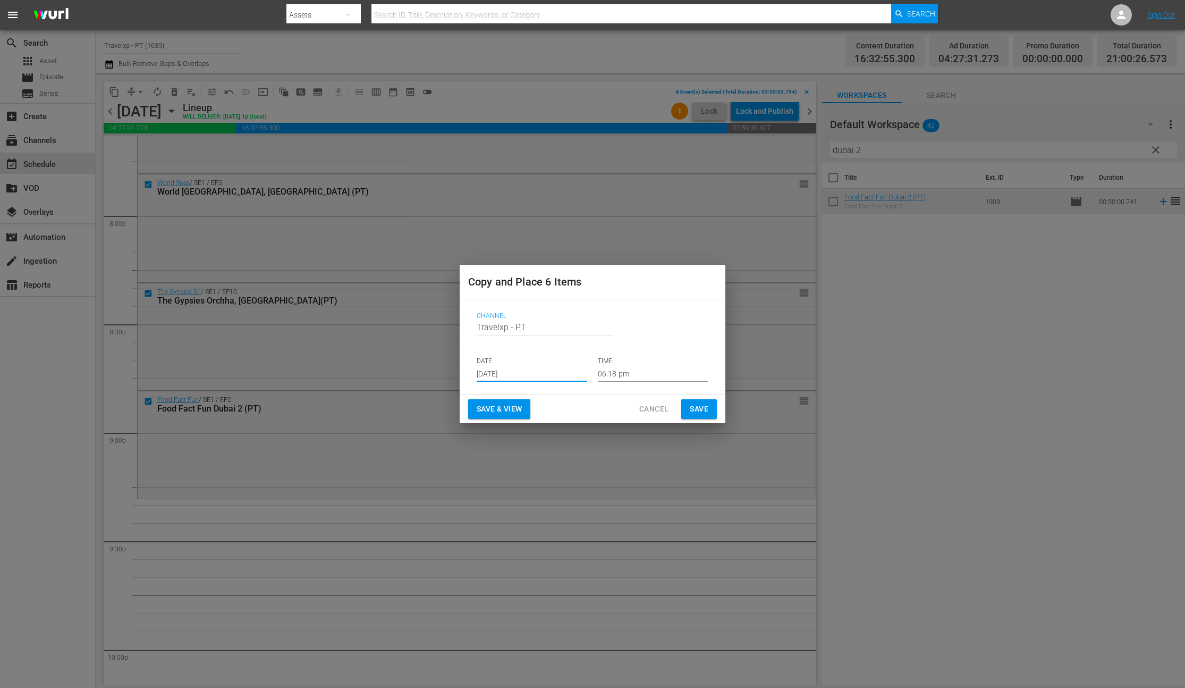
click at [623, 376] on input "06:18 pm" at bounding box center [653, 374] width 111 height 16
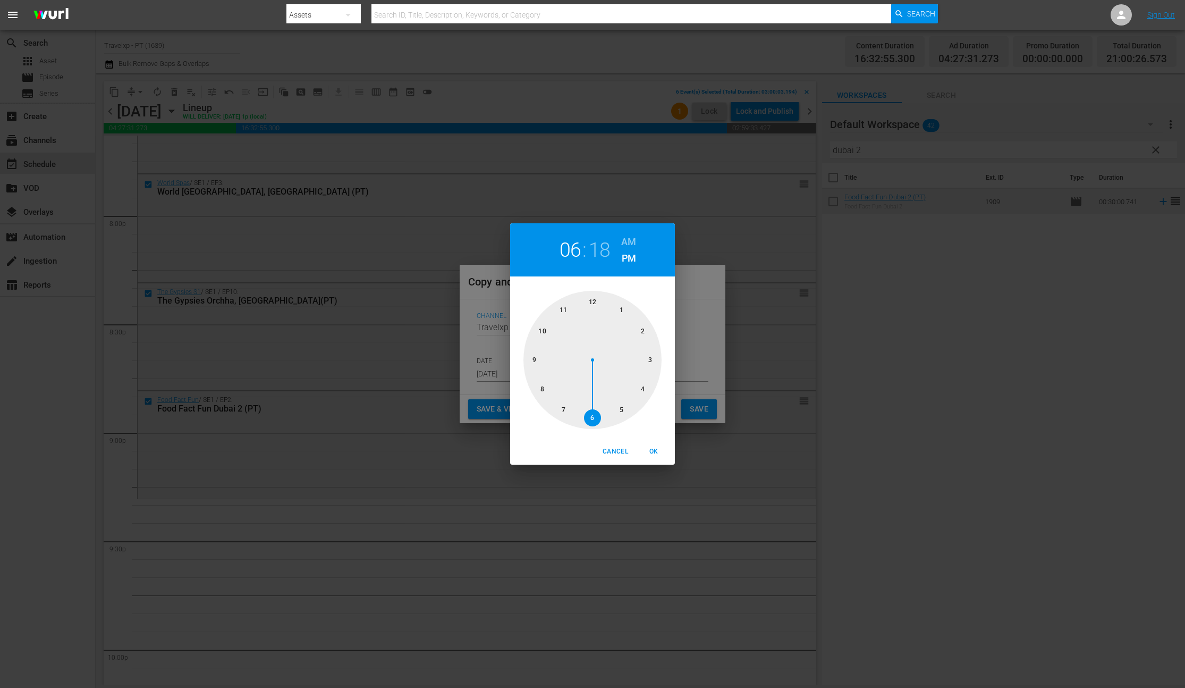
click at [541, 360] on div at bounding box center [593, 360] width 138 height 138
click at [650, 450] on span "OK" at bounding box center [654, 451] width 26 height 11
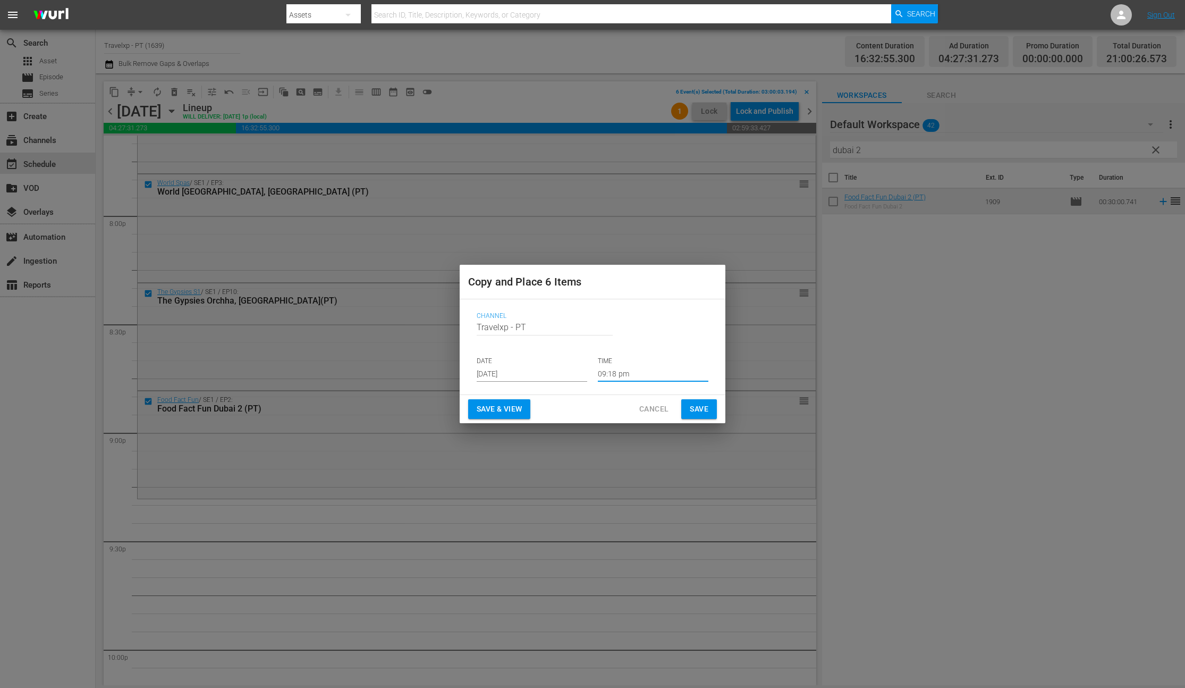
type input "09:18 pm"
click at [497, 409] on span "Save & View" at bounding box center [499, 408] width 45 height 13
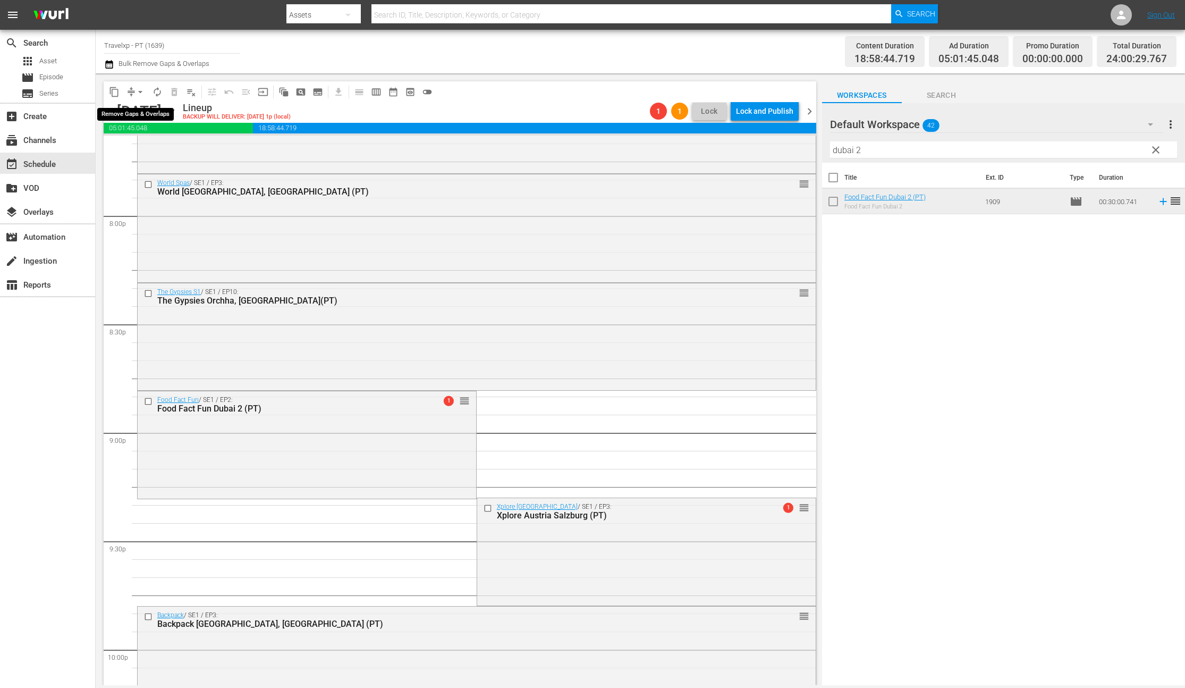
click at [134, 90] on button "arrow_drop_down" at bounding box center [140, 91] width 17 height 17
click at [145, 153] on li "Align to End of Previous Day" at bounding box center [141, 149] width 112 height 18
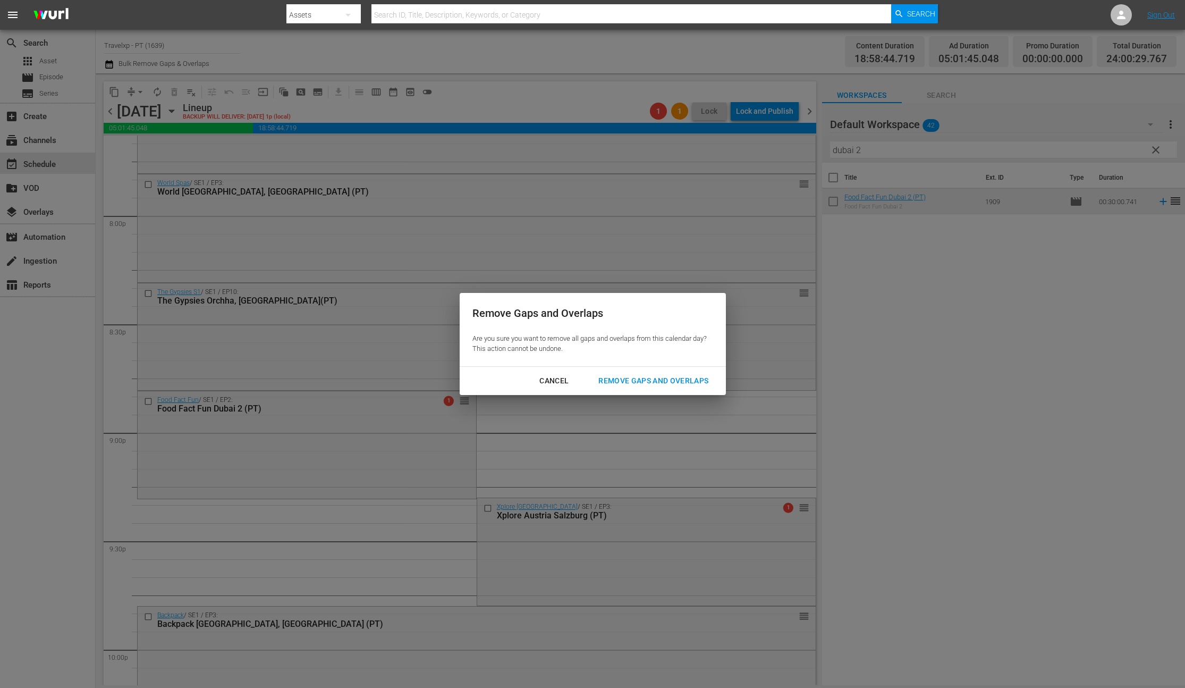
click at [651, 383] on div "Remove Gaps and Overlaps" at bounding box center [653, 380] width 127 height 13
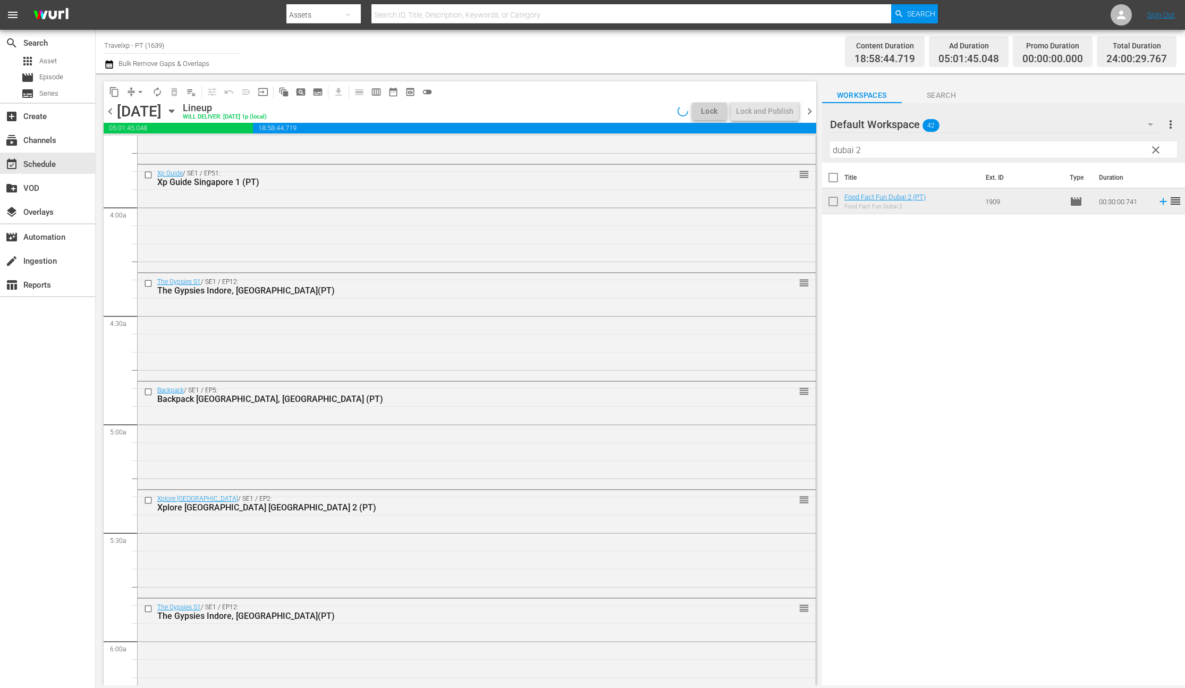
scroll to position [0, 0]
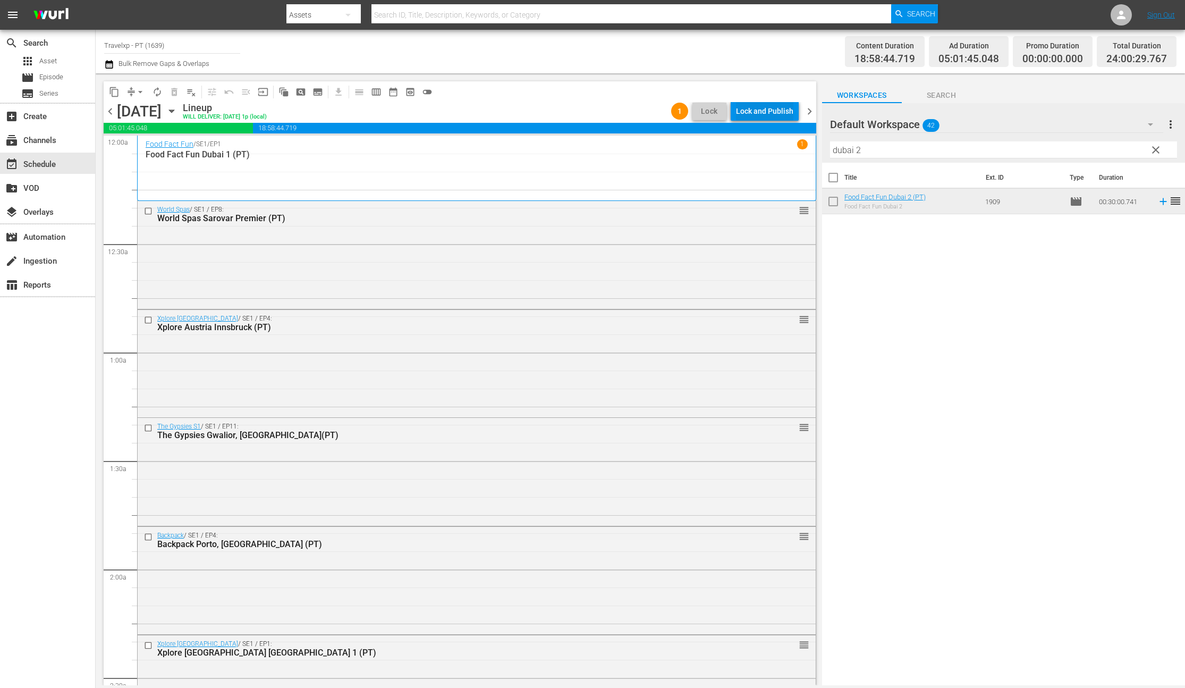
click at [758, 111] on div "Lock and Publish" at bounding box center [764, 111] width 57 height 19
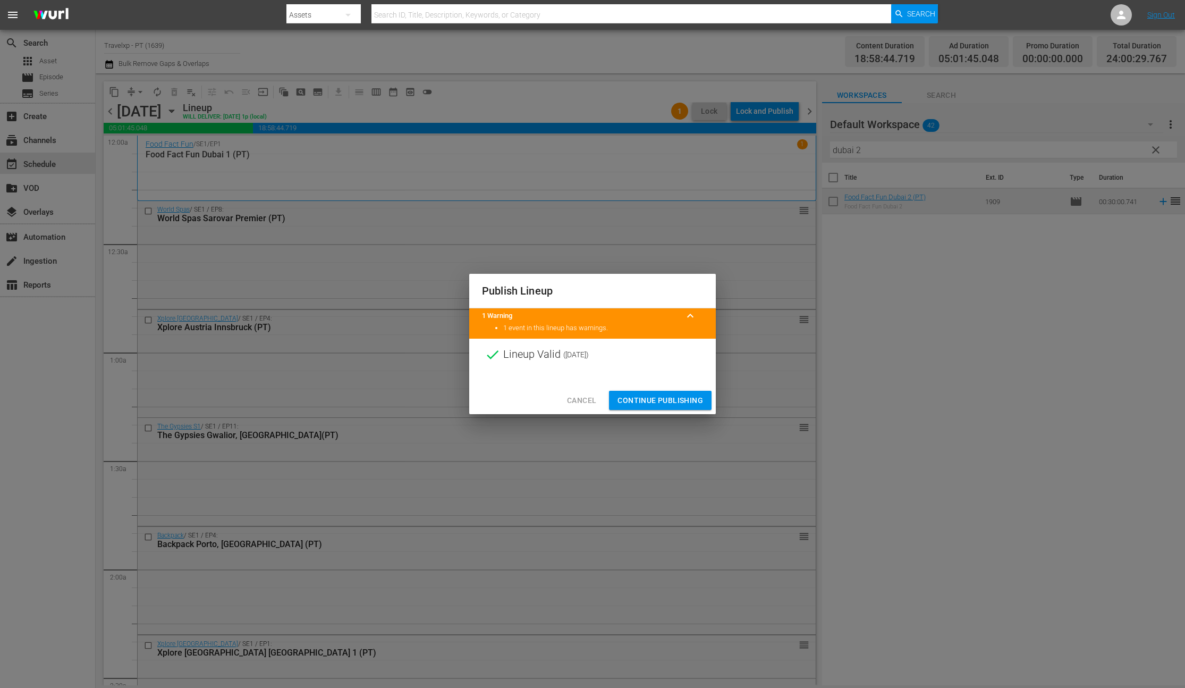
click at [658, 405] on span "Continue Publishing" at bounding box center [661, 400] width 86 height 13
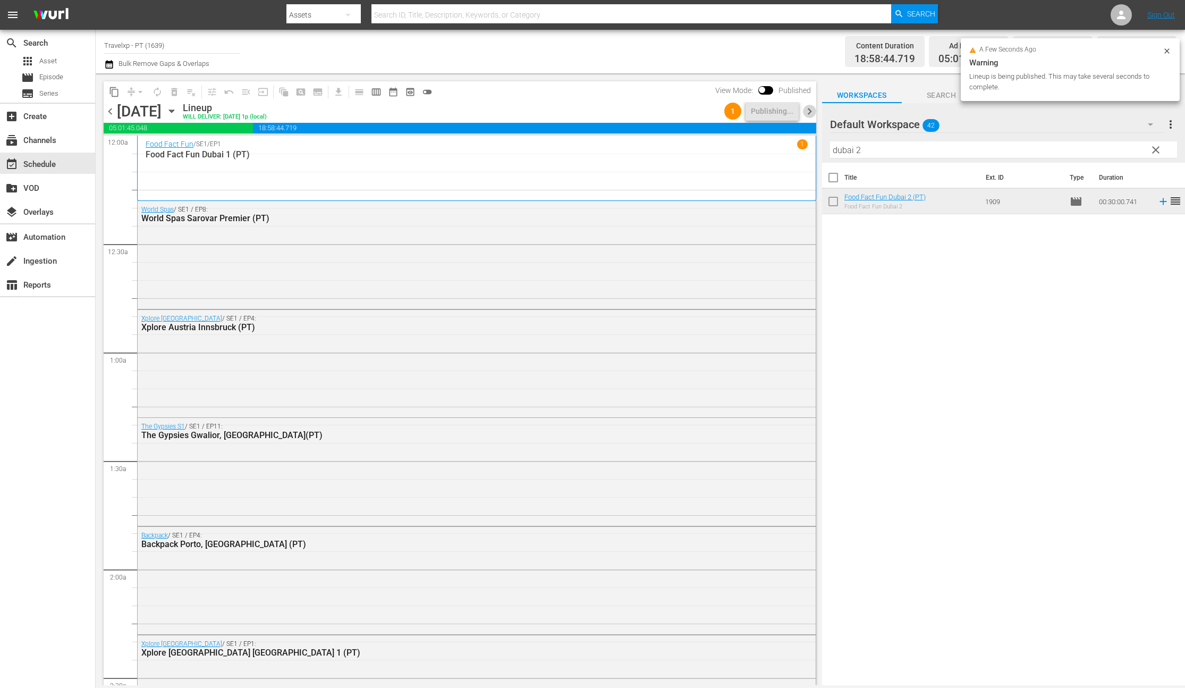
click at [809, 110] on span "chevron_right" at bounding box center [809, 111] width 13 height 13
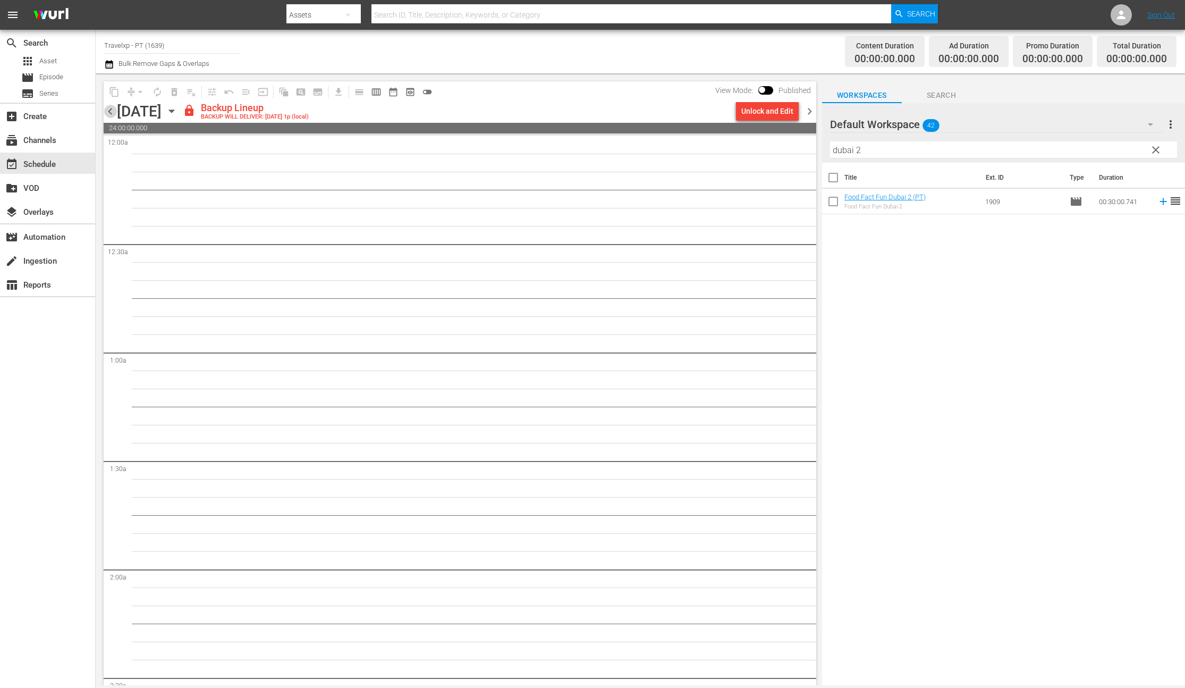
click at [110, 109] on span "chevron_left" at bounding box center [110, 111] width 13 height 13
click at [35, 144] on div "subscriptions Channels" at bounding box center [30, 139] width 60 height 10
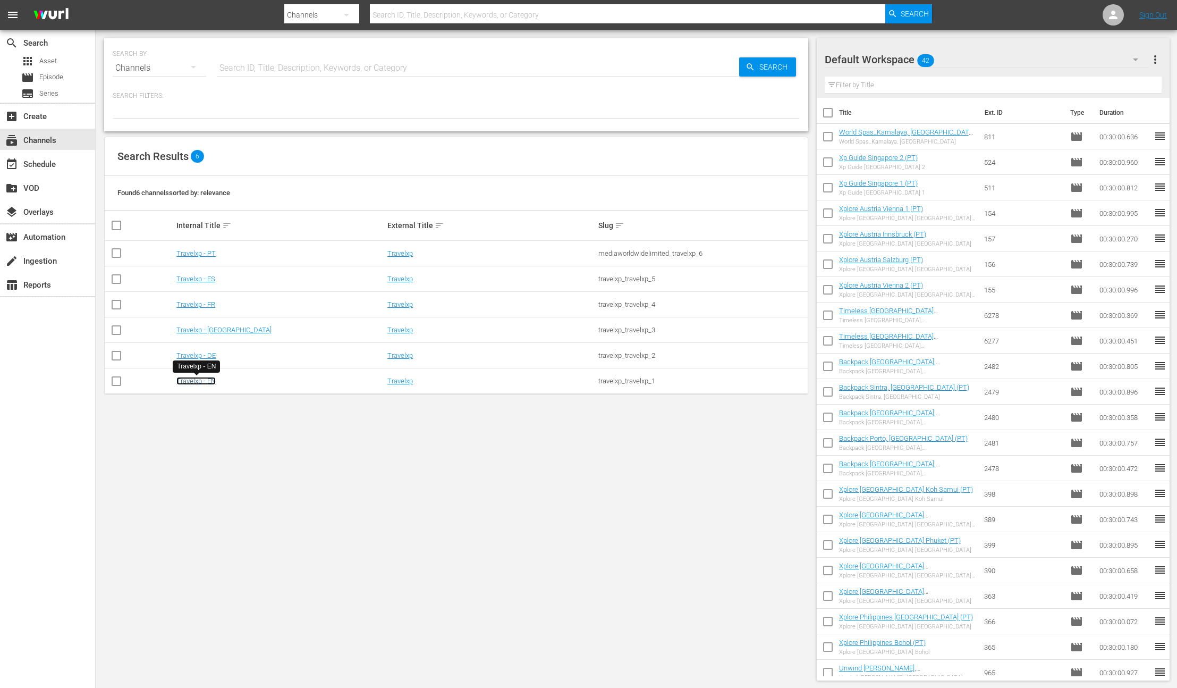
click at [208, 380] on link "Travelxp - EN" at bounding box center [195, 381] width 39 height 8
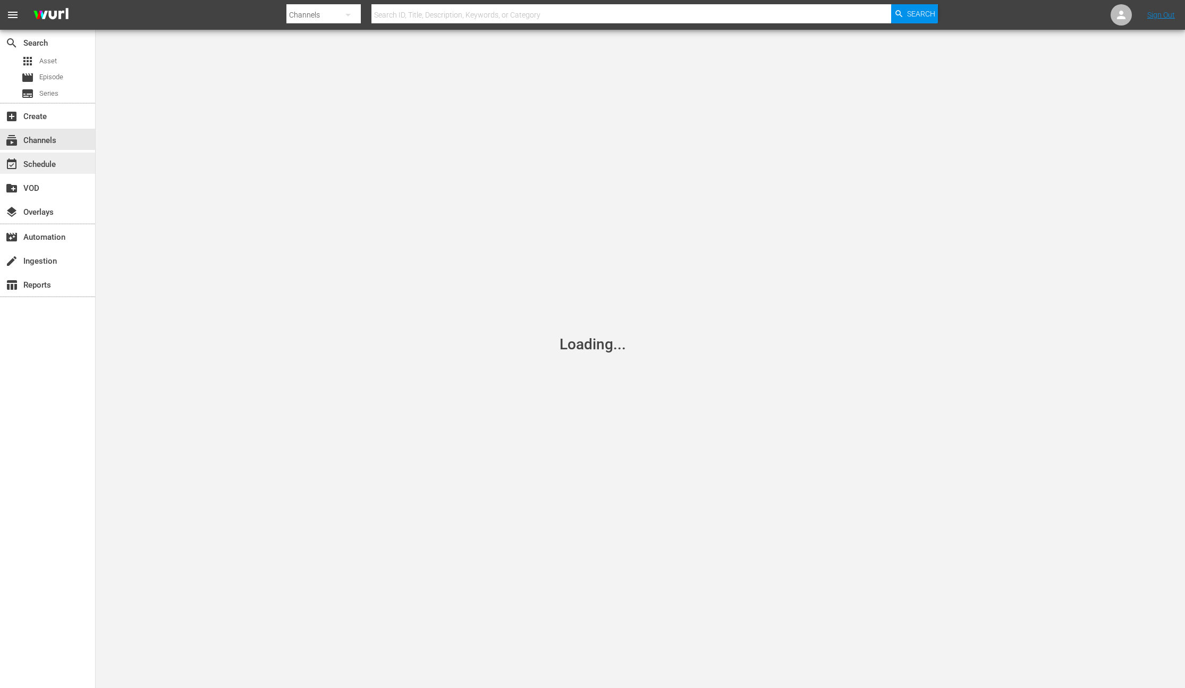
click at [56, 159] on div "event_available Schedule" at bounding box center [30, 163] width 60 height 10
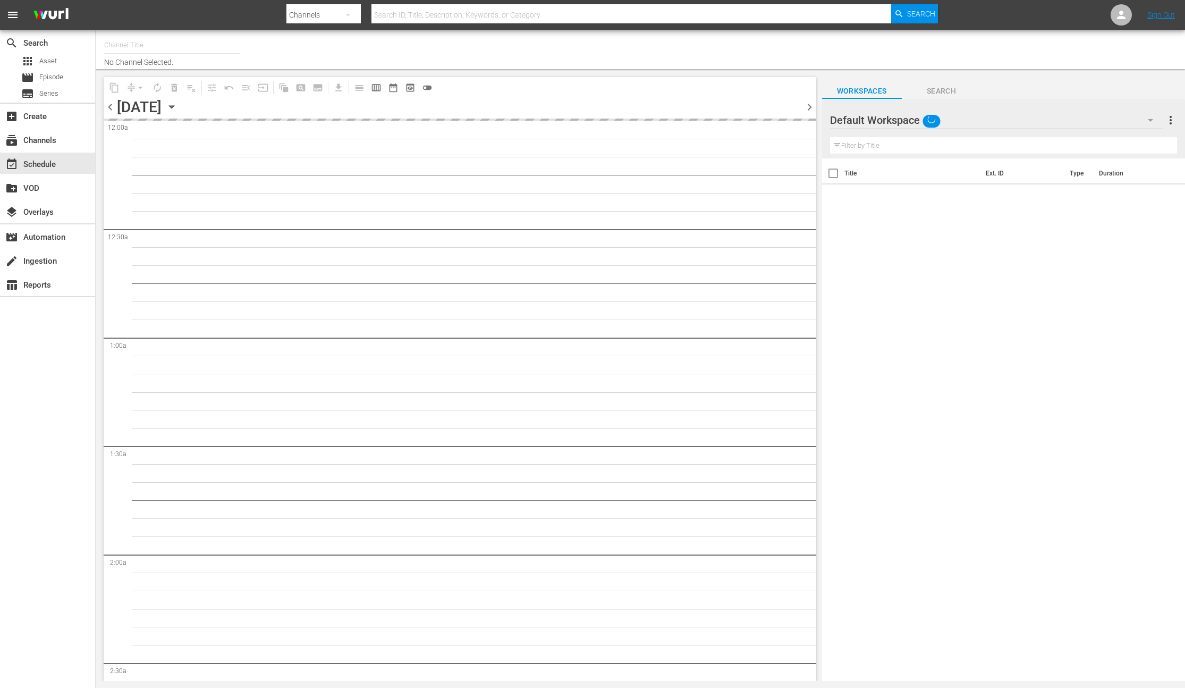
type input "Travelxp - EN (473)"
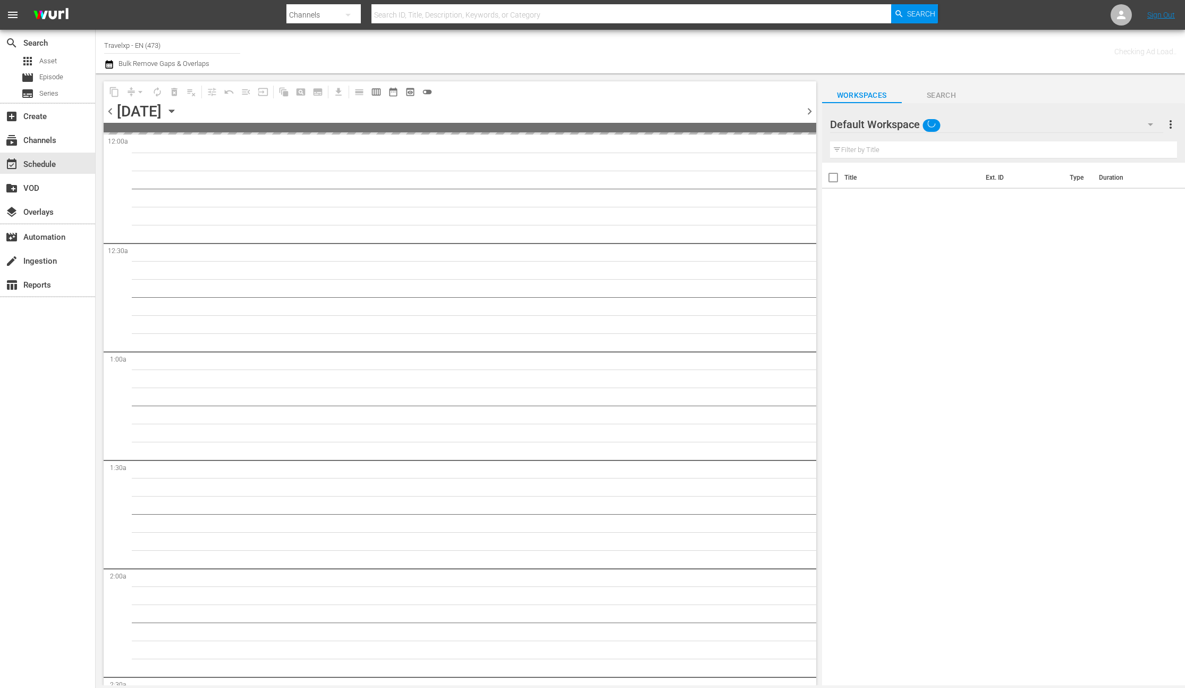
click at [1151, 120] on icon "button" at bounding box center [1151, 124] width 13 height 13
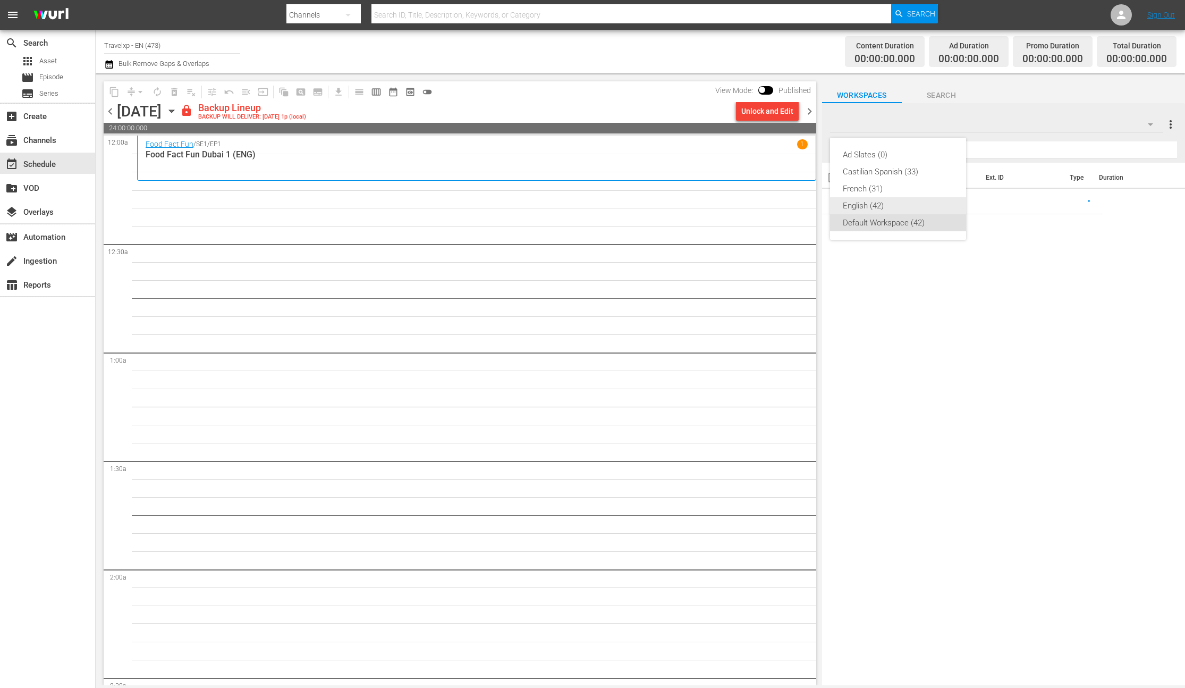
click at [867, 209] on div "English (42)" at bounding box center [898, 205] width 111 height 17
click at [776, 117] on div "Unlock and Edit" at bounding box center [768, 111] width 52 height 19
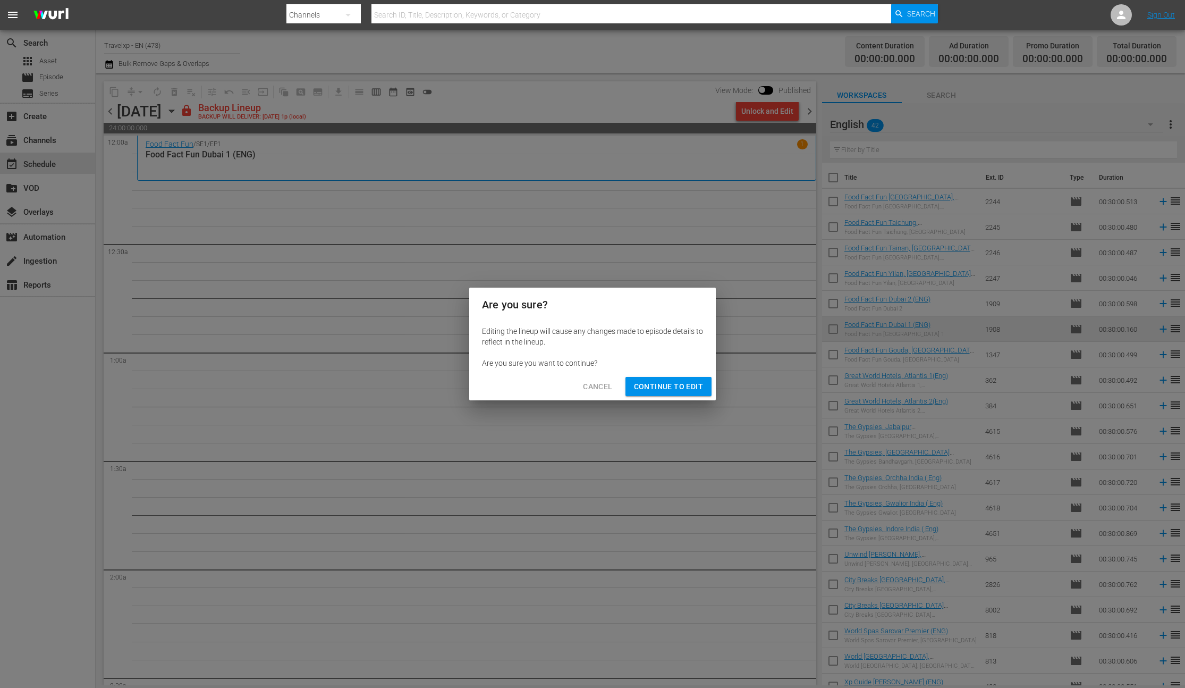
click at [661, 383] on span "Continue to Edit" at bounding box center [668, 386] width 69 height 13
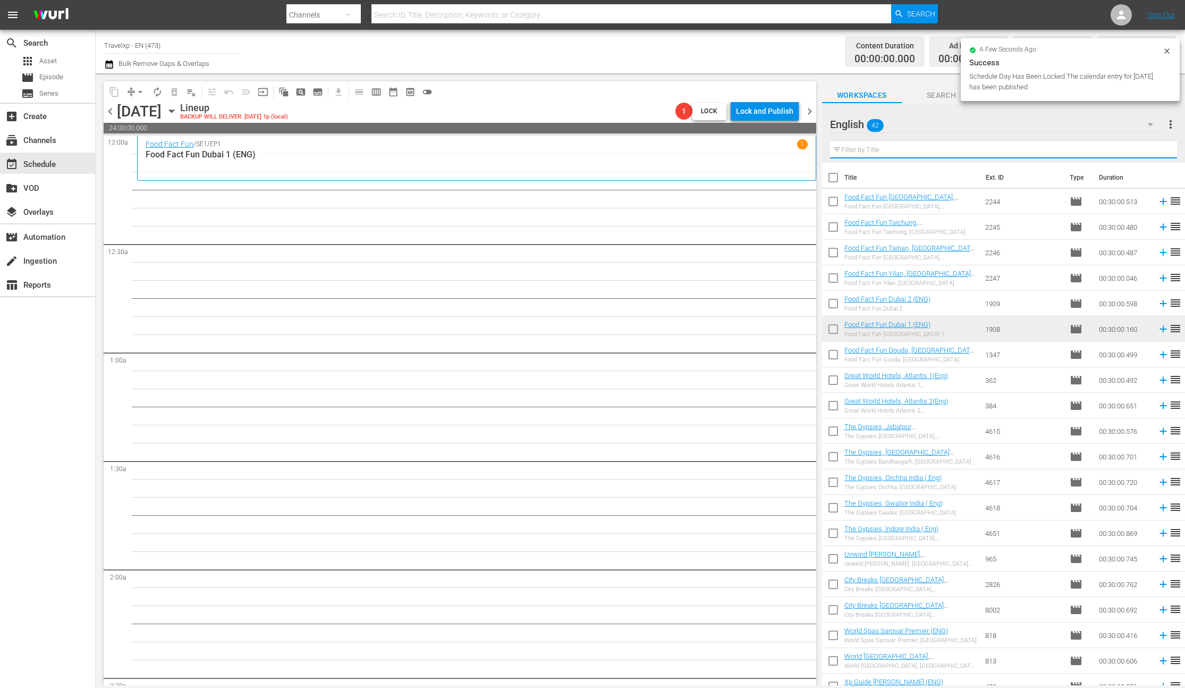
click at [888, 150] on input "text" at bounding box center [1003, 149] width 347 height 17
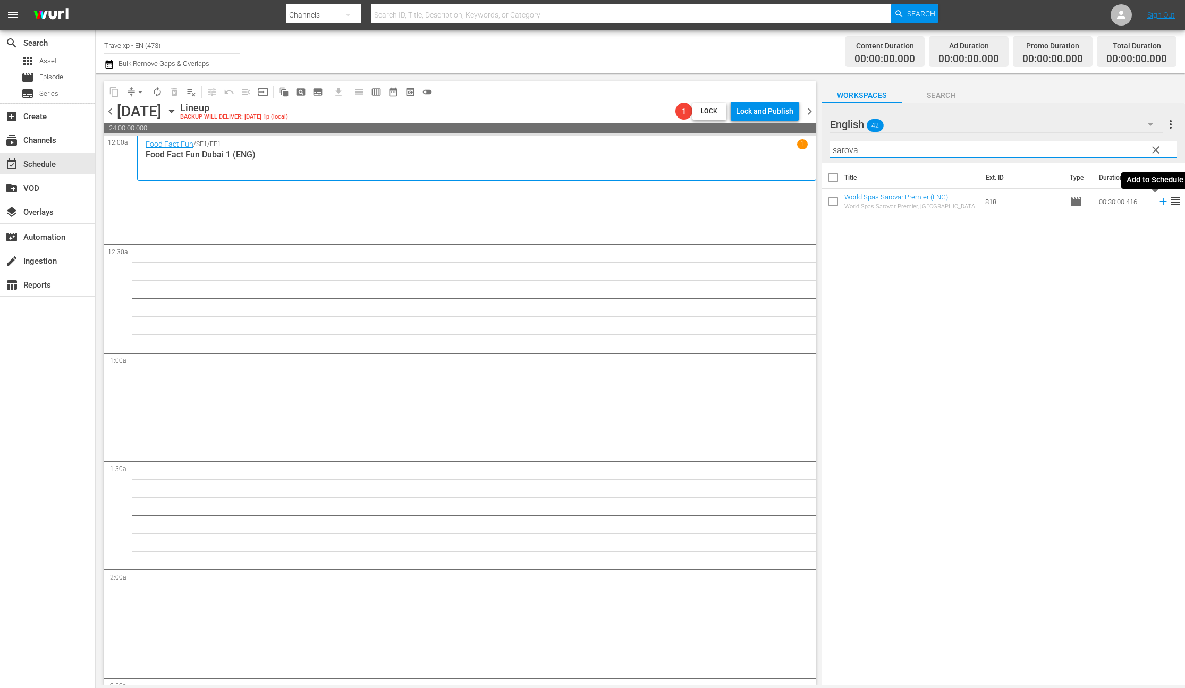
click at [1160, 201] on icon at bounding box center [1163, 201] width 7 height 7
click at [844, 147] on input "sarova" at bounding box center [1003, 149] width 347 height 17
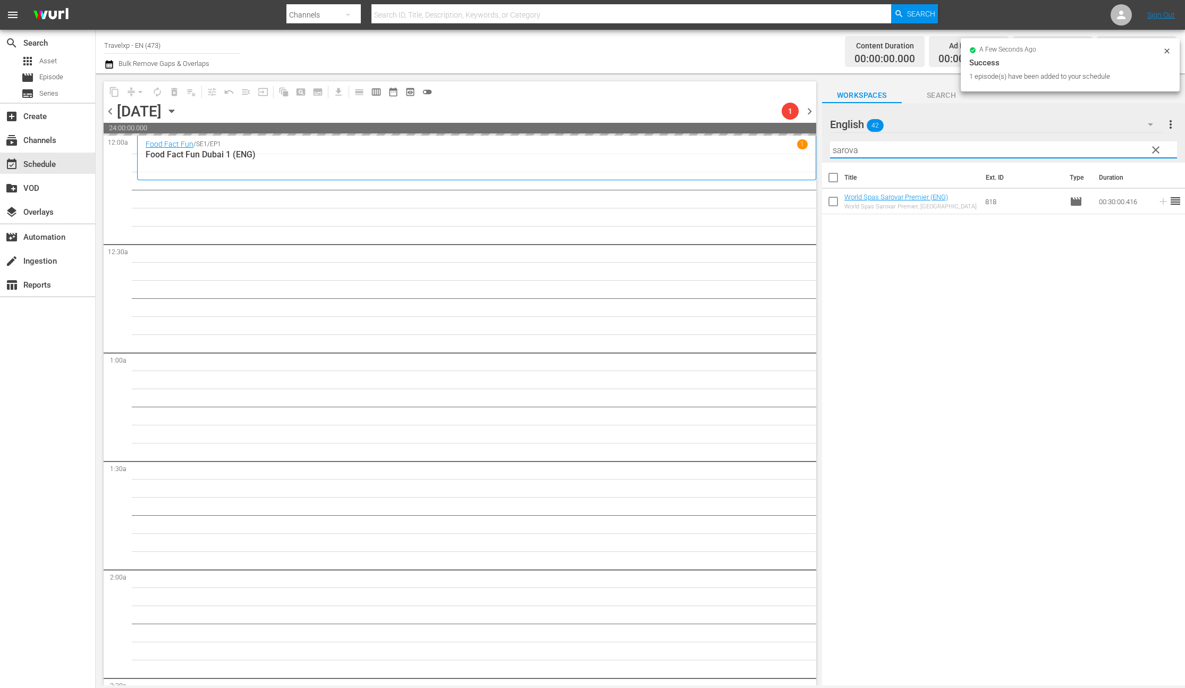
click at [844, 147] on input "sarova" at bounding box center [1003, 149] width 347 height 17
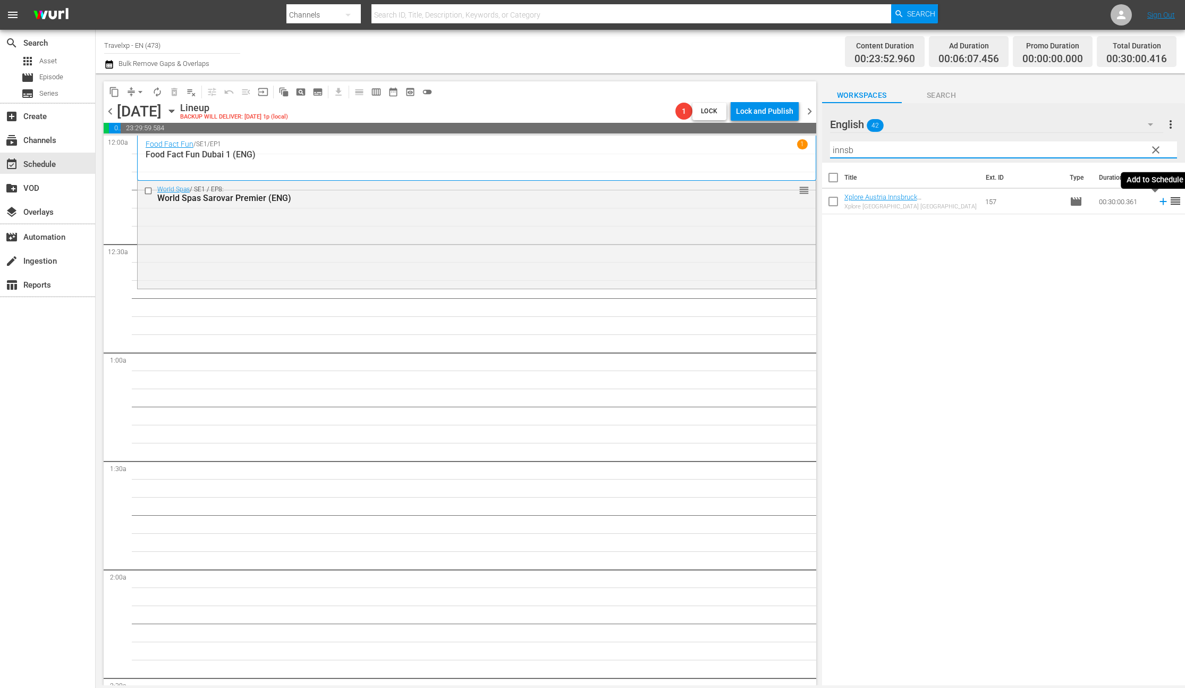
click at [1158, 201] on icon at bounding box center [1164, 202] width 12 height 12
click at [844, 154] on input "innsb" at bounding box center [1003, 149] width 347 height 17
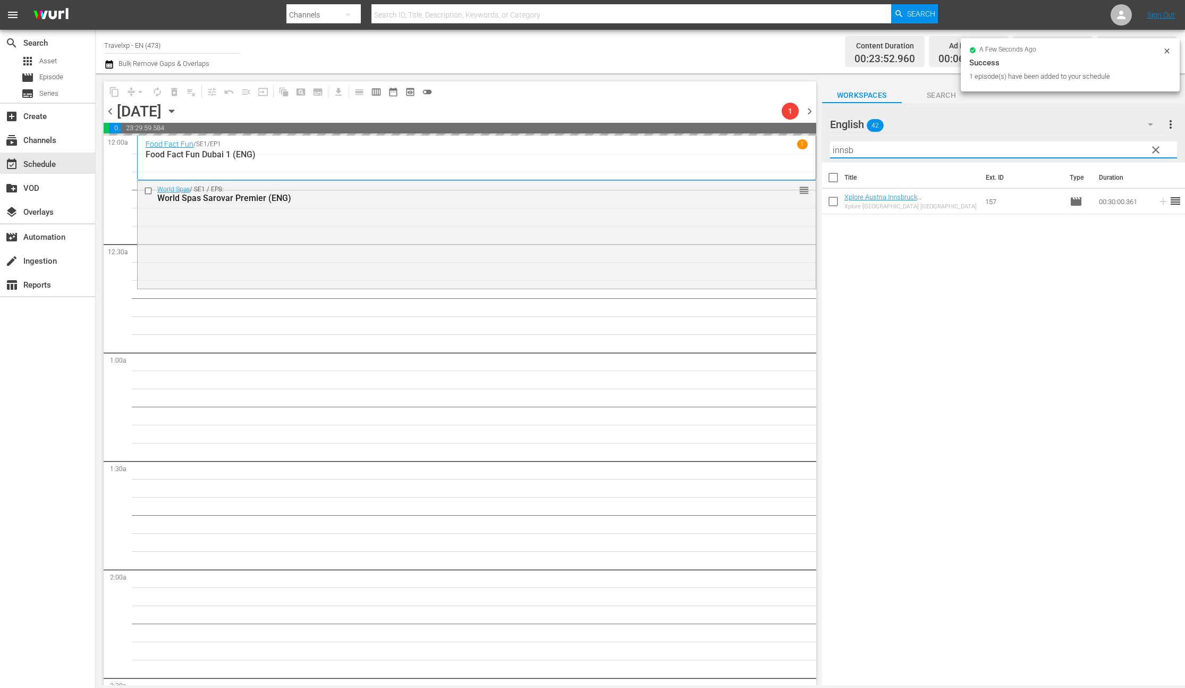
click at [844, 154] on input "innsb" at bounding box center [1003, 149] width 347 height 17
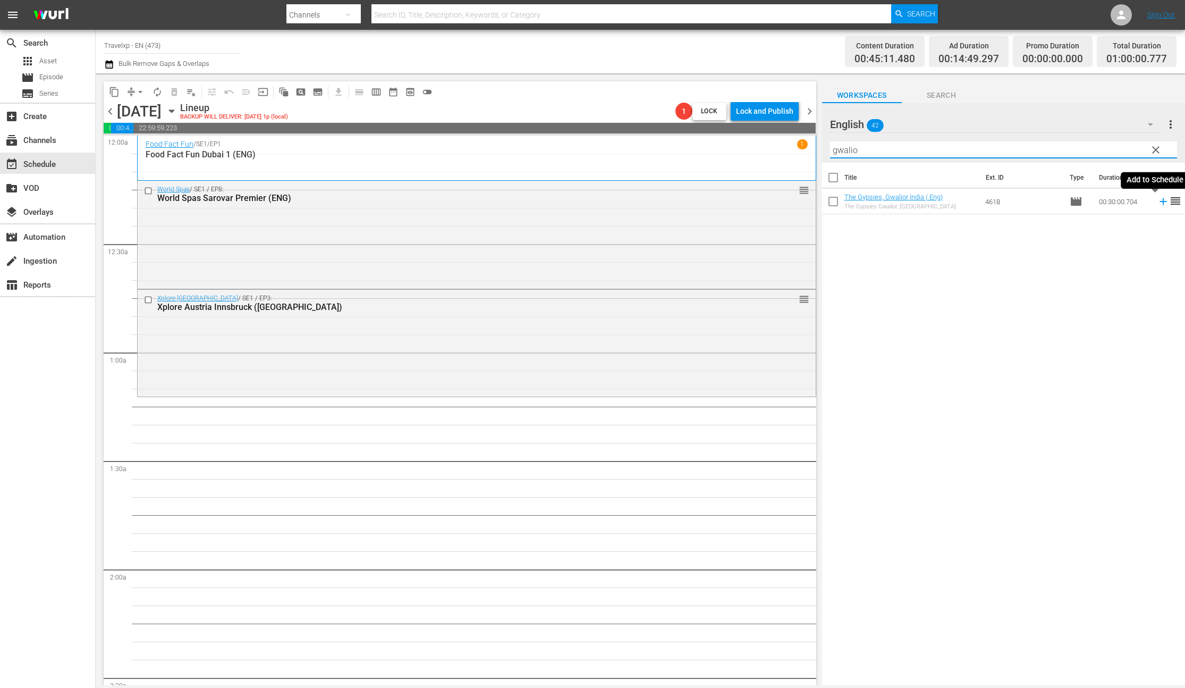
click at [1158, 202] on icon at bounding box center [1164, 202] width 12 height 12
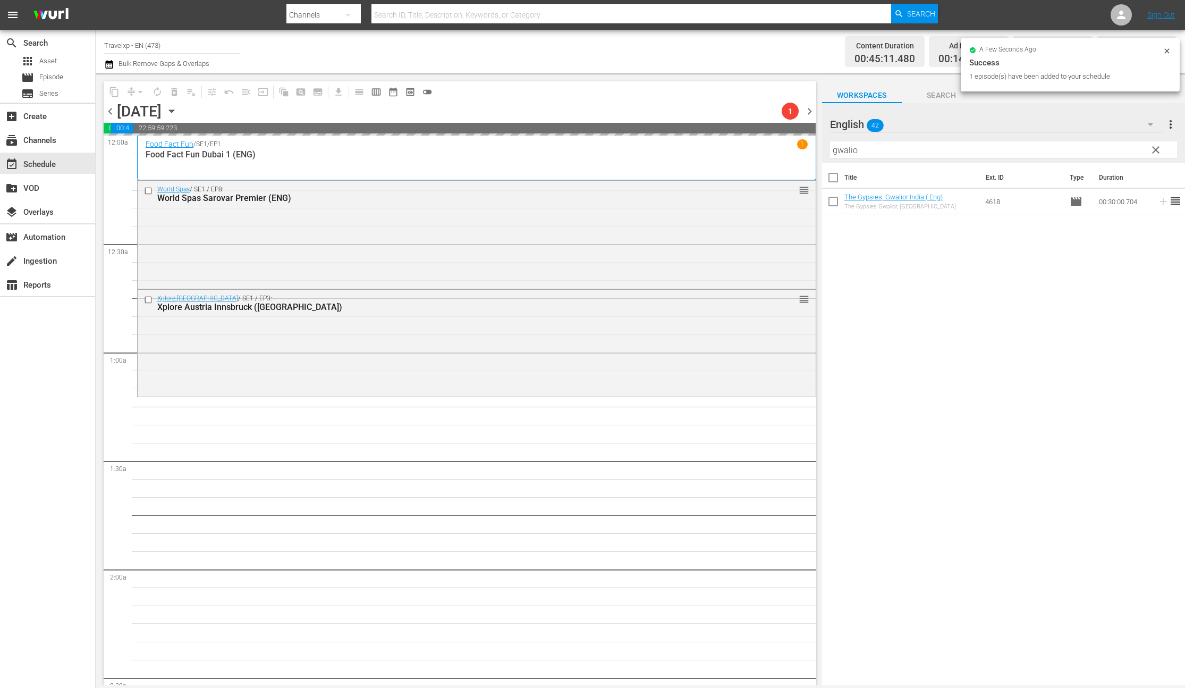
click at [846, 152] on input "gwalio" at bounding box center [1003, 149] width 347 height 17
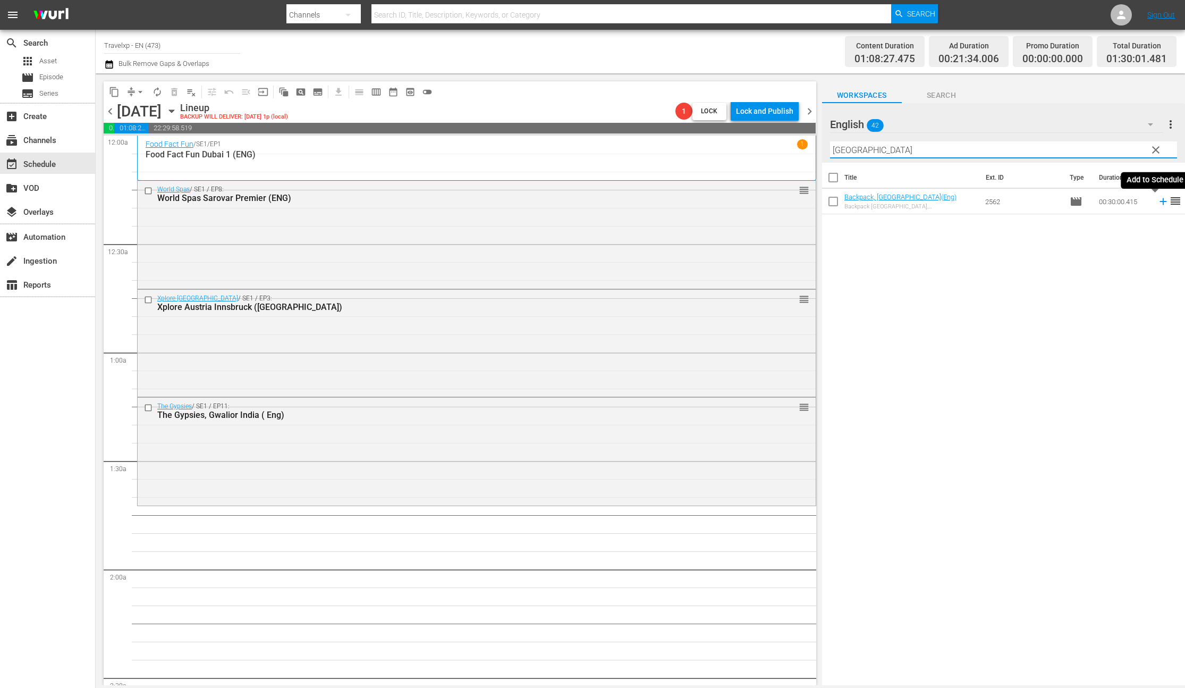
click at [1160, 202] on icon at bounding box center [1163, 201] width 7 height 7
click at [841, 150] on input "porto" at bounding box center [1003, 149] width 347 height 17
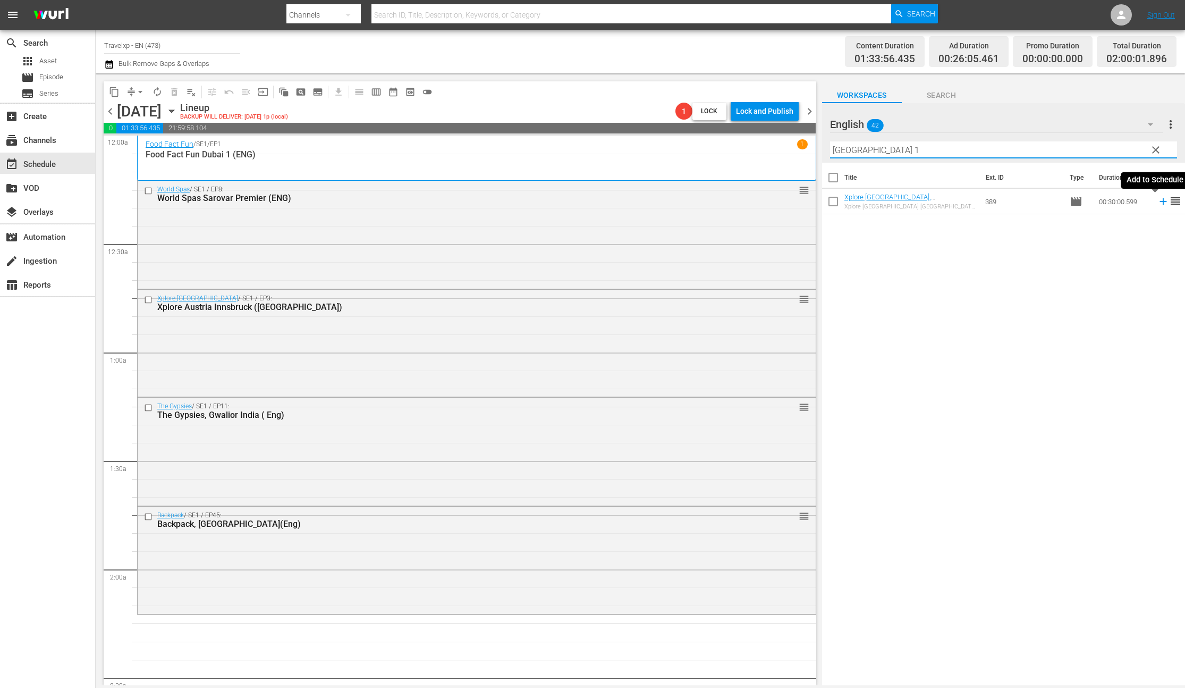
click at [1160, 201] on icon at bounding box center [1163, 201] width 7 height 7
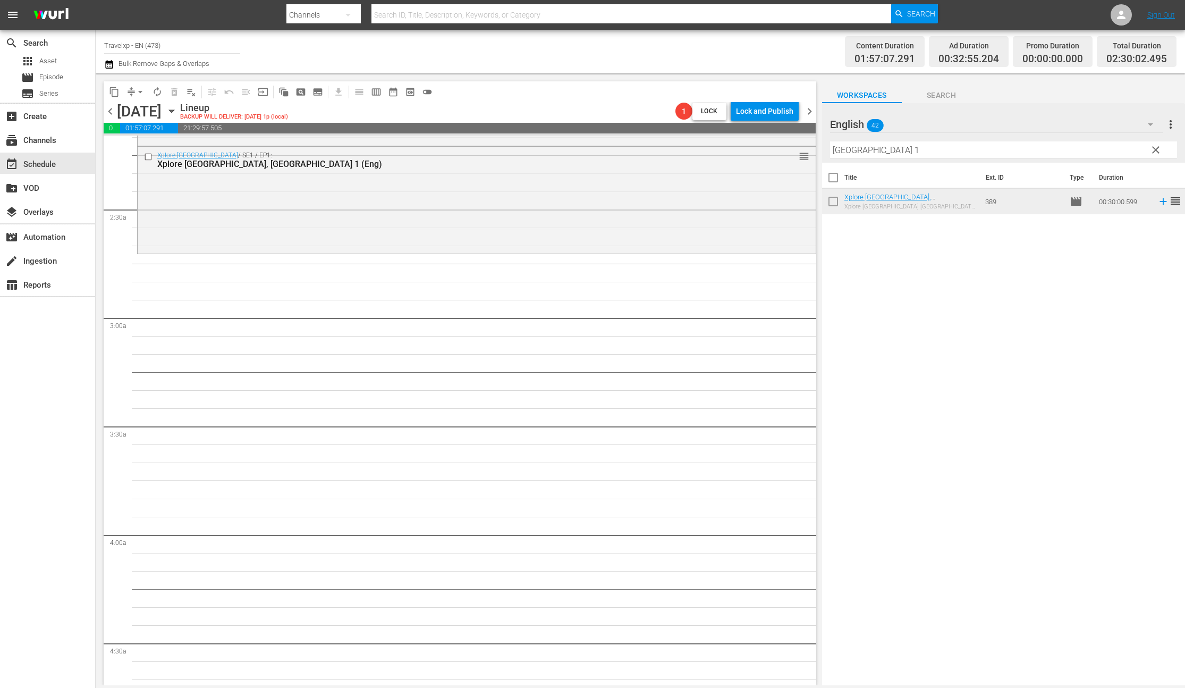
scroll to position [405, 0]
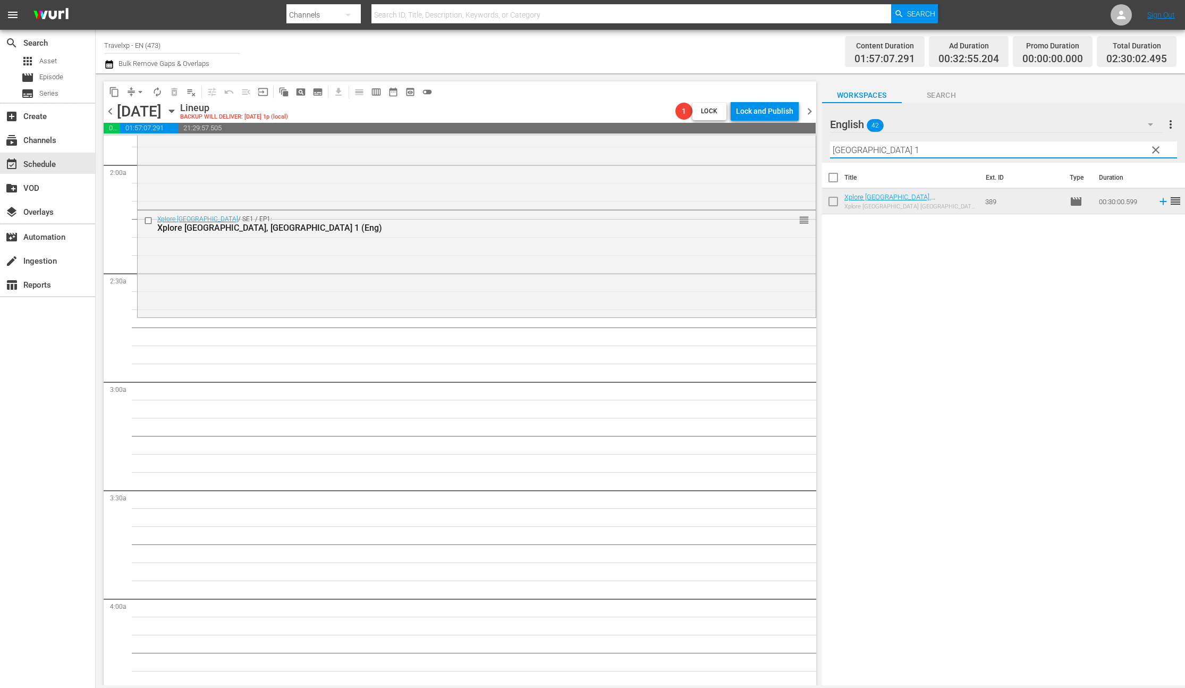
drag, startPoint x: 884, startPoint y: 150, endPoint x: 813, endPoint y: 150, distance: 70.7
click at [813, 150] on div "content_copy compress arrow_drop_down autorenew_outlined delete_forever_outline…" at bounding box center [641, 379] width 1090 height 612
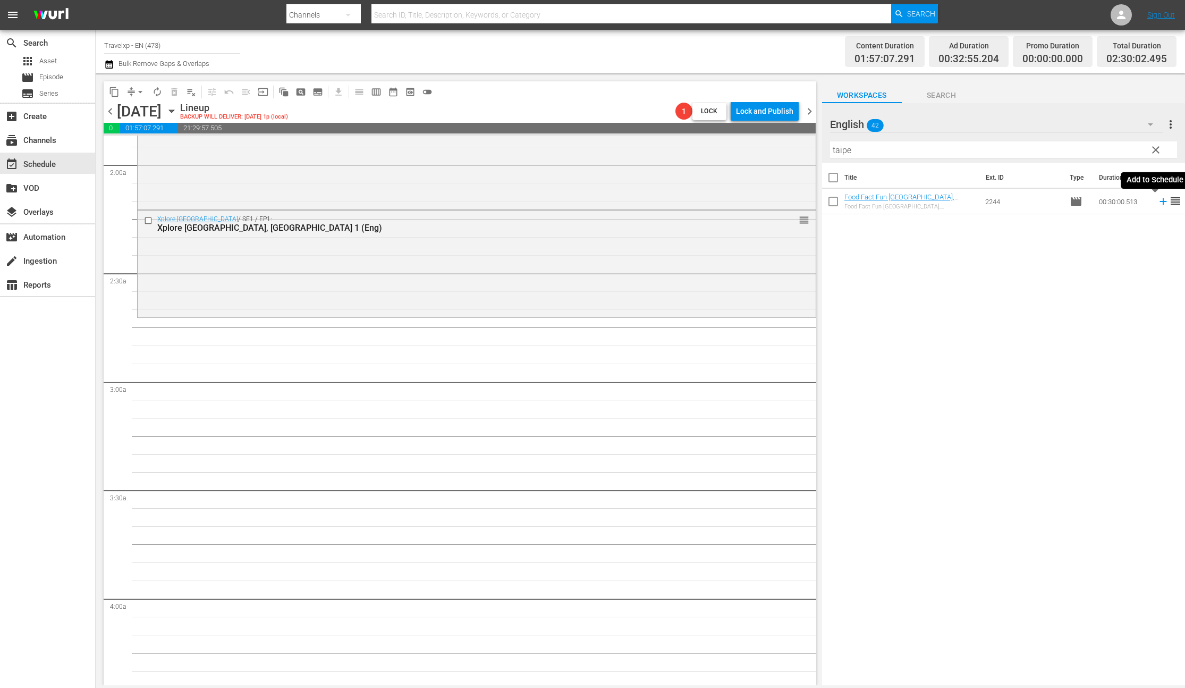
click at [1160, 202] on icon at bounding box center [1163, 201] width 7 height 7
click at [849, 151] on input "taipe" at bounding box center [1003, 149] width 347 height 17
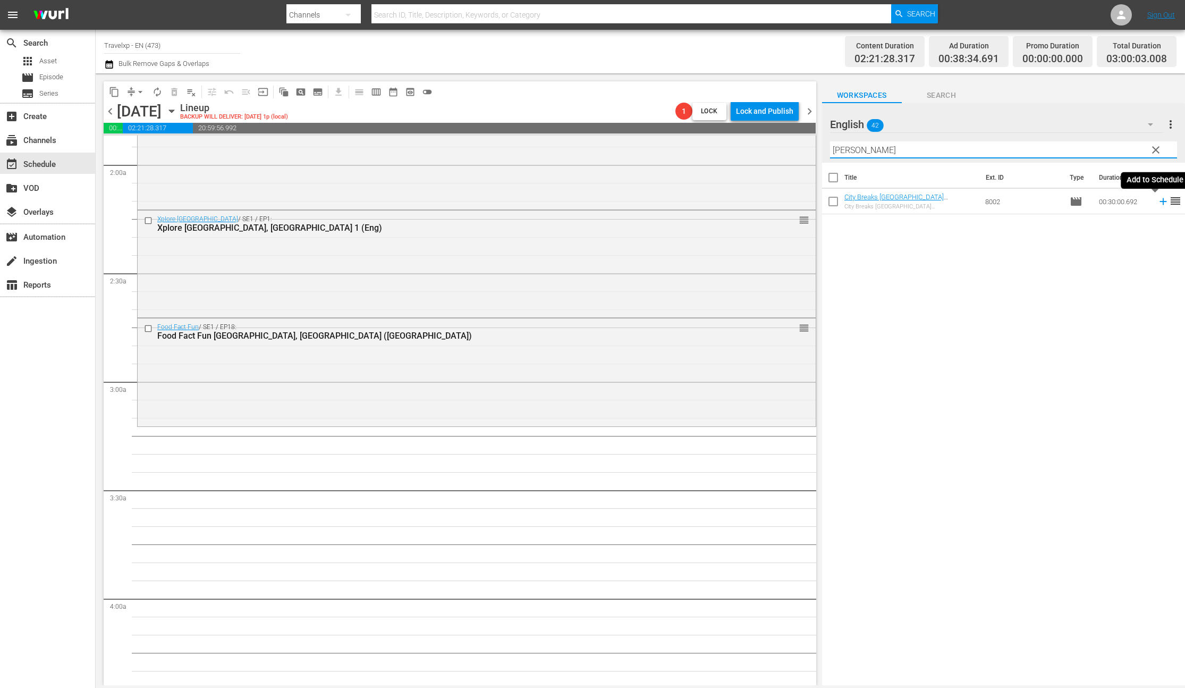
click at [1160, 201] on icon at bounding box center [1163, 201] width 7 height 7
click at [842, 150] on input "hyder" at bounding box center [1003, 149] width 347 height 17
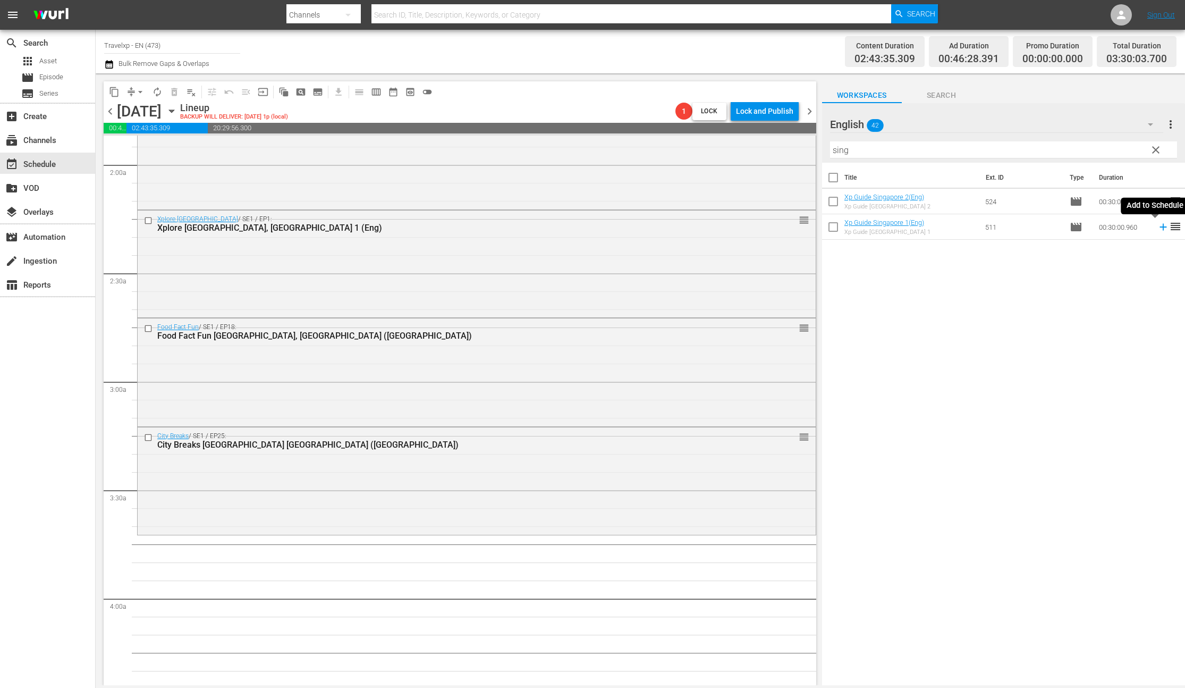
click at [1158, 228] on icon at bounding box center [1164, 227] width 12 height 12
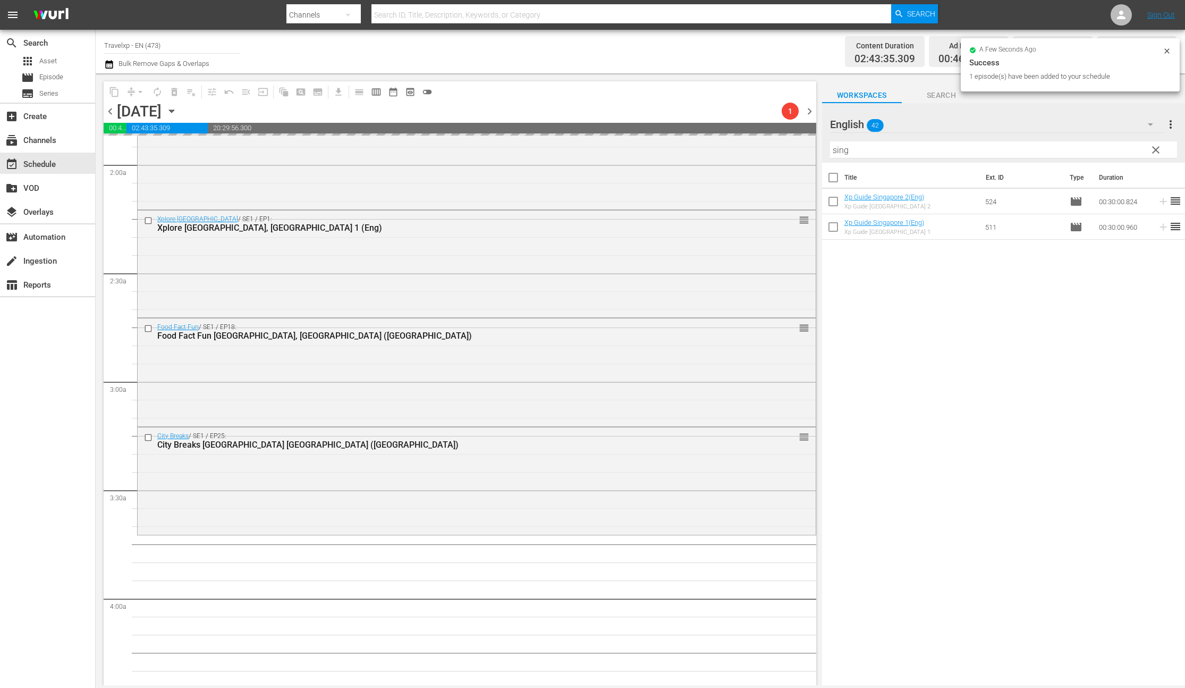
click at [844, 153] on input "sing" at bounding box center [1003, 149] width 347 height 17
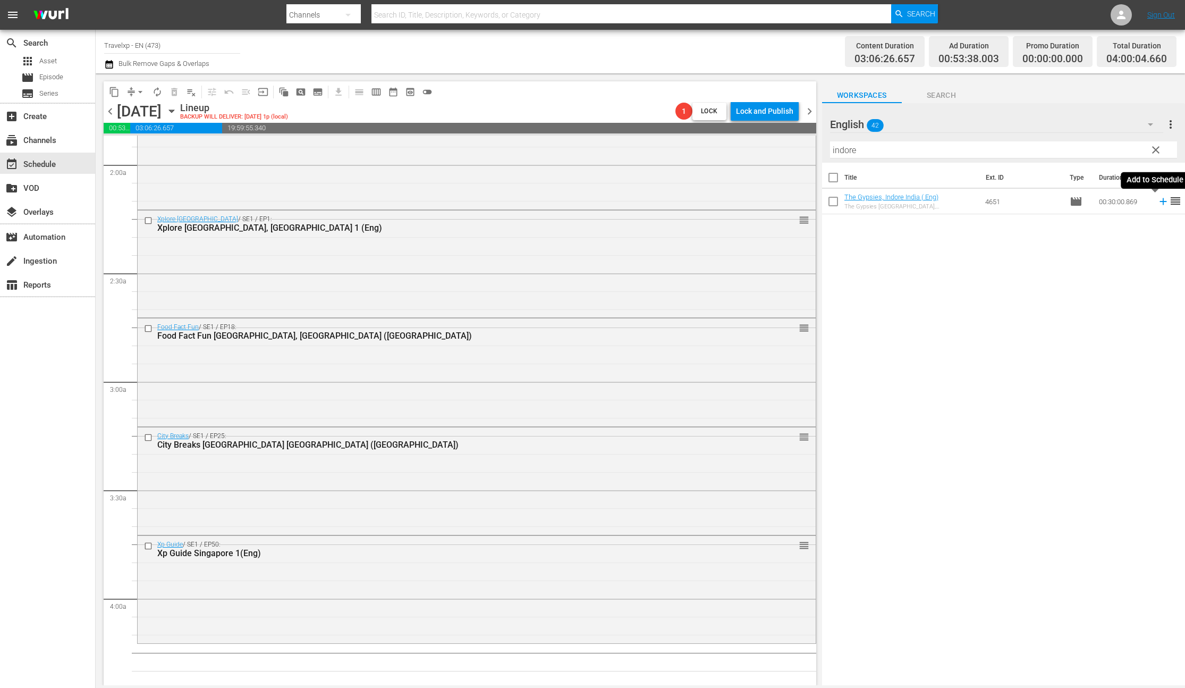
drag, startPoint x: 1155, startPoint y: 201, endPoint x: 976, endPoint y: 152, distance: 185.8
click at [1160, 201] on icon at bounding box center [1163, 201] width 7 height 7
click at [842, 154] on input "indore" at bounding box center [1003, 149] width 347 height 17
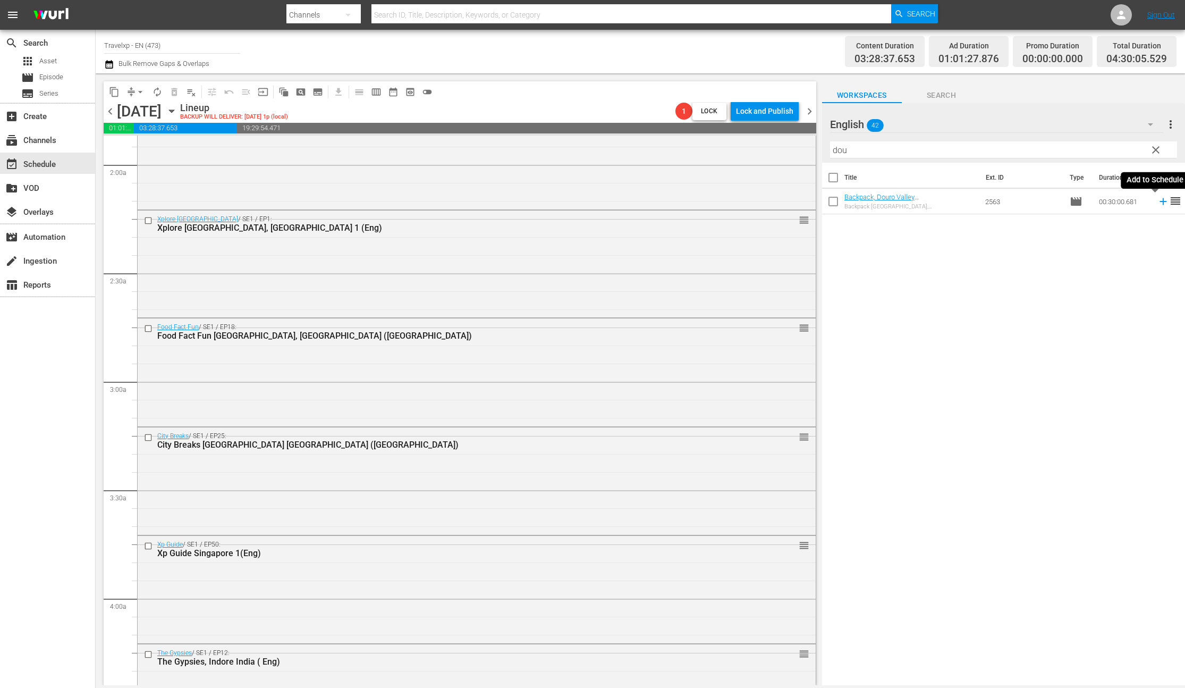
click at [1160, 201] on icon at bounding box center [1163, 201] width 7 height 7
click at [837, 154] on input "dou" at bounding box center [1003, 149] width 347 height 17
click at [1158, 202] on icon at bounding box center [1164, 202] width 12 height 12
drag, startPoint x: 887, startPoint y: 152, endPoint x: 828, endPoint y: 150, distance: 59.5
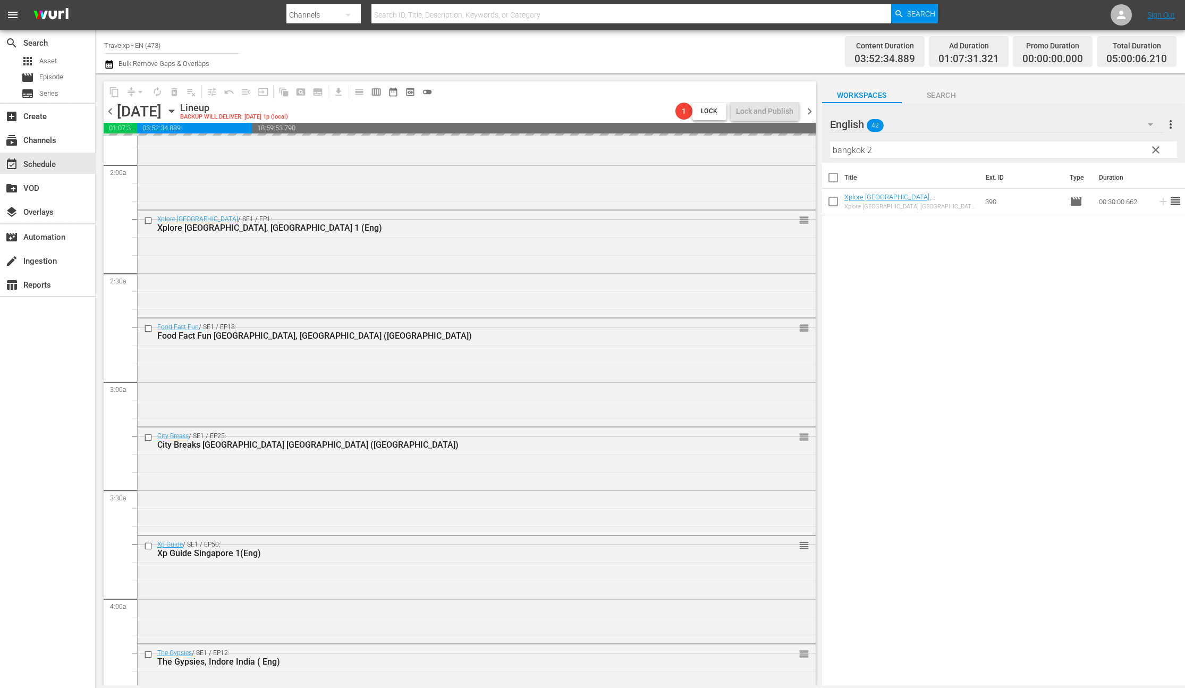
click at [828, 150] on div "English 42 English more_vert clear Filter by Title bangkok 2" at bounding box center [1003, 133] width 363 height 60
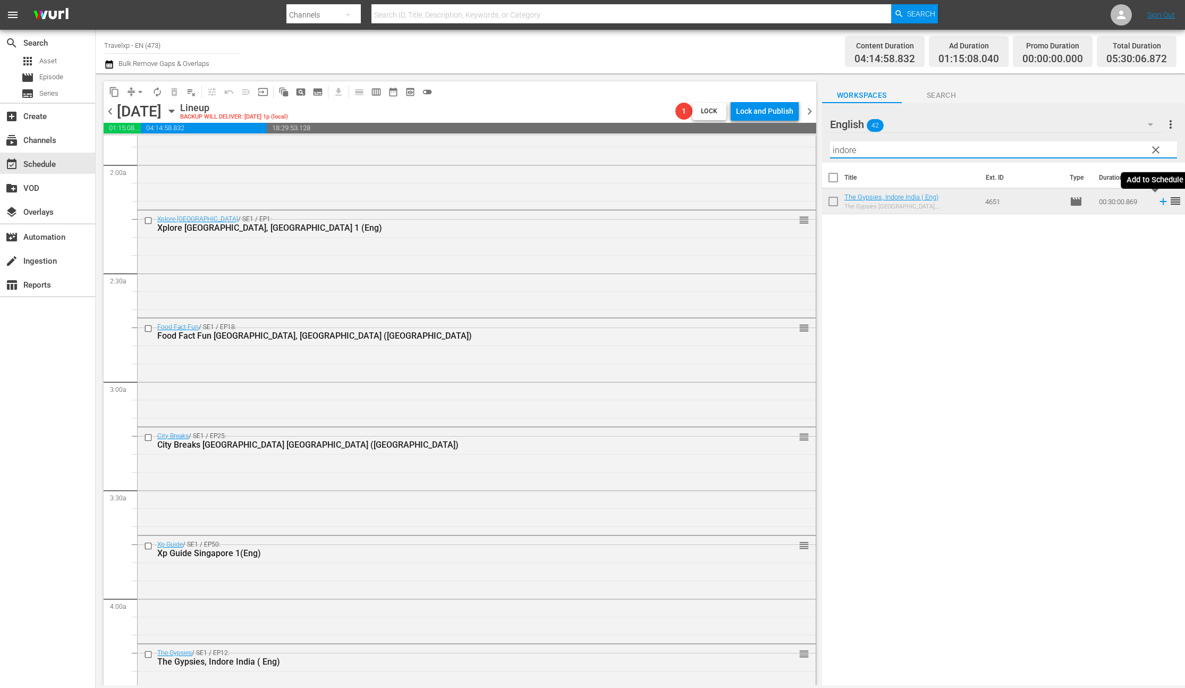
click at [1160, 203] on icon at bounding box center [1163, 201] width 7 height 7
click at [844, 148] on input "indore" at bounding box center [1003, 149] width 347 height 17
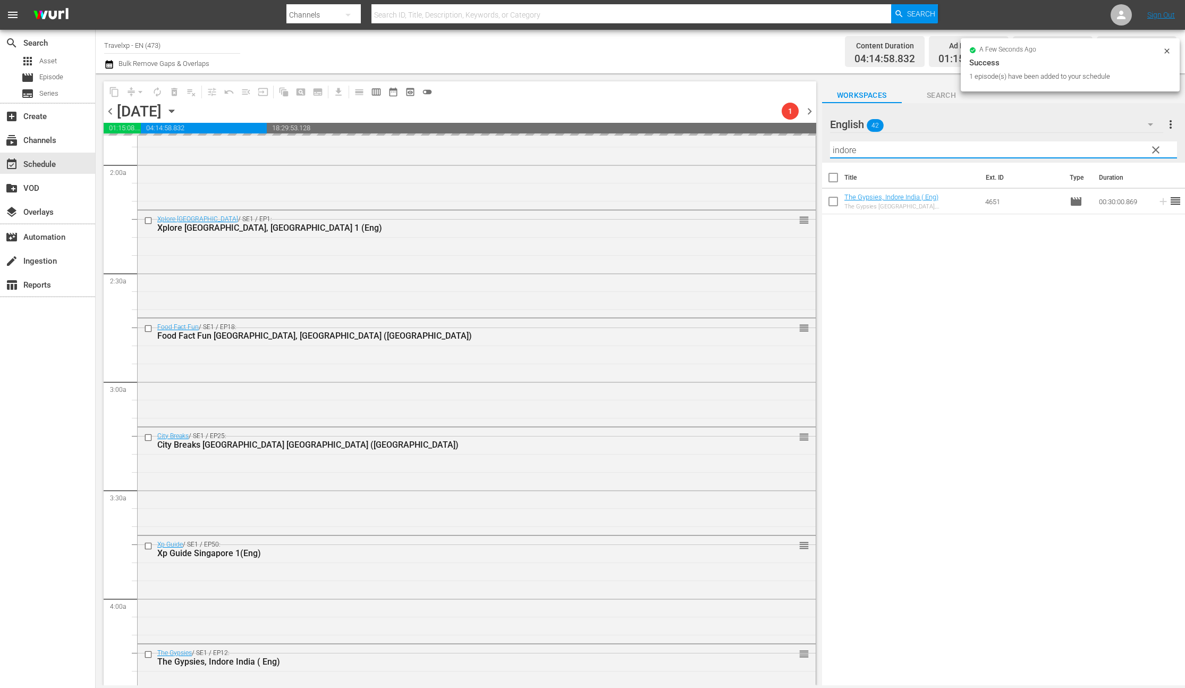
click at [844, 148] on input "indore" at bounding box center [1003, 149] width 347 height 17
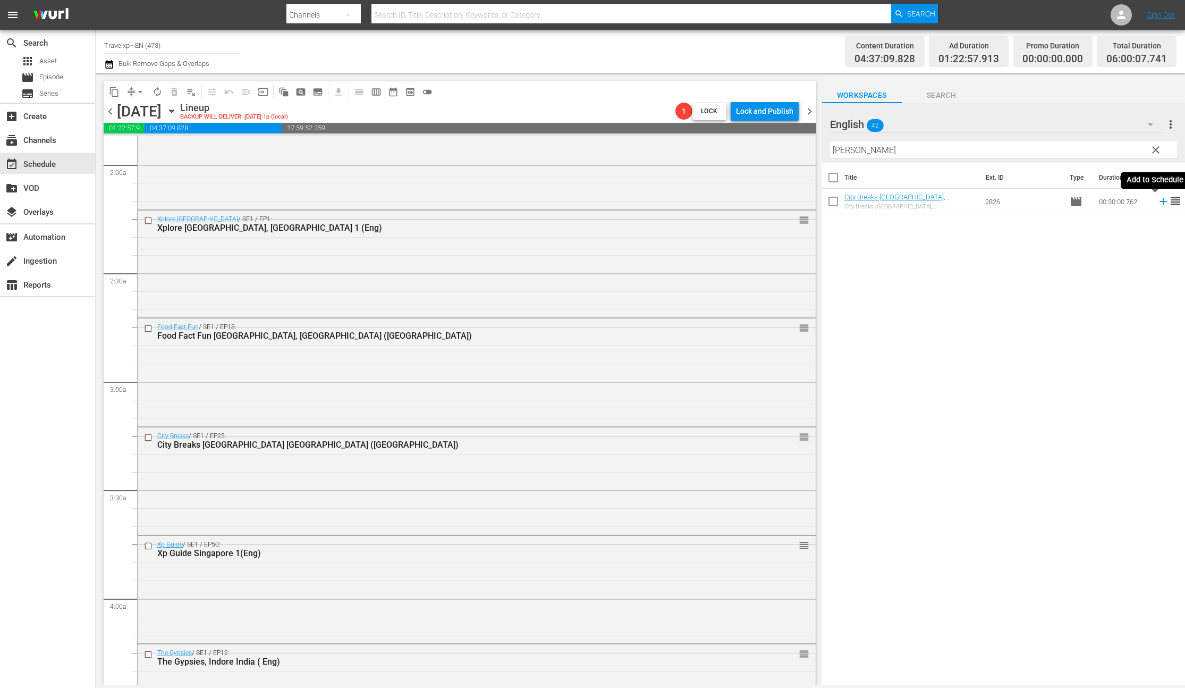
click at [1160, 203] on icon at bounding box center [1163, 201] width 7 height 7
click at [846, 148] on input "frank" at bounding box center [1003, 149] width 347 height 17
click at [1160, 202] on icon at bounding box center [1163, 201] width 7 height 7
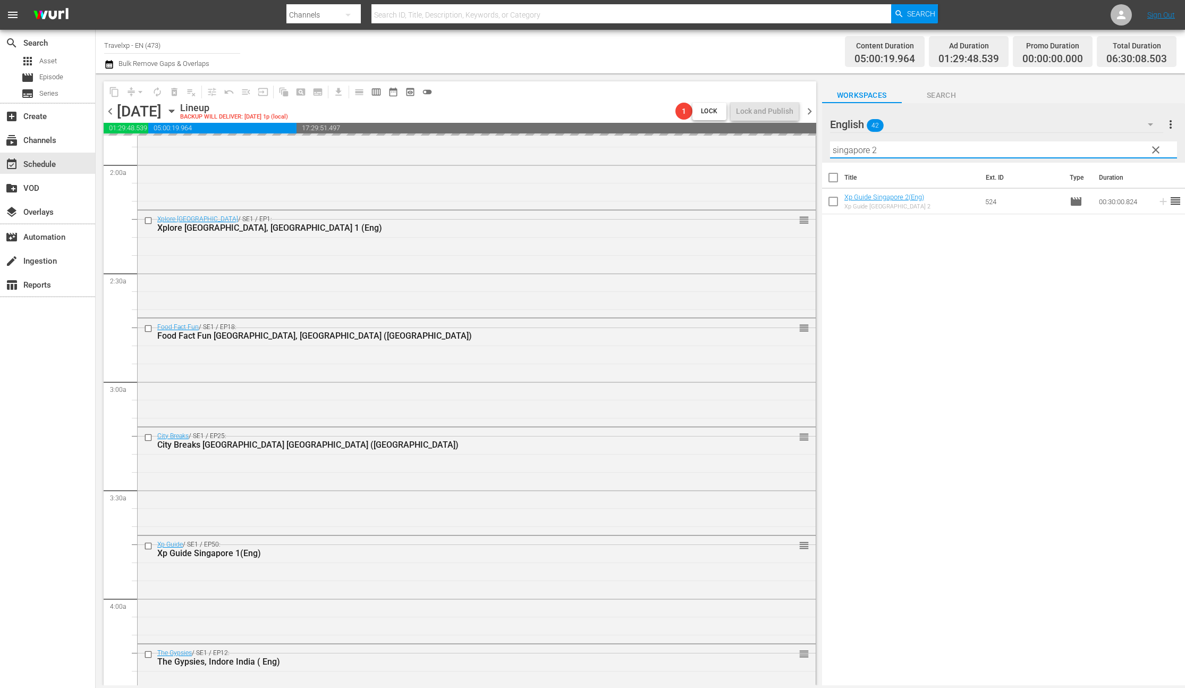
drag, startPoint x: 878, startPoint y: 148, endPoint x: 810, endPoint y: 147, distance: 68.1
click at [810, 147] on div "content_copy compress arrow_drop_down autorenew_outlined delete_forever_outline…" at bounding box center [641, 379] width 1090 height 612
click at [1158, 203] on icon at bounding box center [1164, 202] width 12 height 12
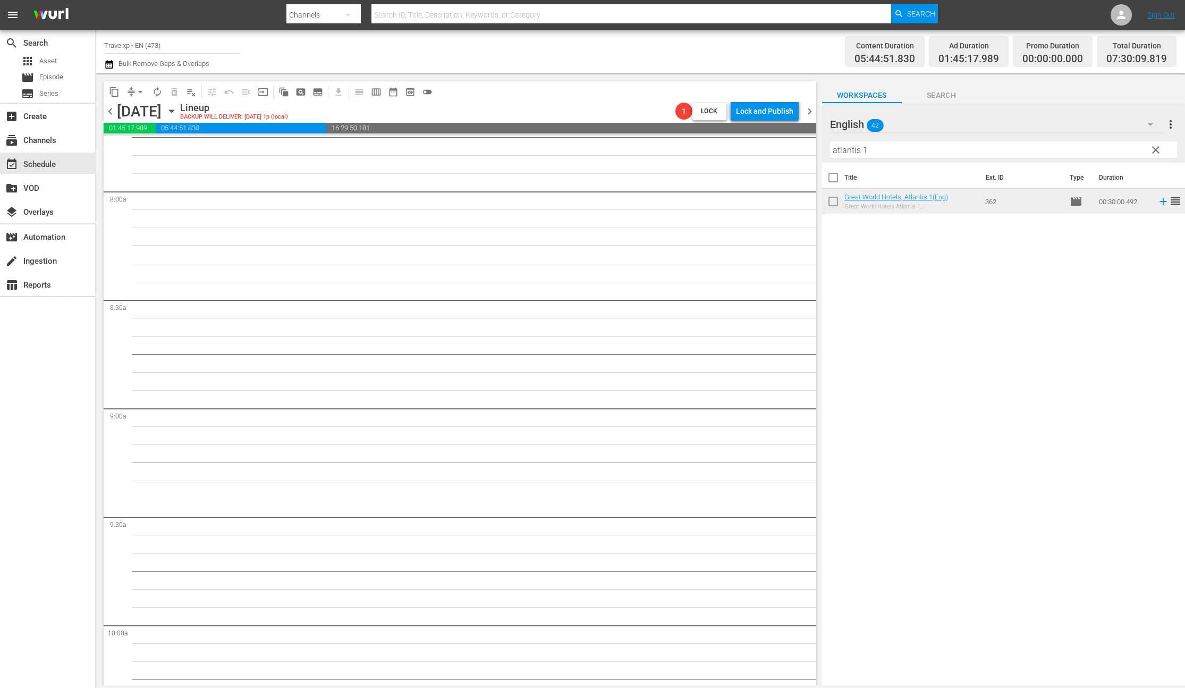
scroll to position [1467, 0]
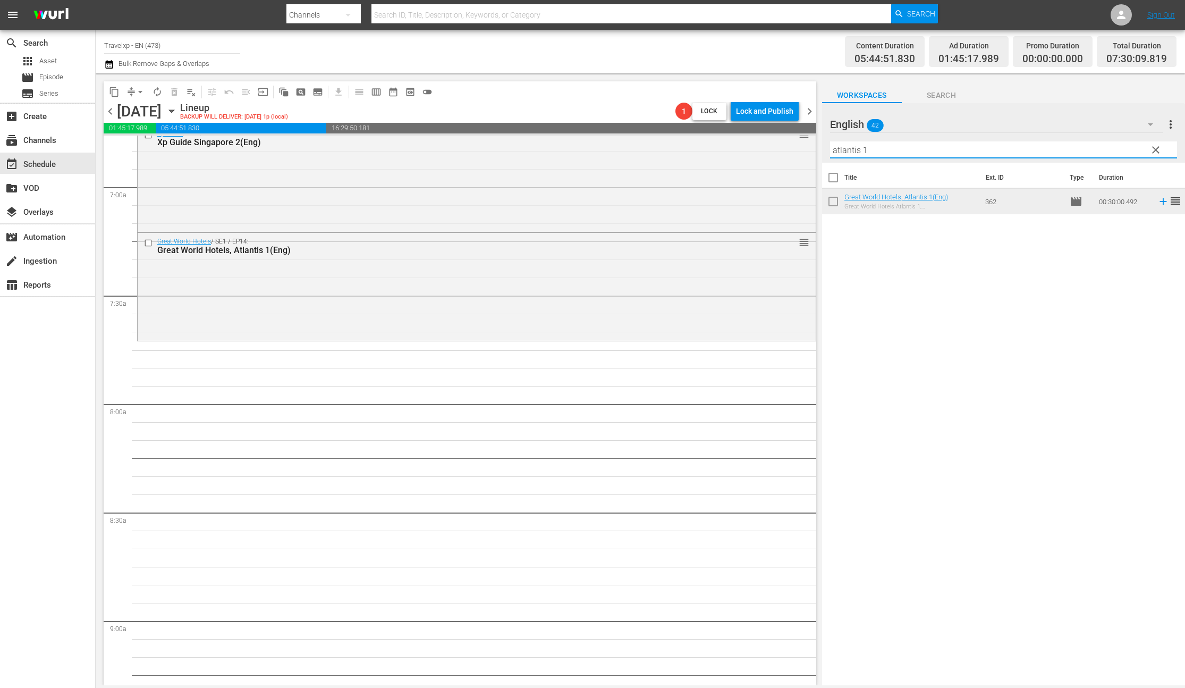
drag, startPoint x: 882, startPoint y: 152, endPoint x: 810, endPoint y: 152, distance: 72.3
click at [810, 152] on div "content_copy compress arrow_drop_down autorenew_outlined delete_forever_outline…" at bounding box center [641, 379] width 1090 height 612
click at [1160, 201] on icon at bounding box center [1163, 201] width 7 height 7
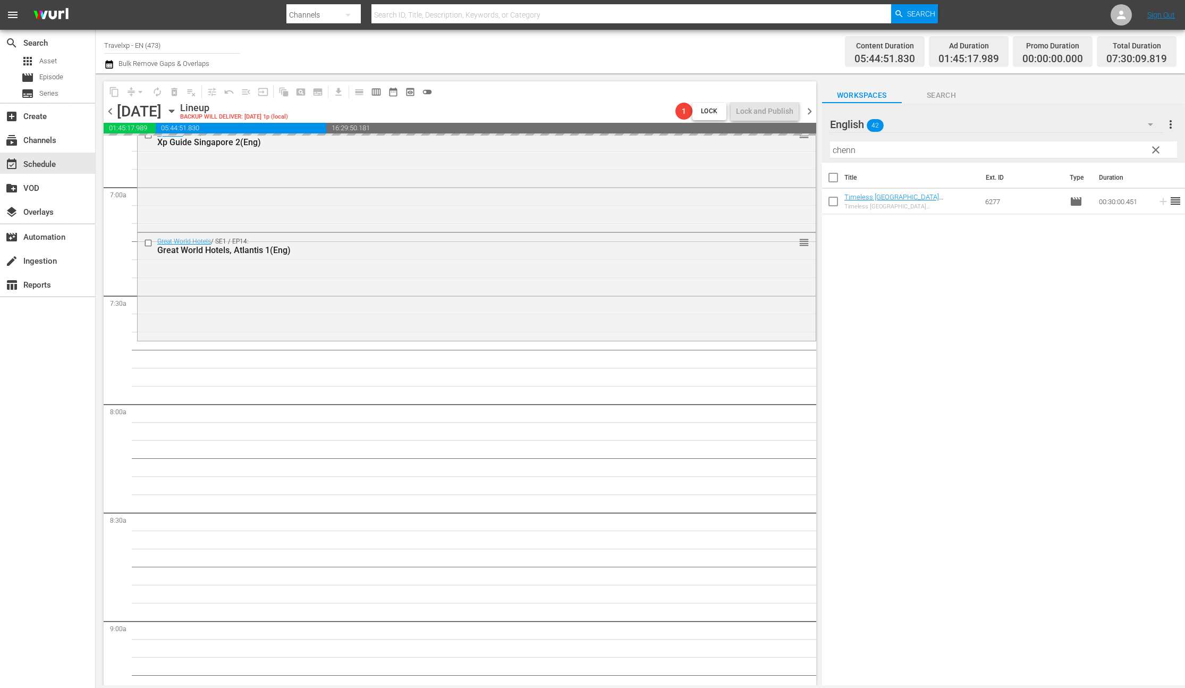
click at [853, 149] on input "chenn" at bounding box center [1003, 149] width 347 height 17
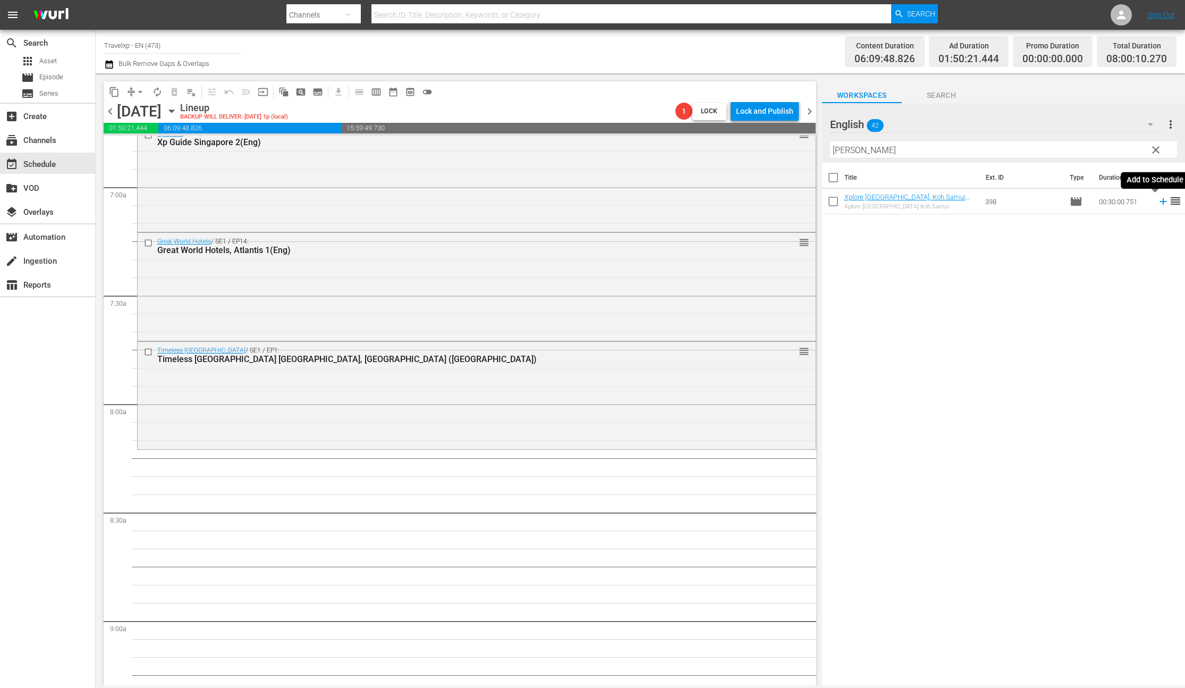
click at [1160, 203] on icon at bounding box center [1163, 201] width 7 height 7
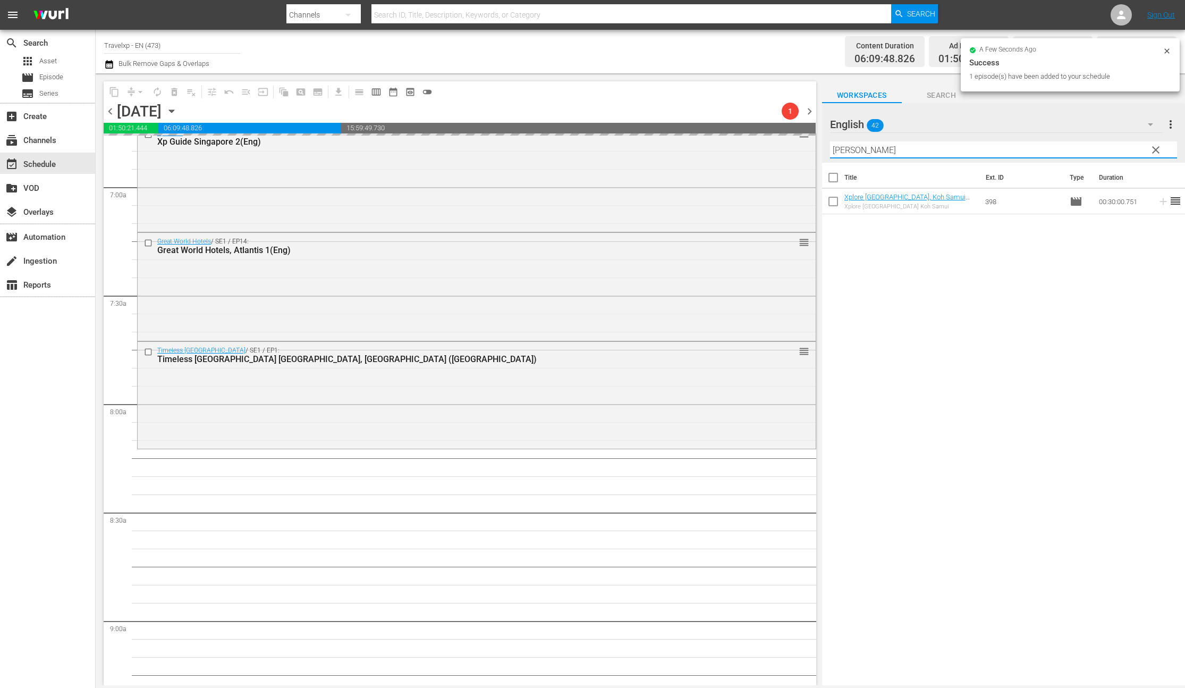
drag, startPoint x: 865, startPoint y: 152, endPoint x: 822, endPoint y: 150, distance: 43.1
click at [822, 150] on div "English 42 English more_vert clear Filter by Title koh sam" at bounding box center [1003, 133] width 363 height 60
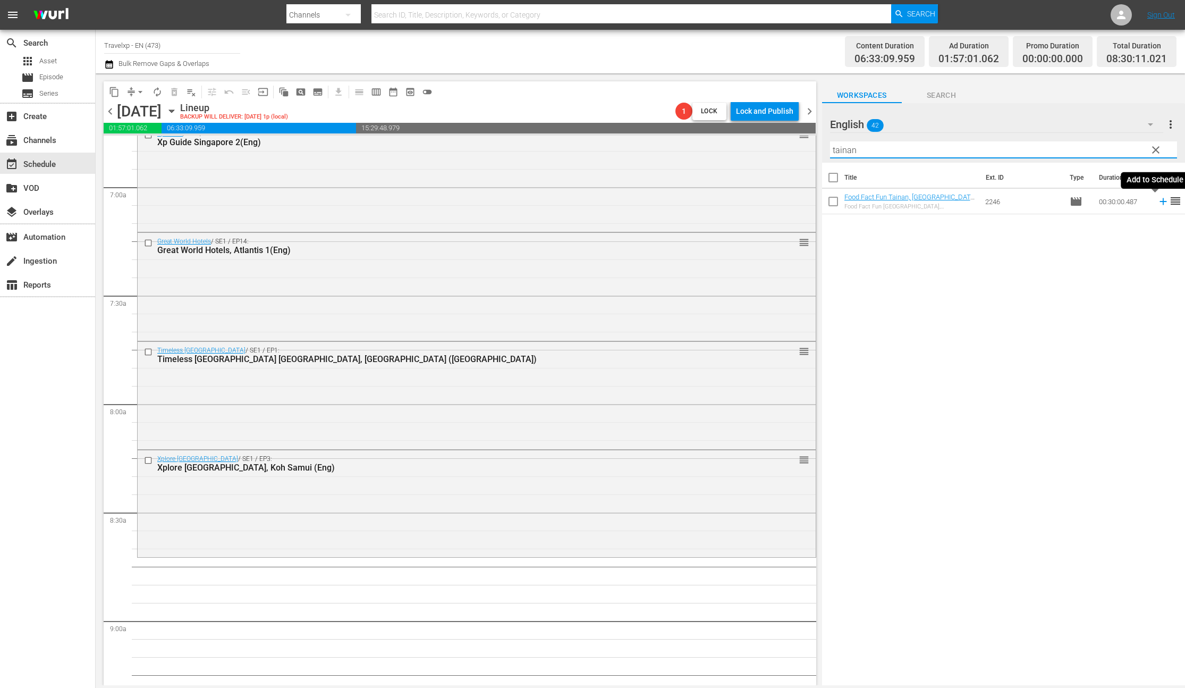
click at [1160, 202] on icon at bounding box center [1163, 201] width 7 height 7
click at [846, 152] on input "tainan" at bounding box center [1003, 149] width 347 height 17
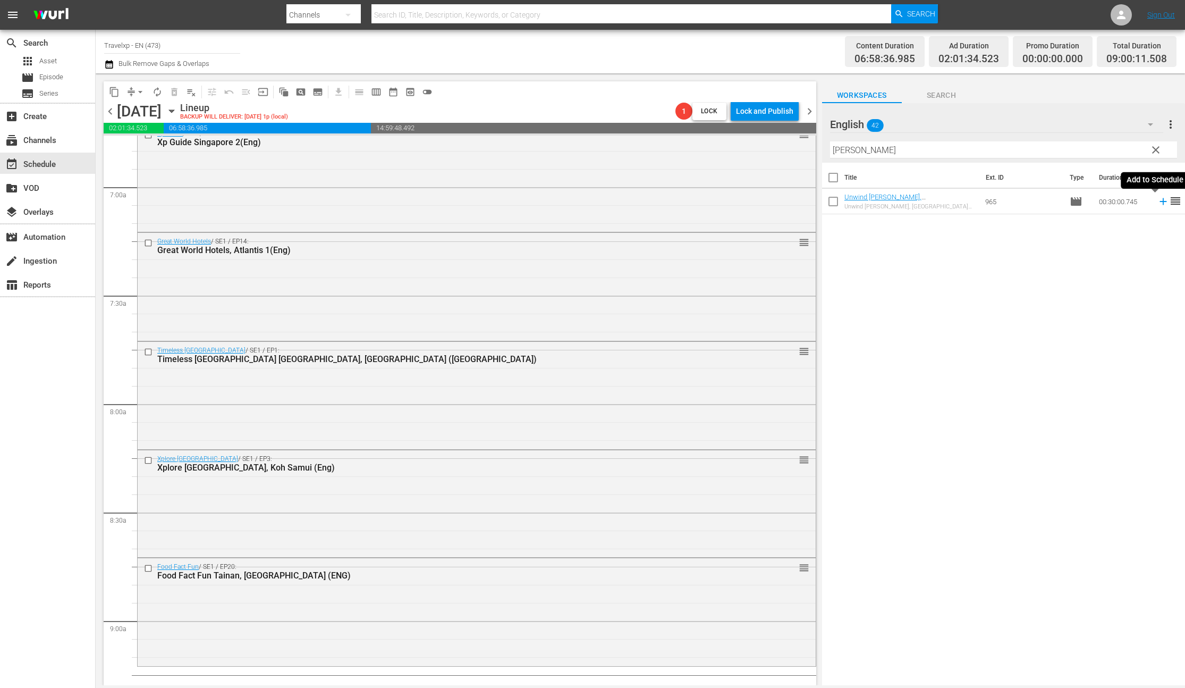
click at [1158, 200] on icon at bounding box center [1164, 202] width 12 height 12
click at [846, 153] on input "nikara" at bounding box center [1003, 149] width 347 height 17
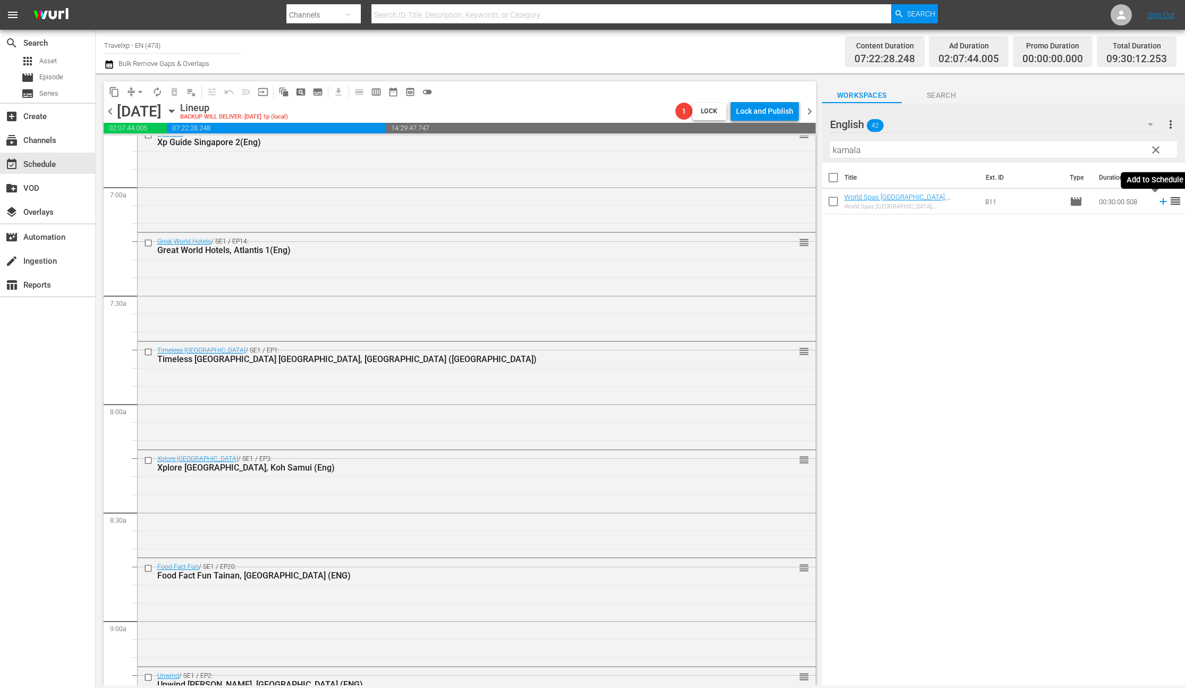
click at [1158, 203] on icon at bounding box center [1164, 202] width 12 height 12
click at [845, 152] on input "kamala" at bounding box center [1003, 149] width 347 height 17
click at [1160, 201] on icon at bounding box center [1163, 201] width 7 height 7
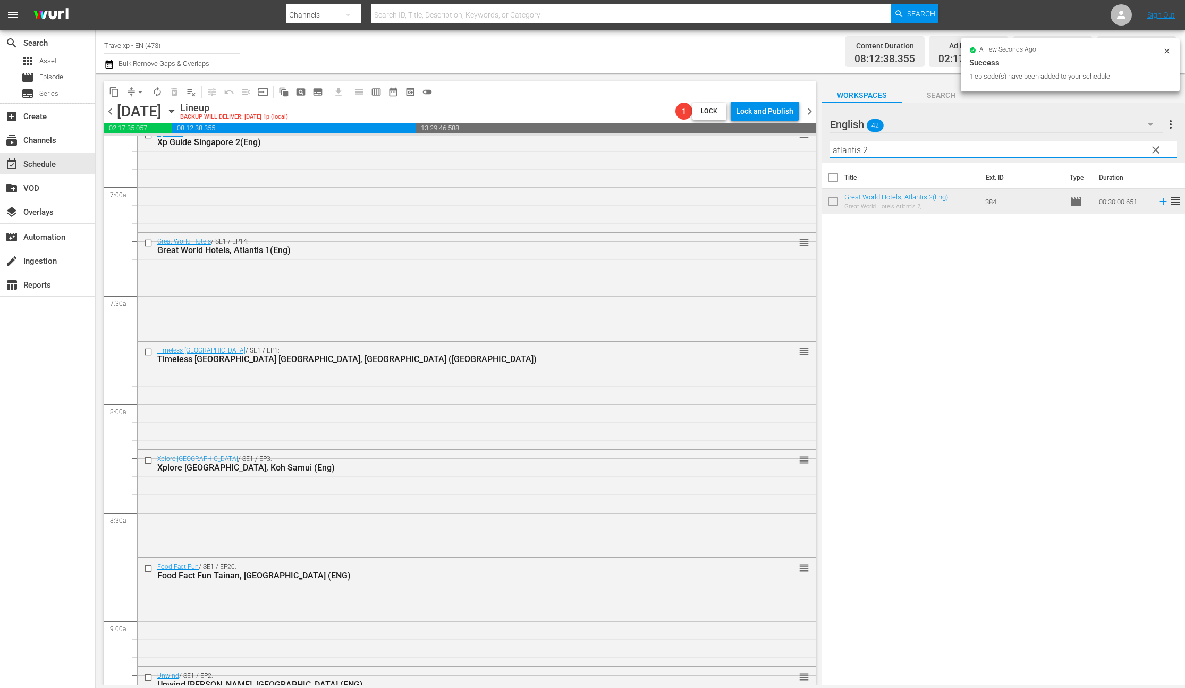
drag, startPoint x: 877, startPoint y: 150, endPoint x: 810, endPoint y: 151, distance: 67.5
click at [810, 151] on div "content_copy compress arrow_drop_down autorenew_outlined delete_forever_outline…" at bounding box center [641, 379] width 1090 height 612
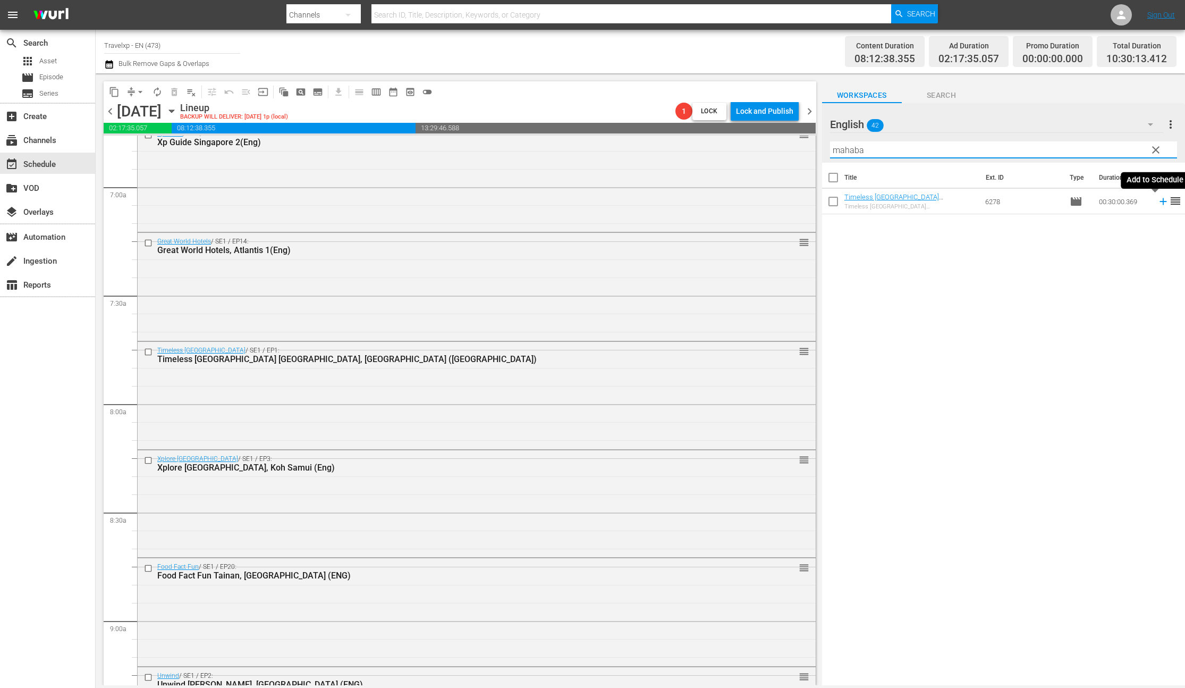
click at [1160, 202] on icon at bounding box center [1163, 201] width 7 height 7
click at [854, 149] on input "mahaba" at bounding box center [1003, 149] width 347 height 17
click at [1158, 203] on icon at bounding box center [1164, 202] width 12 height 12
click at [841, 154] on input "phuke" at bounding box center [1003, 149] width 347 height 17
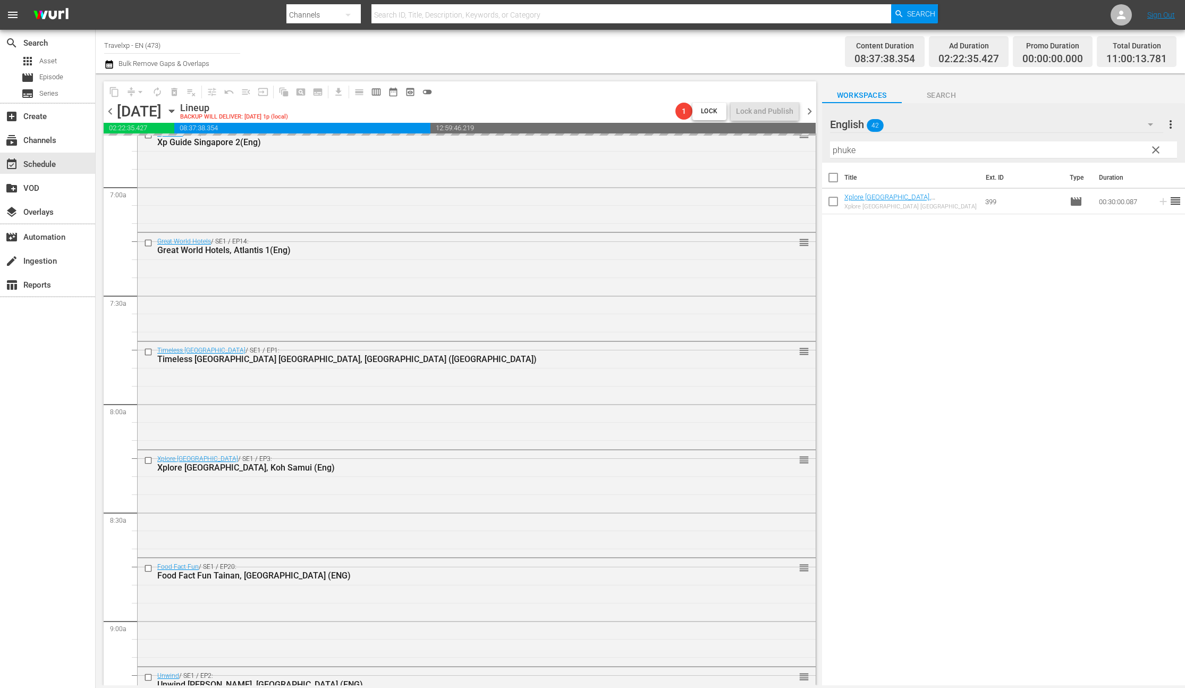
click at [841, 154] on input "phuke" at bounding box center [1003, 149] width 347 height 17
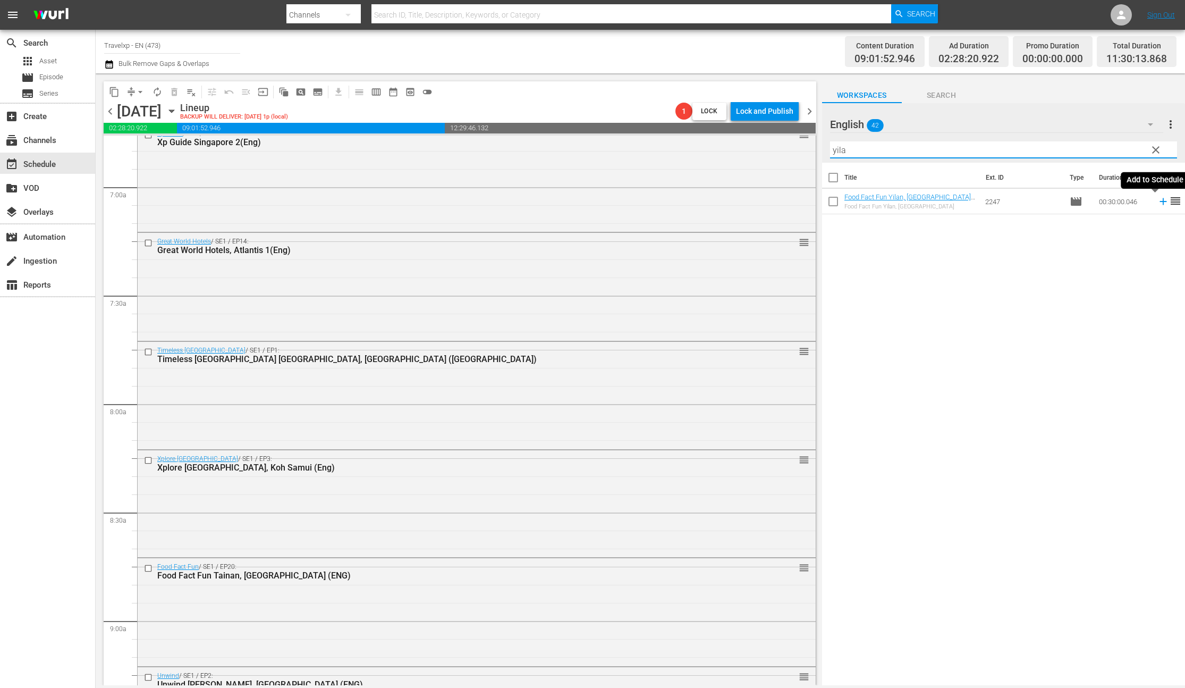
click at [1158, 200] on icon at bounding box center [1164, 202] width 12 height 12
click at [840, 152] on input "yila" at bounding box center [1003, 149] width 347 height 17
click at [1160, 203] on icon at bounding box center [1163, 201] width 7 height 7
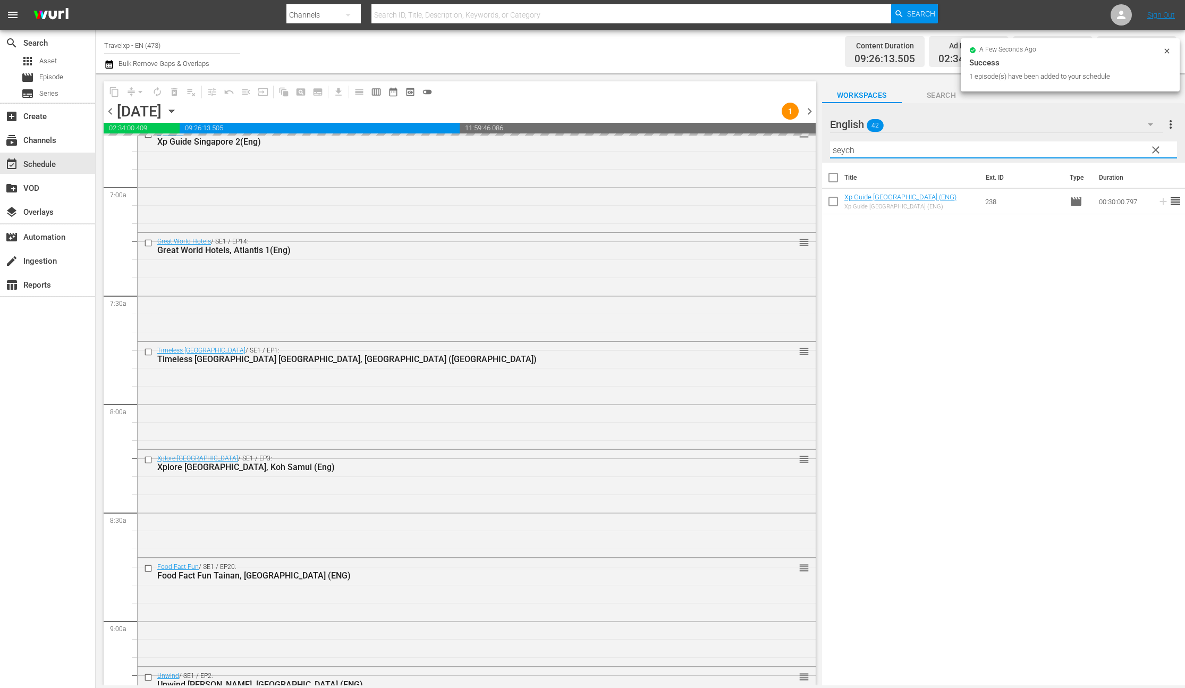
click at [839, 152] on input "seych" at bounding box center [1003, 149] width 347 height 17
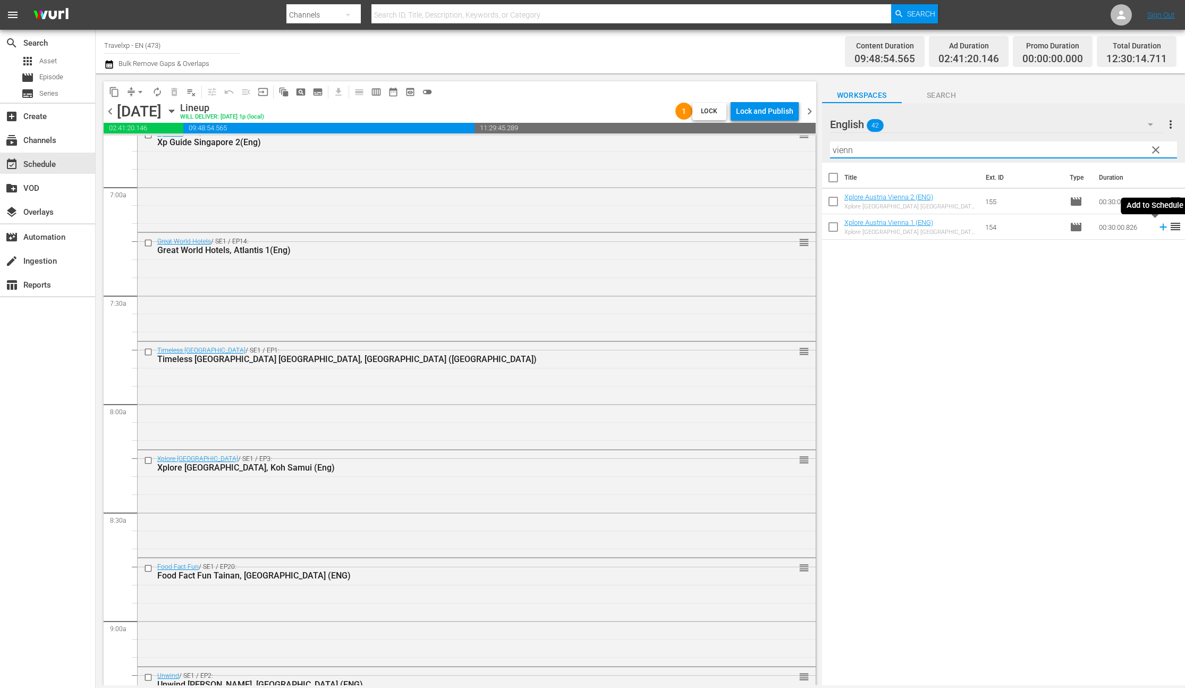
click at [1160, 229] on icon at bounding box center [1163, 227] width 7 height 7
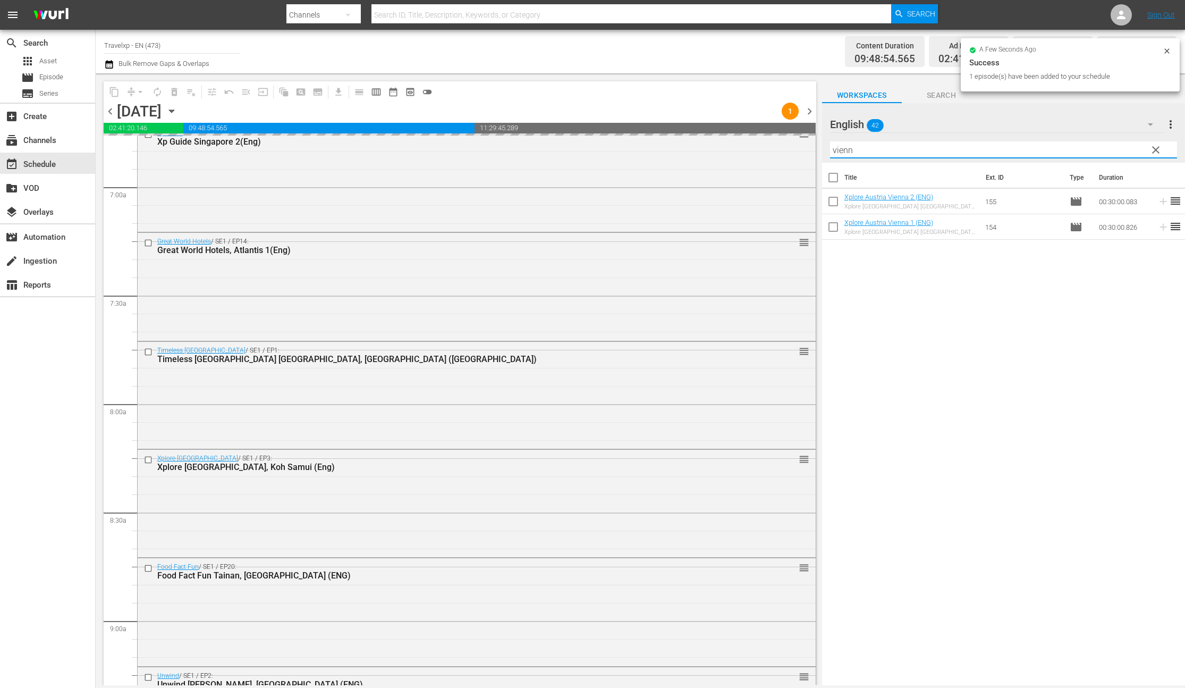
click at [843, 149] on input "vienn" at bounding box center [1003, 149] width 347 height 17
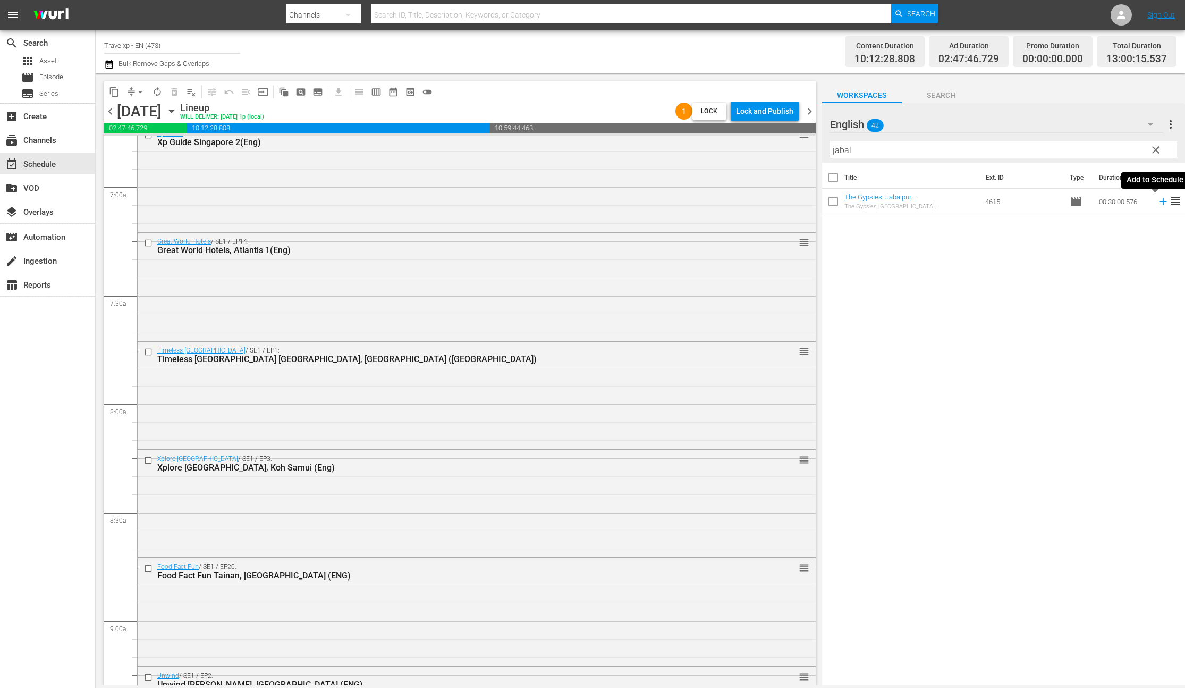
click at [1160, 201] on icon at bounding box center [1163, 201] width 7 height 7
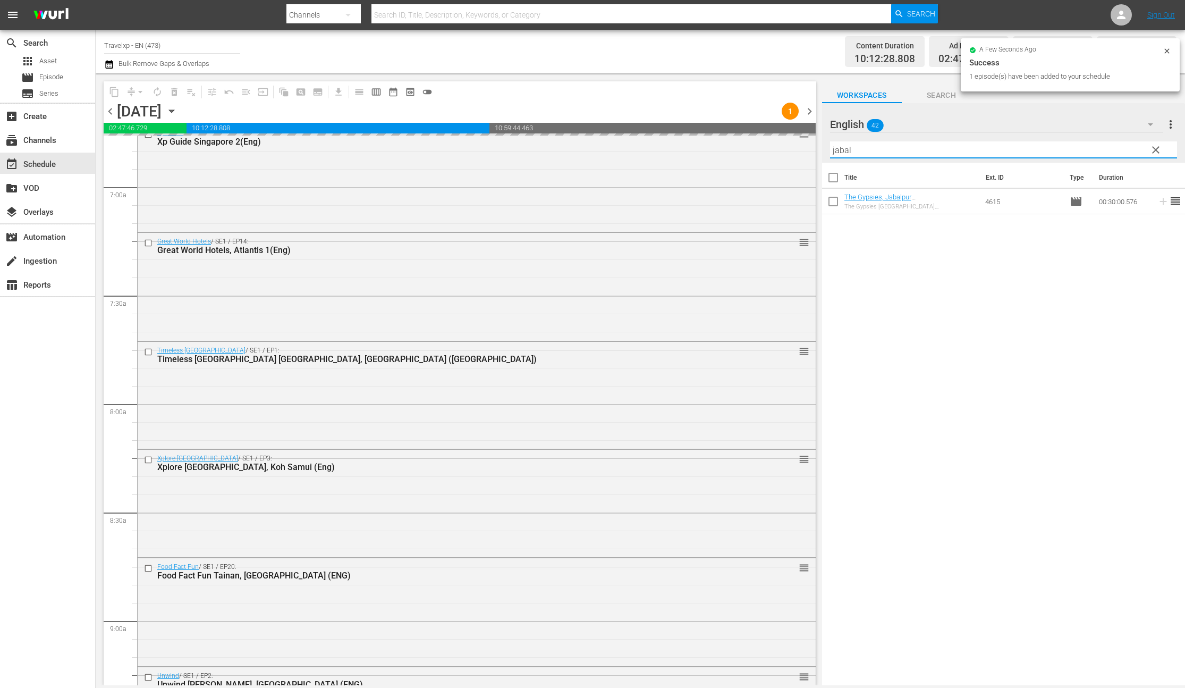
click at [845, 150] on input "jabal" at bounding box center [1003, 149] width 347 height 17
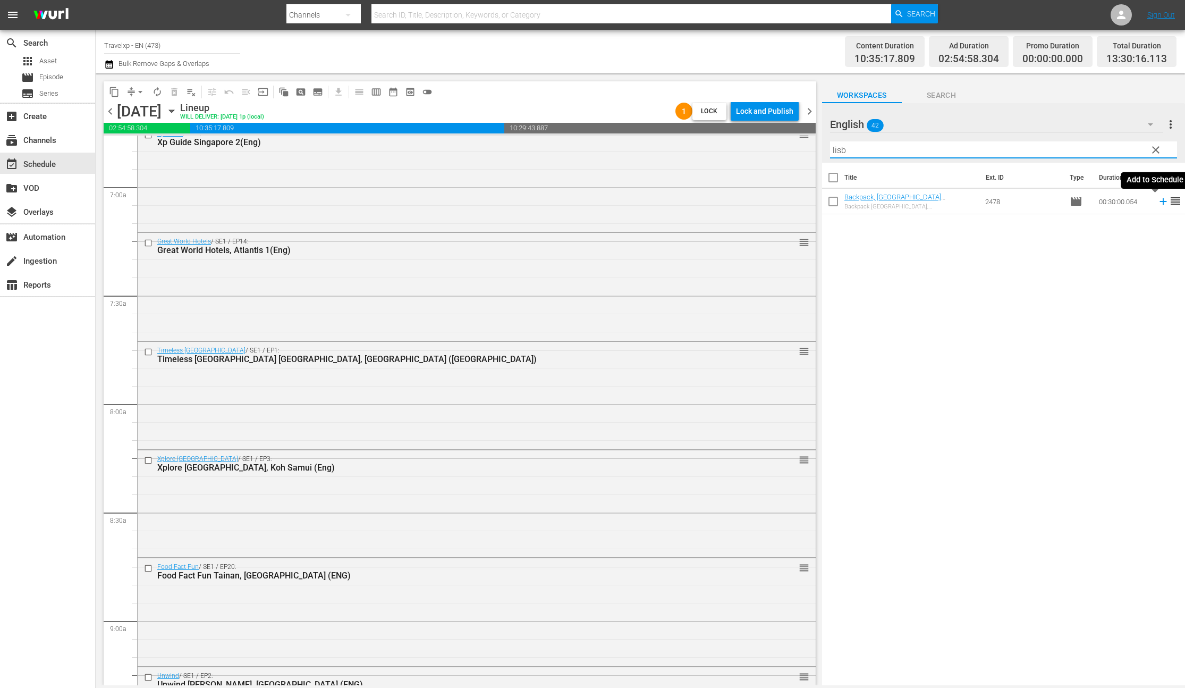
click at [1160, 201] on icon at bounding box center [1163, 201] width 7 height 7
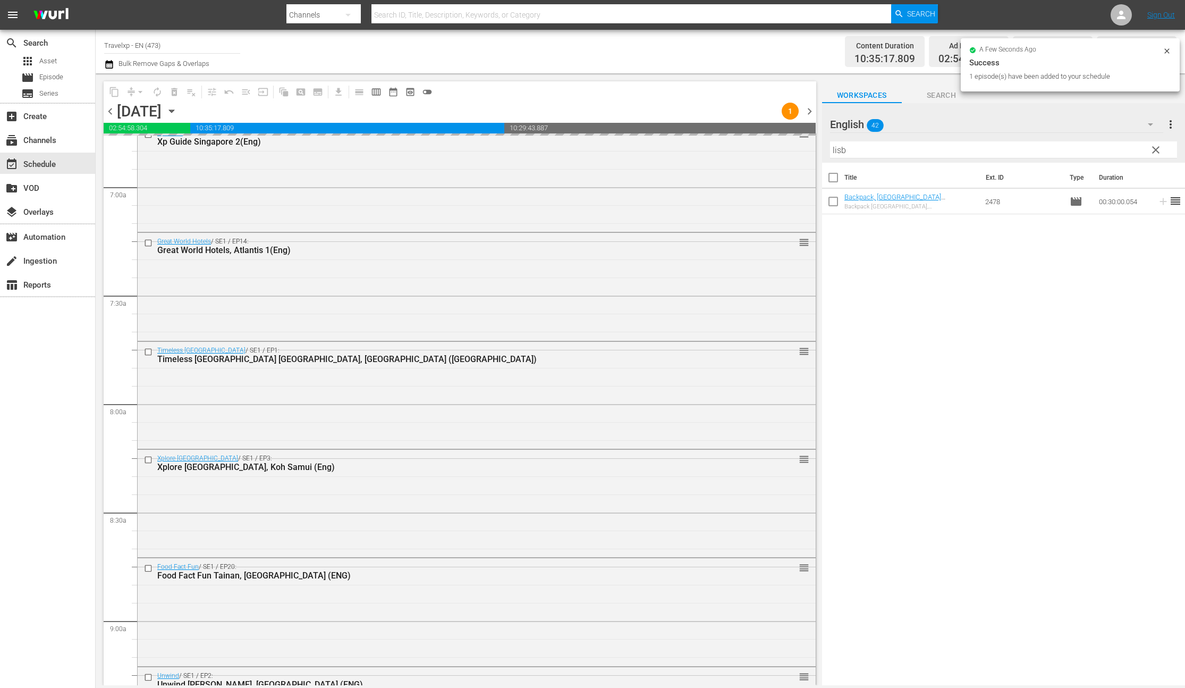
click at [839, 153] on input "lisb" at bounding box center [1003, 149] width 347 height 17
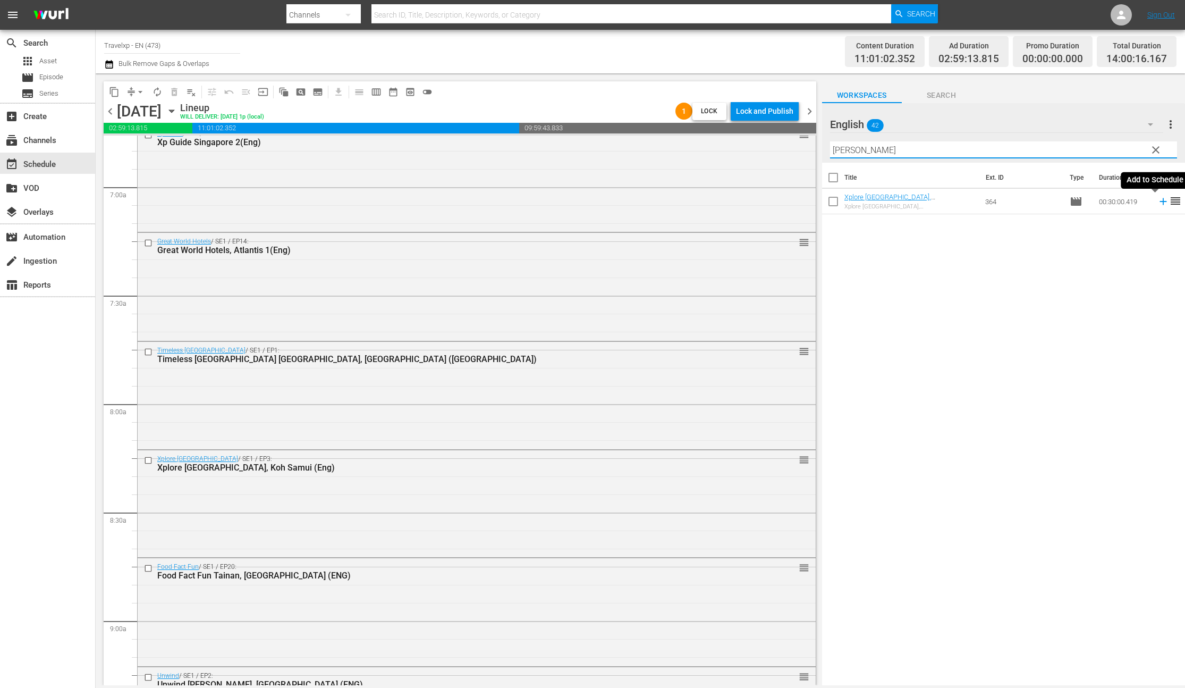
click at [1160, 202] on icon at bounding box center [1163, 201] width 7 height 7
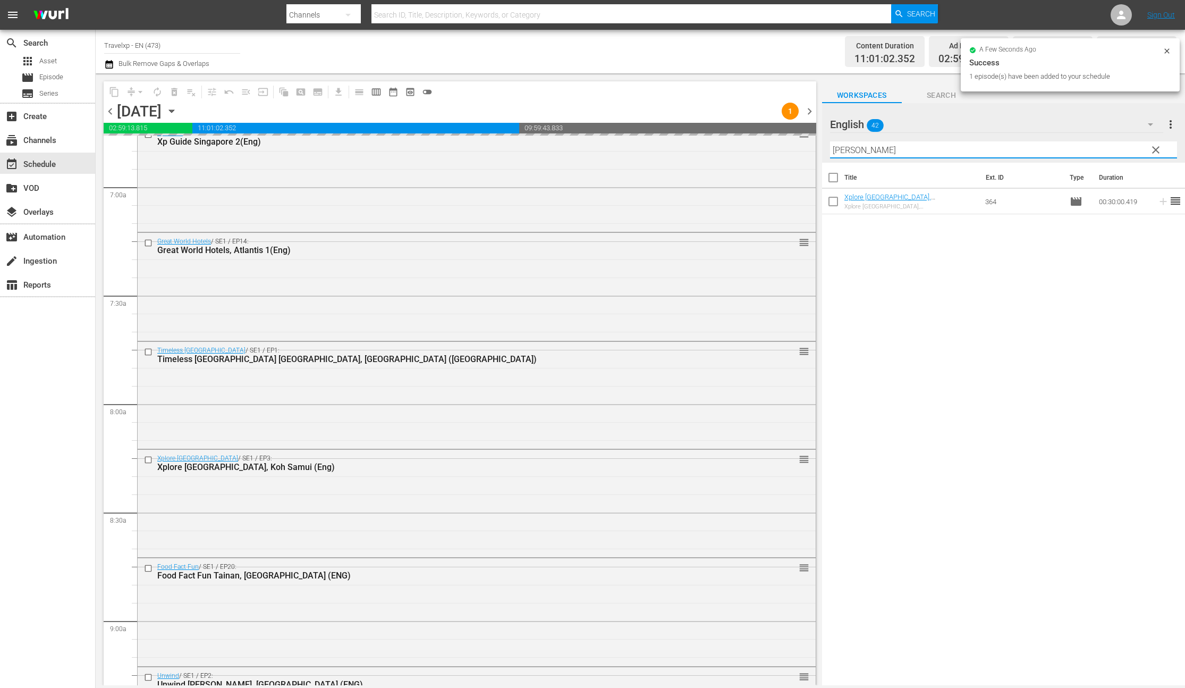
click at [844, 150] on input "manil" at bounding box center [1003, 149] width 347 height 17
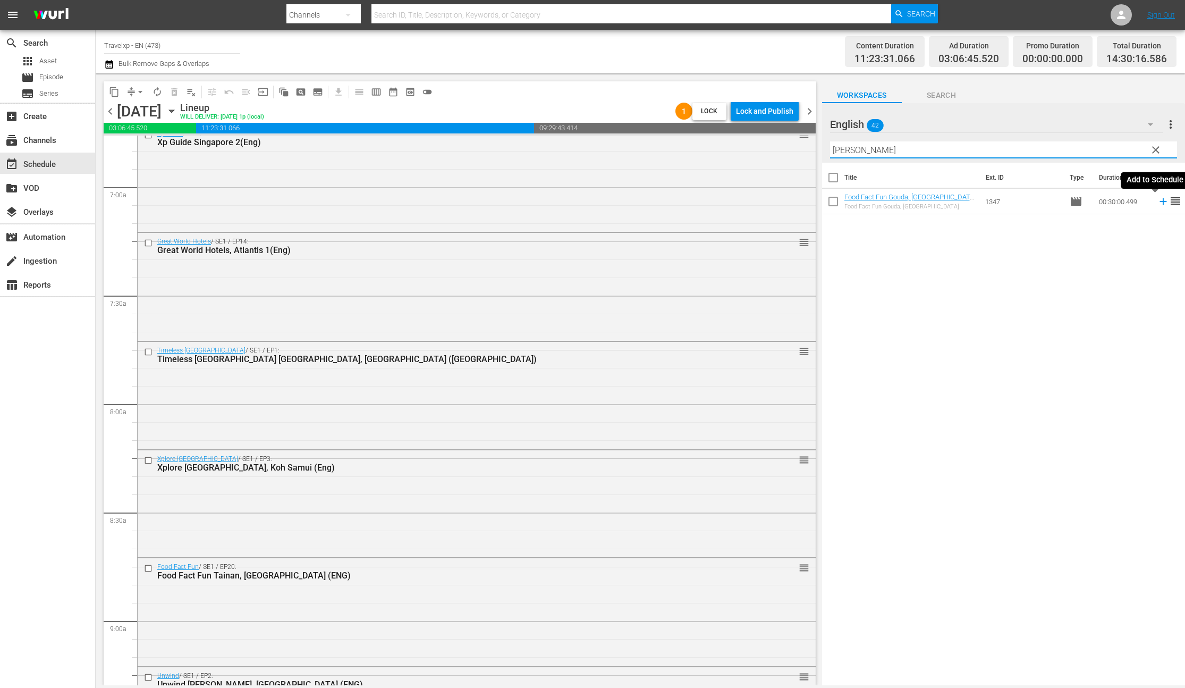
click at [1160, 201] on icon at bounding box center [1163, 201] width 7 height 7
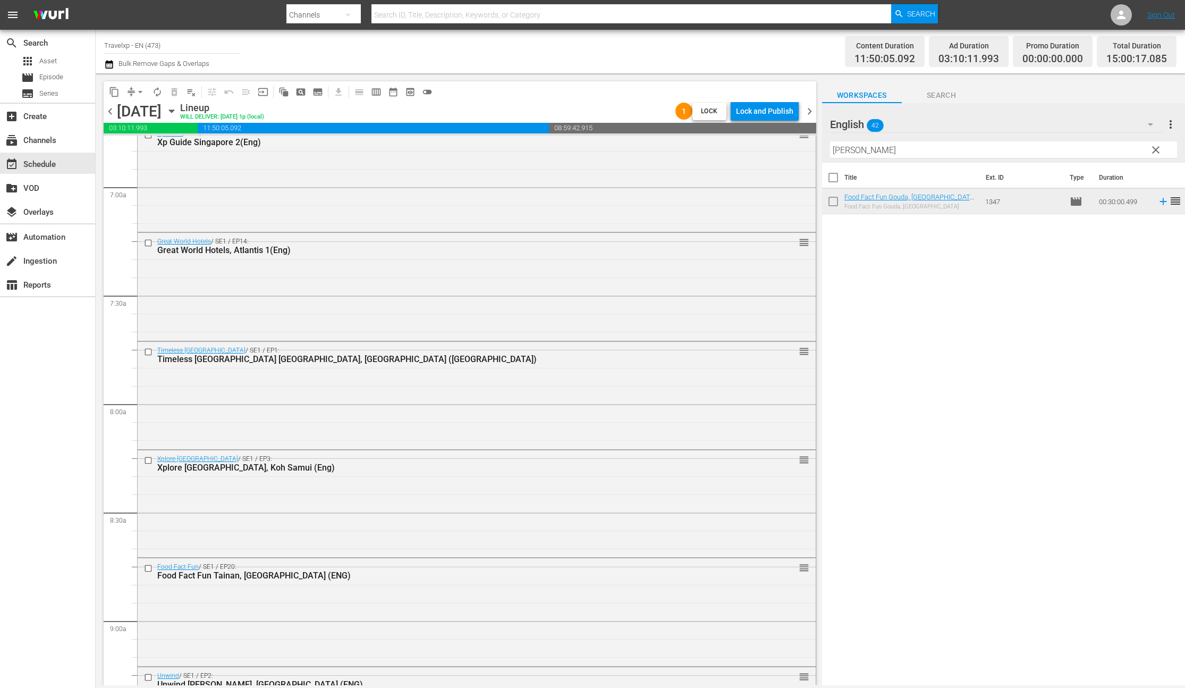
click at [849, 151] on input "goud" at bounding box center [1003, 149] width 347 height 17
click at [1158, 203] on icon at bounding box center [1164, 202] width 12 height 12
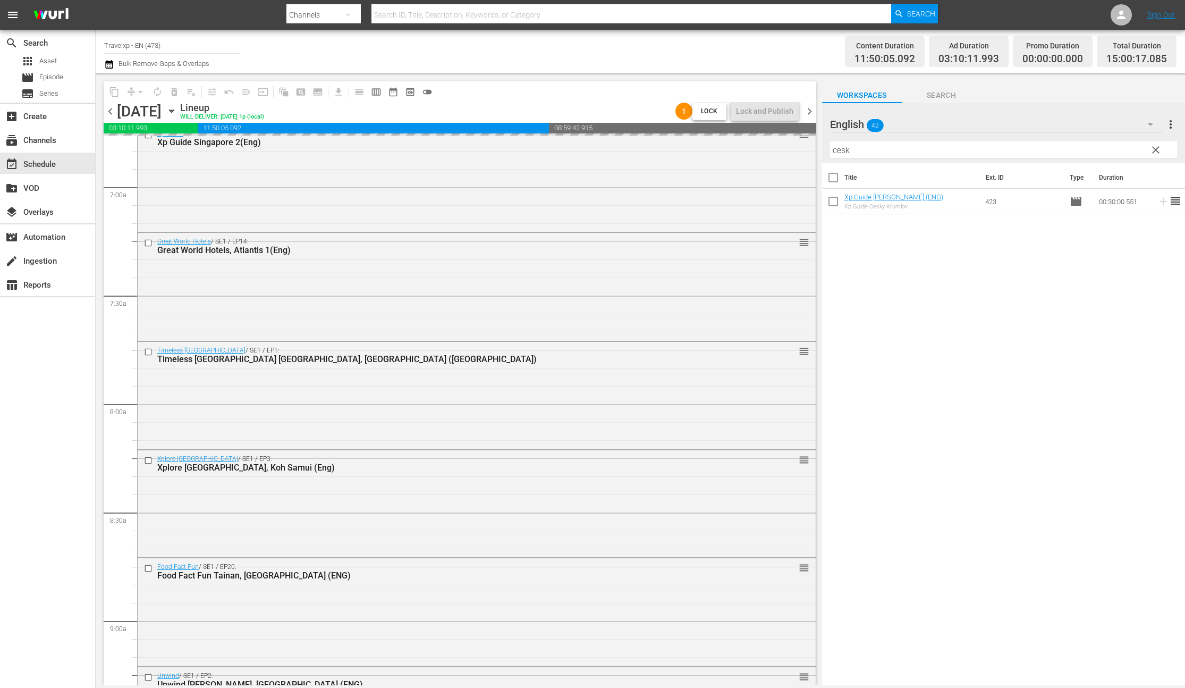
click at [842, 154] on input "cesk" at bounding box center [1003, 149] width 347 height 17
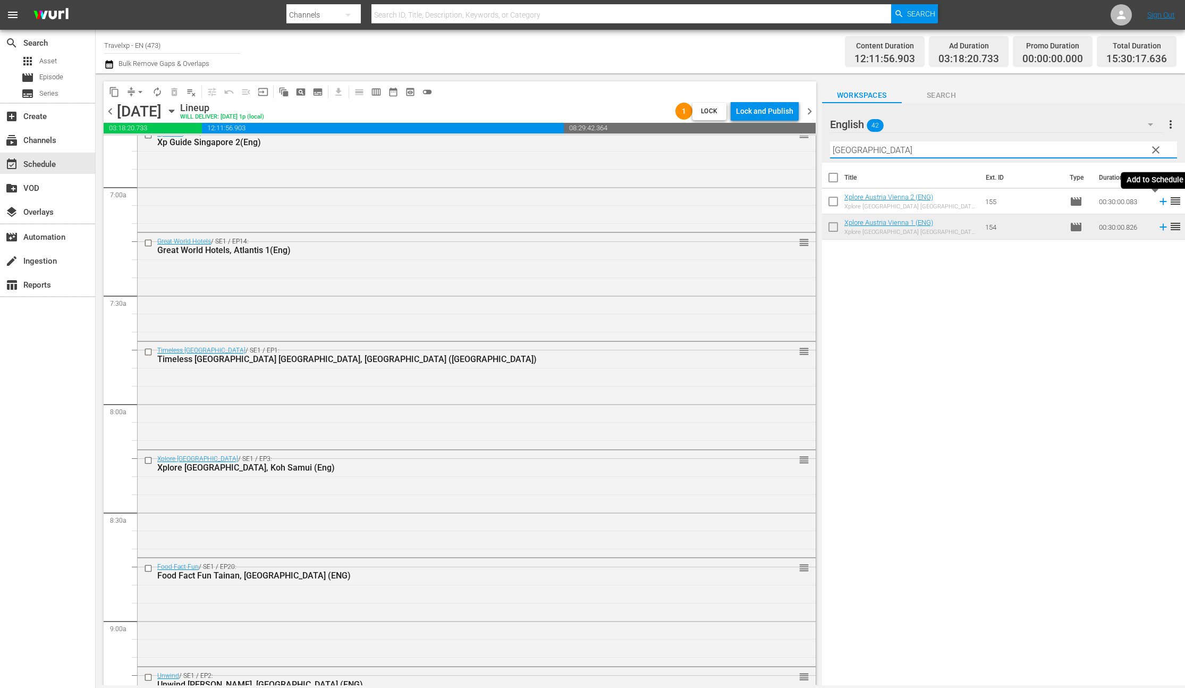
click at [1158, 203] on icon at bounding box center [1164, 202] width 12 height 12
click at [845, 150] on input "vienna" at bounding box center [1003, 149] width 347 height 17
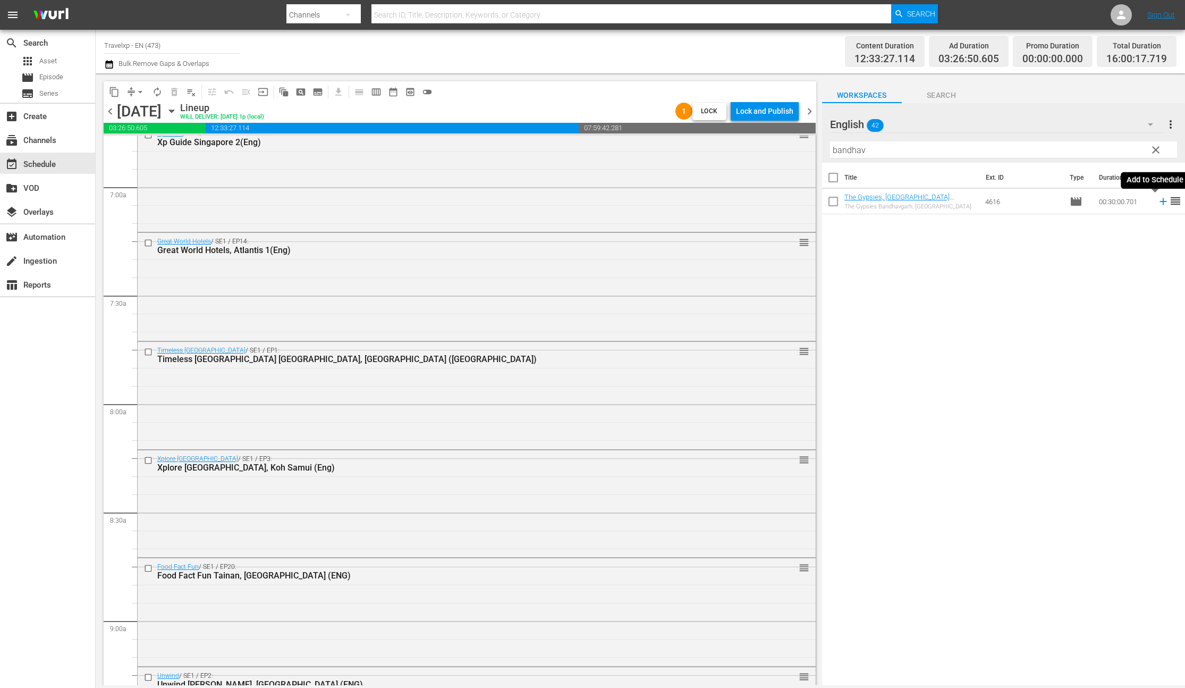
click at [1158, 201] on icon at bounding box center [1164, 202] width 12 height 12
click at [848, 153] on input "bandhav" at bounding box center [1003, 149] width 347 height 17
click at [1160, 203] on icon at bounding box center [1163, 201] width 7 height 7
click at [844, 154] on input "sintra" at bounding box center [1003, 149] width 347 height 17
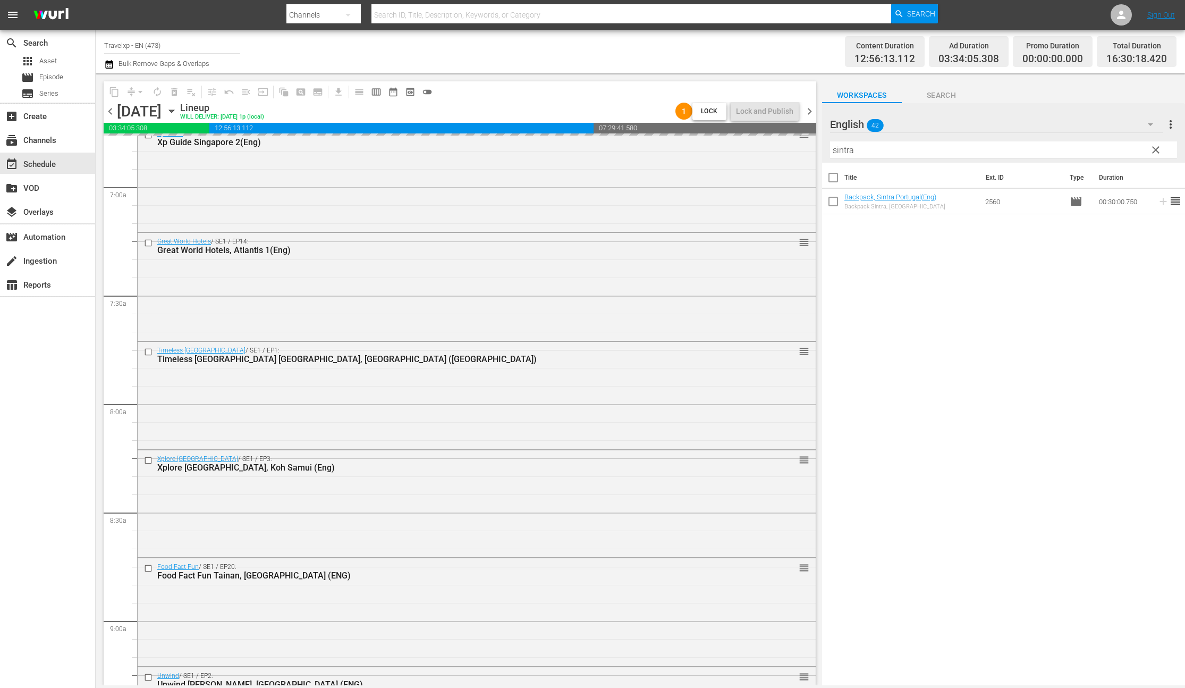
click at [844, 154] on input "sintra" at bounding box center [1003, 149] width 347 height 17
click at [1160, 202] on icon at bounding box center [1163, 201] width 7 height 7
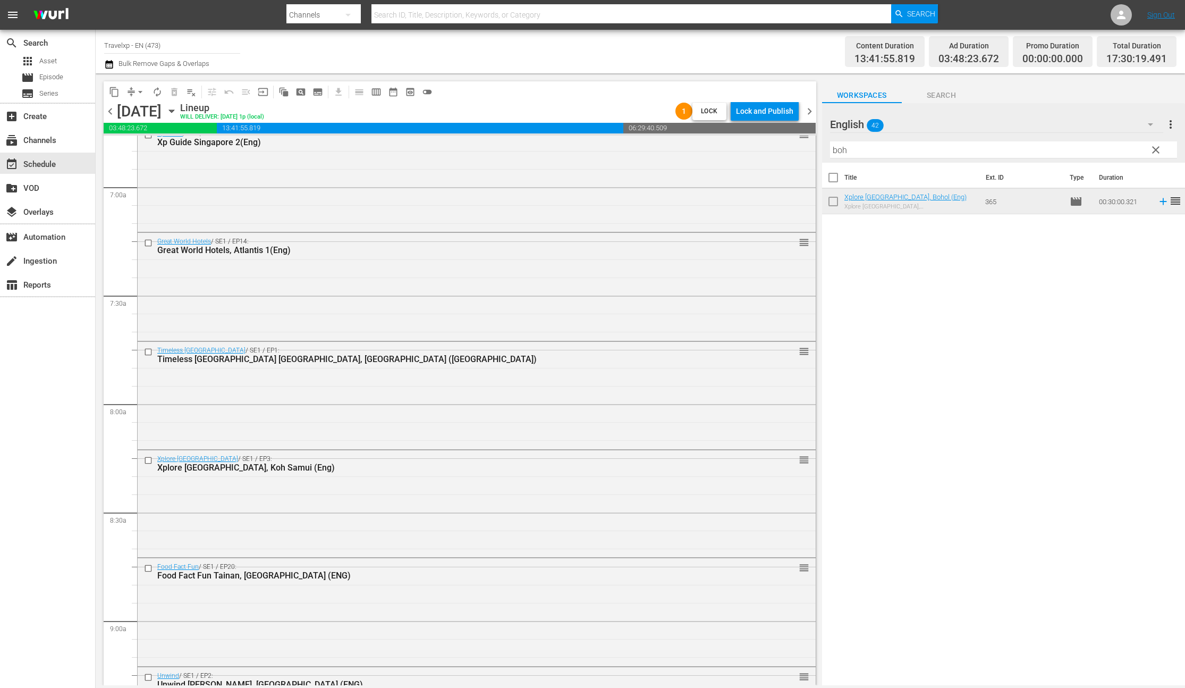
click at [843, 149] on input "boh" at bounding box center [1003, 149] width 347 height 17
click at [1158, 203] on icon at bounding box center [1164, 202] width 12 height 12
drag, startPoint x: 865, startPoint y: 152, endPoint x: 821, endPoint y: 151, distance: 44.7
click at [821, 151] on div "content_copy compress arrow_drop_down autorenew_outlined delete_forever_outline…" at bounding box center [641, 379] width 1090 height 612
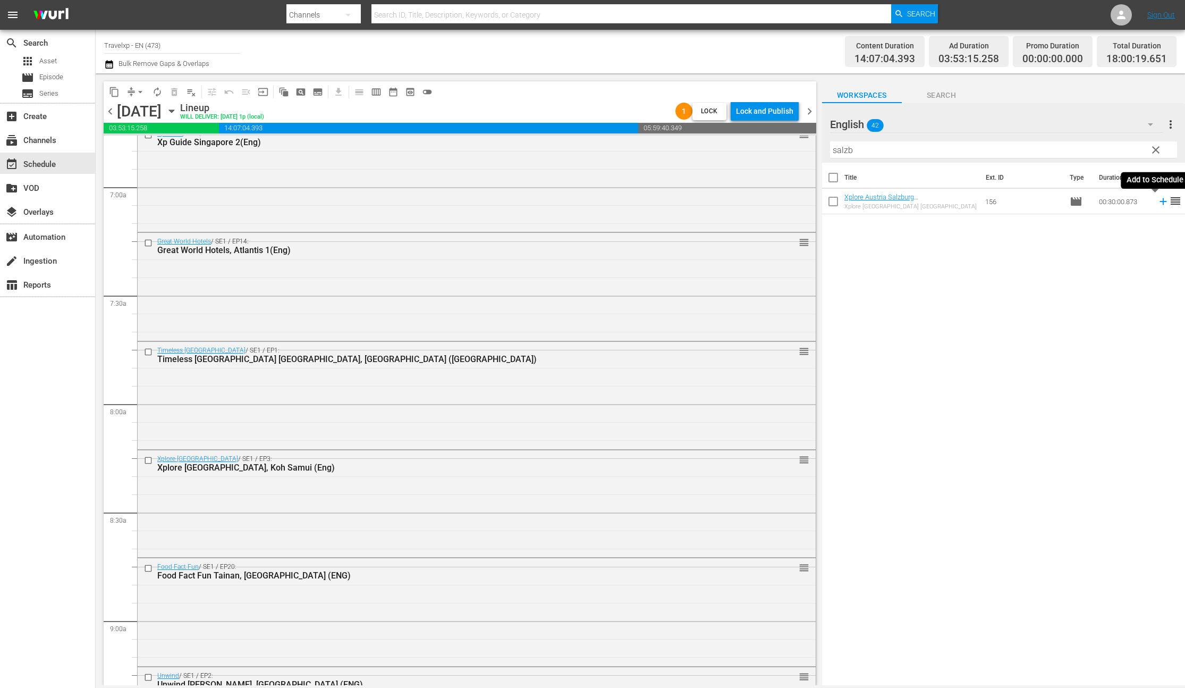
click at [1160, 201] on icon at bounding box center [1163, 201] width 7 height 7
click at [842, 154] on input "salzb" at bounding box center [1003, 149] width 347 height 17
click at [1160, 201] on icon at bounding box center [1163, 201] width 7 height 7
click at [849, 149] on input "coimb" at bounding box center [1003, 149] width 347 height 17
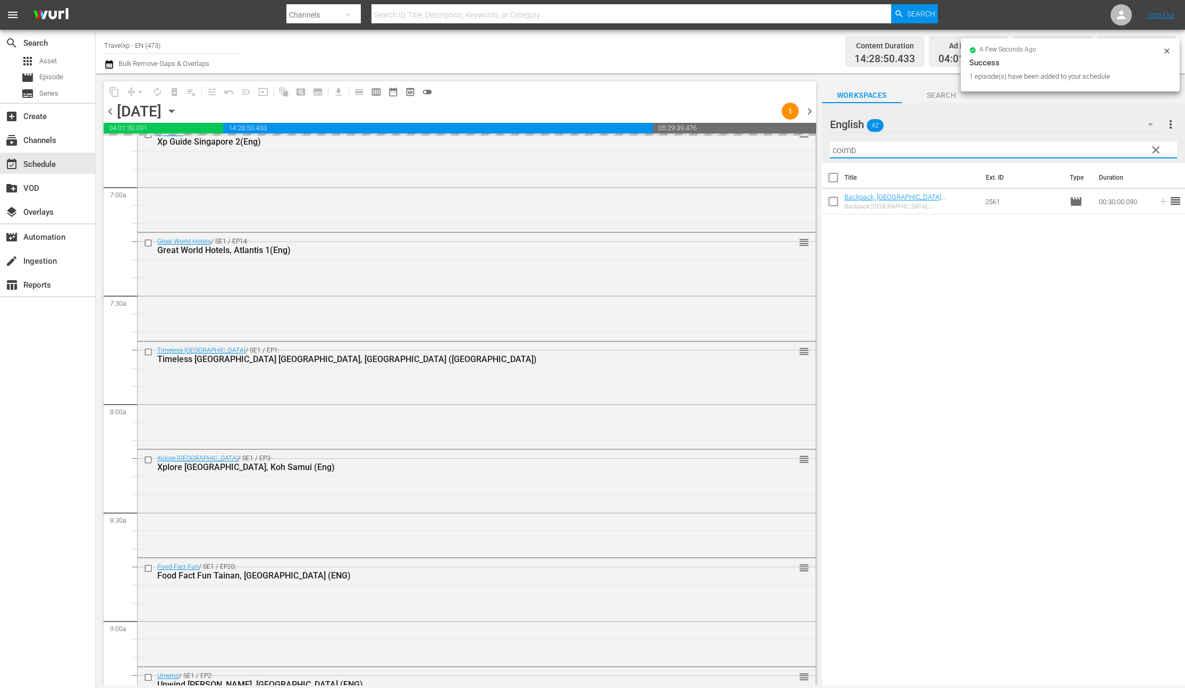
click at [849, 149] on input "coimb" at bounding box center [1003, 149] width 347 height 17
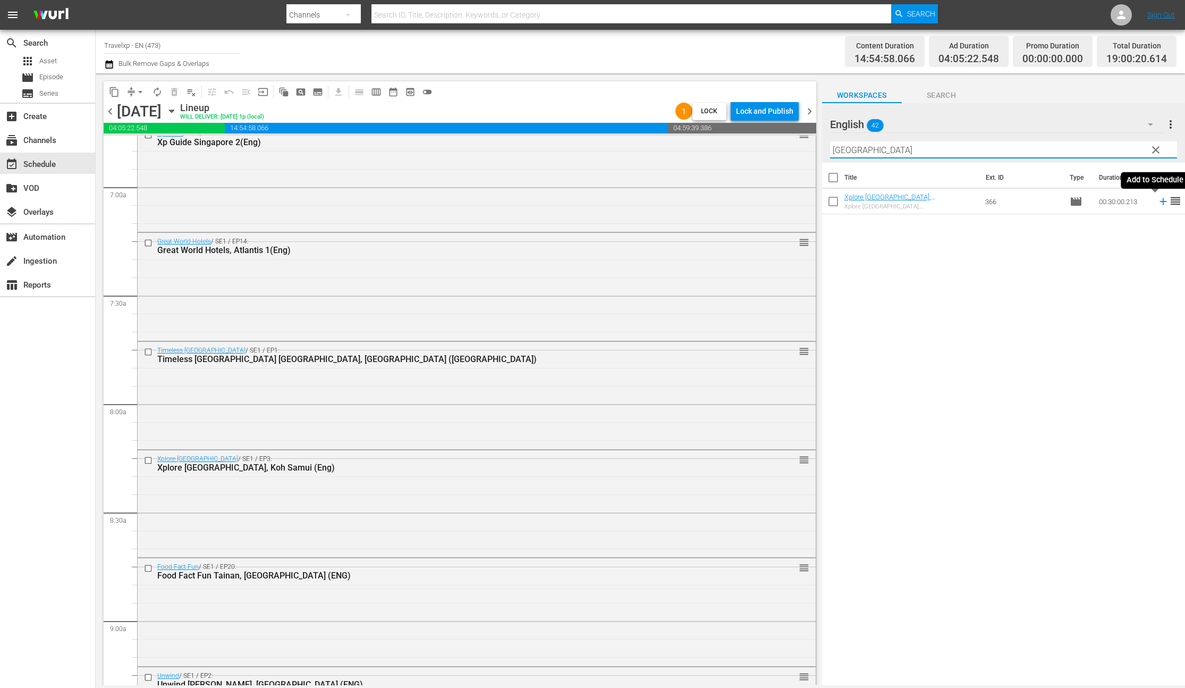
click at [1158, 202] on icon at bounding box center [1164, 202] width 12 height 12
click at [839, 154] on input "cebu" at bounding box center [1003, 149] width 347 height 17
click at [1158, 203] on icon at bounding box center [1164, 202] width 12 height 12
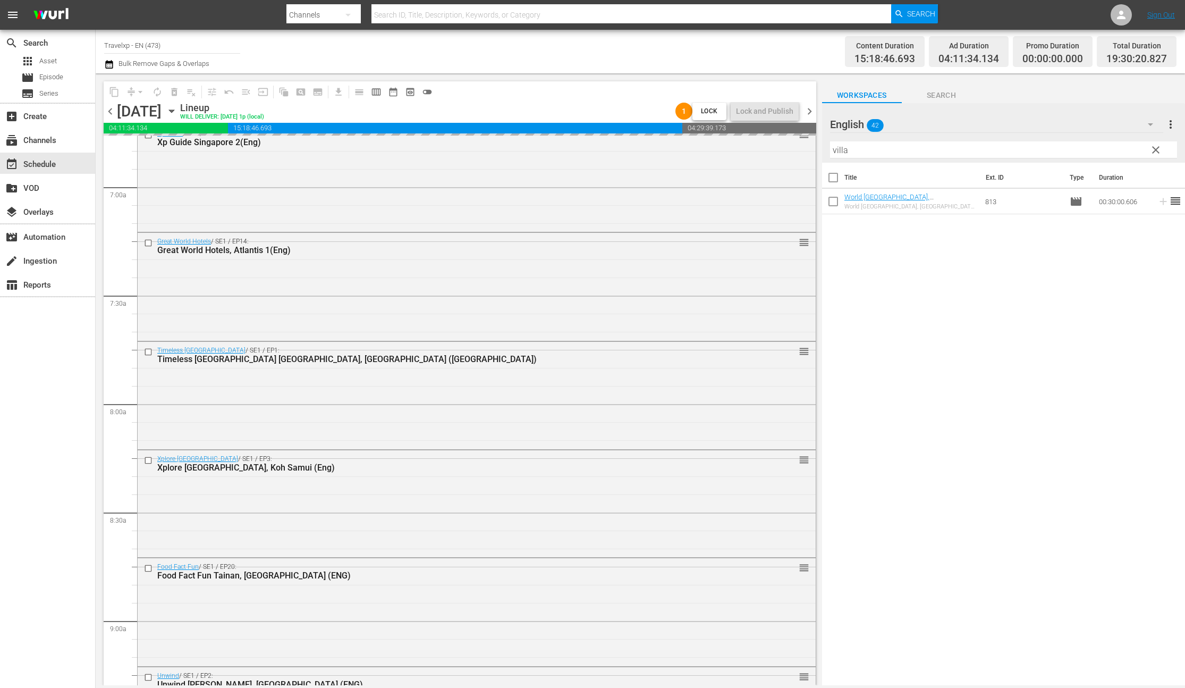
click at [839, 149] on input "villa" at bounding box center [1003, 149] width 347 height 17
type input "orch"
click at [1160, 201] on icon at bounding box center [1163, 201] width 7 height 7
click at [844, 153] on input "orch" at bounding box center [1003, 149] width 347 height 17
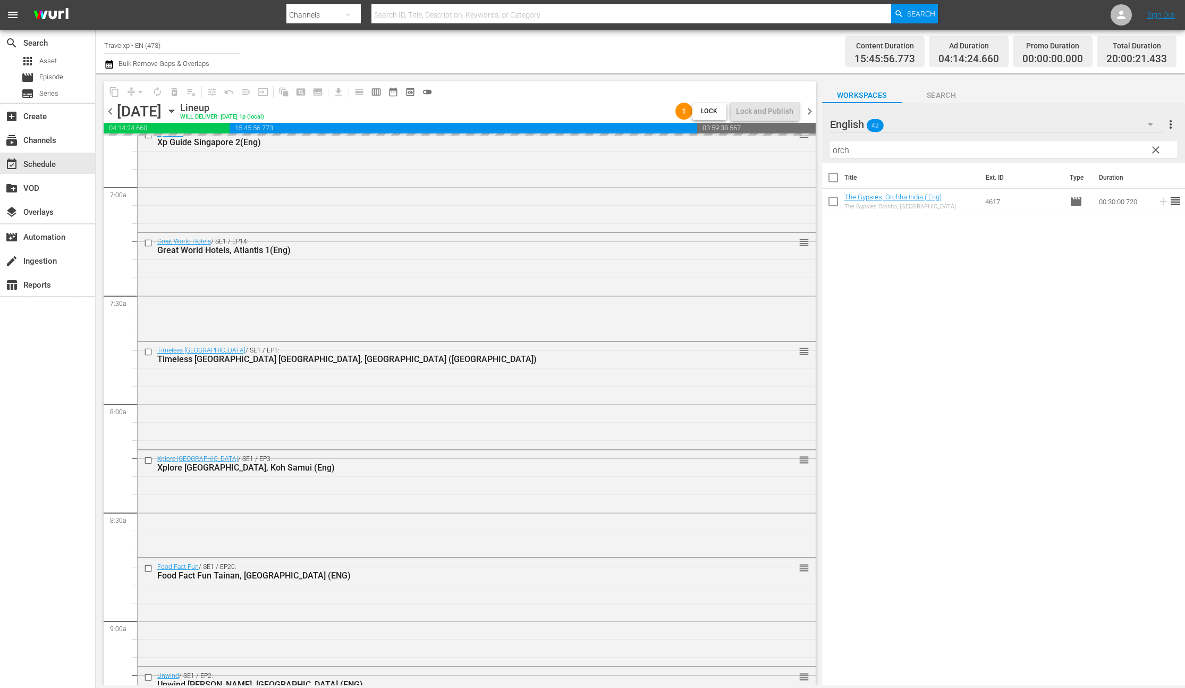
click at [844, 153] on input "orch" at bounding box center [1003, 149] width 347 height 17
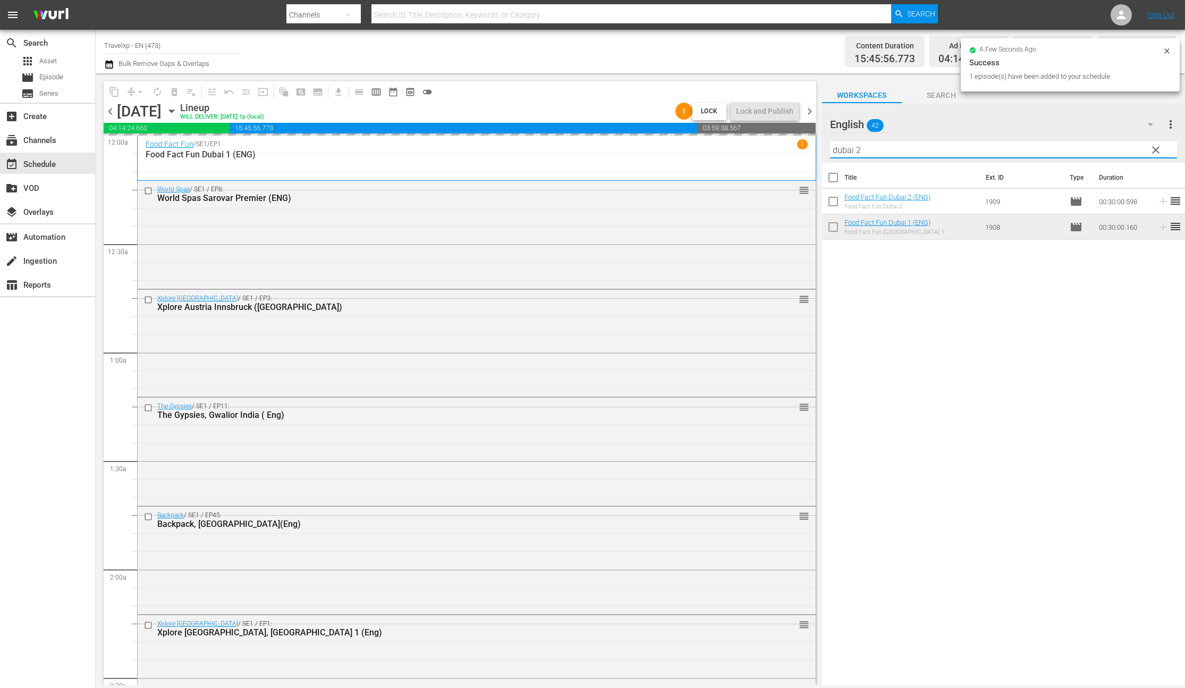
scroll to position [1467, 0]
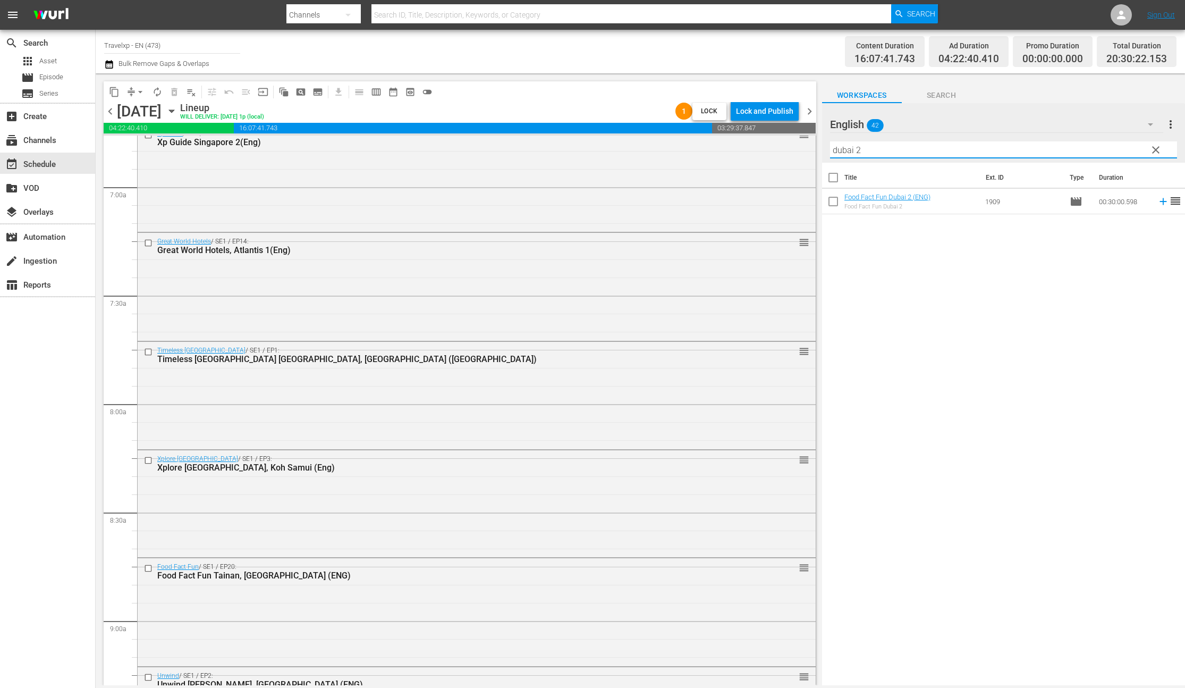
type input "dubai 2"
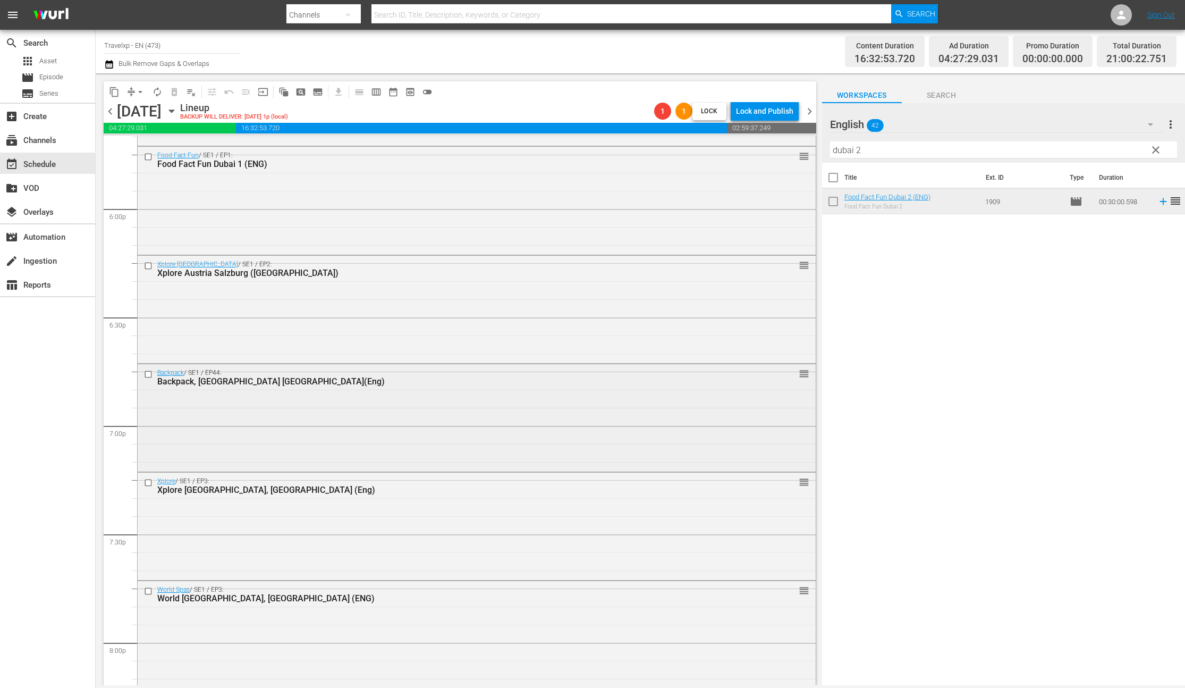
scroll to position [3841, 0]
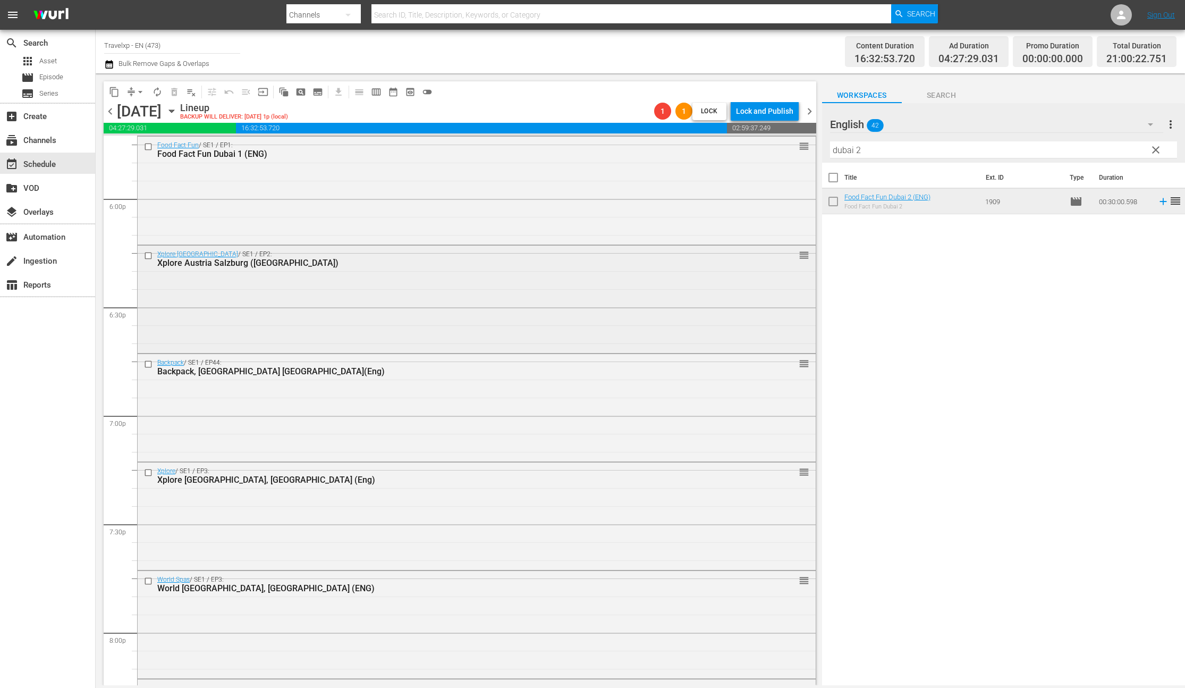
click at [149, 256] on input "checkbox" at bounding box center [149, 255] width 11 height 9
click at [148, 364] on input "checkbox" at bounding box center [149, 363] width 11 height 9
click at [149, 475] on input "checkbox" at bounding box center [149, 472] width 11 height 9
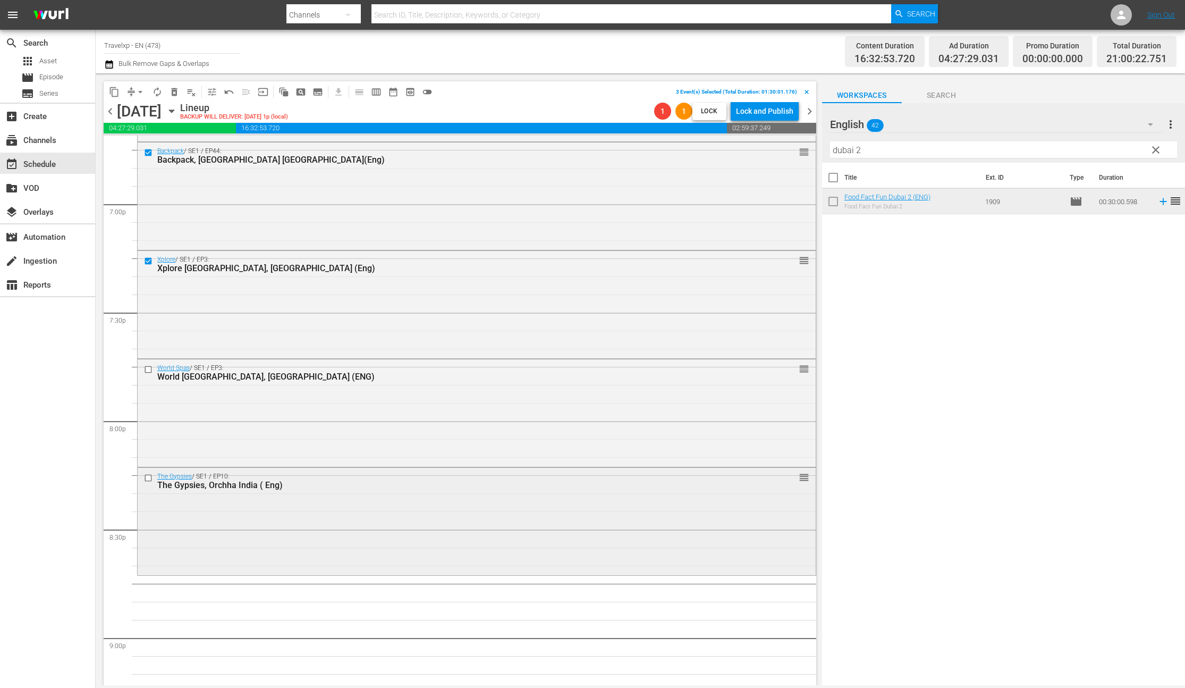
scroll to position [4095, 0]
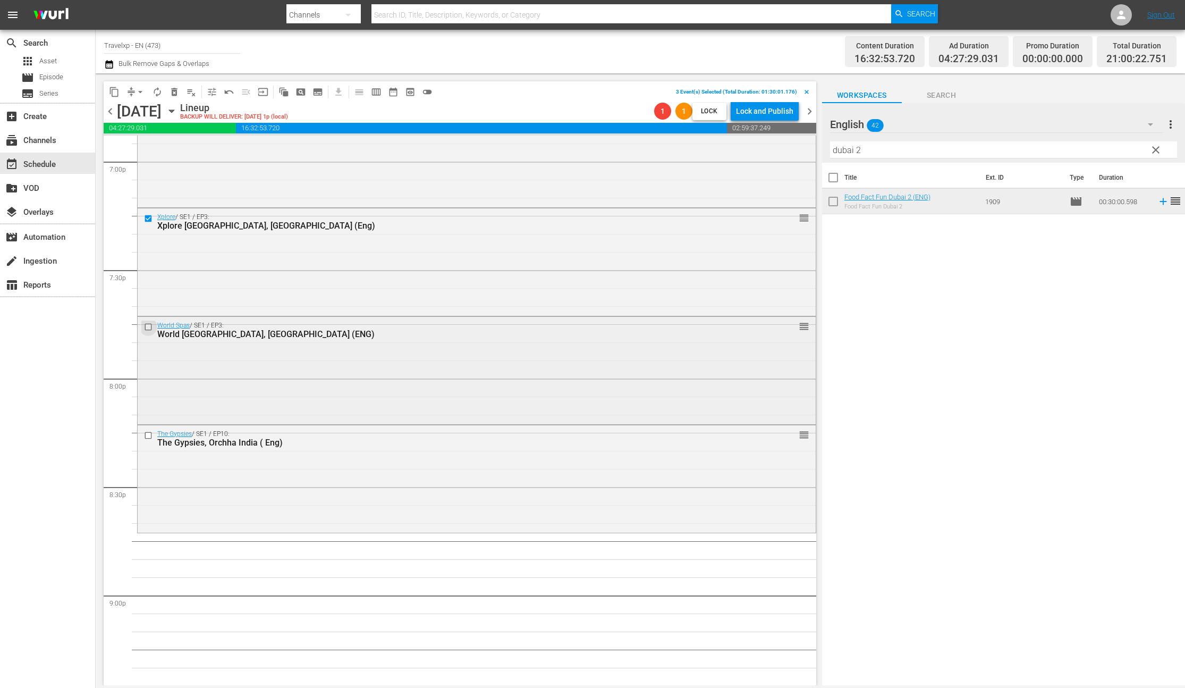
click at [149, 327] on input "checkbox" at bounding box center [149, 327] width 11 height 9
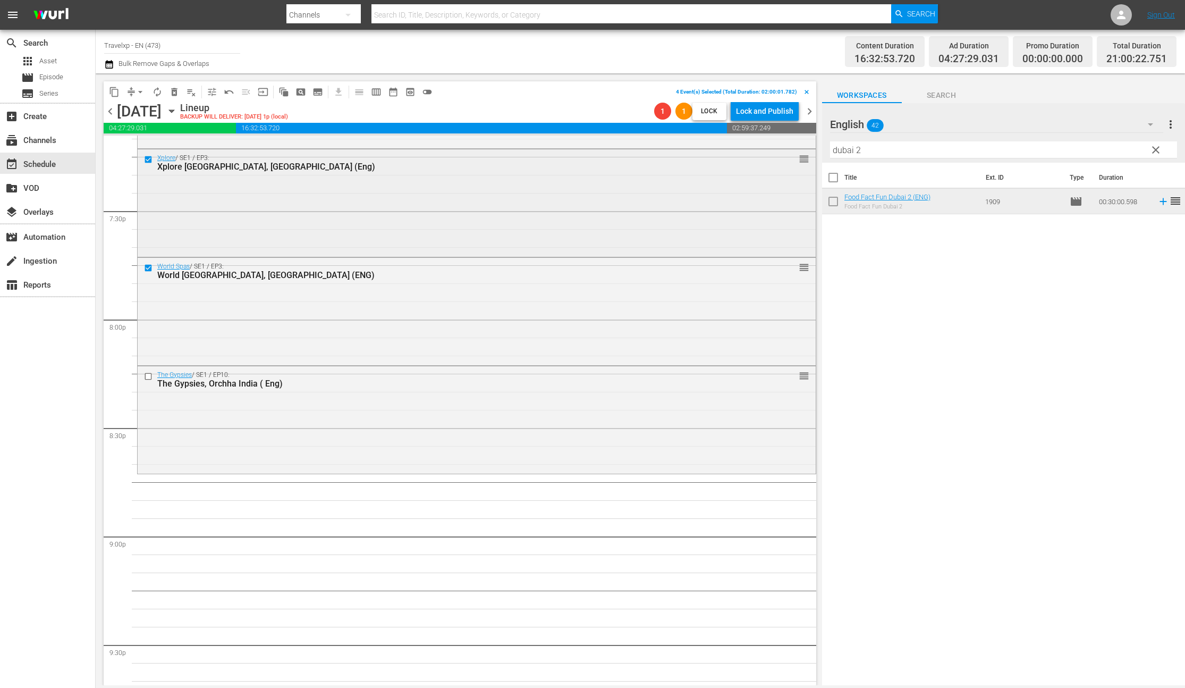
scroll to position [4256, 0]
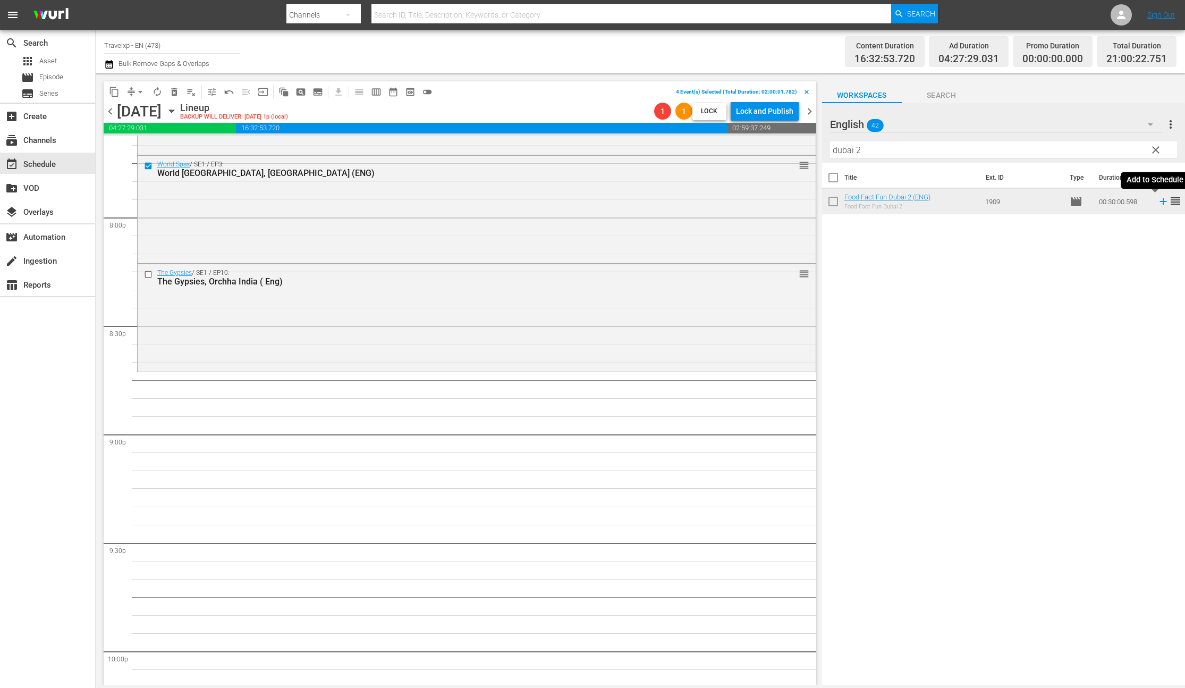
click at [1158, 203] on icon at bounding box center [1164, 202] width 12 height 12
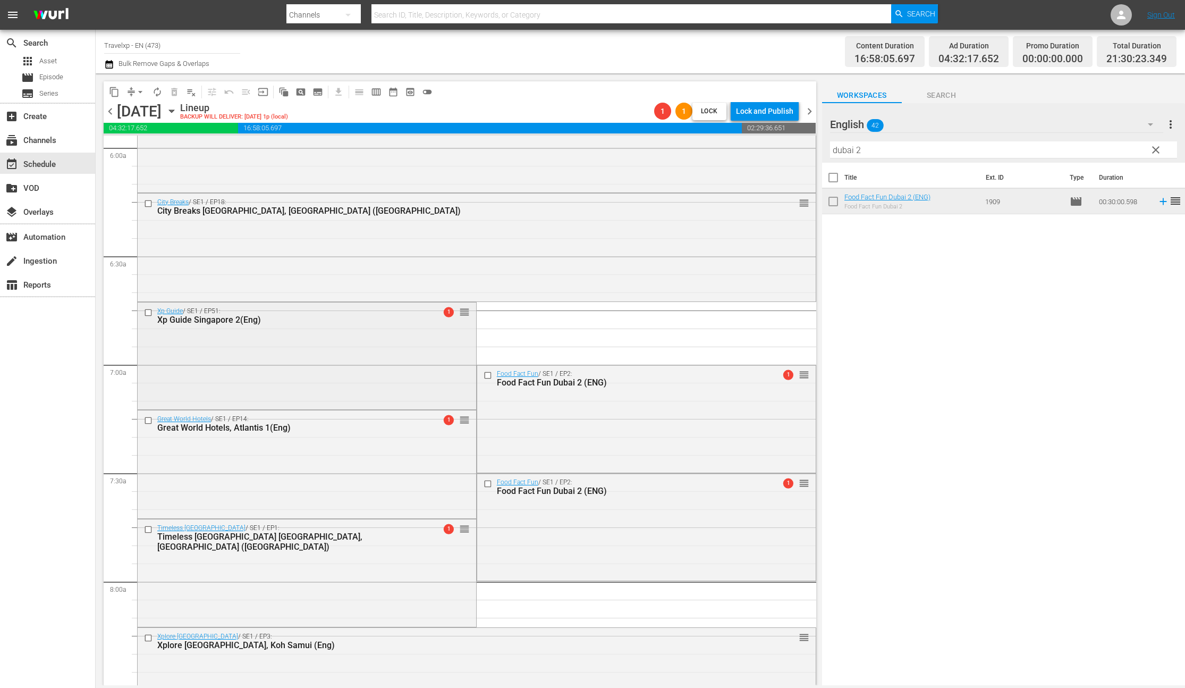
scroll to position [1295, 0]
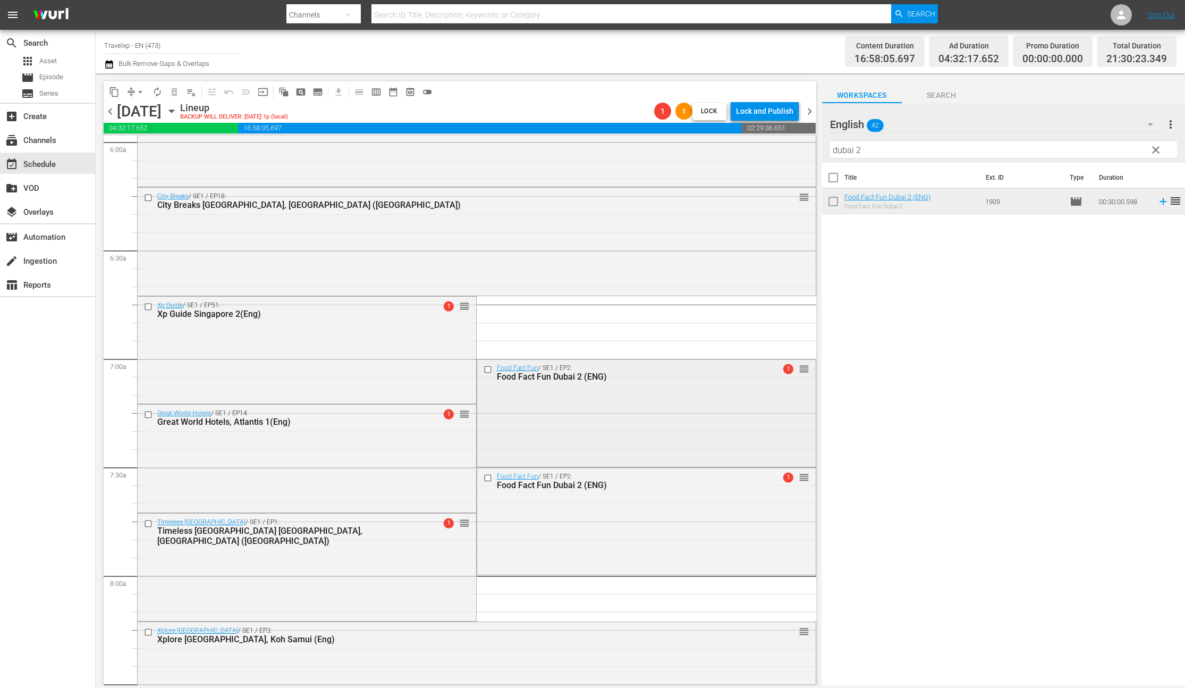
click at [485, 372] on input "checkbox" at bounding box center [488, 369] width 11 height 9
click at [486, 478] on input "checkbox" at bounding box center [488, 477] width 11 height 9
click at [173, 91] on span "delete_forever_outlined" at bounding box center [174, 92] width 11 height 11
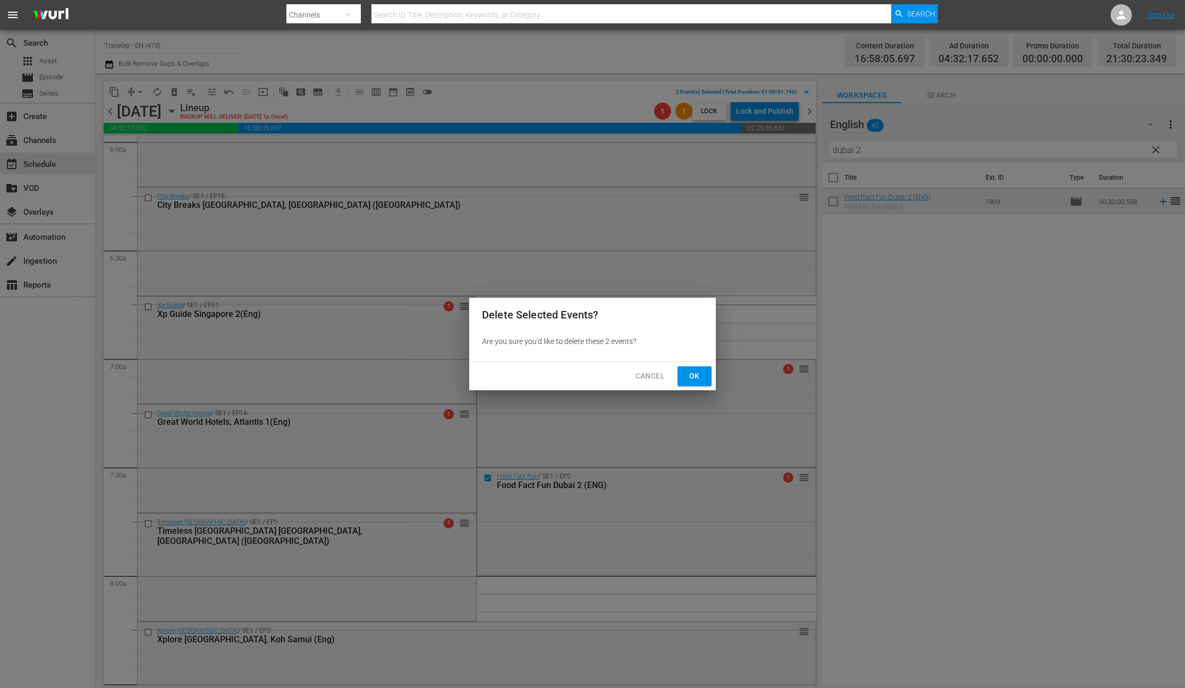
click at [693, 380] on span "Ok" at bounding box center [694, 375] width 17 height 13
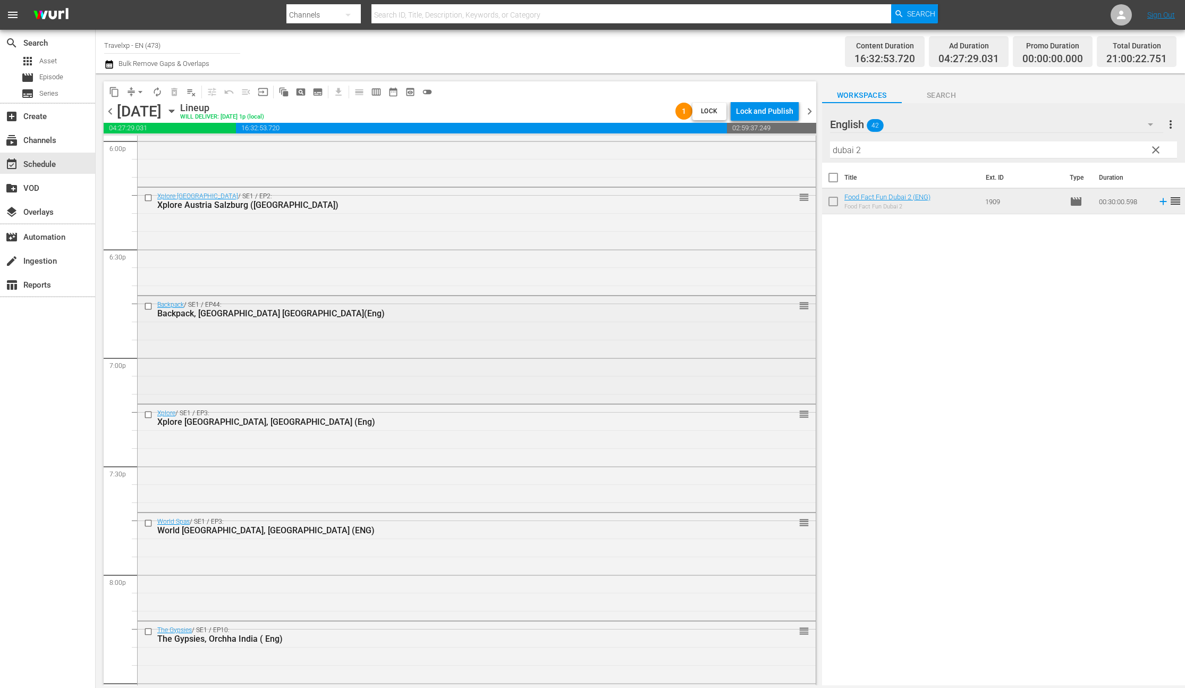
scroll to position [3898, 0]
click at [148, 199] on input "checkbox" at bounding box center [149, 199] width 11 height 9
click at [148, 309] on input "checkbox" at bounding box center [149, 306] width 11 height 9
click at [149, 416] on input "checkbox" at bounding box center [149, 415] width 11 height 9
click at [150, 524] on input "checkbox" at bounding box center [149, 524] width 11 height 9
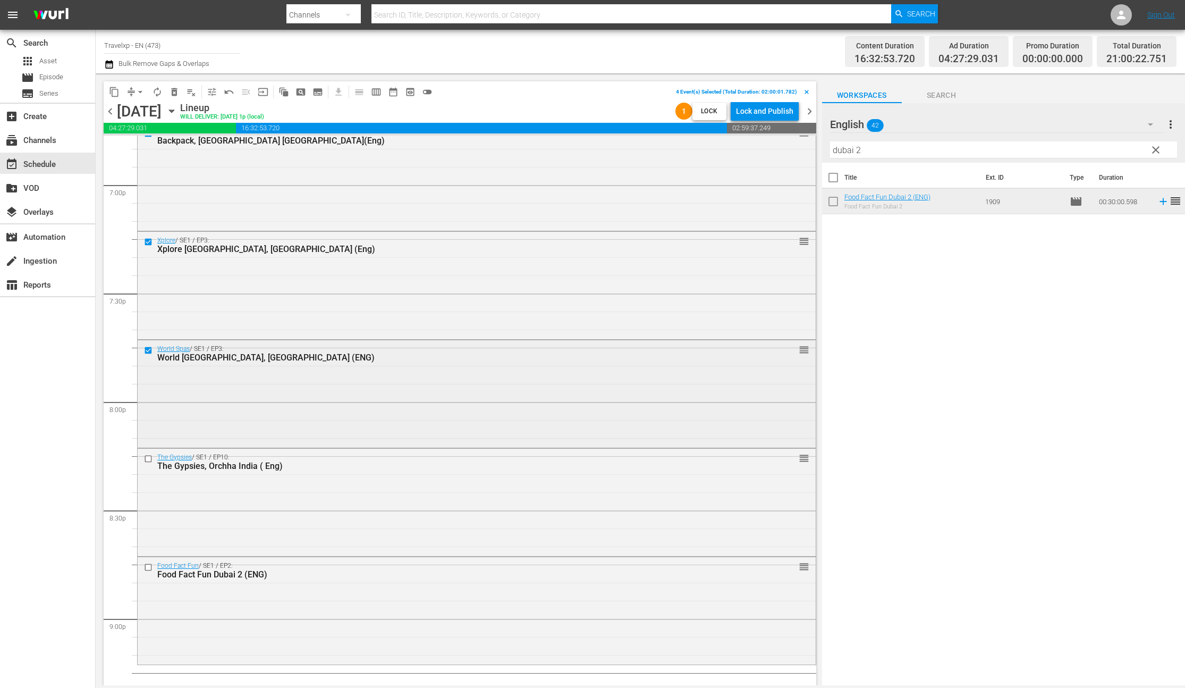
scroll to position [4111, 0]
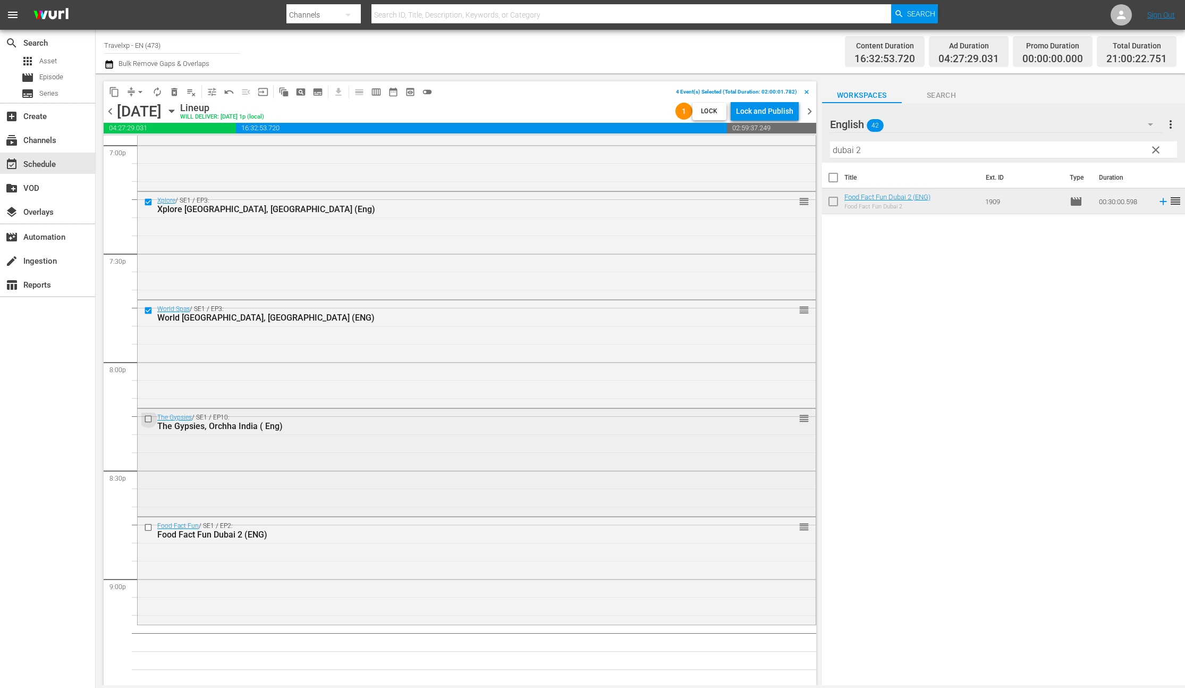
click at [148, 421] on input "checkbox" at bounding box center [149, 418] width 11 height 9
click at [148, 531] on input "checkbox" at bounding box center [149, 527] width 11 height 9
click at [115, 89] on span "content_copy" at bounding box center [114, 92] width 11 height 11
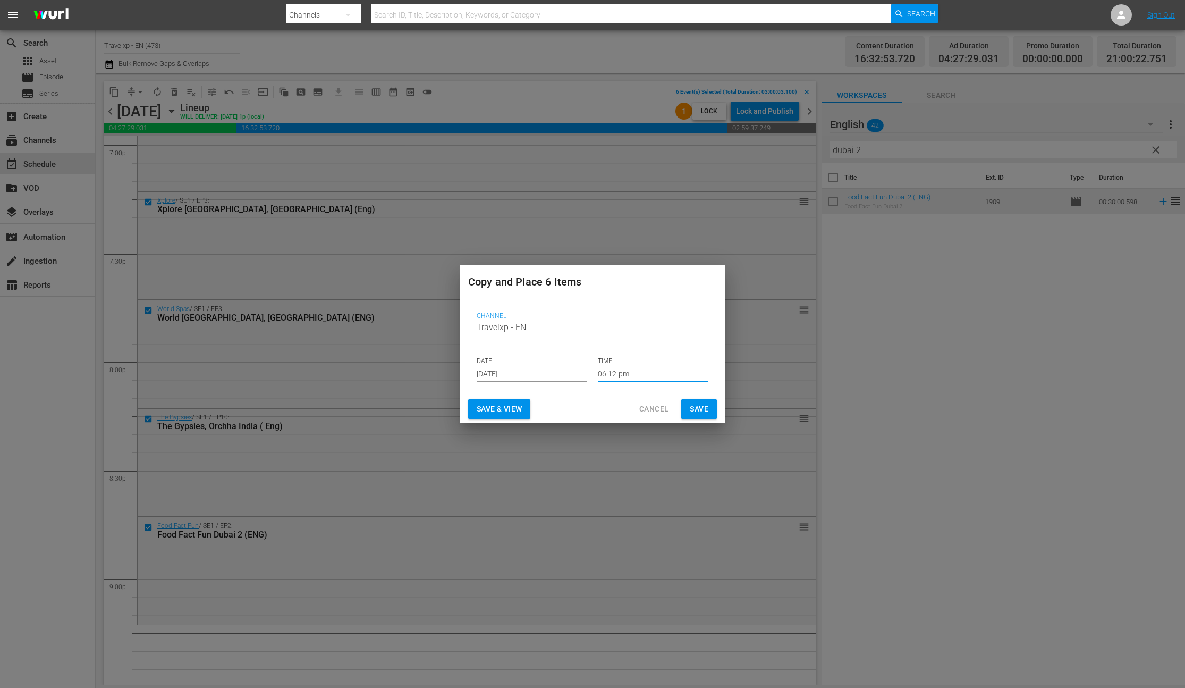
click at [605, 376] on input "06:12 pm" at bounding box center [653, 374] width 111 height 16
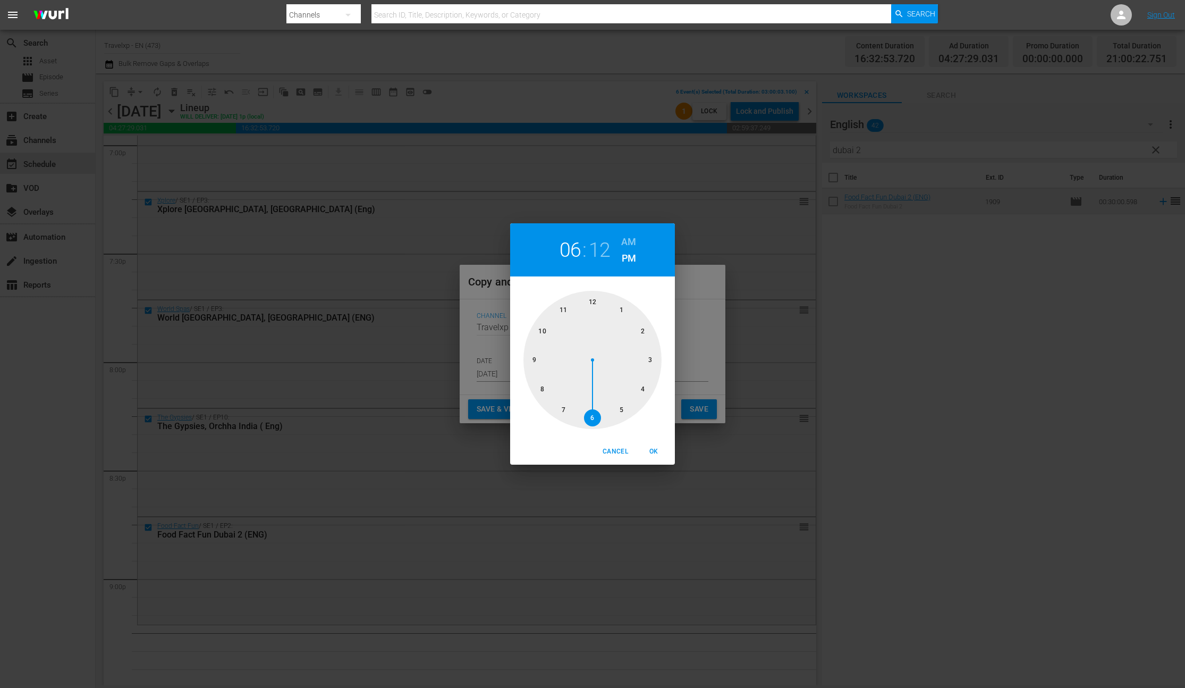
click at [540, 366] on div at bounding box center [593, 360] width 138 height 138
click at [661, 455] on span "OK" at bounding box center [654, 451] width 26 height 11
type input "09:12 pm"
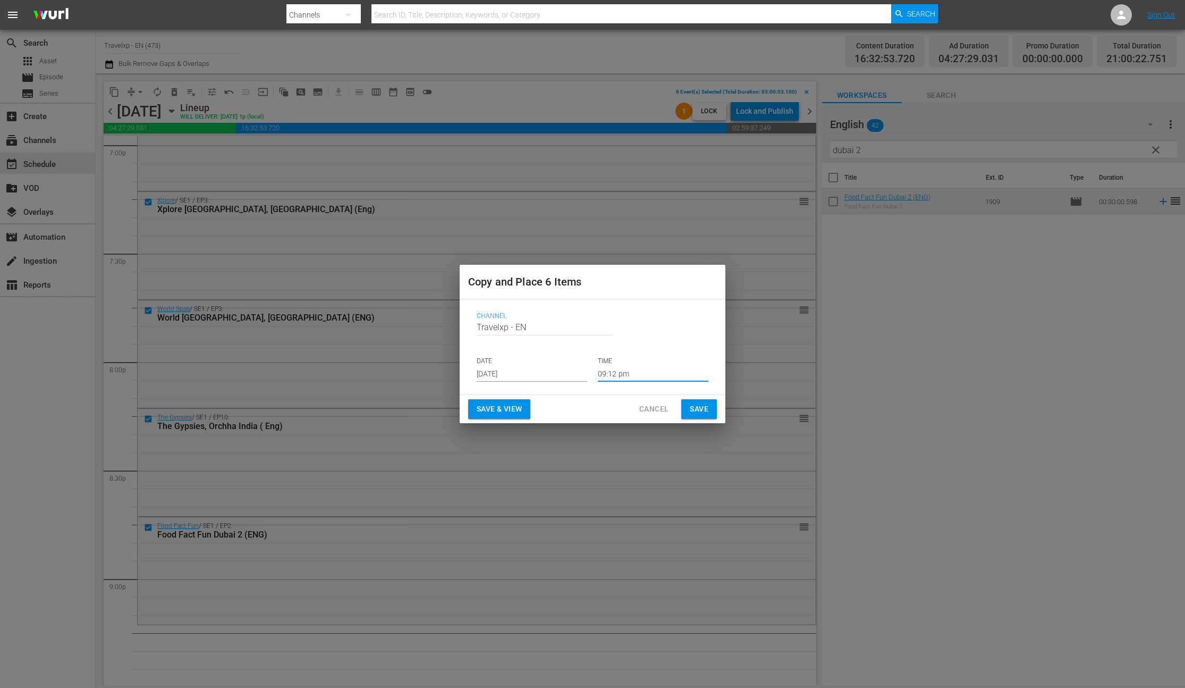
click at [508, 407] on span "Save & View" at bounding box center [499, 408] width 45 height 13
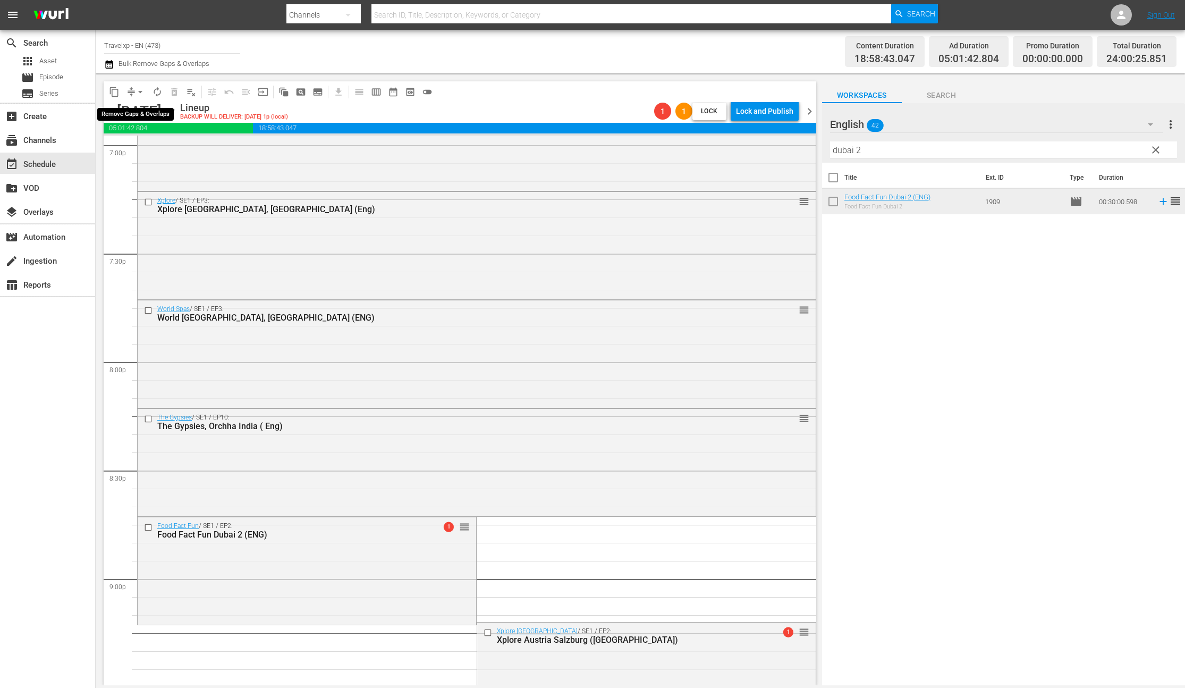
click at [139, 92] on span "arrow_drop_down" at bounding box center [140, 92] width 11 height 11
click at [154, 152] on li "Align to End of Previous Day" at bounding box center [141, 149] width 112 height 18
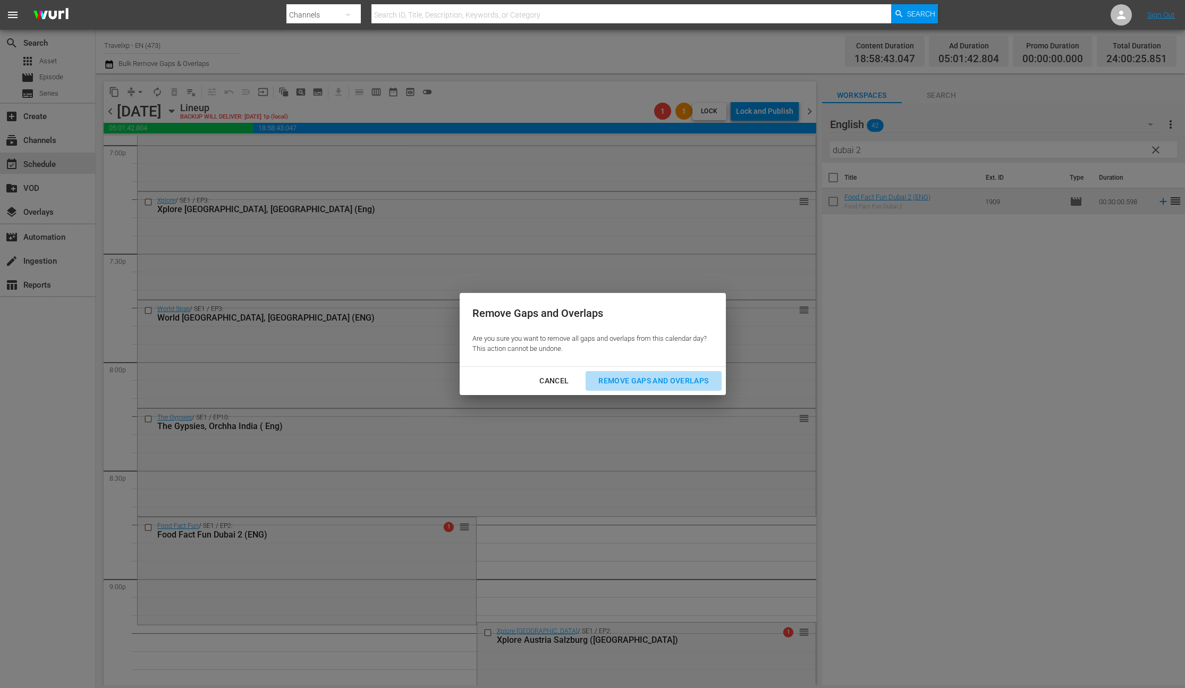
click at [621, 385] on div "Remove Gaps and Overlaps" at bounding box center [653, 380] width 127 height 13
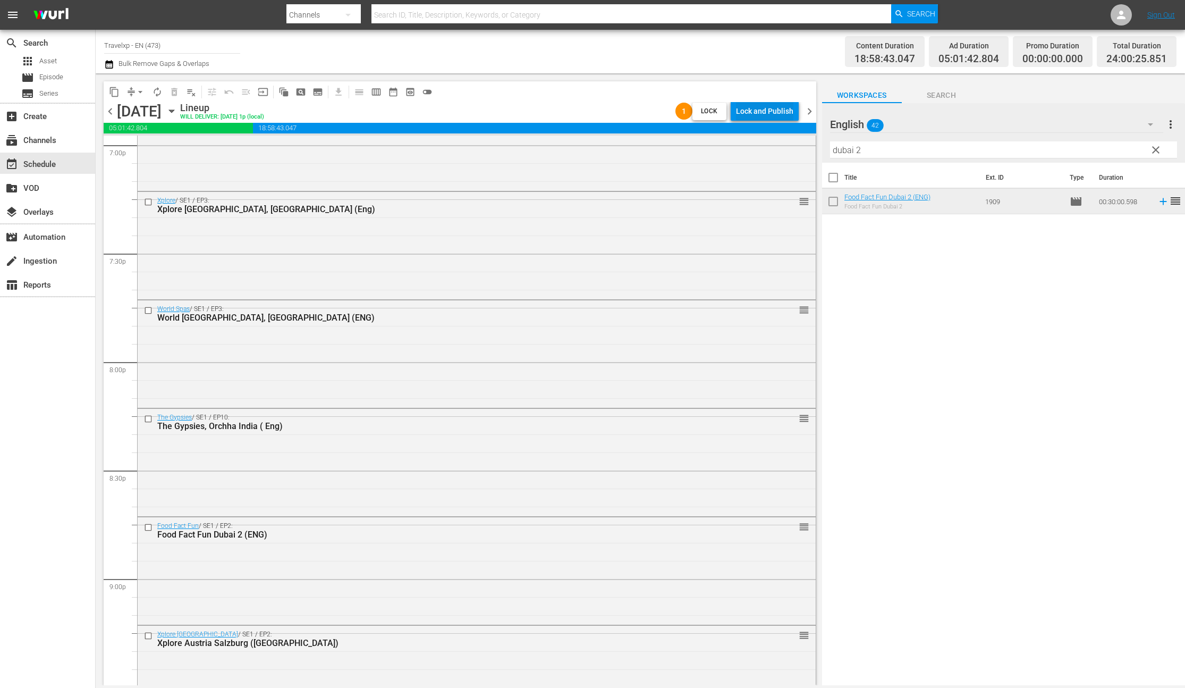
click at [788, 117] on div "Lock and Publish" at bounding box center [764, 111] width 57 height 19
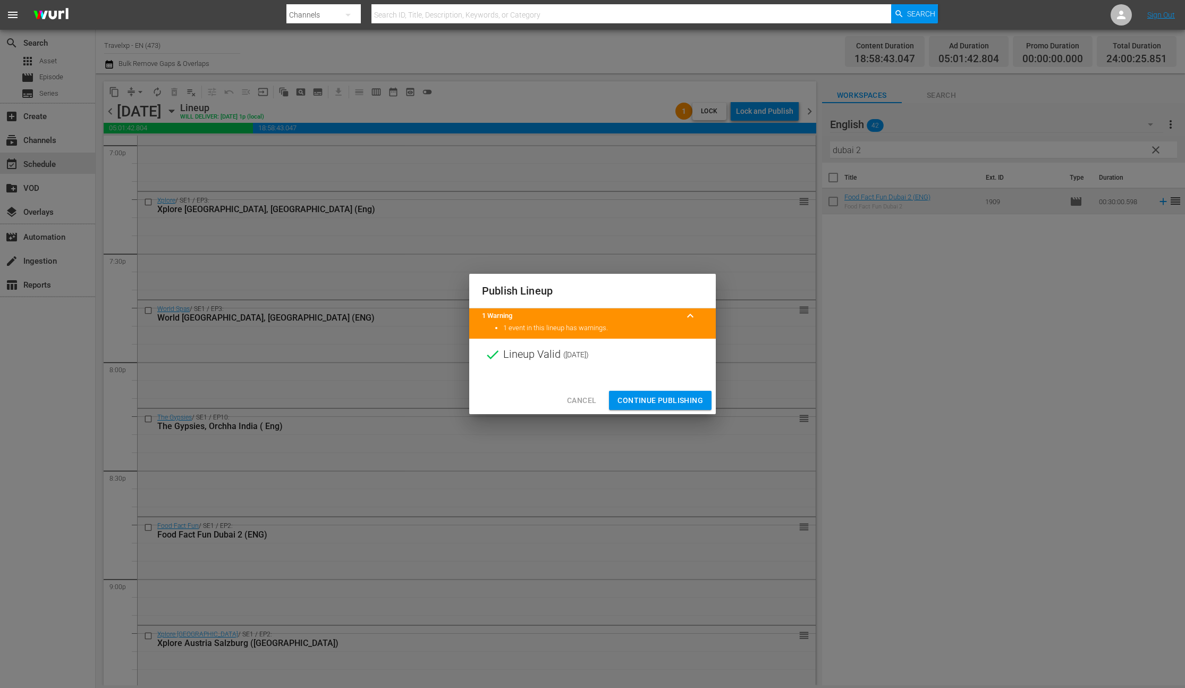
click at [652, 402] on span "Continue Publishing" at bounding box center [661, 400] width 86 height 13
